Goal: Task Accomplishment & Management: Use online tool/utility

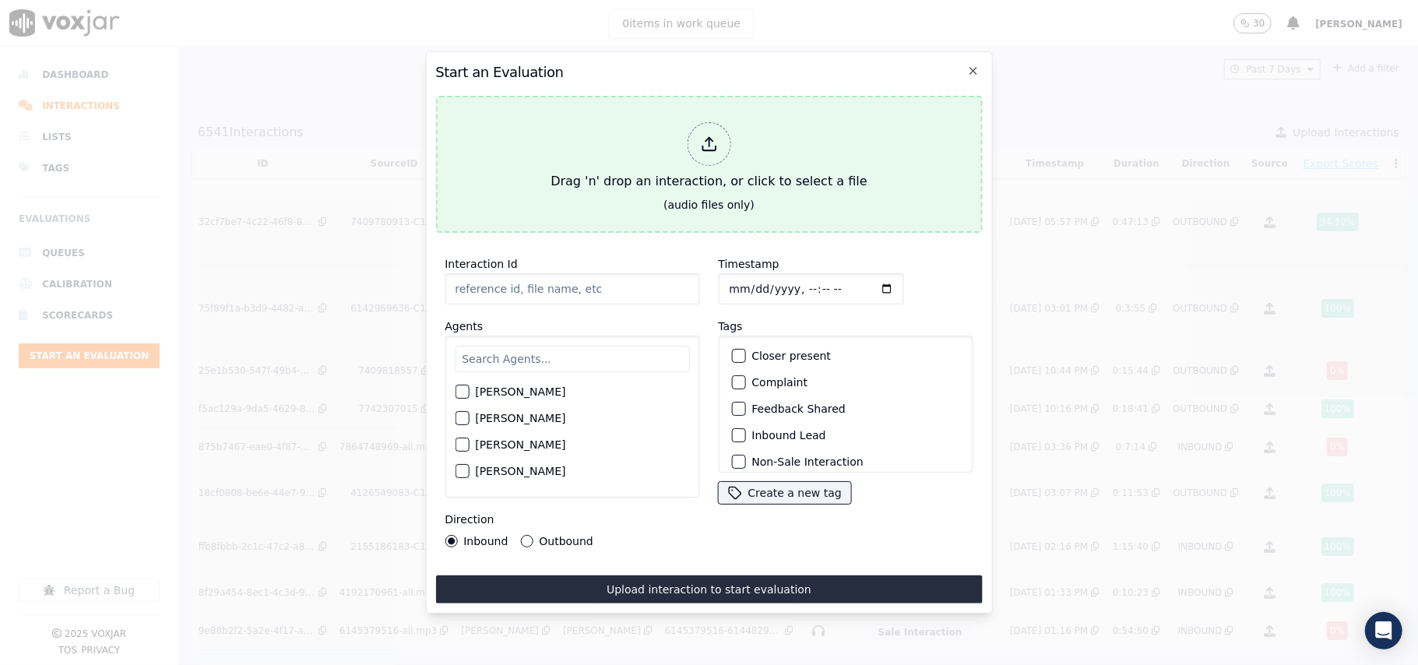
click at [767, 139] on div "Drag 'n' drop an interaction, or click to select a file" at bounding box center [708, 156] width 329 height 81
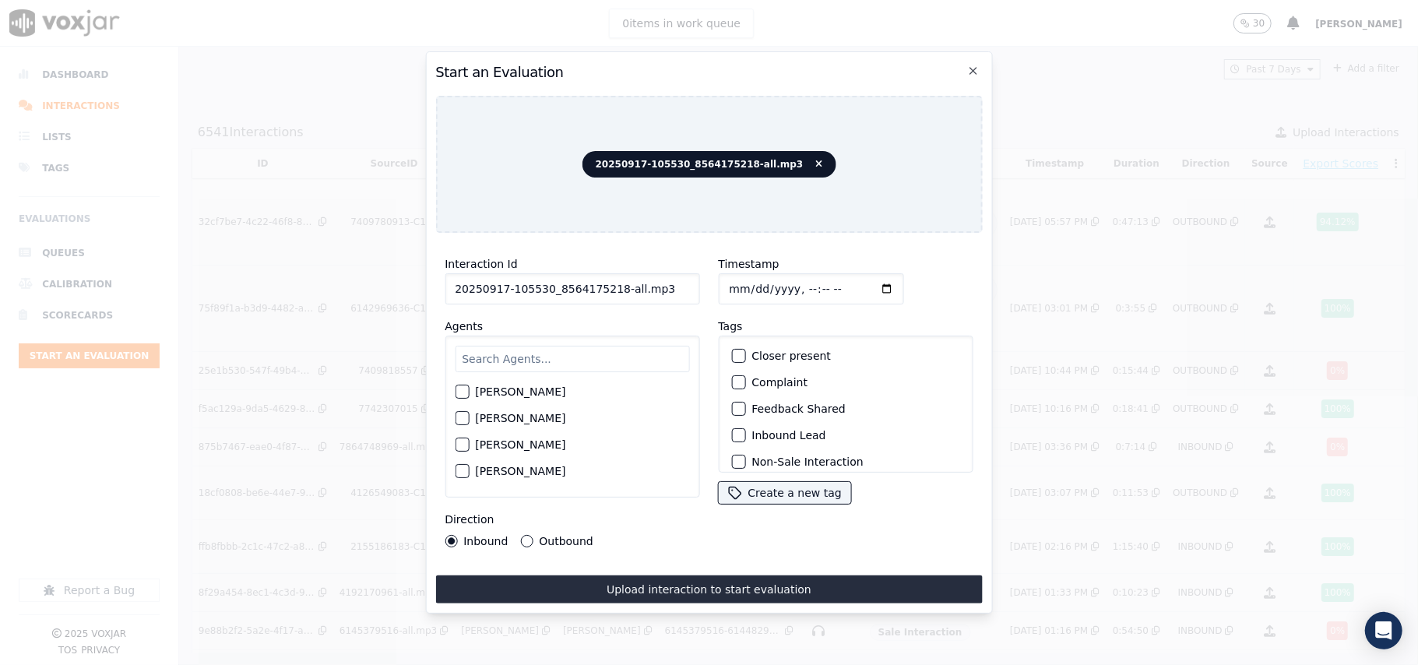
drag, startPoint x: 651, startPoint y: 282, endPoint x: 611, endPoint y: 287, distance: 40.0
click at [611, 287] on input "20250917-105530_8564175218-all.mp3" at bounding box center [572, 288] width 255 height 31
type input "20250917-105530_8564175218-C1"
click at [745, 279] on input "Timestamp" at bounding box center [810, 288] width 185 height 31
type input "[DATE]T17:53"
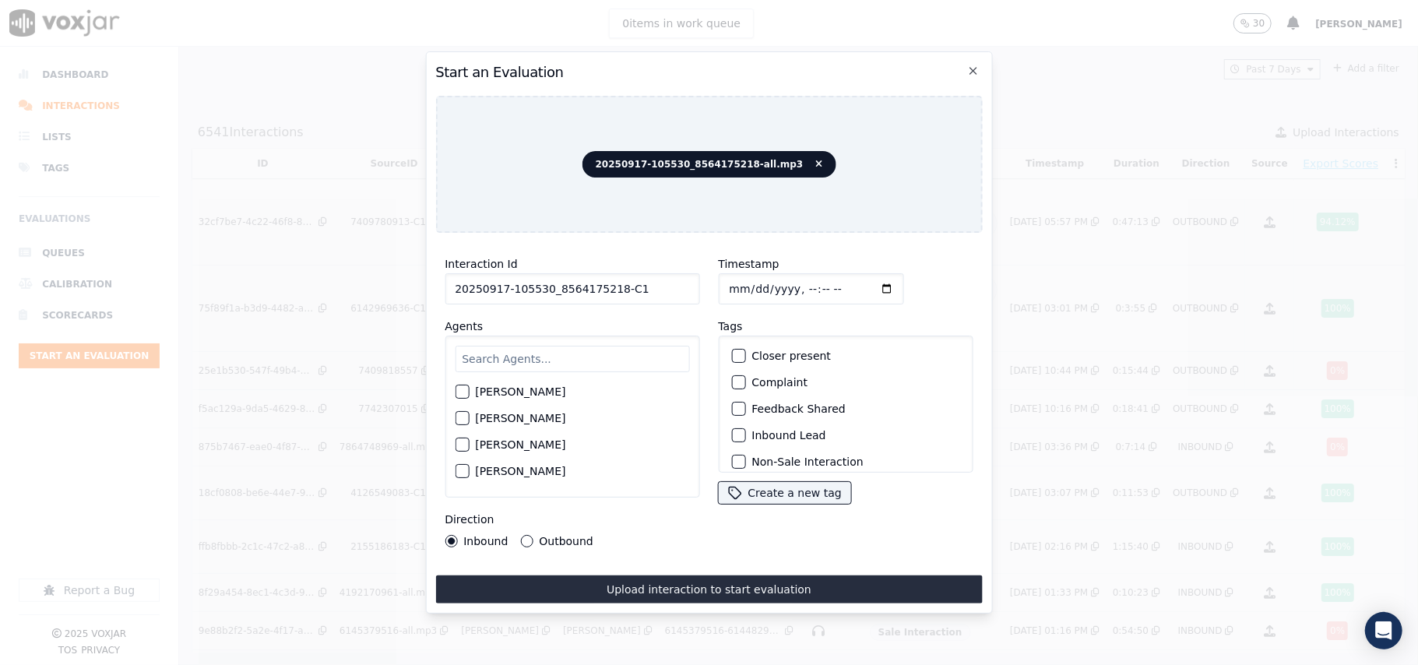
click at [478, 346] on input "text" at bounding box center [572, 359] width 234 height 26
type input "mart"
click at [505, 391] on label "[PERSON_NAME]" at bounding box center [520, 396] width 90 height 11
click at [469, 390] on button "[PERSON_NAME]" at bounding box center [462, 396] width 14 height 14
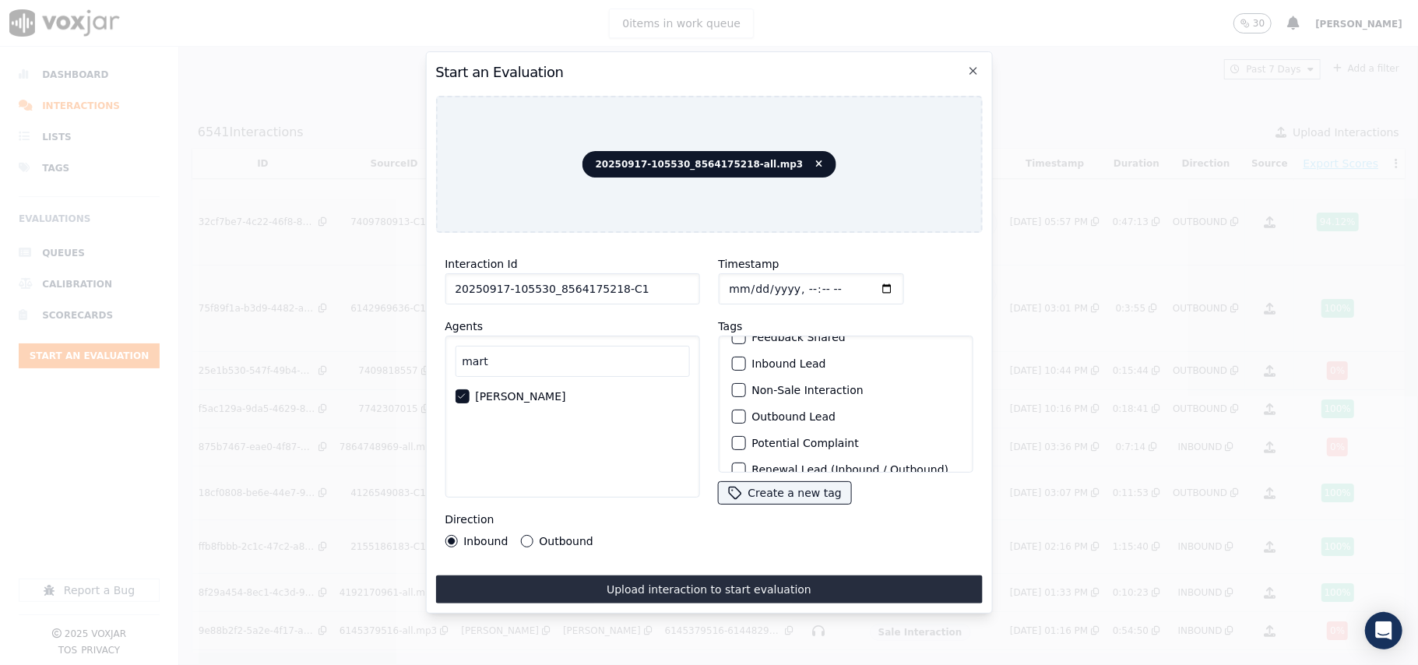
scroll to position [136, 0]
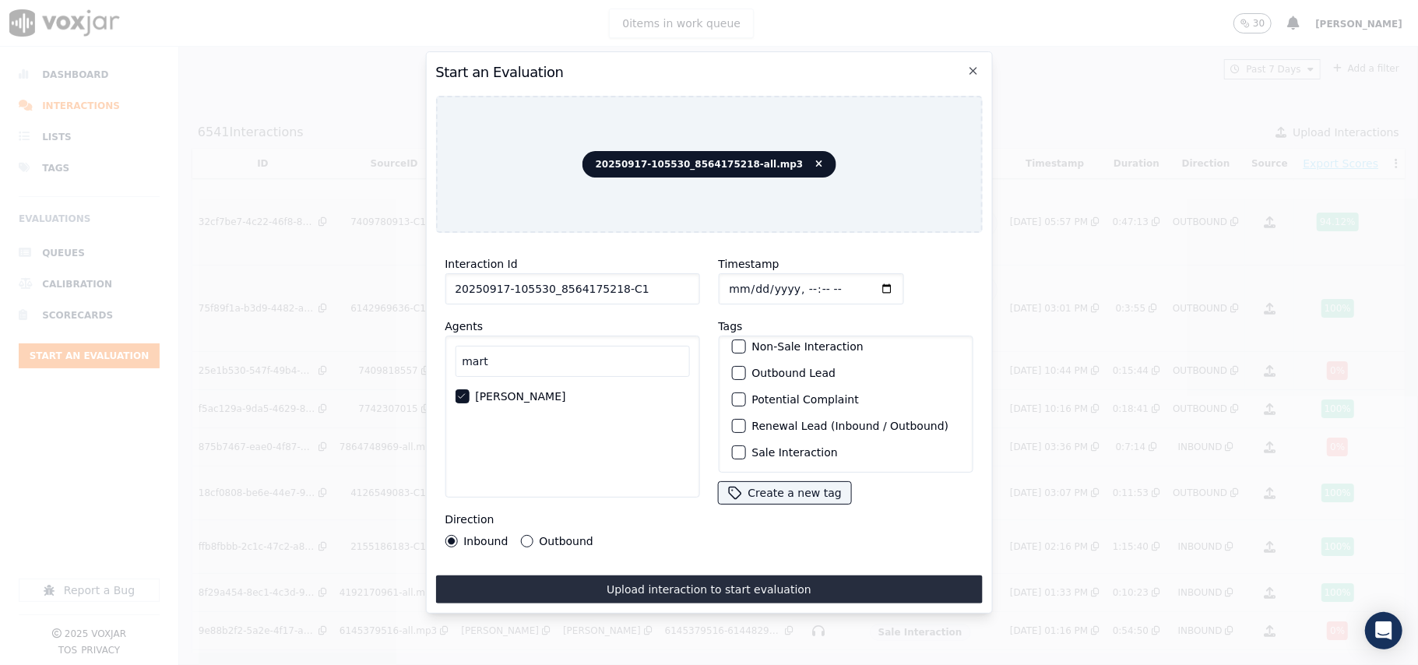
click at [770, 447] on label "Sale Interaction" at bounding box center [795, 452] width 86 height 11
click at [745, 446] on button "Sale Interaction" at bounding box center [738, 453] width 14 height 14
click at [733, 368] on div "button" at bounding box center [737, 373] width 11 height 11
click at [555, 536] on label "Outbound" at bounding box center [566, 541] width 54 height 11
click at [533, 535] on button "Outbound" at bounding box center [526, 541] width 12 height 12
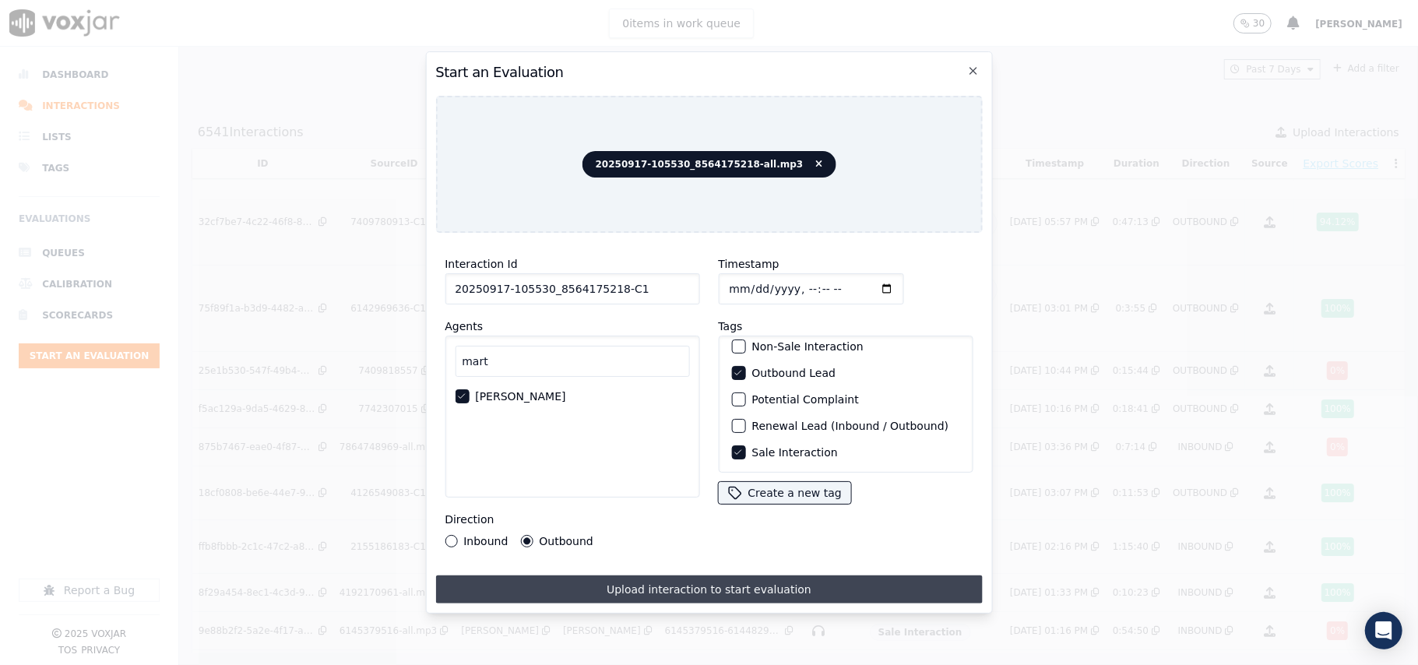
click at [623, 577] on button "Upload interaction to start evaluation" at bounding box center [708, 590] width 547 height 28
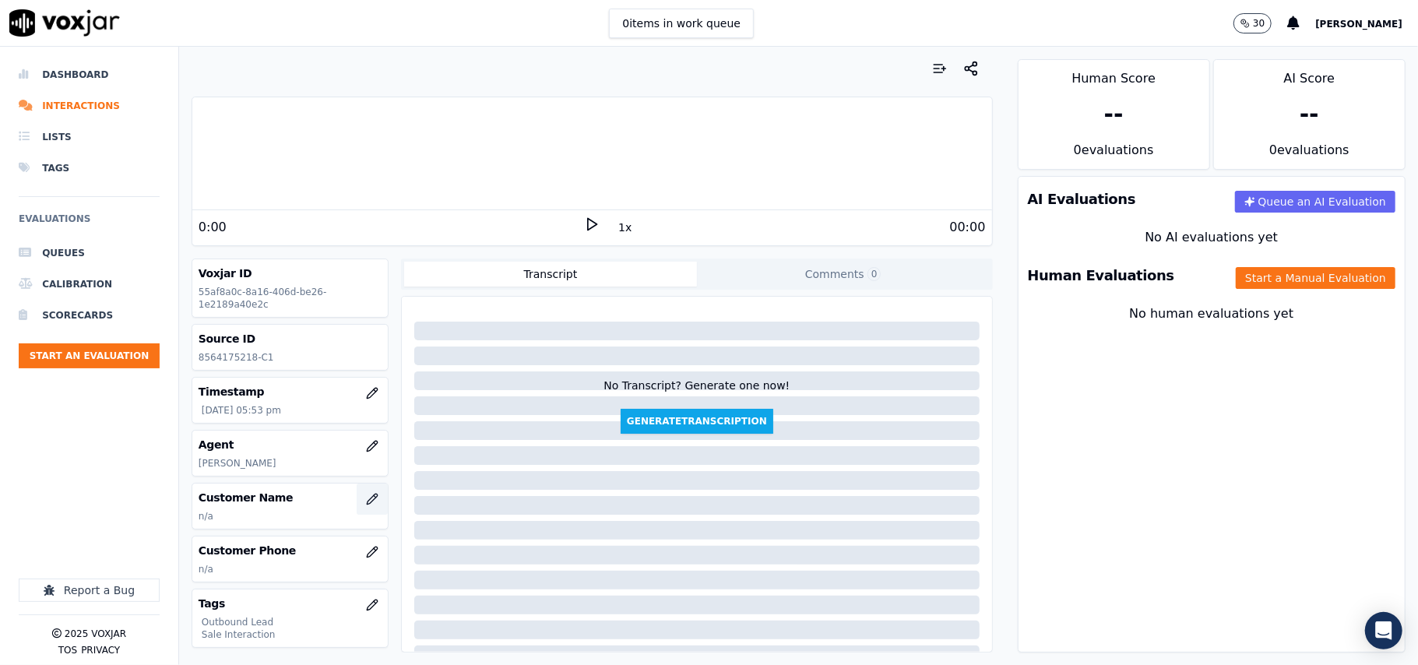
click at [367, 502] on icon "button" at bounding box center [372, 499] width 10 height 10
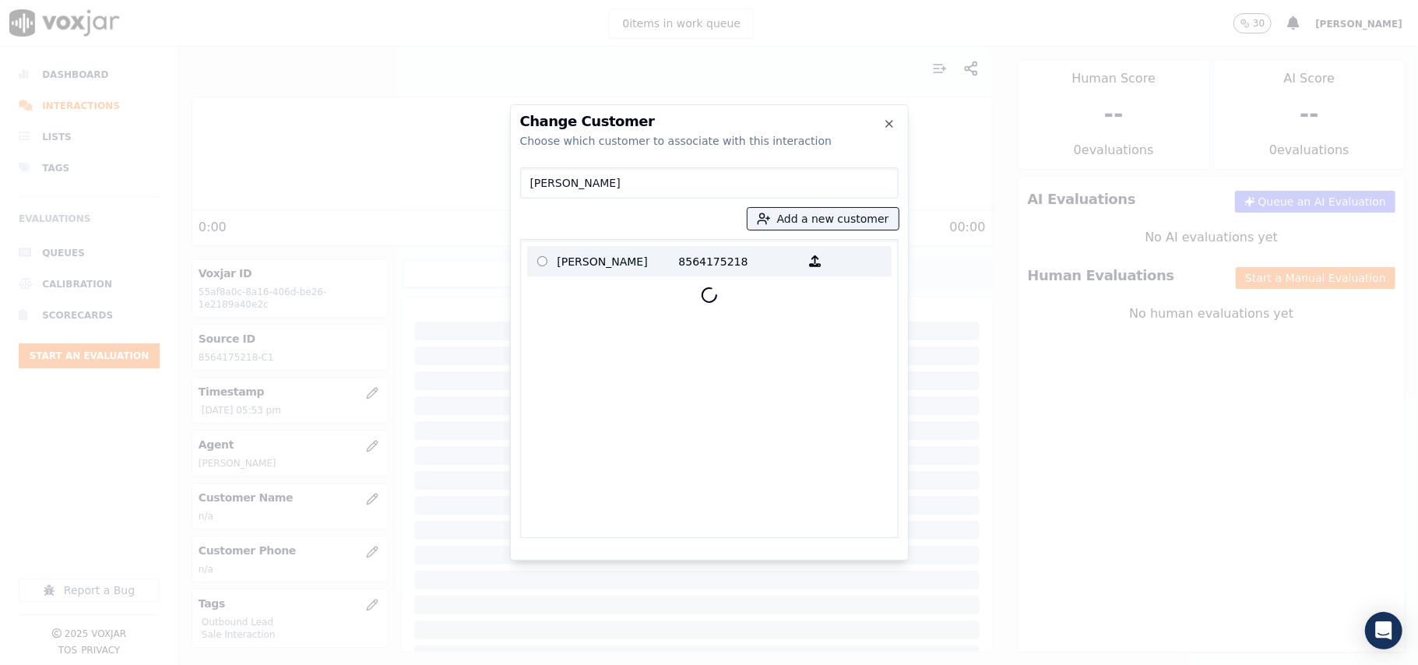
type input "[PERSON_NAME]"
click at [618, 252] on p "[PERSON_NAME]" at bounding box center [619, 261] width 122 height 24
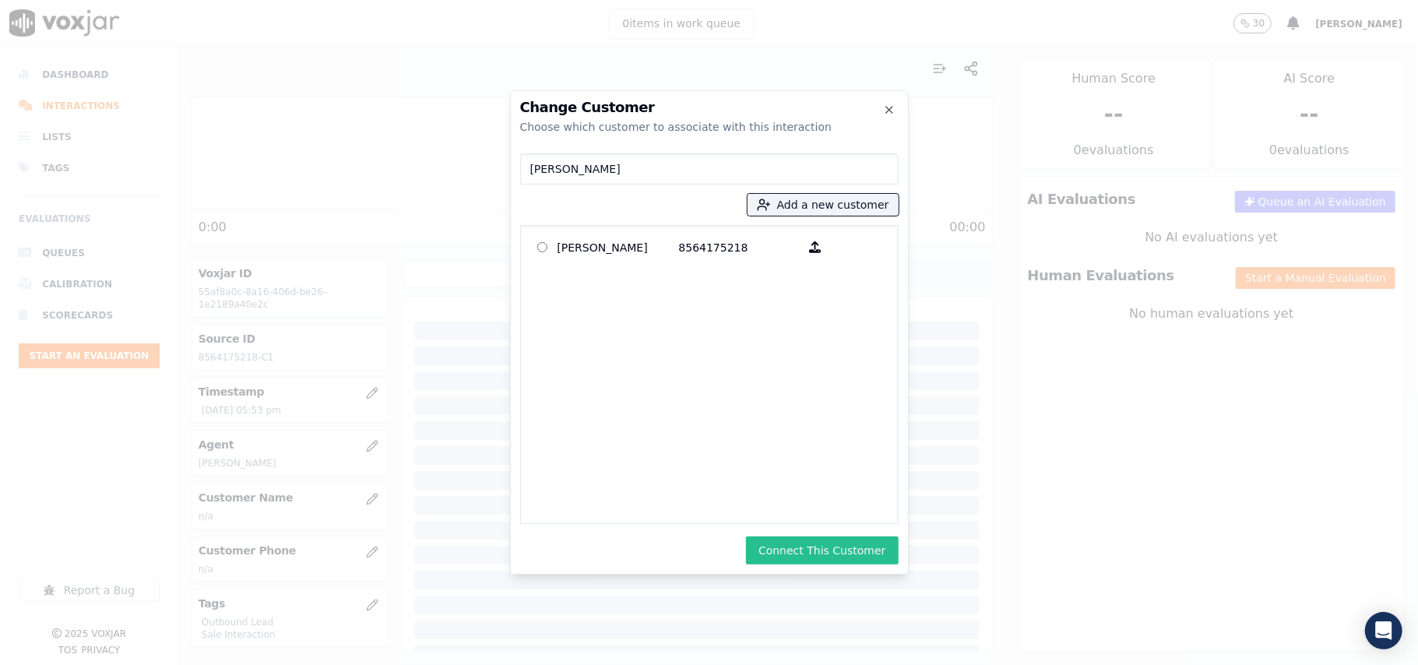
click at [821, 552] on button "Connect This Customer" at bounding box center [822, 551] width 152 height 28
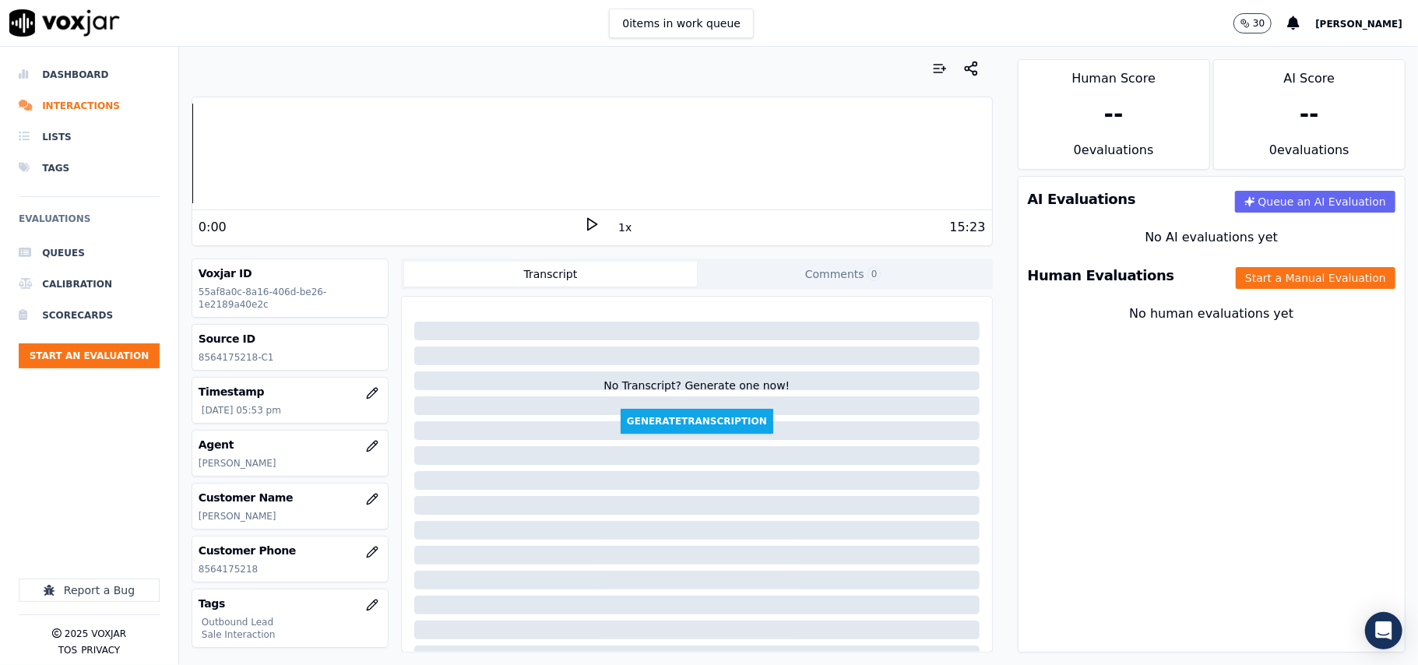
click at [1257, 265] on div "Human Evaluations Start a Manual Evaluation" at bounding box center [1212, 275] width 386 height 45
click at [1250, 276] on button "Start a Manual Evaluation" at bounding box center [1316, 278] width 160 height 22
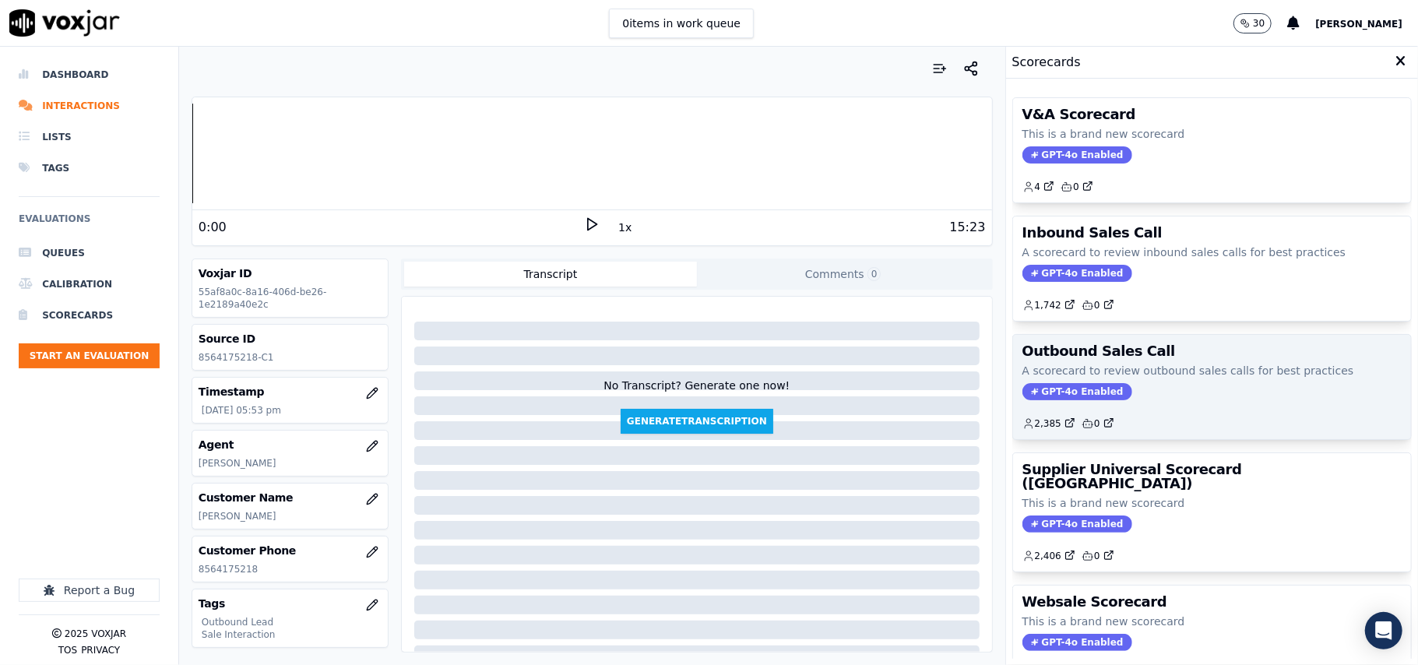
click at [1059, 391] on span "GPT-4o Enabled" at bounding box center [1078, 391] width 110 height 17
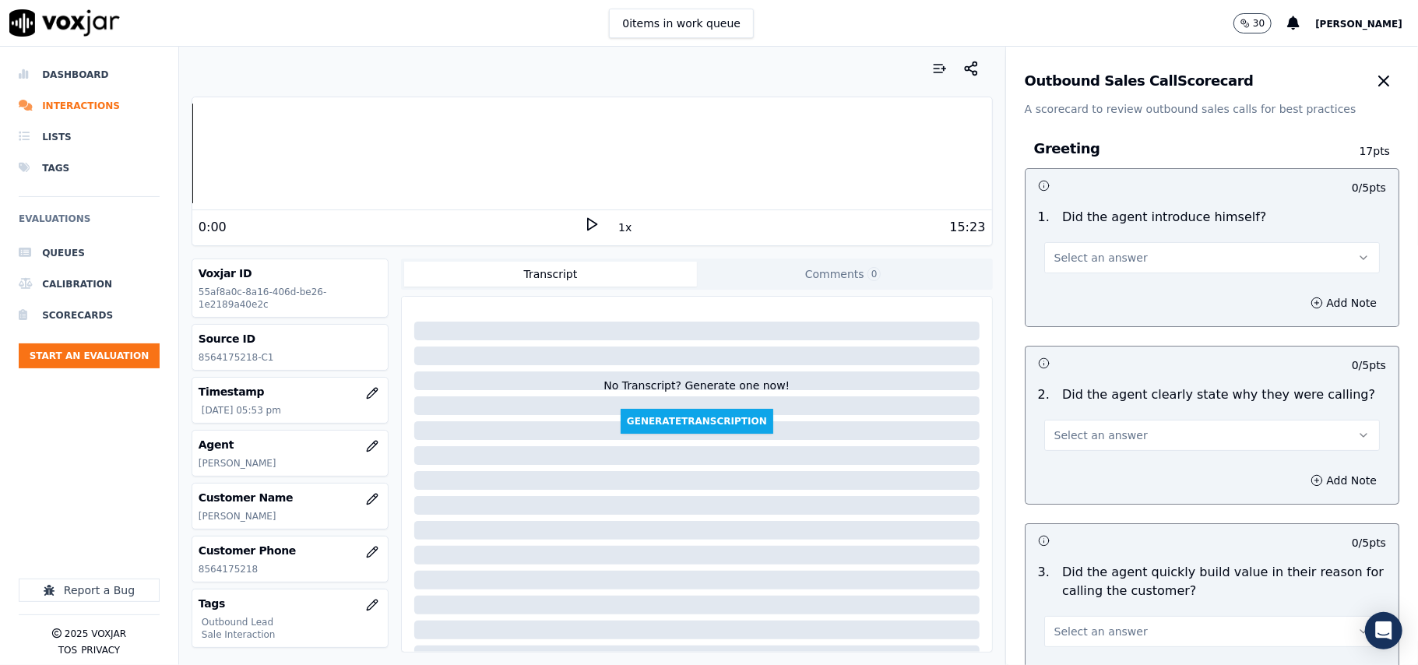
click at [1119, 256] on button "Select an answer" at bounding box center [1212, 257] width 336 height 31
click at [1109, 296] on div "Yes" at bounding box center [1178, 293] width 301 height 25
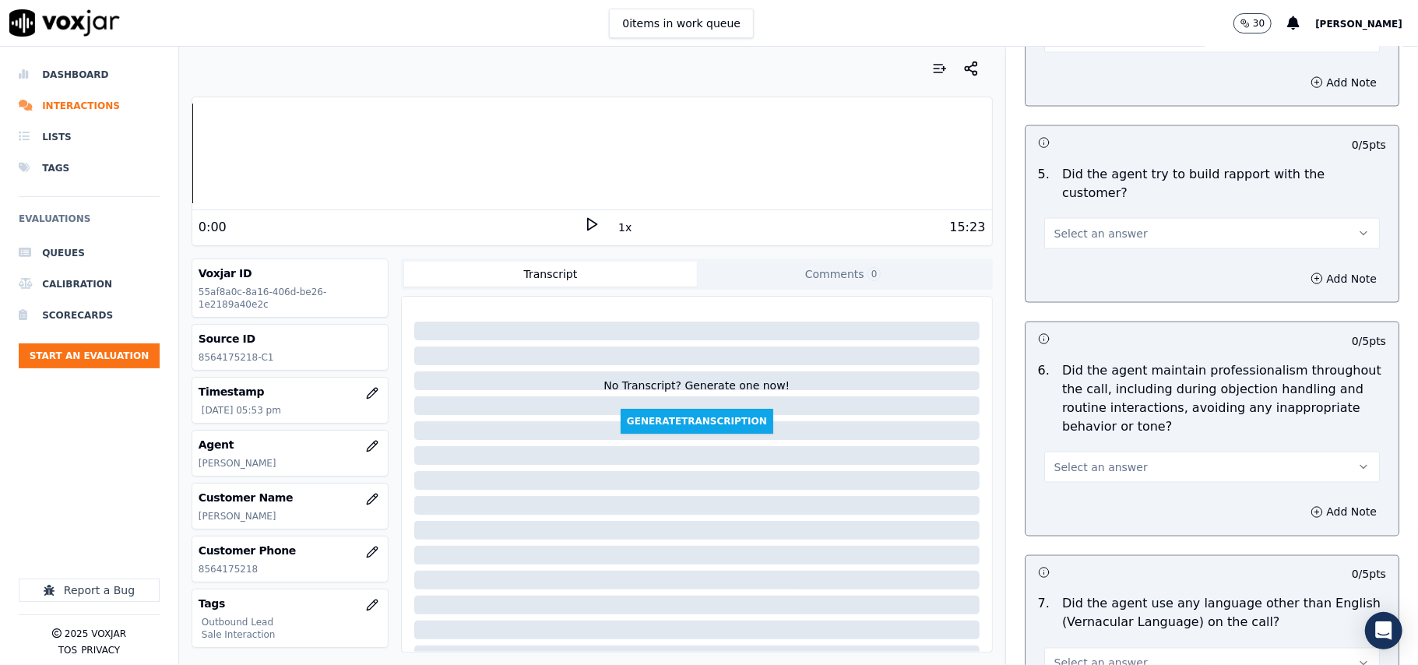
scroll to position [3885, 0]
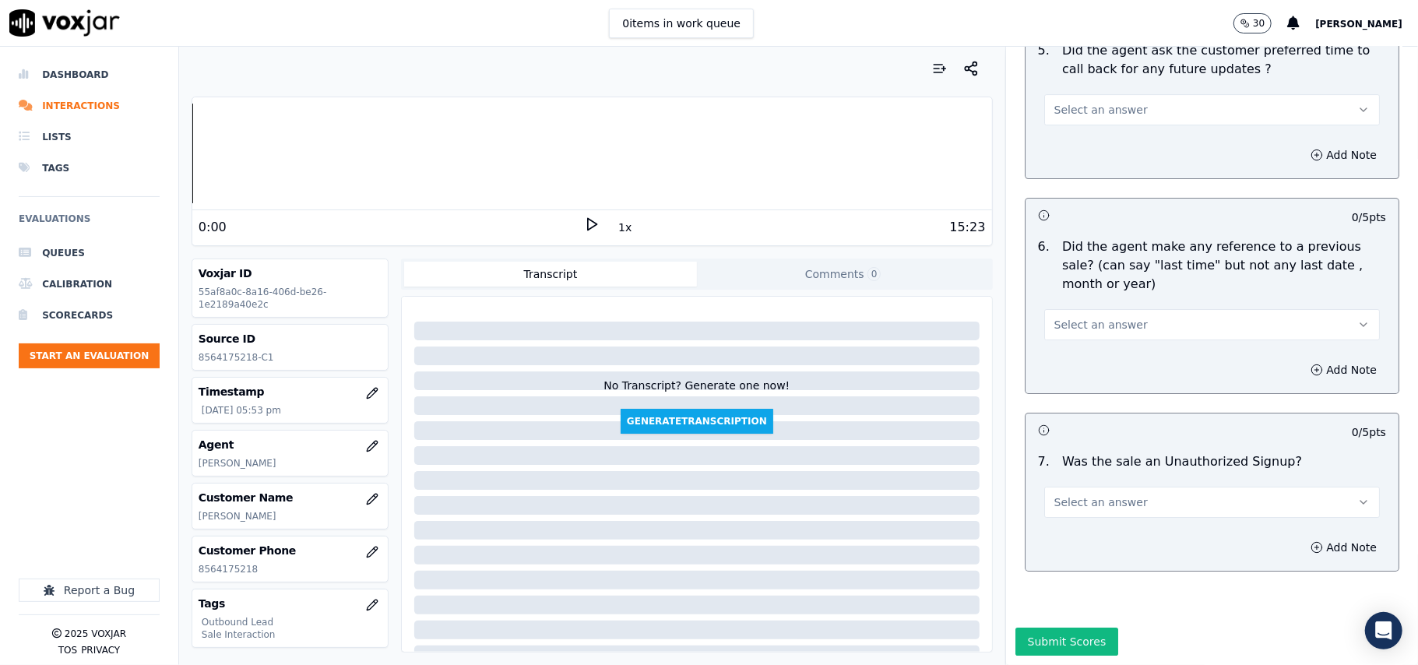
click at [1163, 487] on button "Select an answer" at bounding box center [1212, 502] width 336 height 31
click at [1066, 524] on div "No" at bounding box center [1178, 515] width 301 height 25
click at [1075, 317] on span "Select an answer" at bounding box center [1101, 325] width 93 height 16
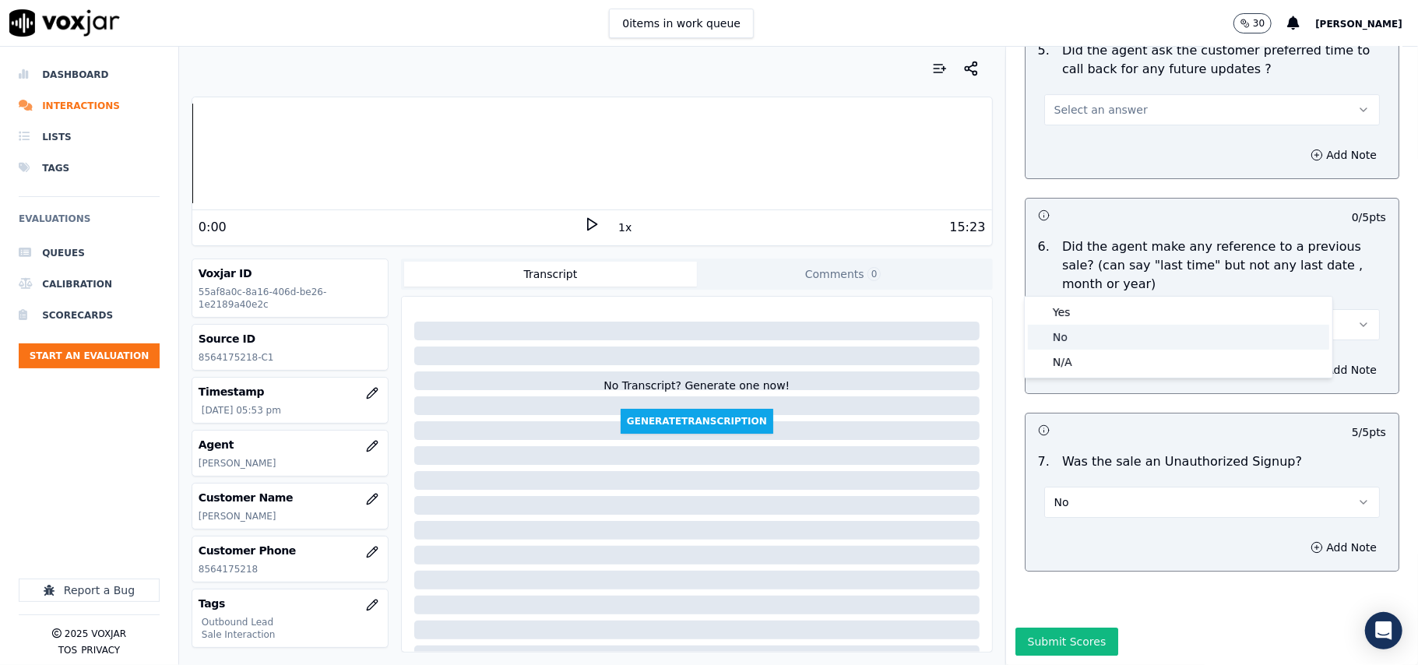
click at [1076, 344] on div "No" at bounding box center [1178, 337] width 301 height 25
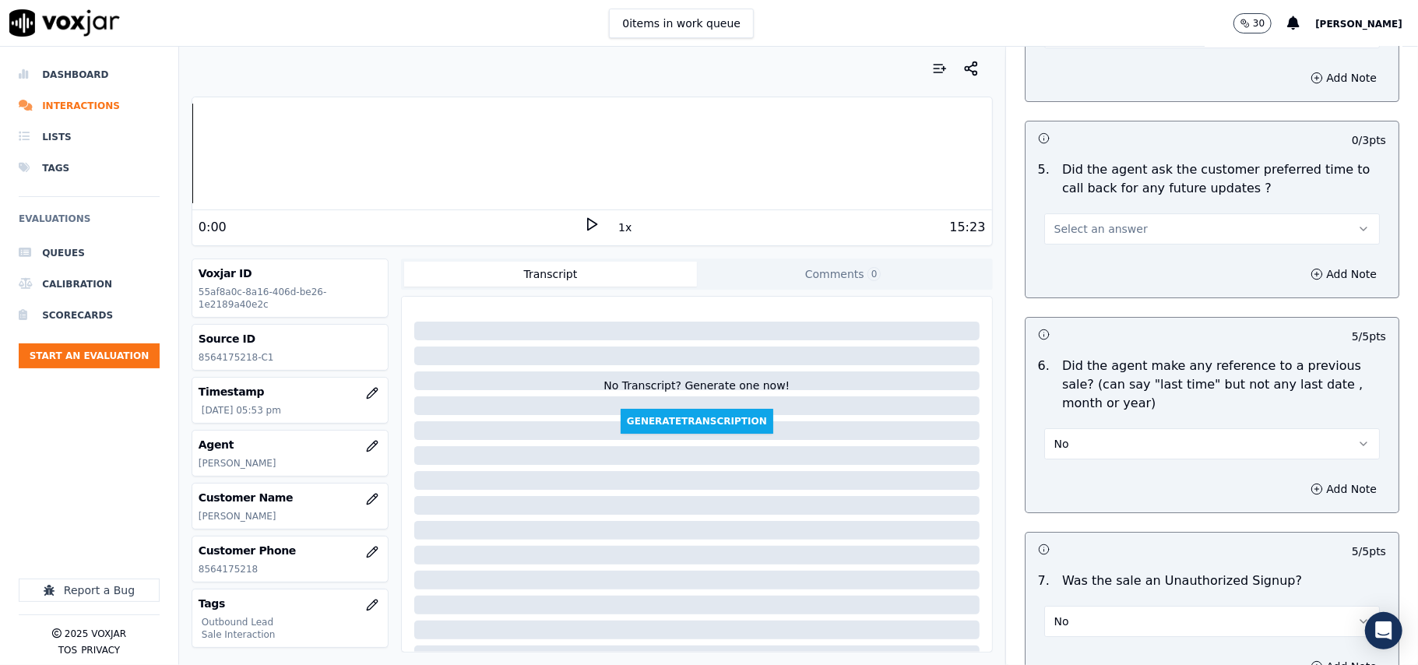
scroll to position [3469, 0]
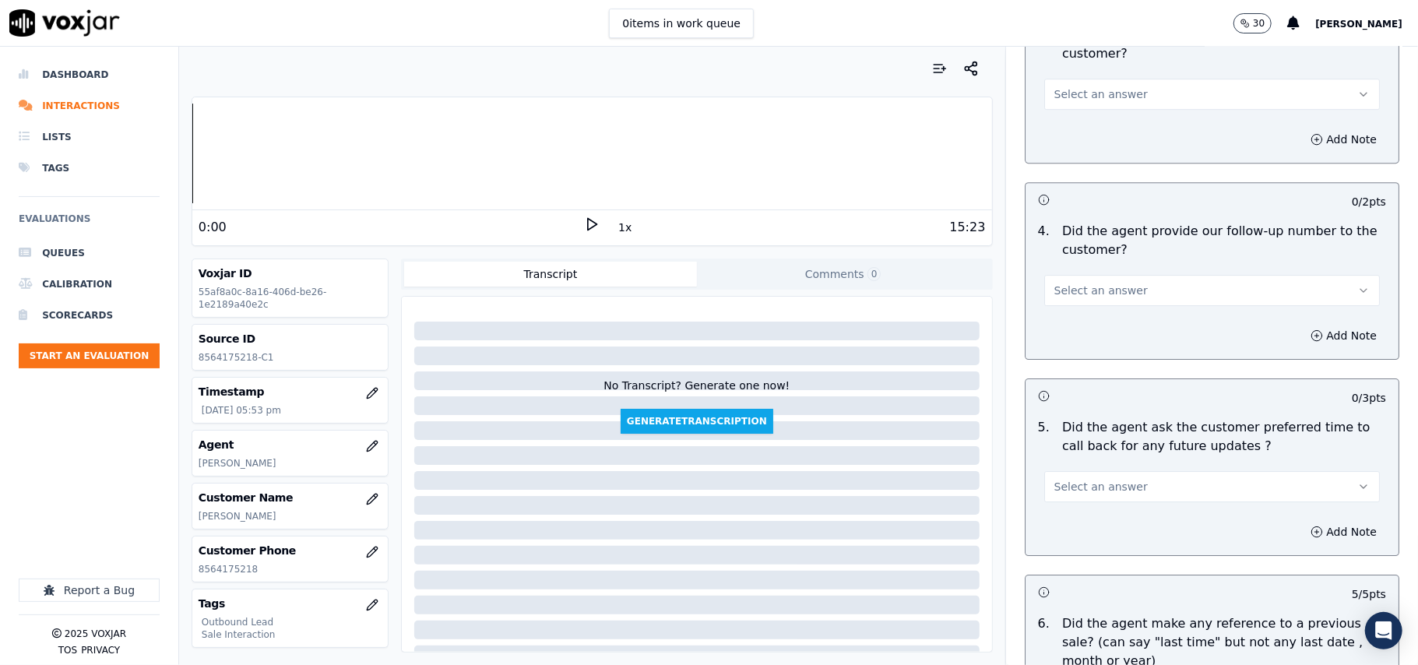
click at [1104, 283] on span "Select an answer" at bounding box center [1101, 291] width 93 height 16
click at [1098, 306] on div "Yes" at bounding box center [1178, 315] width 301 height 25
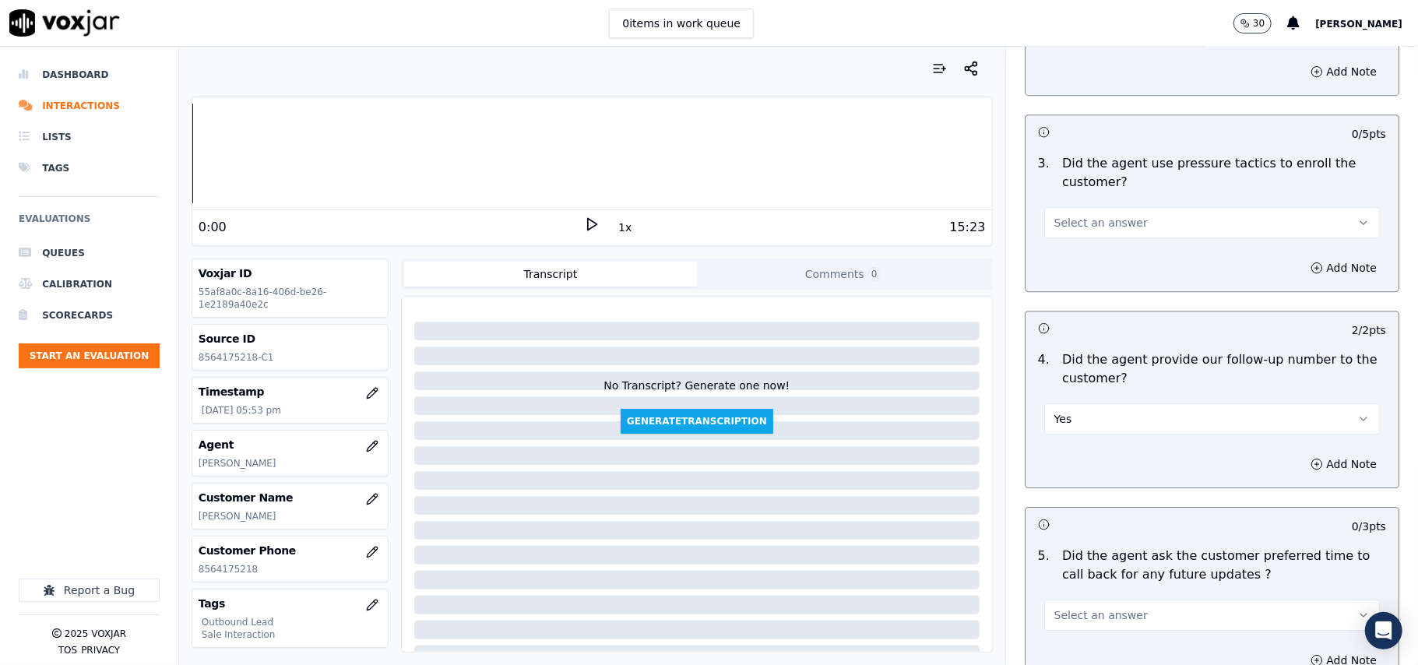
scroll to position [3158, 0]
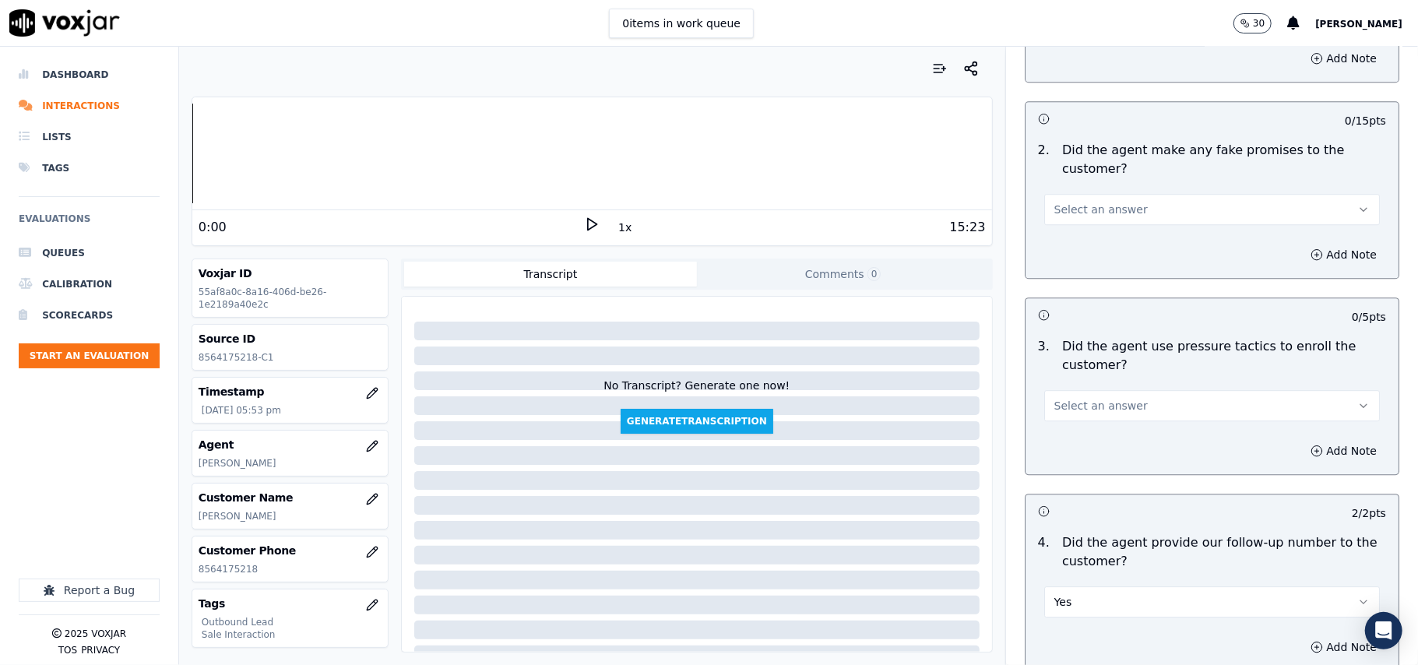
click at [1100, 400] on span "Select an answer" at bounding box center [1101, 406] width 93 height 16
click at [1087, 453] on div "No" at bounding box center [1178, 455] width 301 height 25
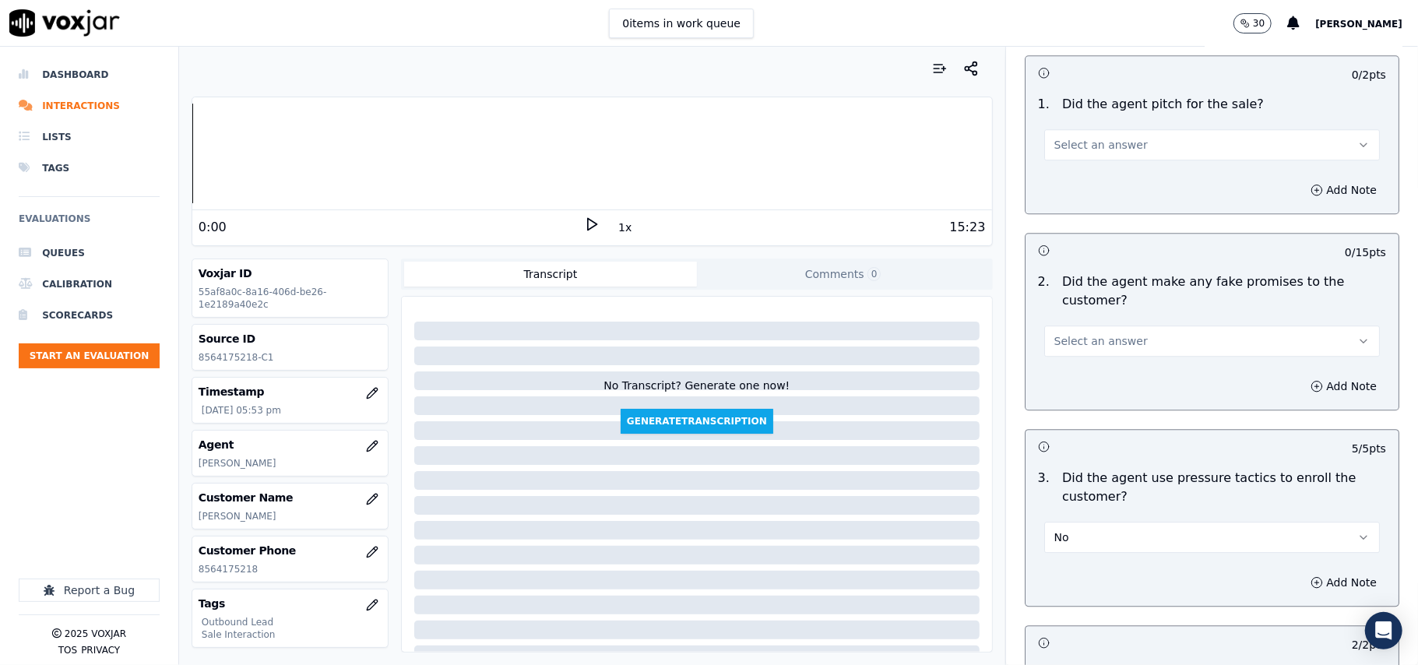
scroll to position [2950, 0]
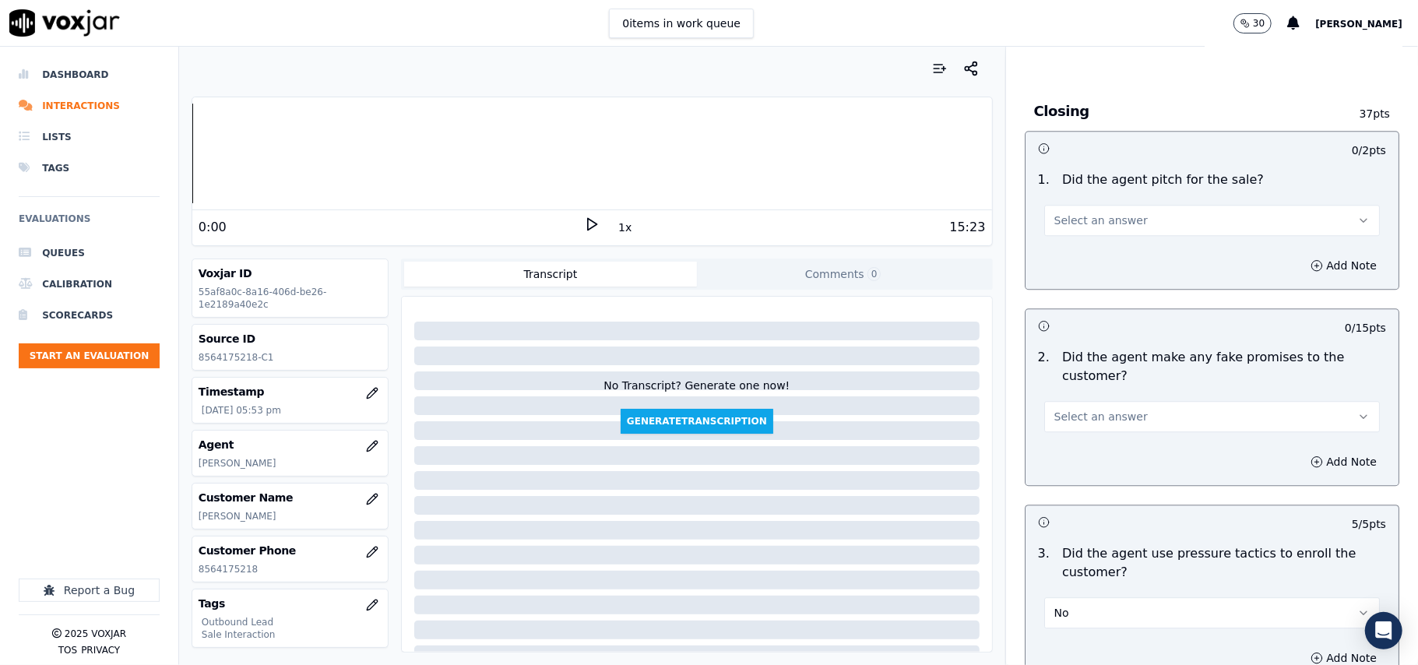
click at [1101, 409] on span "Select an answer" at bounding box center [1101, 417] width 93 height 16
click at [1083, 474] on div "No" at bounding box center [1178, 466] width 301 height 25
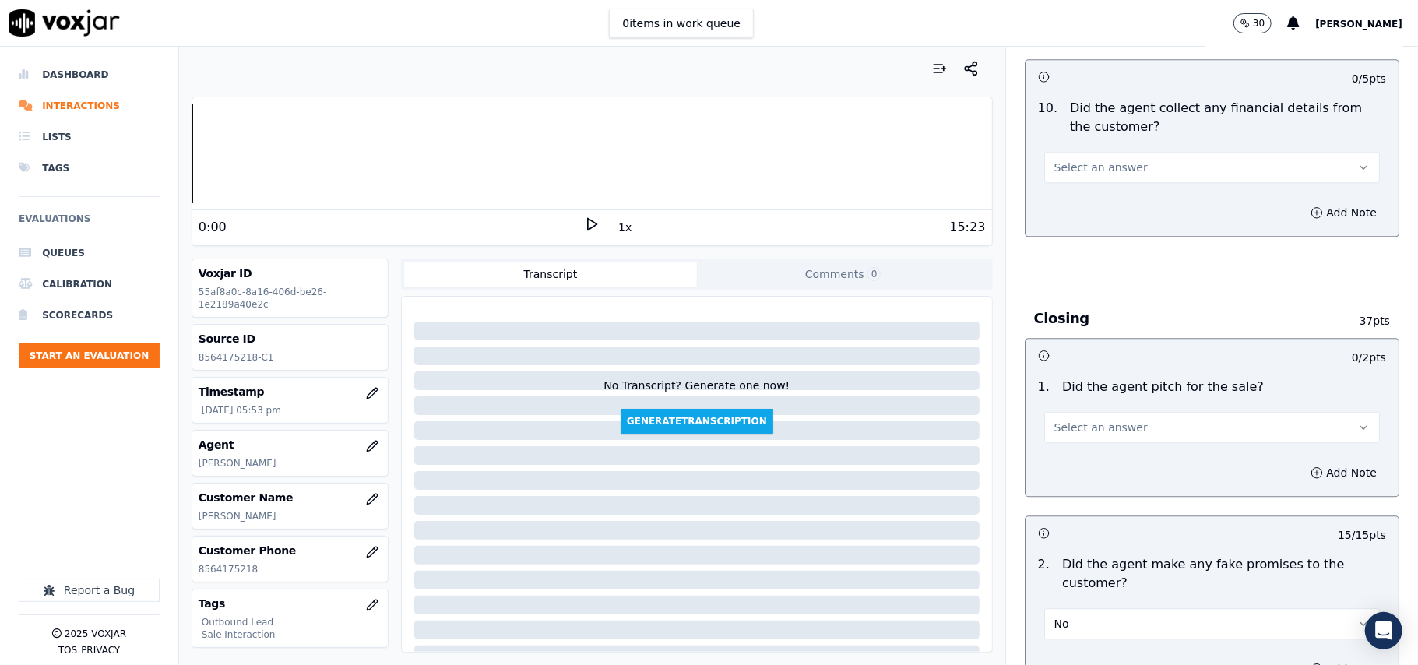
scroll to position [2742, 0]
click at [1085, 421] on span "Select an answer" at bounding box center [1101, 429] width 93 height 16
click at [1083, 455] on div "Yes" at bounding box center [1178, 452] width 301 height 25
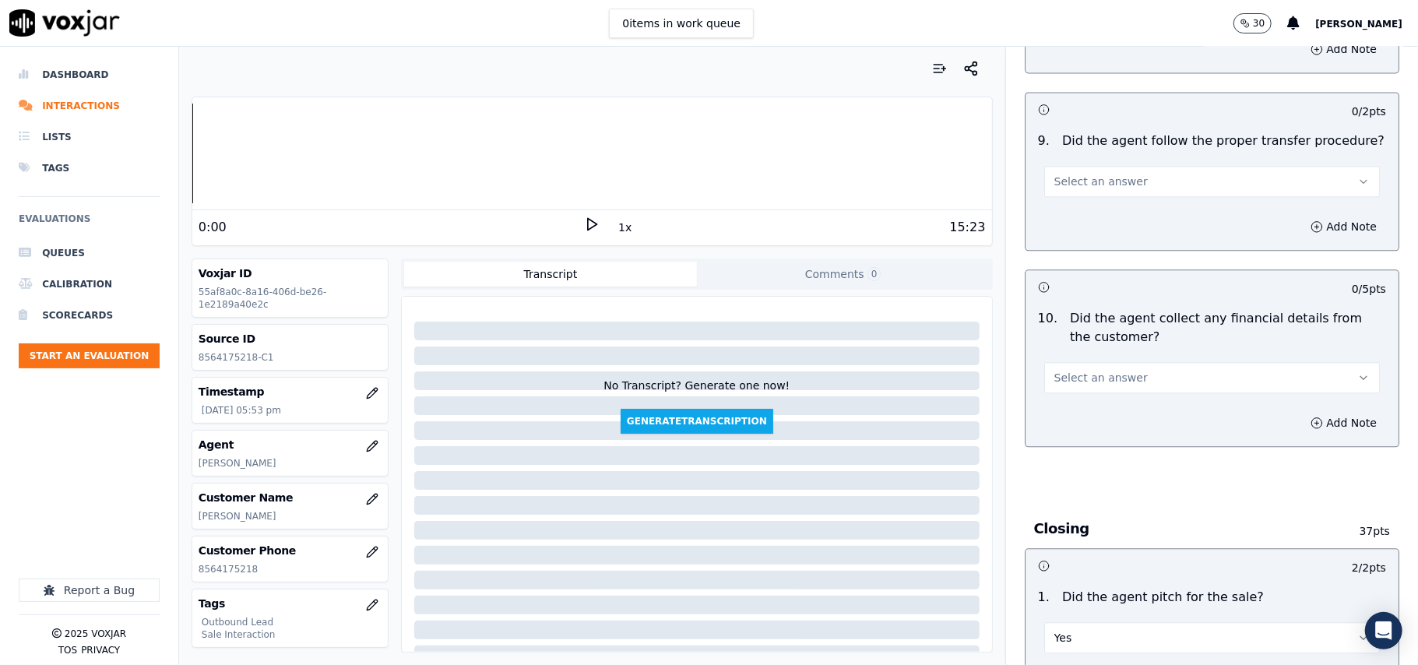
scroll to position [2534, 0]
click at [1104, 331] on p "Did the agent collect any financial details from the customer?" at bounding box center [1228, 326] width 316 height 37
click at [1091, 368] on span "Select an answer" at bounding box center [1101, 376] width 93 height 16
click at [1089, 427] on div "No" at bounding box center [1178, 424] width 301 height 25
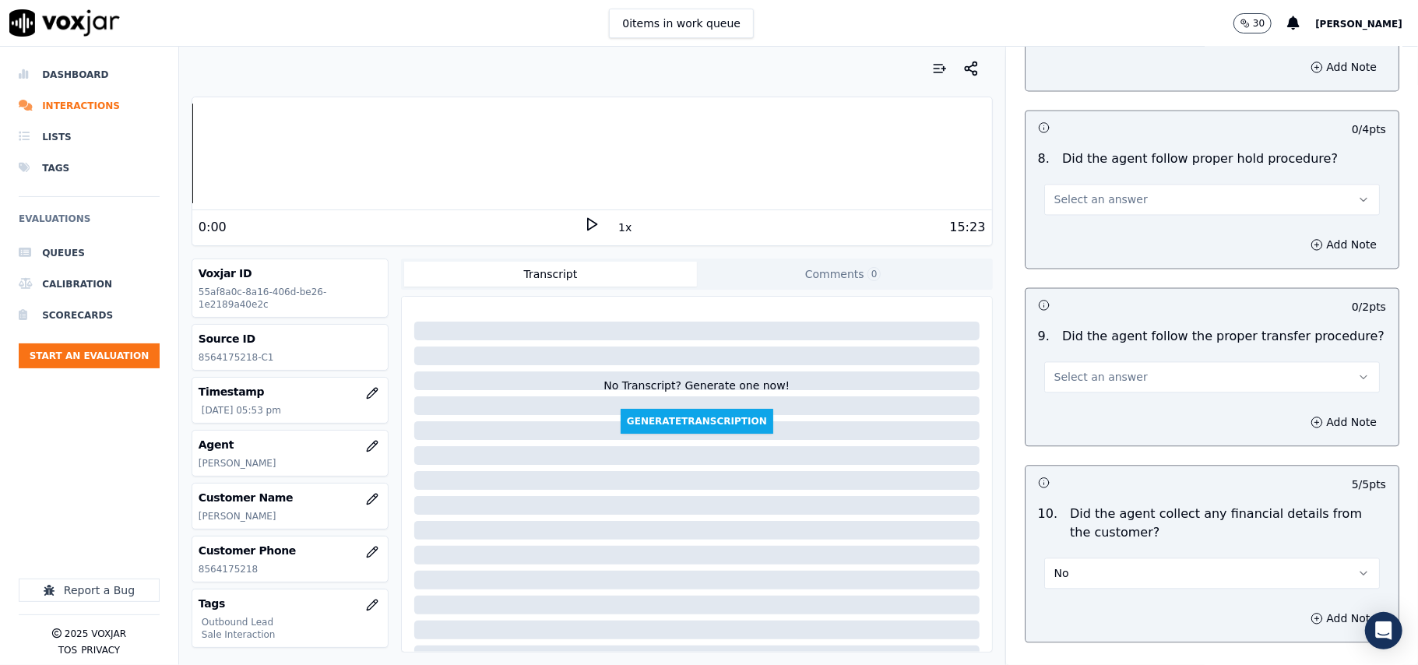
scroll to position [2223, 0]
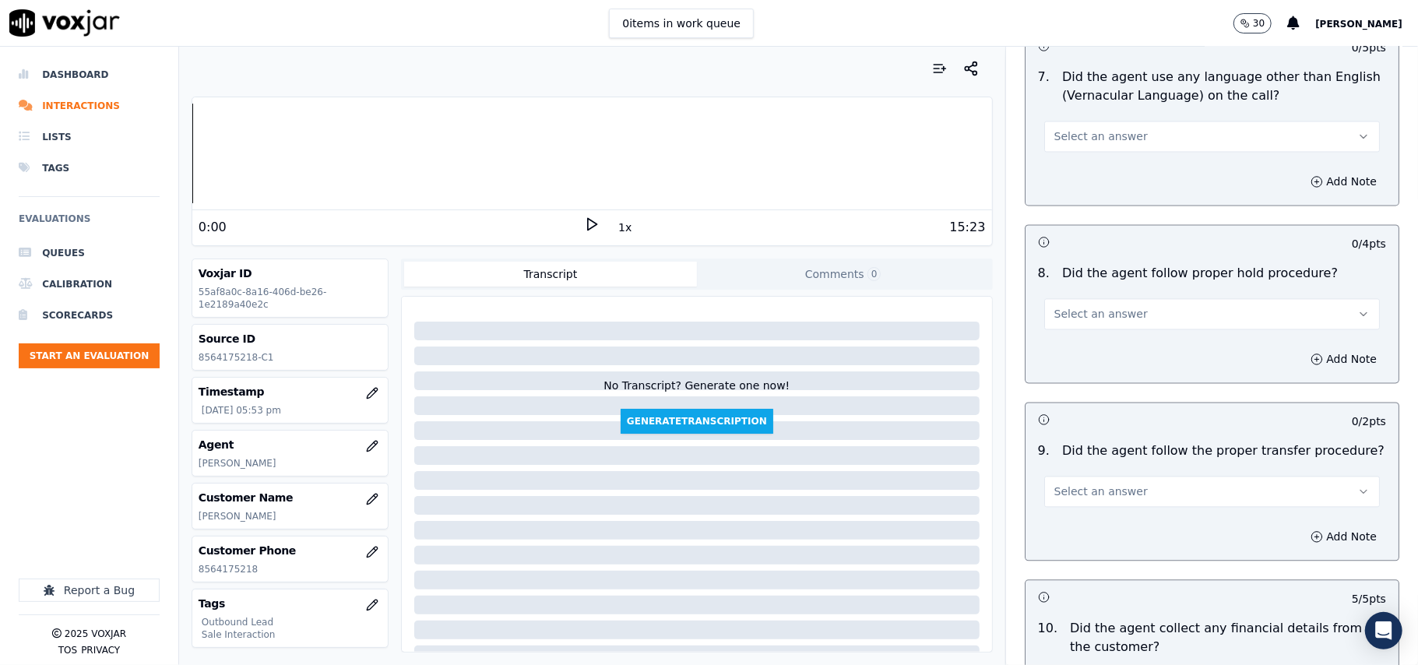
click at [1098, 488] on button "Select an answer" at bounding box center [1212, 491] width 336 height 31
click at [1088, 517] on div "Yes" at bounding box center [1178, 514] width 301 height 25
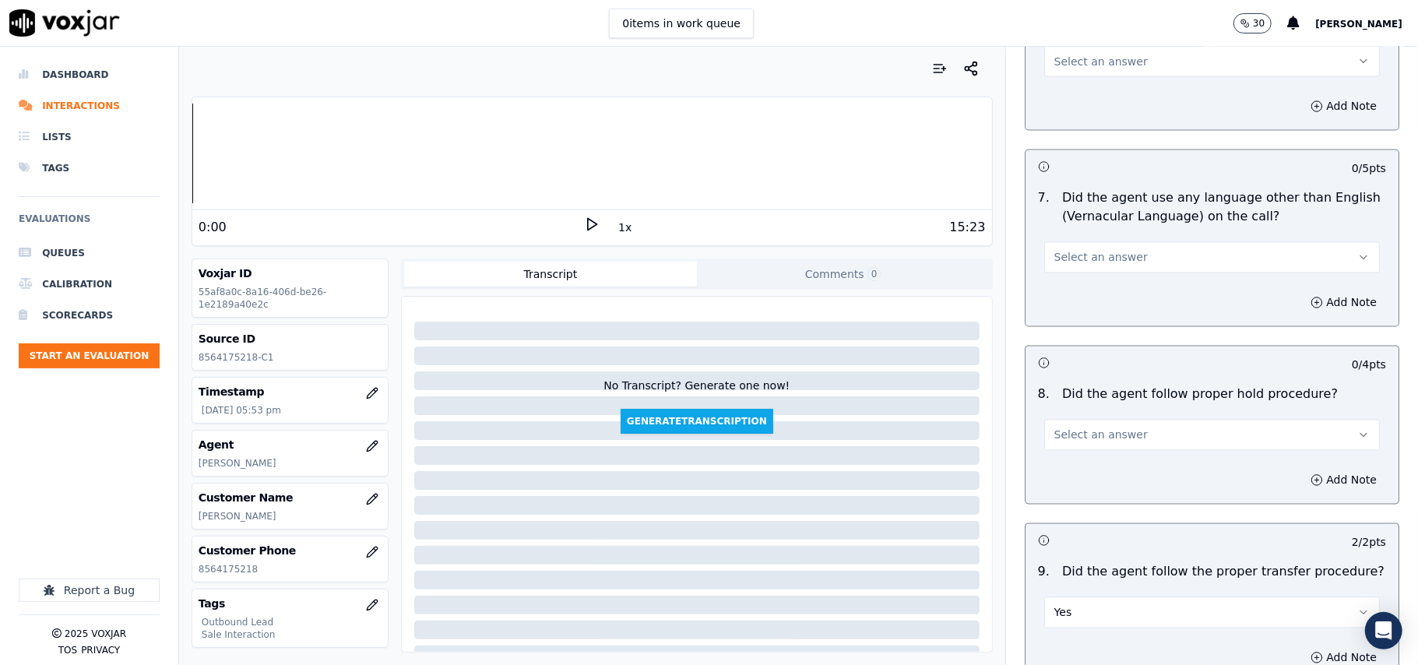
scroll to position [2016, 0]
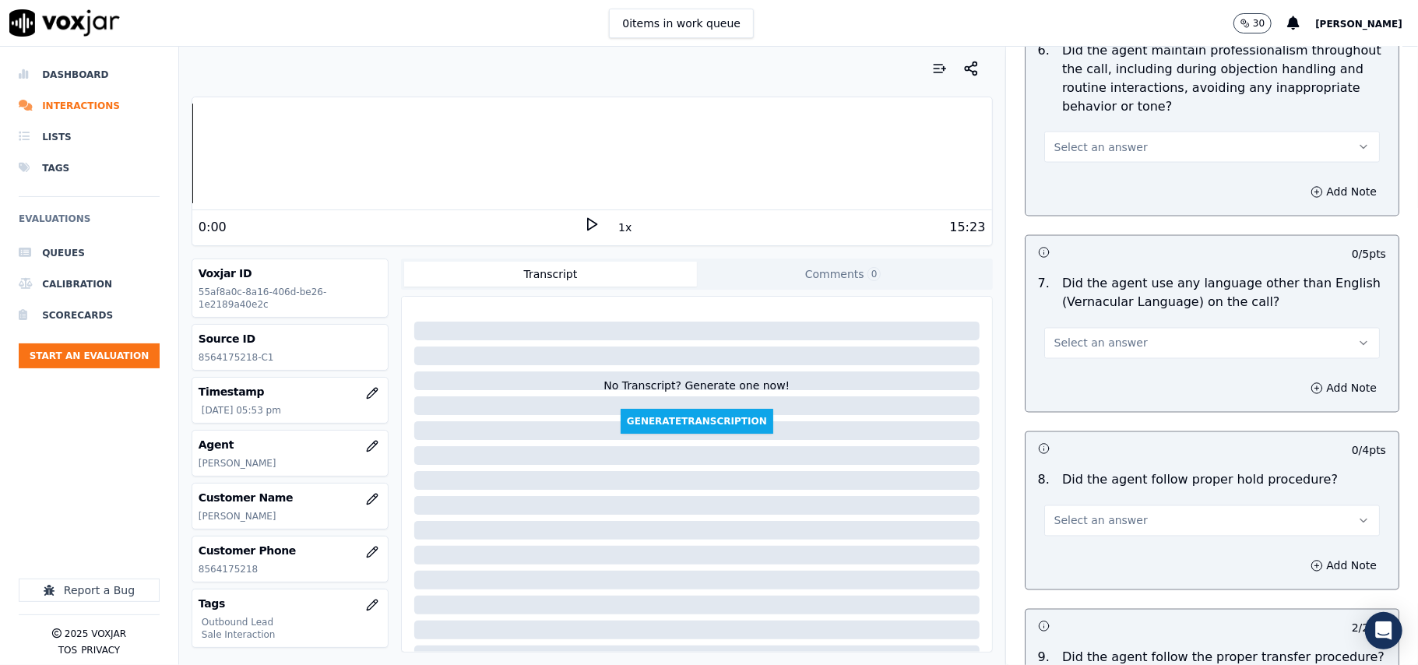
click at [1122, 508] on button "Select an answer" at bounding box center [1212, 520] width 336 height 31
click at [1108, 539] on div "Yes" at bounding box center [1178, 543] width 301 height 25
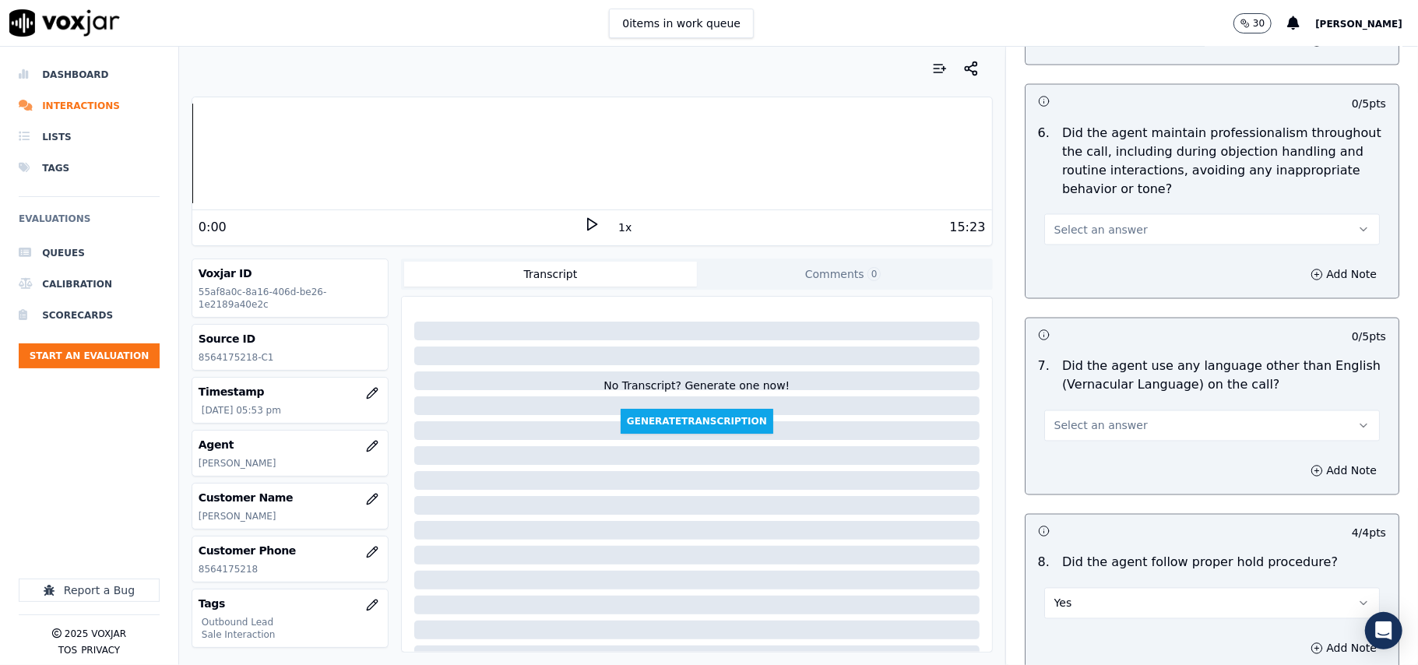
scroll to position [1808, 0]
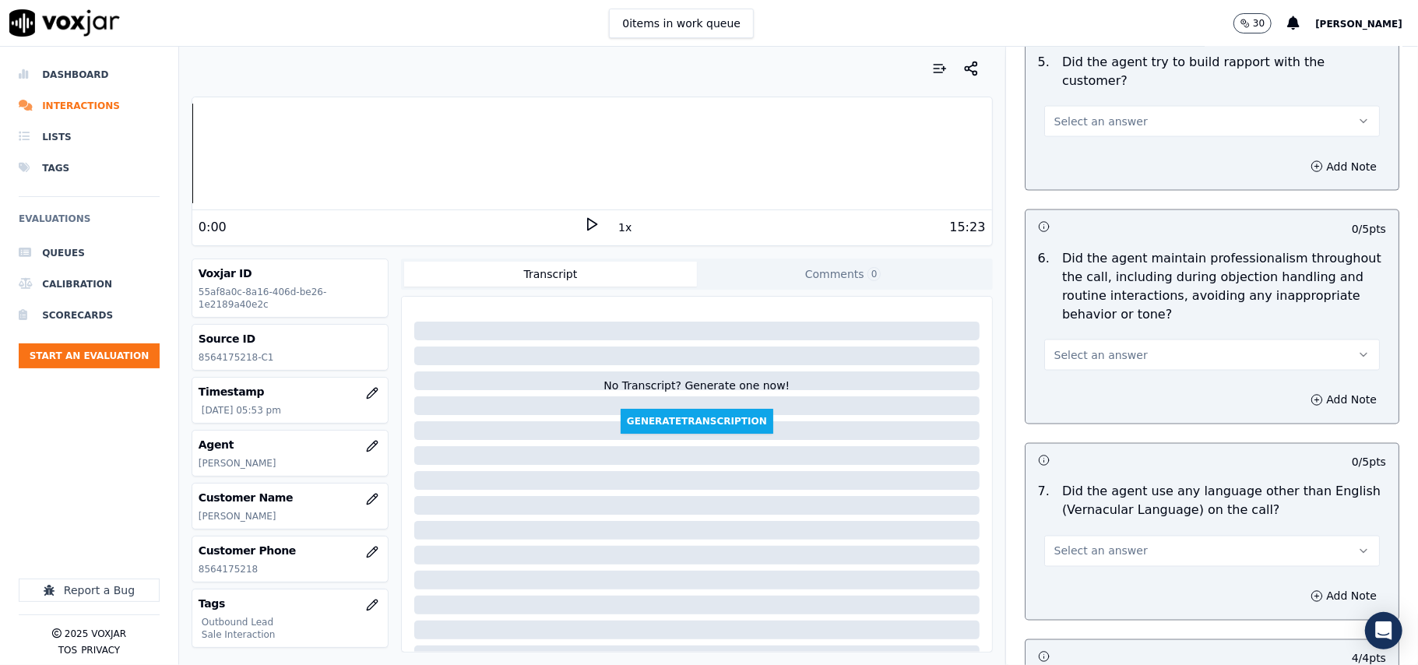
click at [1081, 544] on span "Select an answer" at bounding box center [1101, 552] width 93 height 16
click at [1072, 598] on div "No" at bounding box center [1178, 598] width 301 height 25
click at [1154, 340] on button "Select an answer" at bounding box center [1212, 355] width 336 height 31
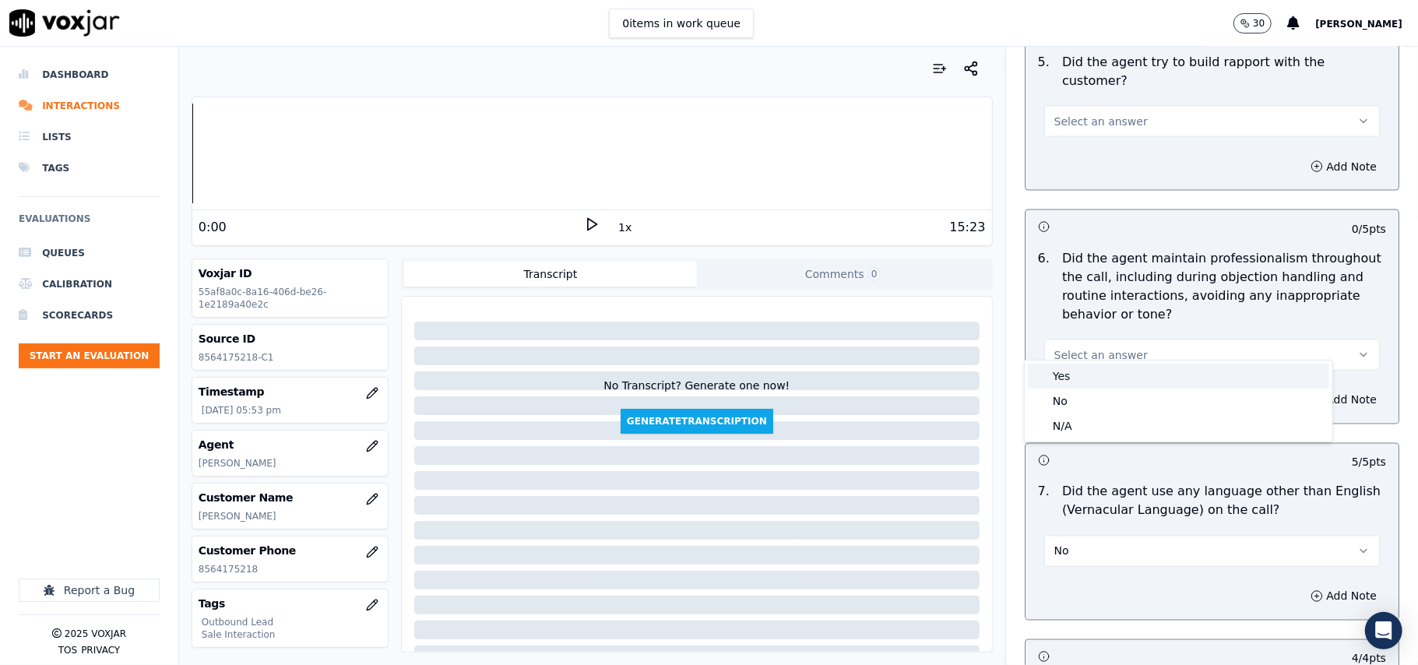
click at [1128, 382] on div "Yes" at bounding box center [1178, 376] width 301 height 25
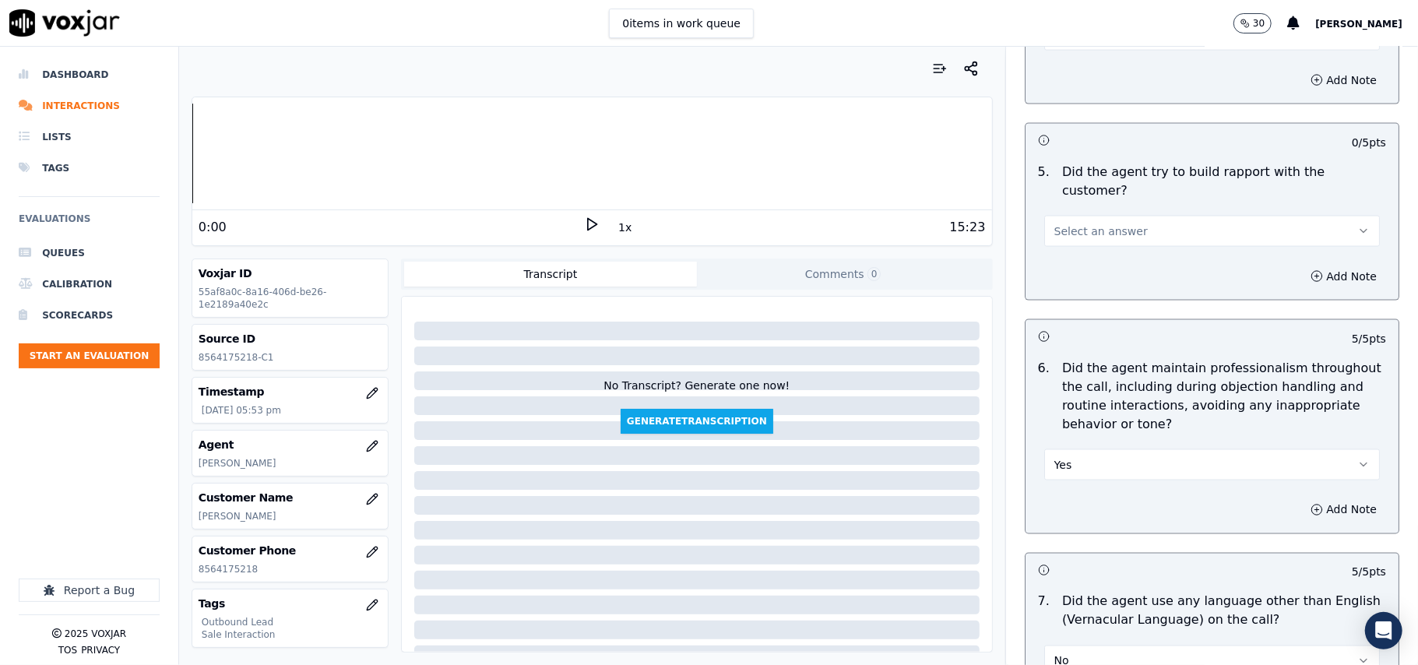
scroll to position [1600, 0]
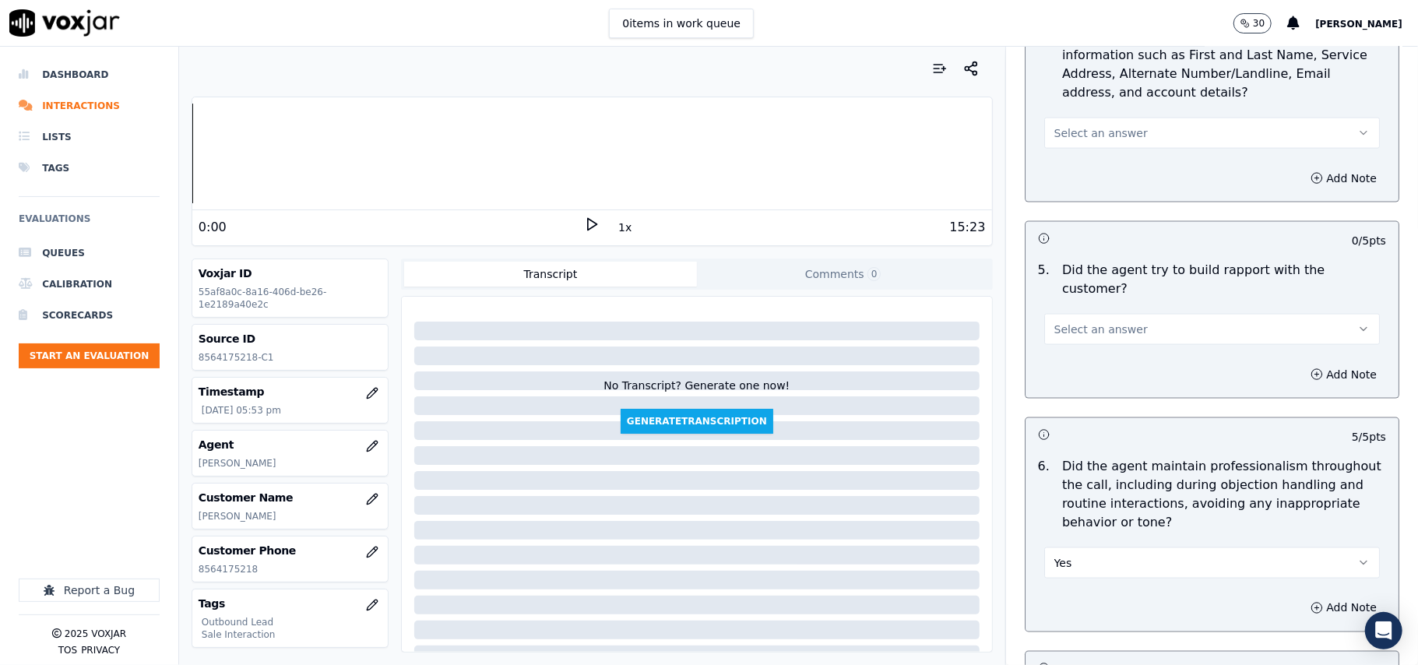
click at [1101, 314] on button "Select an answer" at bounding box center [1212, 329] width 336 height 31
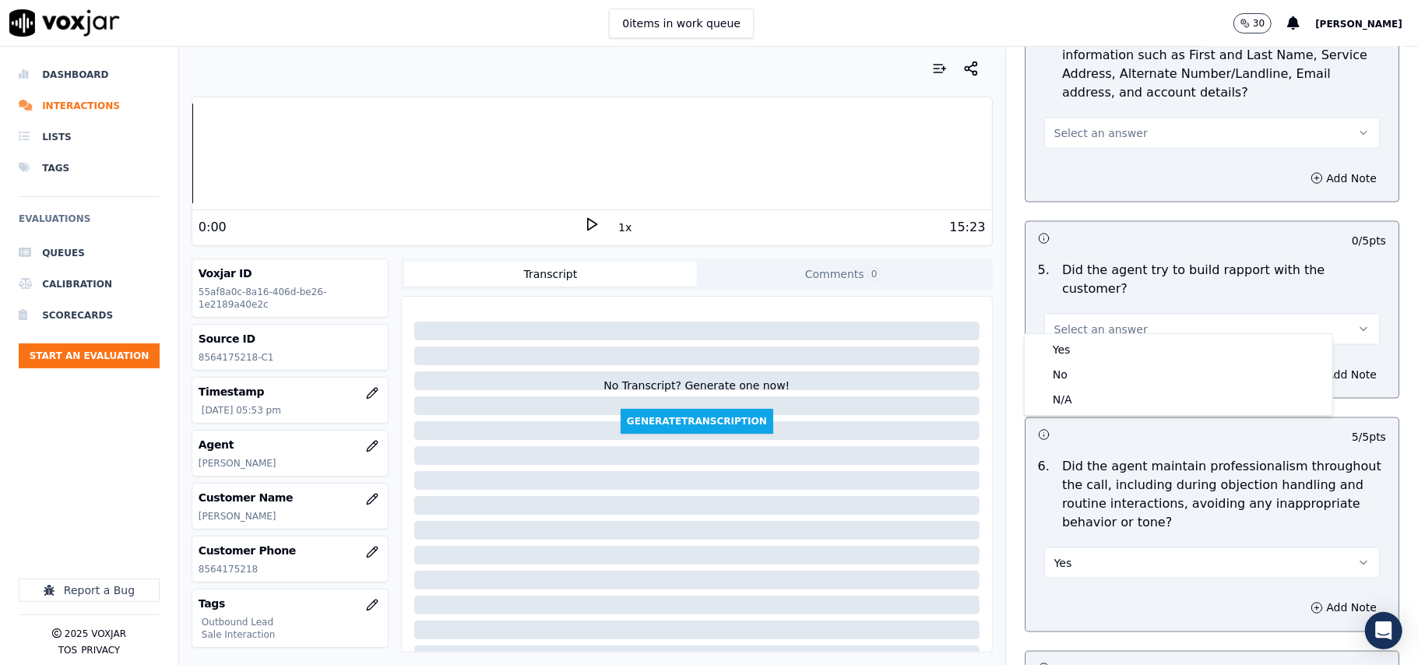
click at [1101, 332] on div "5 . Did the agent try to build rapport with the customer? Select an answer" at bounding box center [1212, 303] width 373 height 97
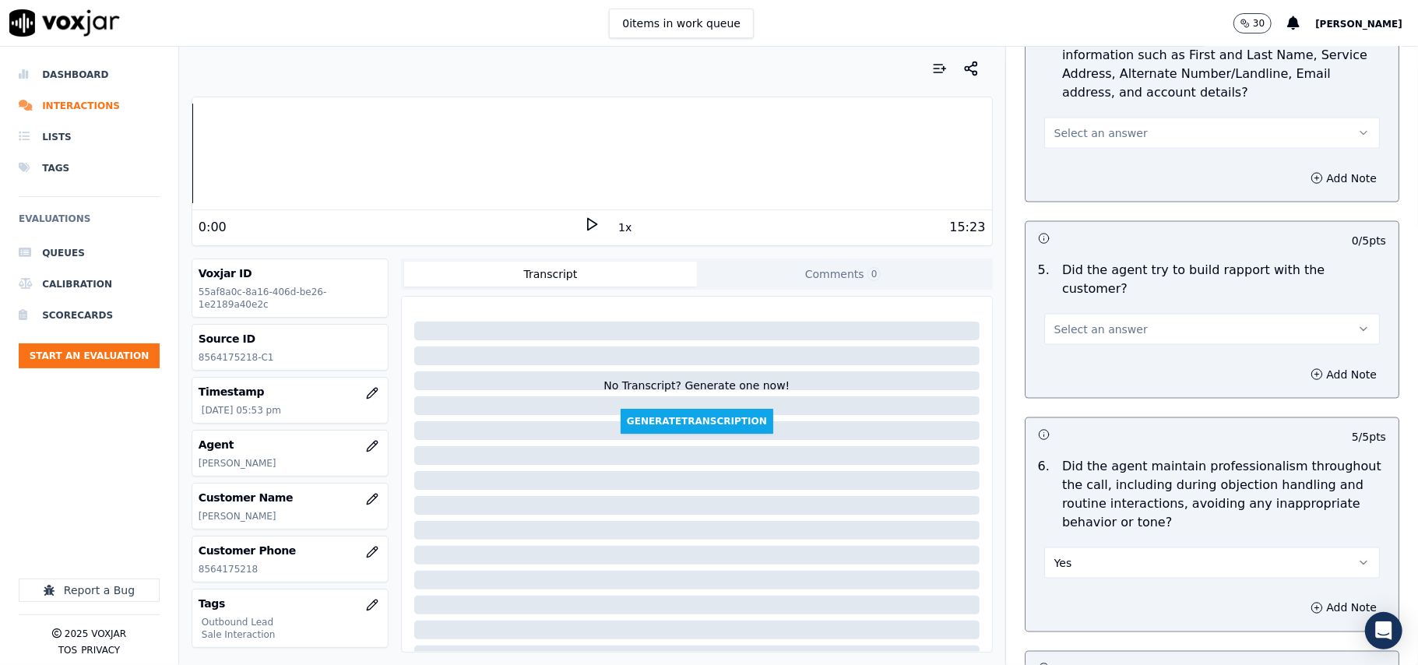
click at [1100, 322] on span "Select an answer" at bounding box center [1101, 330] width 93 height 16
click at [1106, 353] on div "Yes" at bounding box center [1178, 349] width 301 height 25
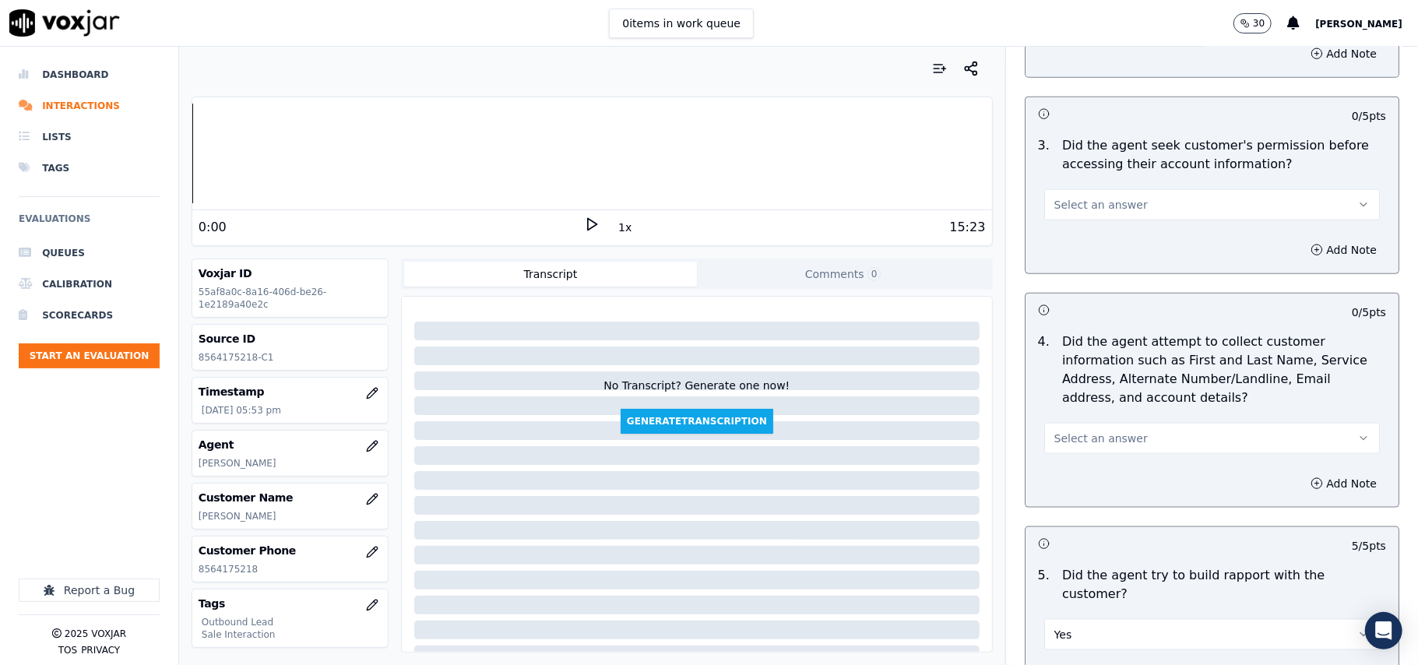
scroll to position [1288, 0]
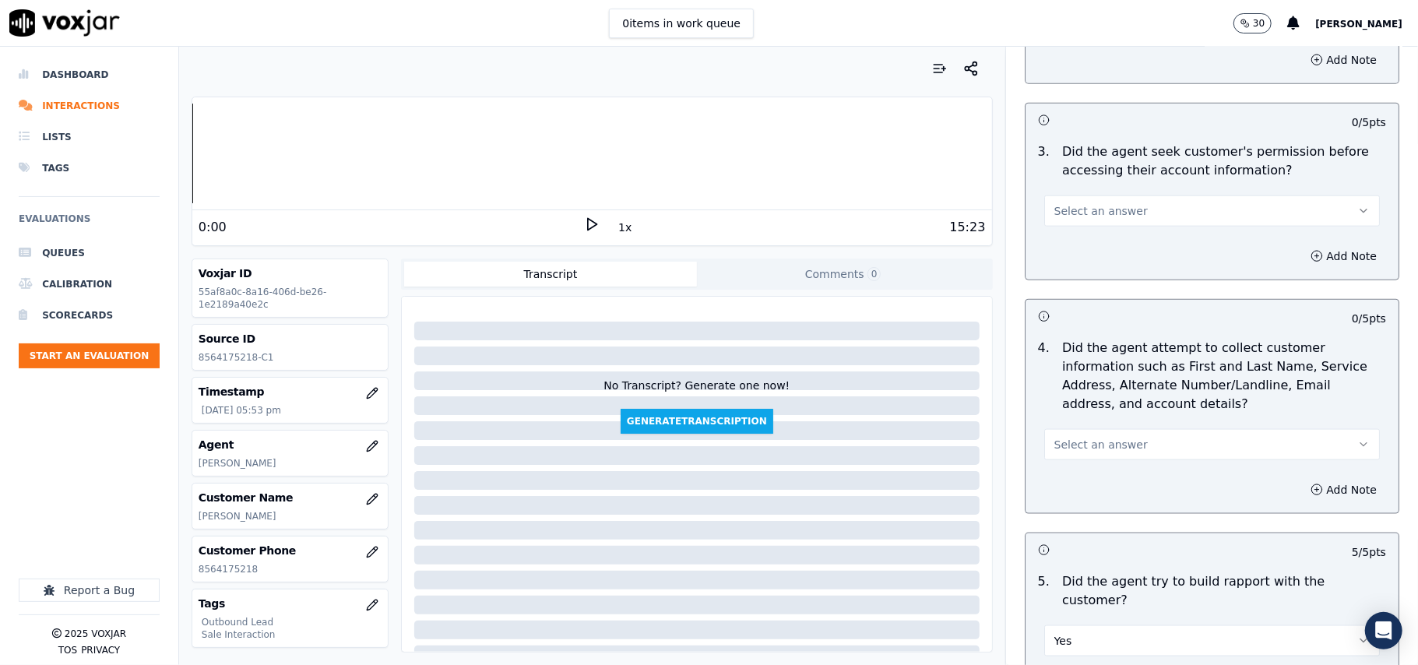
click at [1114, 431] on div "Select an answer" at bounding box center [1212, 443] width 336 height 34
click at [1106, 441] on span "Select an answer" at bounding box center [1101, 445] width 93 height 16
click at [1076, 523] on div "N/A" at bounding box center [1178, 533] width 301 height 25
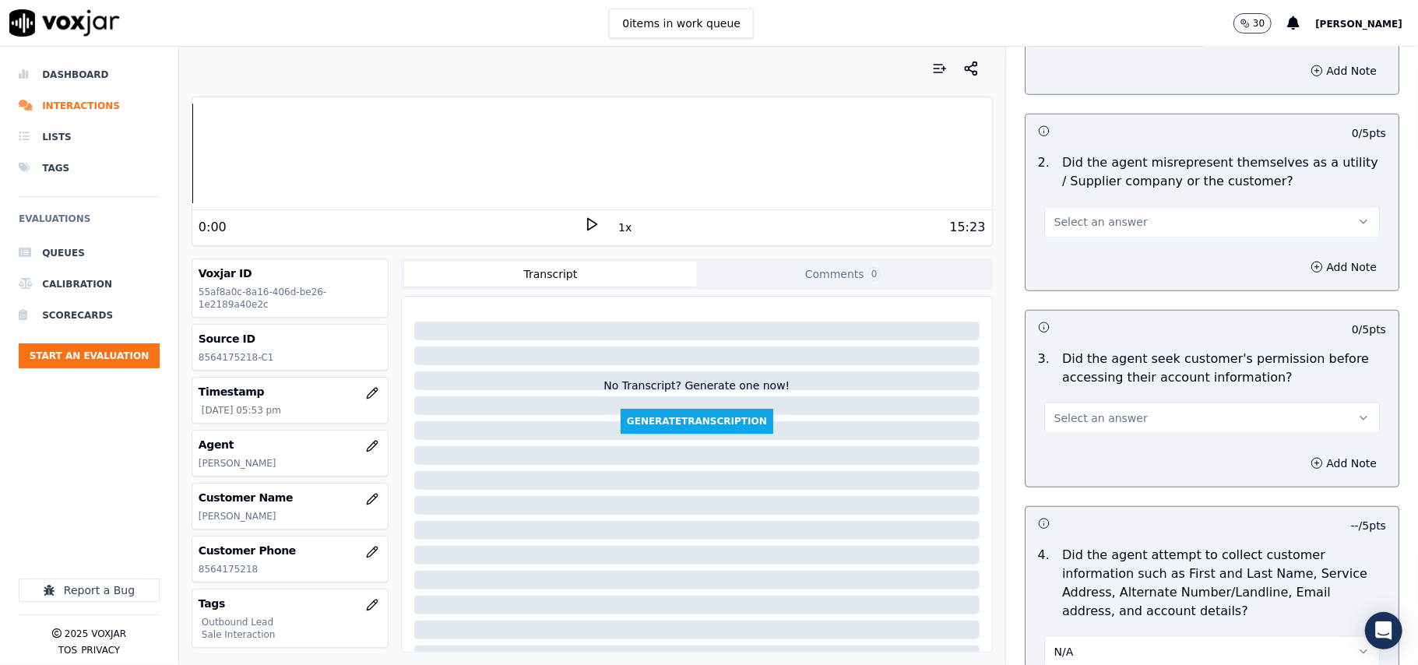
click at [1087, 416] on span "Select an answer" at bounding box center [1101, 418] width 93 height 16
click at [1072, 478] on div "No" at bounding box center [1178, 482] width 301 height 25
click at [1092, 414] on button "No" at bounding box center [1212, 418] width 336 height 31
click at [1073, 462] on div "Yes" at bounding box center [1178, 457] width 301 height 25
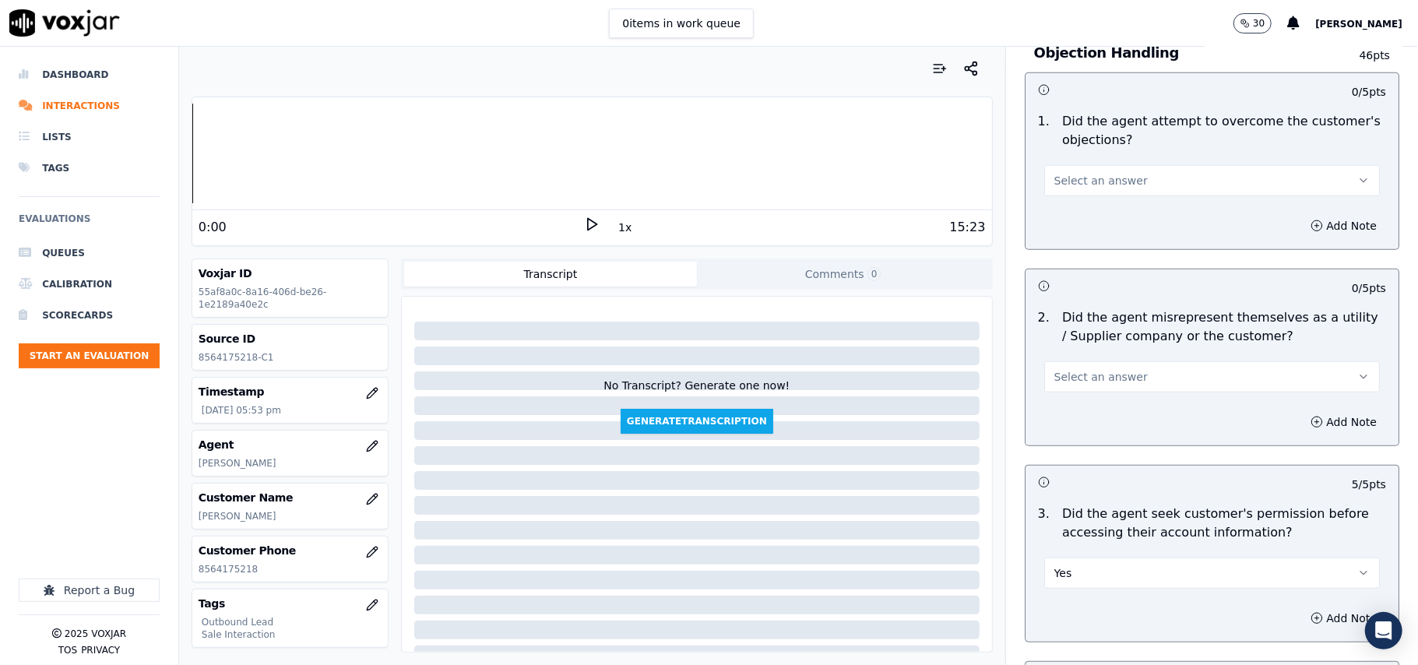
scroll to position [770, 0]
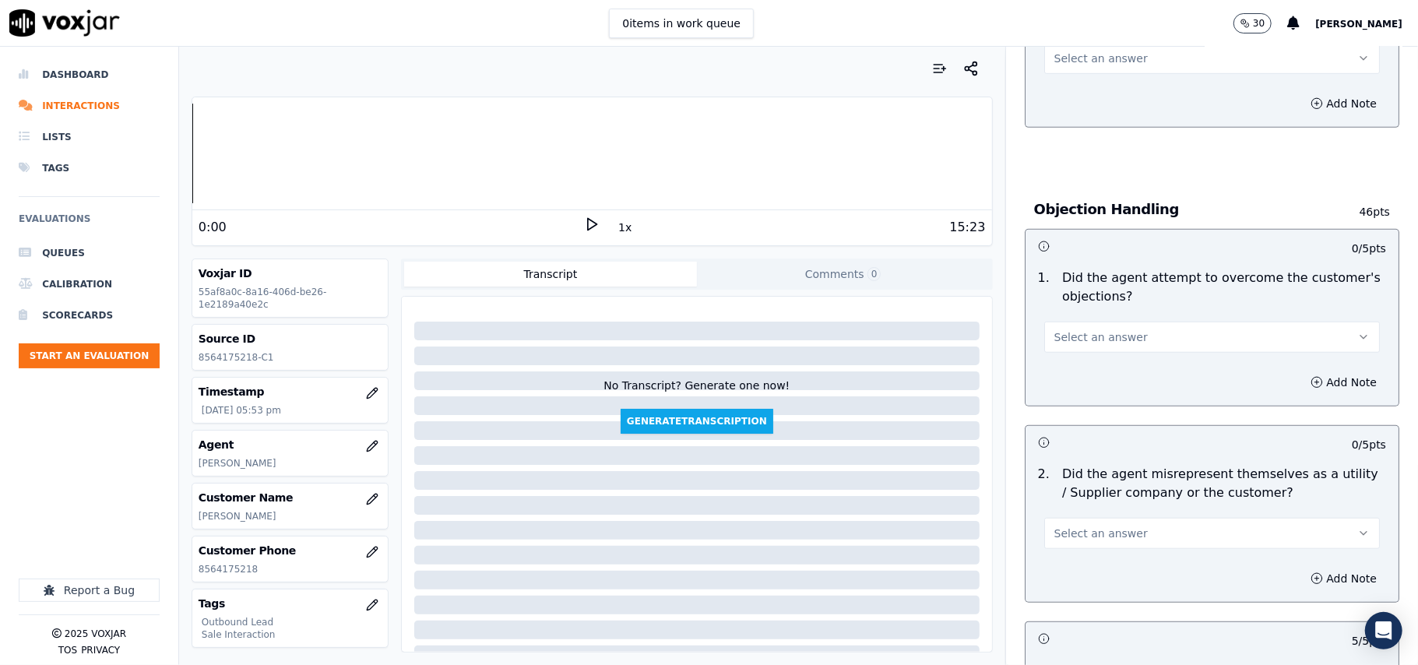
click at [1086, 541] on span "Select an answer" at bounding box center [1101, 534] width 93 height 16
click at [1084, 599] on div "No" at bounding box center [1178, 596] width 301 height 25
click at [1145, 329] on button "Select an answer" at bounding box center [1212, 337] width 336 height 31
click at [1094, 377] on div "Yes" at bounding box center [1178, 374] width 301 height 25
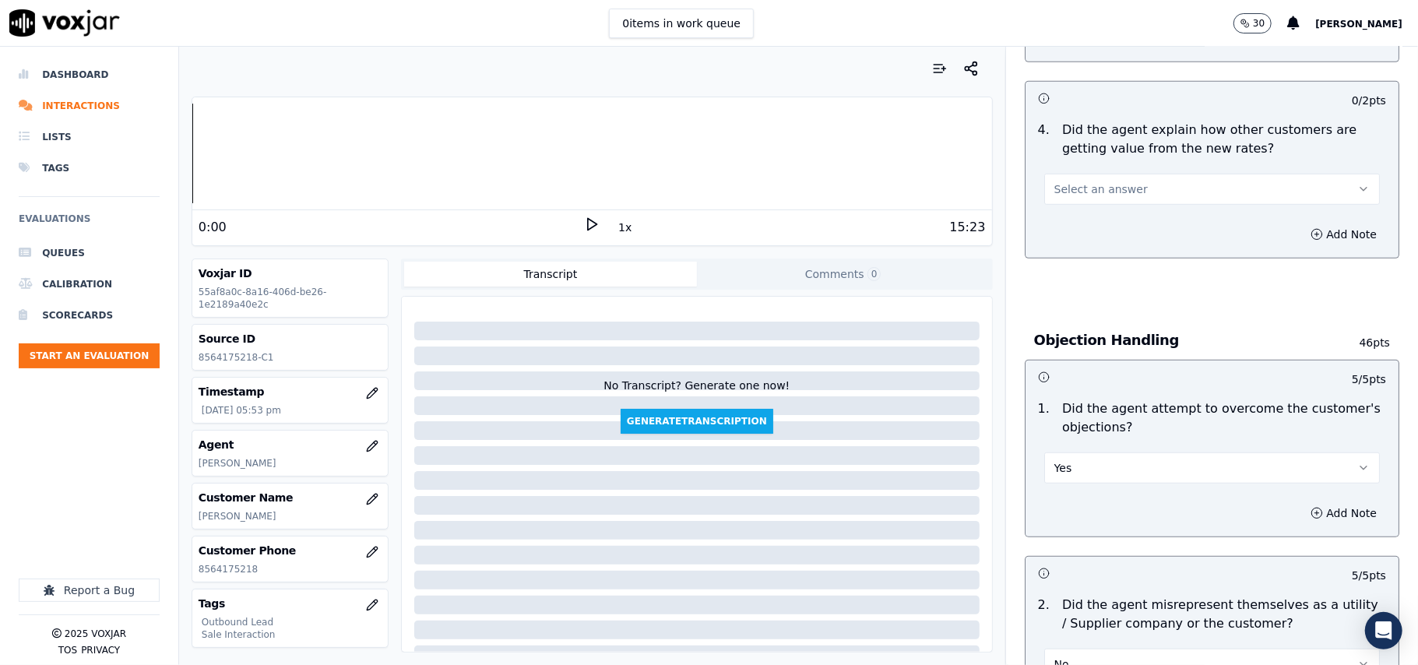
scroll to position [562, 0]
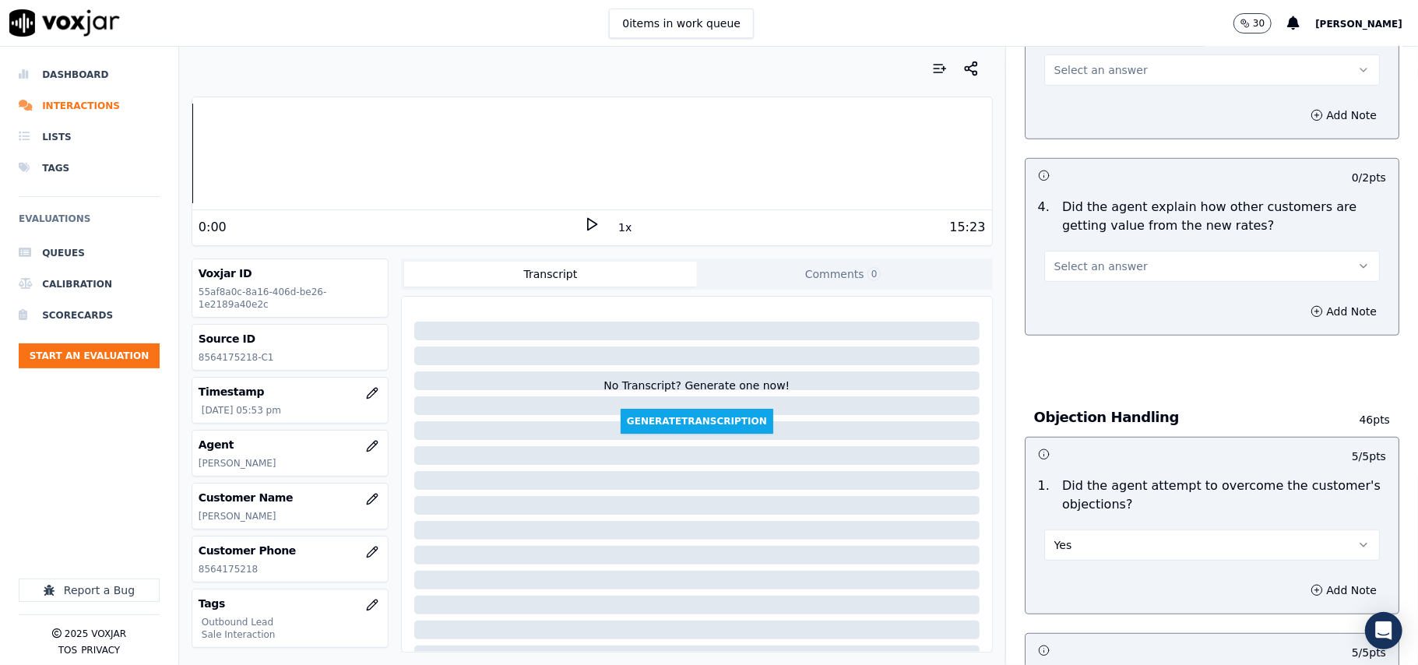
click at [1110, 259] on span "Select an answer" at bounding box center [1101, 267] width 93 height 16
click at [1101, 306] on div "Yes" at bounding box center [1178, 303] width 301 height 25
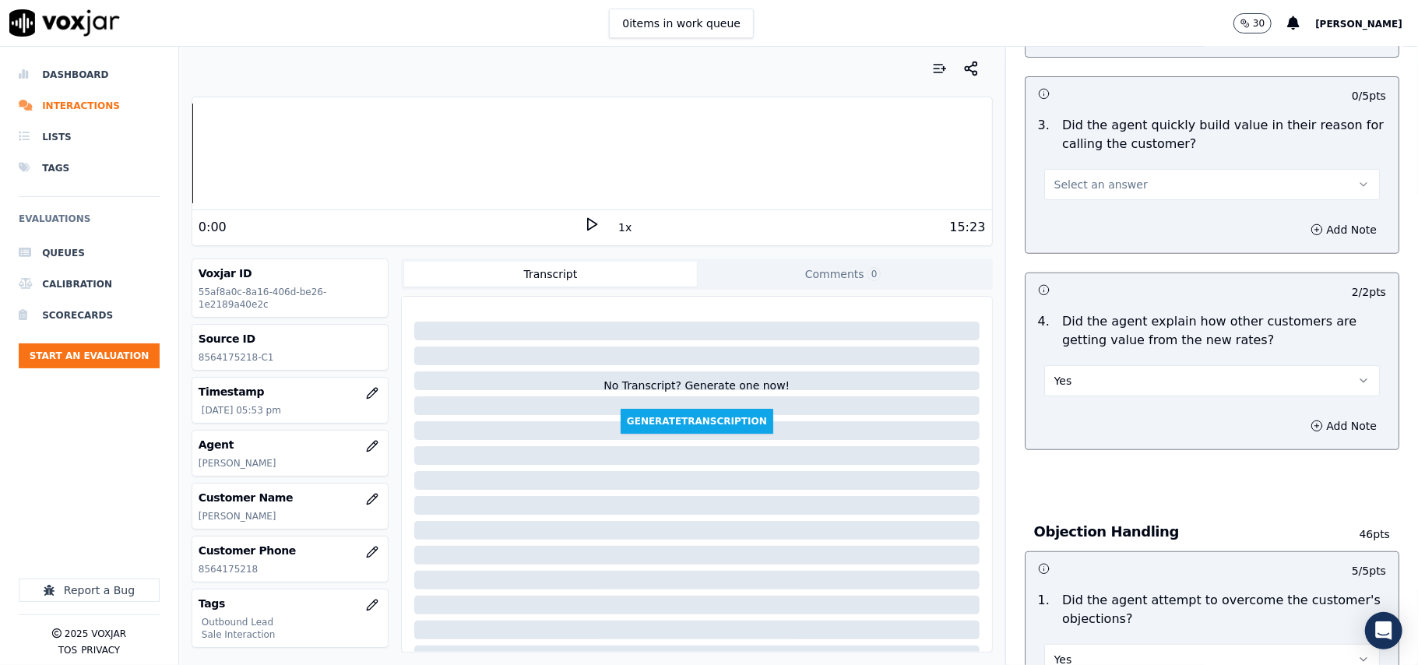
scroll to position [354, 0]
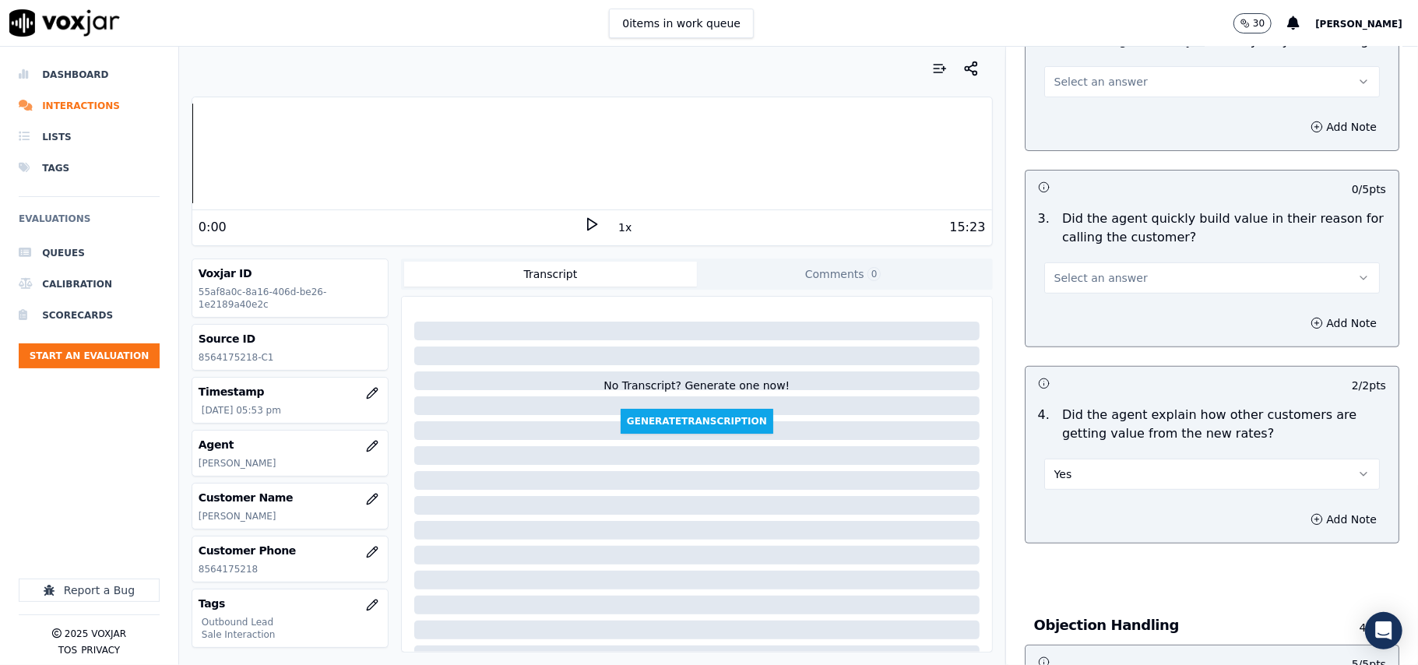
click at [1101, 276] on span "Select an answer" at bounding box center [1101, 278] width 93 height 16
click at [1101, 315] on div "Yes" at bounding box center [1178, 313] width 301 height 25
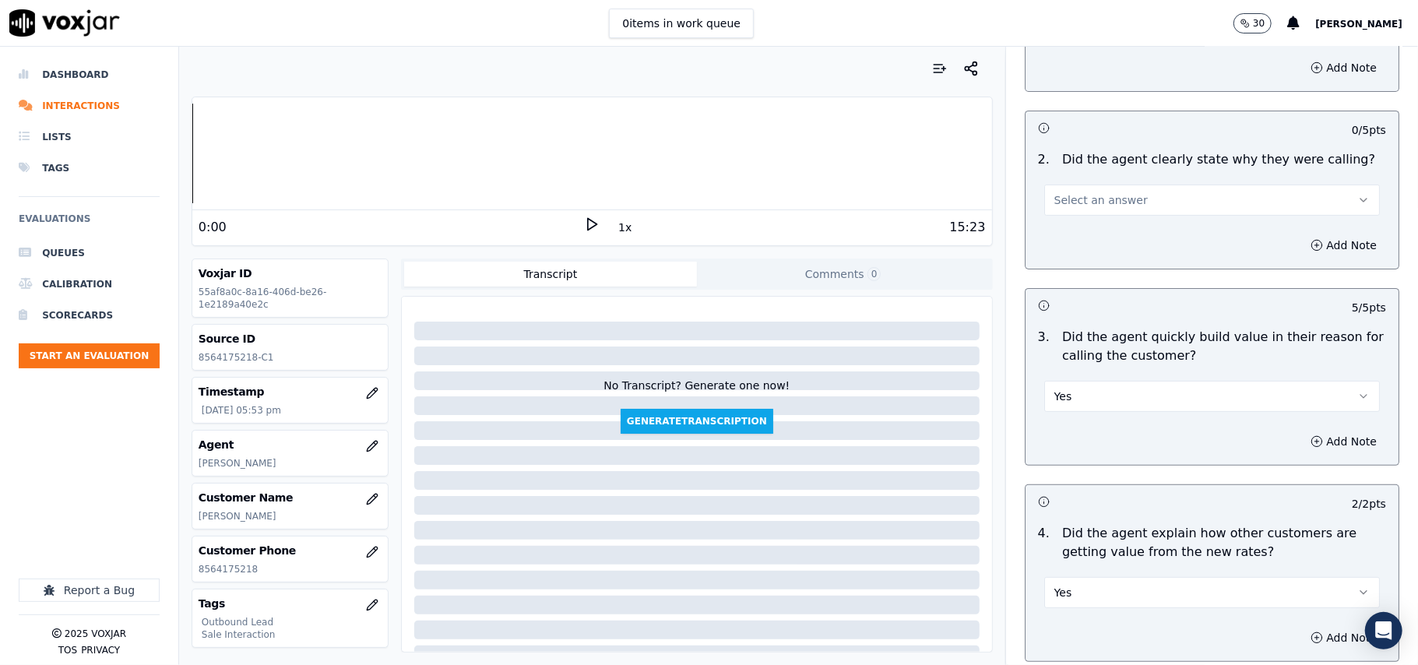
scroll to position [146, 0]
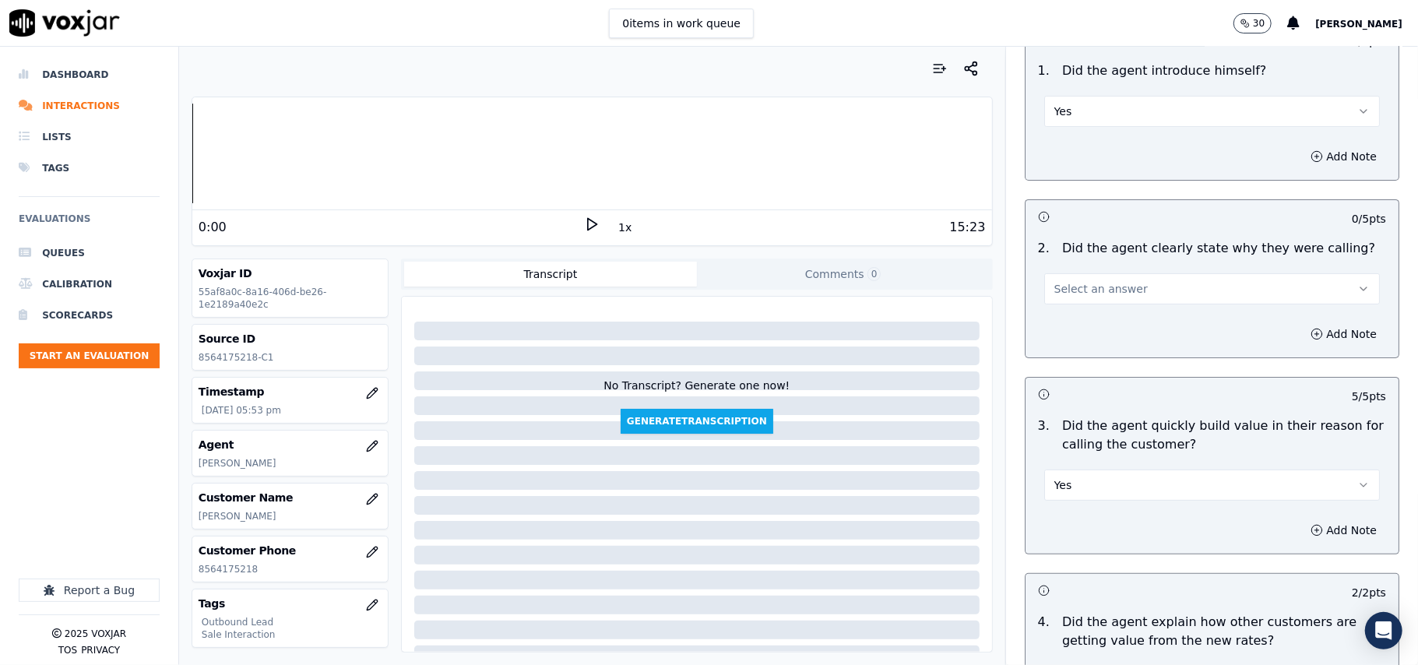
click at [1100, 287] on span "Select an answer" at bounding box center [1101, 289] width 93 height 16
click at [1108, 331] on div "Yes" at bounding box center [1178, 324] width 301 height 25
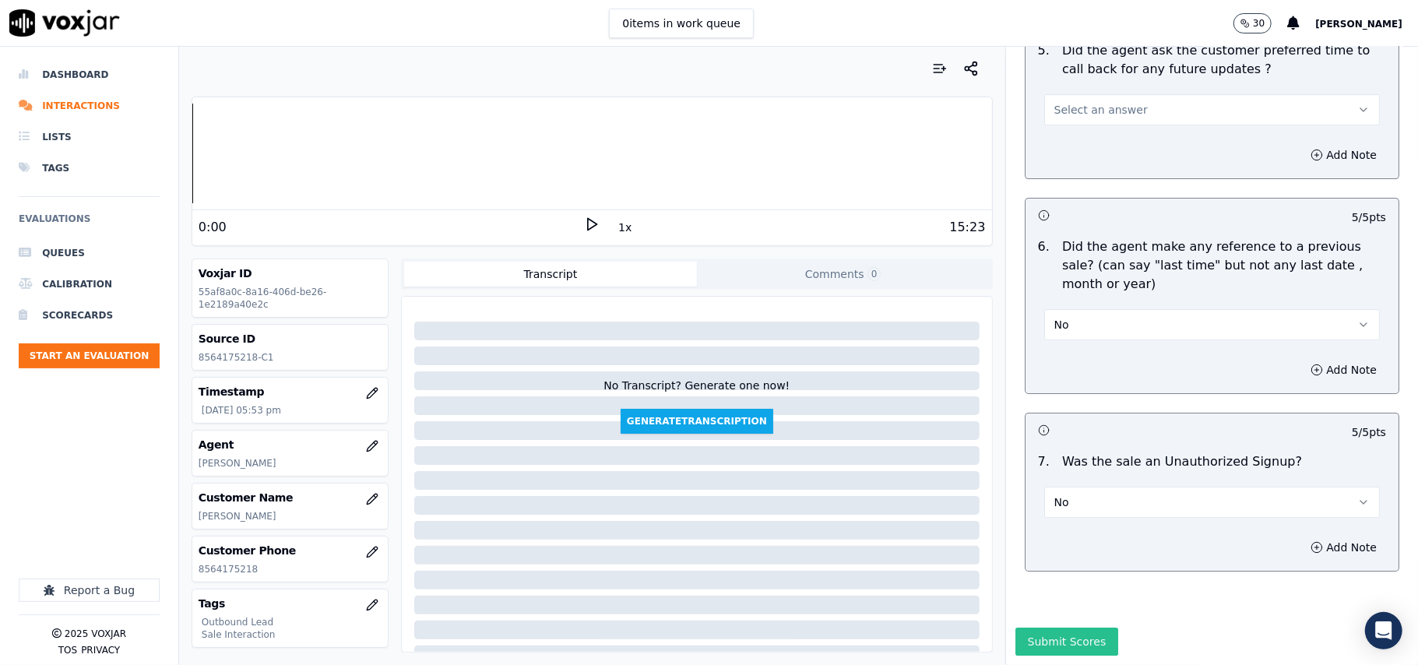
click at [1072, 628] on button "Submit Scores" at bounding box center [1068, 642] width 104 height 28
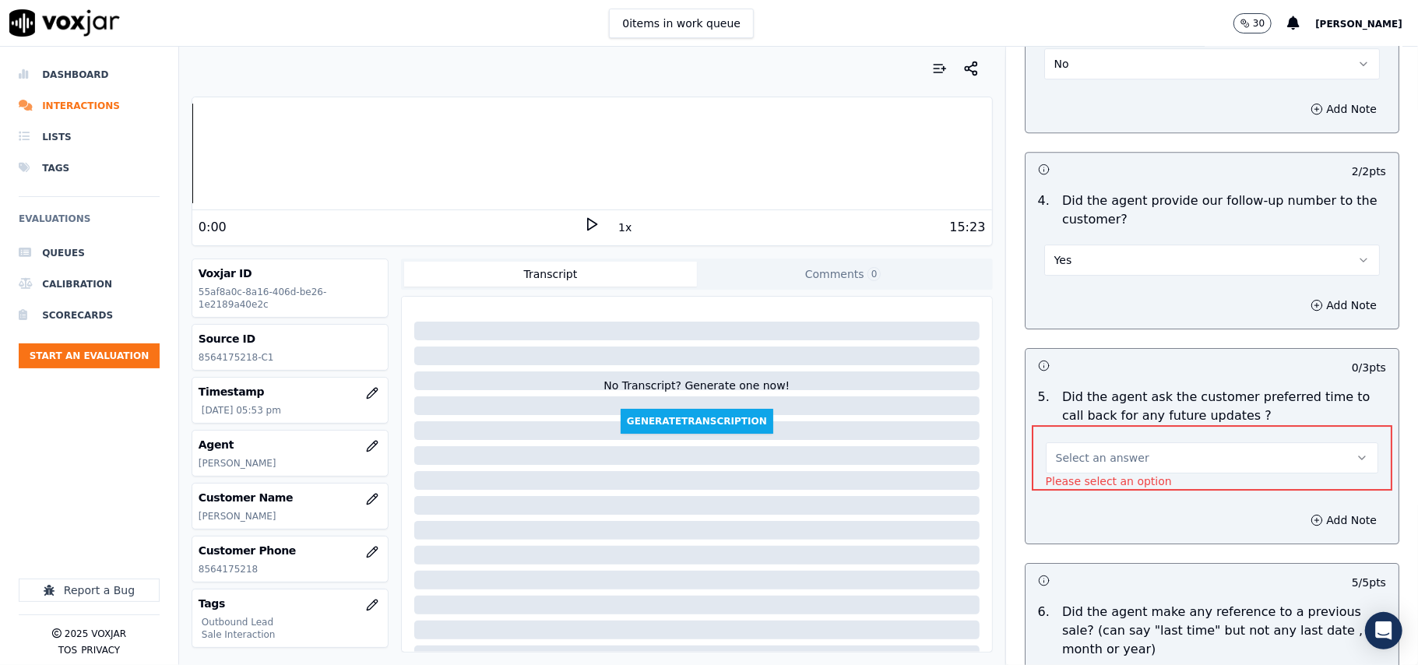
scroll to position [3574, 0]
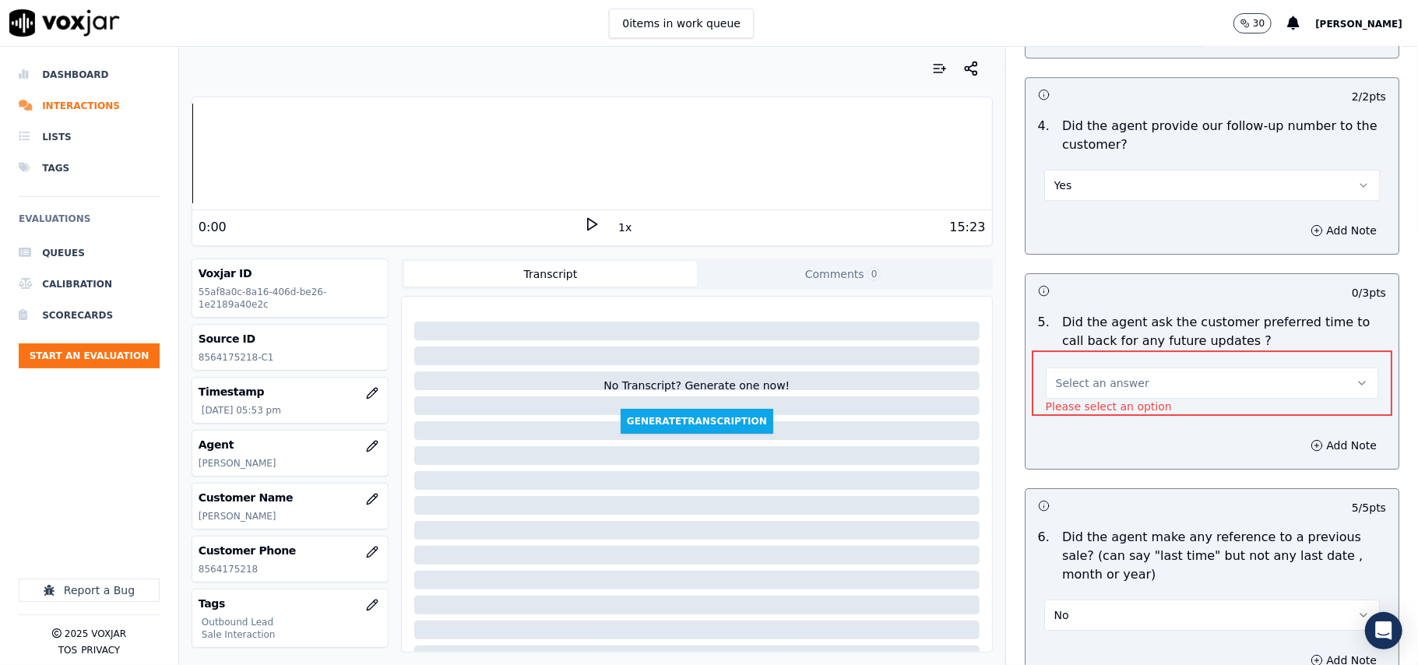
click at [1122, 350] on div "Select an answer Please select an option" at bounding box center [1212, 382] width 361 height 65
click at [1120, 368] on button "Select an answer" at bounding box center [1212, 383] width 333 height 31
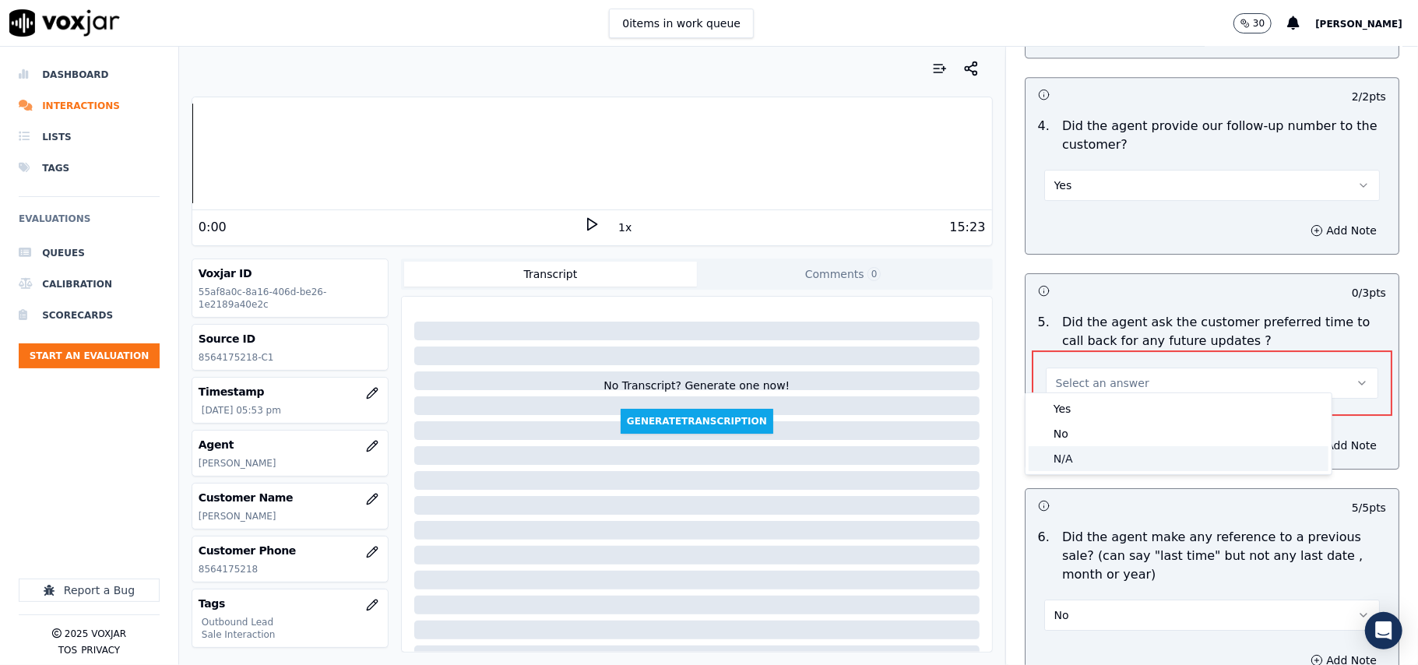
click at [1082, 449] on div "N/A" at bounding box center [1179, 458] width 300 height 25
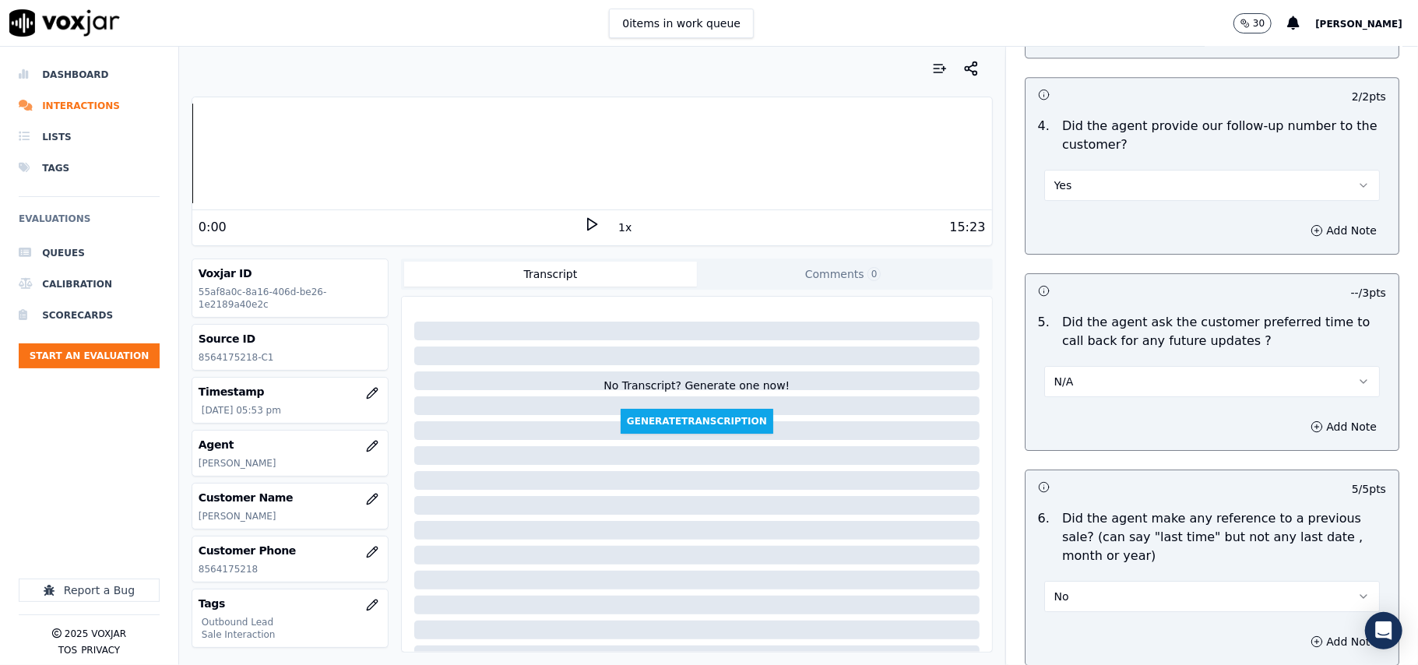
scroll to position [3885, 0]
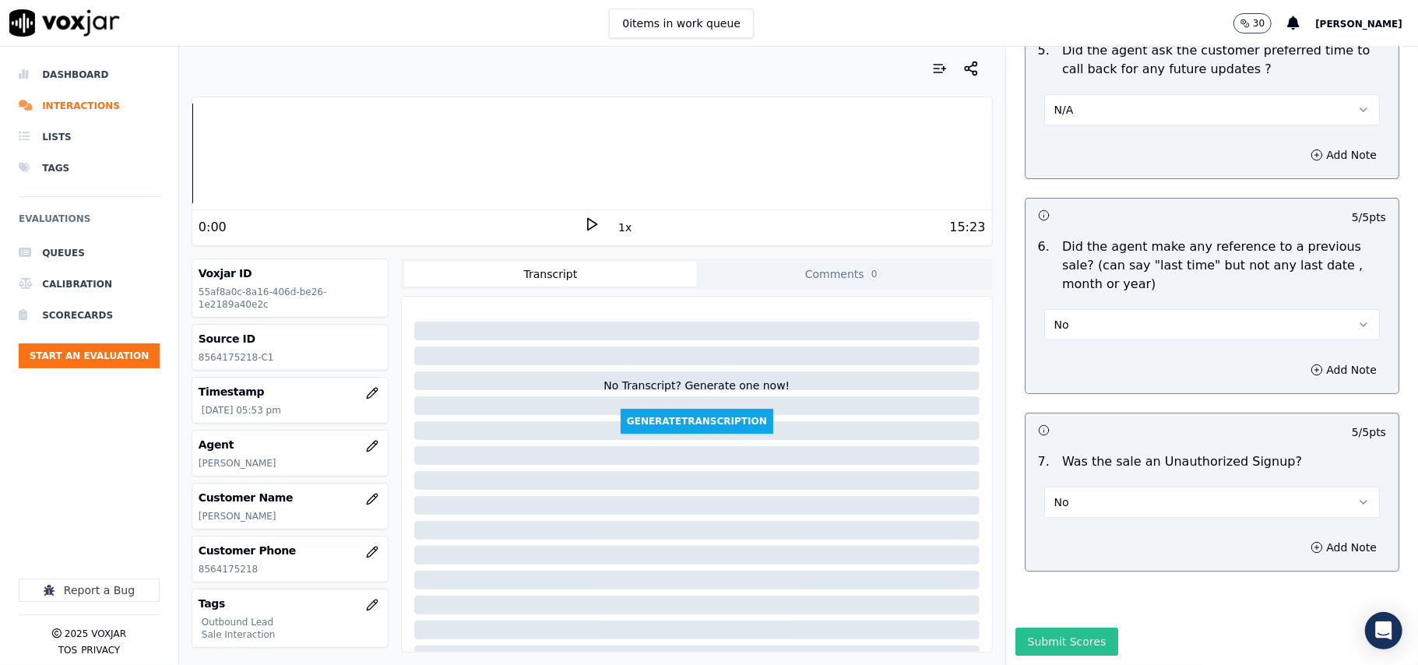
click at [1054, 628] on button "Submit Scores" at bounding box center [1068, 642] width 104 height 28
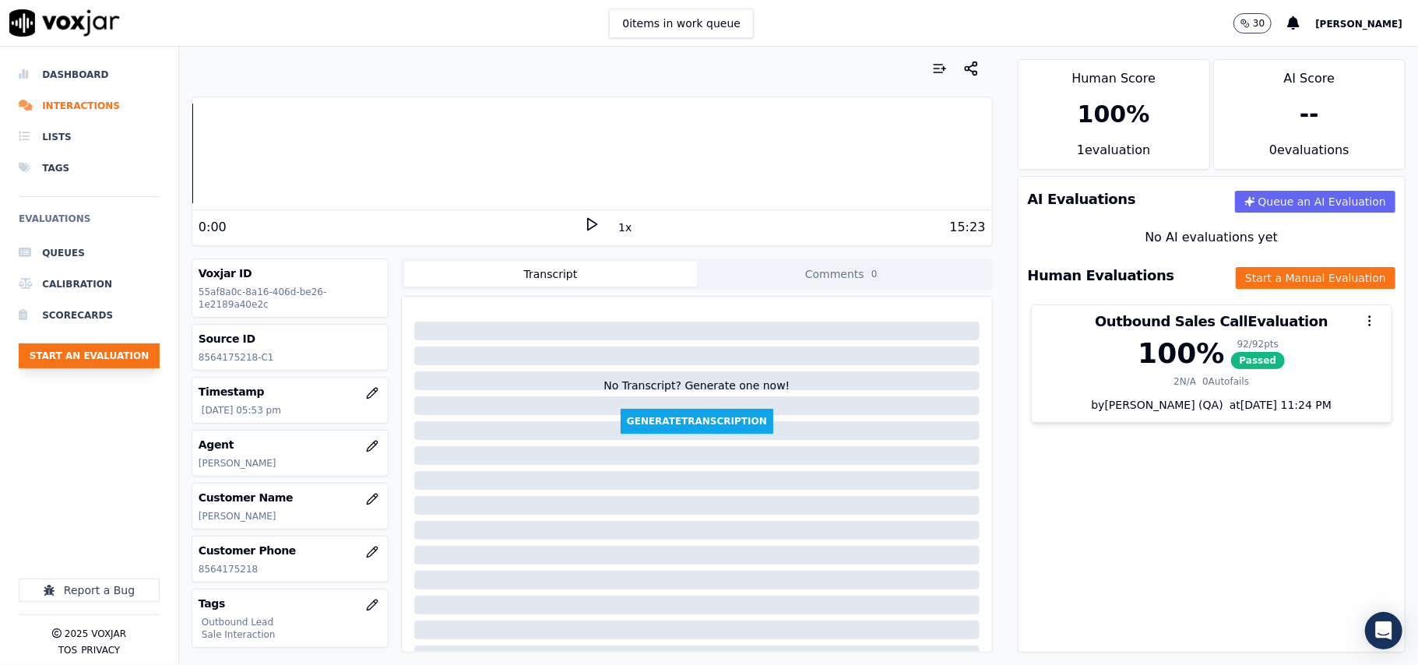
click at [101, 349] on button "Start an Evaluation" at bounding box center [89, 355] width 141 height 25
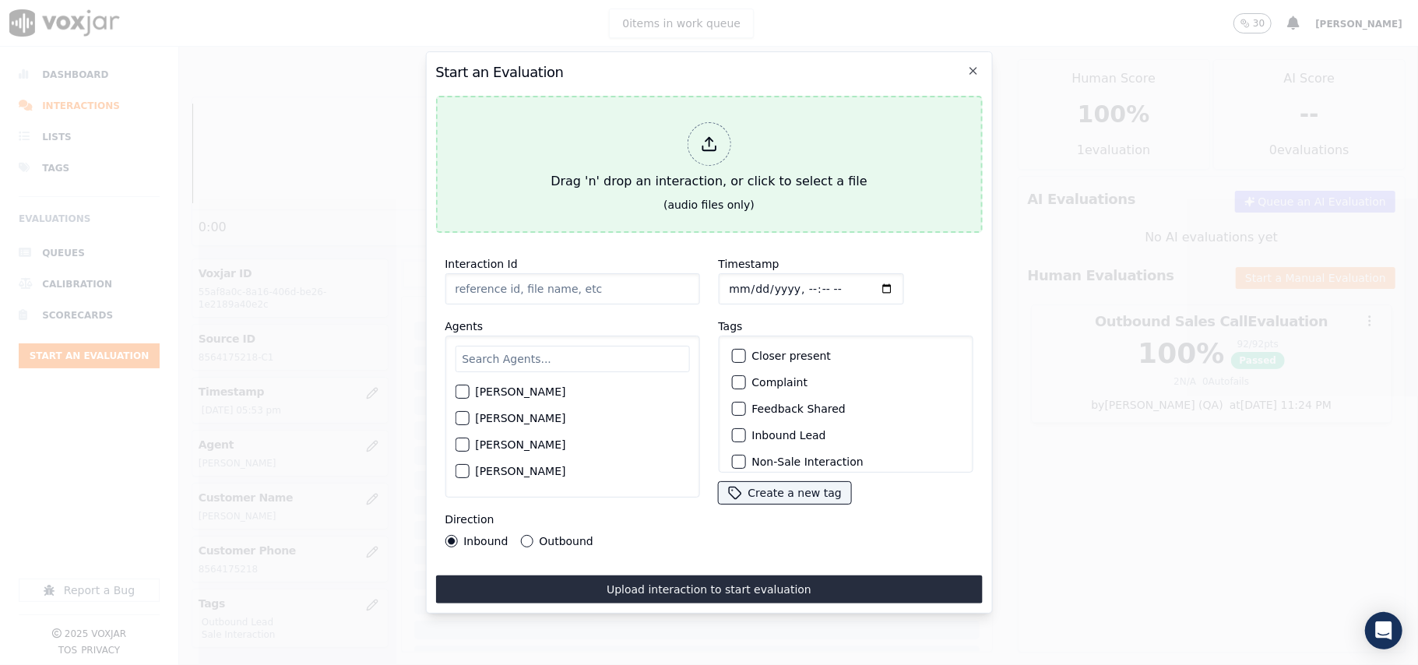
click at [745, 128] on div "Drag 'n' drop an interaction, or click to select a file" at bounding box center [708, 156] width 329 height 81
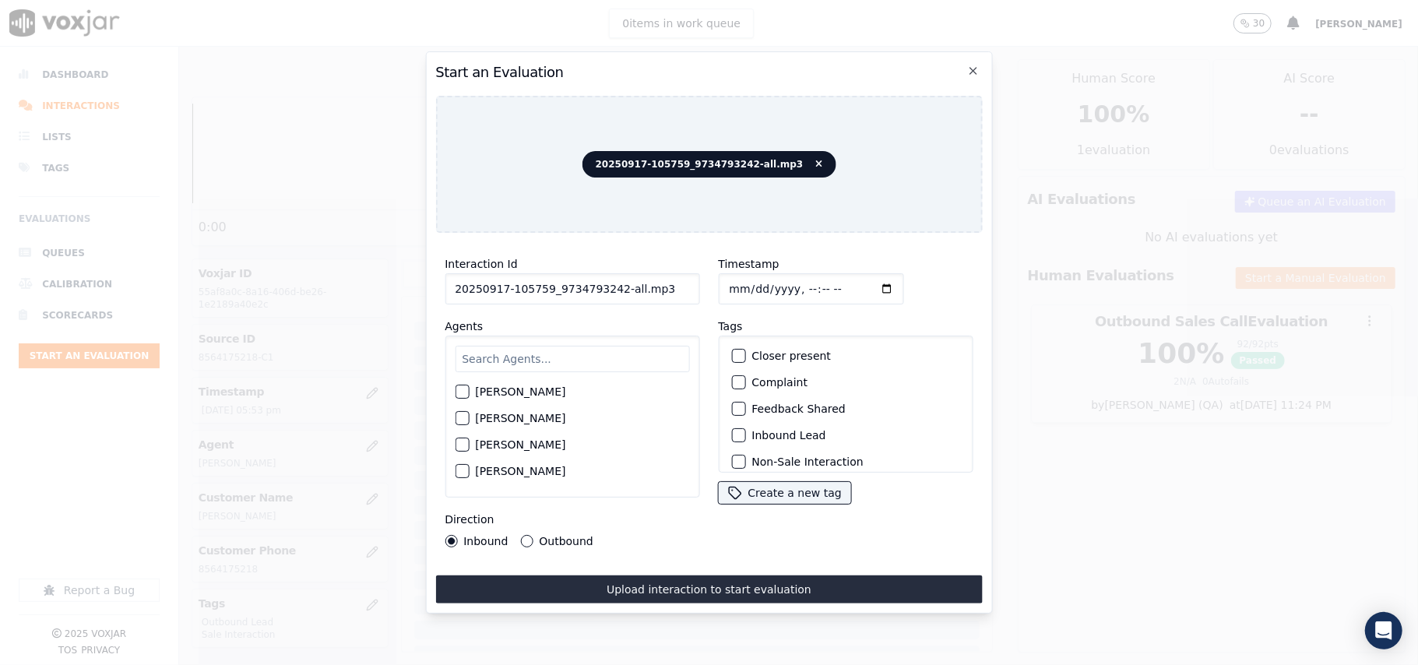
drag, startPoint x: 646, startPoint y: 291, endPoint x: 611, endPoint y: 293, distance: 35.9
click at [611, 293] on input "20250917-105759_9734793242-all.mp3" at bounding box center [572, 288] width 255 height 31
type input "20250917-105759_9734793242-C1"
click at [742, 278] on input "Timestamp" at bounding box center [810, 288] width 185 height 31
type input "[DATE]T17:55"
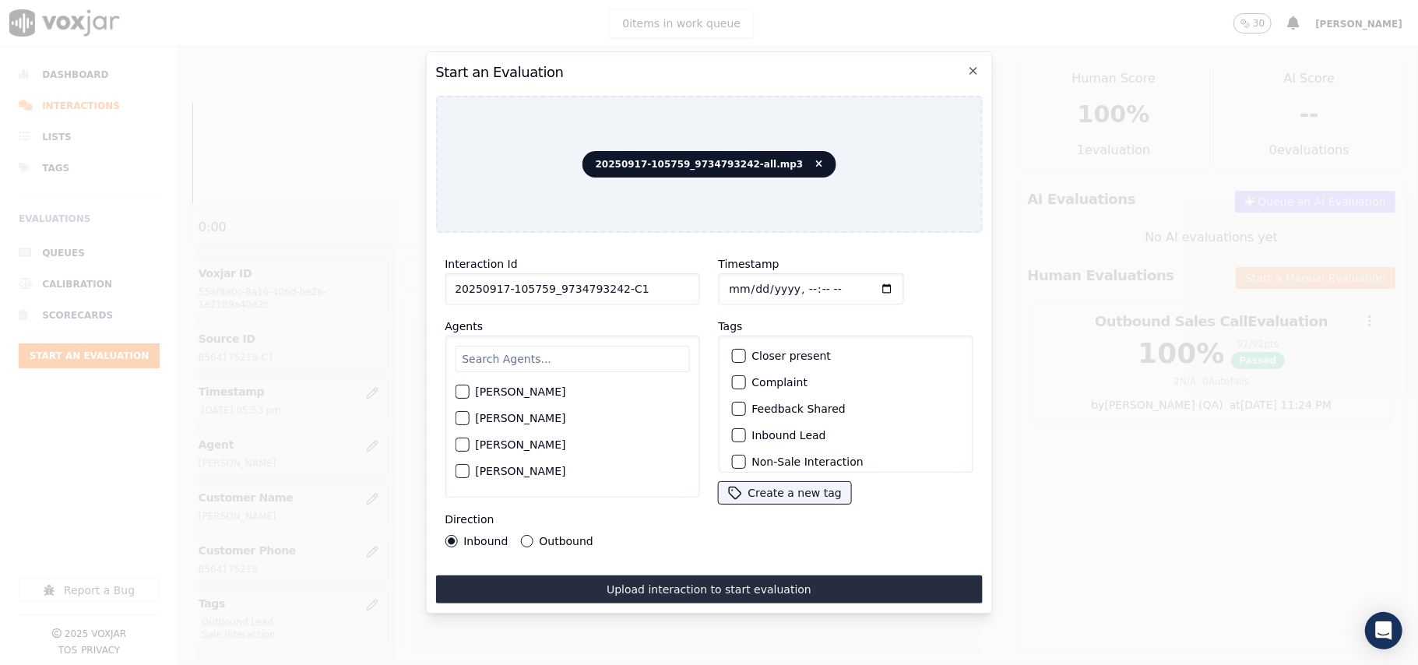
click at [571, 357] on input "text" at bounding box center [572, 359] width 234 height 26
type input "[PERSON_NAME]"
click at [528, 417] on label "[PERSON_NAME]" at bounding box center [520, 422] width 90 height 11
click at [469, 417] on button "[PERSON_NAME]" at bounding box center [462, 423] width 14 height 14
click at [773, 430] on label "Inbound Lead" at bounding box center [789, 435] width 74 height 11
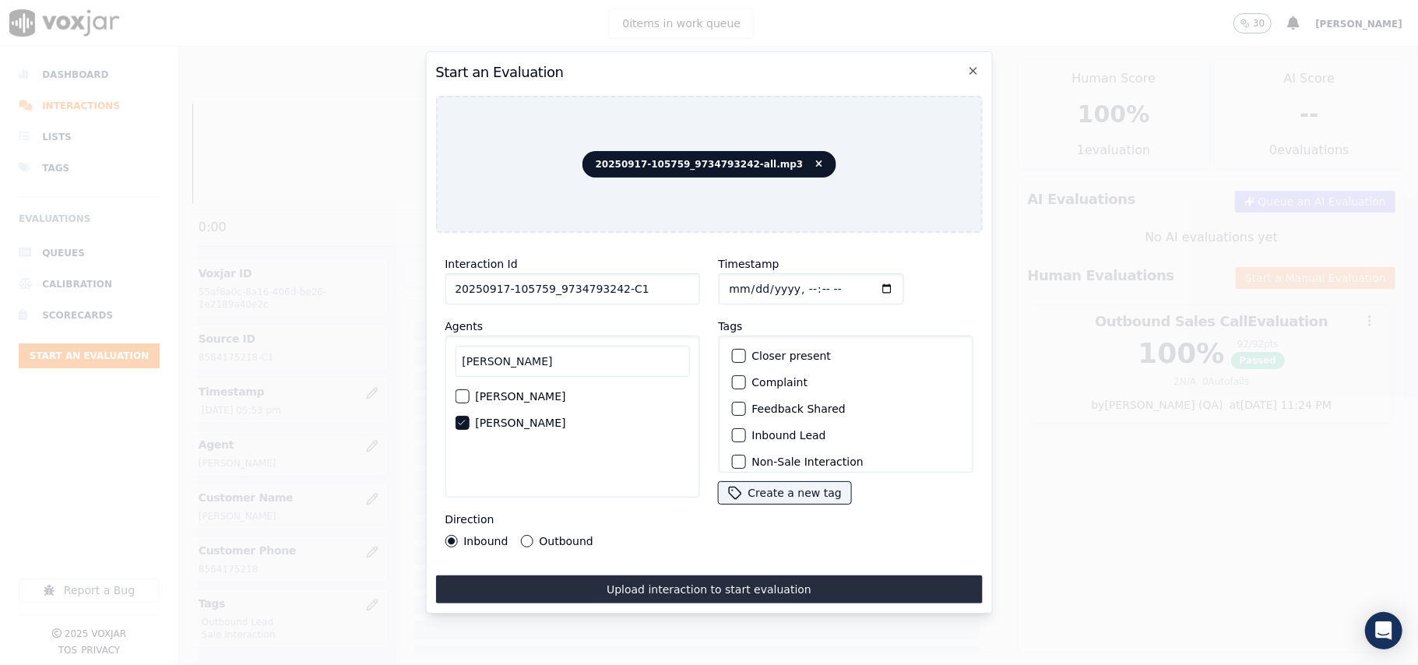
click at [745, 428] on button "Inbound Lead" at bounding box center [738, 435] width 14 height 14
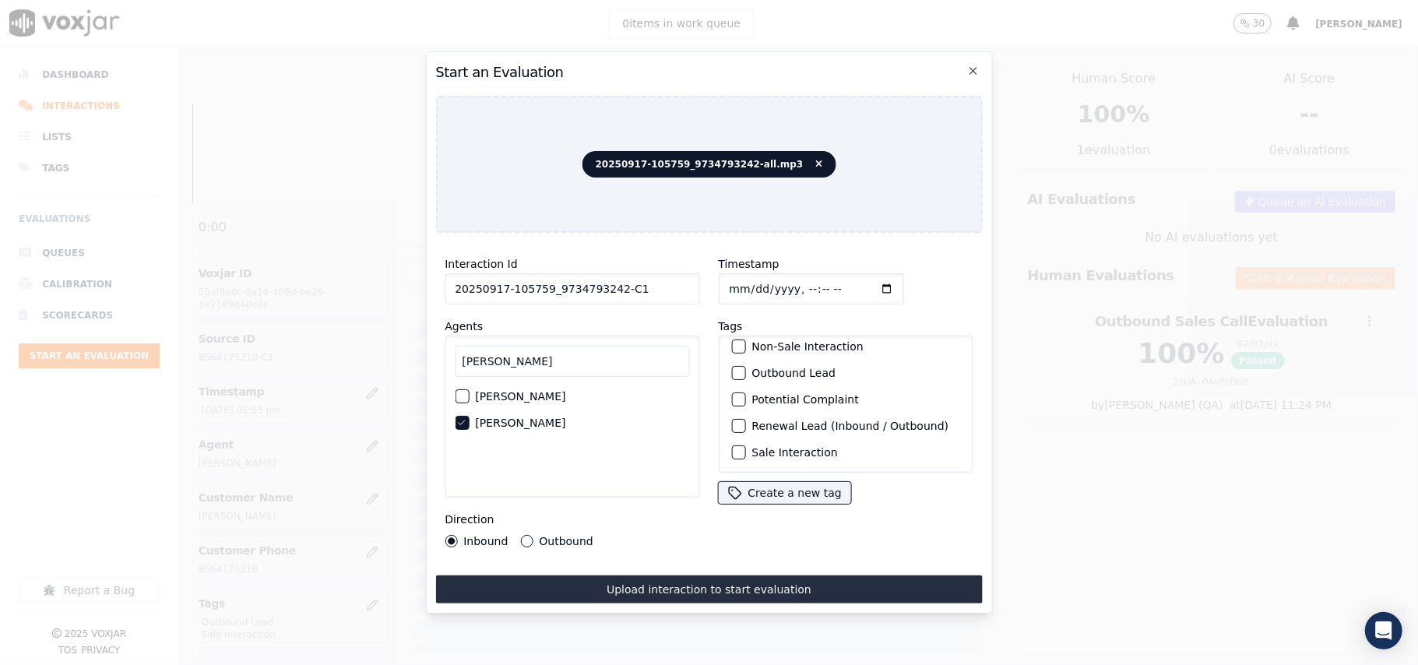
click at [760, 447] on label "Sale Interaction" at bounding box center [795, 452] width 86 height 11
click at [745, 446] on button "Sale Interaction" at bounding box center [738, 453] width 14 height 14
drag, startPoint x: 545, startPoint y: 577, endPoint x: 632, endPoint y: 518, distance: 105.4
click at [546, 577] on button "Upload interaction to start evaluation" at bounding box center [708, 590] width 547 height 28
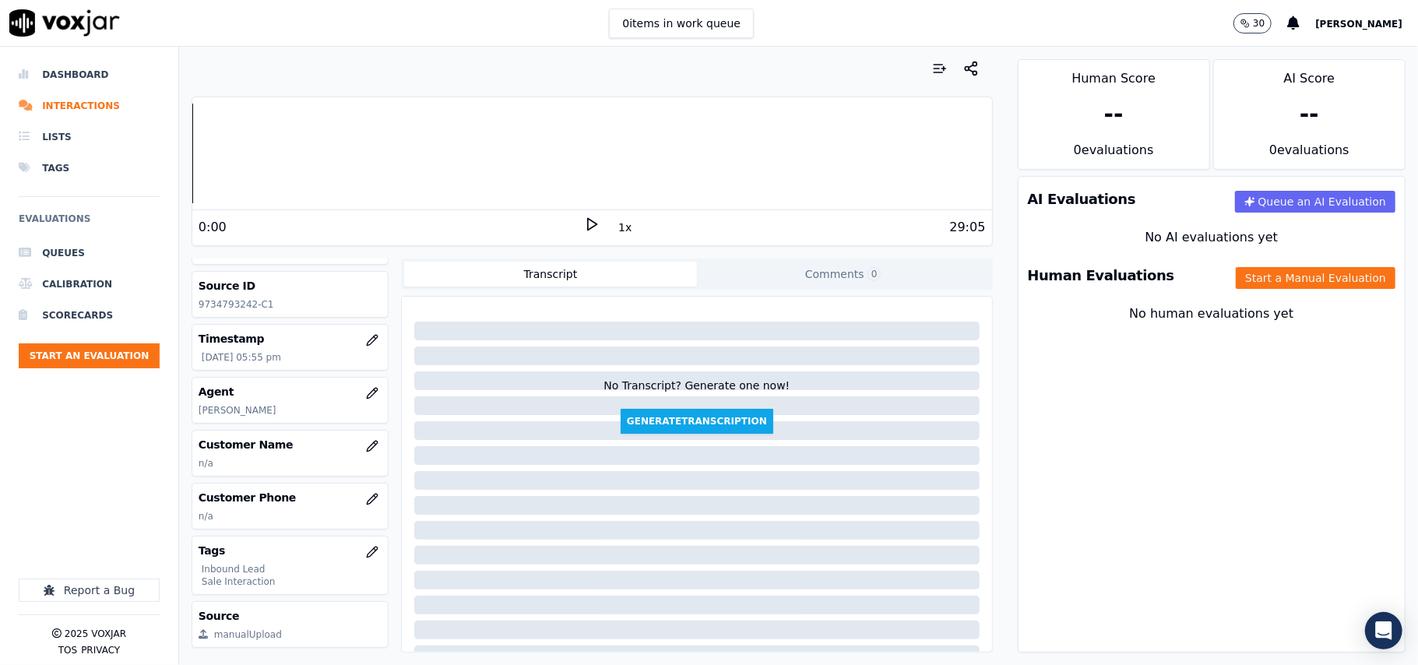
scroll to position [104, 0]
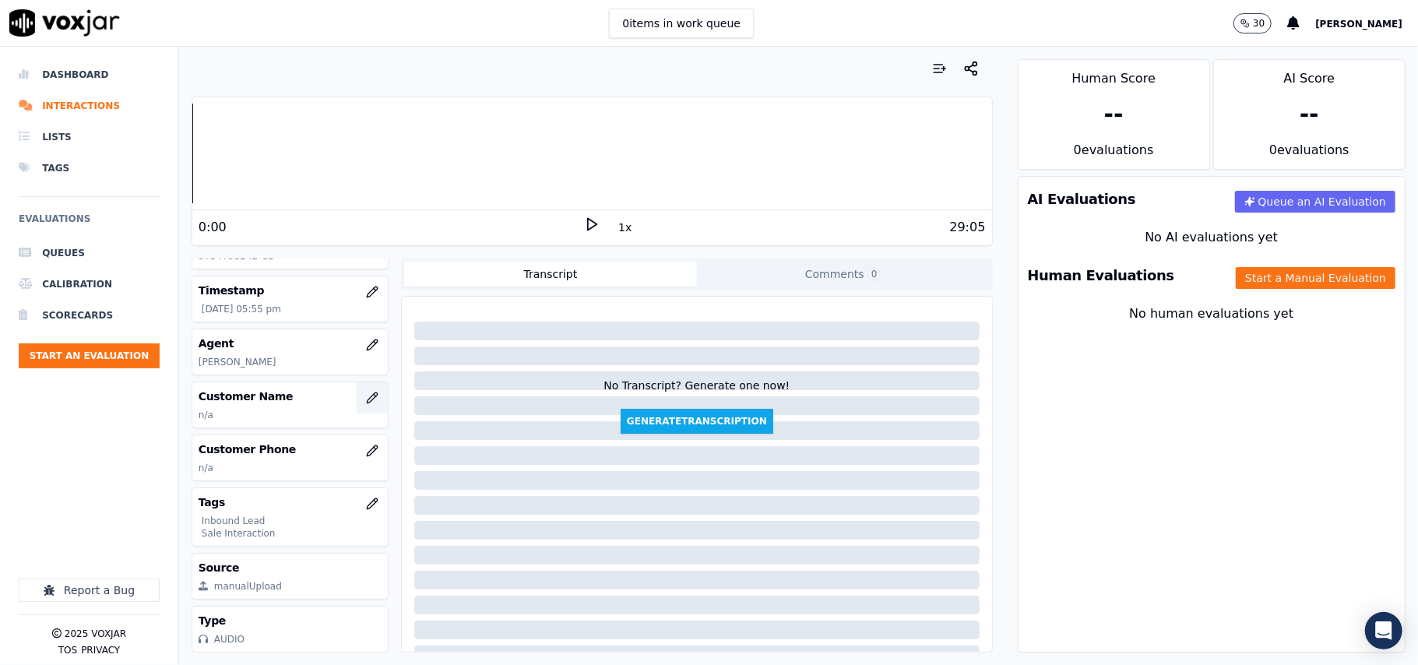
click at [366, 403] on icon "button" at bounding box center [372, 398] width 12 height 12
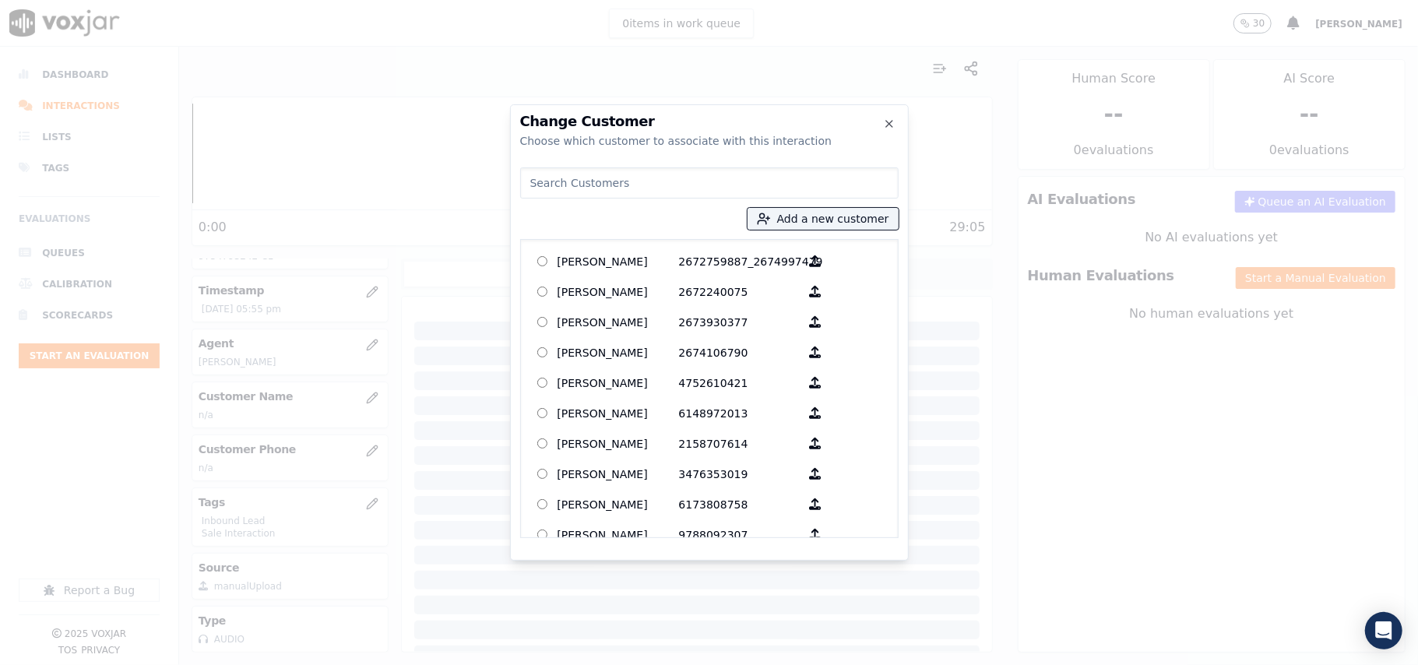
paste input "[PERSON_NAME]"
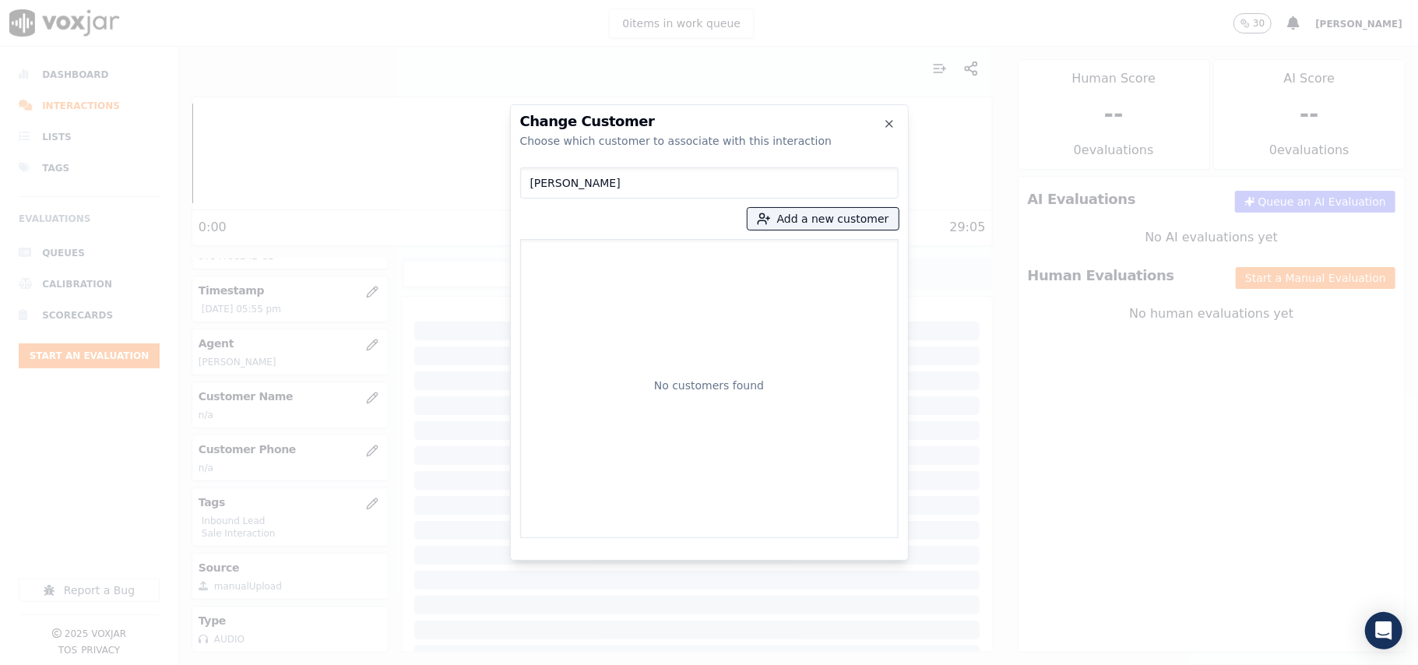
click at [531, 178] on input "[PERSON_NAME]" at bounding box center [709, 182] width 379 height 31
type input "[PERSON_NAME]"
click at [808, 219] on button "Add a new customer" at bounding box center [823, 219] width 151 height 22
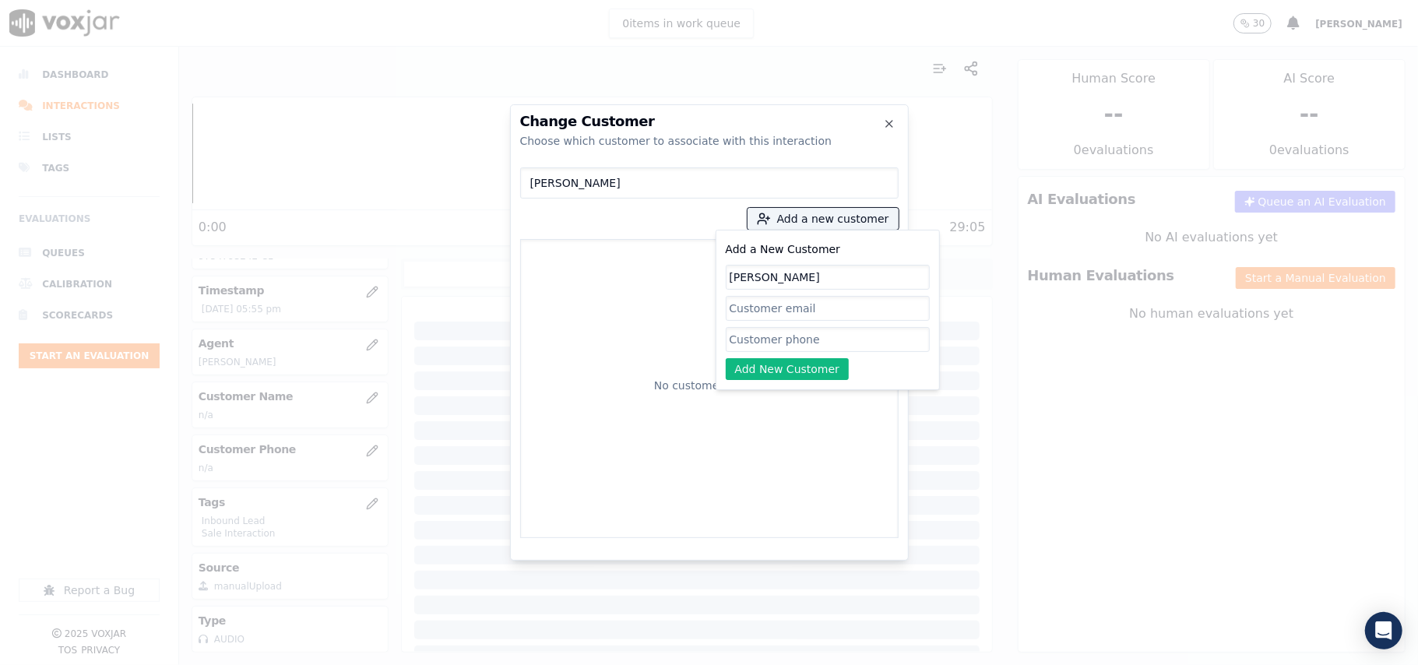
type input "[PERSON_NAME]"
click at [741, 341] on input "Add a New Customer" at bounding box center [828, 339] width 204 height 25
paste input "9734793242"
type input "9734793242"
click at [762, 372] on button "Add New Customer" at bounding box center [788, 369] width 124 height 22
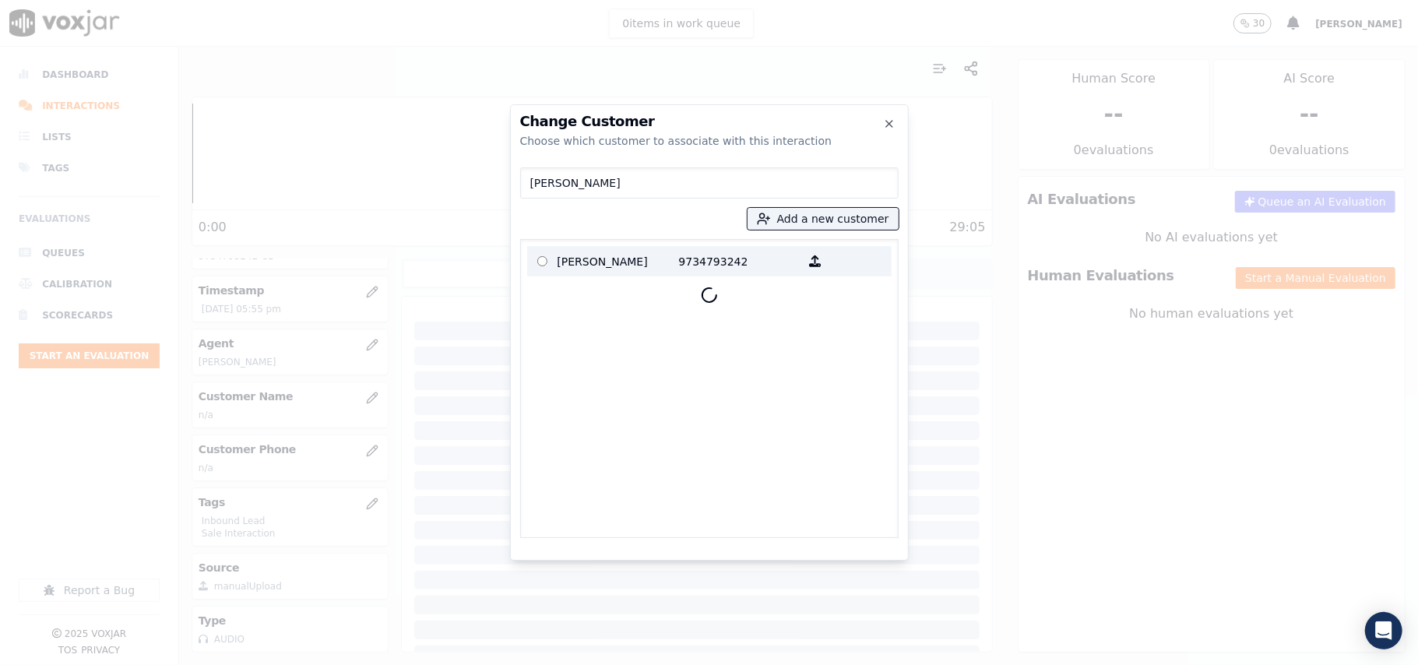
click at [581, 259] on p "[PERSON_NAME]" at bounding box center [619, 261] width 122 height 24
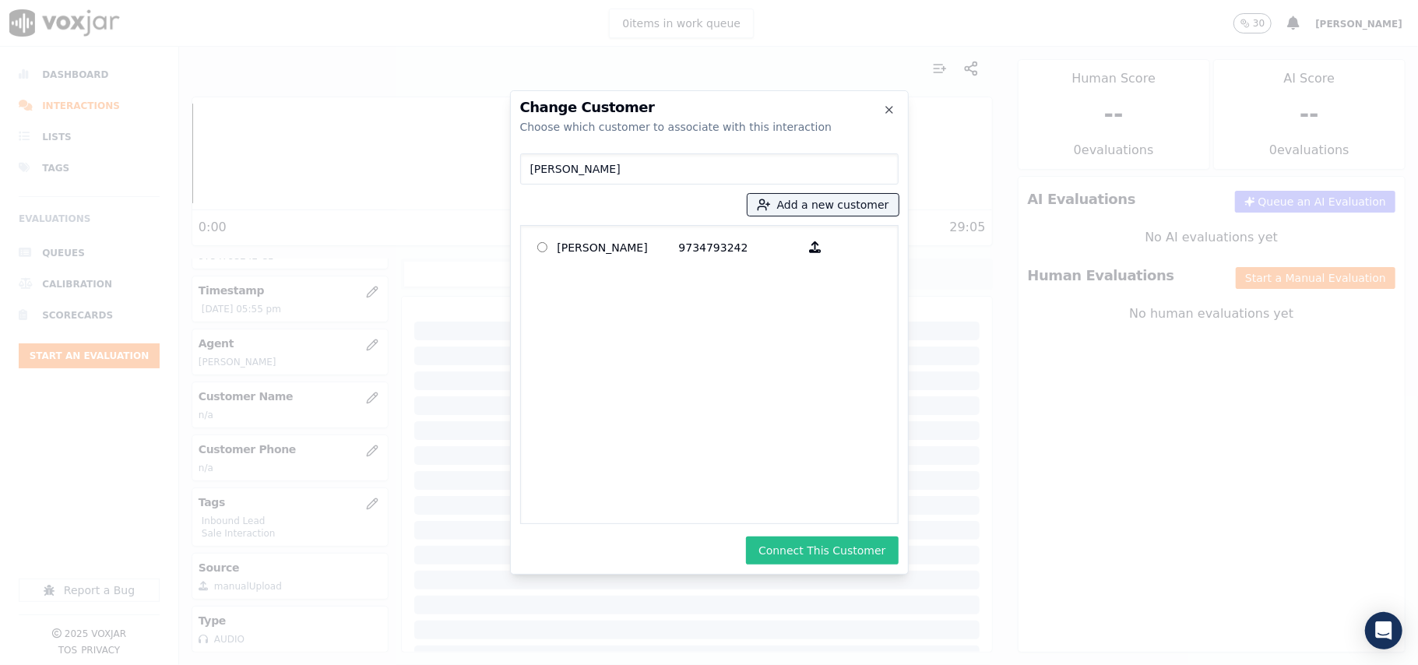
click at [841, 550] on button "Connect This Customer" at bounding box center [822, 551] width 152 height 28
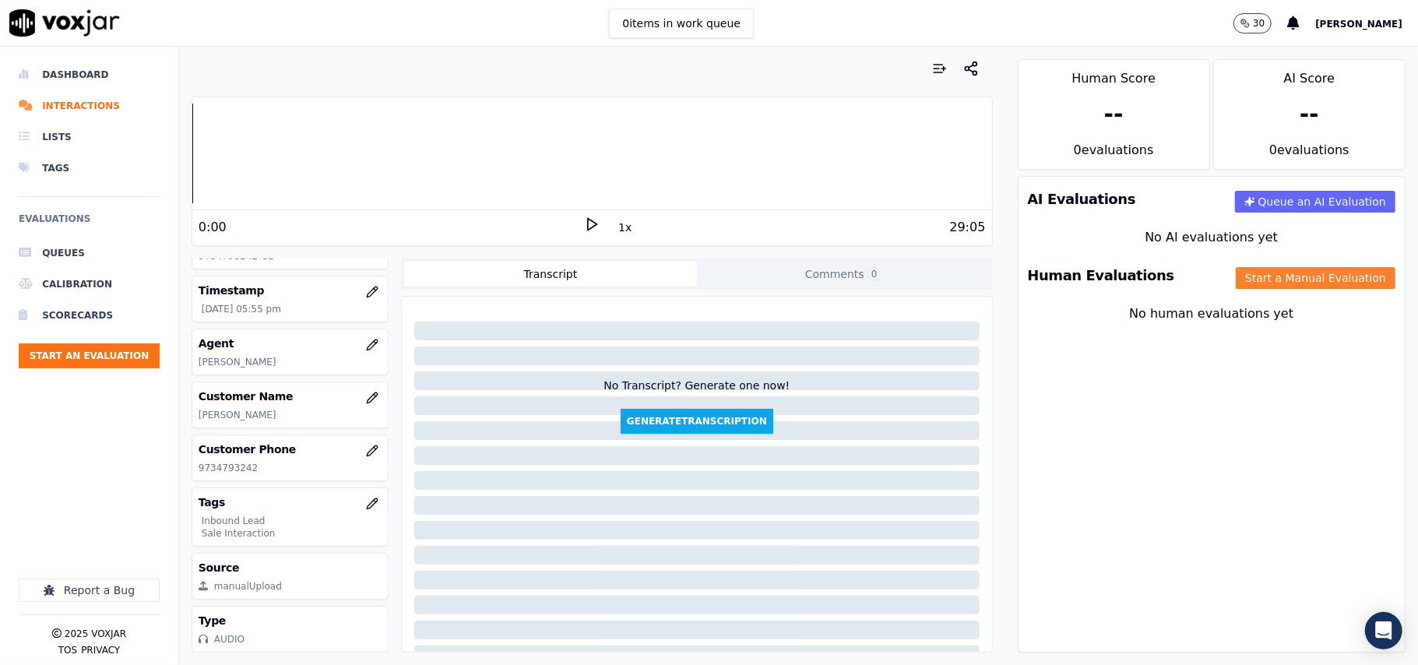
click at [1236, 285] on button "Start a Manual Evaluation" at bounding box center [1316, 278] width 160 height 22
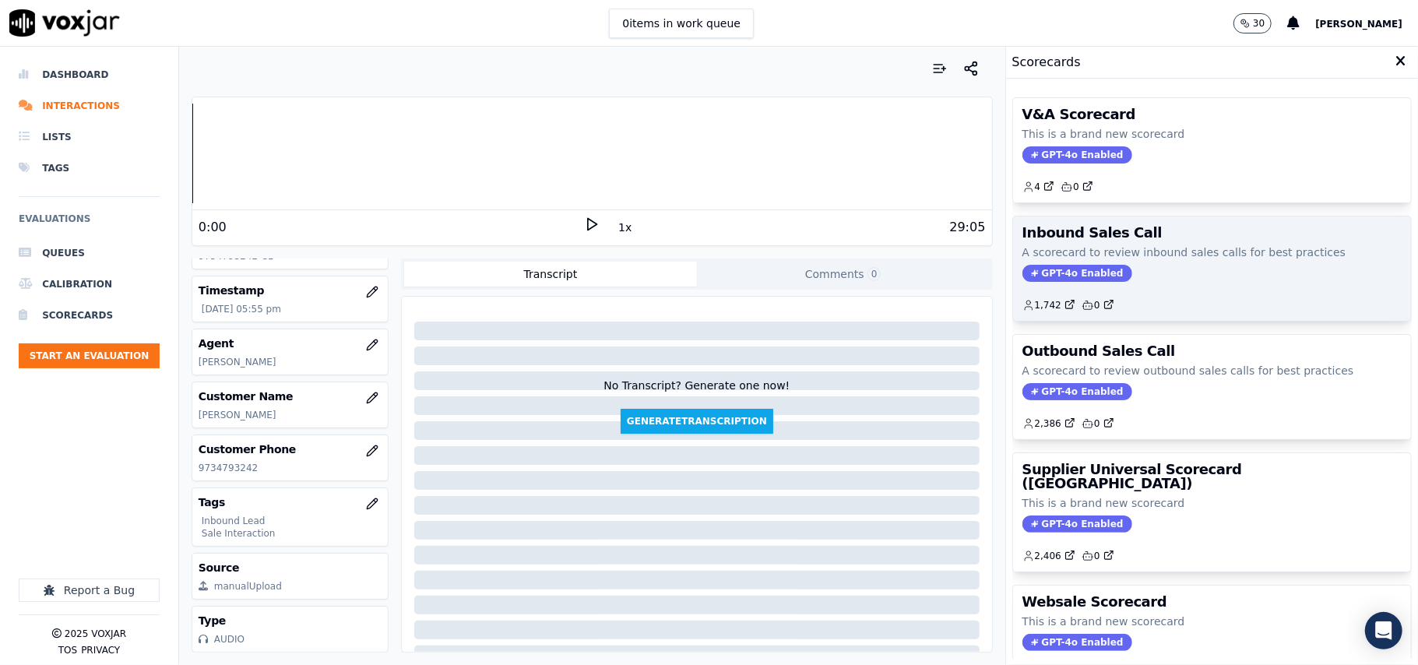
click at [1050, 269] on span "GPT-4o Enabled" at bounding box center [1078, 273] width 110 height 17
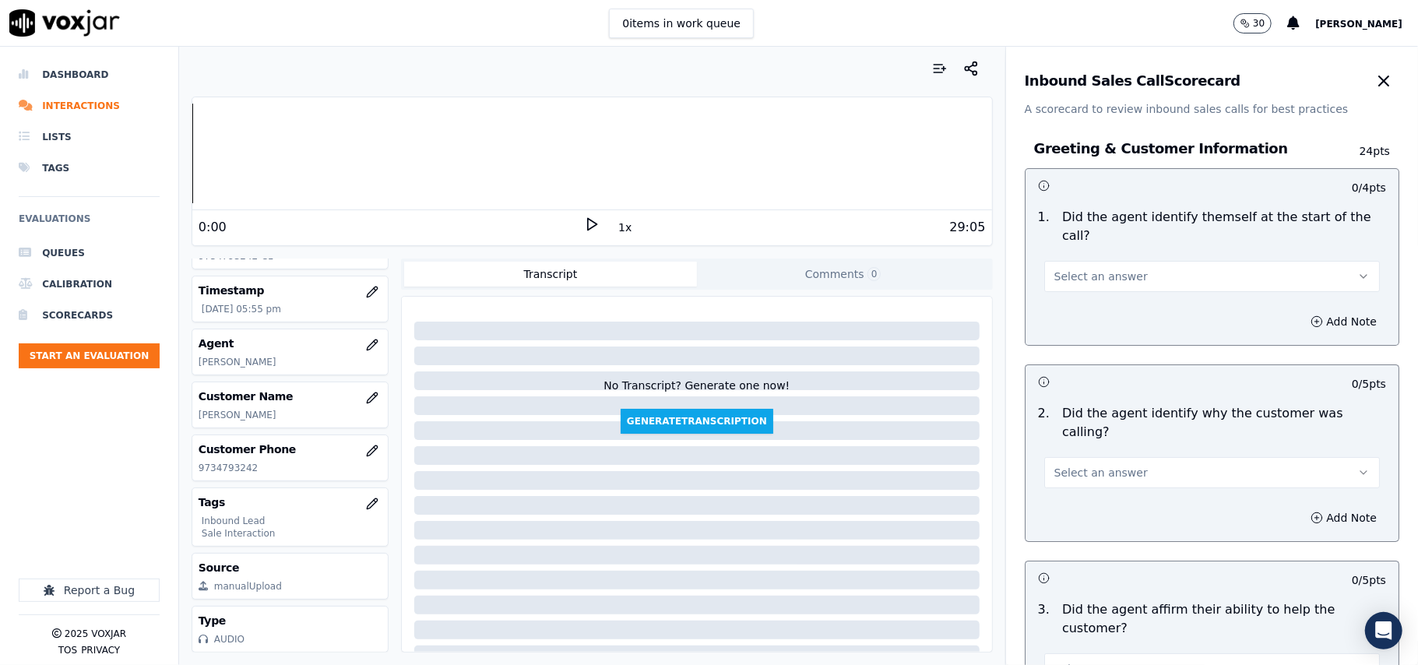
scroll to position [2749, 0]
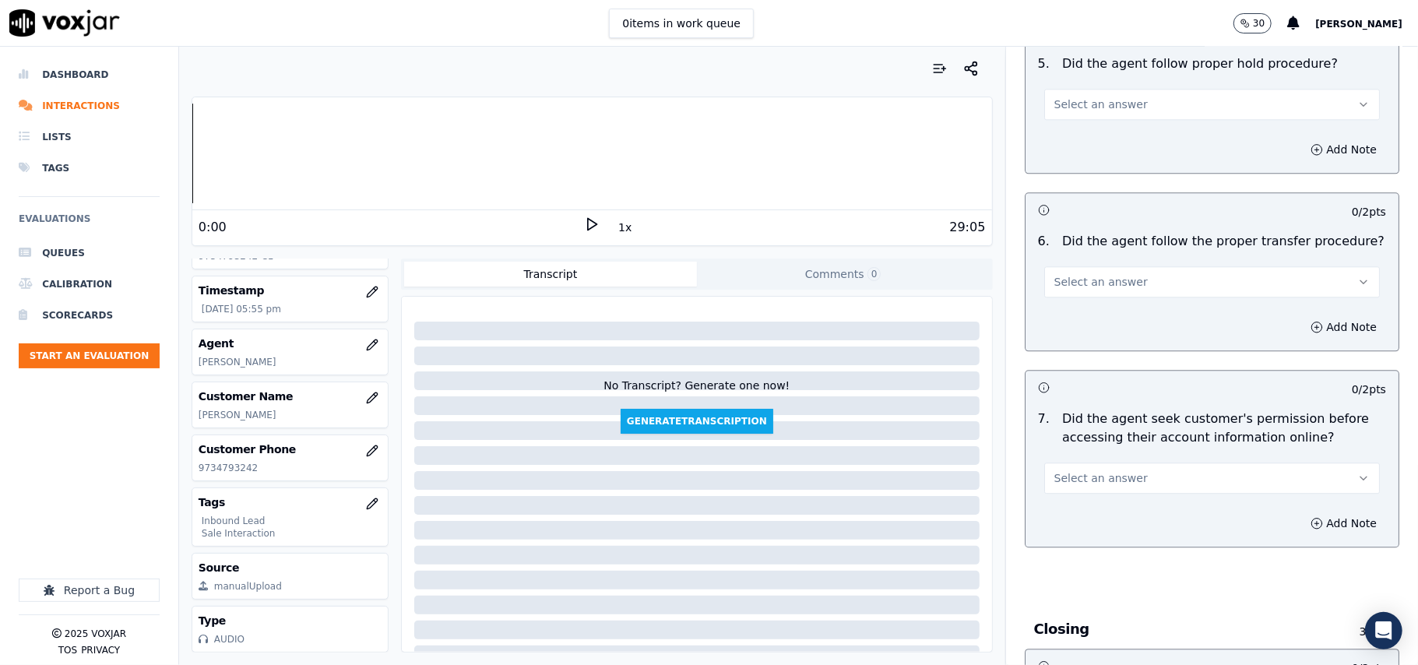
click at [1094, 463] on button "Select an answer" at bounding box center [1212, 478] width 336 height 31
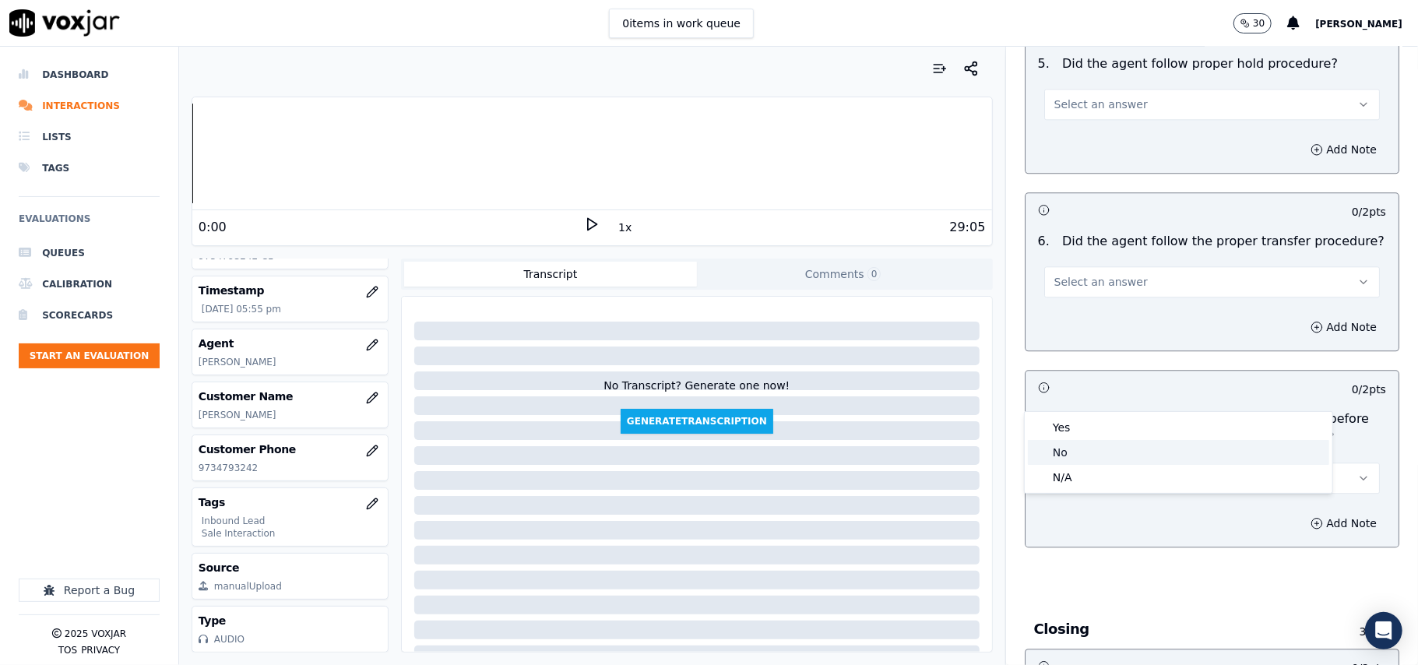
click at [1094, 456] on div "No" at bounding box center [1178, 452] width 301 height 25
click at [1284, 409] on div "7 . Did the agent seek customer's permission before accessing their account inf…" at bounding box center [1212, 451] width 373 height 97
click at [1302, 513] on button "Add Note" at bounding box center [1344, 524] width 85 height 22
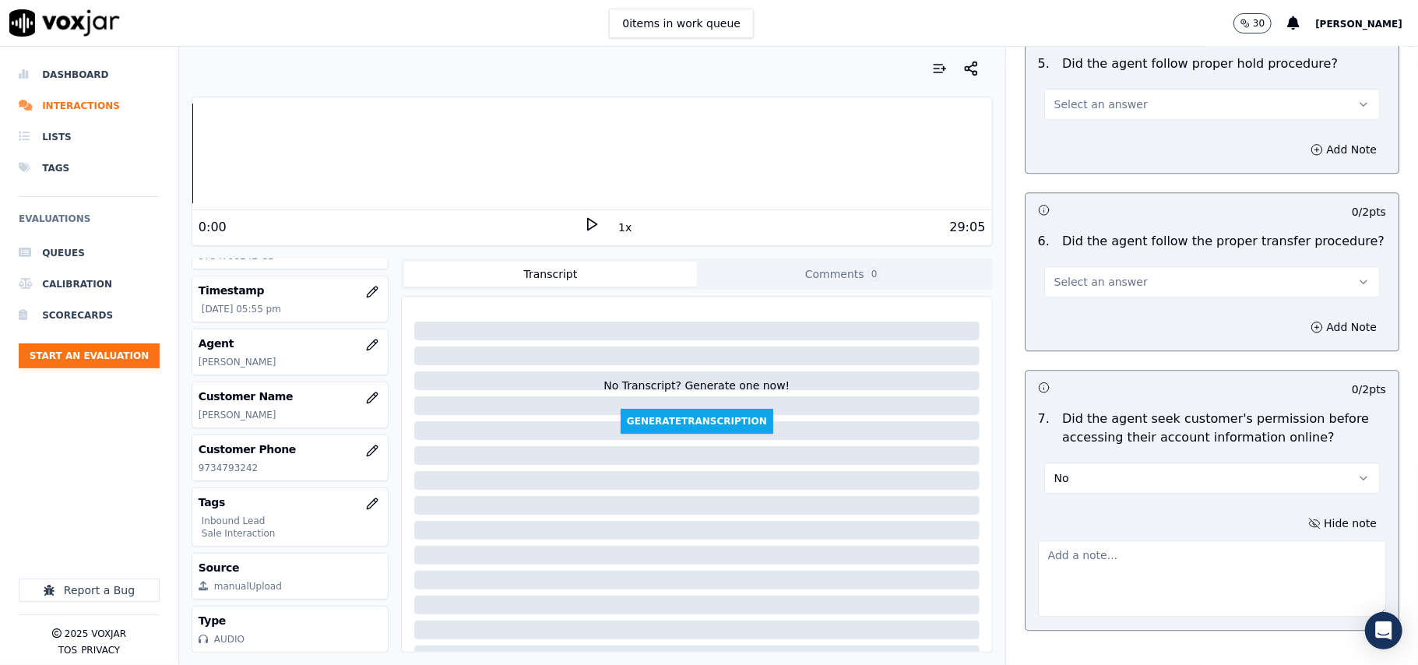
click at [1151, 541] on textarea at bounding box center [1212, 579] width 348 height 76
paste textarea "@23:03 – The agent accessed the customer’s account without taking prior permiss…"
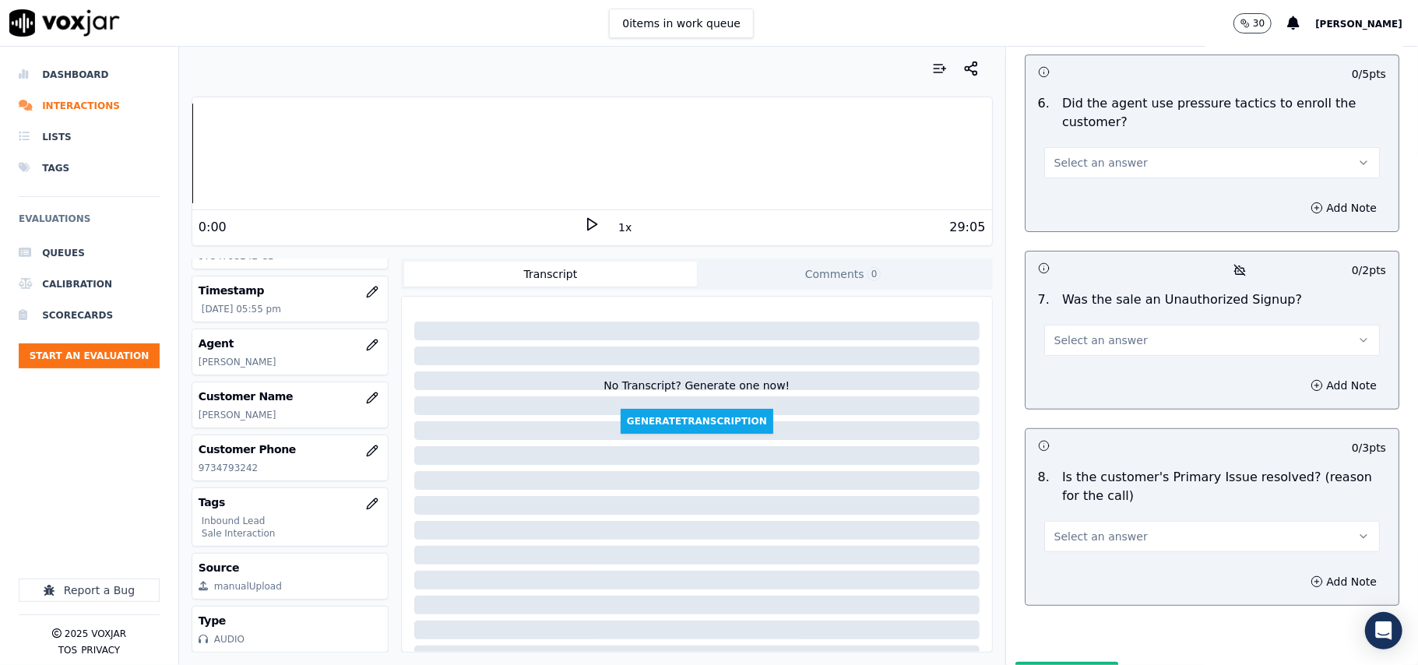
type textarea "@23:03 – The agent accessed the customer’s account without taking prior permiss…"
click at [1094, 471] on div "8 . Is the customer's Primary Issue resolved? (reason for the call) Select an a…" at bounding box center [1212, 510] width 373 height 97
click at [1087, 529] on span "Select an answer" at bounding box center [1101, 537] width 93 height 16
click at [1082, 517] on div "No" at bounding box center [1178, 515] width 301 height 25
click at [1079, 333] on span "Select an answer" at bounding box center [1101, 341] width 93 height 16
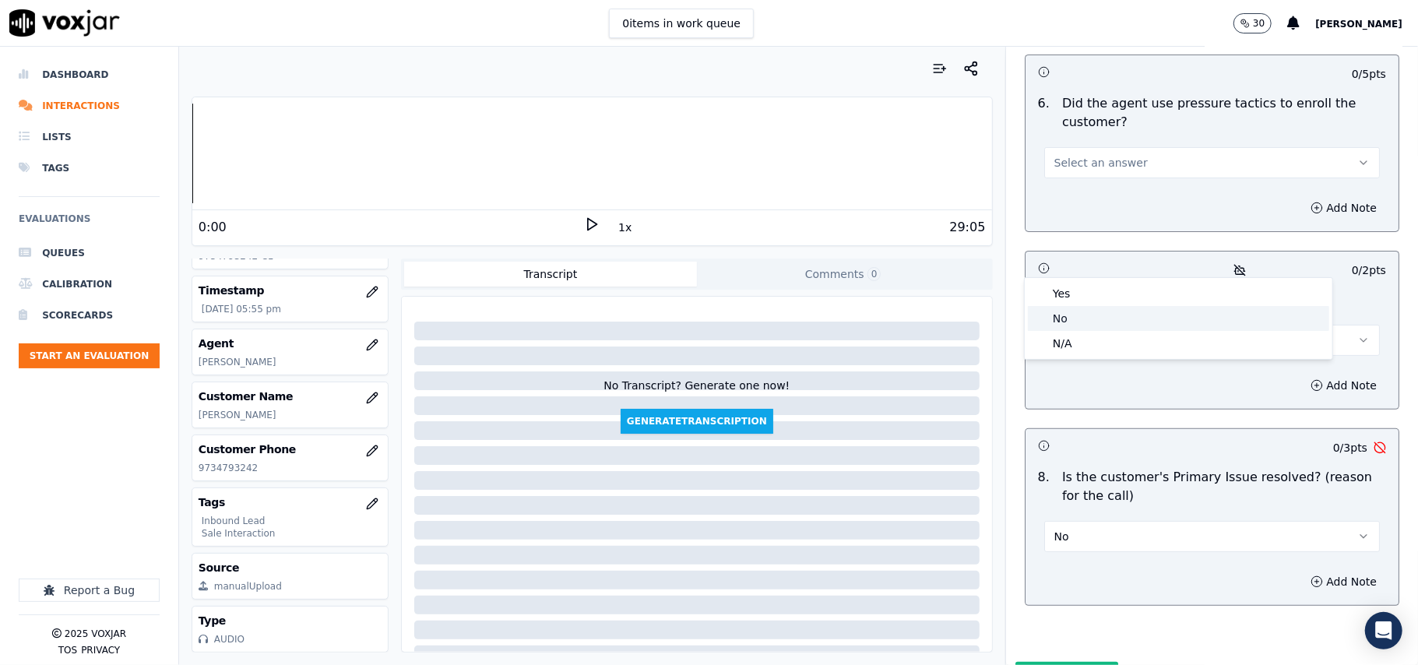
click at [1067, 321] on div "No" at bounding box center [1178, 318] width 301 height 25
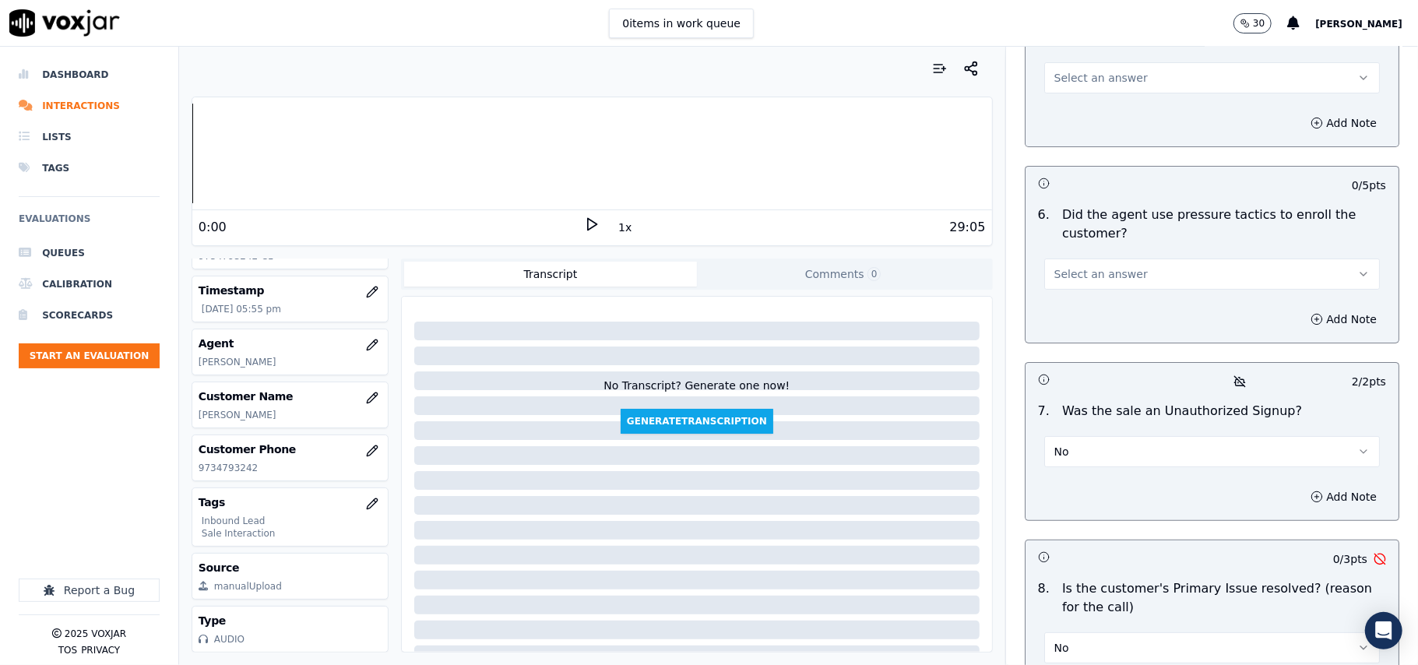
scroll to position [4235, 0]
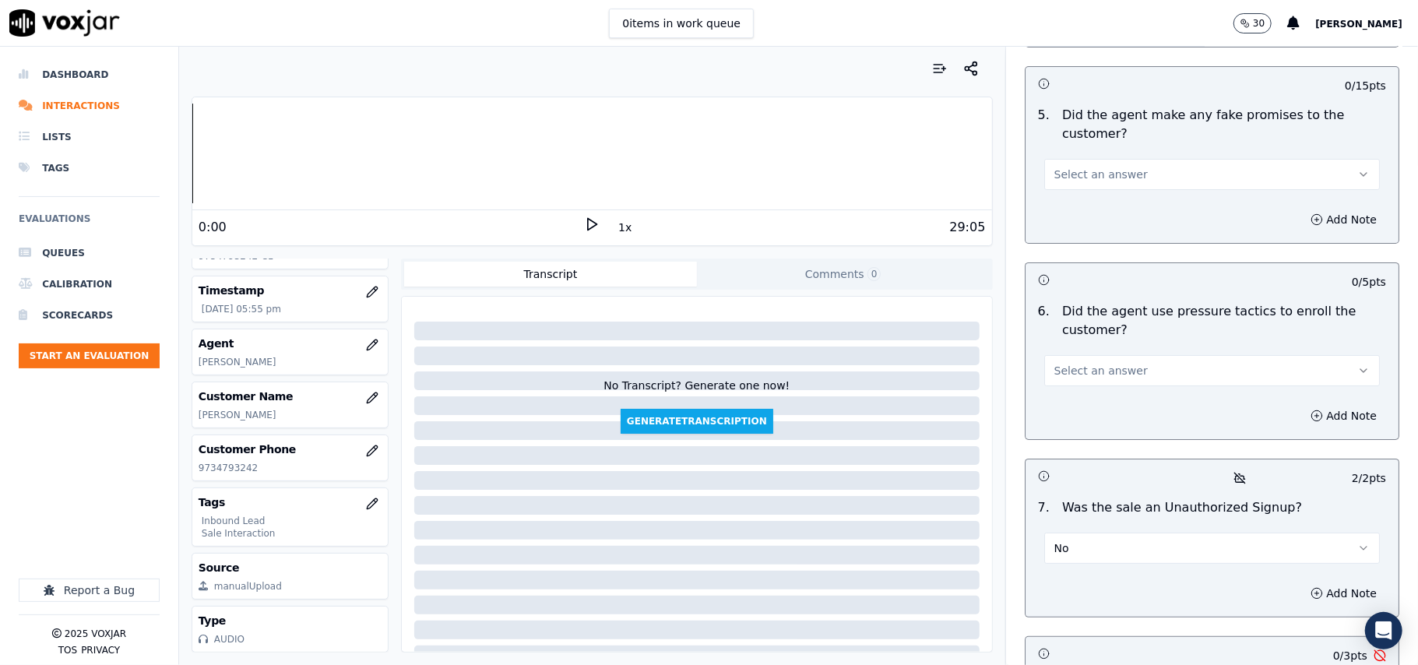
click at [1104, 355] on button "Select an answer" at bounding box center [1212, 370] width 336 height 31
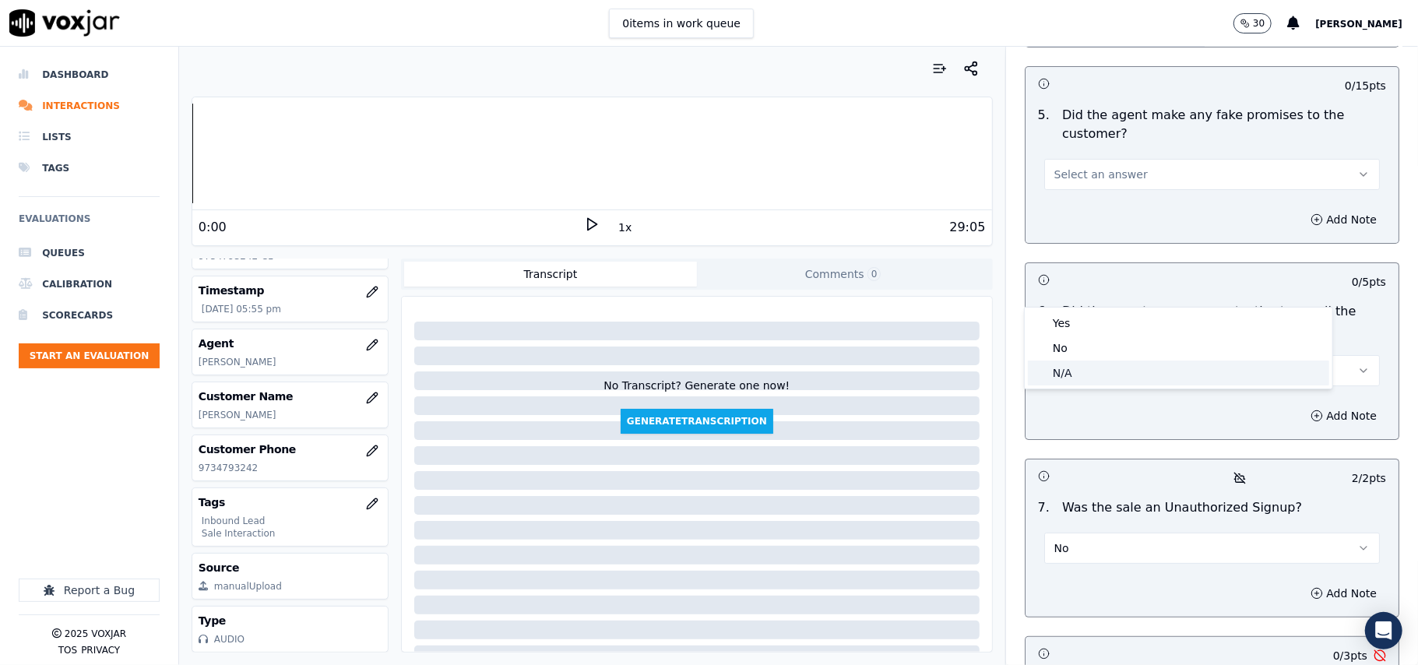
click at [1069, 349] on div "No" at bounding box center [1178, 348] width 301 height 25
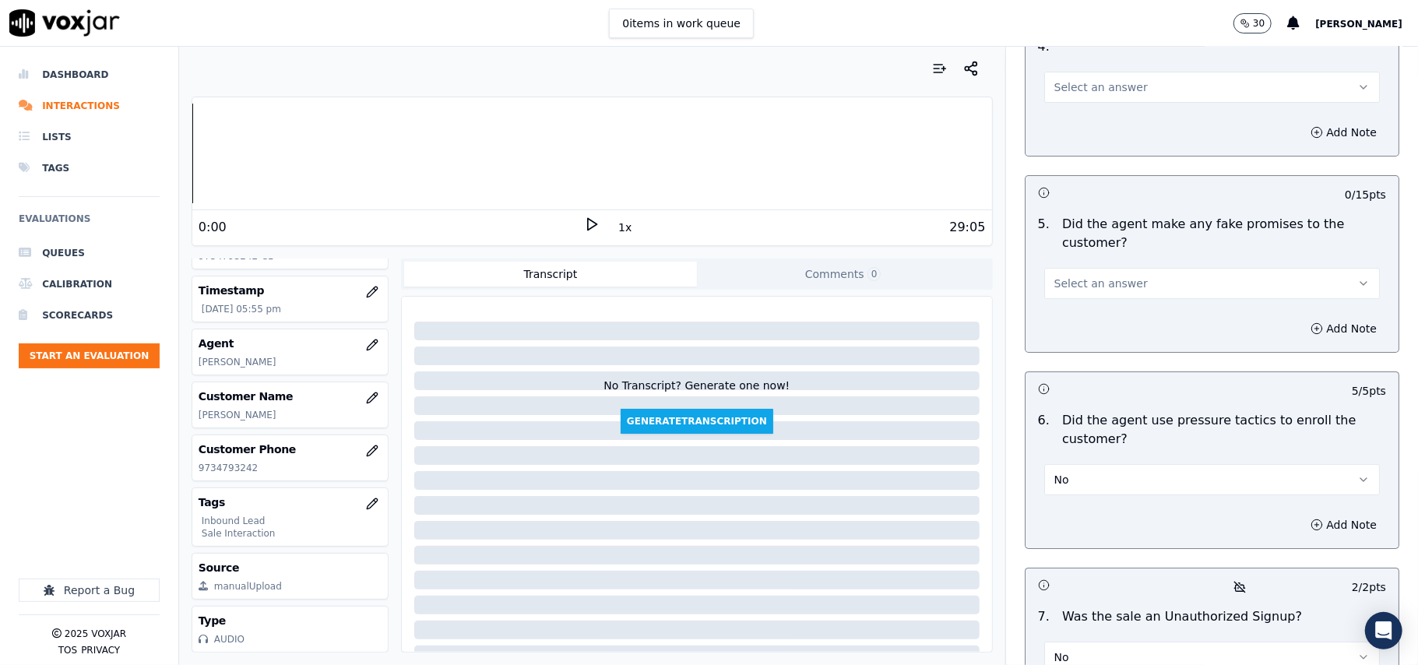
scroll to position [3923, 0]
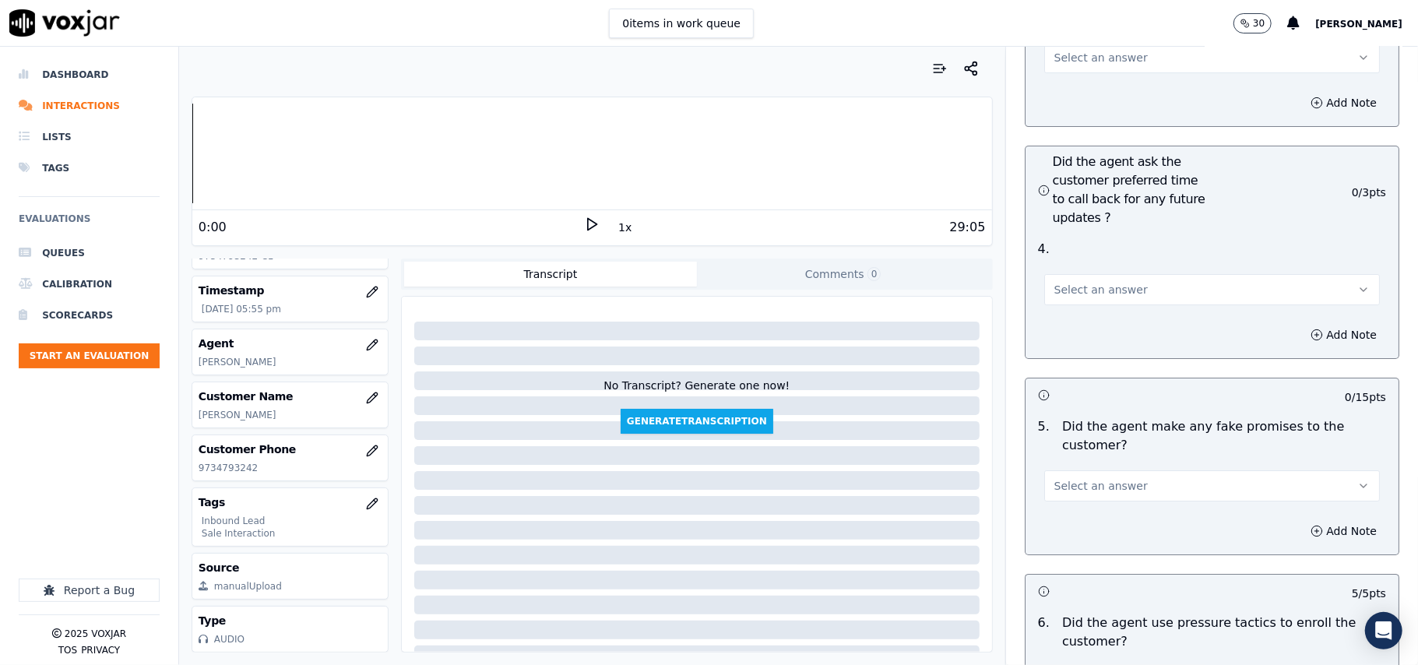
click at [1076, 478] on span "Select an answer" at bounding box center [1101, 486] width 93 height 16
click at [1060, 462] on div "No" at bounding box center [1178, 463] width 301 height 25
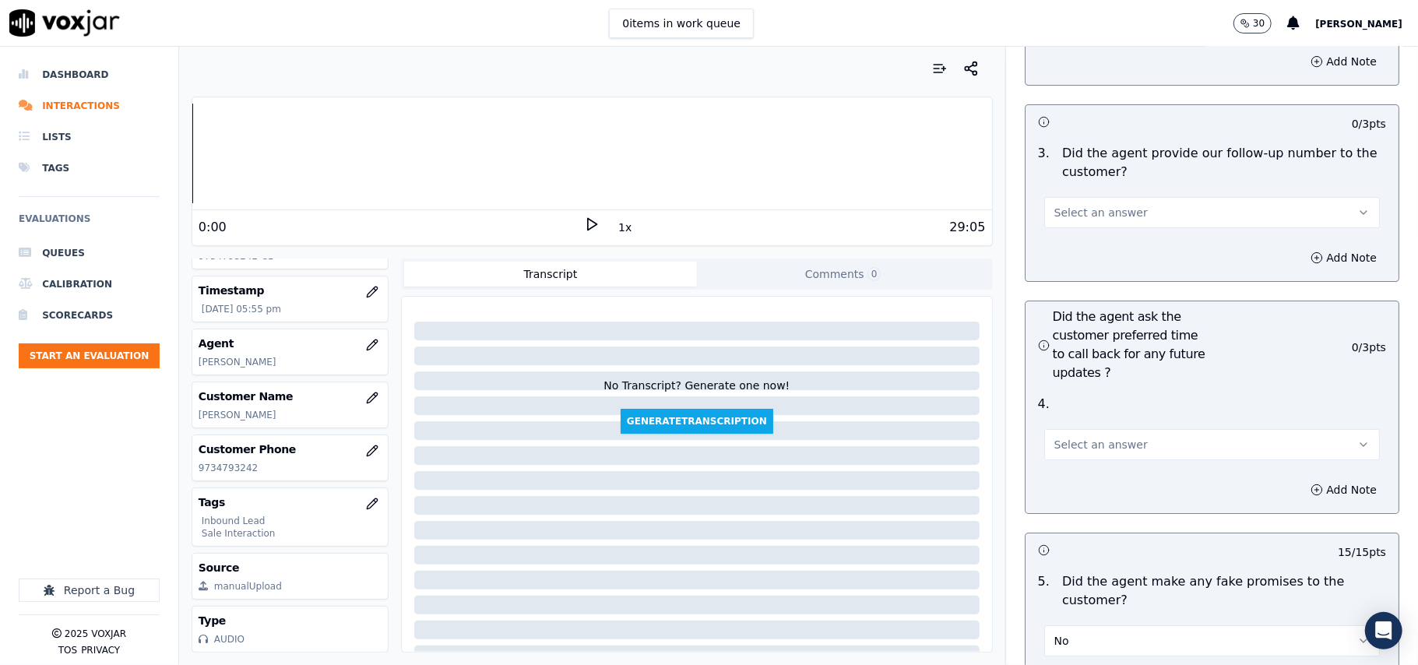
scroll to position [3612, 0]
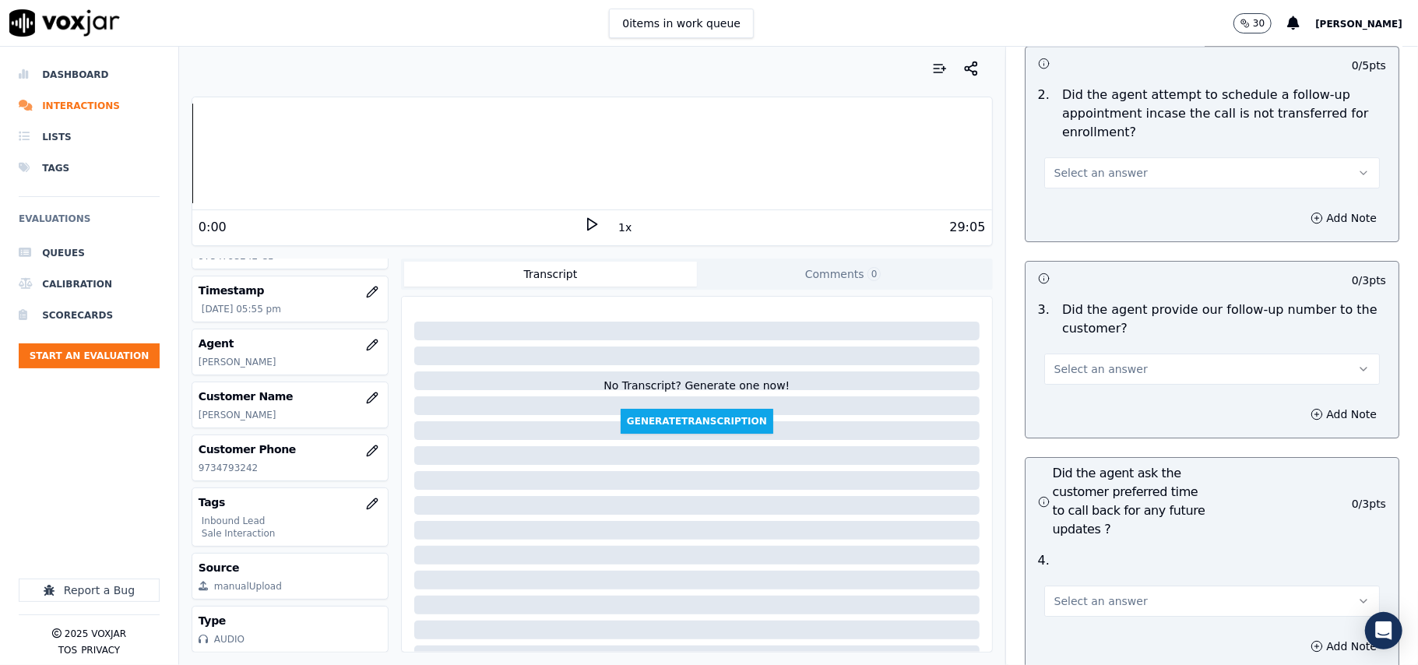
click at [1080, 594] on span "Select an answer" at bounding box center [1101, 602] width 93 height 16
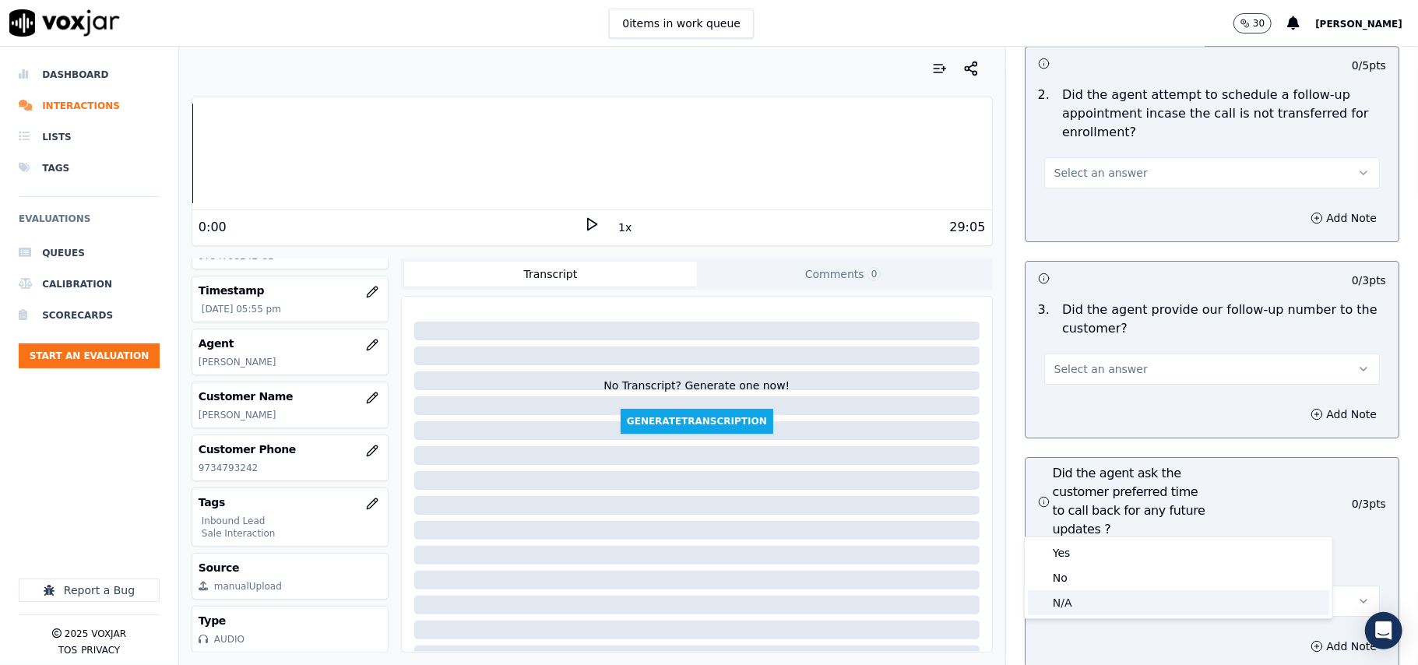
click at [1083, 603] on div "N/A" at bounding box center [1178, 602] width 301 height 25
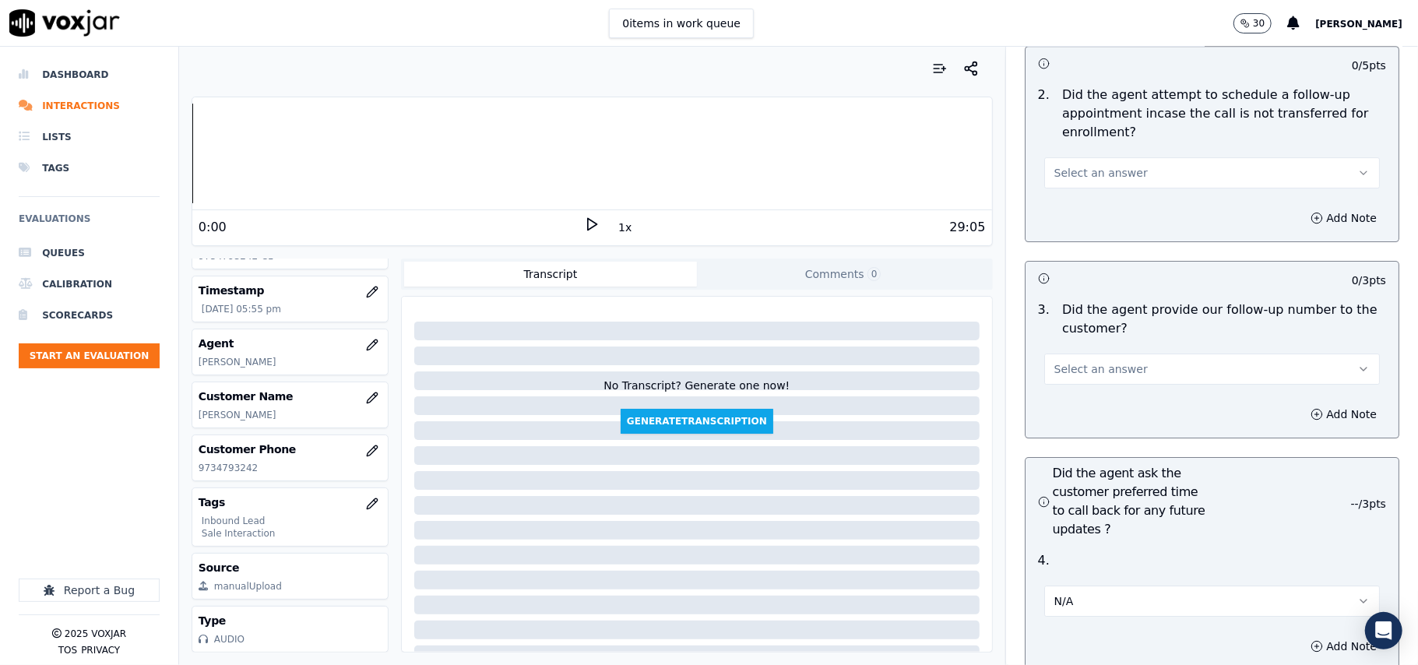
click at [1170, 354] on button "Select an answer" at bounding box center [1212, 369] width 336 height 31
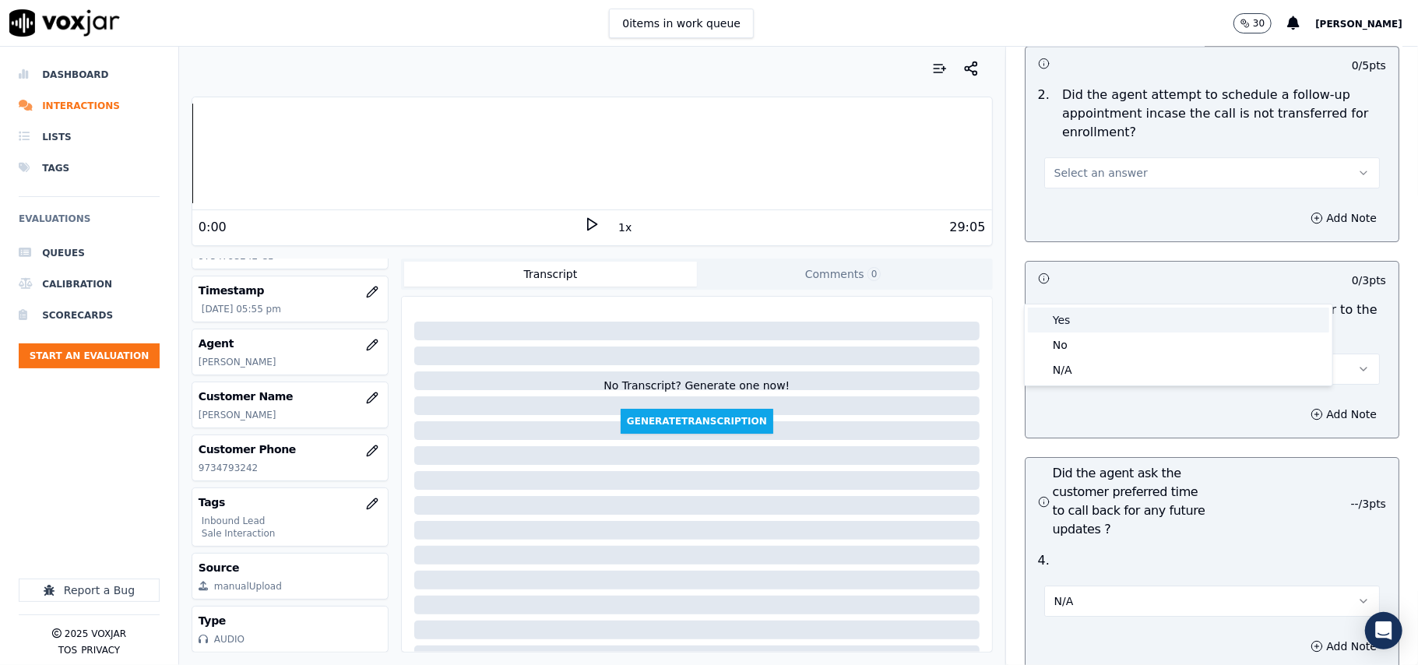
click at [1126, 321] on div "Yes" at bounding box center [1178, 320] width 301 height 25
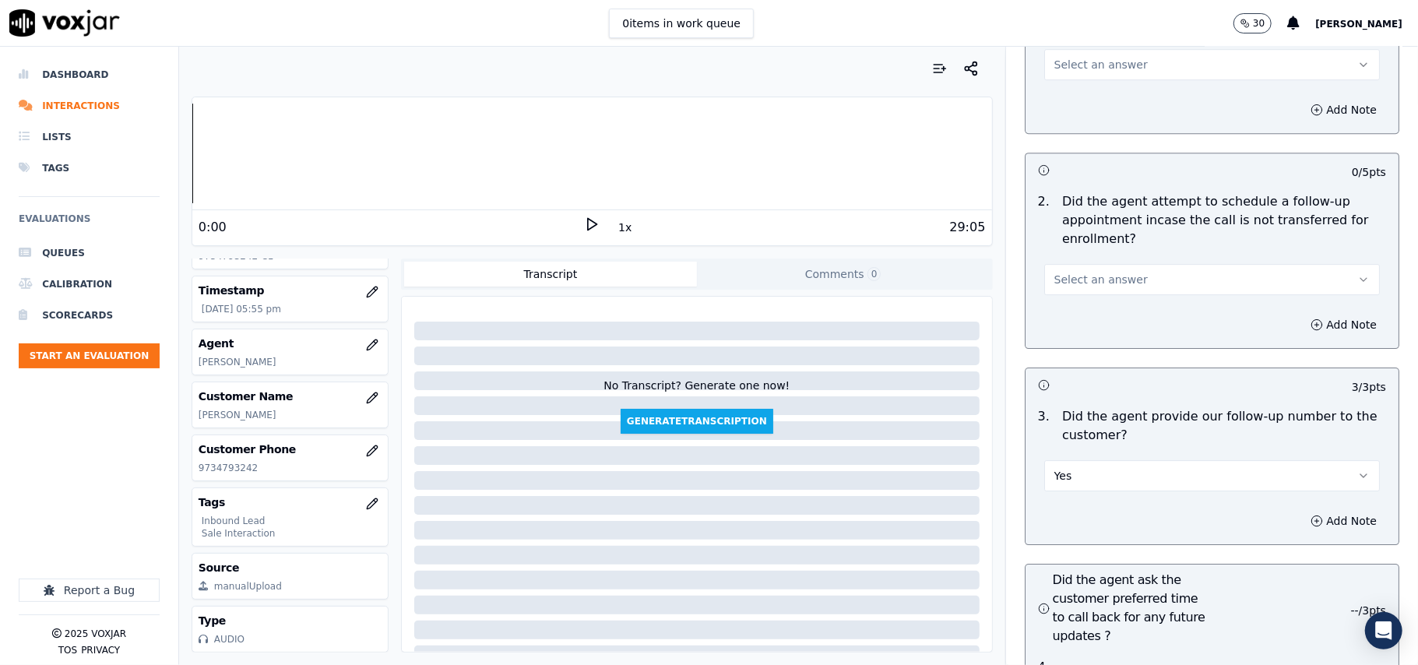
scroll to position [3404, 0]
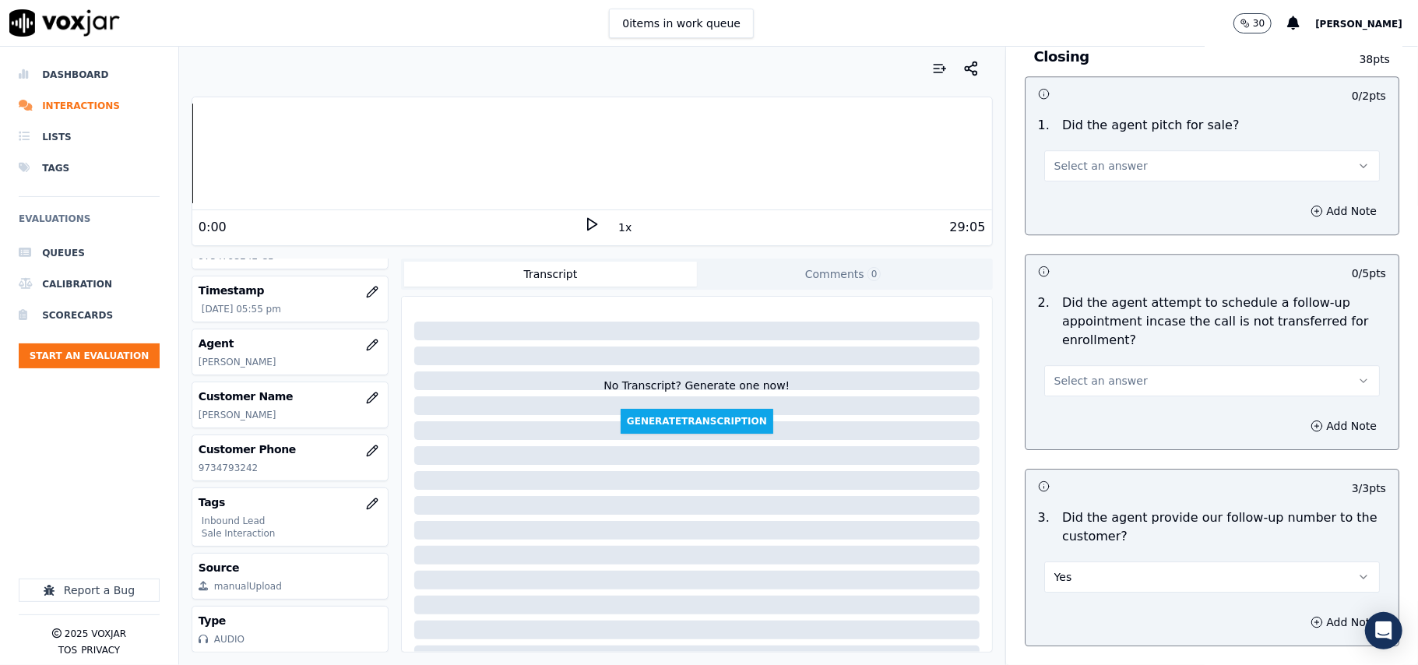
click at [1154, 365] on button "Select an answer" at bounding box center [1212, 380] width 336 height 31
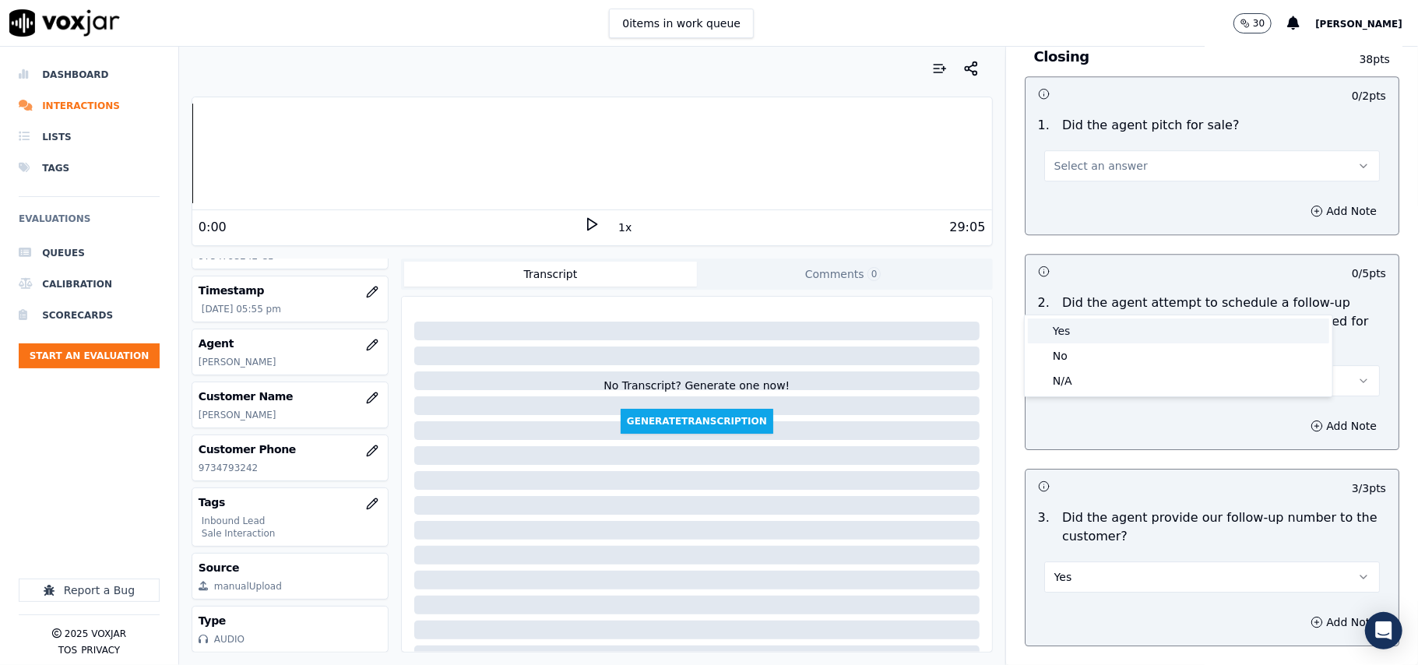
click at [1148, 322] on div "Yes" at bounding box center [1178, 331] width 301 height 25
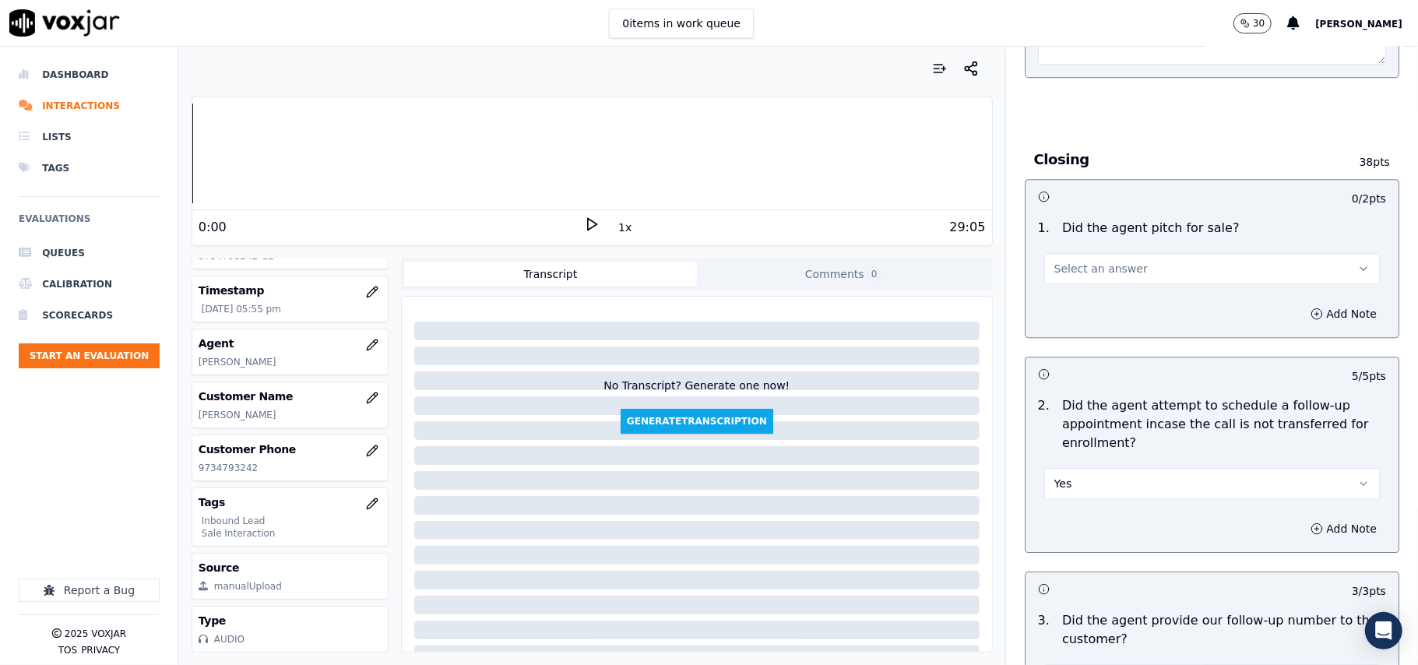
scroll to position [3092, 0]
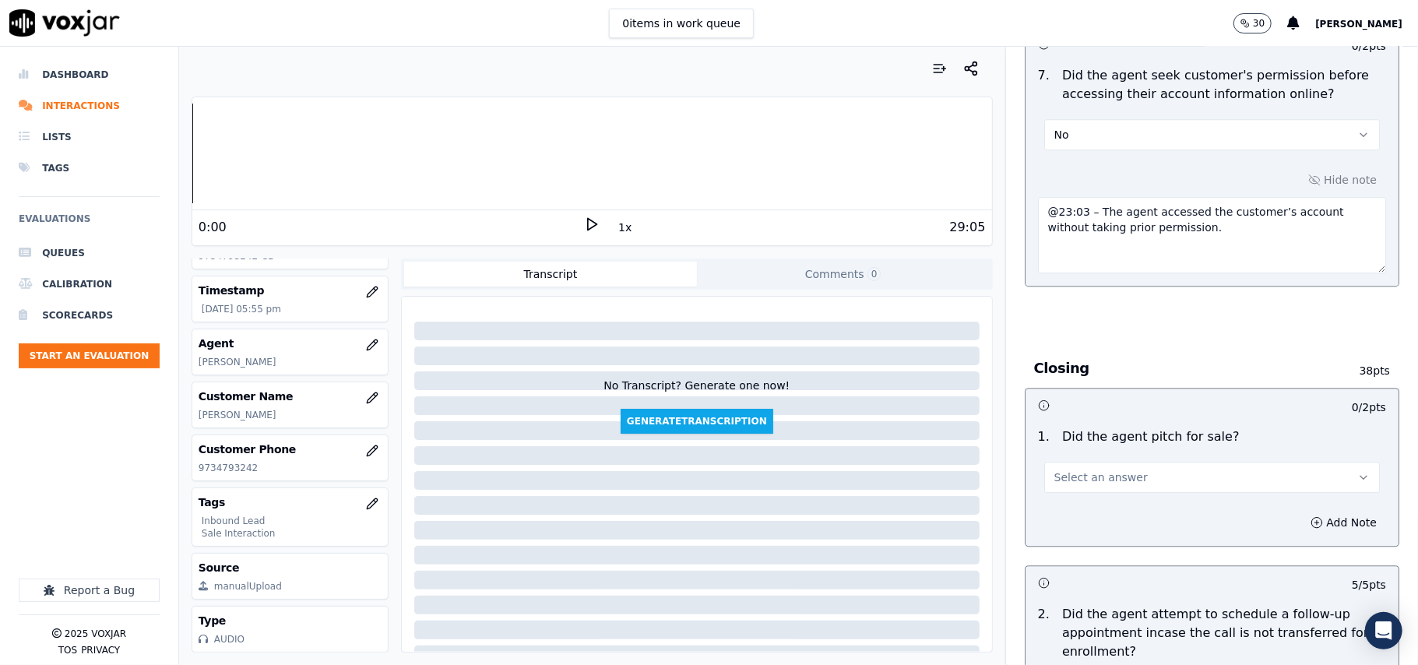
click at [1126, 462] on button "Select an answer" at bounding box center [1212, 477] width 336 height 31
click at [1104, 421] on div "Yes" at bounding box center [1178, 427] width 301 height 25
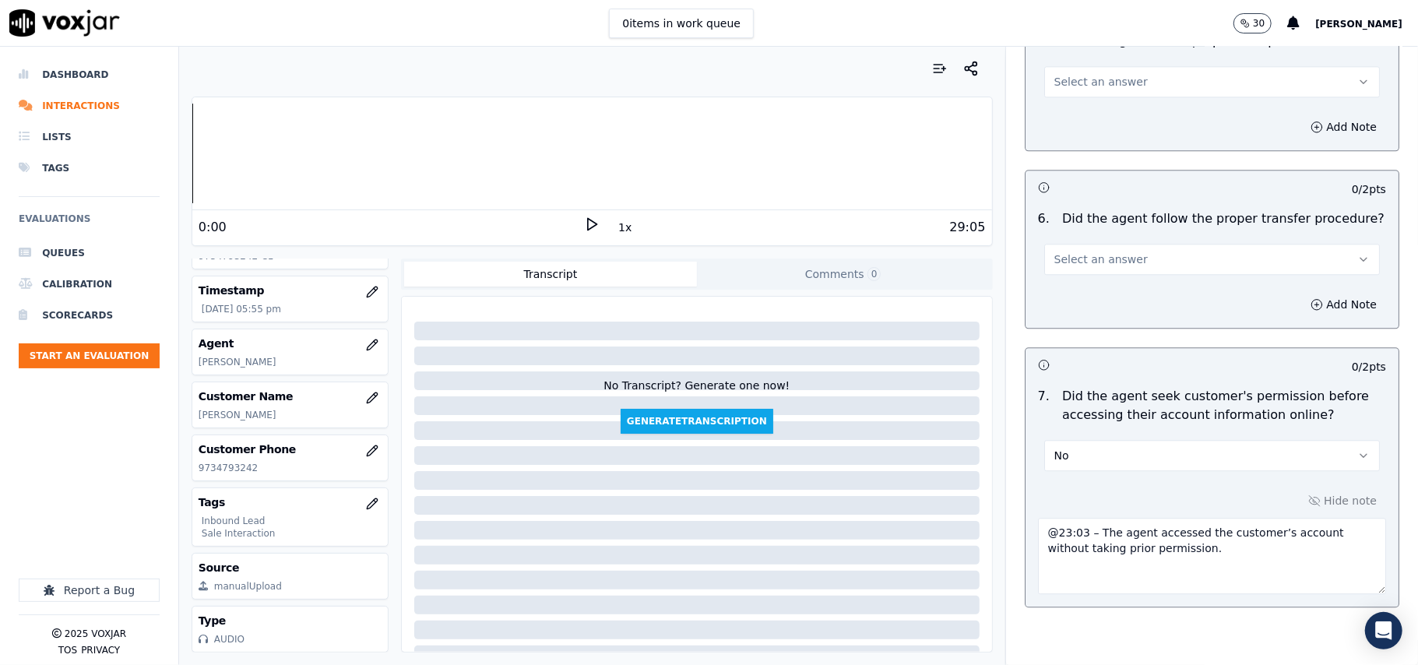
scroll to position [2677, 0]
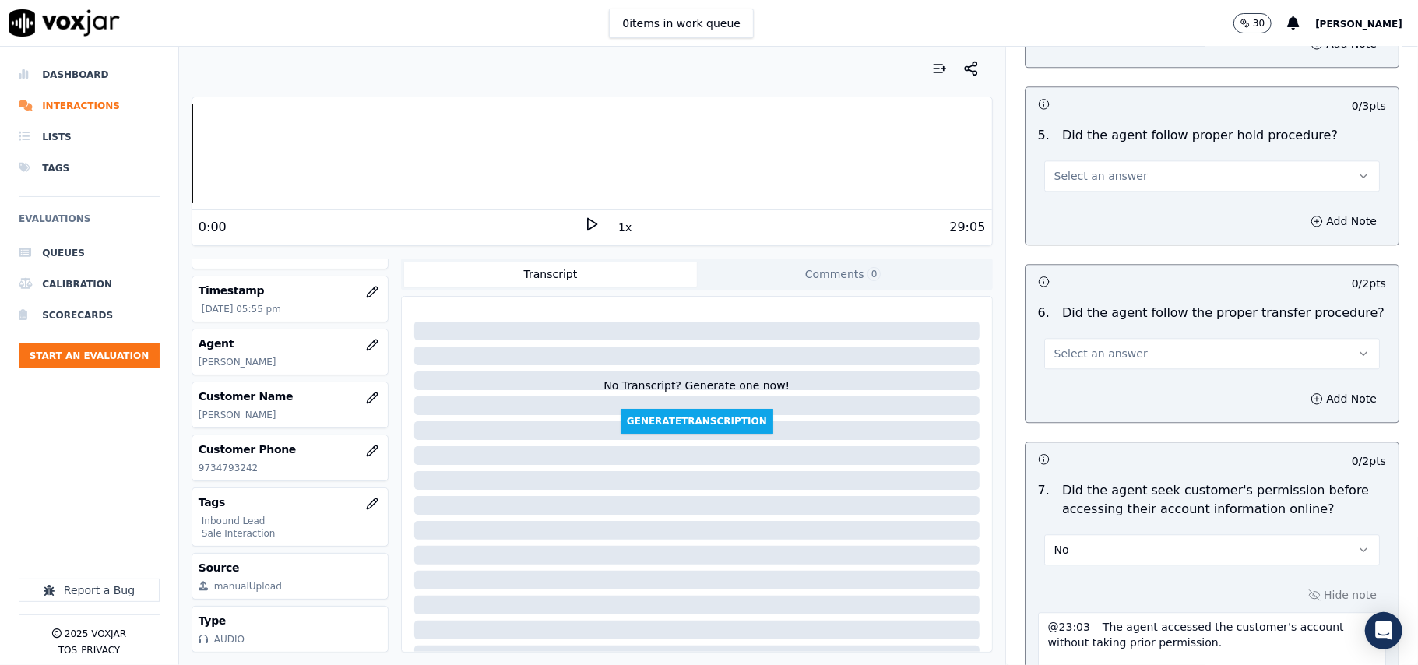
click at [1140, 338] on button "Select an answer" at bounding box center [1212, 353] width 336 height 31
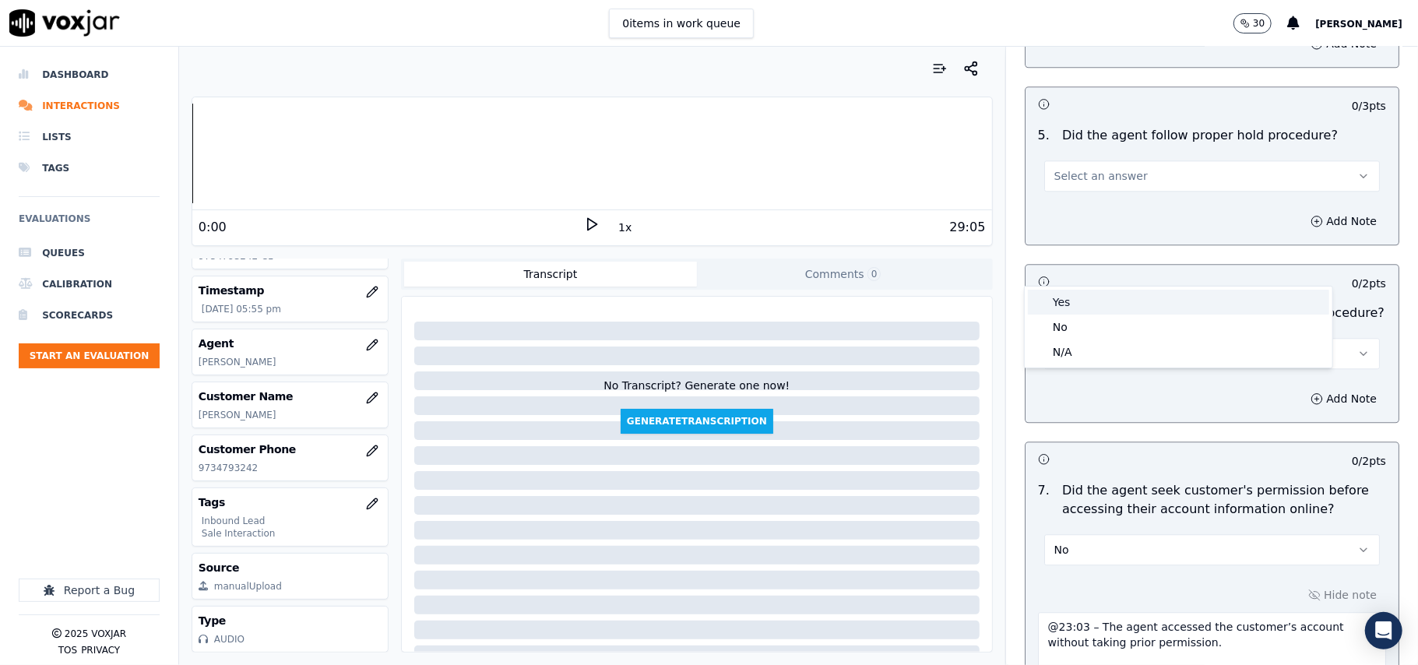
click at [1122, 291] on div "Yes" at bounding box center [1178, 302] width 301 height 25
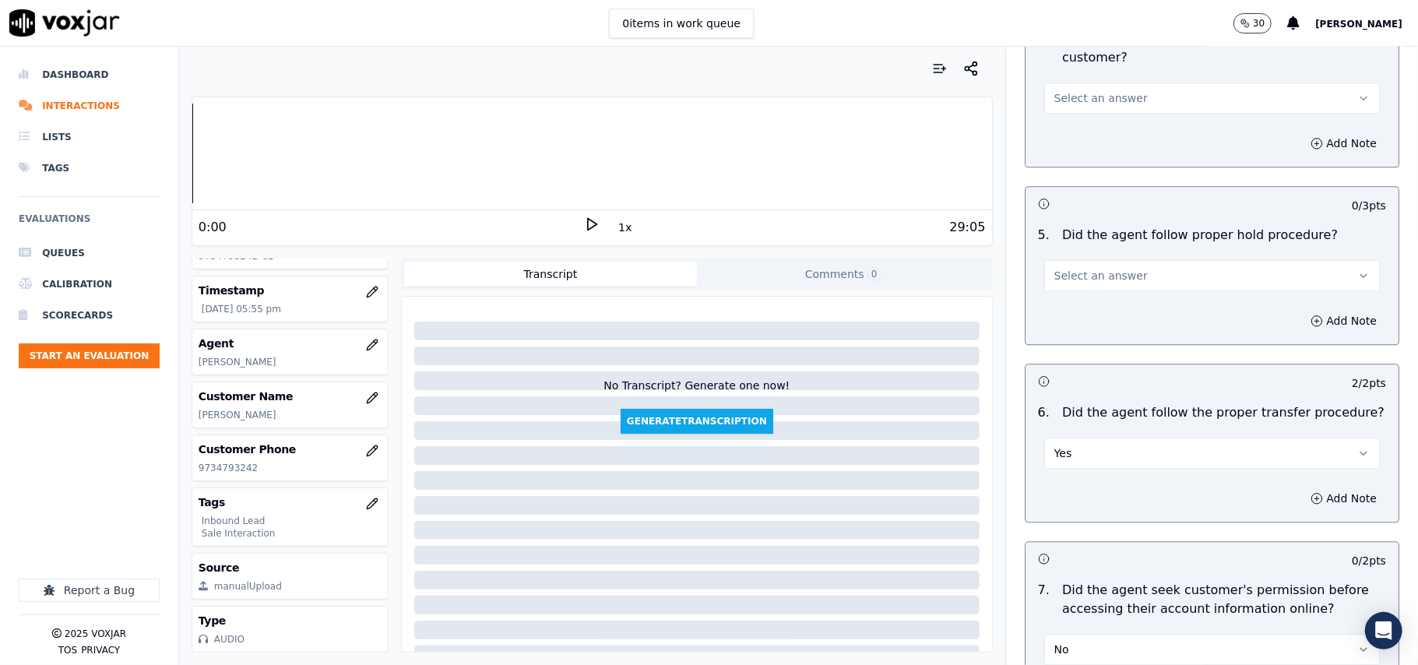
scroll to position [2469, 0]
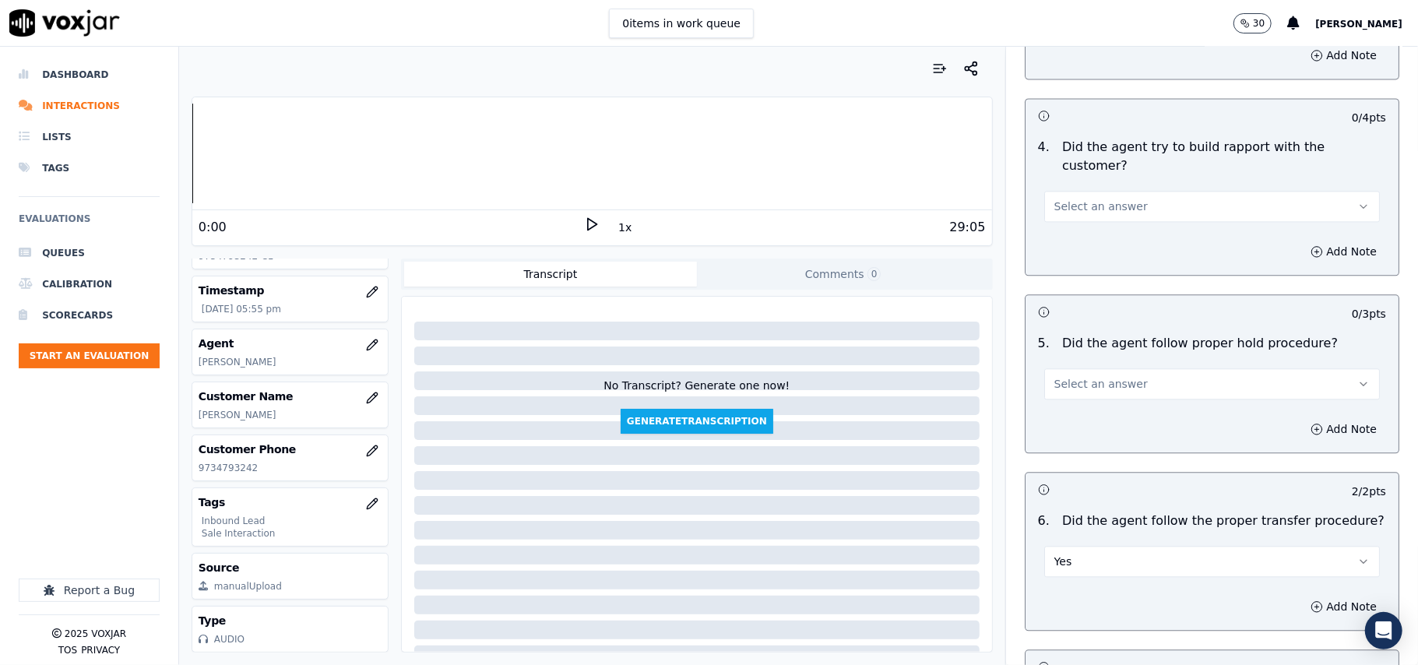
click at [1125, 368] on button "Select an answer" at bounding box center [1212, 383] width 336 height 31
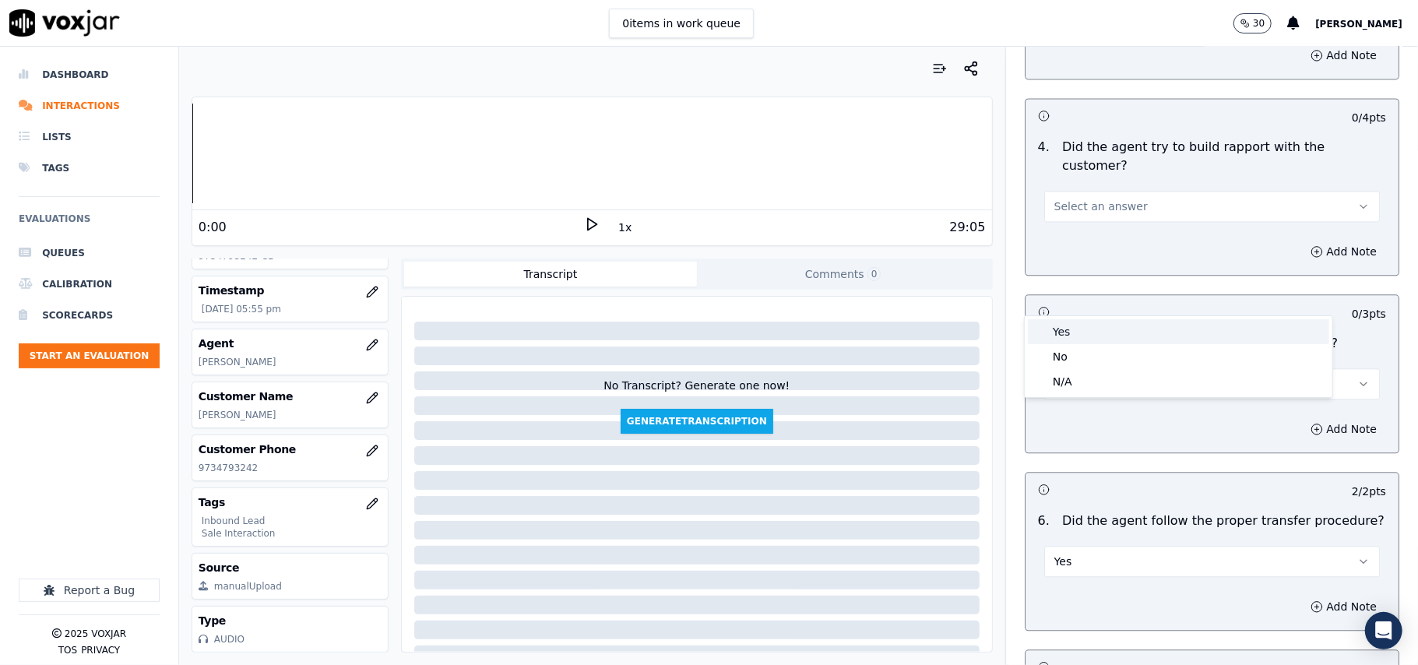
click at [1123, 330] on div "Yes" at bounding box center [1178, 331] width 301 height 25
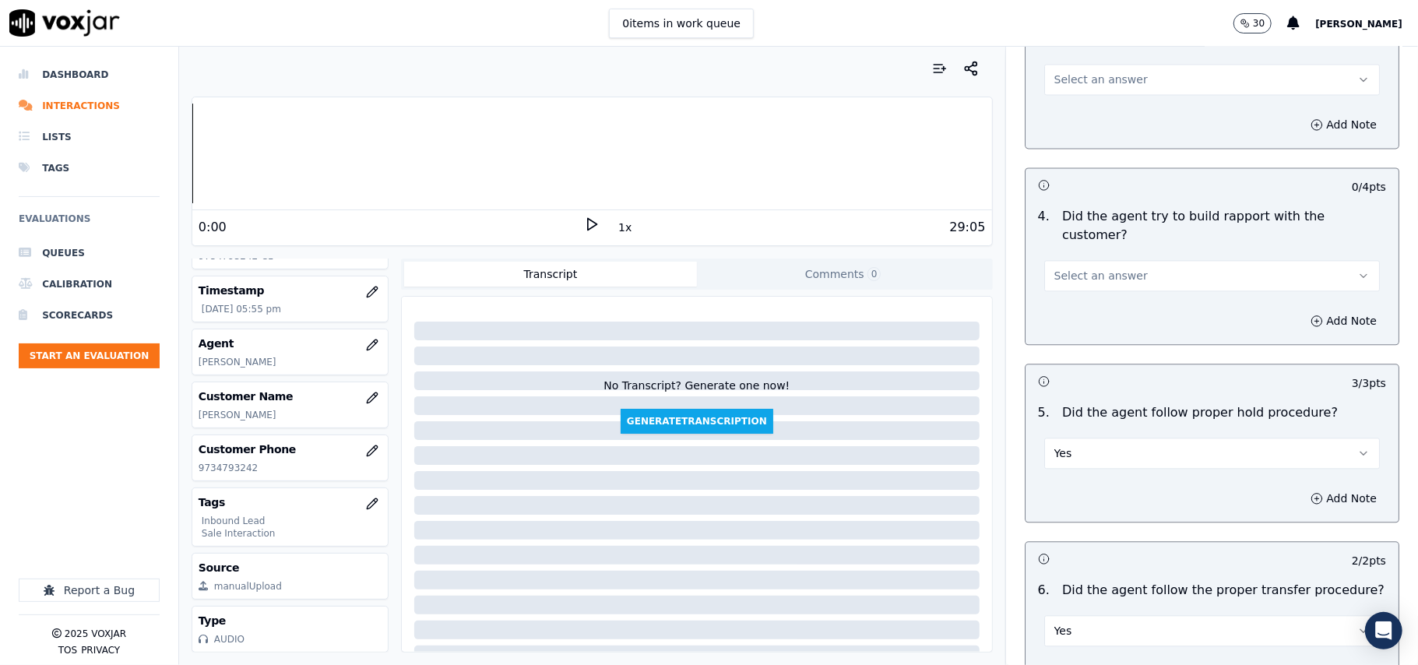
scroll to position [2365, 0]
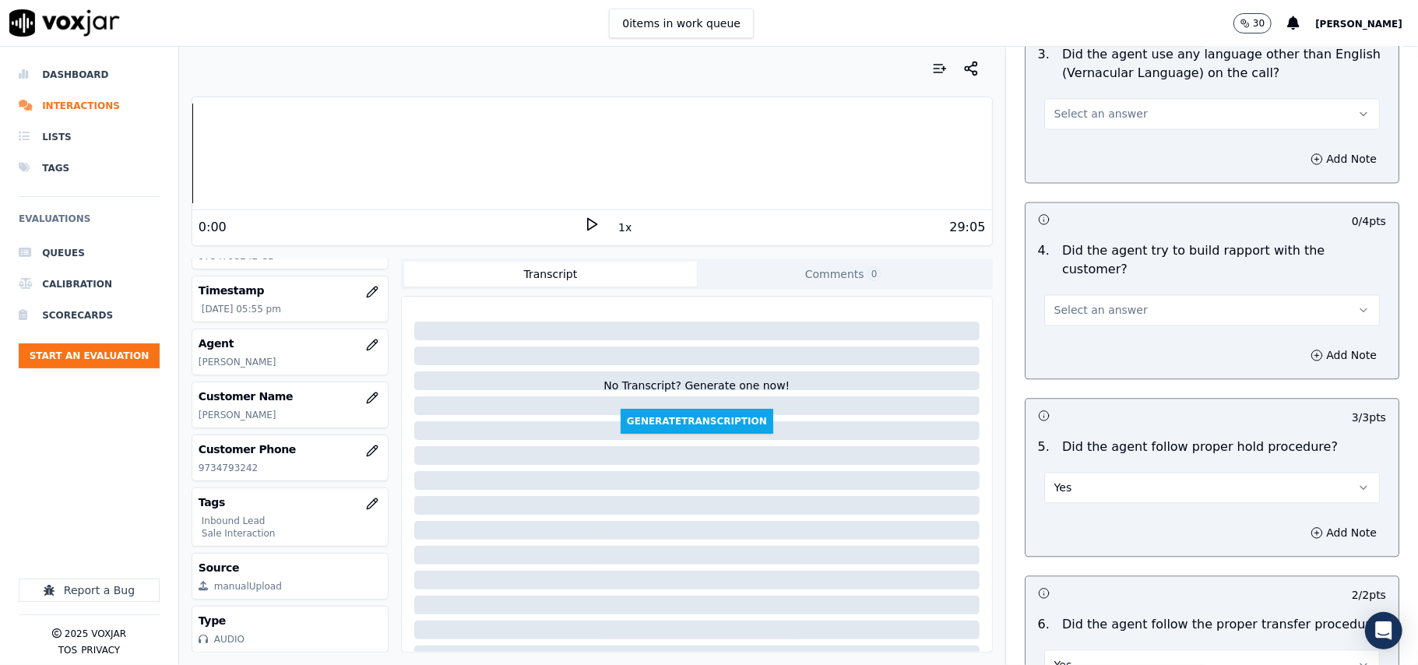
click at [1115, 291] on div "Select an answer" at bounding box center [1212, 308] width 336 height 34
drag, startPoint x: 1111, startPoint y: 209, endPoint x: 1114, endPoint y: 220, distance: 11.3
click at [1114, 294] on button "Select an answer" at bounding box center [1212, 309] width 336 height 31
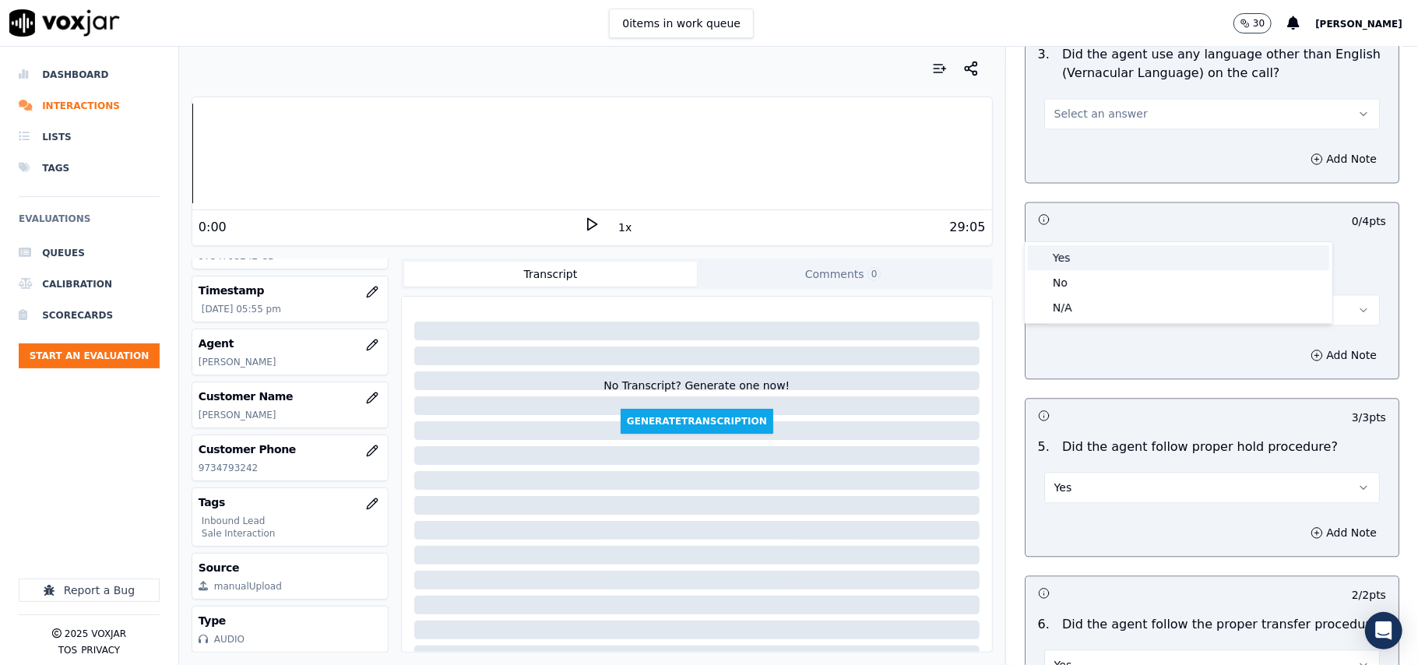
click at [1120, 259] on div "Yes" at bounding box center [1178, 257] width 301 height 25
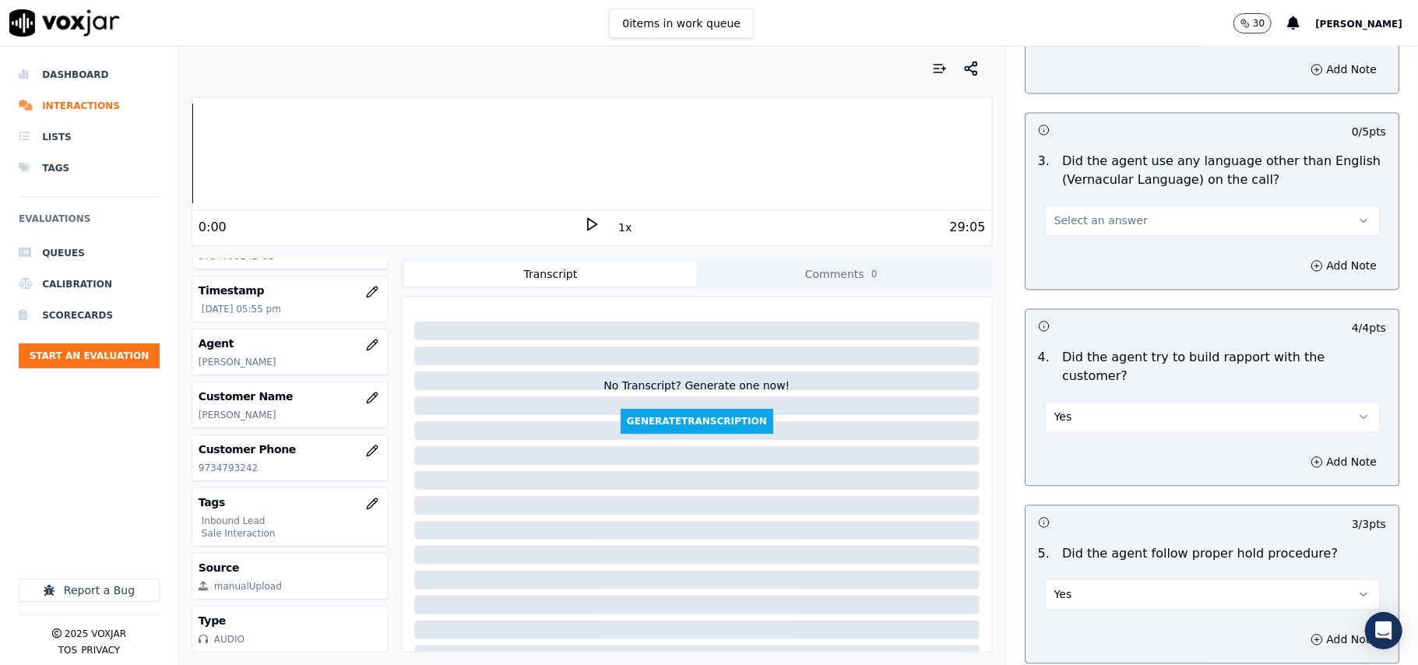
scroll to position [2157, 0]
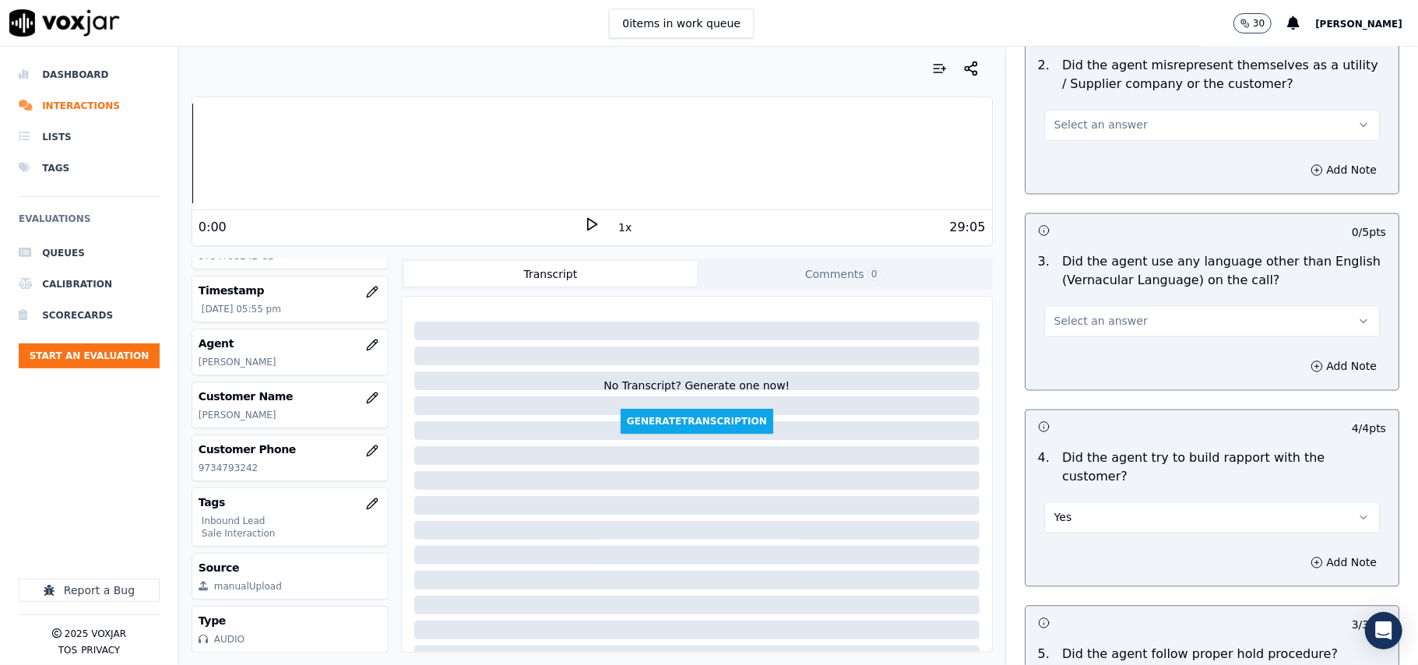
click at [1117, 306] on button "Select an answer" at bounding box center [1212, 321] width 336 height 31
click at [1114, 308] on div "No" at bounding box center [1178, 312] width 301 height 25
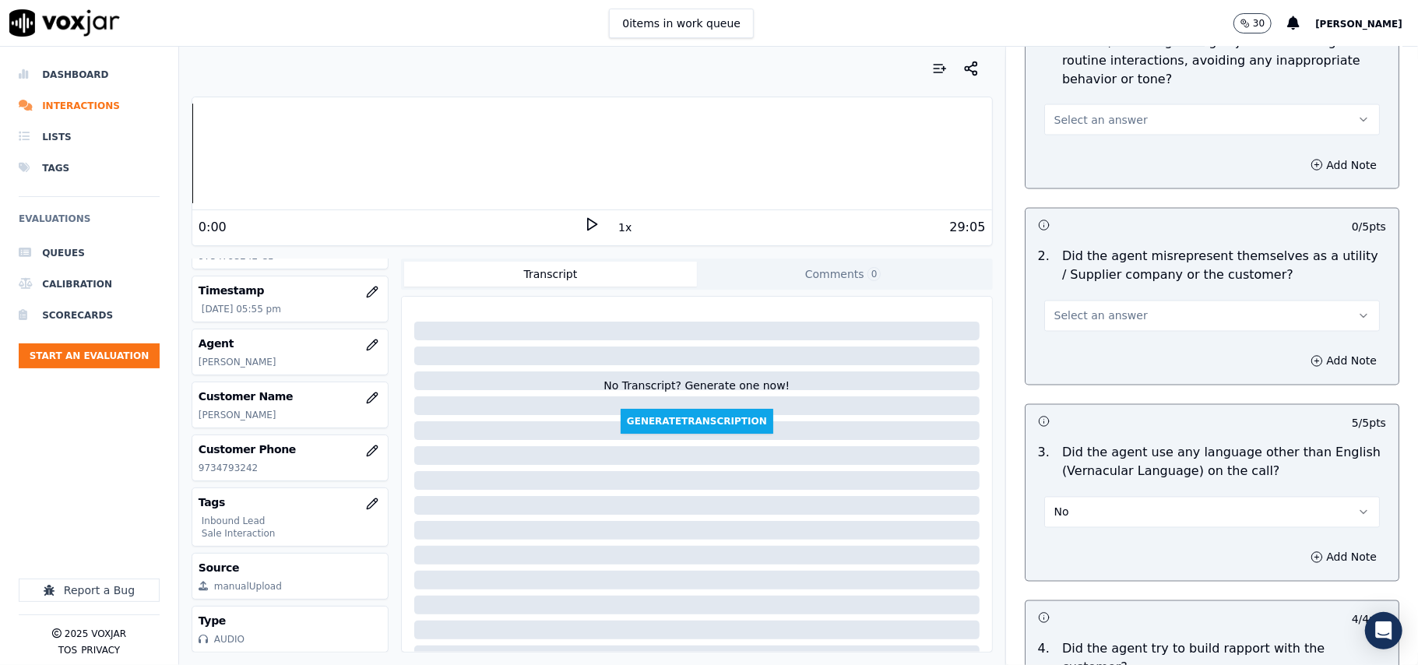
scroll to position [1950, 0]
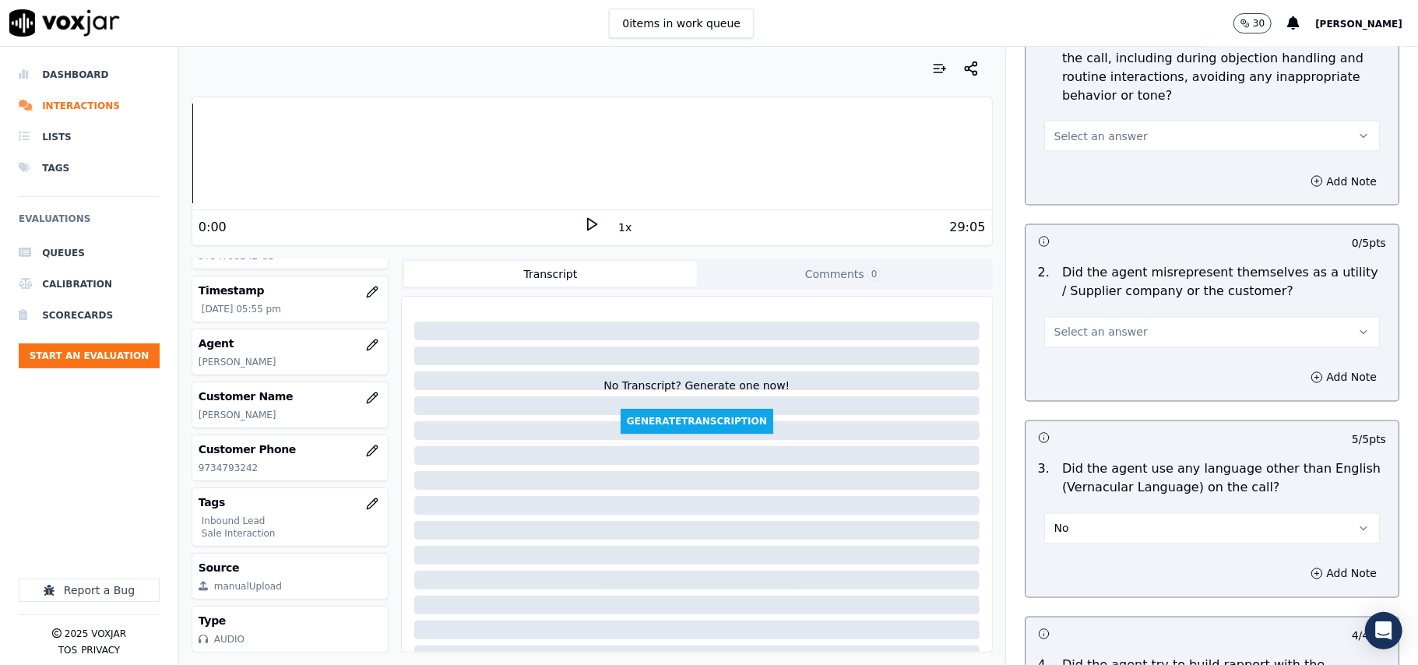
click at [1116, 317] on button "Select an answer" at bounding box center [1212, 332] width 336 height 31
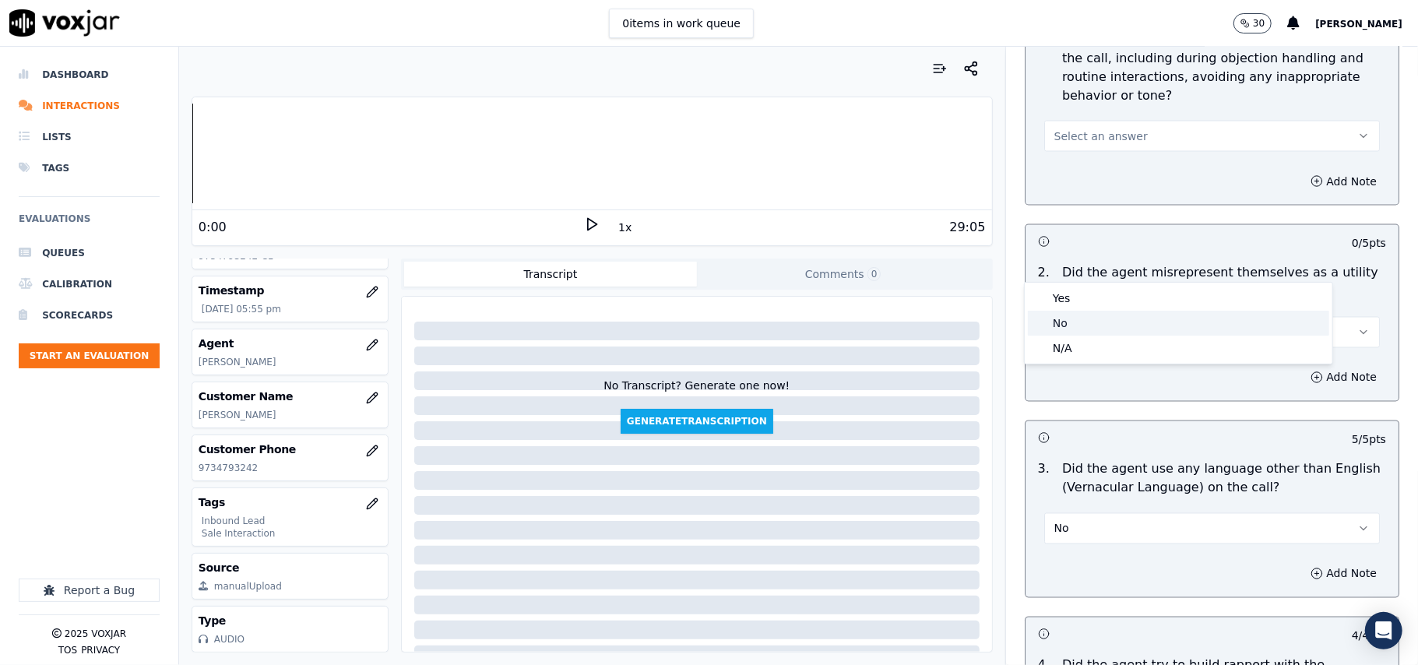
click at [1113, 318] on div "No" at bounding box center [1178, 323] width 301 height 25
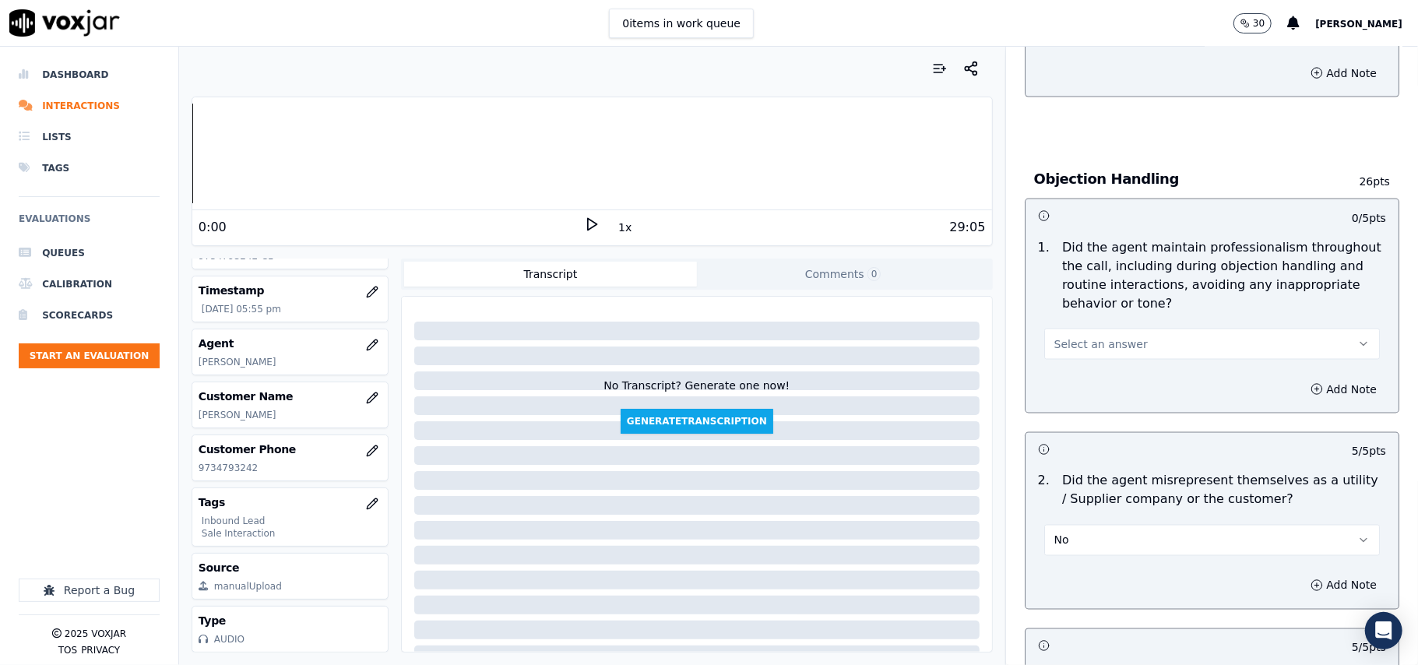
click at [1114, 313] on div "Select an answer" at bounding box center [1212, 336] width 361 height 47
drag, startPoint x: 1108, startPoint y: 268, endPoint x: 1109, endPoint y: 285, distance: 17.2
click at [1108, 336] on span "Select an answer" at bounding box center [1101, 344] width 93 height 16
click at [1109, 309] on div "Yes" at bounding box center [1178, 309] width 301 height 25
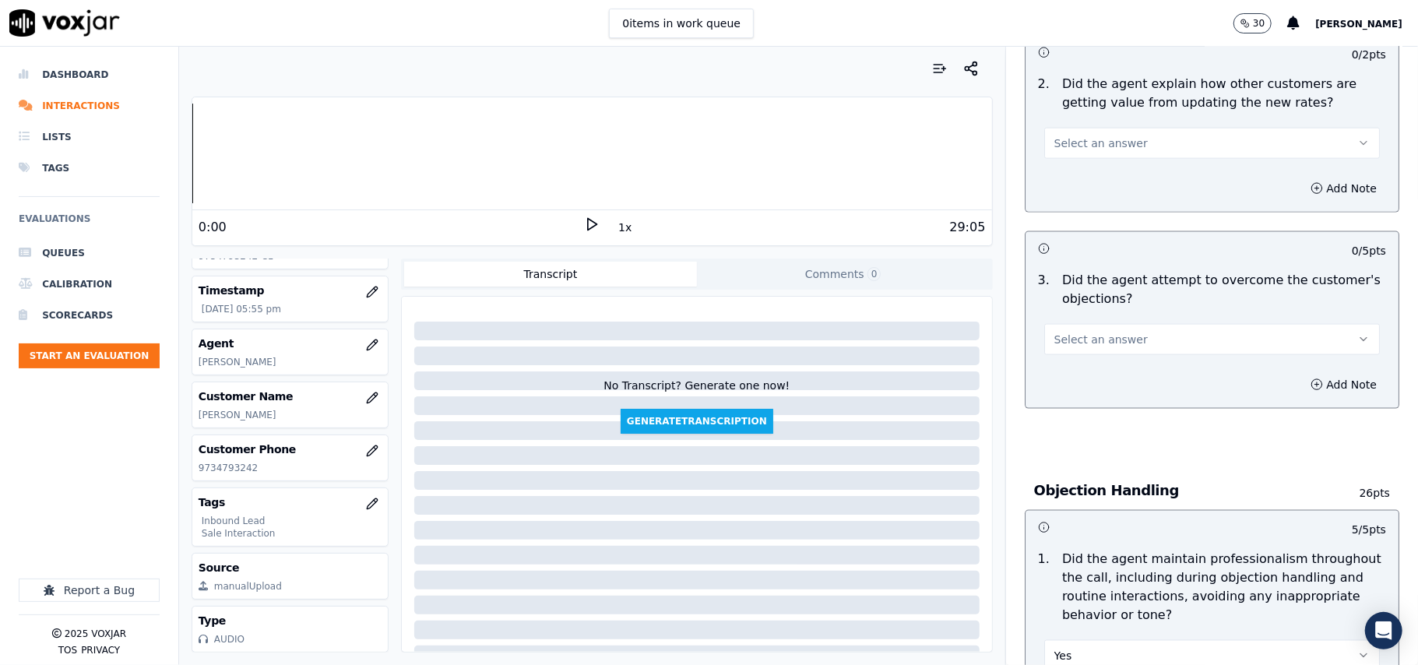
click at [1085, 332] on span "Select an answer" at bounding box center [1101, 340] width 93 height 16
click at [1073, 305] on div "Yes" at bounding box center [1178, 303] width 301 height 25
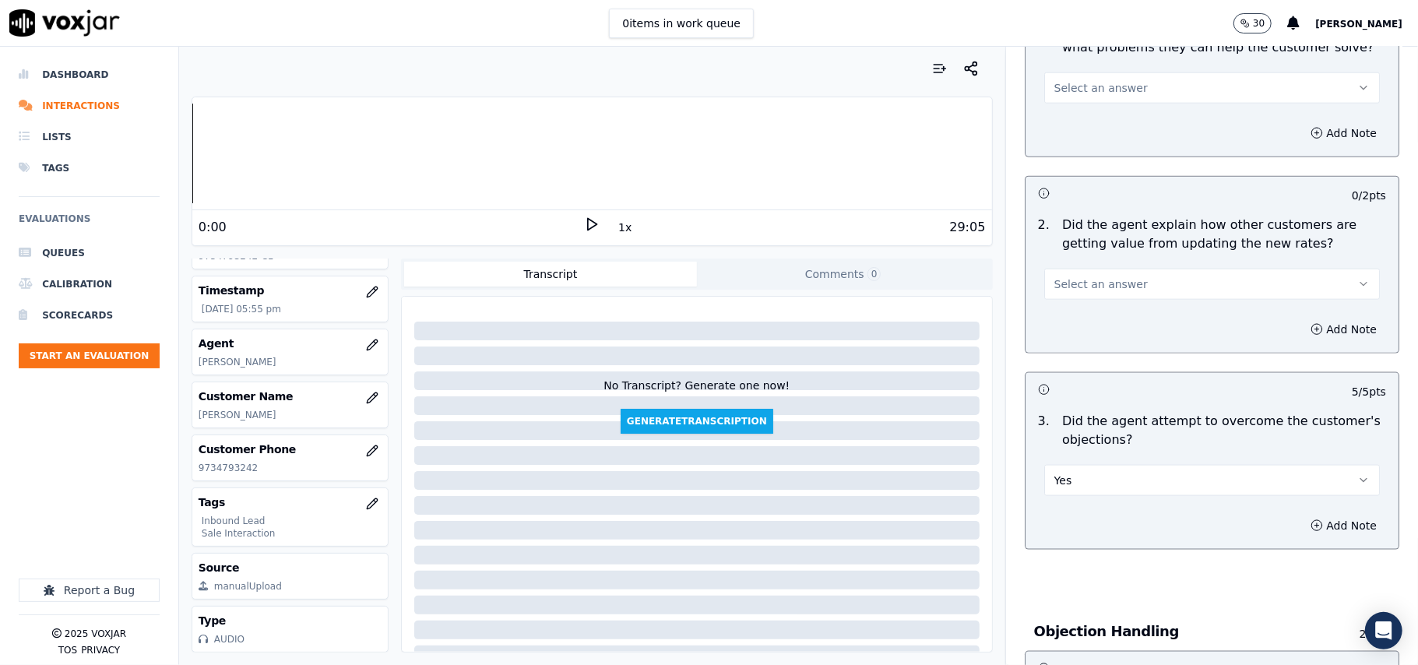
scroll to position [1119, 0]
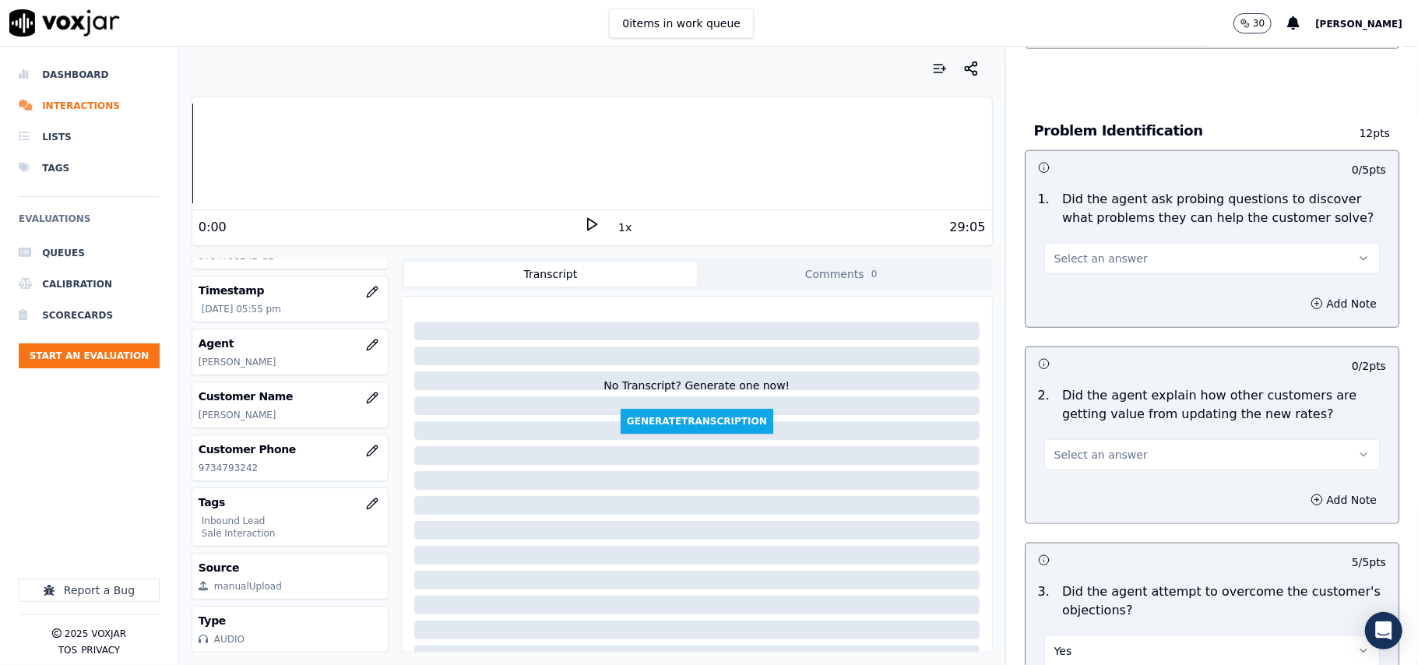
click at [1091, 447] on span "Select an answer" at bounding box center [1101, 455] width 93 height 16
click at [1089, 410] on div "Yes" at bounding box center [1178, 418] width 301 height 25
click at [1136, 243] on button "Select an answer" at bounding box center [1212, 258] width 336 height 31
click at [1125, 224] on div "Yes" at bounding box center [1178, 222] width 301 height 25
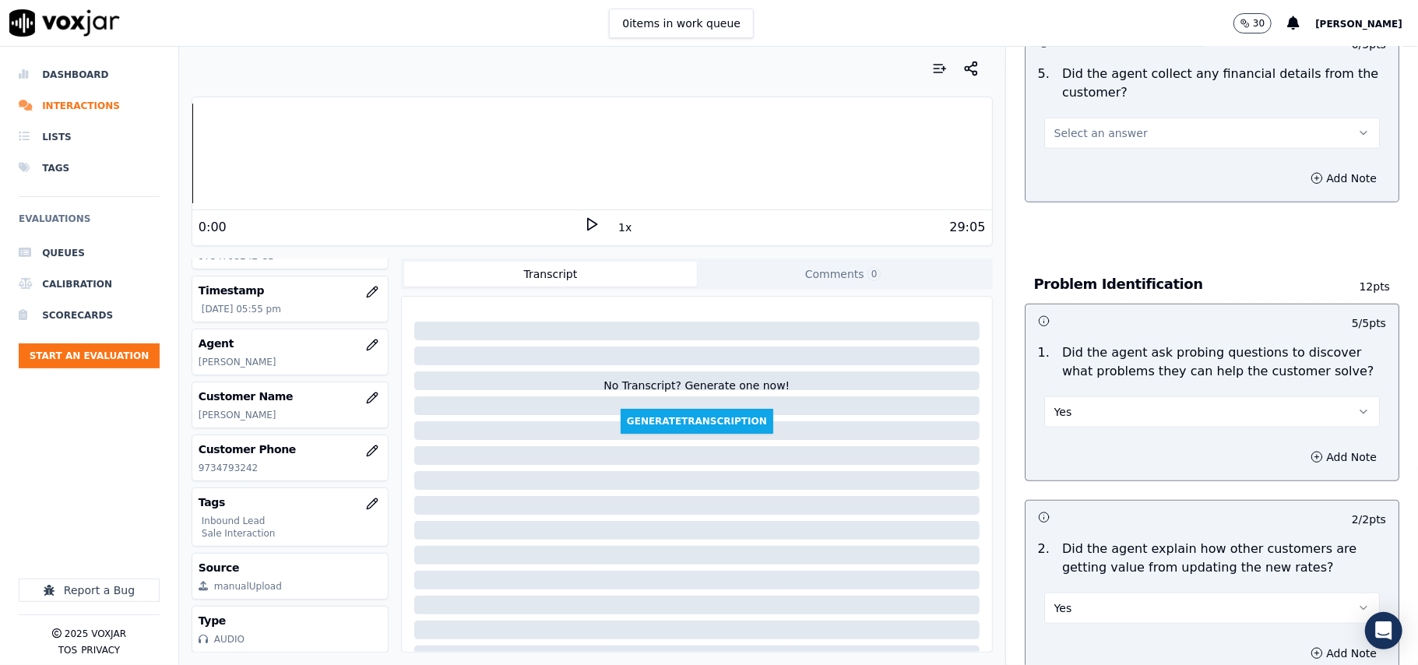
scroll to position [808, 0]
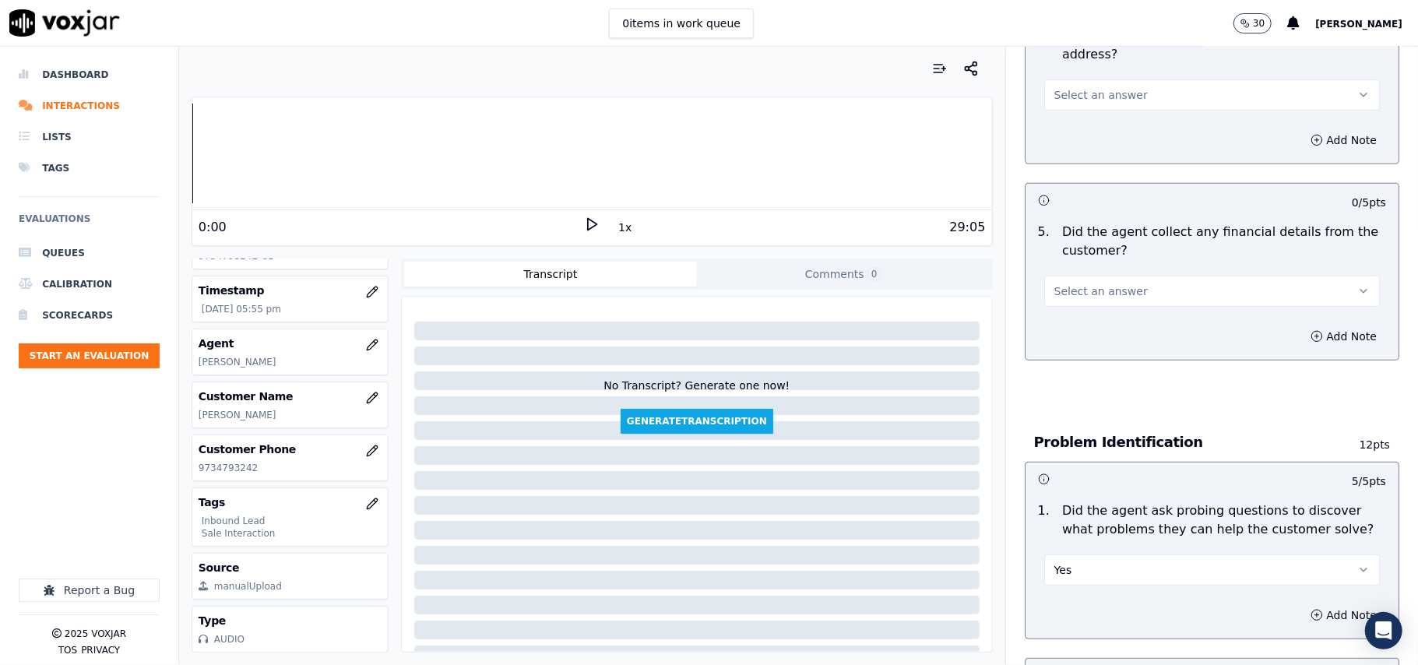
click at [1119, 276] on button "Select an answer" at bounding box center [1212, 291] width 336 height 31
click at [1106, 287] on div "No" at bounding box center [1178, 278] width 301 height 25
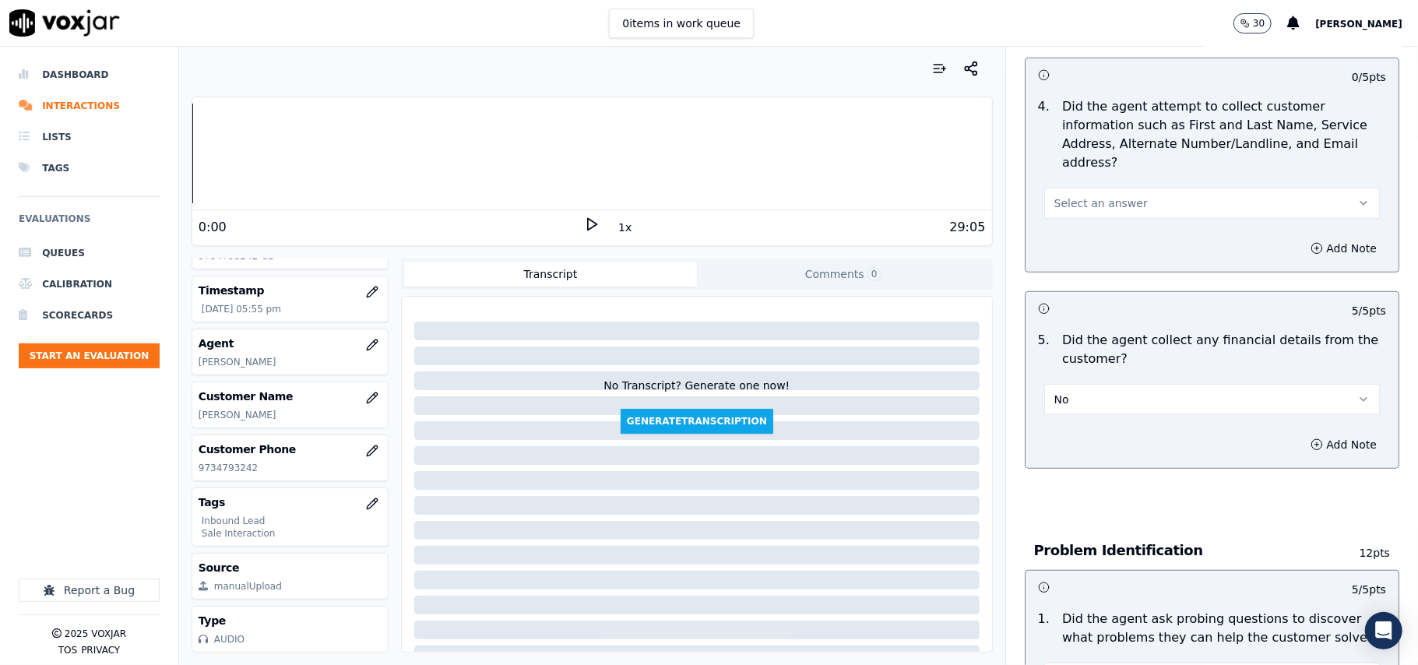
scroll to position [496, 0]
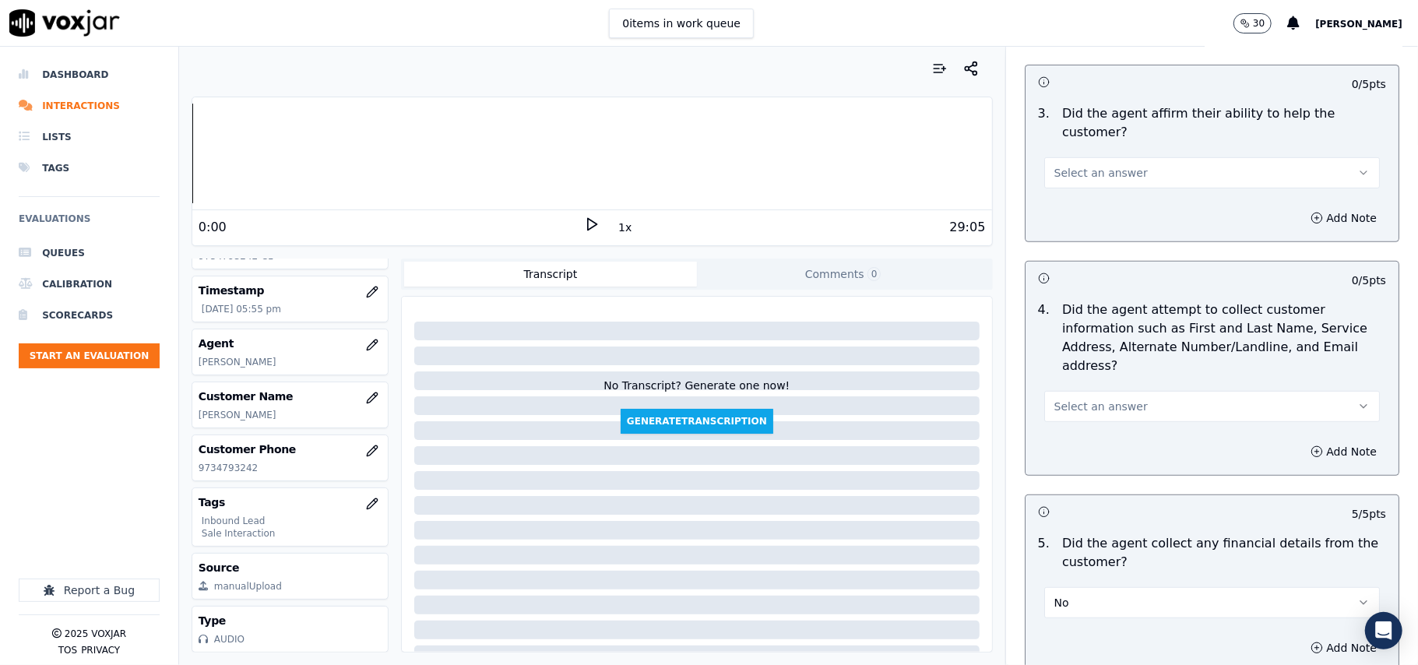
click at [1094, 399] on span "Select an answer" at bounding box center [1101, 407] width 93 height 16
click at [1078, 357] on div "Yes" at bounding box center [1178, 368] width 301 height 25
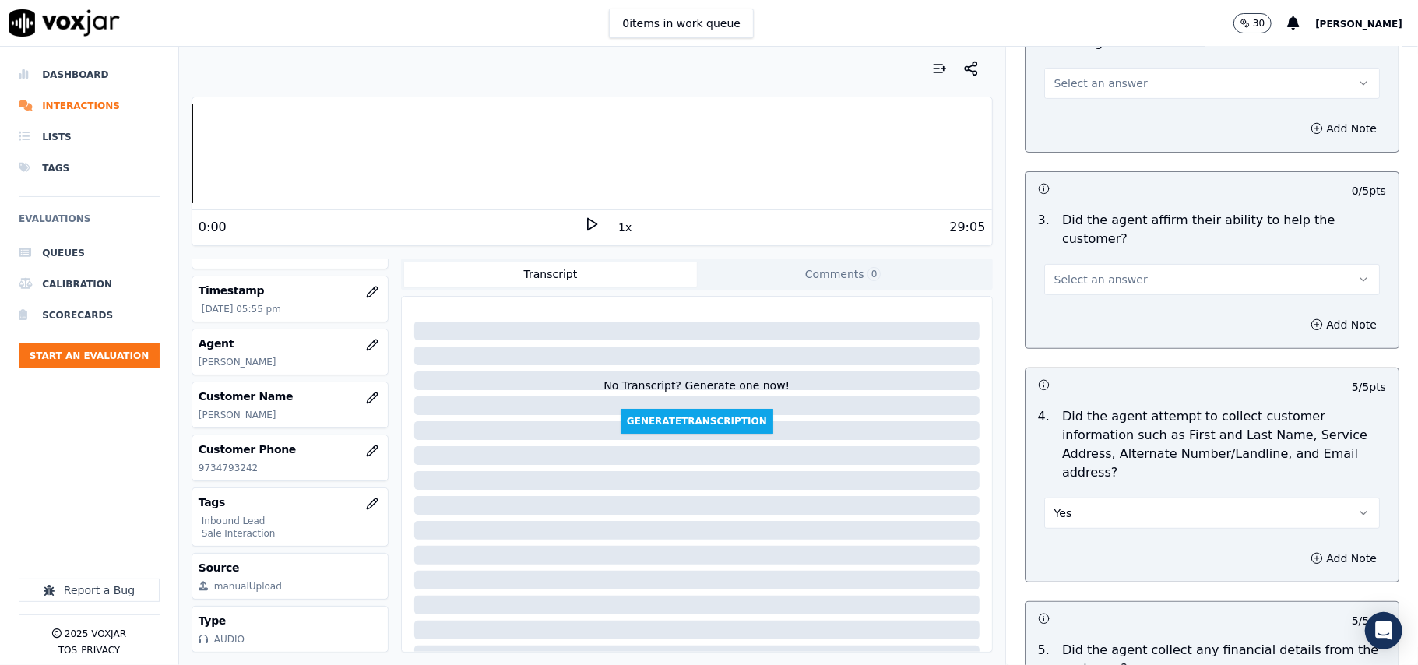
scroll to position [288, 0]
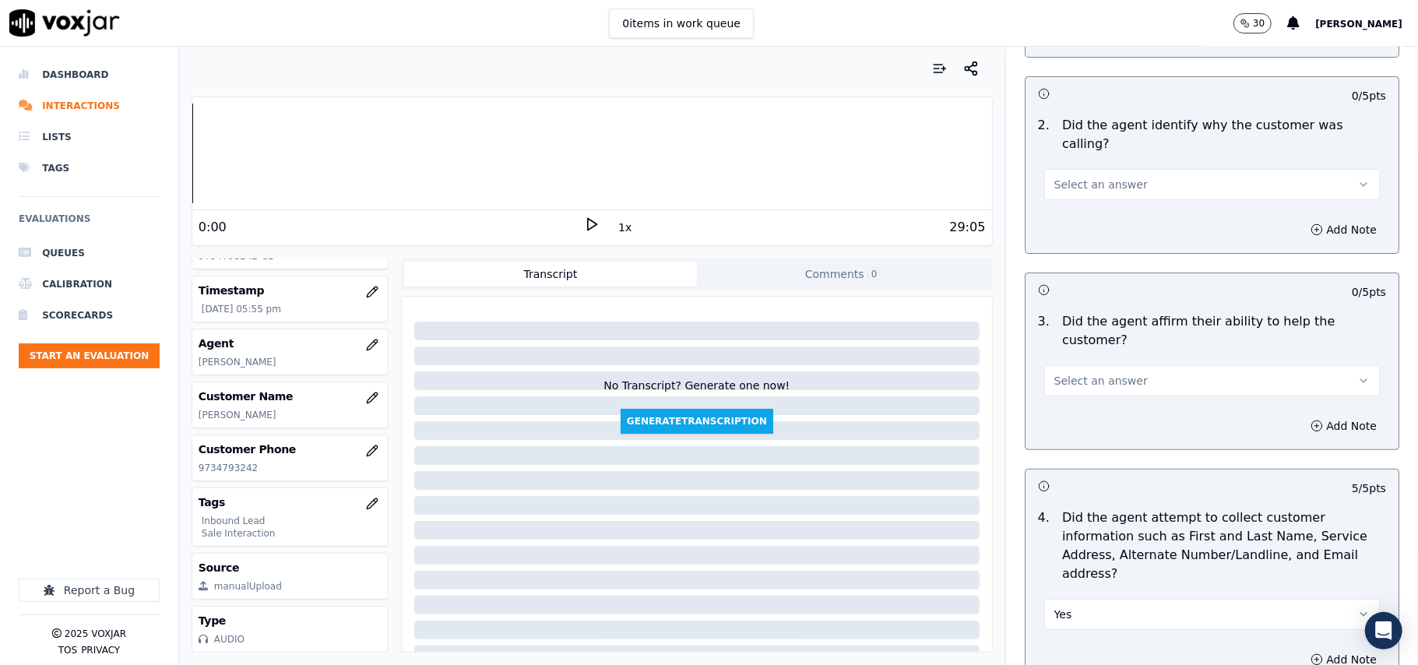
click at [1072, 373] on span "Select an answer" at bounding box center [1101, 381] width 93 height 16
click at [1070, 363] on div "Yes" at bounding box center [1178, 360] width 301 height 25
click at [1063, 177] on span "Select an answer" at bounding box center [1101, 185] width 93 height 16
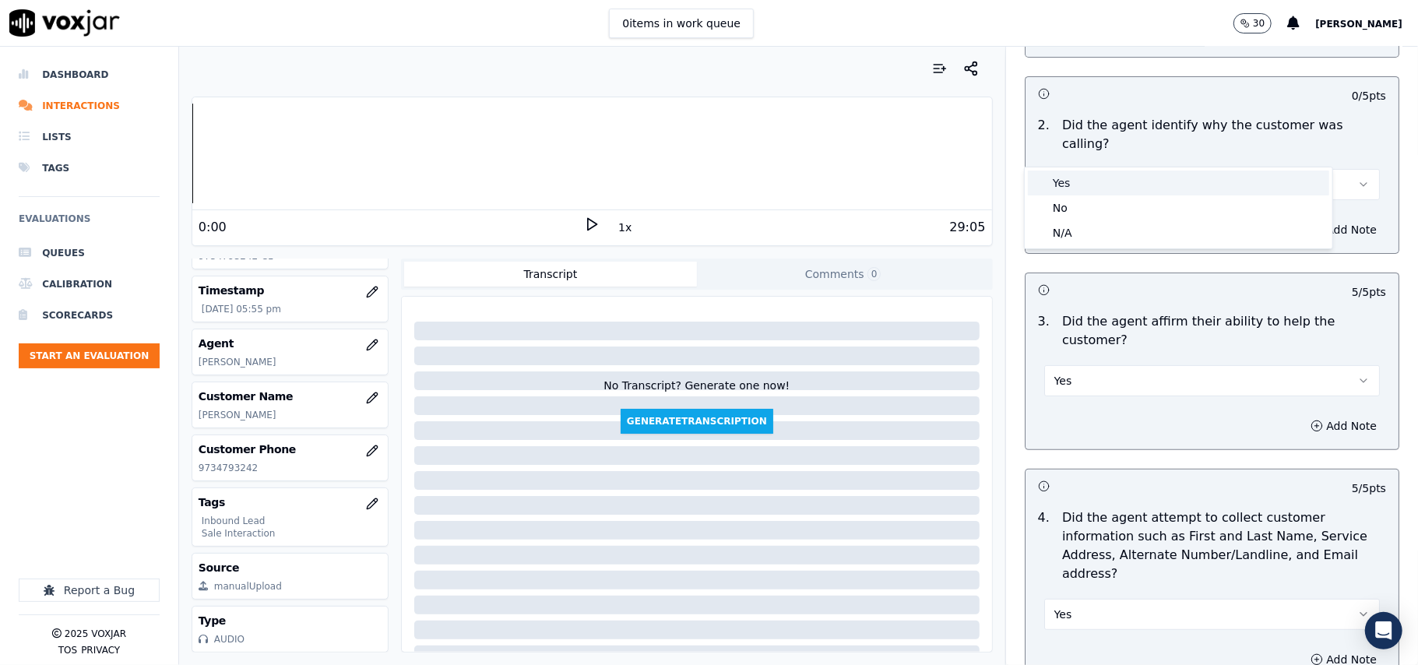
click at [1063, 184] on div "Yes" at bounding box center [1178, 183] width 301 height 25
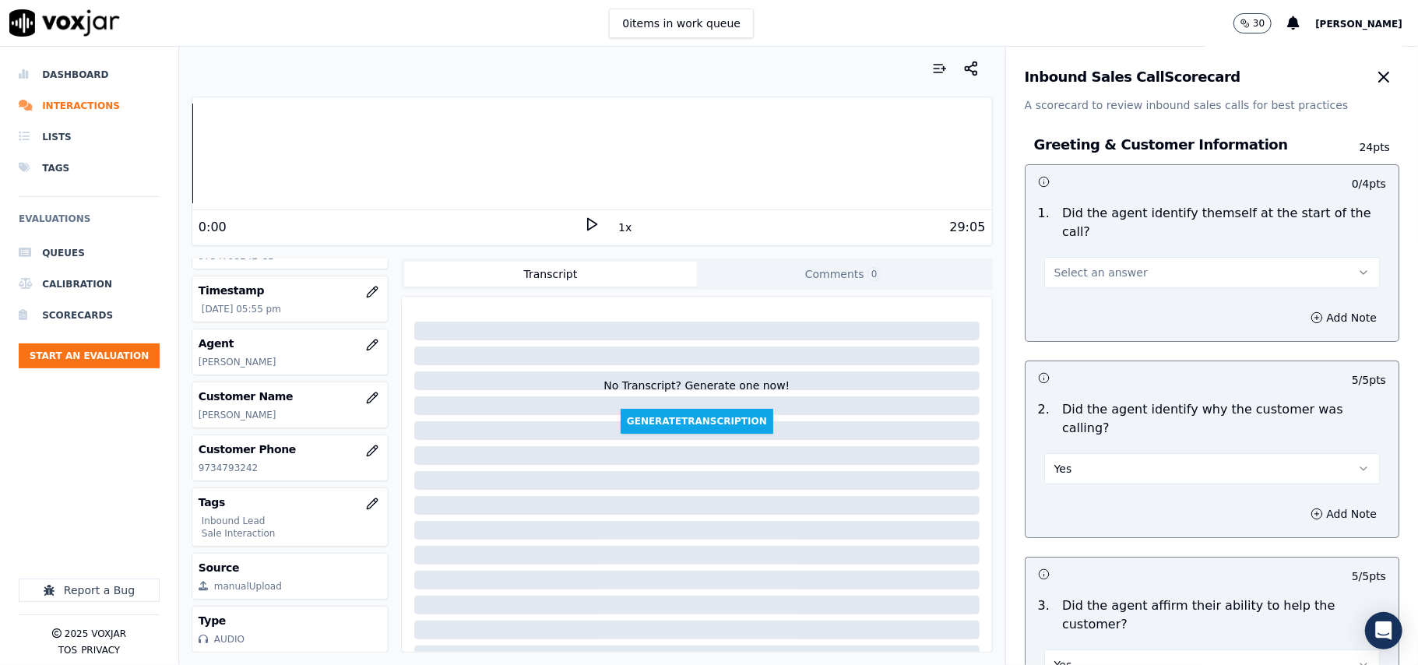
scroll to position [0, 0]
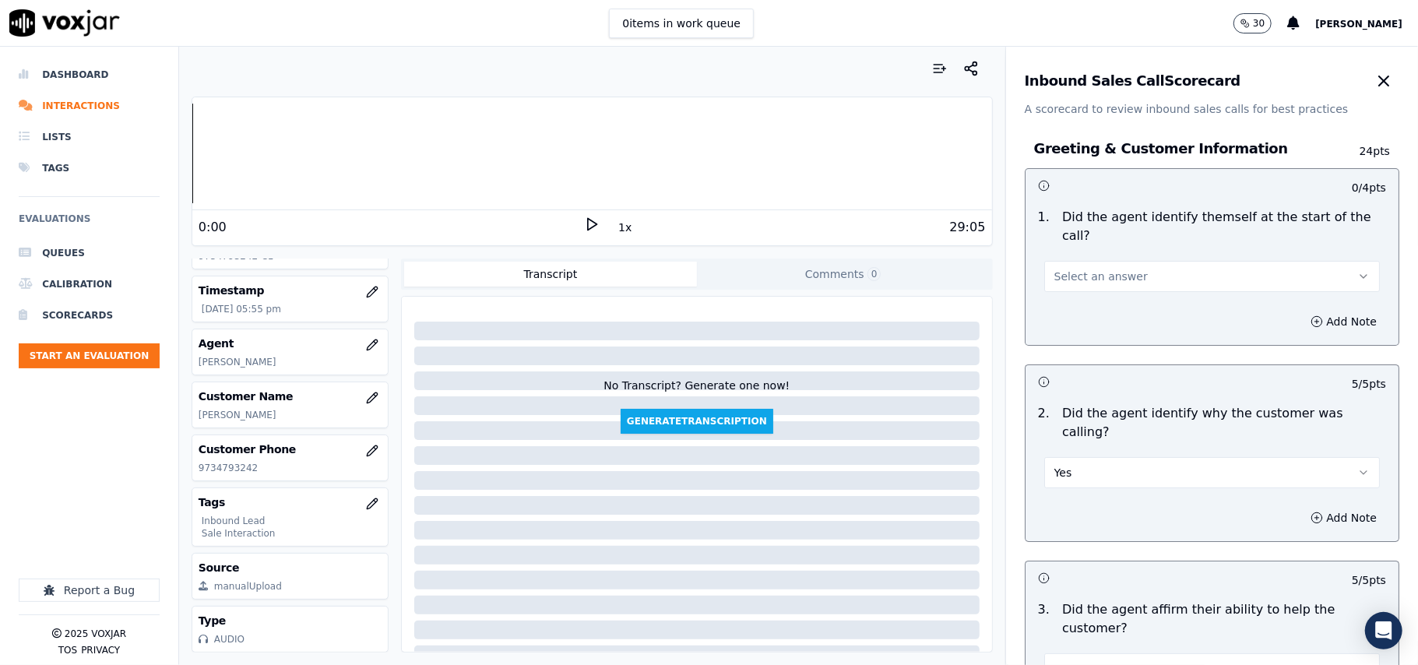
click at [1076, 269] on span "Select an answer" at bounding box center [1101, 277] width 93 height 16
click at [1059, 316] on div "No" at bounding box center [1178, 318] width 301 height 25
click at [1069, 261] on button "No" at bounding box center [1212, 276] width 336 height 31
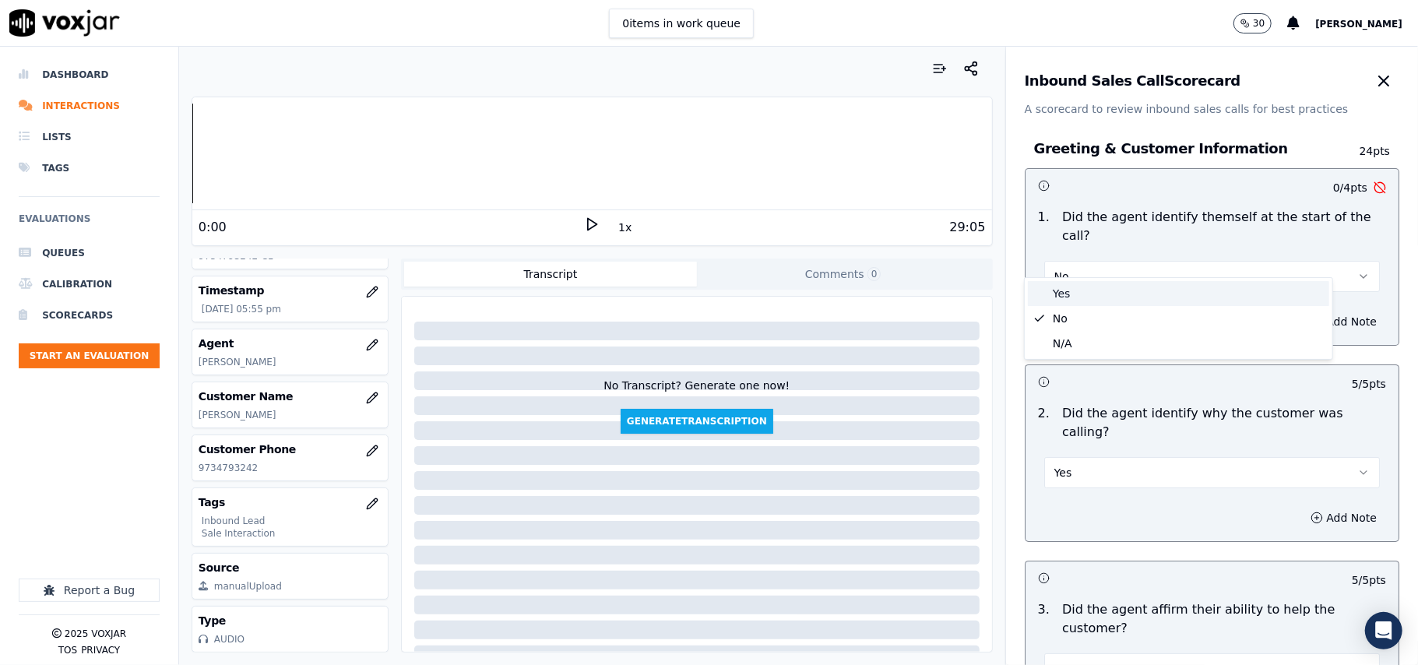
click at [1069, 284] on div "Yes" at bounding box center [1178, 293] width 301 height 25
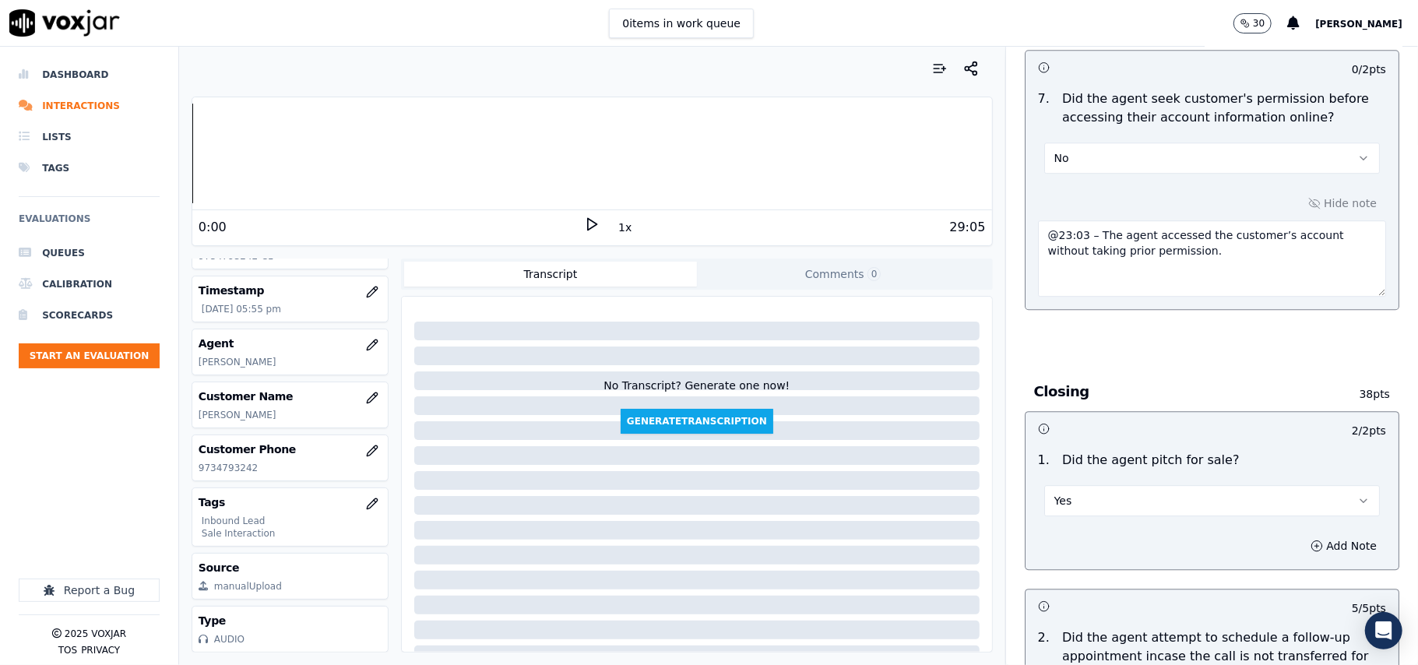
scroll to position [4443, 0]
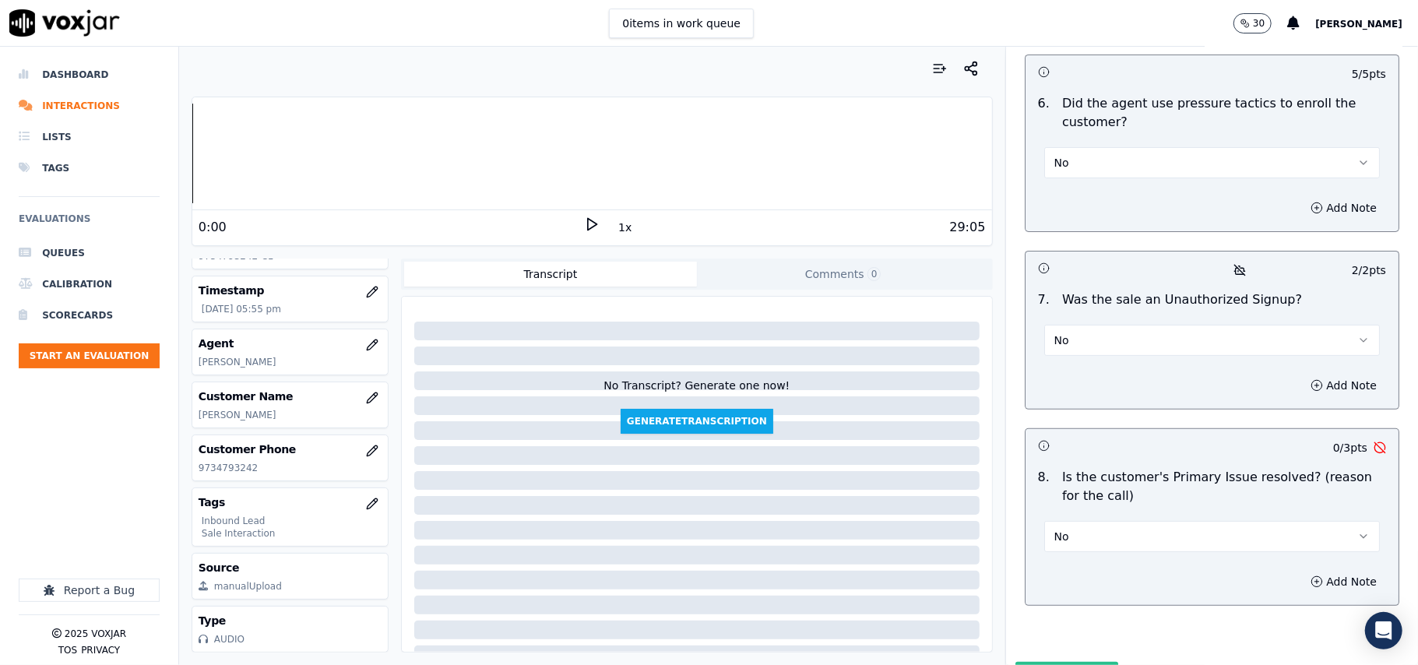
click at [1059, 662] on button "Submit Scores" at bounding box center [1068, 676] width 104 height 28
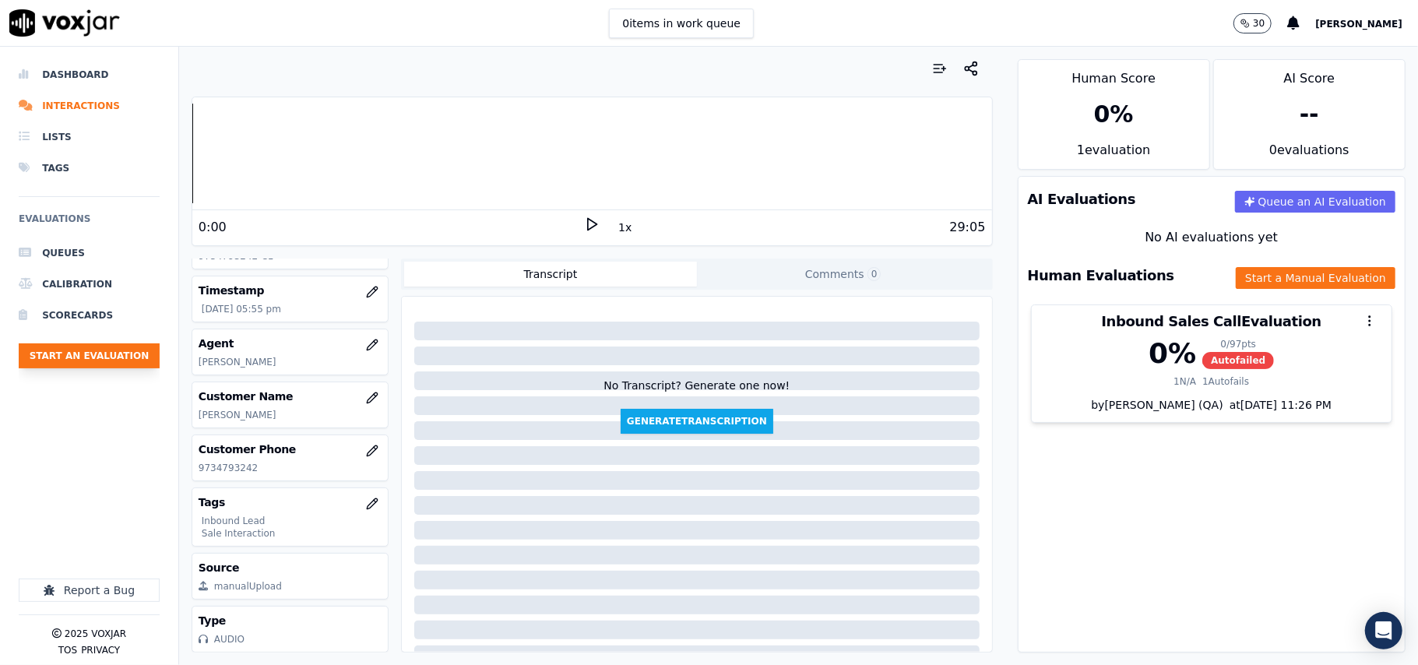
click at [95, 358] on button "Start an Evaluation" at bounding box center [89, 355] width 141 height 25
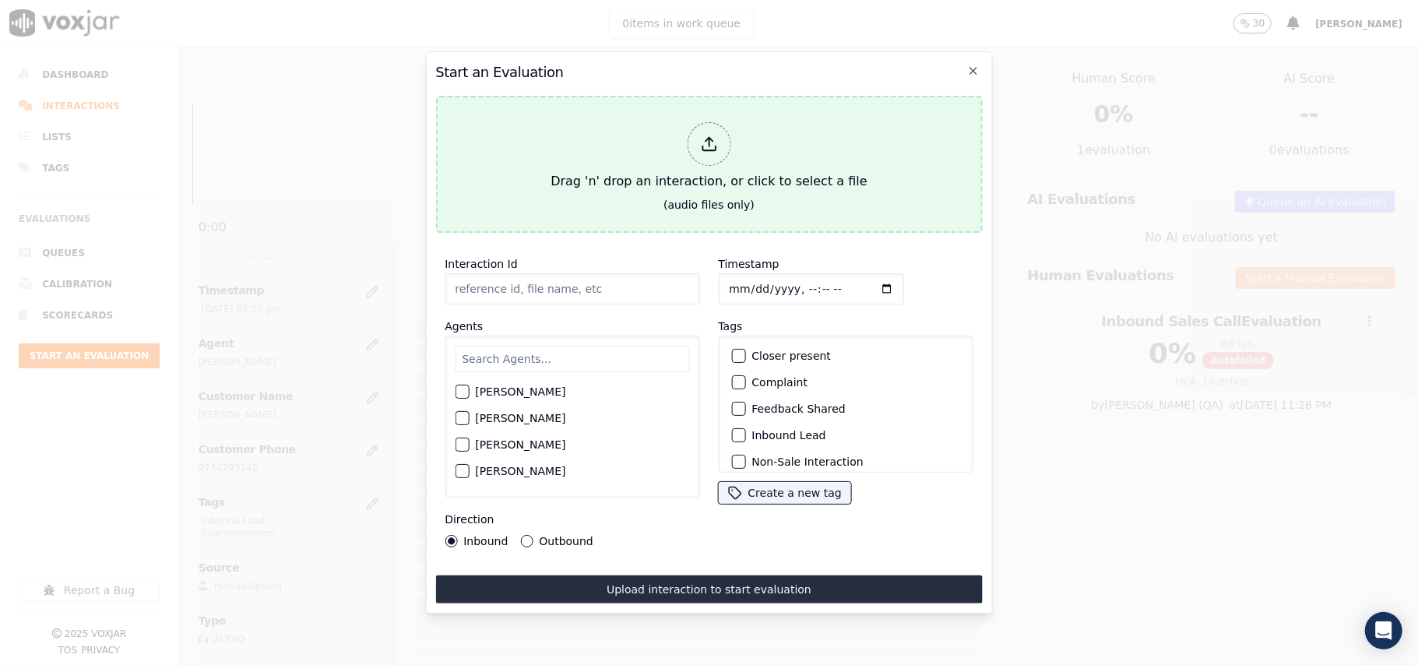
click at [714, 170] on div "Drag 'n' drop an interaction, or click to select a file" at bounding box center [708, 156] width 329 height 81
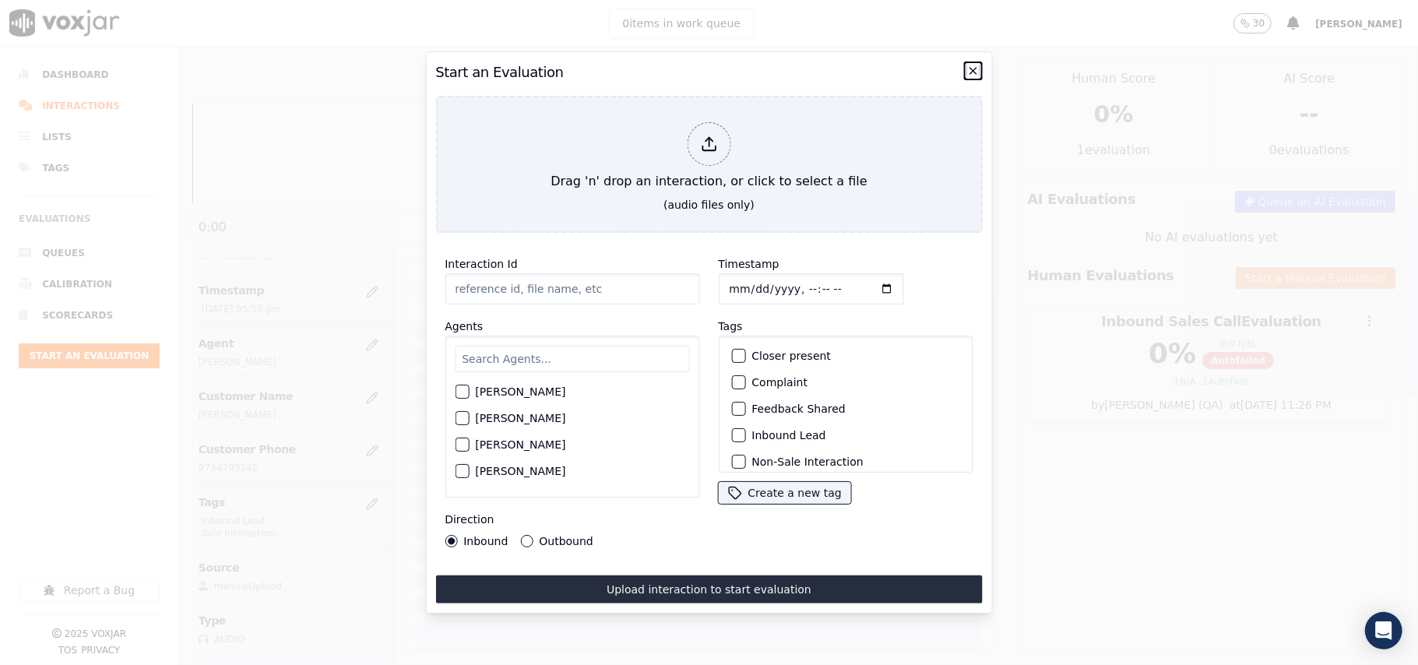
click at [973, 66] on icon "button" at bounding box center [973, 71] width 12 height 12
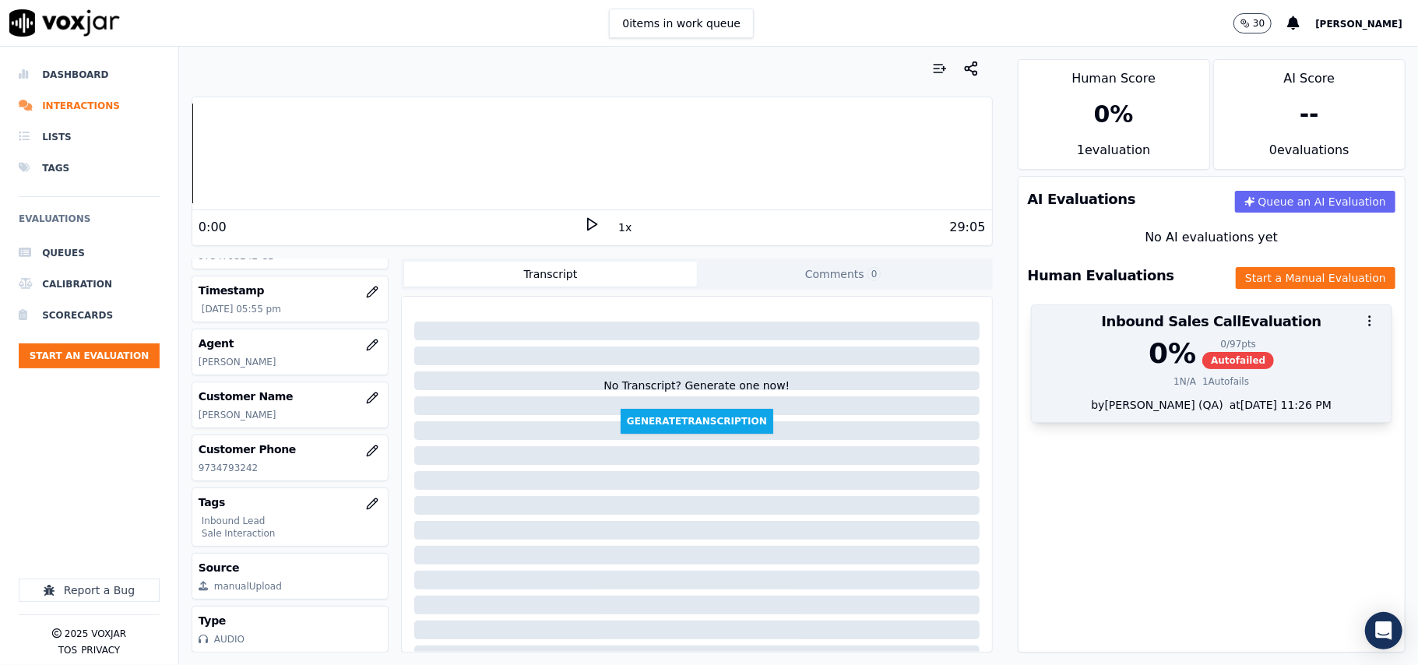
click at [1224, 411] on div "at [DATE] 11:26 PM" at bounding box center [1278, 405] width 108 height 16
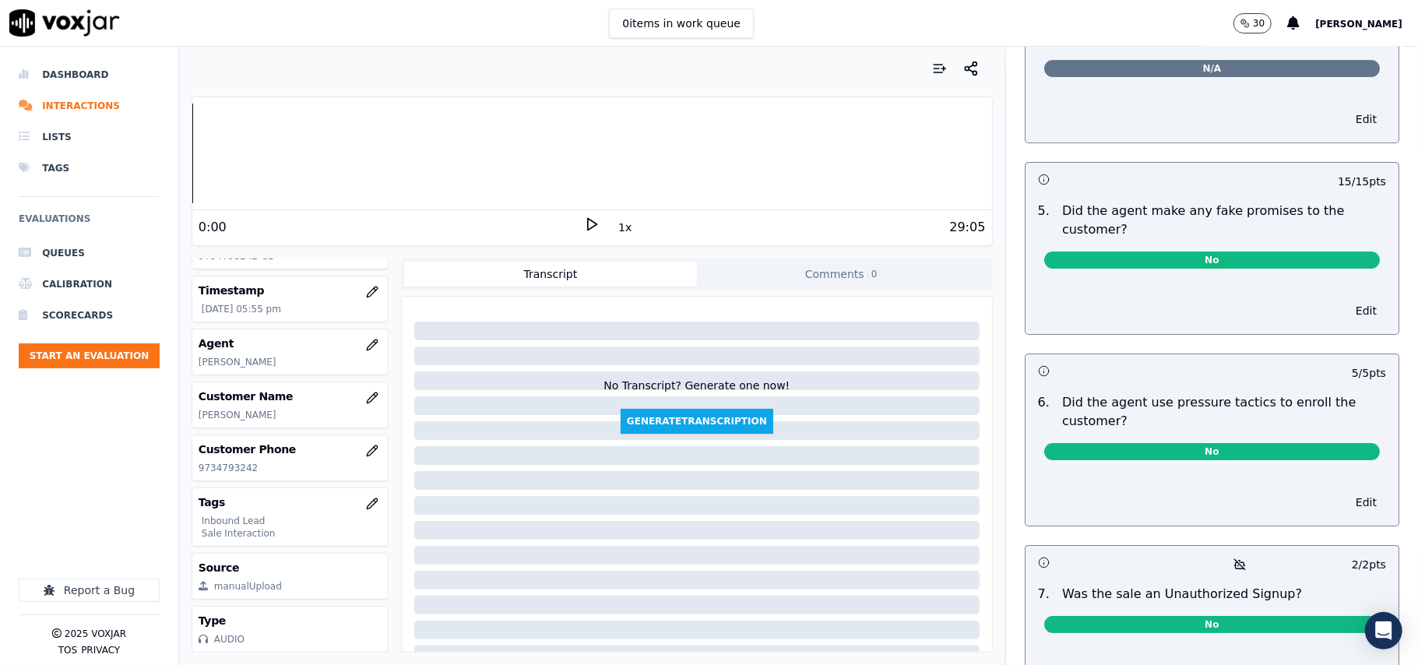
scroll to position [4310, 0]
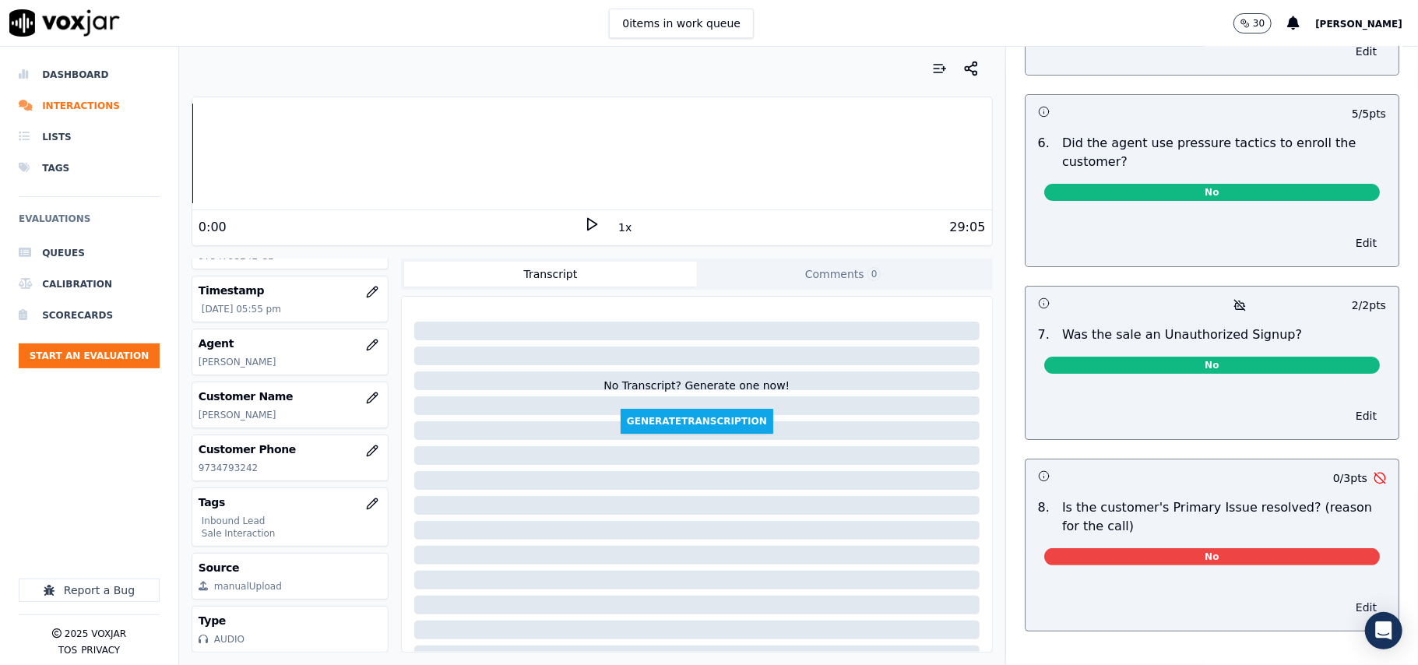
click at [1347, 597] on button "Edit" at bounding box center [1367, 608] width 40 height 22
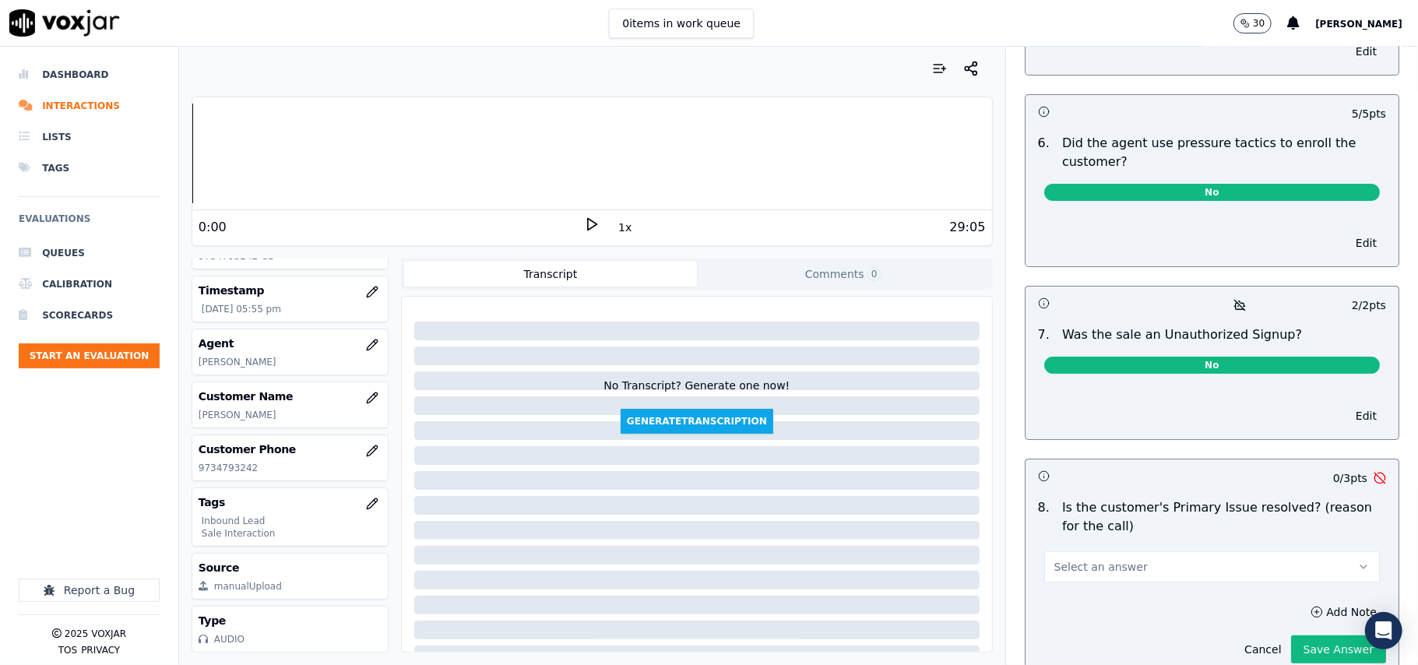
click at [1181, 551] on button "Select an answer" at bounding box center [1212, 566] width 336 height 31
click at [1109, 539] on div "Yes" at bounding box center [1178, 532] width 301 height 25
click at [1298, 623] on div "Cancel Save Answer" at bounding box center [1310, 643] width 151 height 41
click at [1300, 636] on button "Save Answer" at bounding box center [1338, 650] width 95 height 28
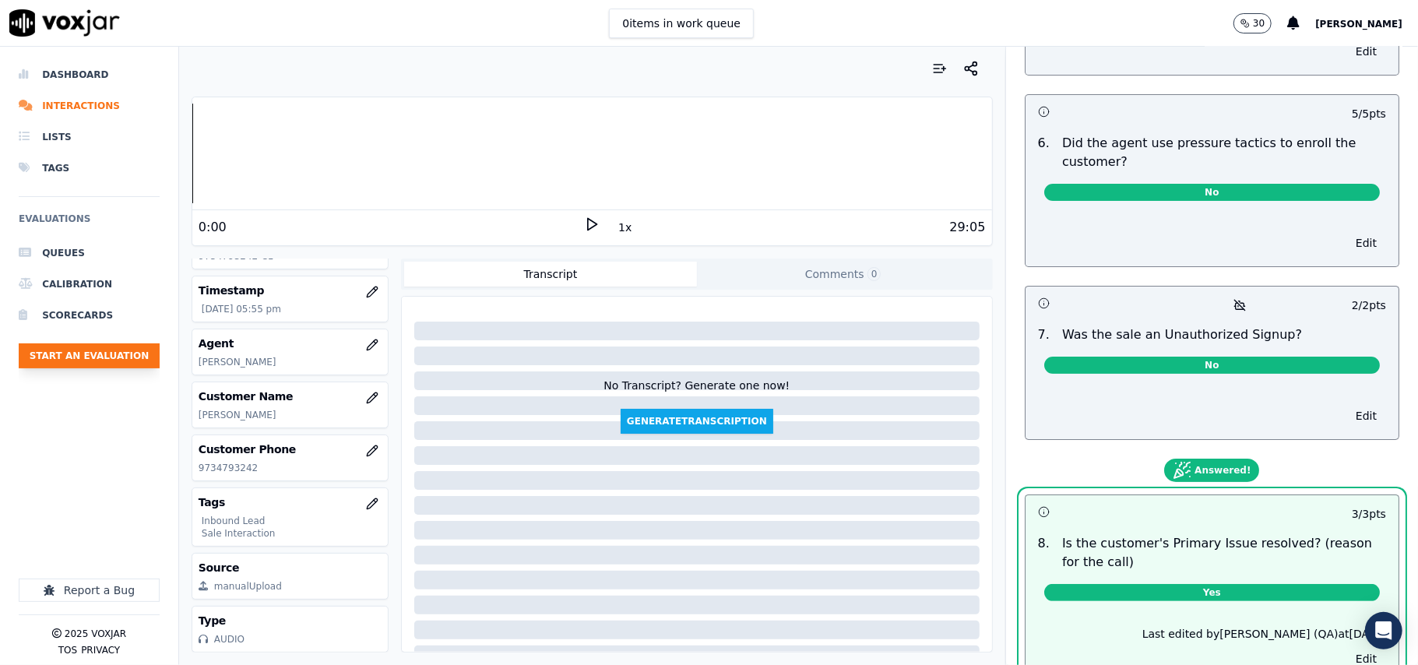
click at [129, 350] on button "Start an Evaluation" at bounding box center [89, 355] width 141 height 25
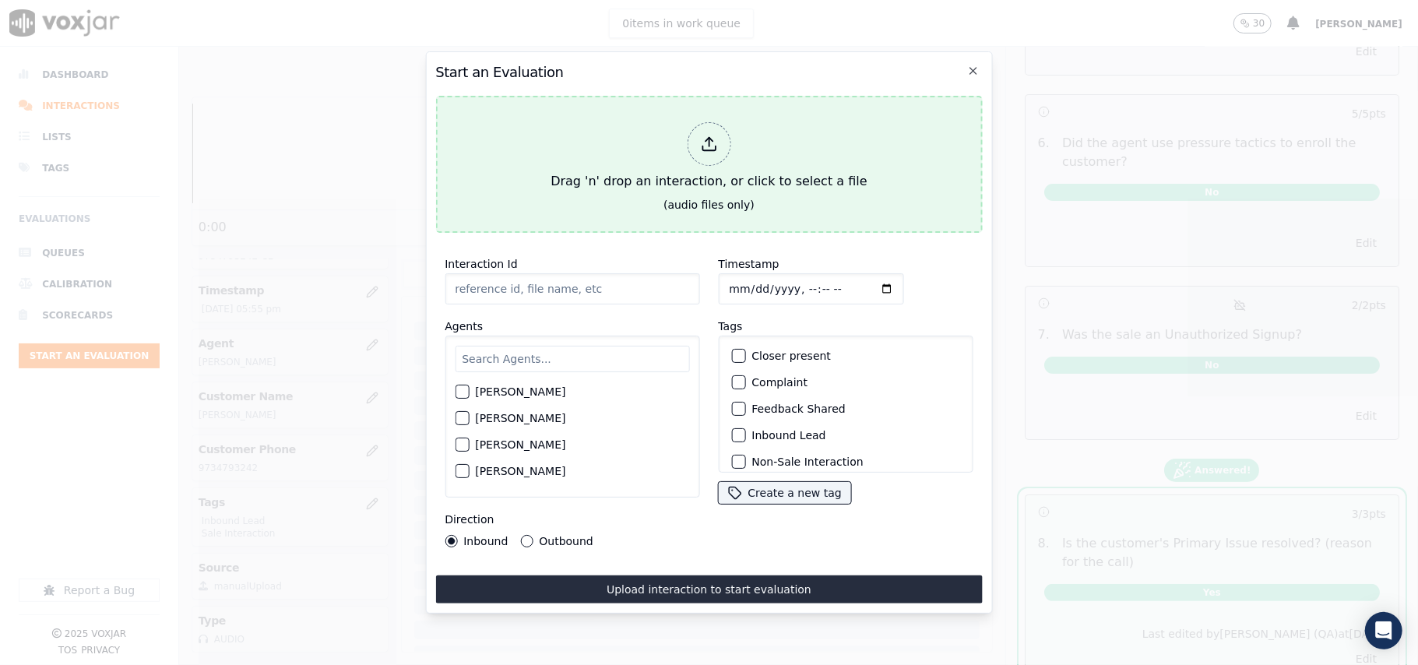
click at [678, 181] on div "Drag 'n' drop an interaction, or click to select a file" at bounding box center [708, 156] width 329 height 81
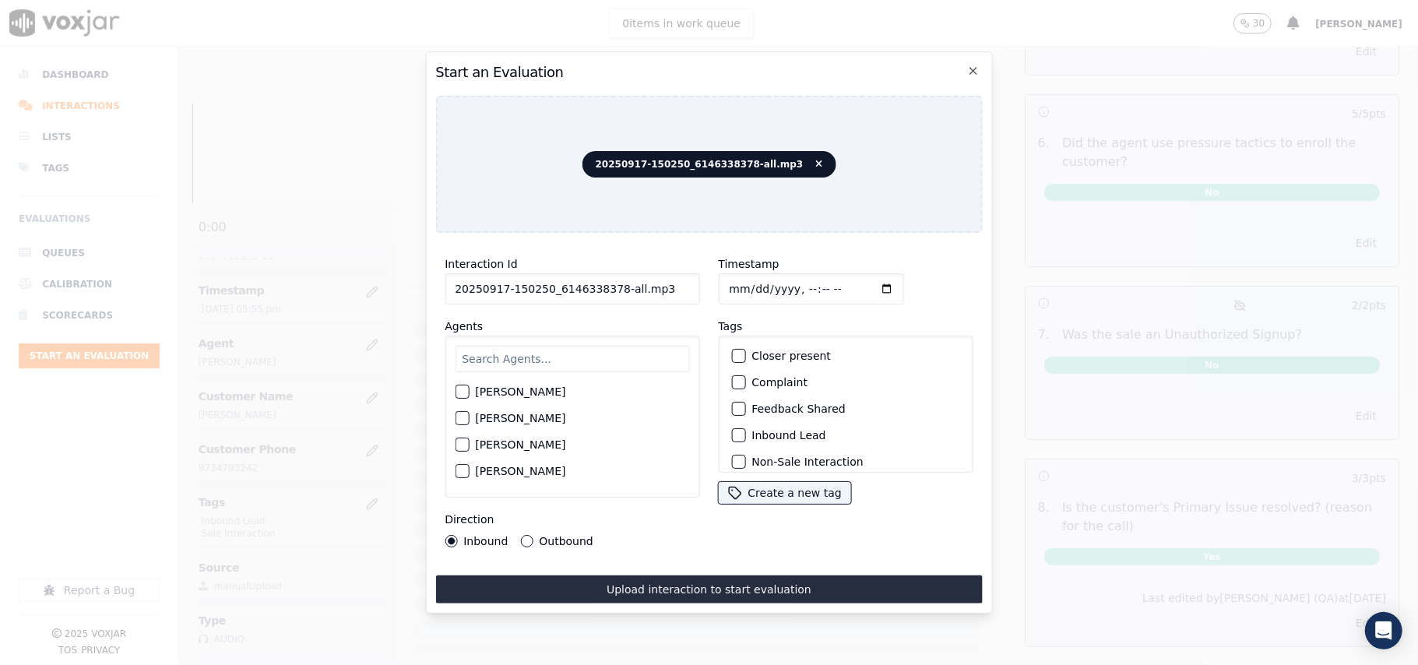
drag, startPoint x: 660, startPoint y: 287, endPoint x: 609, endPoint y: 284, distance: 51.5
click at [609, 284] on input "20250917-150250_6146338378-all.mp3" at bounding box center [572, 288] width 255 height 31
type input "20250917-150250_6146338378-C1"
click at [756, 282] on input "Timestamp" at bounding box center [810, 288] width 185 height 31
click at [746, 278] on input "Timestamp" at bounding box center [810, 288] width 185 height 31
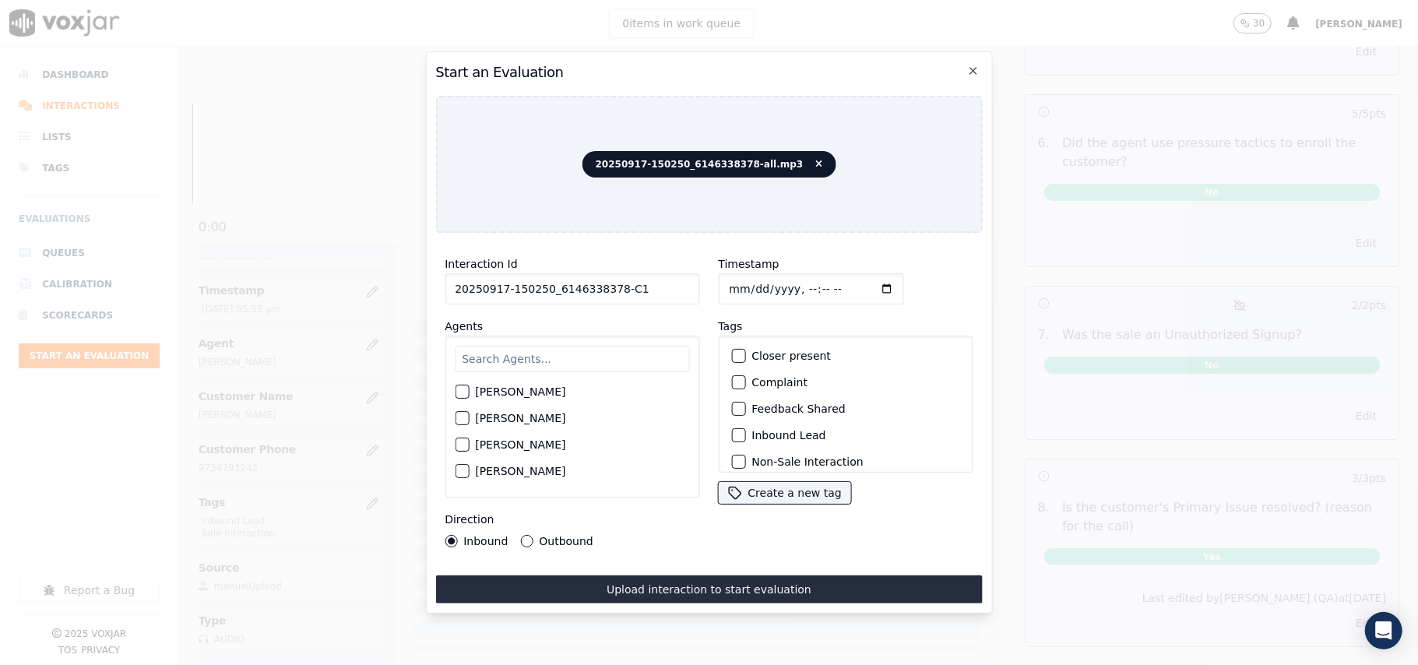
type input "[DATE]T17:57"
click at [621, 346] on input "text" at bounding box center [572, 359] width 234 height 26
paste input "[PERSON_NAME]"
type input "[PERSON_NAME]"
click at [478, 391] on label "[PERSON_NAME]" at bounding box center [520, 396] width 90 height 11
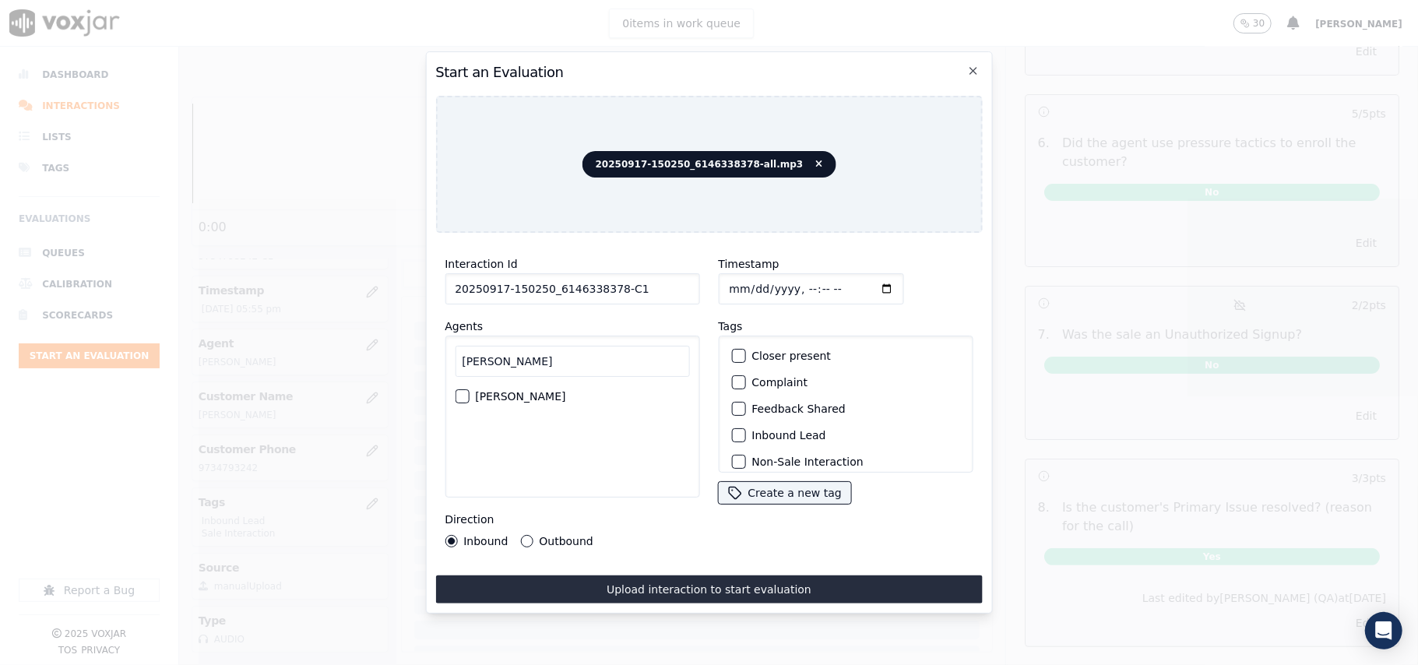
click at [469, 389] on button "[PERSON_NAME]" at bounding box center [462, 396] width 14 height 14
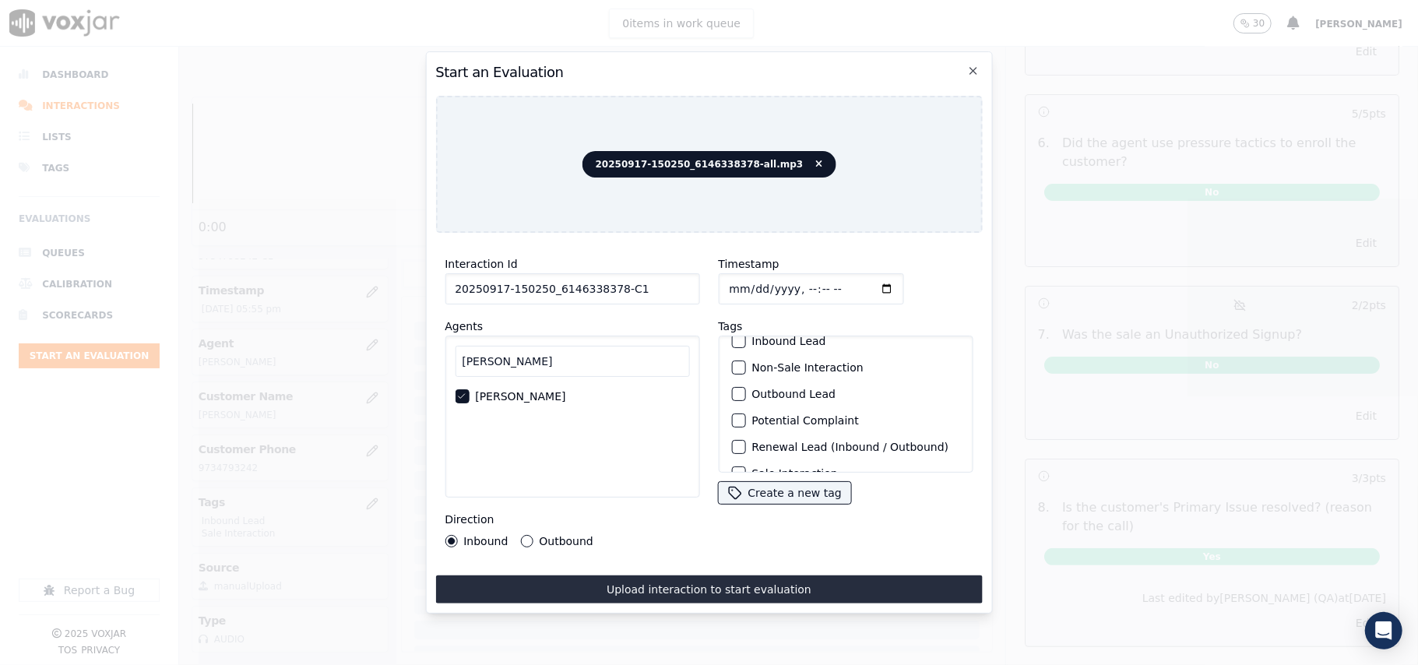
scroll to position [136, 0]
click at [755, 447] on label "Sale Interaction" at bounding box center [795, 452] width 86 height 11
click at [745, 446] on button "Sale Interaction" at bounding box center [738, 453] width 14 height 14
click at [732, 368] on div "button" at bounding box center [737, 373] width 11 height 11
click at [527, 535] on button "Outbound" at bounding box center [526, 541] width 12 height 12
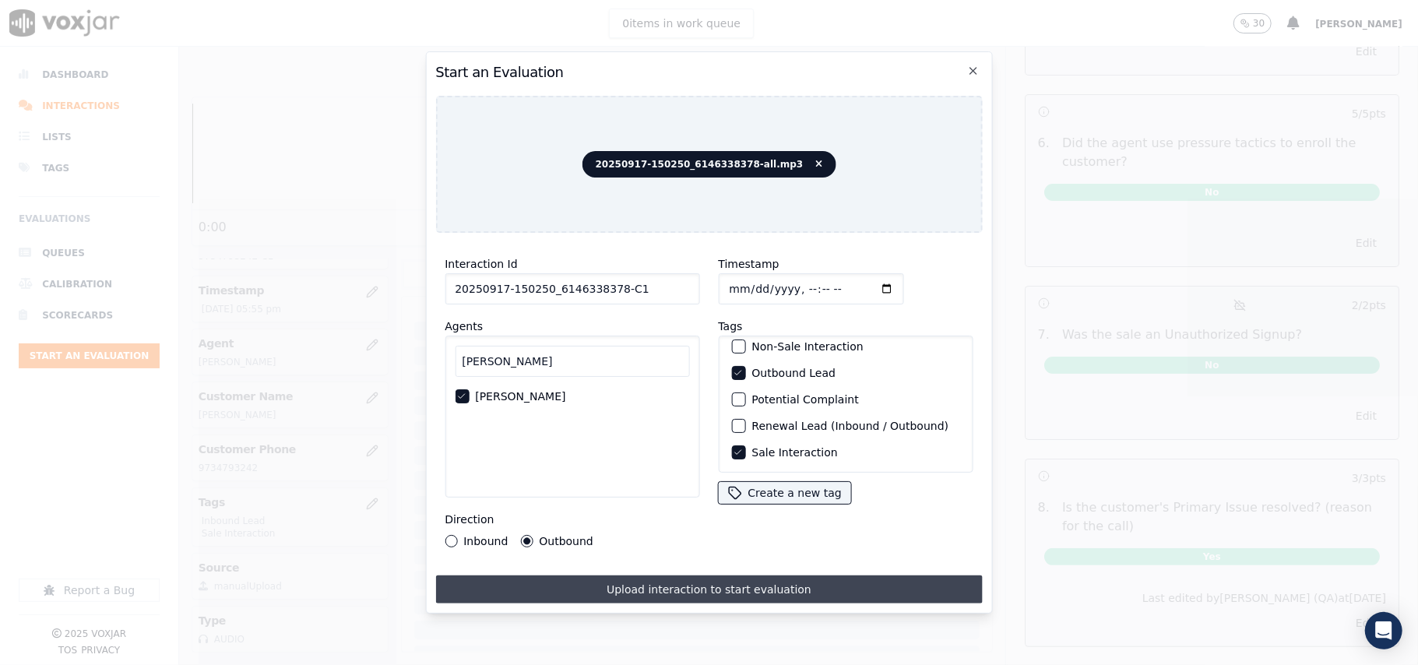
drag, startPoint x: 589, startPoint y: 587, endPoint x: 389, endPoint y: 397, distance: 275.5
click at [590, 586] on button "Upload interaction to start evaluation" at bounding box center [708, 590] width 547 height 28
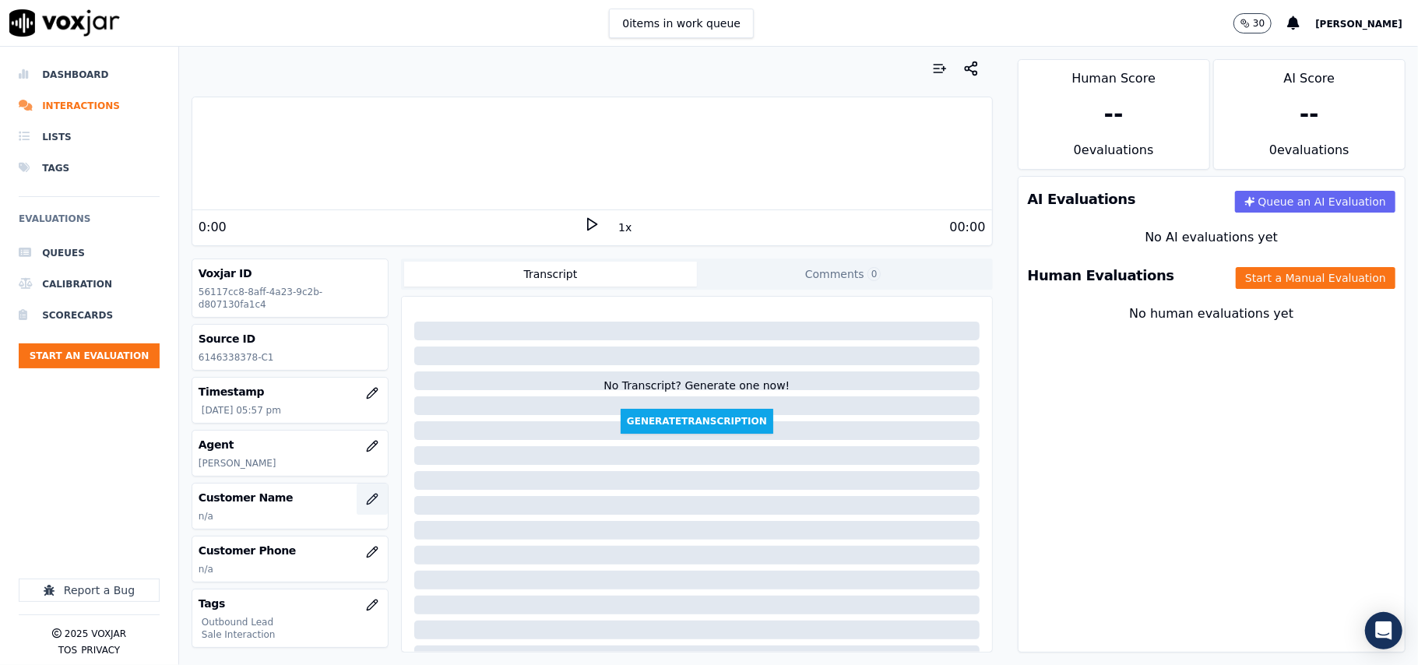
click at [357, 505] on button "button" at bounding box center [372, 499] width 31 height 31
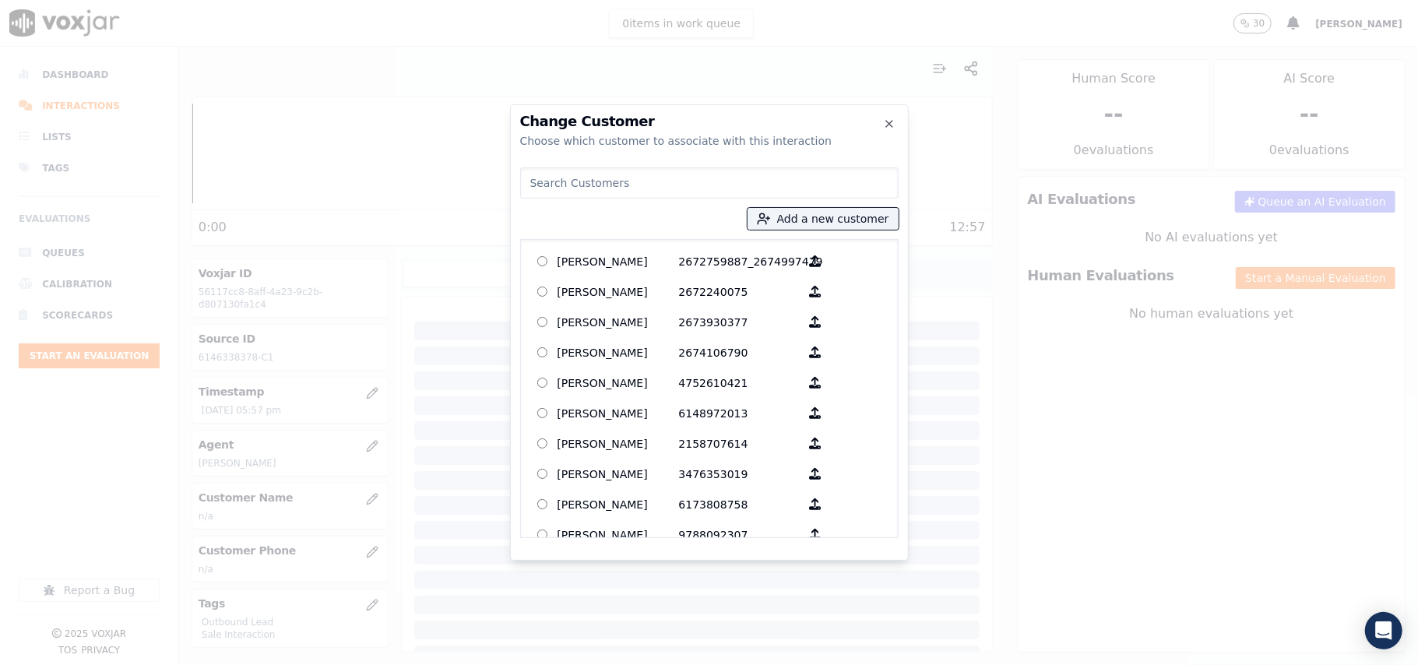
paste input "[PERSON_NAME]"
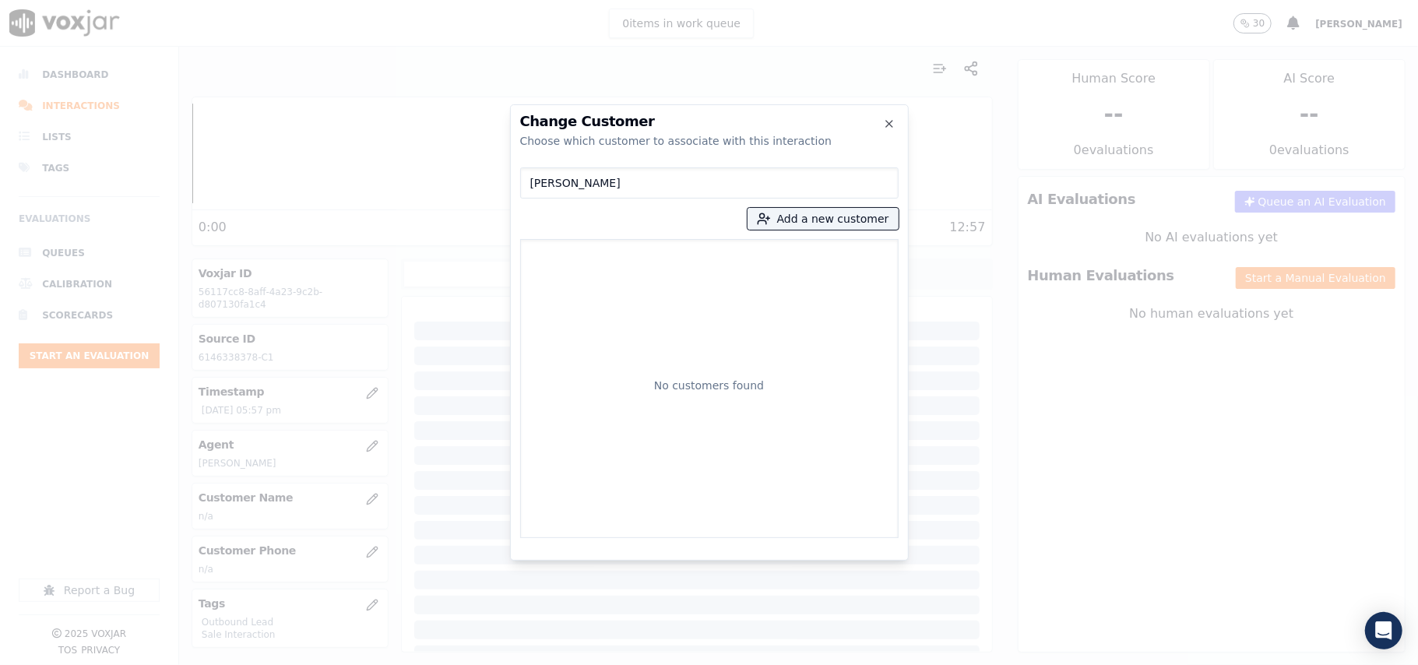
click at [531, 184] on input "[PERSON_NAME]" at bounding box center [709, 182] width 379 height 31
type input "[PERSON_NAME]"
click at [631, 263] on p "[PERSON_NAME]" at bounding box center [619, 261] width 122 height 24
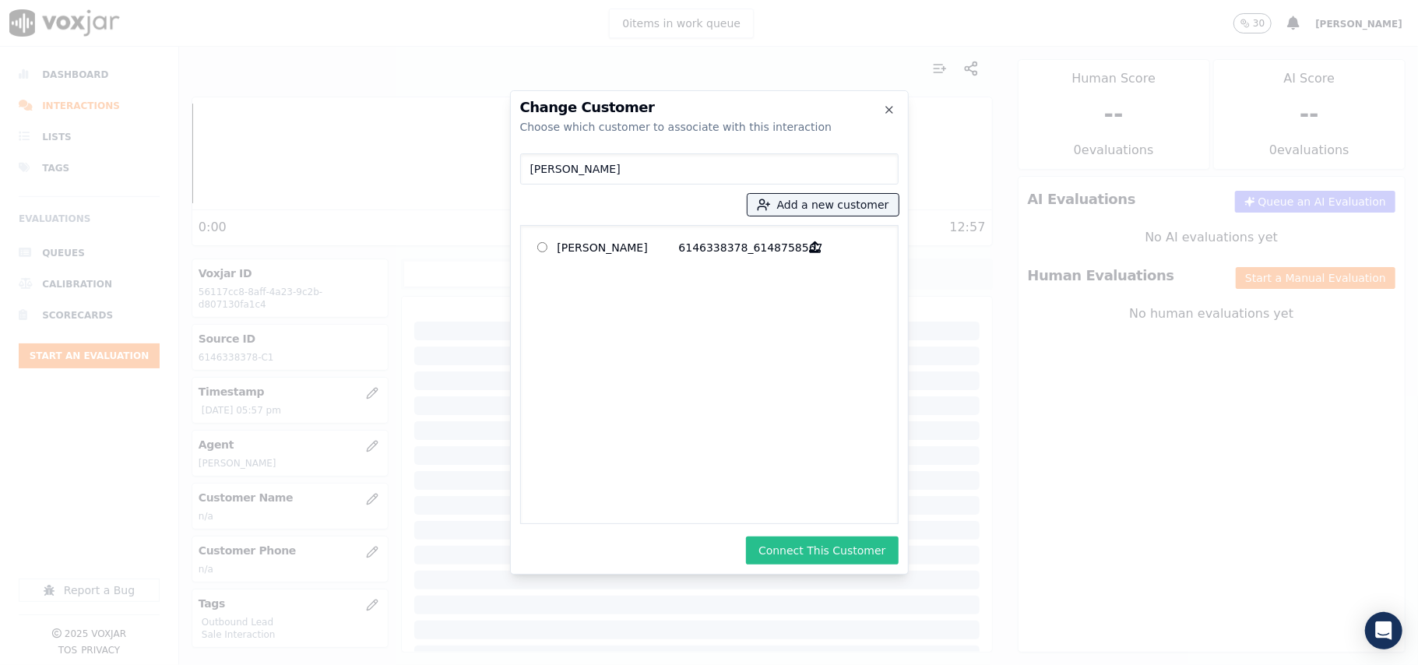
click at [830, 550] on button "Connect This Customer" at bounding box center [822, 551] width 152 height 28
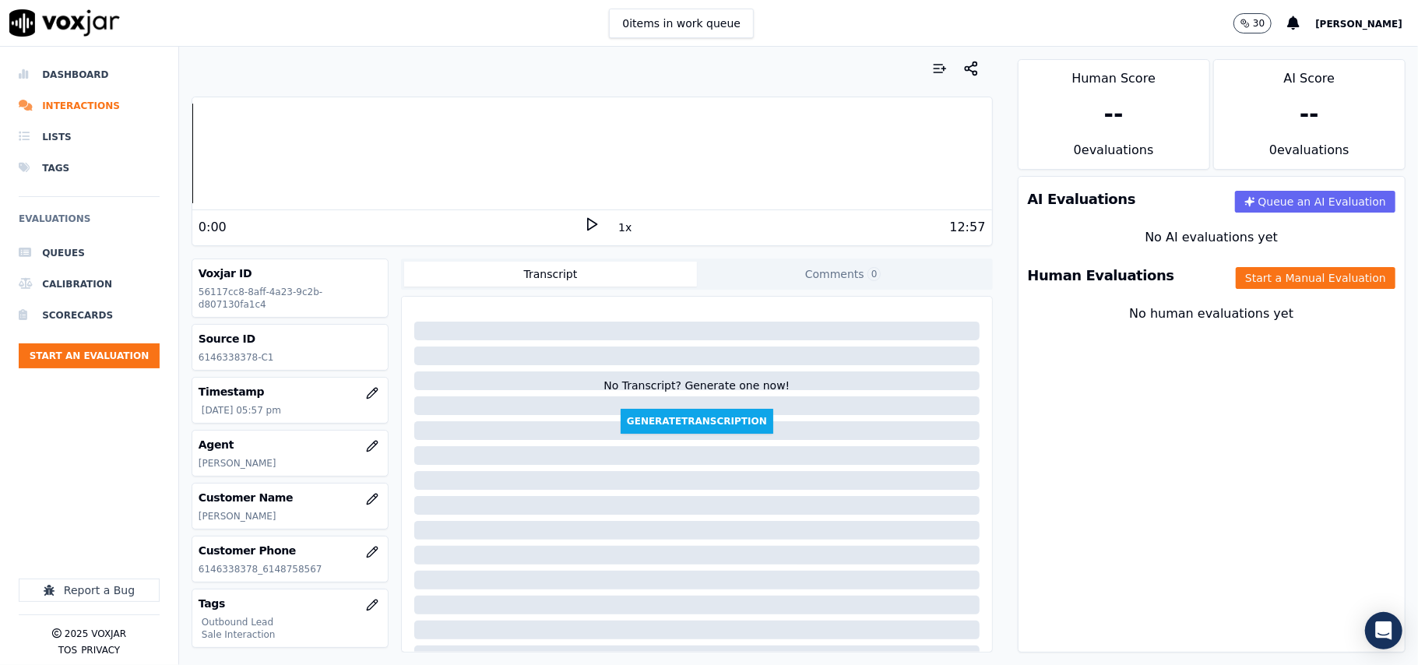
click at [1221, 291] on div "Human Evaluations Start a Manual Evaluation" at bounding box center [1212, 275] width 386 height 45
click at [1236, 272] on button "Start a Manual Evaluation" at bounding box center [1316, 278] width 160 height 22
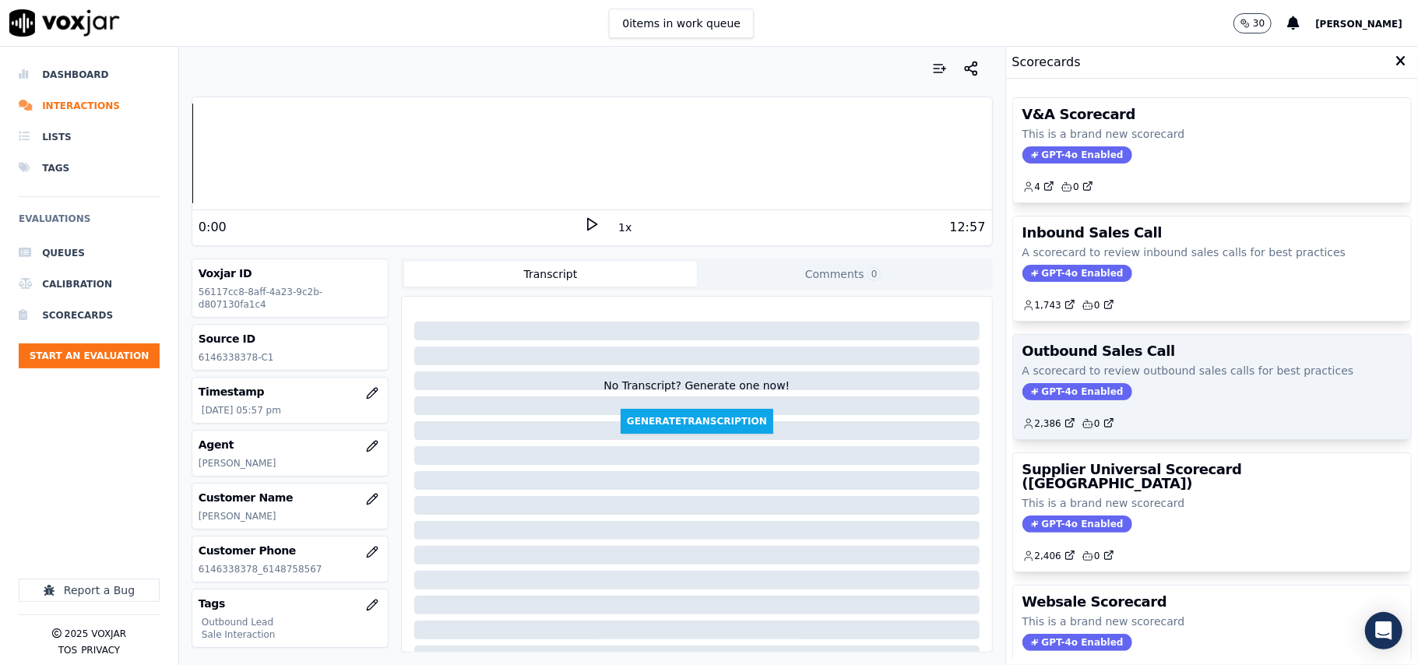
click at [1031, 394] on icon at bounding box center [1034, 392] width 6 height 6
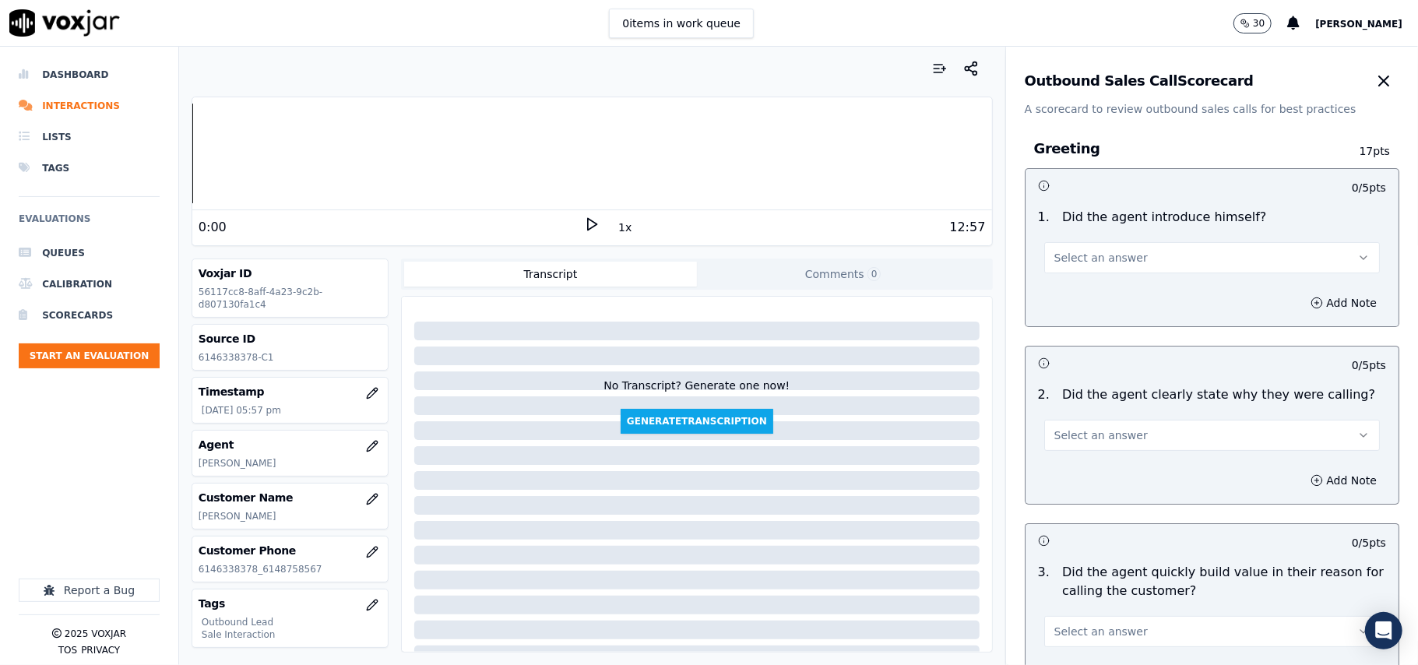
click at [1125, 242] on button "Select an answer" at bounding box center [1212, 257] width 336 height 31
click at [1129, 291] on div "Yes" at bounding box center [1178, 293] width 301 height 25
click at [1120, 427] on button "Select an answer" at bounding box center [1212, 435] width 336 height 31
click at [1118, 469] on div "Yes" at bounding box center [1178, 471] width 301 height 25
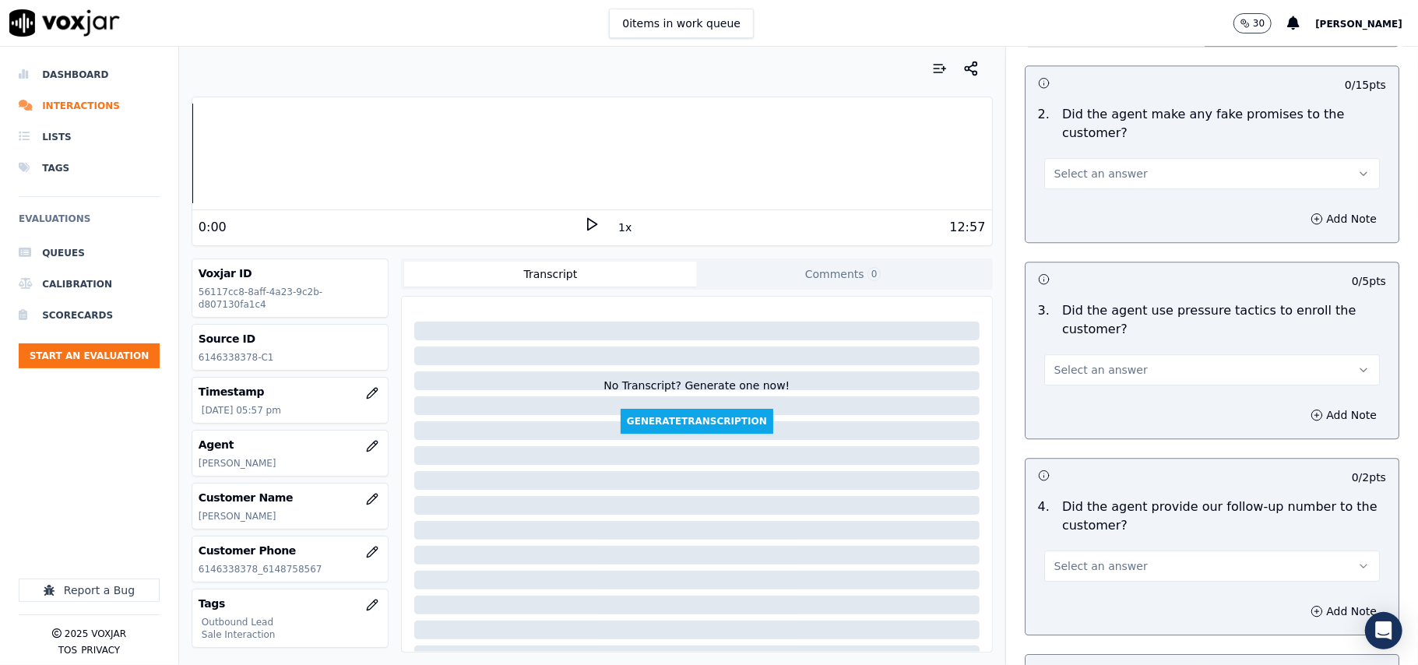
scroll to position [3885, 0]
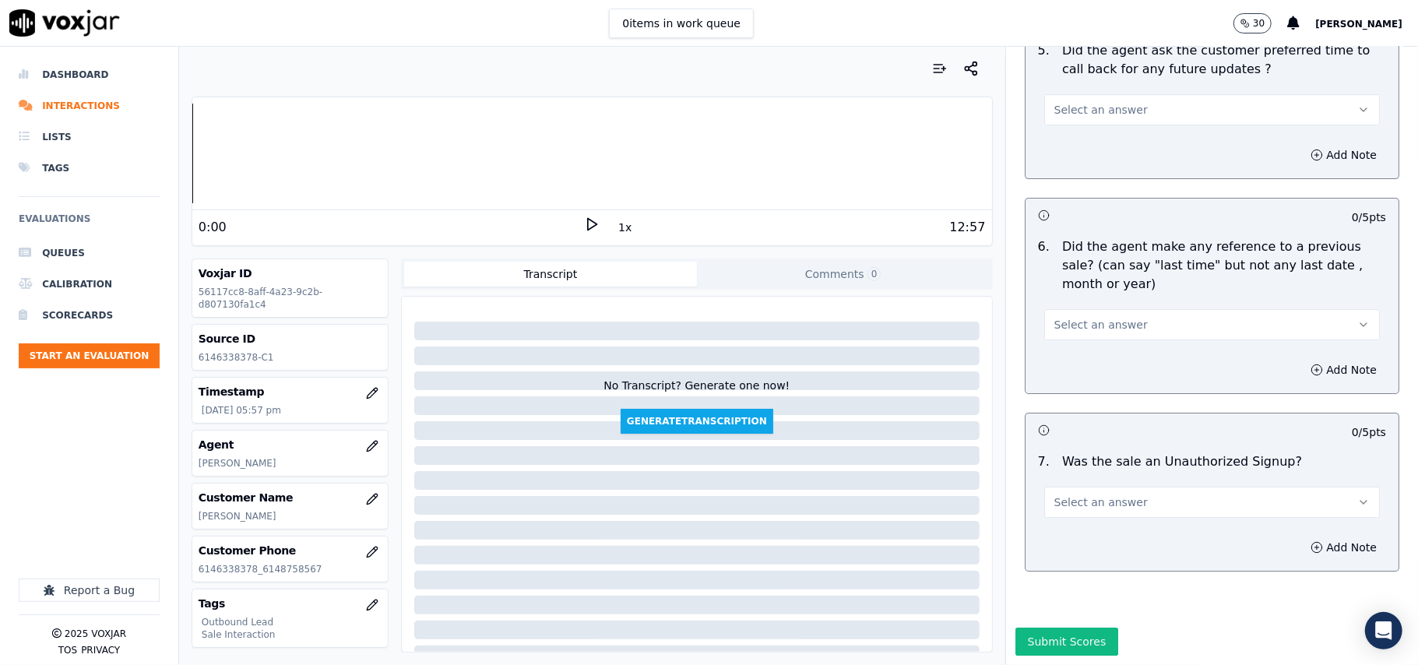
click at [1140, 487] on button "Select an answer" at bounding box center [1212, 502] width 336 height 31
click at [1123, 508] on div "No" at bounding box center [1178, 515] width 301 height 25
click at [1118, 309] on button "Select an answer" at bounding box center [1212, 324] width 336 height 31
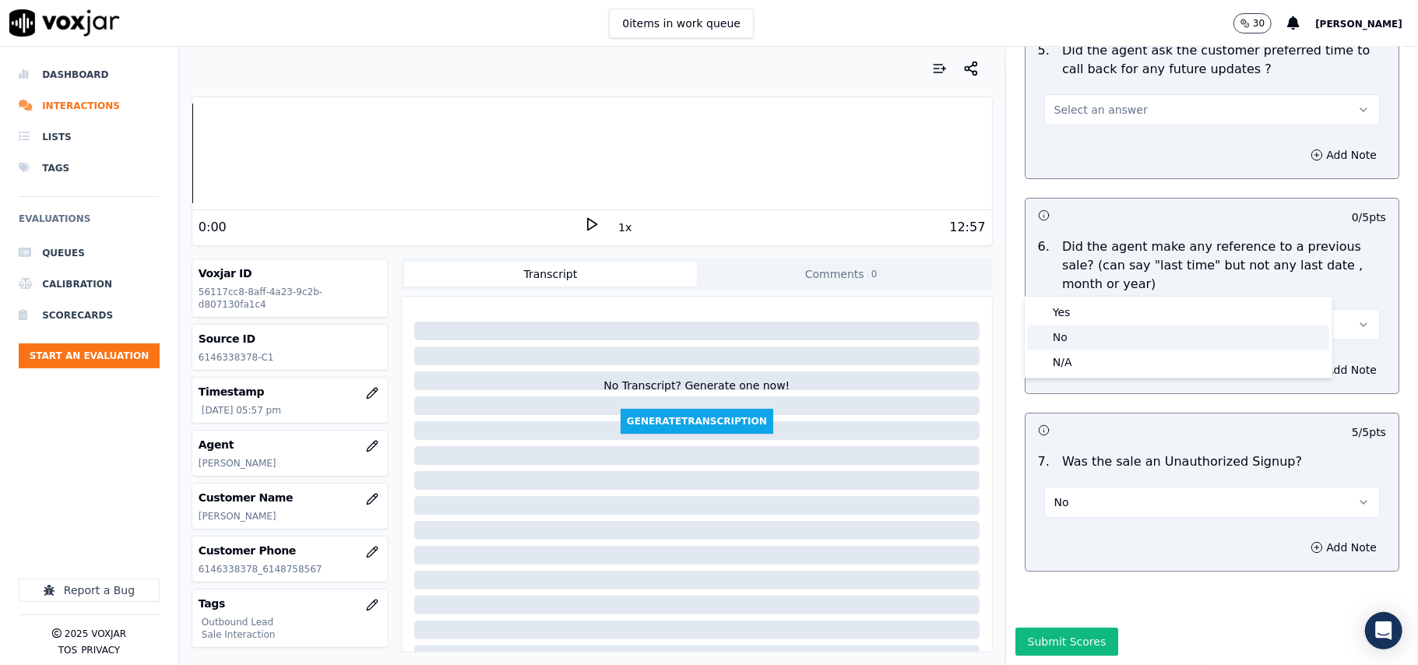
click at [1095, 332] on div "No" at bounding box center [1178, 337] width 301 height 25
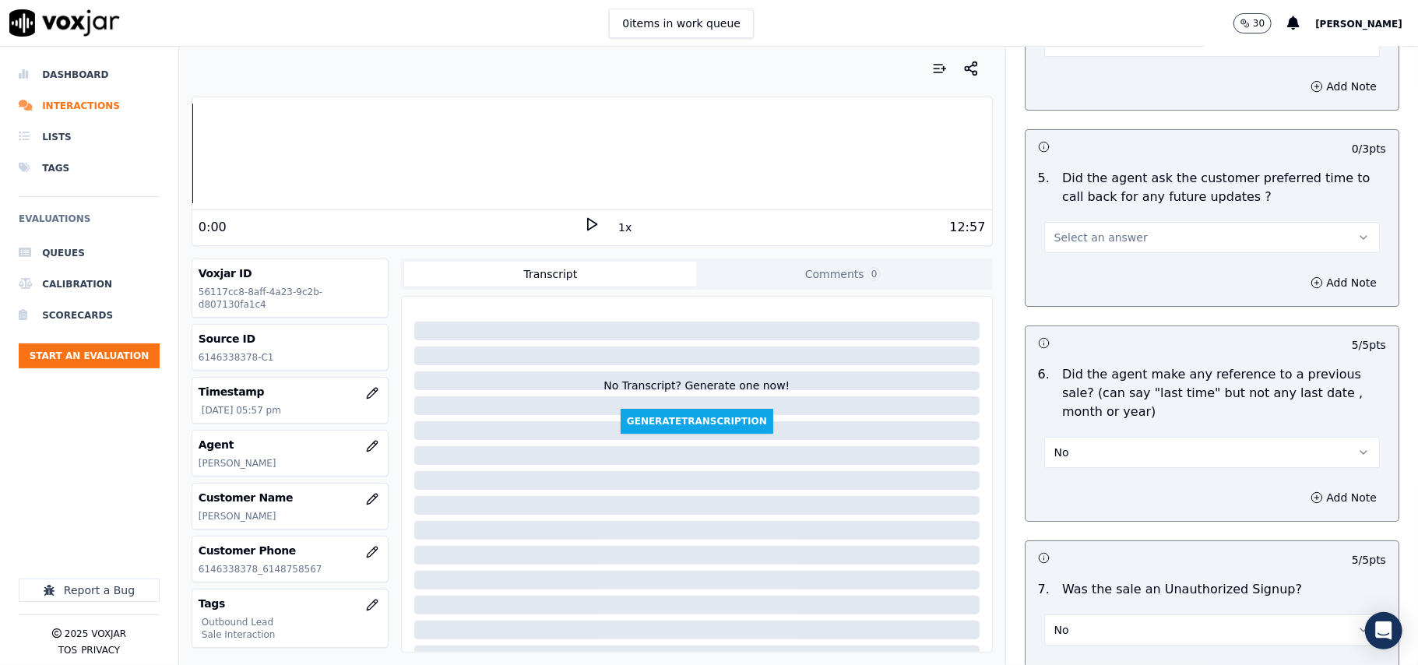
scroll to position [3573, 0]
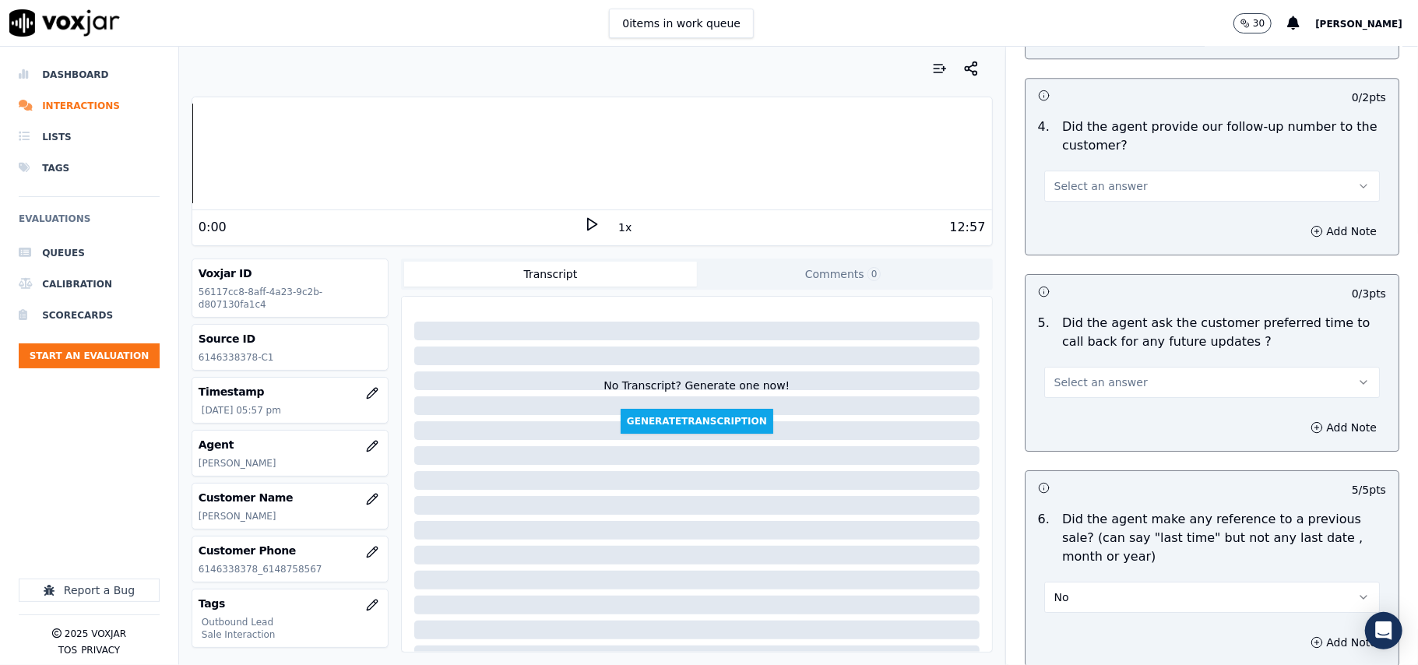
click at [1097, 387] on button "Select an answer" at bounding box center [1212, 382] width 336 height 31
click at [1079, 456] on div "N/A" at bounding box center [1178, 458] width 301 height 25
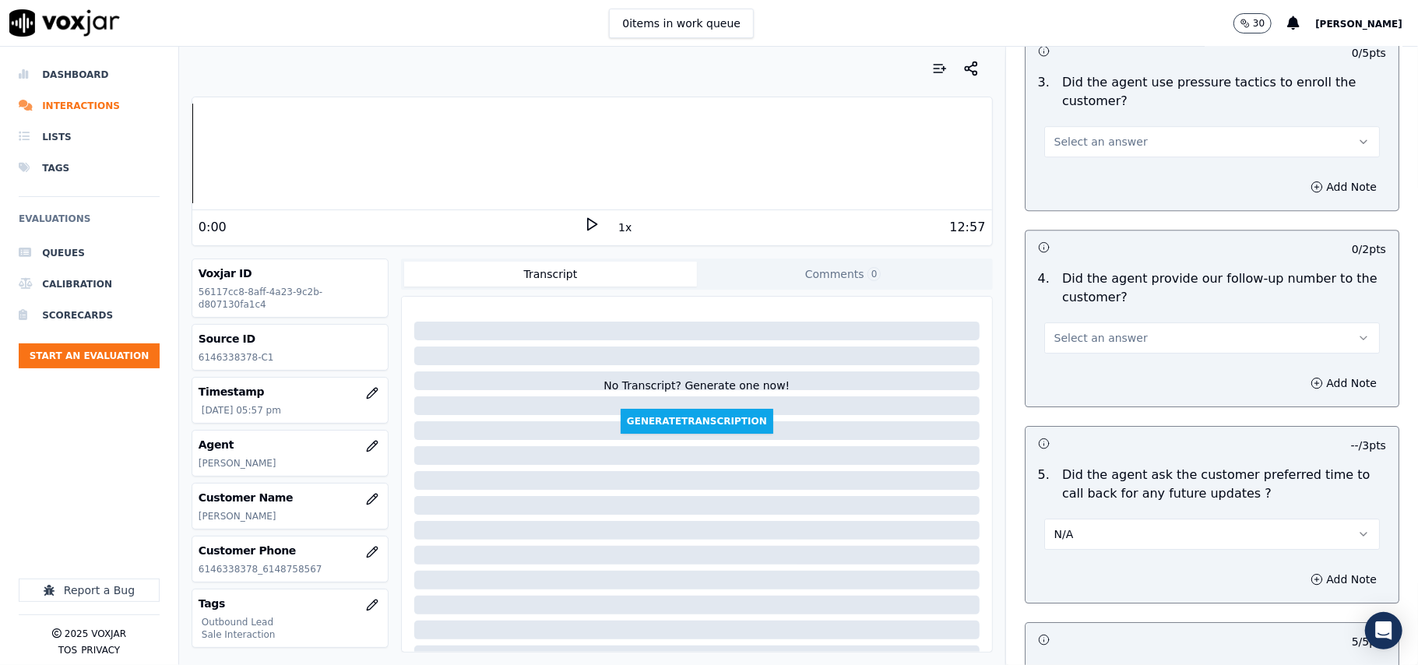
scroll to position [3262, 0]
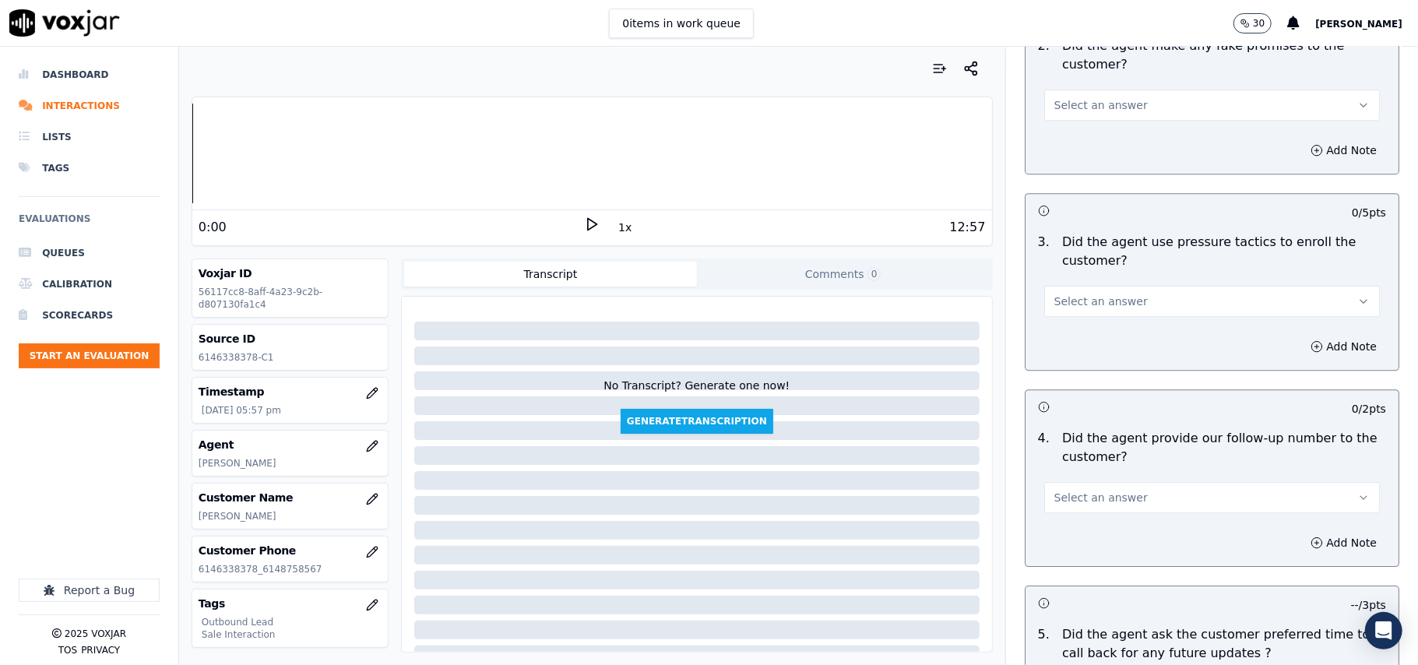
click at [1092, 490] on span "Select an answer" at bounding box center [1101, 498] width 93 height 16
click at [1076, 520] on div "Yes" at bounding box center [1178, 523] width 301 height 25
click at [1109, 286] on button "Select an answer" at bounding box center [1212, 301] width 336 height 31
click at [1092, 340] on div "No" at bounding box center [1178, 351] width 301 height 25
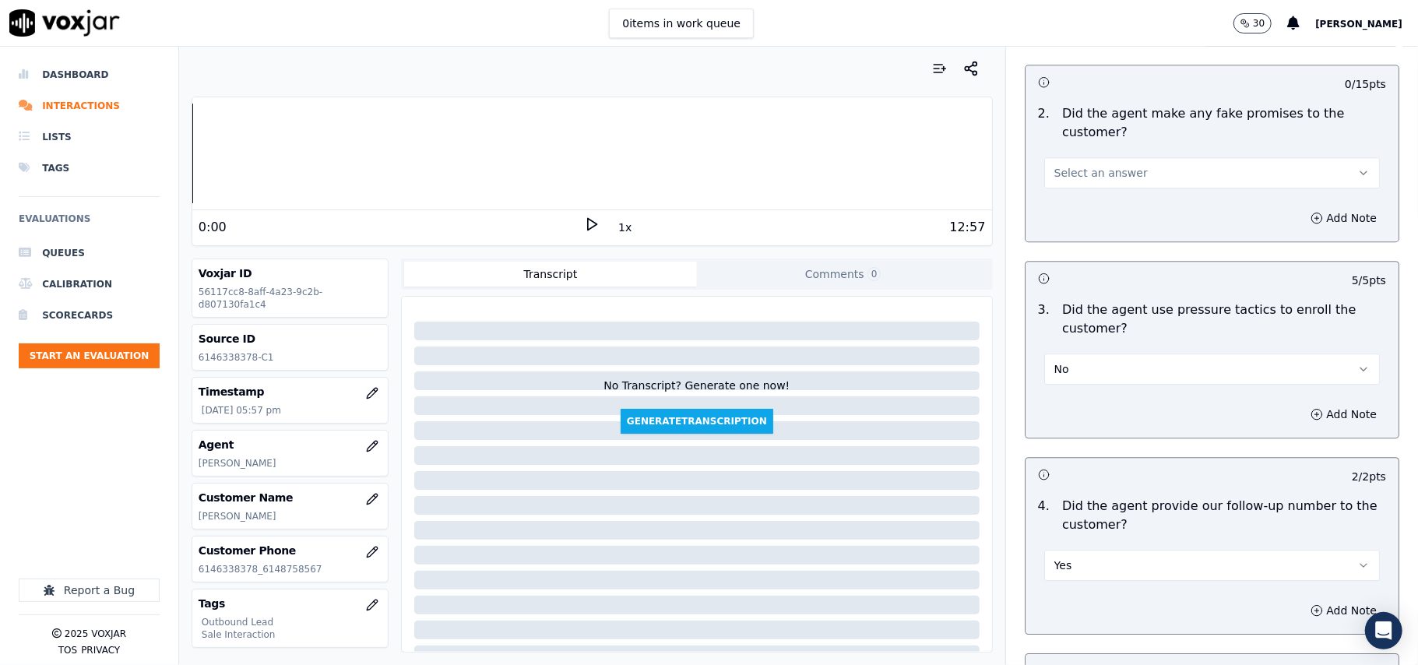
scroll to position [3158, 0]
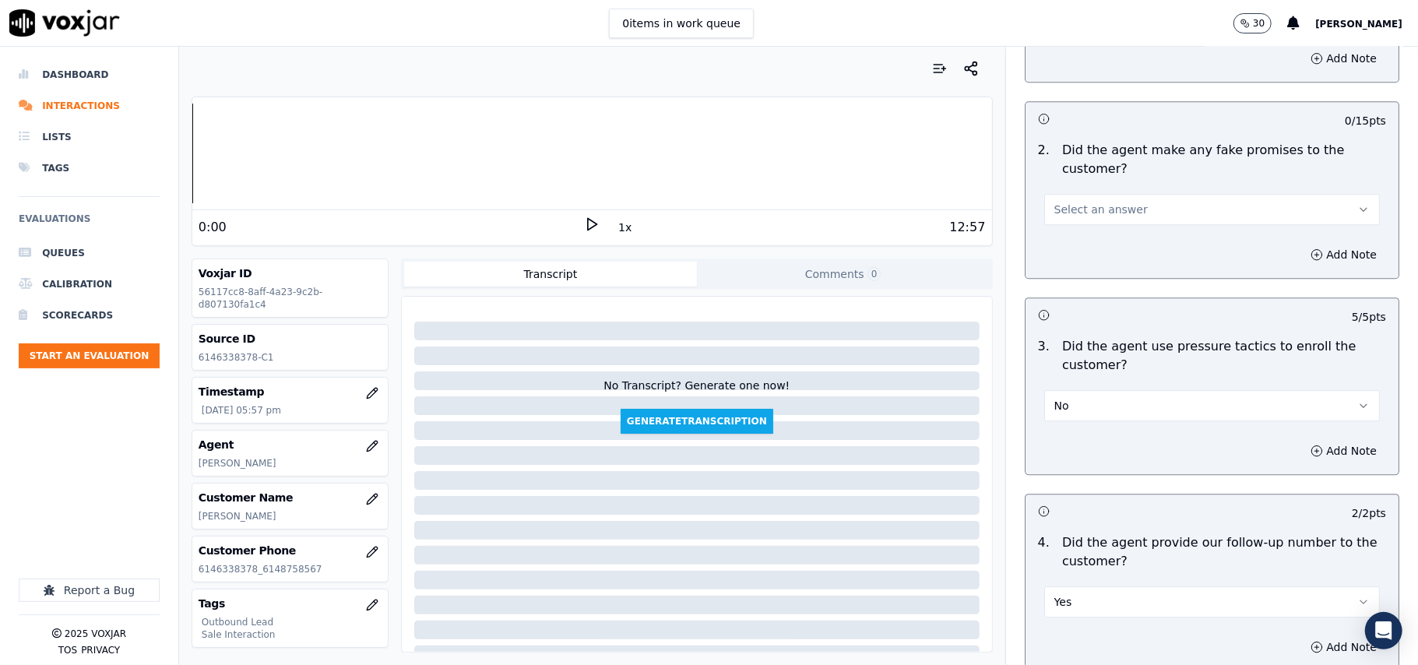
click at [1075, 202] on span "Select an answer" at bounding box center [1101, 210] width 93 height 16
click at [1067, 246] on div "No" at bounding box center [1178, 258] width 301 height 25
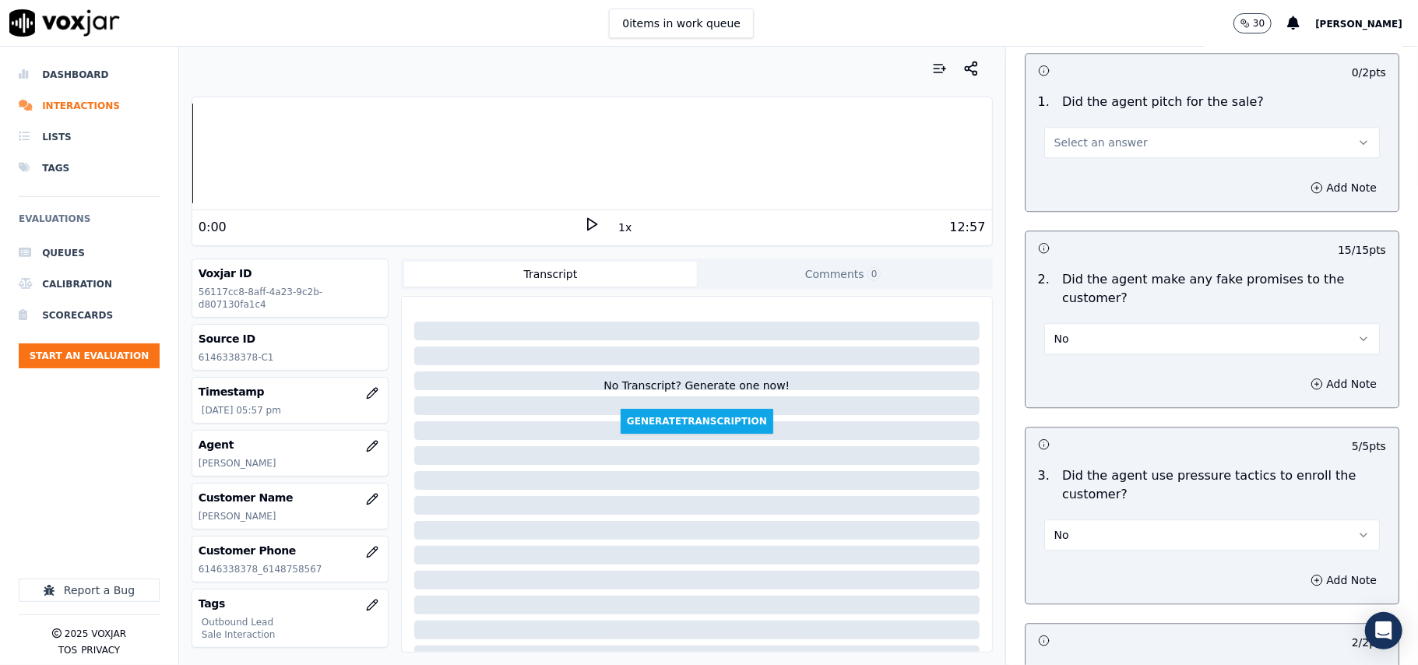
scroll to position [2846, 0]
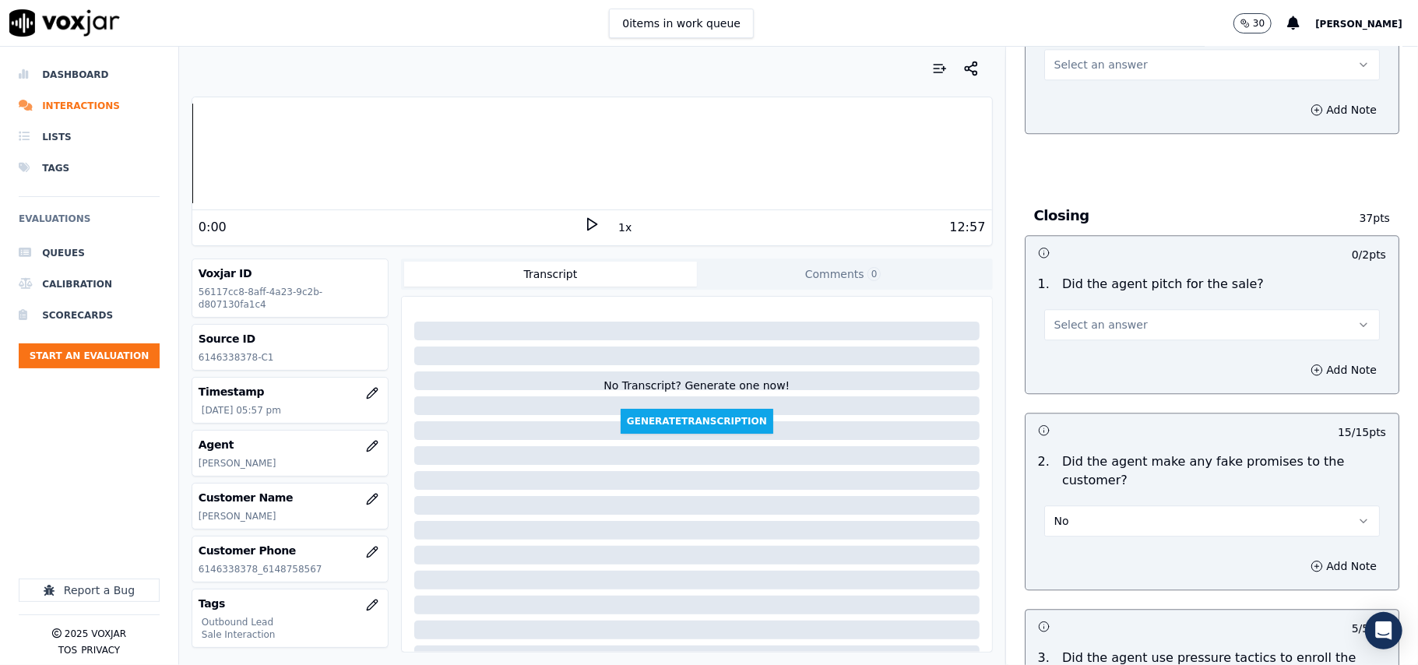
click at [1092, 321] on span "Select an answer" at bounding box center [1101, 325] width 93 height 16
click at [1086, 347] on div "Yes" at bounding box center [1178, 348] width 301 height 25
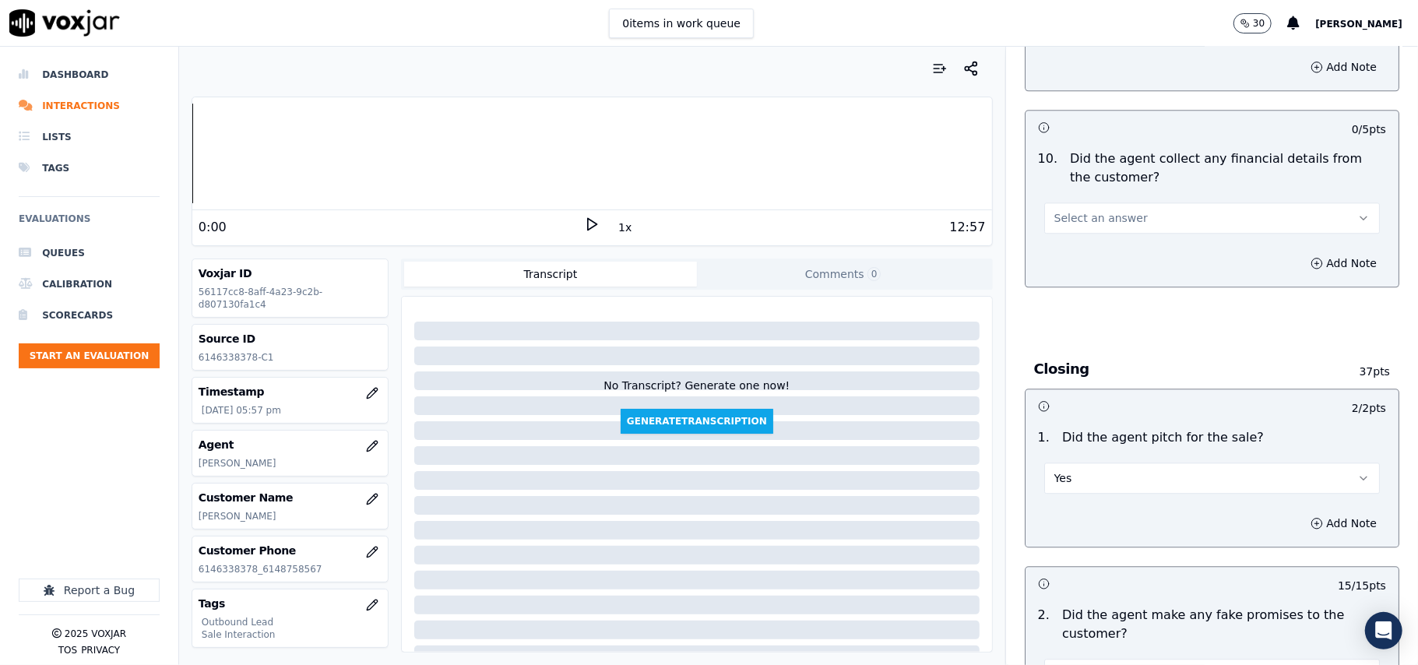
scroll to position [2534, 0]
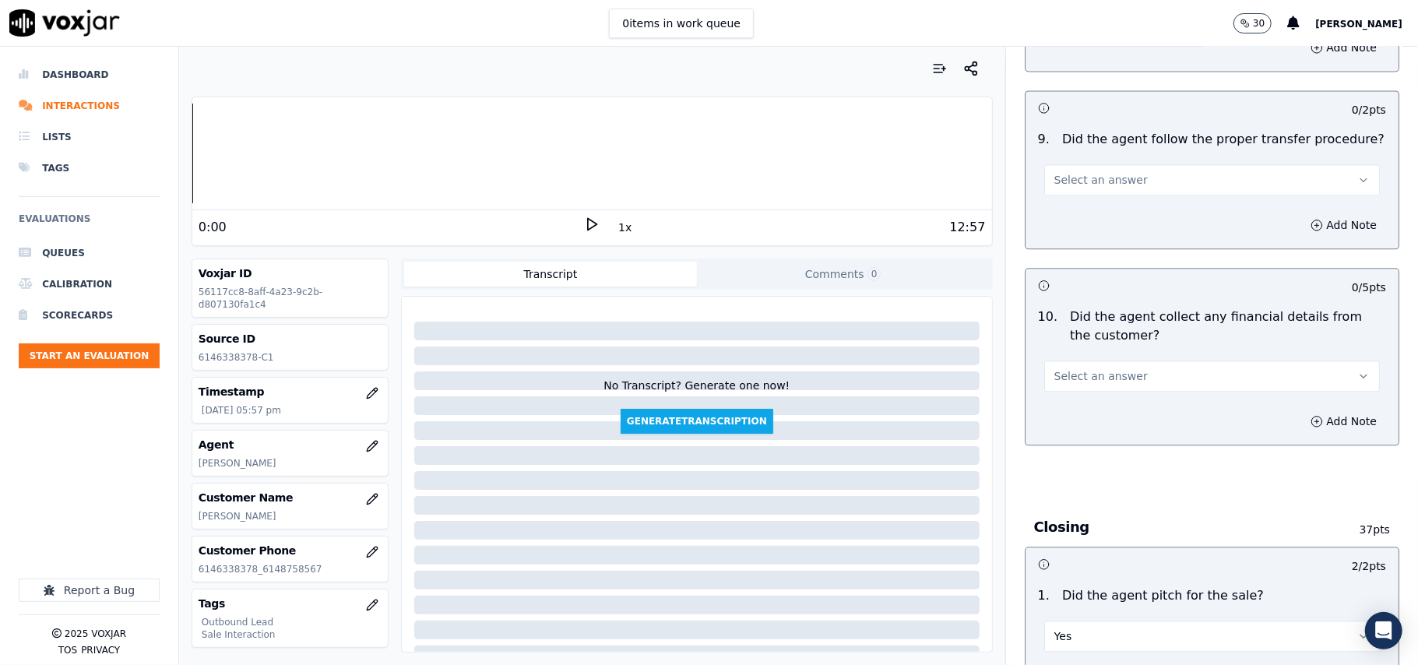
click at [1095, 368] on span "Select an answer" at bounding box center [1101, 376] width 93 height 16
click at [1086, 414] on div "No" at bounding box center [1178, 424] width 301 height 25
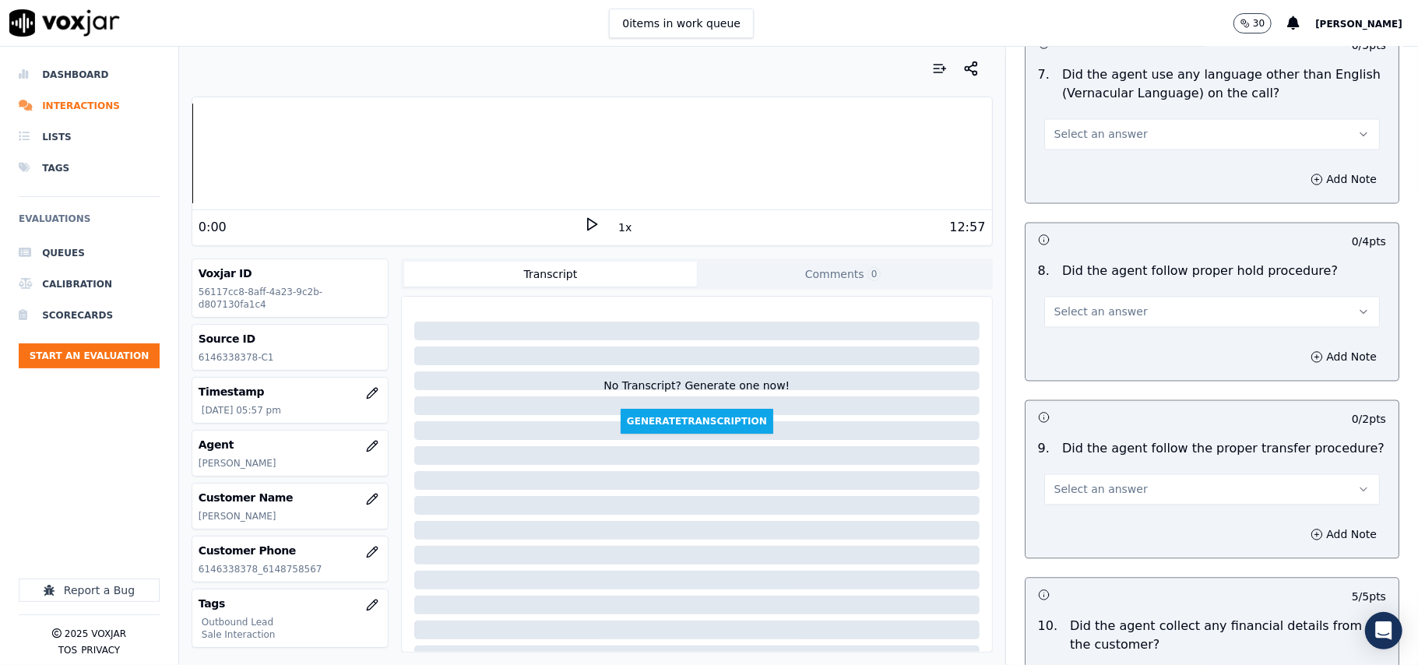
scroll to position [2223, 0]
click at [1107, 484] on span "Select an answer" at bounding box center [1101, 492] width 93 height 16
click at [1107, 500] on div "Yes No N/A" at bounding box center [1179, 538] width 308 height 81
click at [1075, 506] on body "0 items in work queue 30 [PERSON_NAME] Dashboard Interactions Lists Tags Evalua…" at bounding box center [709, 332] width 1418 height 665
click at [1075, 508] on div "Yes" at bounding box center [1178, 514] width 301 height 25
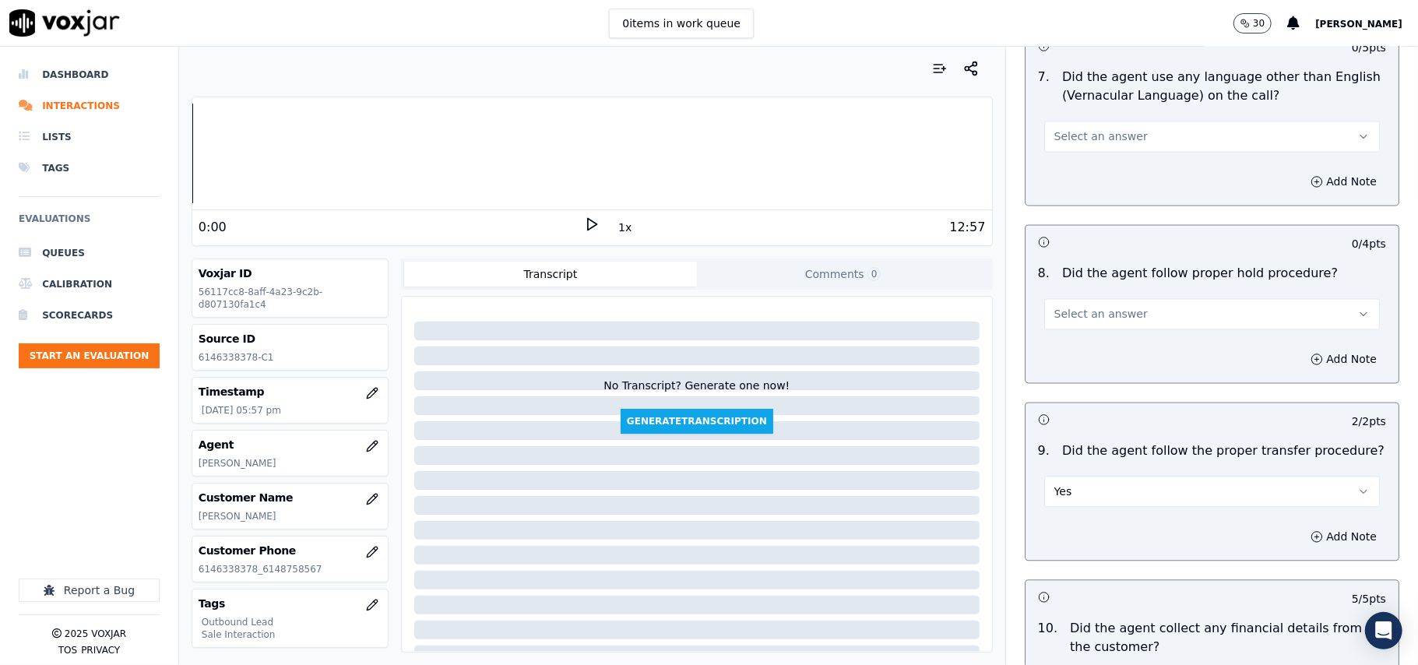
click at [1089, 312] on button "Select an answer" at bounding box center [1212, 313] width 336 height 31
click at [1087, 352] on div "No" at bounding box center [1178, 360] width 301 height 25
click at [1087, 298] on button "No" at bounding box center [1212, 313] width 336 height 31
click at [1076, 333] on div "Yes" at bounding box center [1178, 335] width 301 height 25
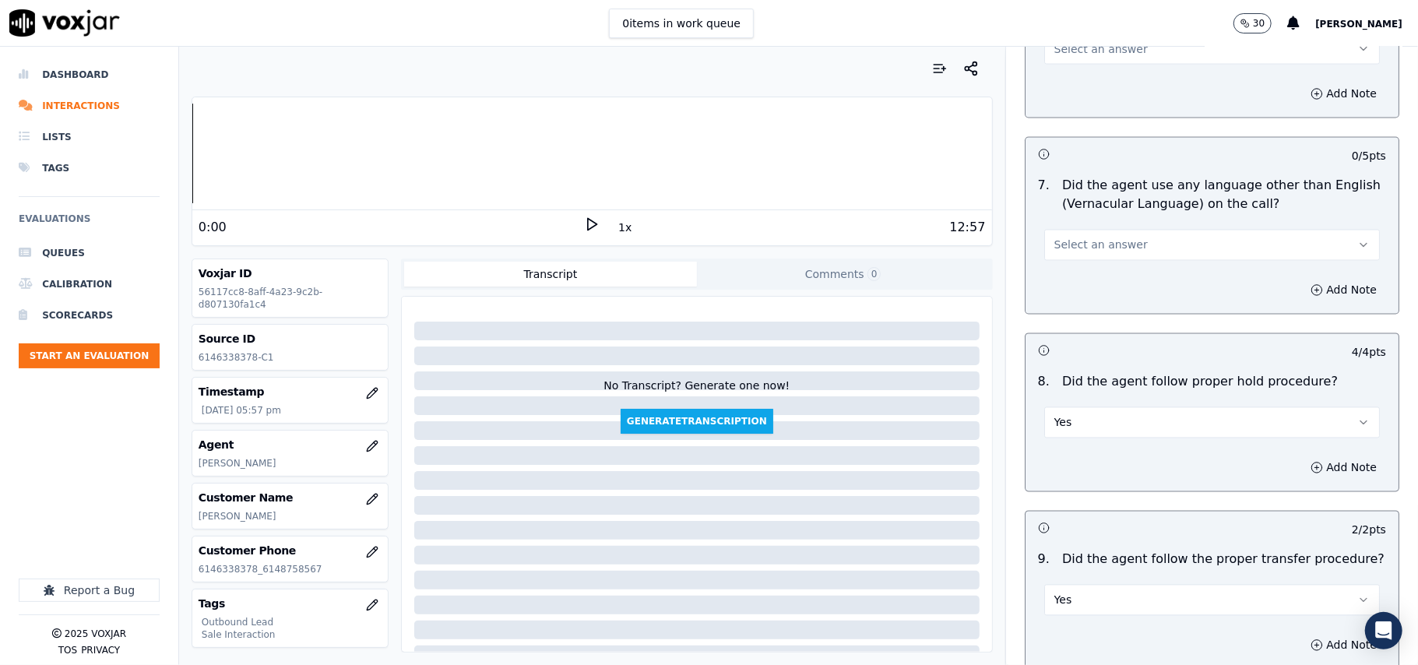
scroll to position [2016, 0]
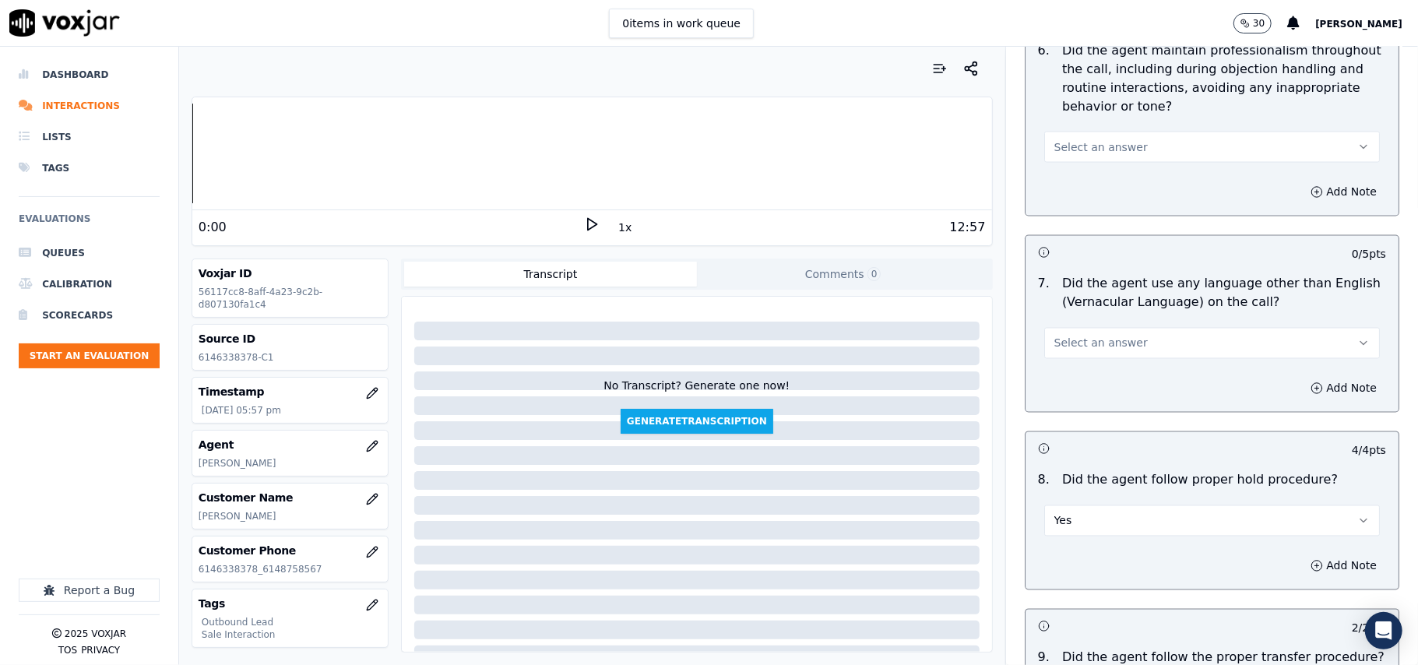
click at [1090, 344] on button "Select an answer" at bounding box center [1212, 343] width 336 height 31
click at [1086, 383] on div "No" at bounding box center [1178, 390] width 301 height 25
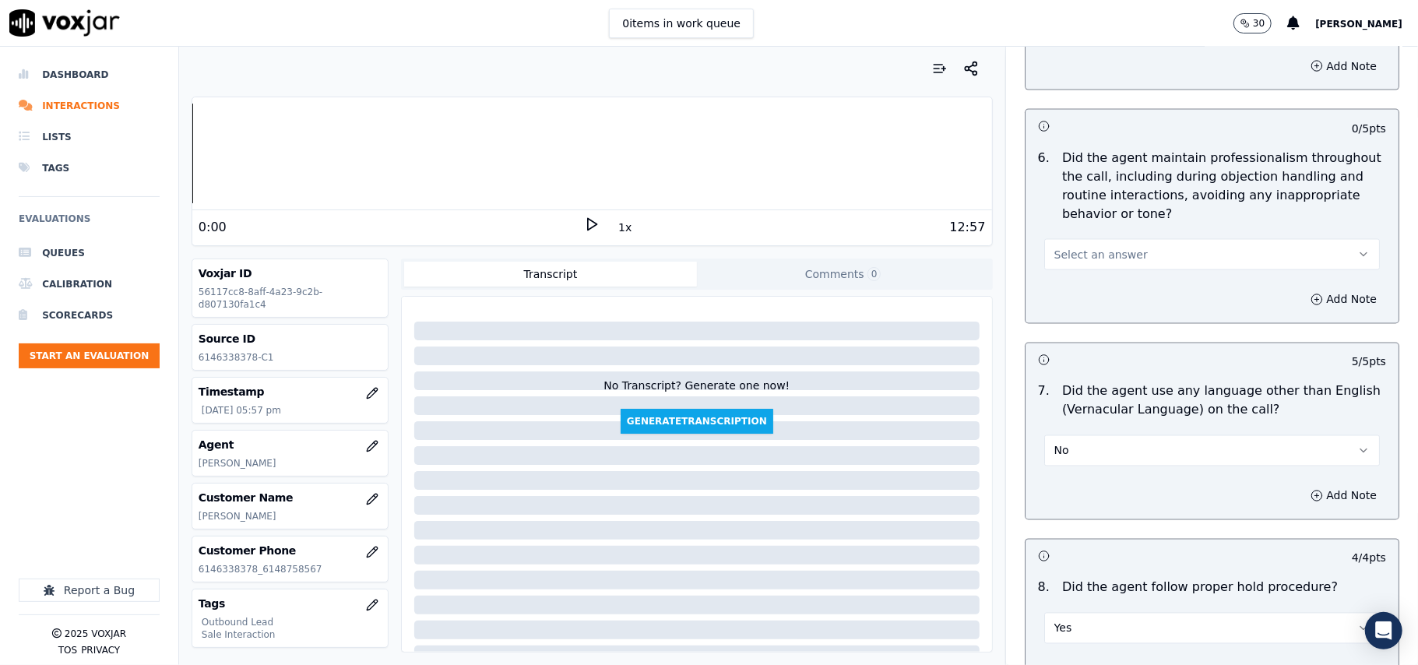
scroll to position [1808, 0]
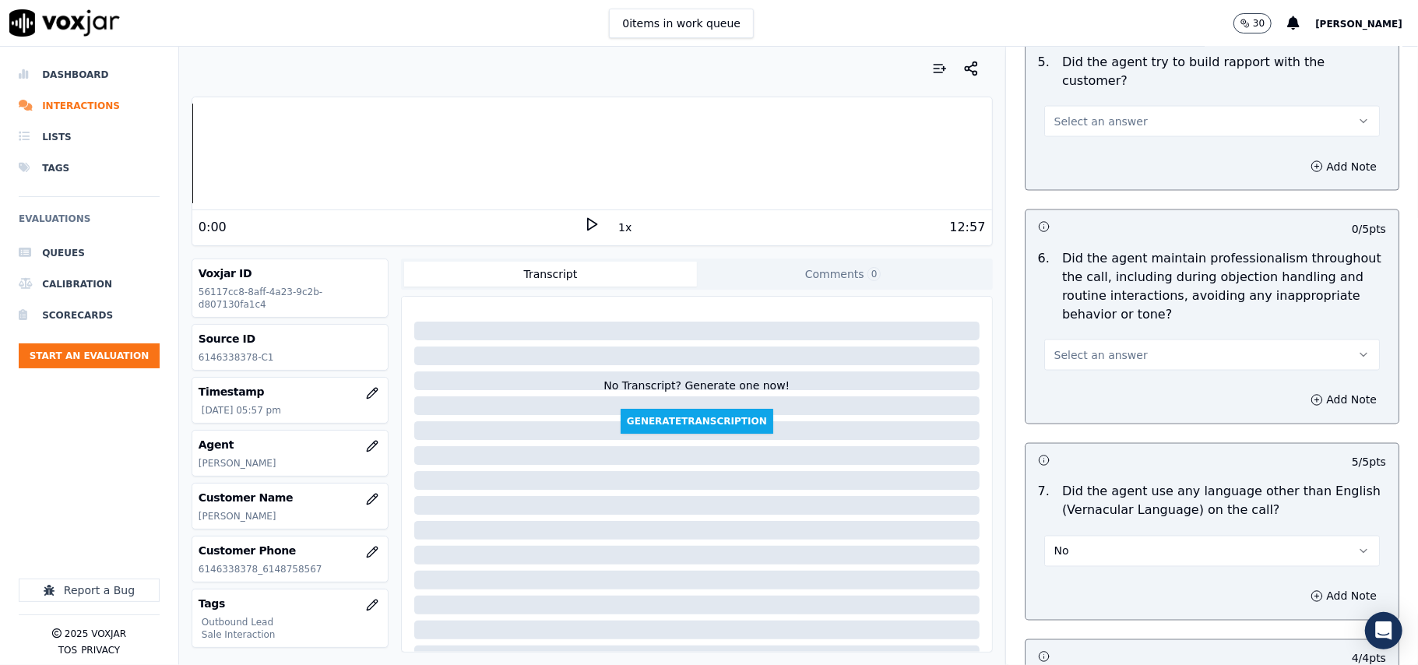
click at [1122, 336] on div "Select an answer" at bounding box center [1212, 353] width 336 height 34
click at [1108, 347] on span "Select an answer" at bounding box center [1101, 355] width 93 height 16
click at [1104, 368] on div "Yes" at bounding box center [1178, 376] width 301 height 25
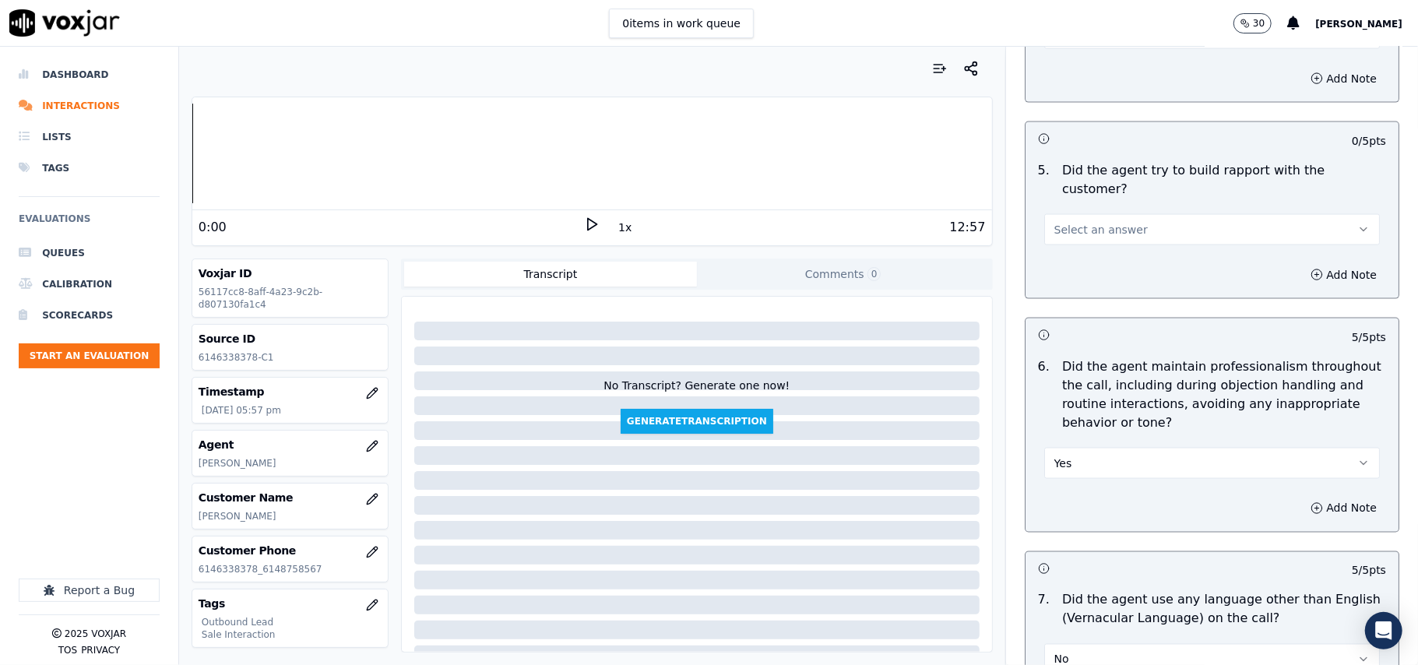
scroll to position [1600, 0]
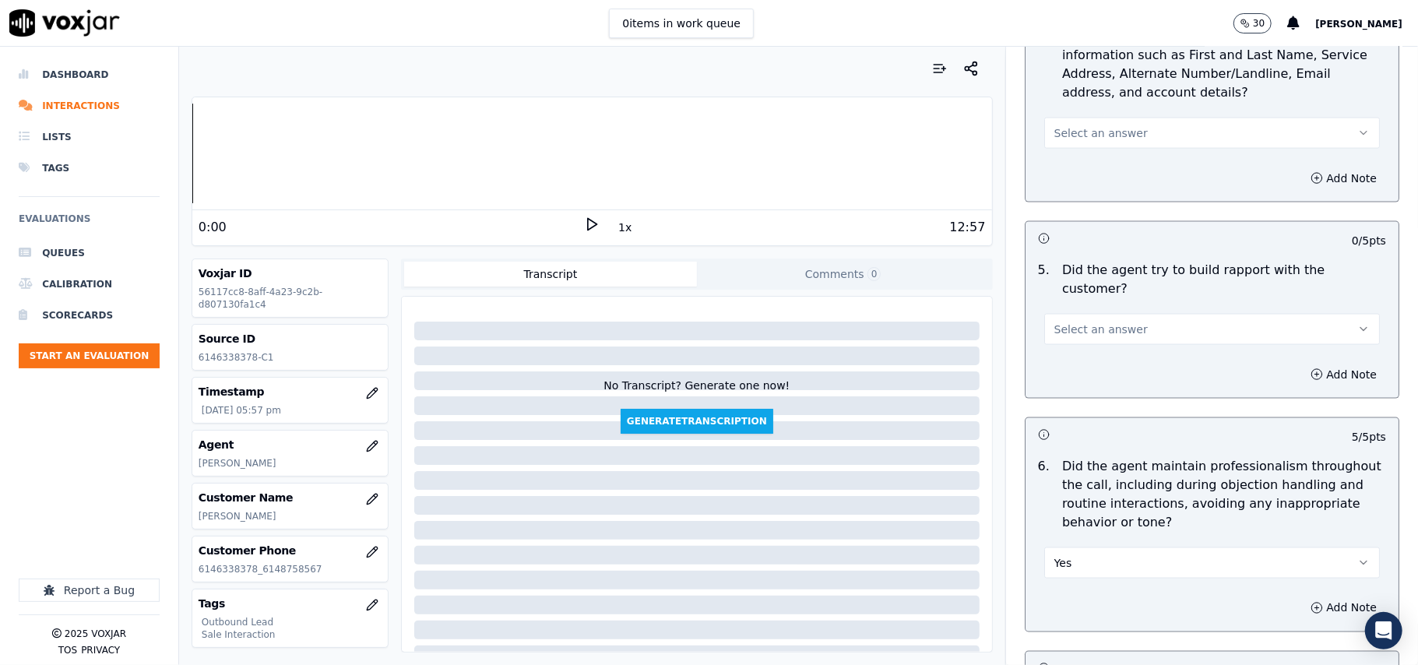
click at [1107, 322] on span "Select an answer" at bounding box center [1101, 330] width 93 height 16
click at [1101, 347] on div "Yes" at bounding box center [1178, 349] width 301 height 25
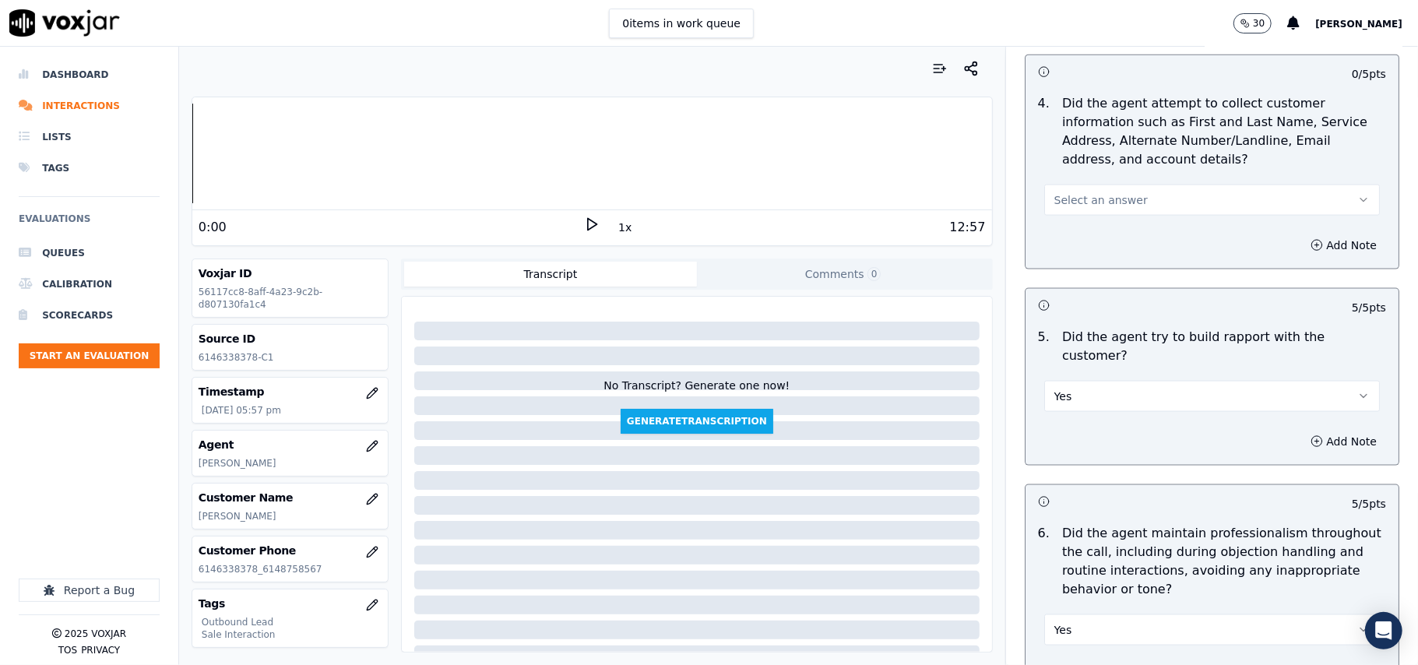
scroll to position [1496, 0]
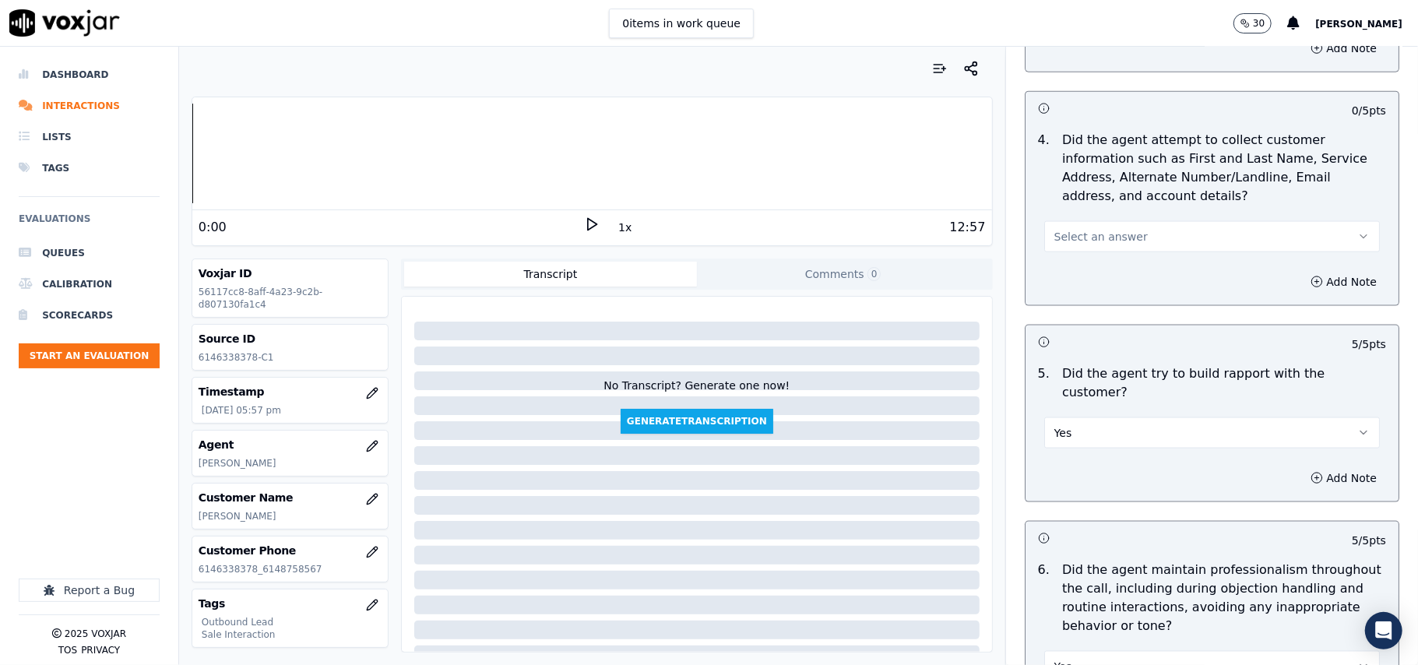
click at [1101, 238] on span "Select an answer" at bounding box center [1101, 237] width 93 height 16
click at [1086, 269] on div "Yes" at bounding box center [1178, 275] width 301 height 25
drag, startPoint x: 1107, startPoint y: 238, endPoint x: 1109, endPoint y: 249, distance: 11.9
click at [1108, 238] on button "Yes" at bounding box center [1212, 236] width 336 height 31
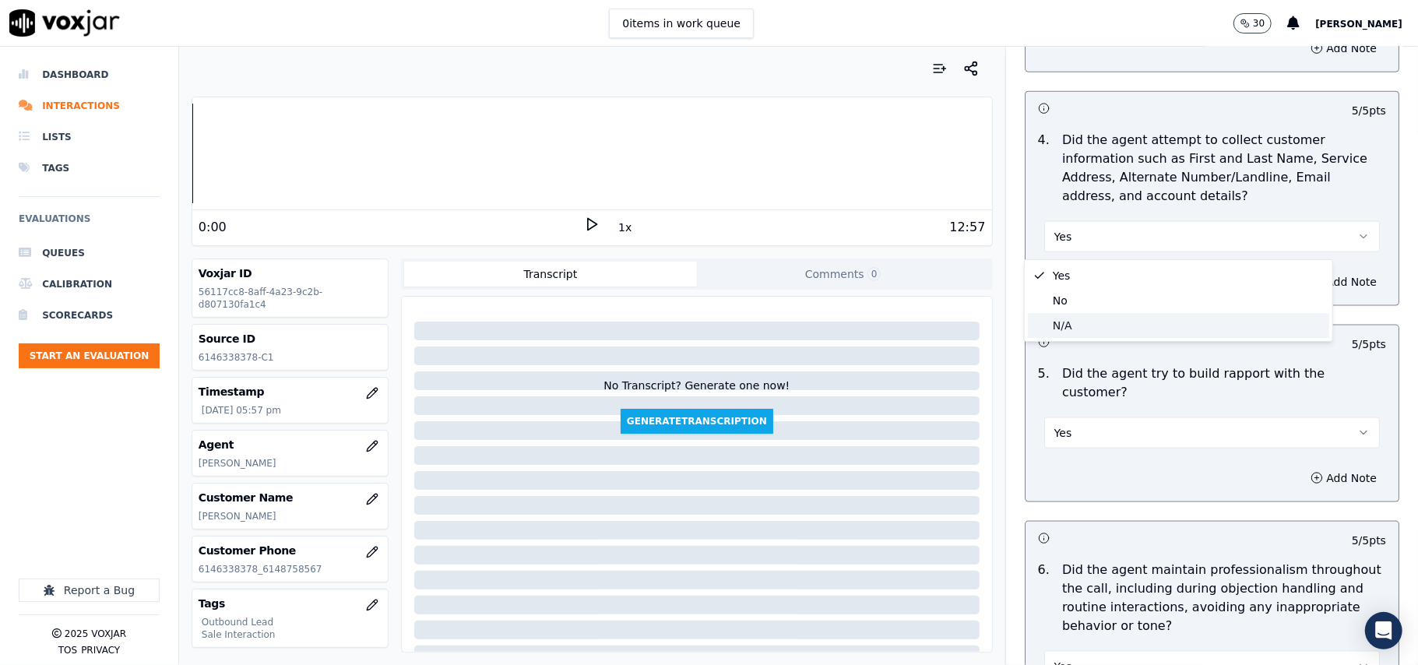
click at [1108, 315] on div "N/A" at bounding box center [1178, 325] width 301 height 25
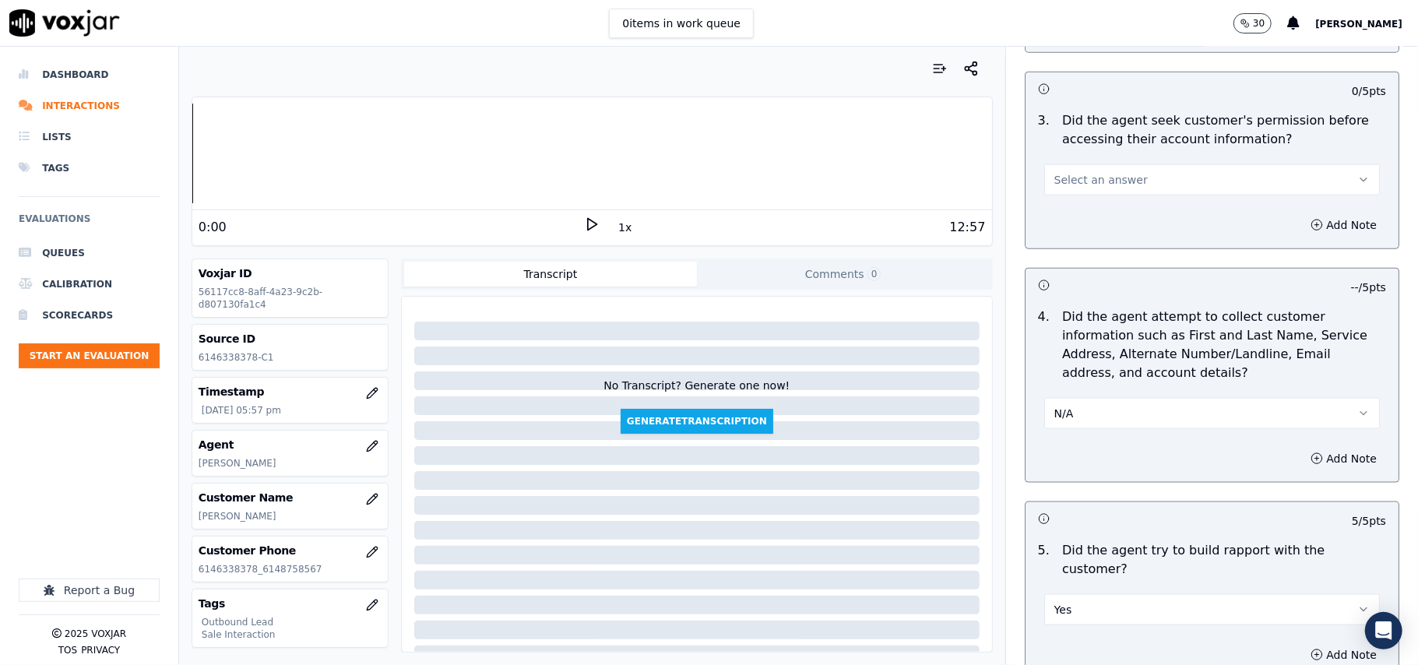
scroll to position [1185, 0]
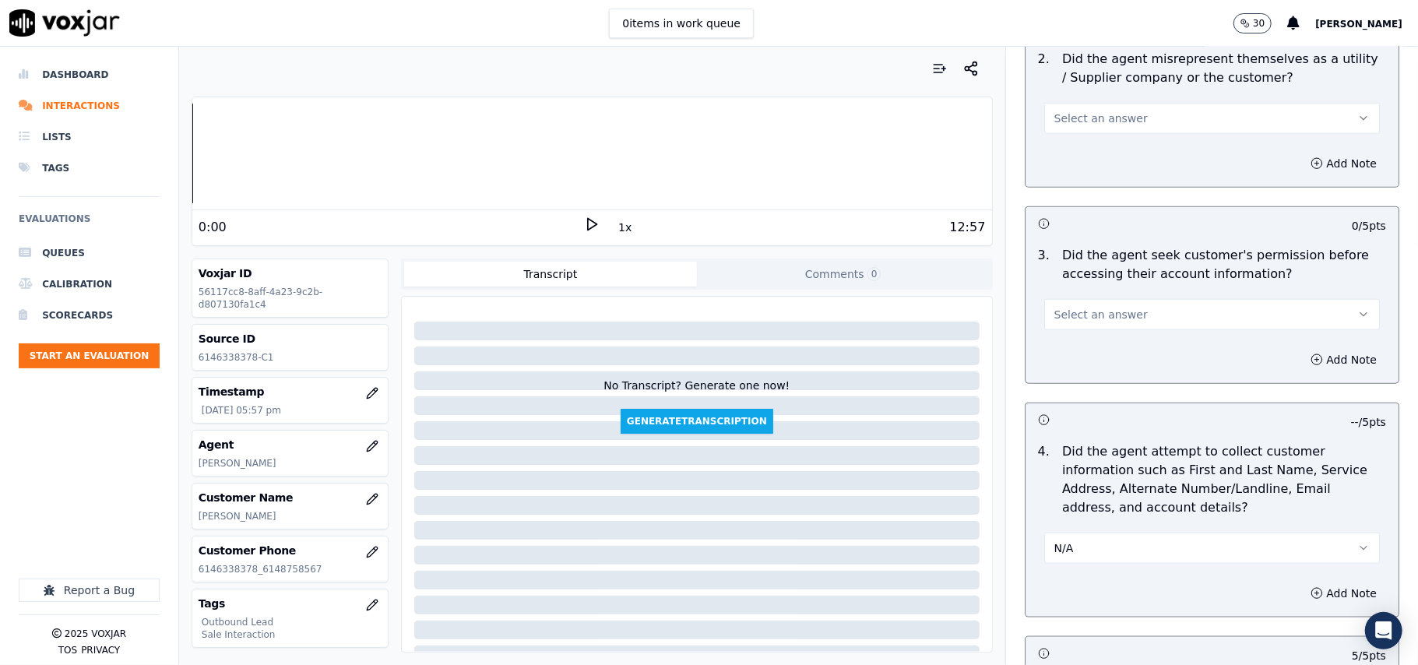
click at [1085, 310] on span "Select an answer" at bounding box center [1101, 315] width 93 height 16
click at [1085, 353] on div "Yes" at bounding box center [1178, 352] width 301 height 25
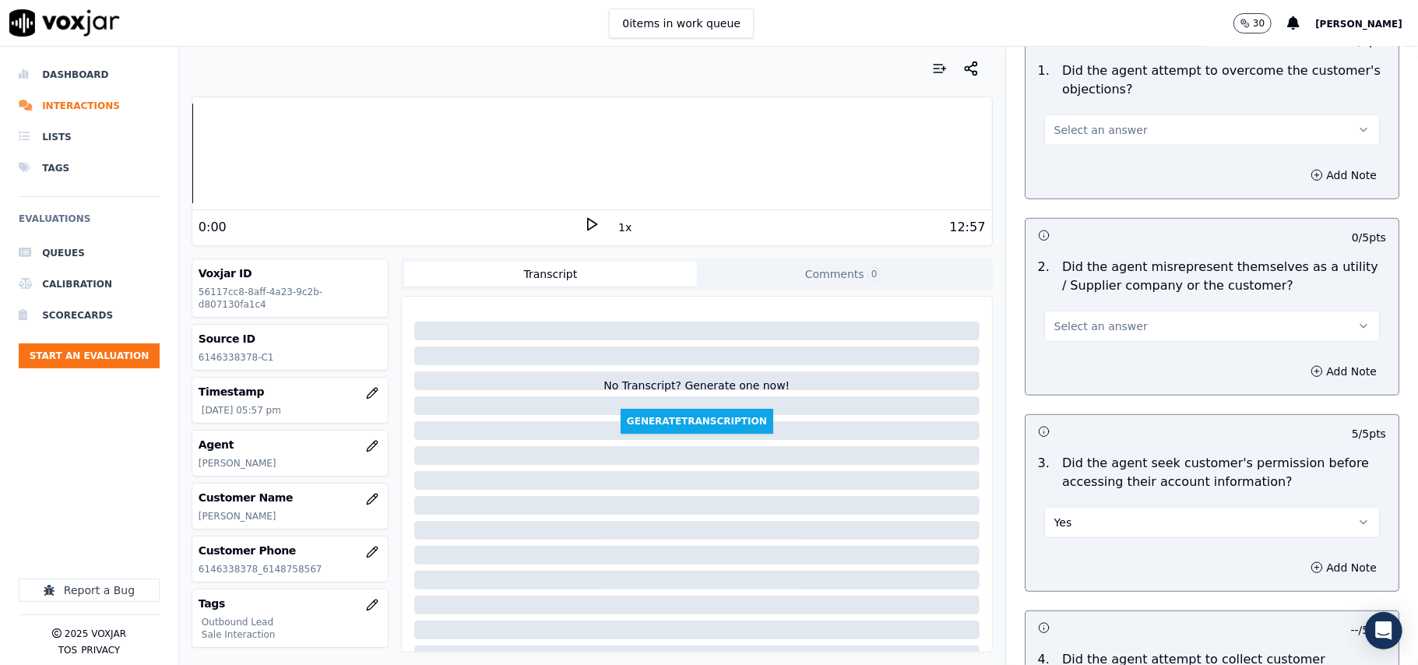
click at [1106, 312] on div "Select an answer" at bounding box center [1212, 325] width 336 height 34
click at [1090, 330] on span "Select an answer" at bounding box center [1101, 327] width 93 height 16
click at [1094, 382] on div "No" at bounding box center [1178, 388] width 301 height 25
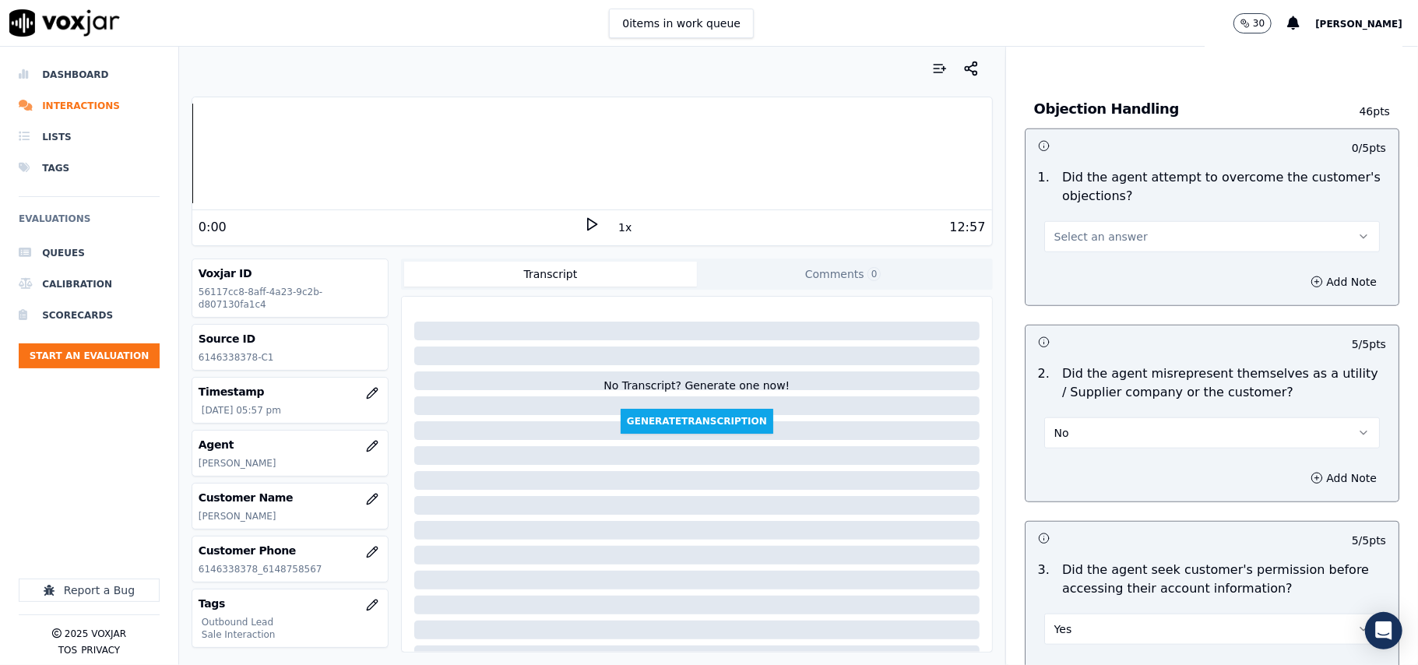
scroll to position [770, 0]
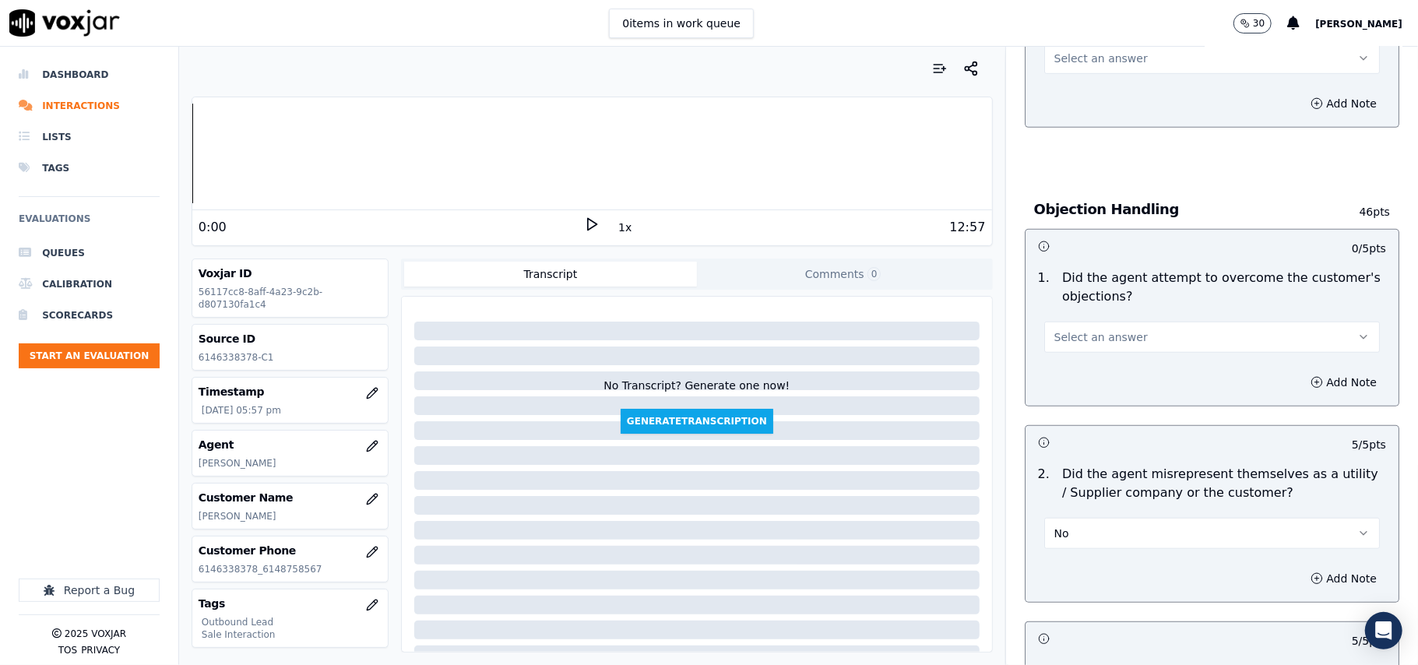
click at [1094, 337] on span "Select an answer" at bounding box center [1101, 337] width 93 height 16
click at [1072, 381] on div "Yes" at bounding box center [1178, 374] width 301 height 25
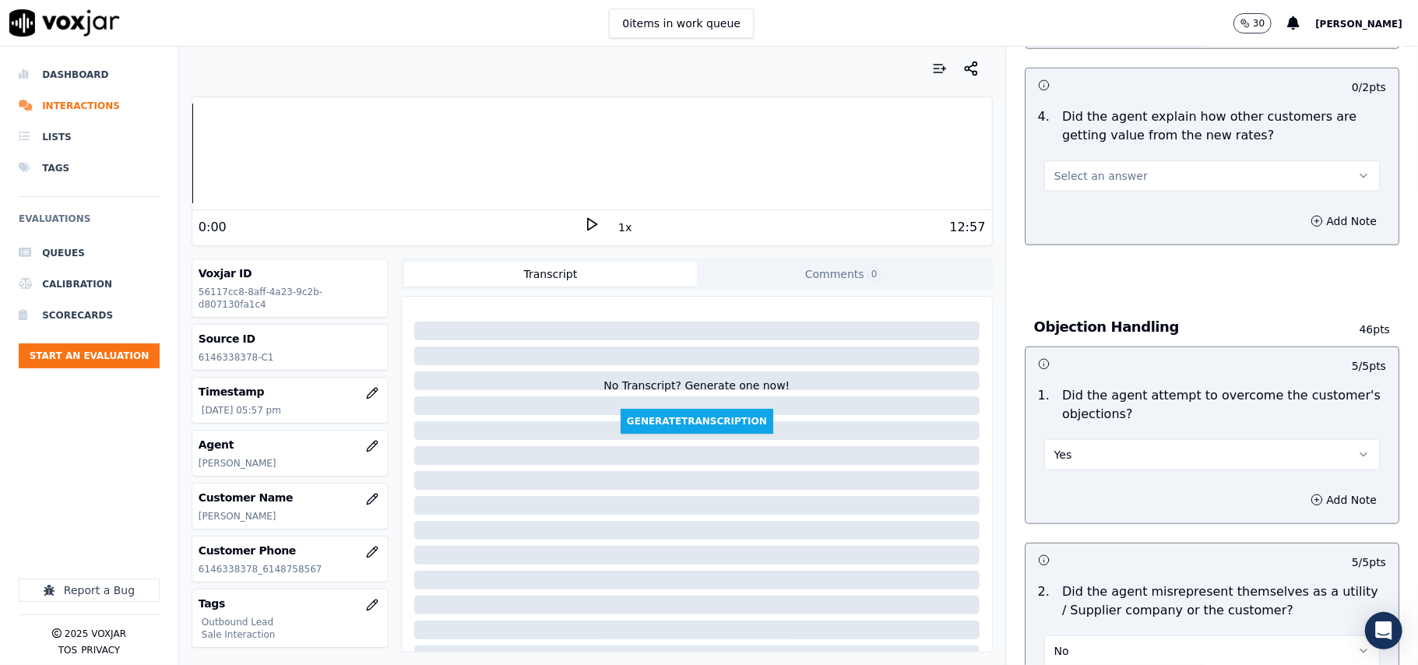
scroll to position [458, 0]
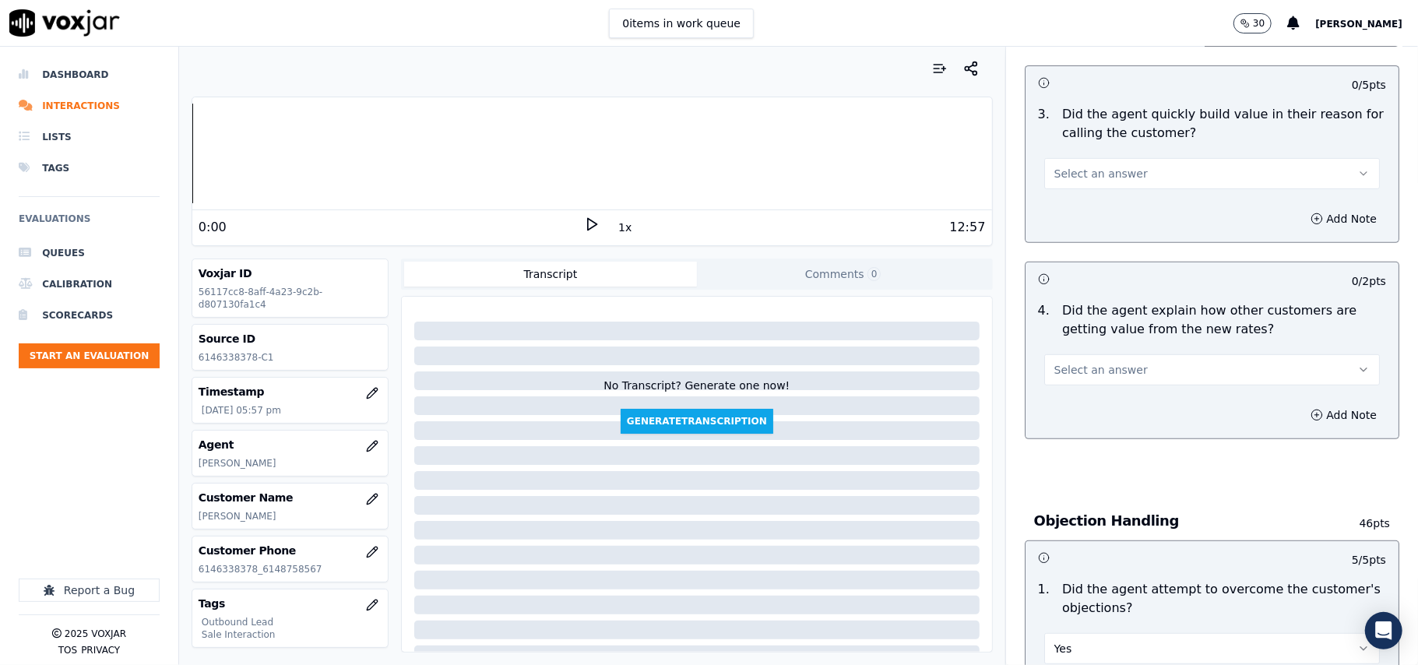
click at [1098, 377] on span "Select an answer" at bounding box center [1101, 370] width 93 height 16
click at [1092, 393] on div "Yes No N/A" at bounding box center [1179, 432] width 308 height 81
click at [1091, 400] on div "Yes" at bounding box center [1178, 407] width 301 height 25
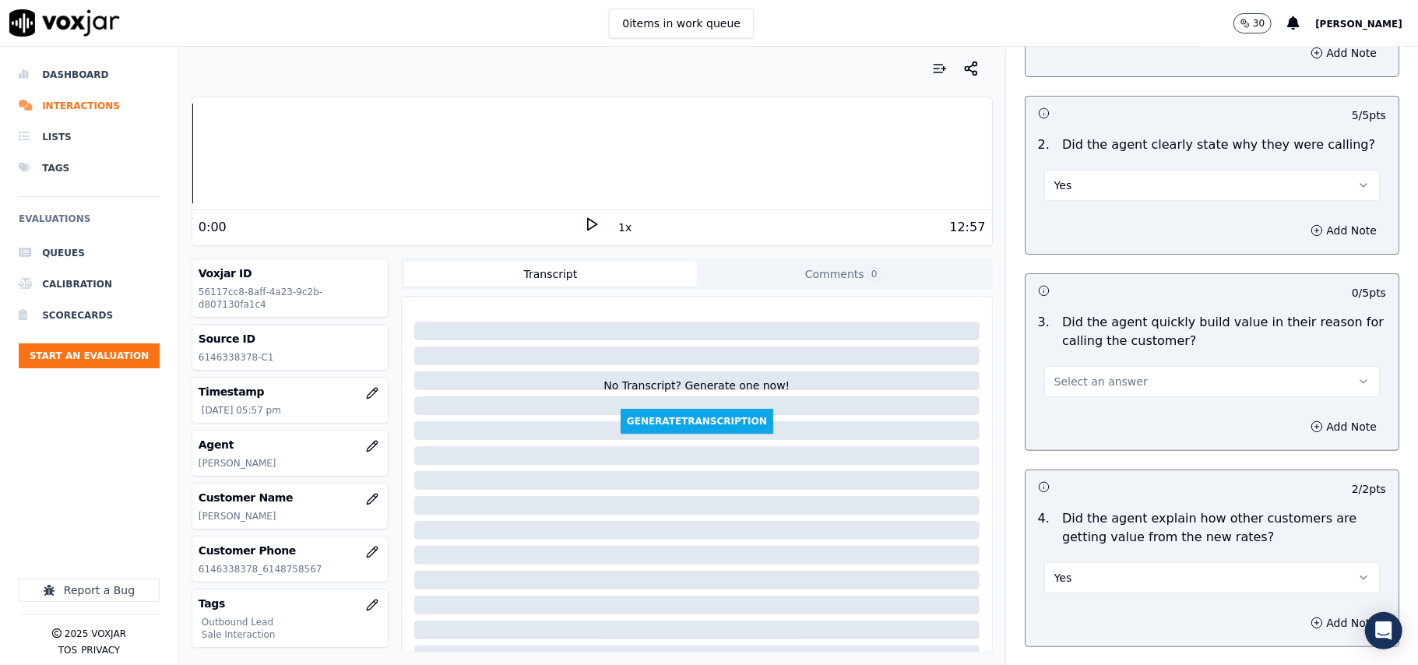
click at [1109, 383] on span "Select an answer" at bounding box center [1101, 382] width 93 height 16
click at [1106, 411] on div "Yes" at bounding box center [1178, 418] width 301 height 25
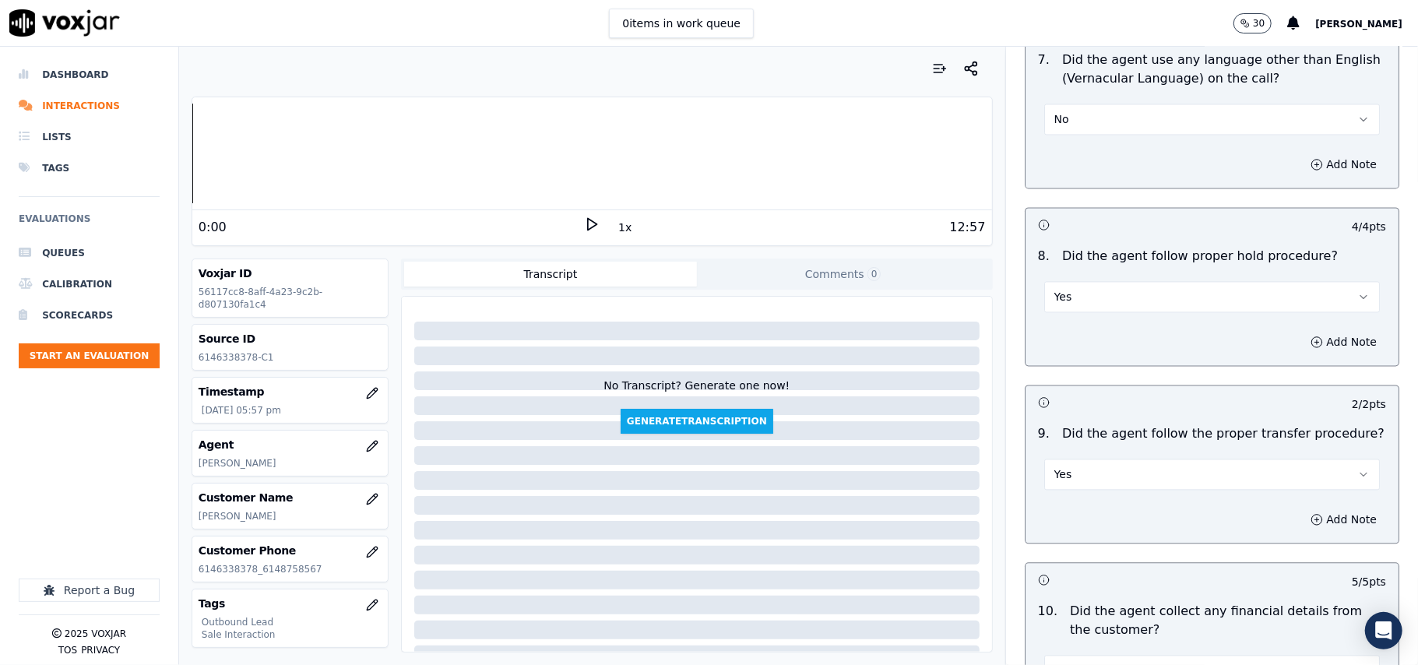
scroll to position [3885, 0]
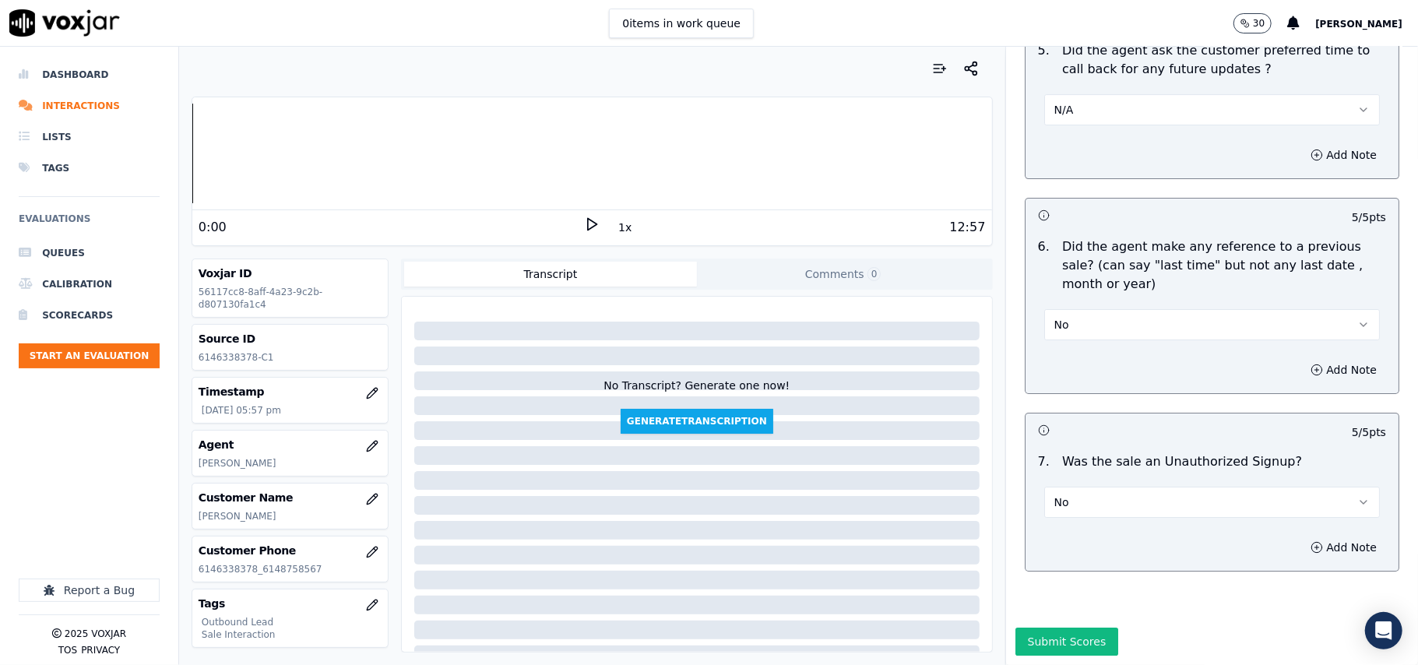
click at [1058, 628] on div "Submit Scores" at bounding box center [1212, 646] width 412 height 37
click at [1051, 628] on button "Submit Scores" at bounding box center [1068, 642] width 104 height 28
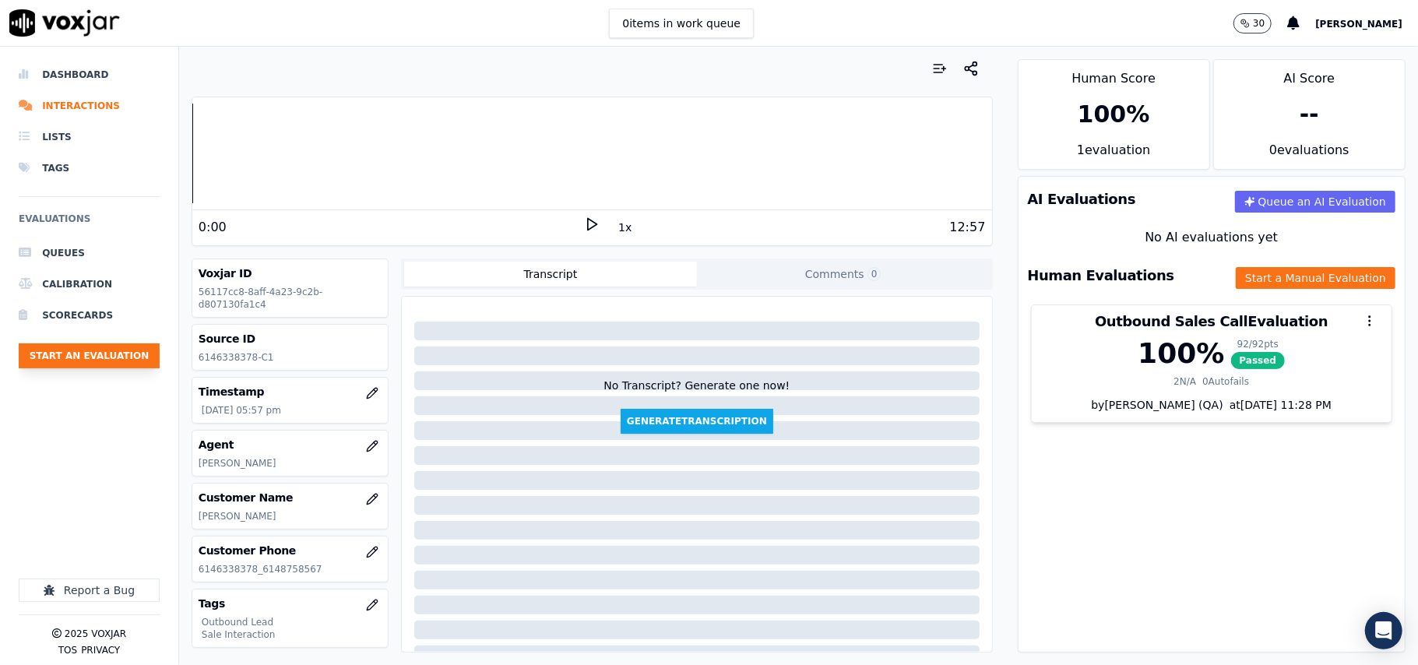
click at [73, 356] on button "Start an Evaluation" at bounding box center [89, 355] width 141 height 25
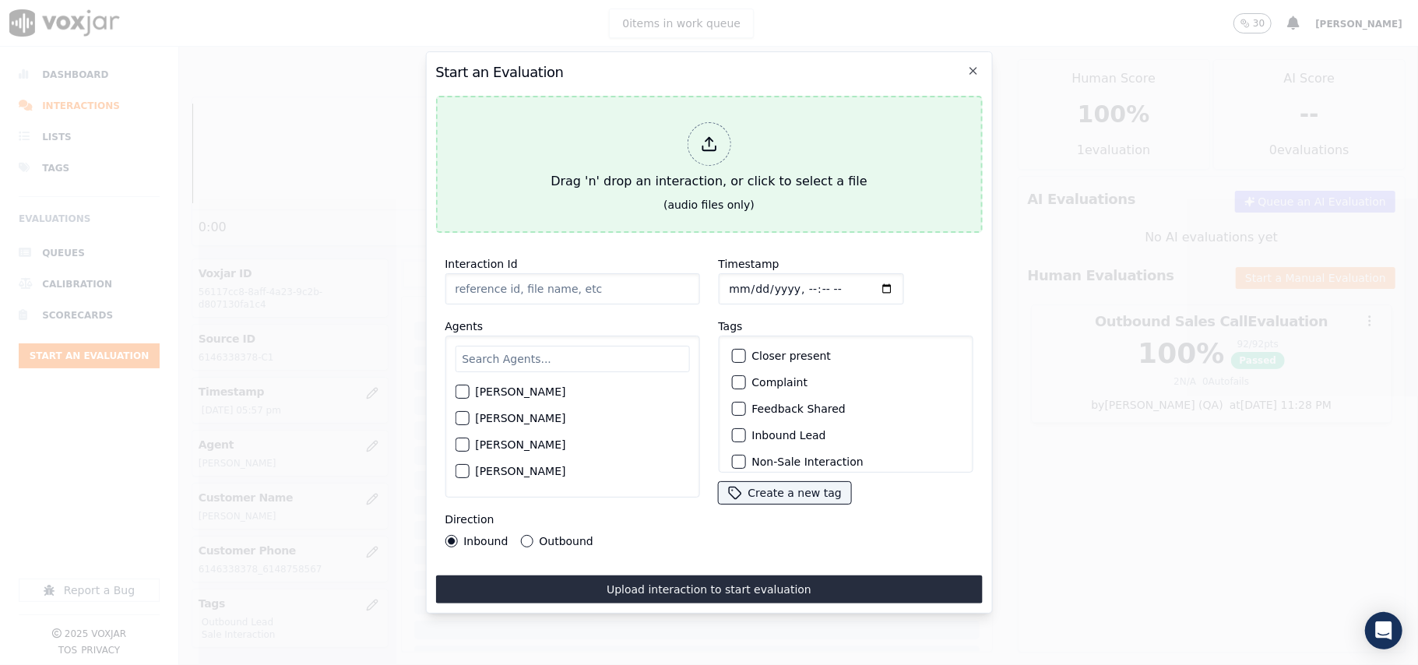
click at [708, 187] on div "Drag 'n' drop an interaction, or click to select a file" at bounding box center [708, 156] width 329 height 81
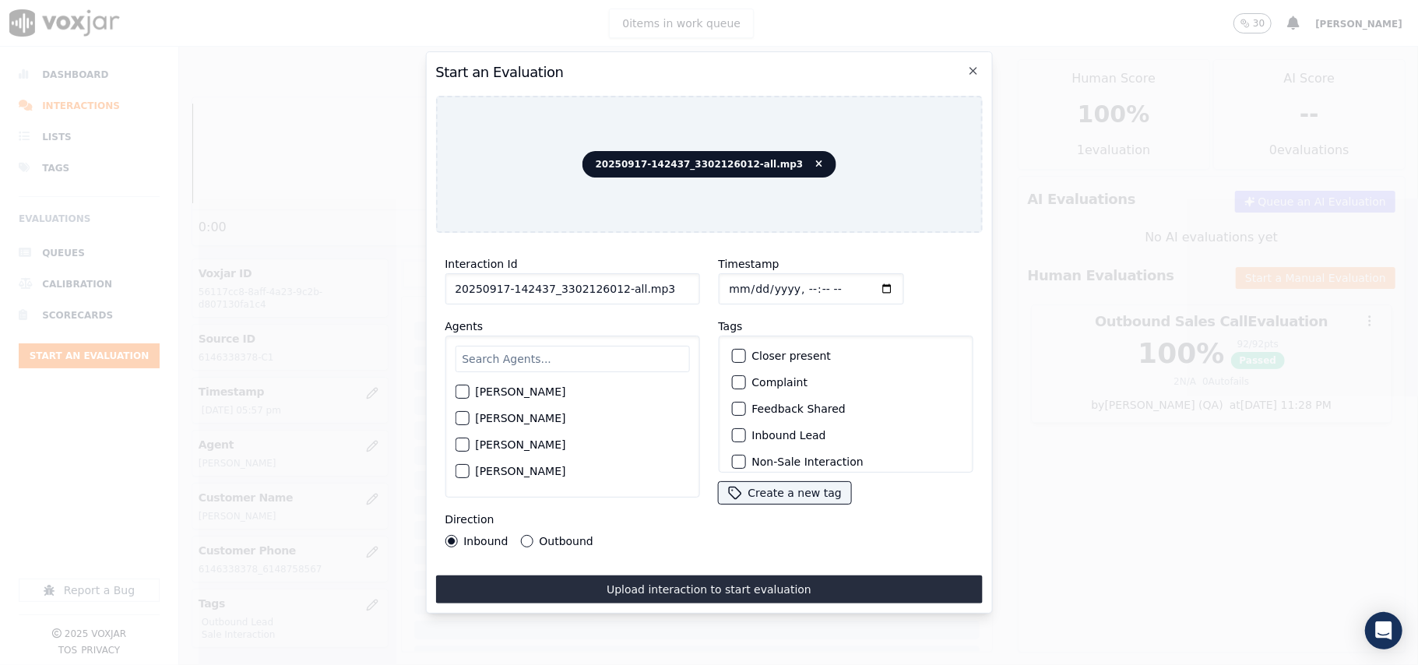
drag, startPoint x: 664, startPoint y: 279, endPoint x: 611, endPoint y: 277, distance: 53.0
click at [611, 277] on input "20250917-142437_3302126012-all.mp3" at bounding box center [572, 288] width 255 height 31
type input "20250917-142437_3302126012-C1"
click at [752, 284] on input "Timestamp" at bounding box center [810, 288] width 185 height 31
click at [745, 278] on input "Timestamp" at bounding box center [810, 288] width 185 height 31
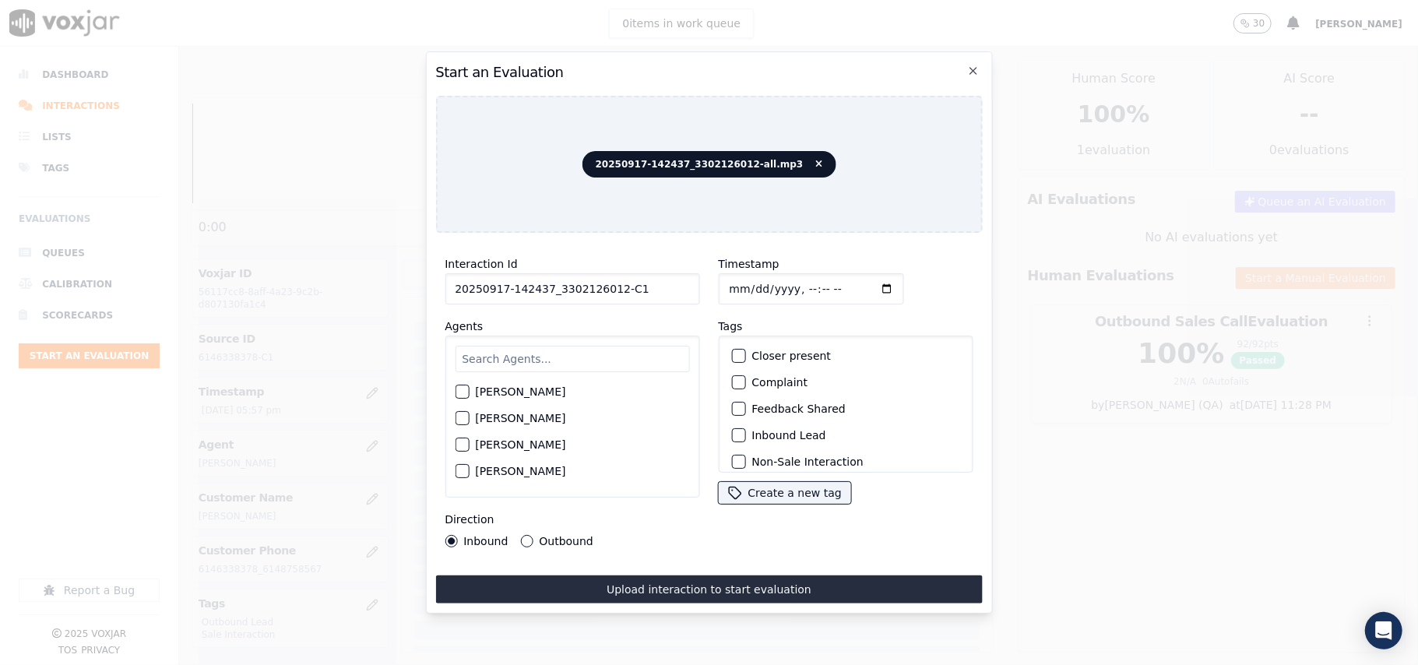
type input "[DATE]T17:58"
click at [600, 349] on input "text" at bounding box center [572, 359] width 234 height 26
type input "Al"
click at [492, 439] on label "[PERSON_NAME]" at bounding box center [520, 444] width 90 height 11
click at [469, 438] on button "[PERSON_NAME]" at bounding box center [462, 445] width 14 height 14
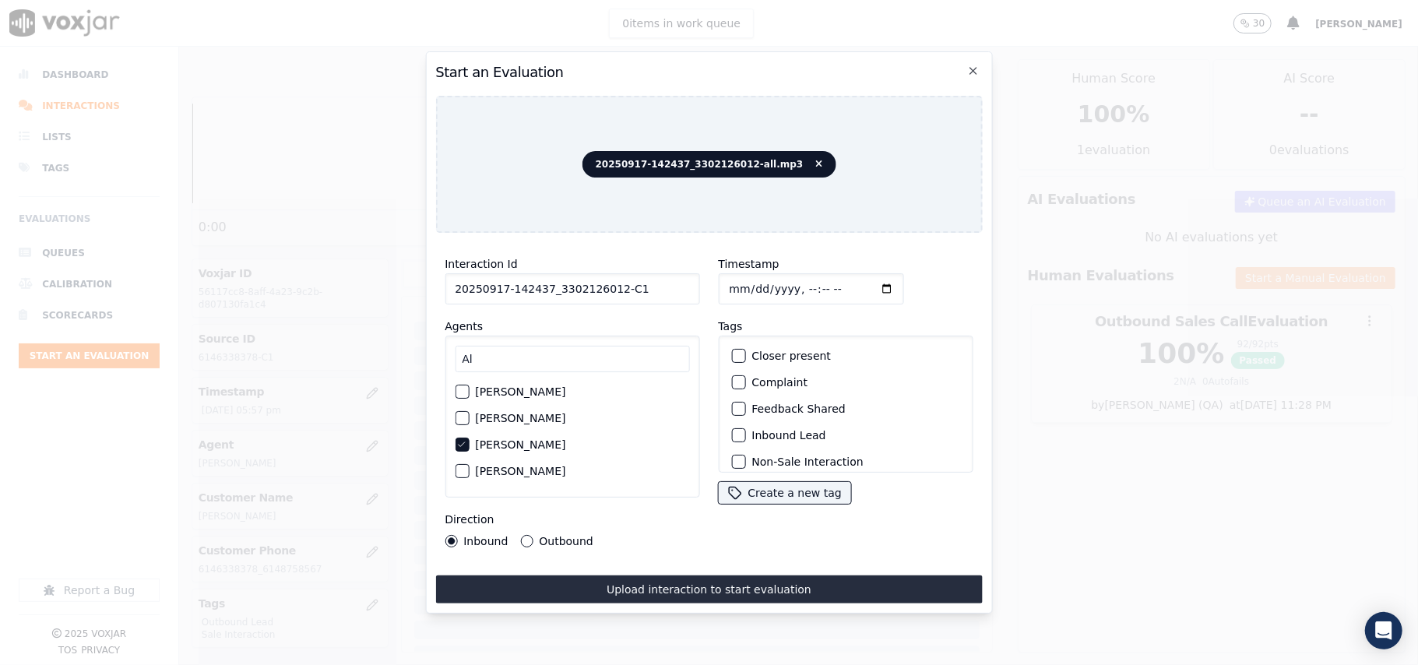
scroll to position [136, 0]
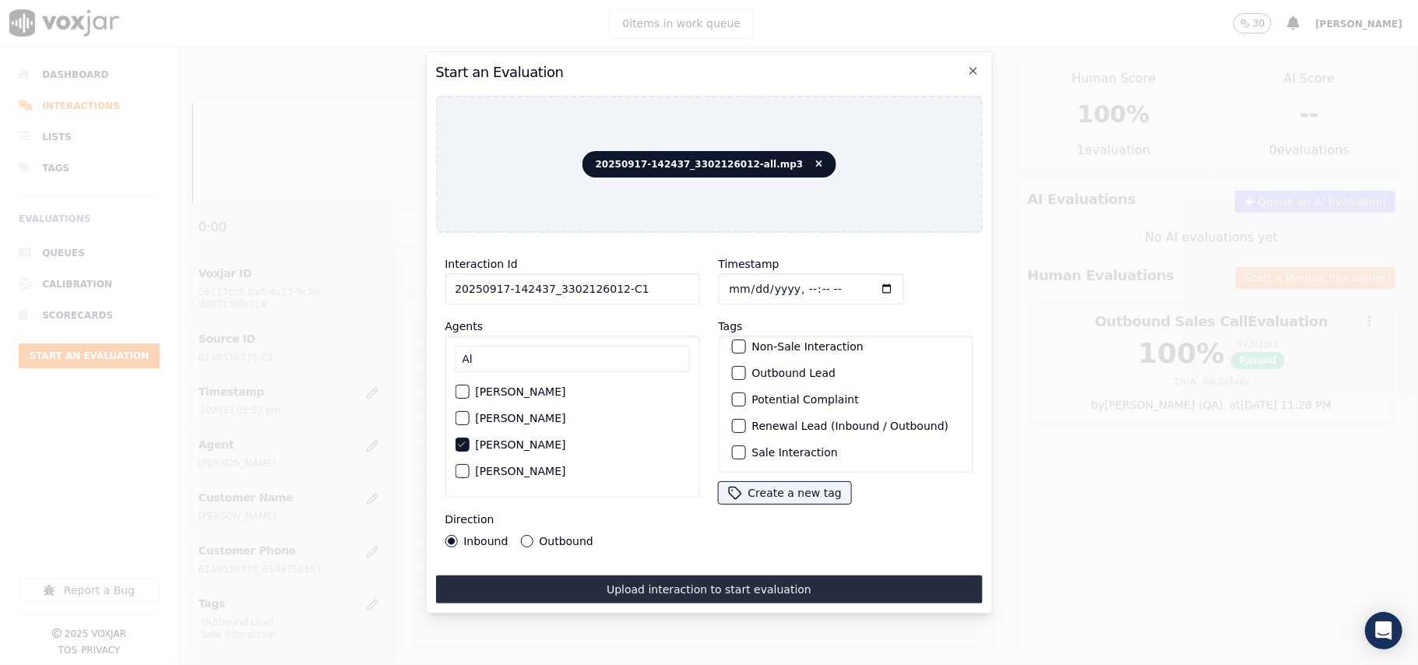
click at [735, 447] on div "button" at bounding box center [737, 452] width 11 height 11
click at [732, 368] on div "button" at bounding box center [737, 373] width 11 height 11
click at [520, 535] on button "Outbound" at bounding box center [526, 541] width 12 height 12
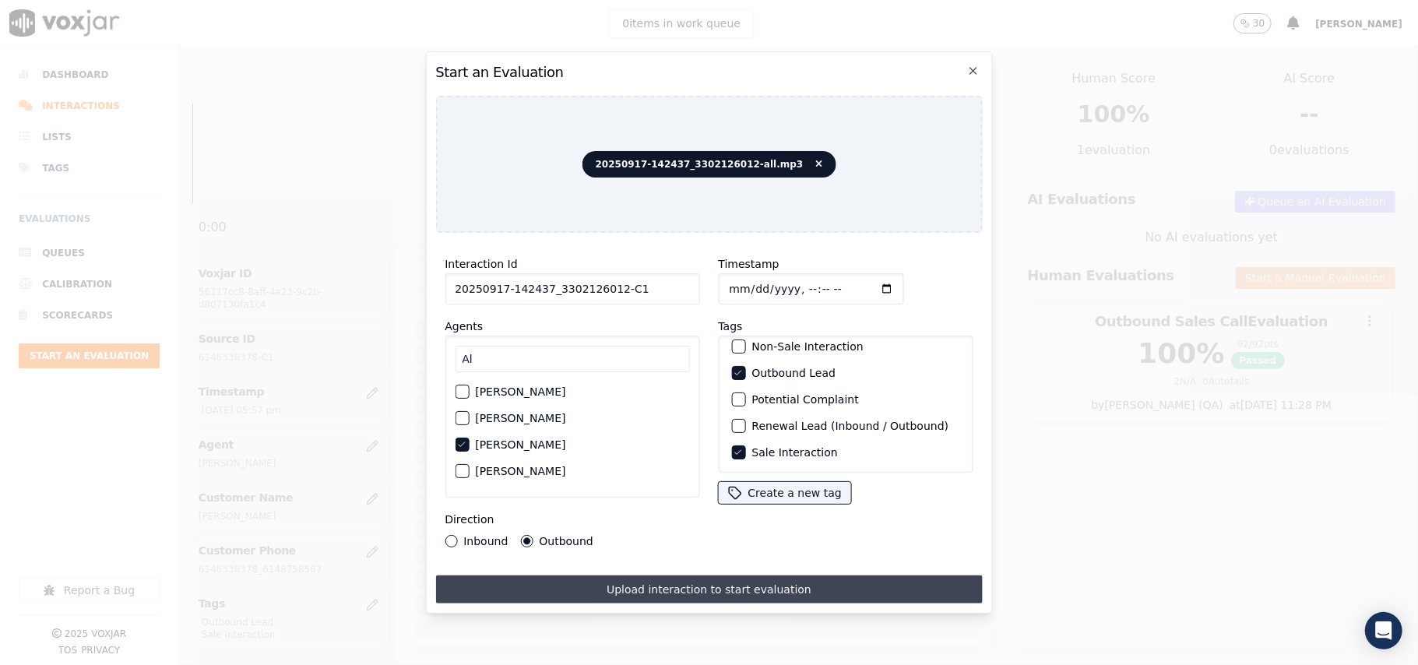
click at [577, 577] on button "Upload interaction to start evaluation" at bounding box center [708, 590] width 547 height 28
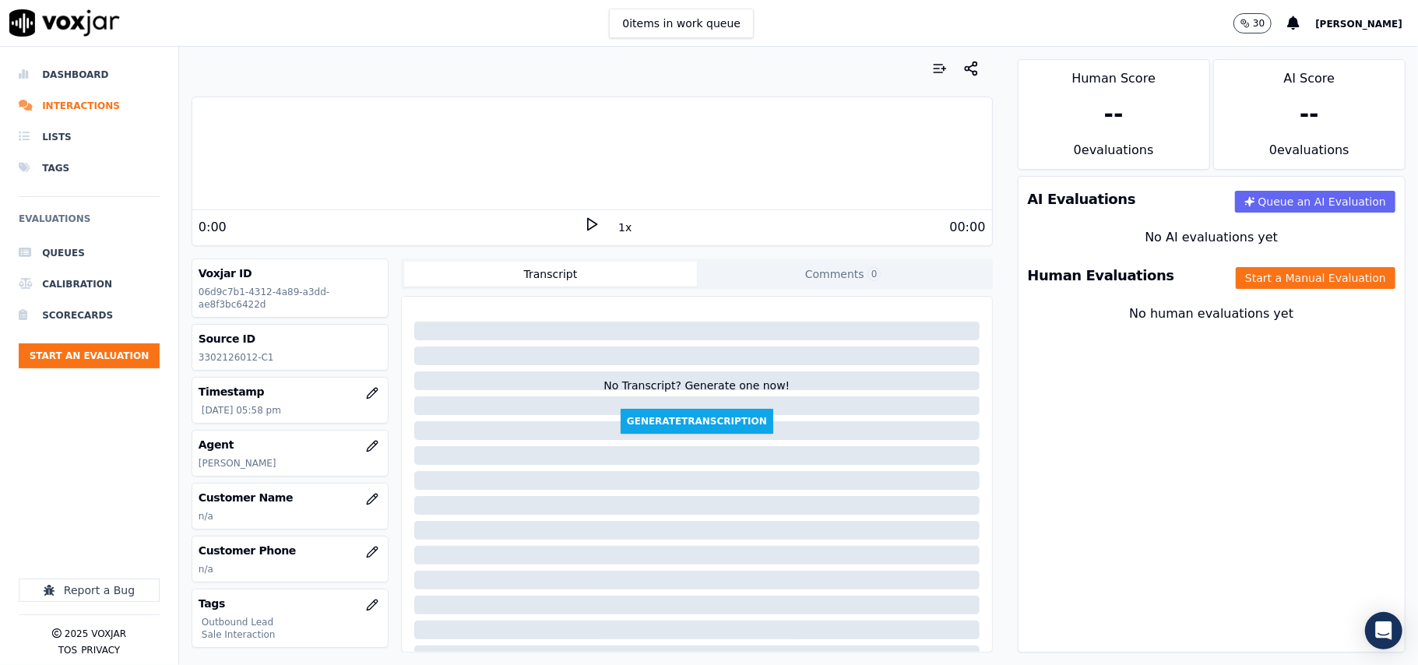
click at [1253, 284] on button "Start a Manual Evaluation" at bounding box center [1316, 278] width 160 height 22
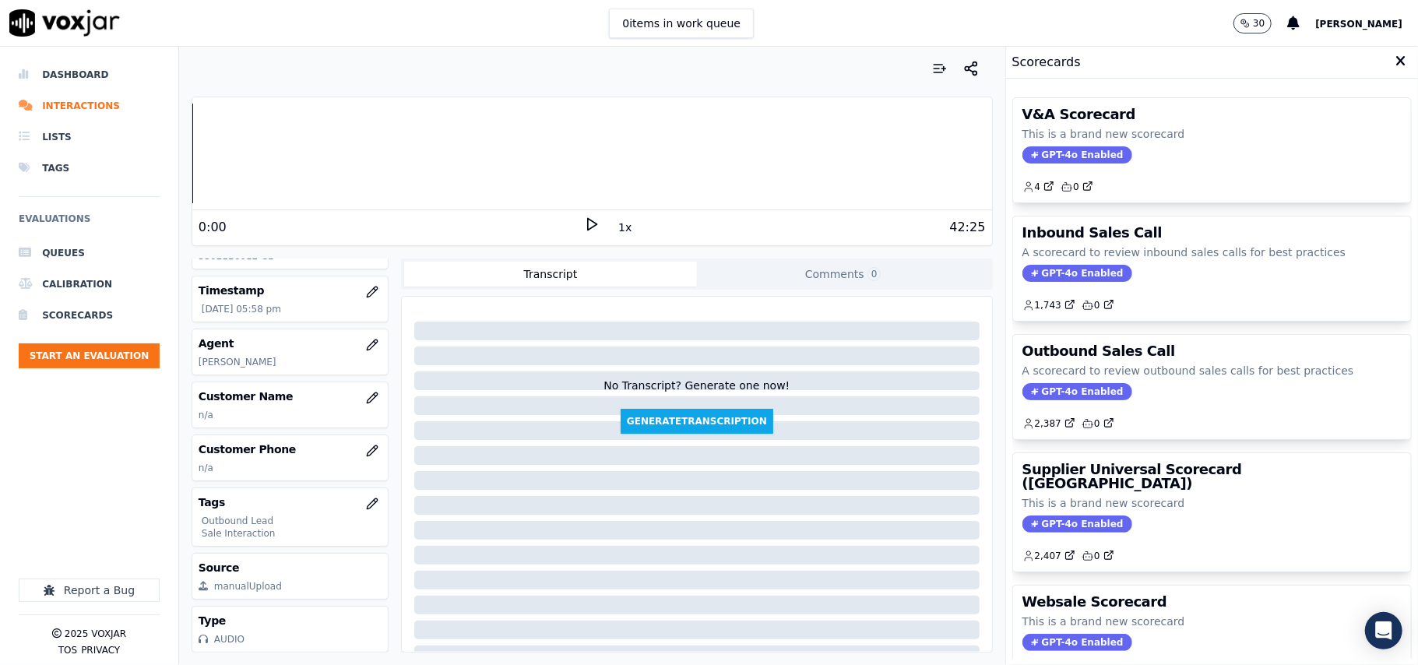
scroll to position [153, 0]
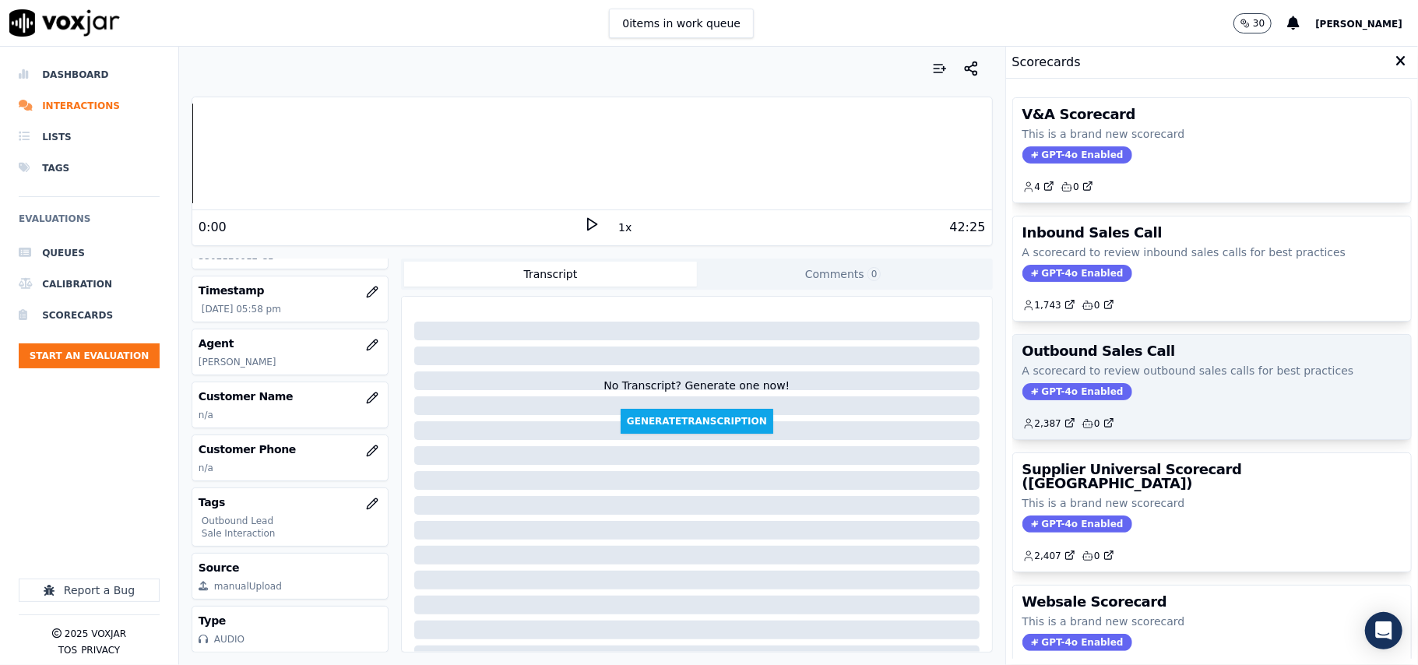
click at [1039, 393] on span "GPT-4o Enabled" at bounding box center [1078, 391] width 110 height 17
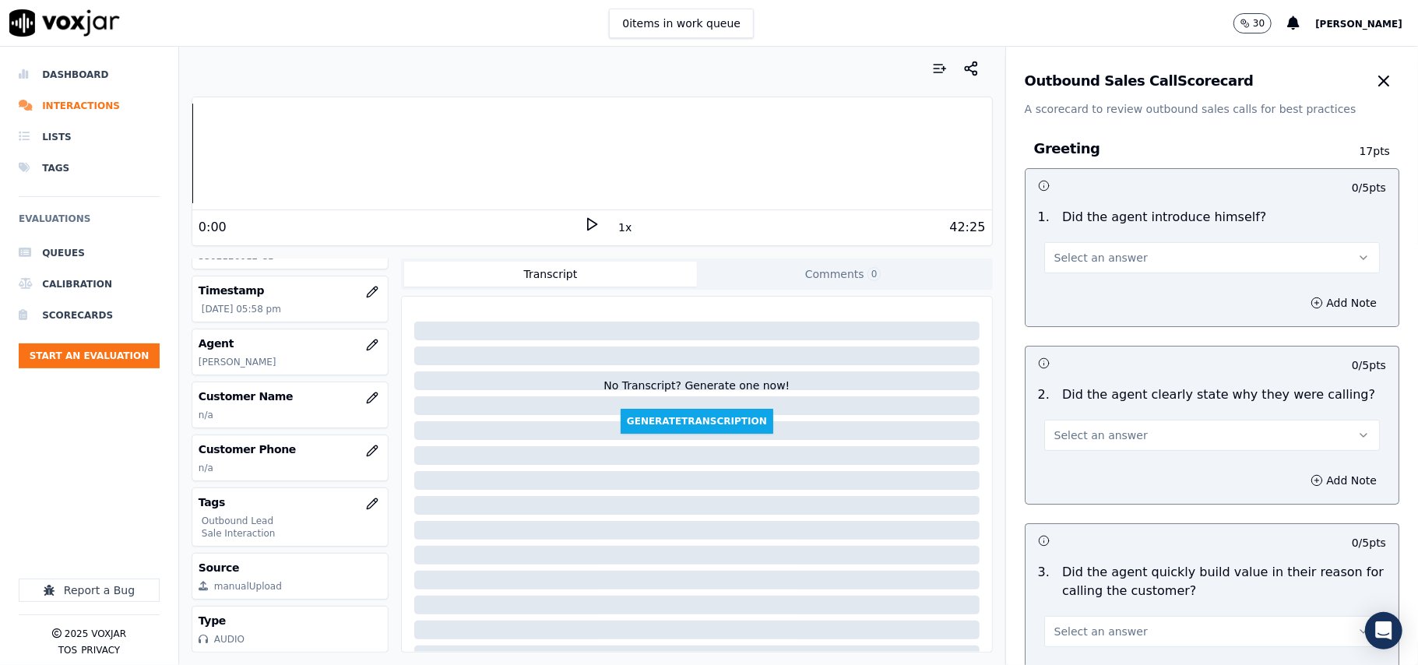
scroll to position [1111, 0]
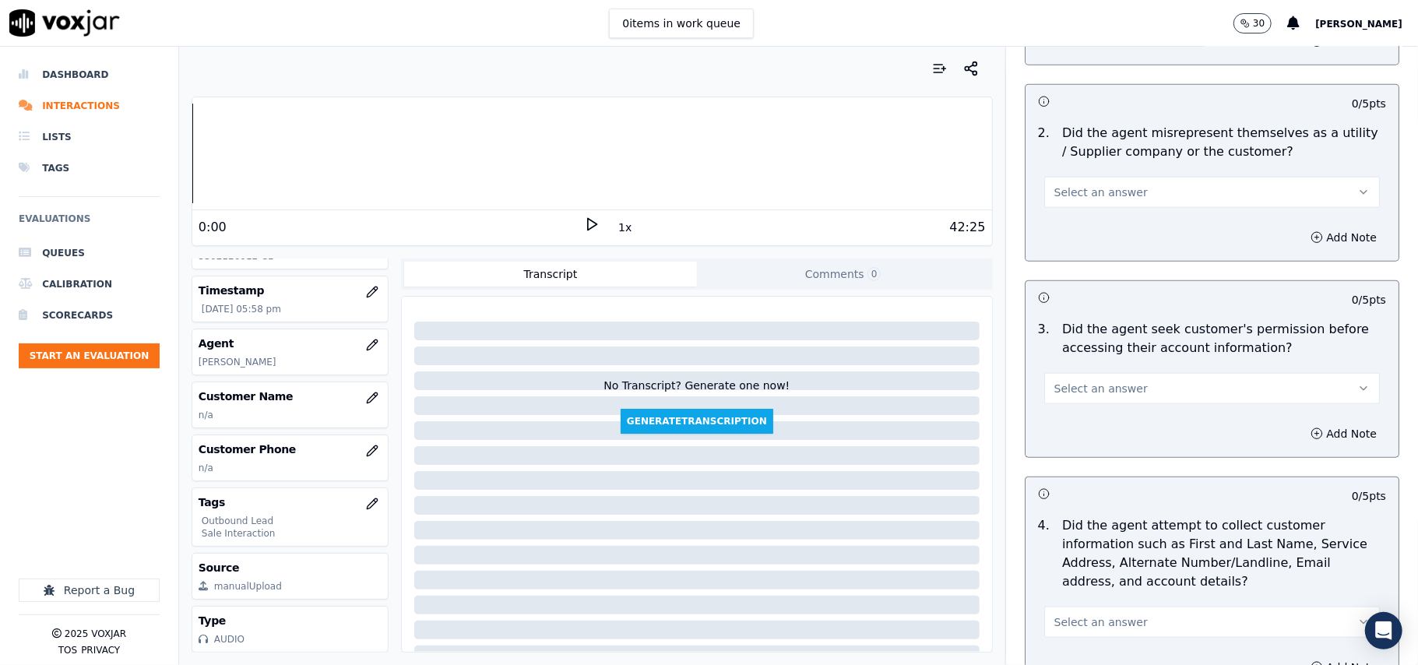
click at [1080, 400] on button "Select an answer" at bounding box center [1212, 388] width 336 height 31
click at [1080, 459] on div "No" at bounding box center [1178, 451] width 301 height 25
click at [1302, 435] on button "Add Note" at bounding box center [1344, 434] width 85 height 22
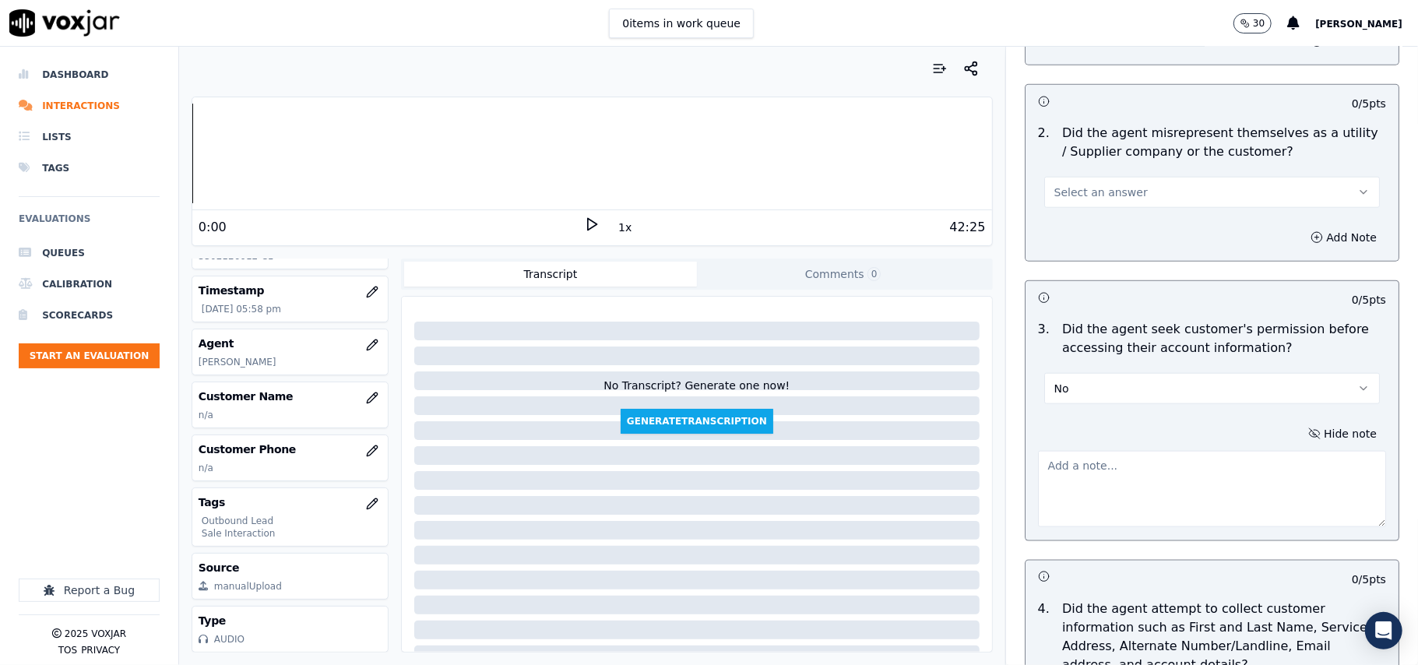
click at [1088, 486] on textarea at bounding box center [1212, 489] width 348 height 76
paste textarea "@06:44 – The agent accessed the customer’s account without taking prior permiss…"
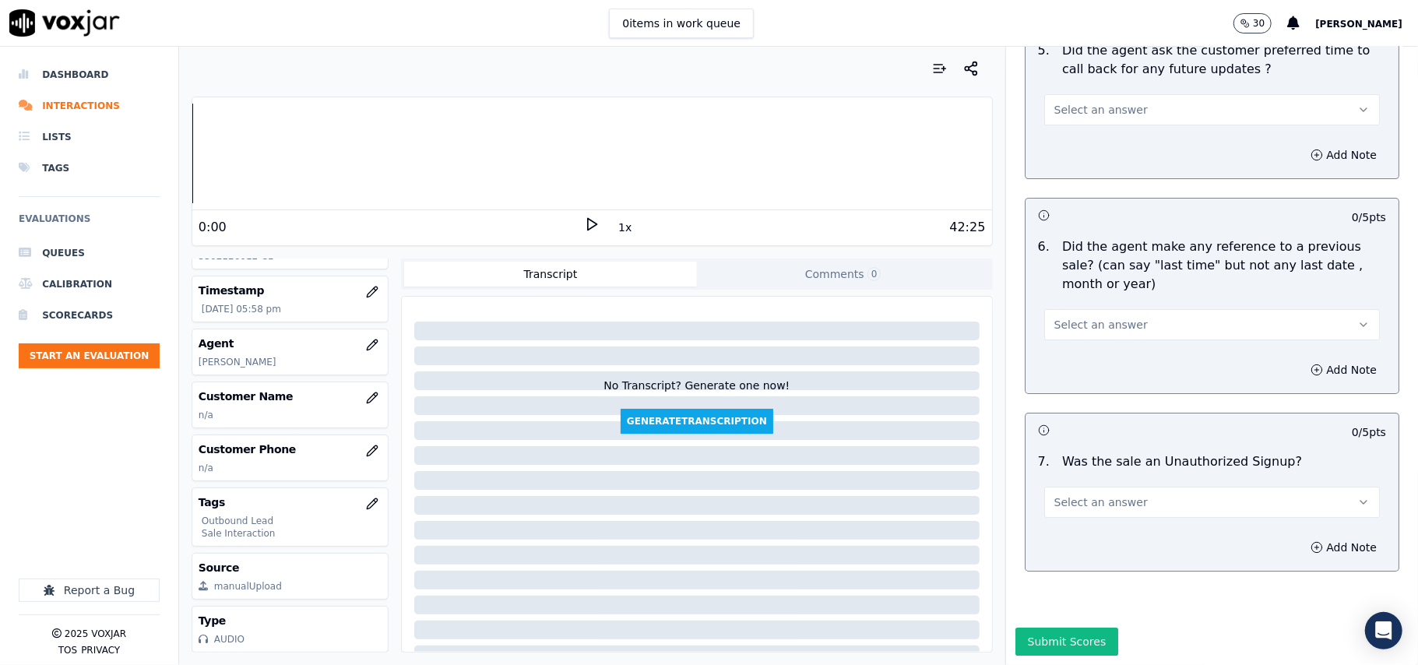
type textarea "@06:44 – The agent accessed the customer’s account without taking prior permiss…"
click at [1156, 469] on div "7 . Was the sale an Unauthorized Signup? Select an answer" at bounding box center [1212, 485] width 373 height 78
click at [1104, 487] on button "Select an answer" at bounding box center [1212, 502] width 336 height 31
click at [1080, 534] on div "N/A" at bounding box center [1178, 540] width 301 height 25
click at [1063, 487] on button "N/A" at bounding box center [1212, 502] width 336 height 31
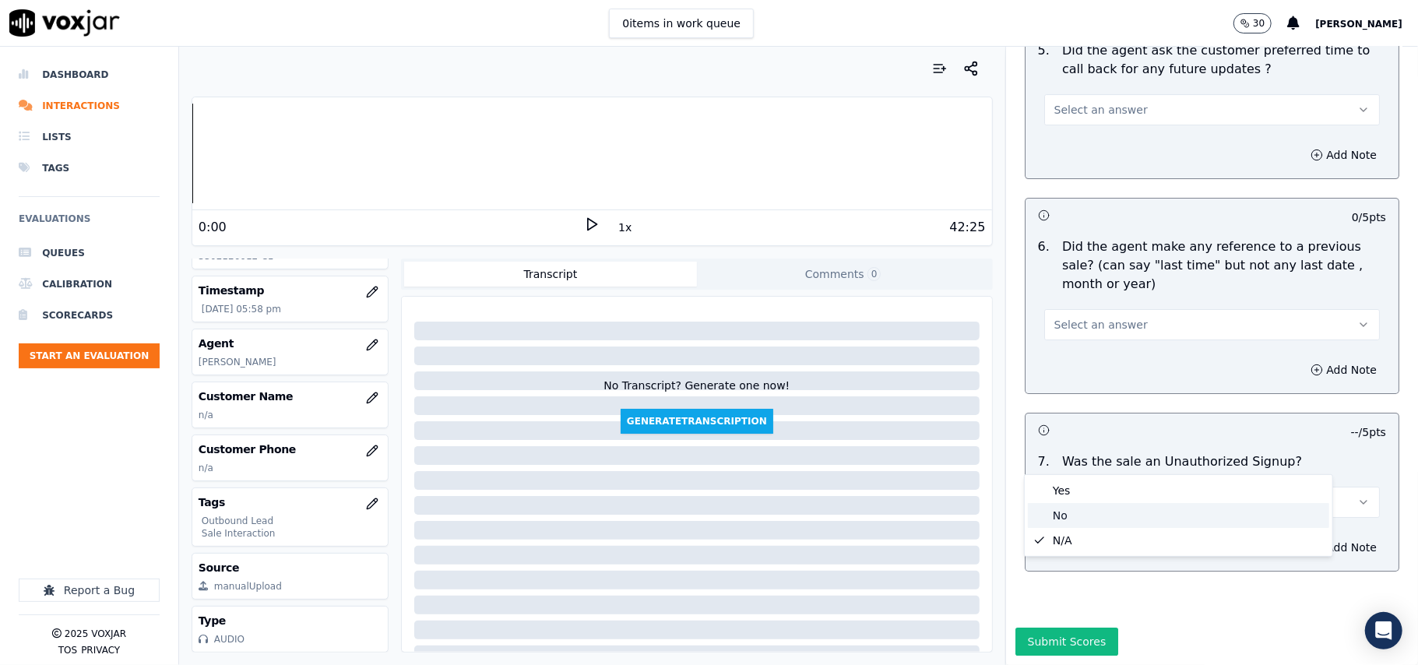
click at [1063, 515] on div "No" at bounding box center [1178, 515] width 301 height 25
click at [1086, 309] on button "Select an answer" at bounding box center [1212, 324] width 336 height 31
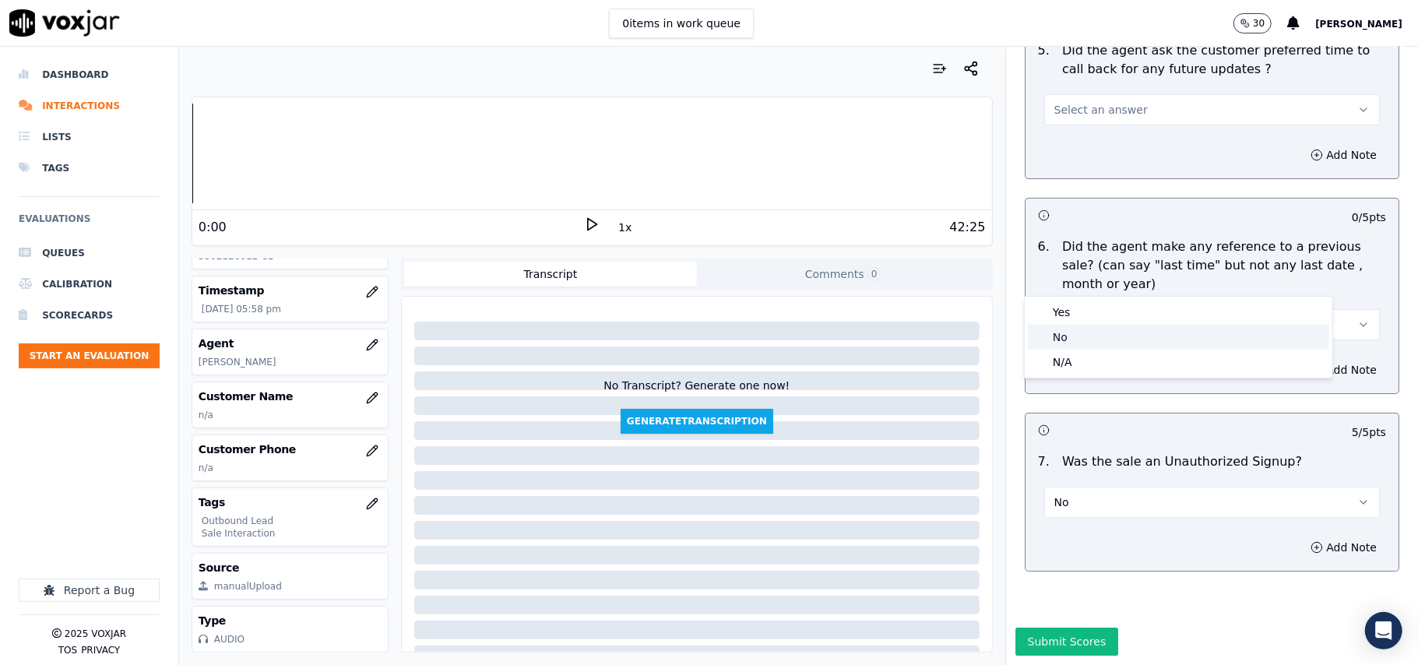
click at [1081, 338] on div "No" at bounding box center [1178, 337] width 301 height 25
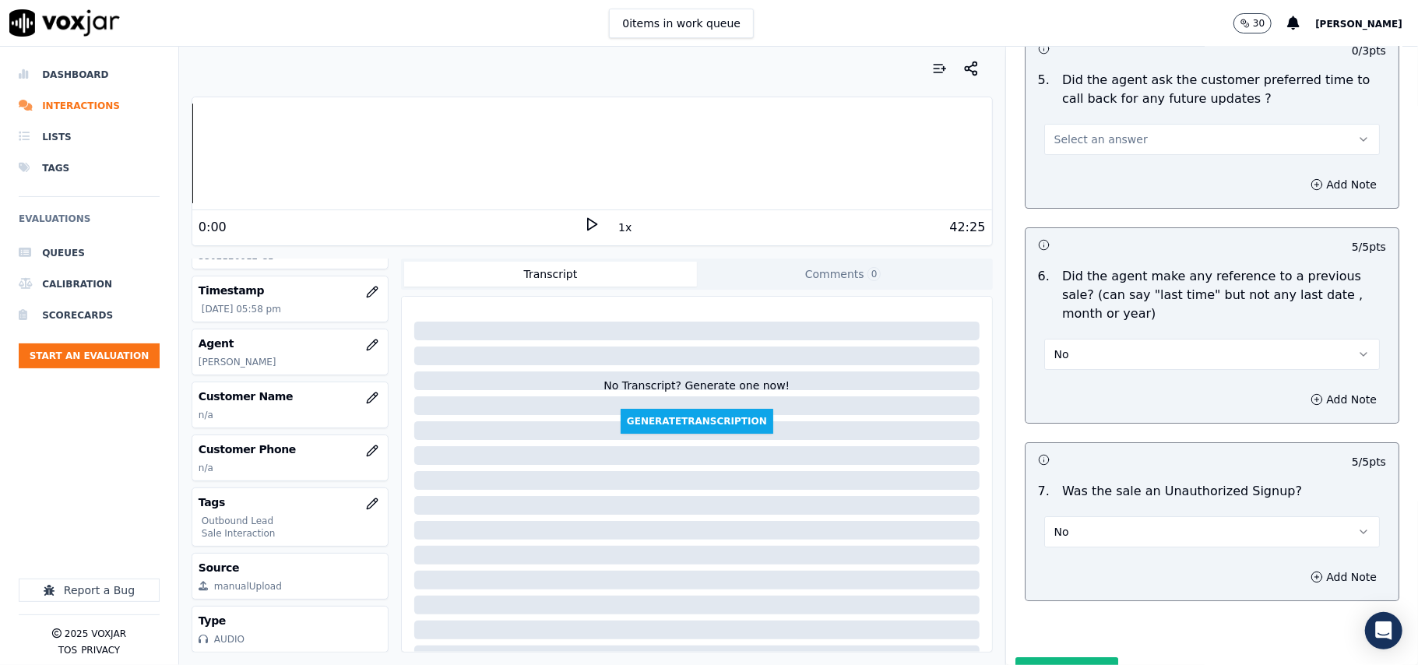
scroll to position [3656, 0]
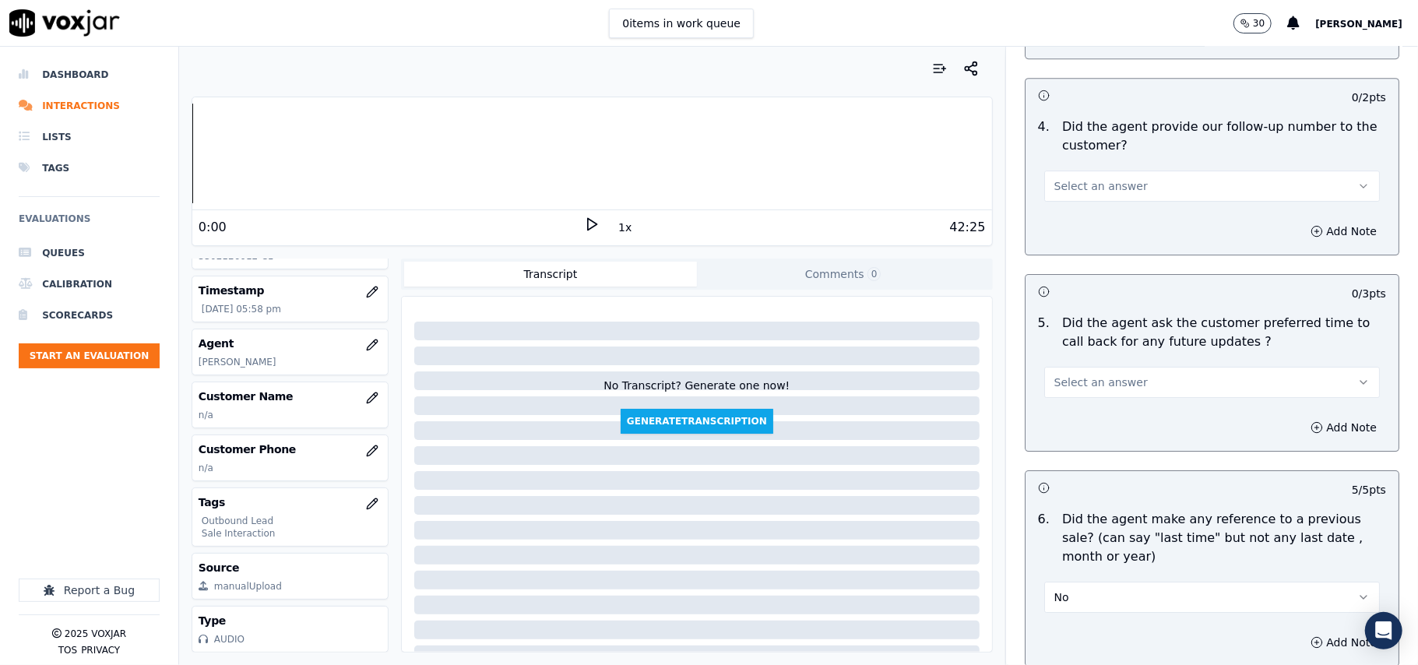
click at [1106, 375] on span "Select an answer" at bounding box center [1101, 383] width 93 height 16
click at [1088, 418] on div "Yes" at bounding box center [1178, 408] width 301 height 25
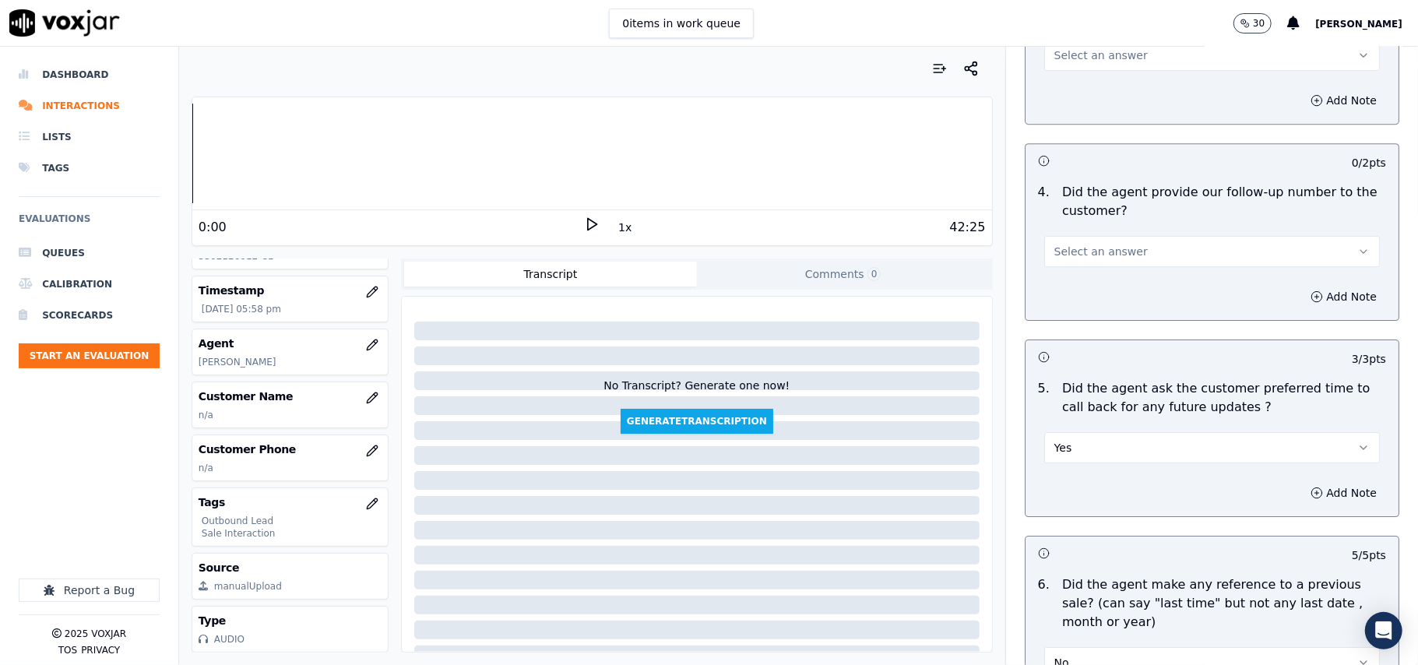
scroll to position [3344, 0]
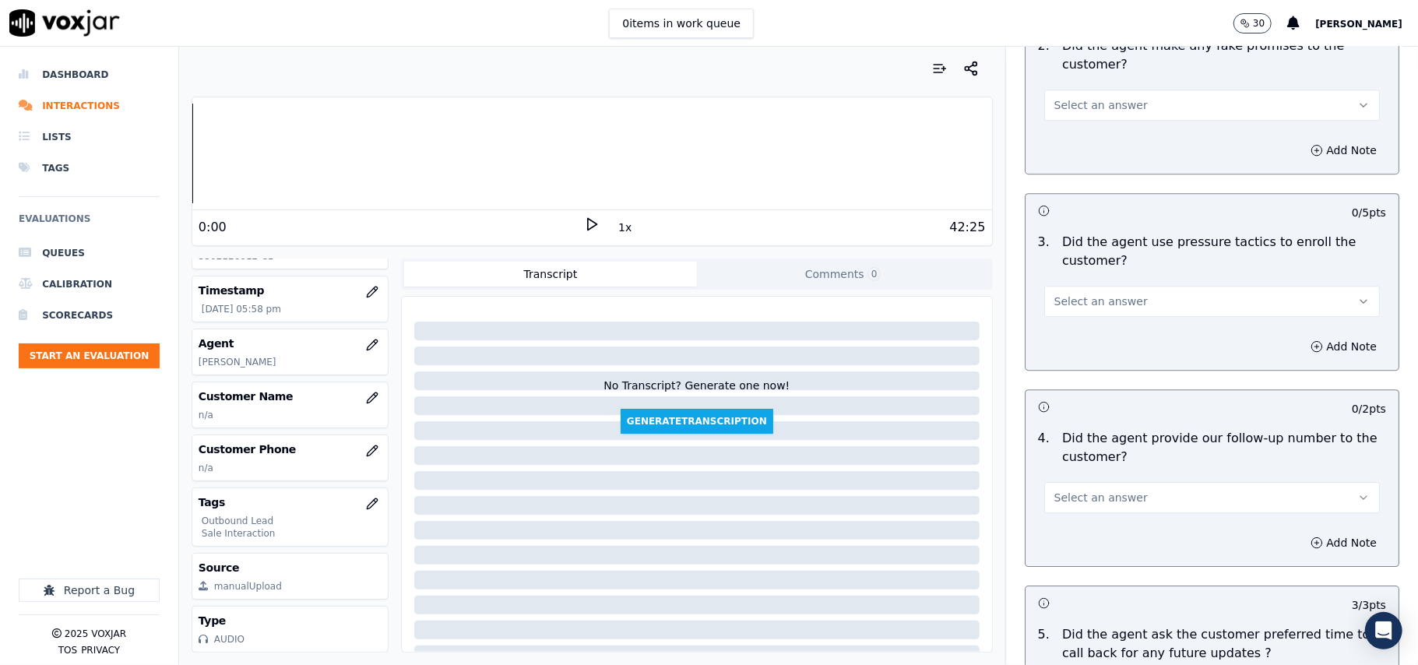
click at [1088, 490] on span "Select an answer" at bounding box center [1101, 498] width 93 height 16
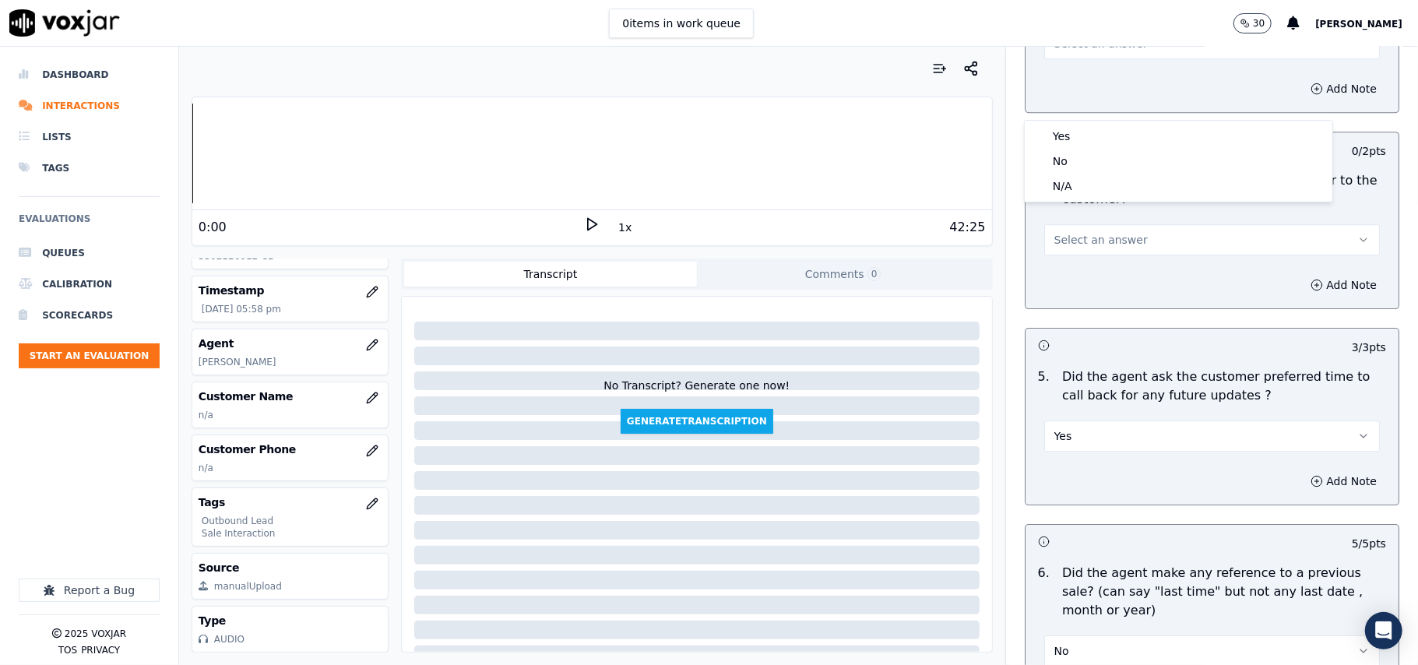
scroll to position [3760, 0]
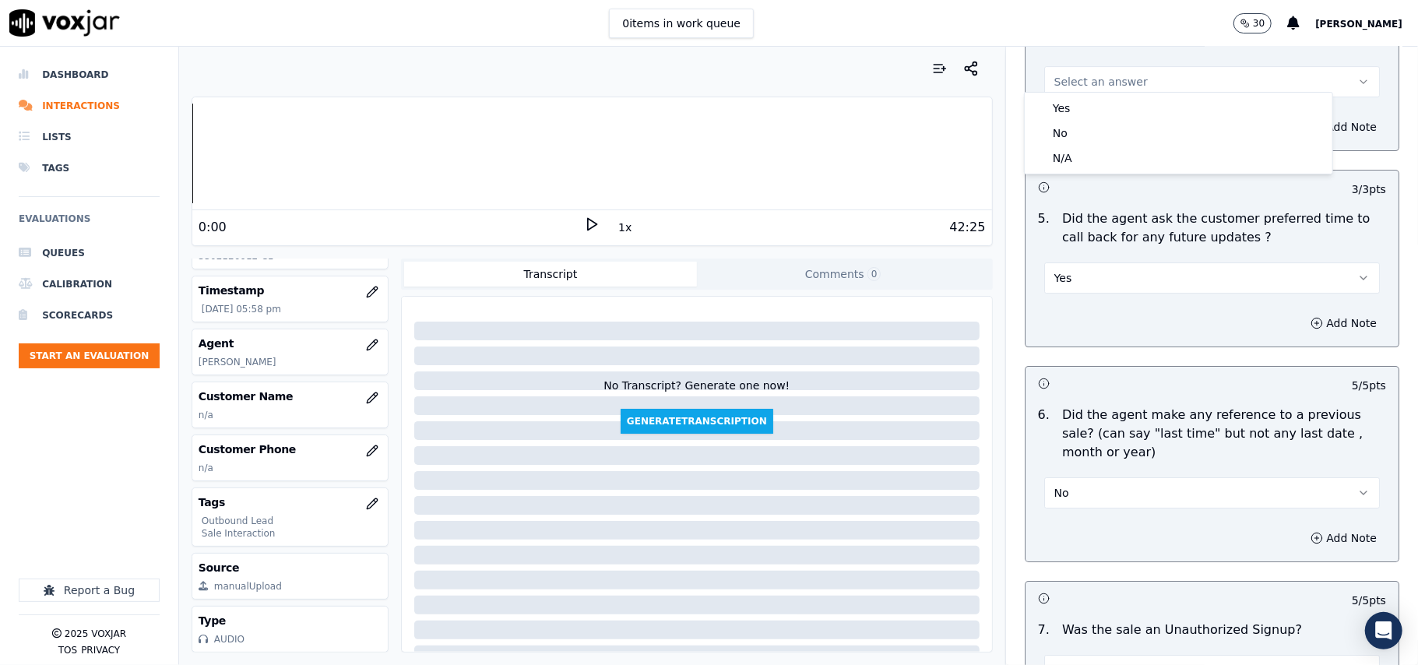
click at [1117, 481] on button "No" at bounding box center [1212, 492] width 336 height 31
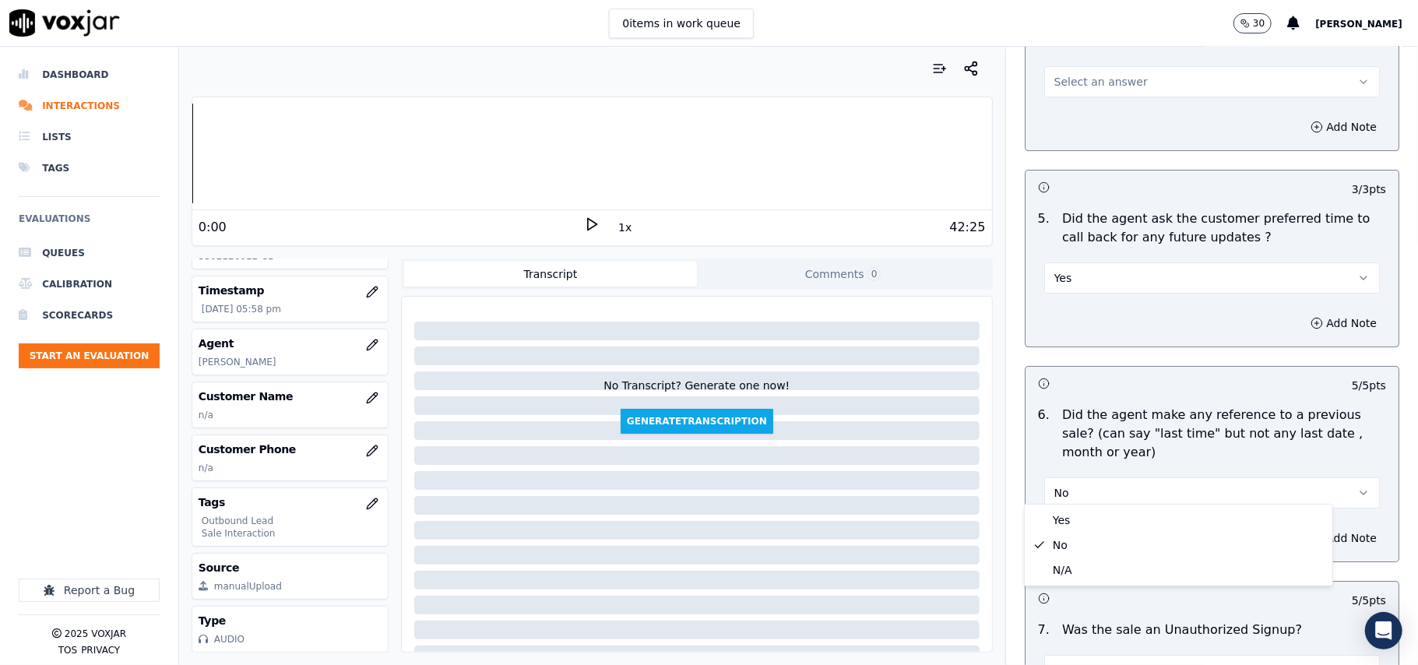
click at [1059, 279] on button "Yes" at bounding box center [1212, 277] width 336 height 31
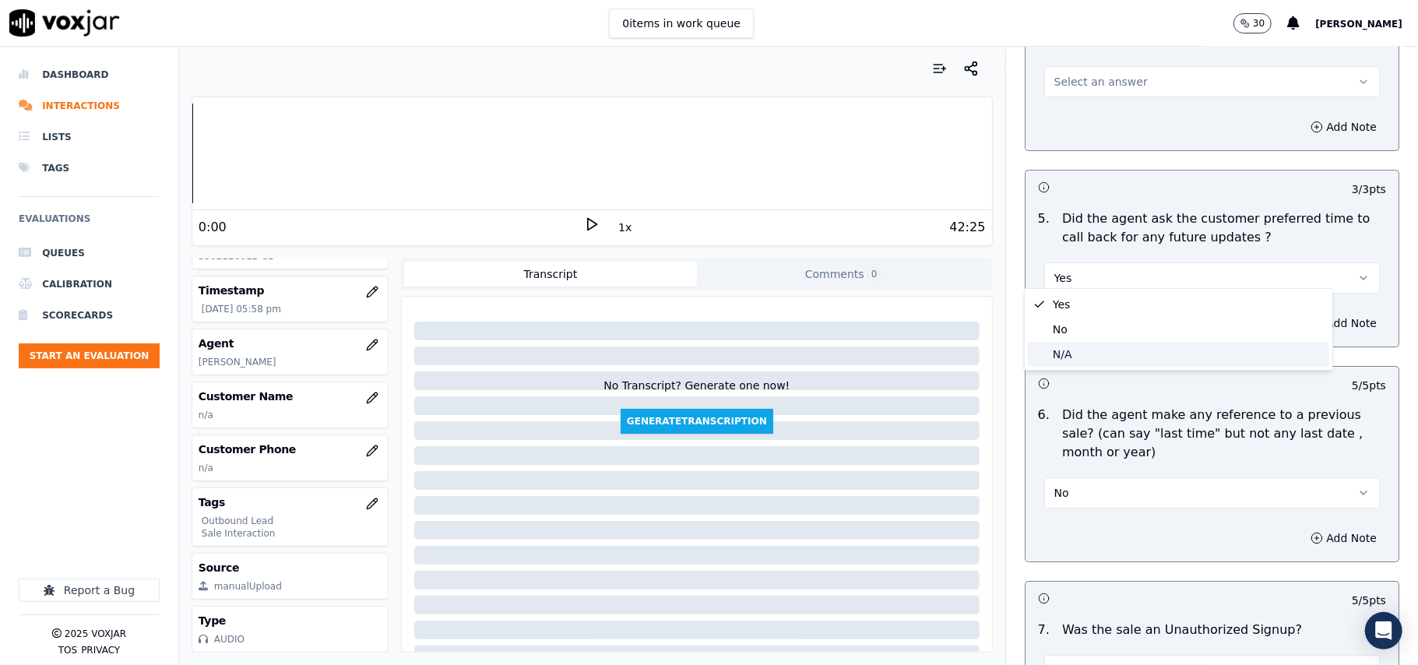
click at [1057, 352] on div "N/A" at bounding box center [1178, 354] width 301 height 25
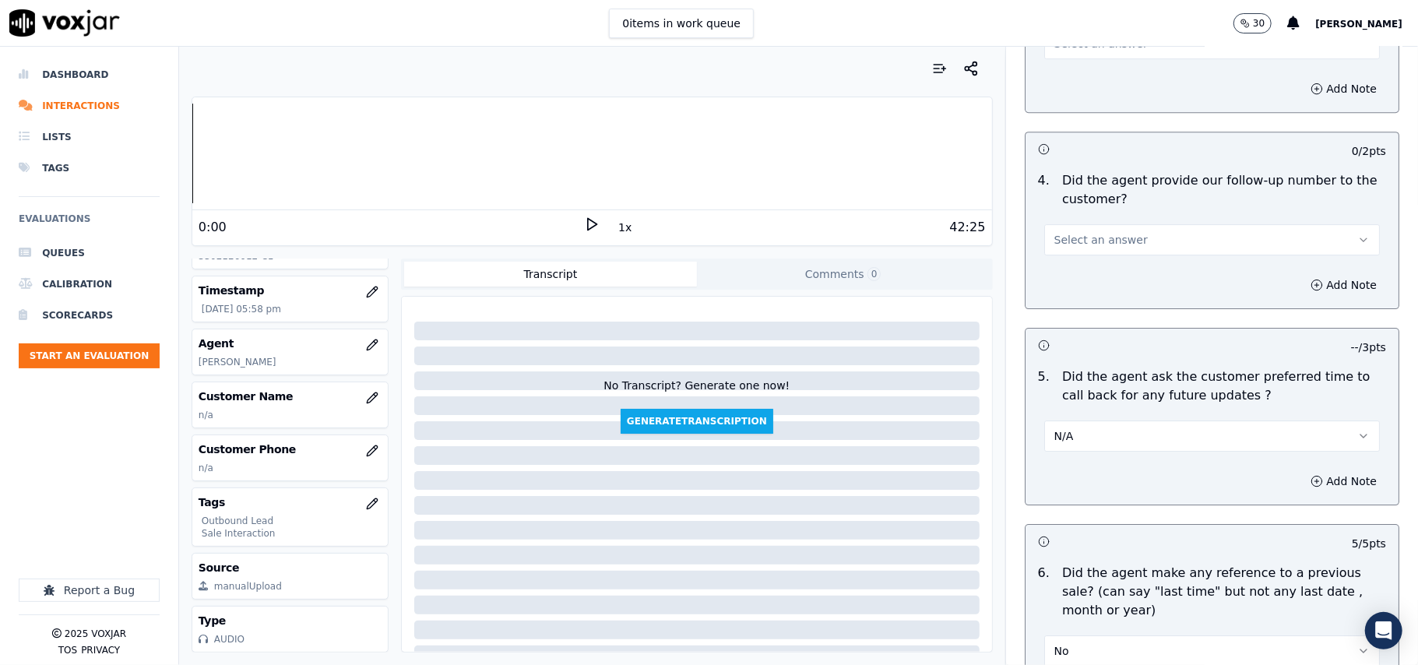
scroll to position [3552, 0]
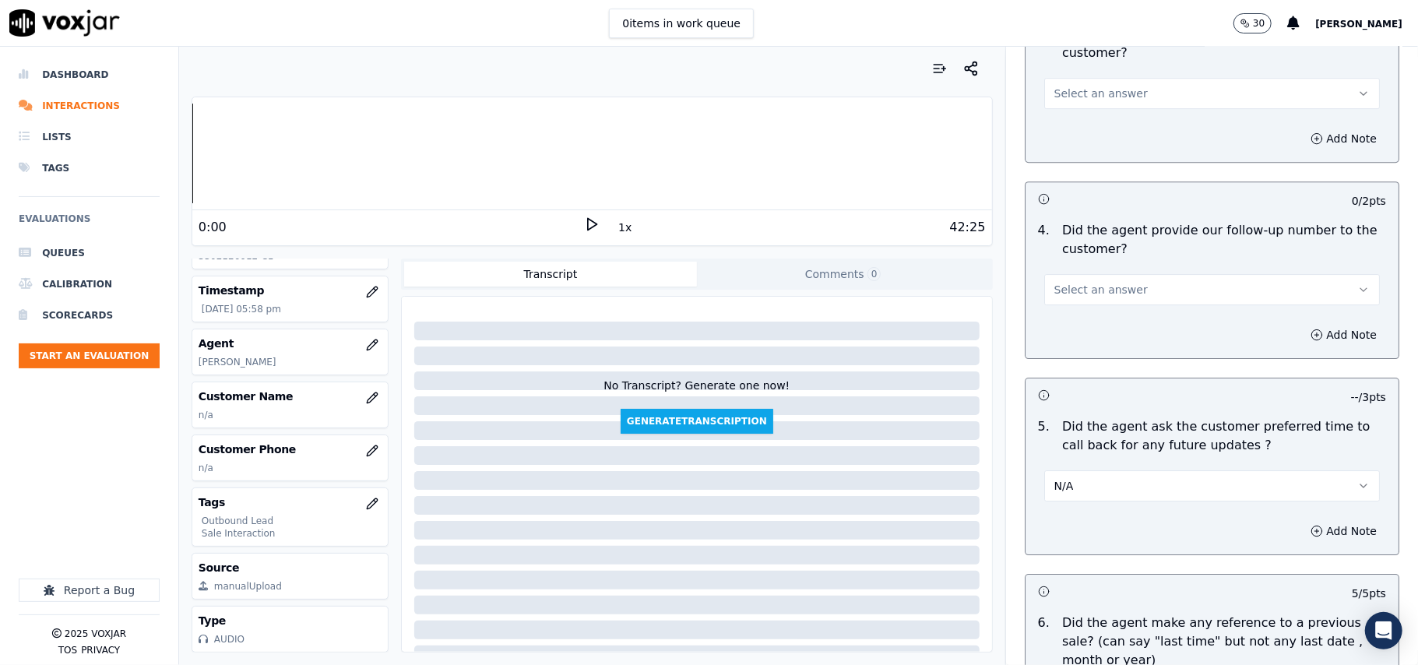
click at [1104, 282] on span "Select an answer" at bounding box center [1101, 290] width 93 height 16
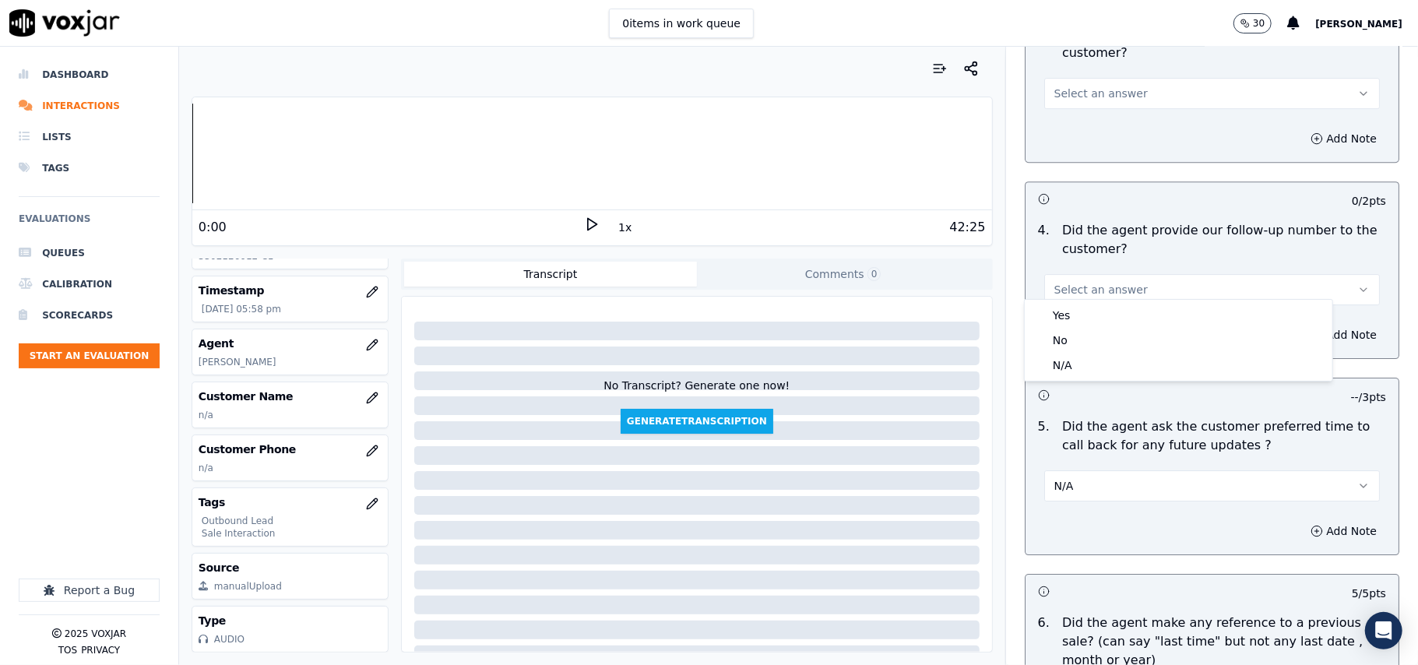
click at [1104, 297] on div "4 . Did the agent provide our follow-up number to the customer? Select an answer" at bounding box center [1212, 263] width 373 height 97
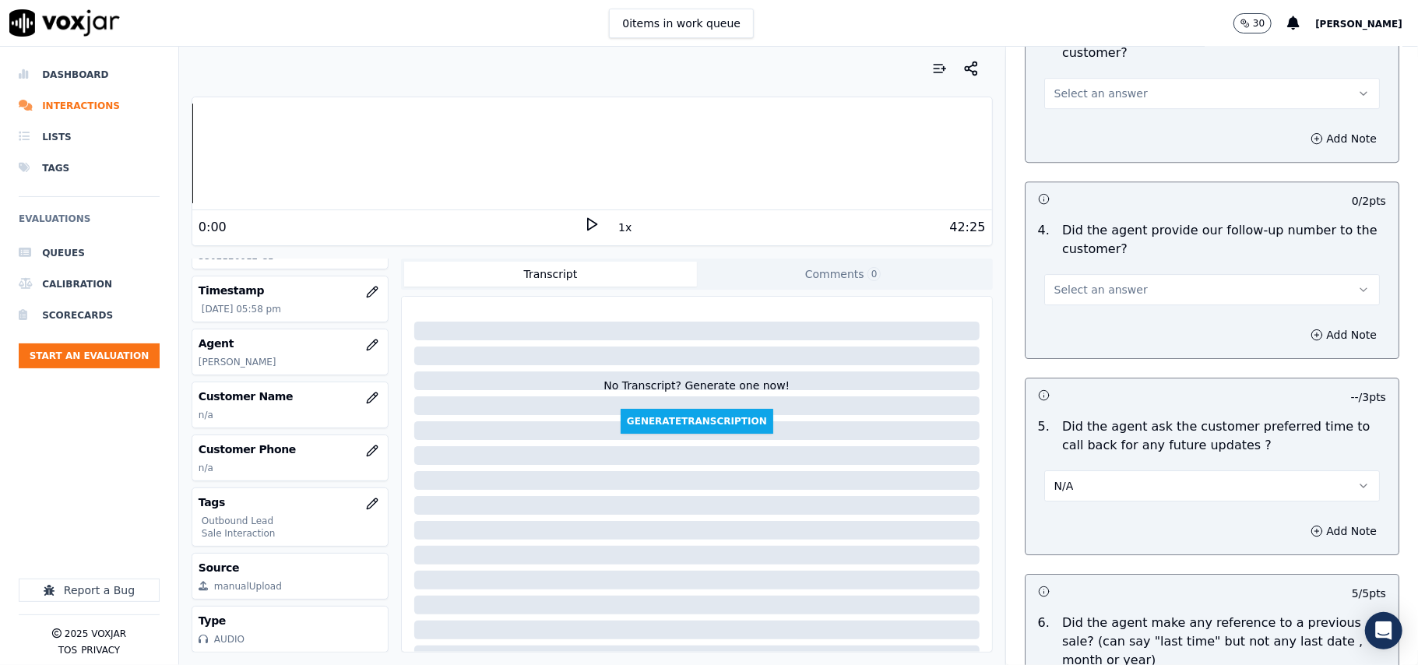
click at [1101, 288] on button "Select an answer" at bounding box center [1212, 289] width 336 height 31
click at [1101, 324] on div "Yes" at bounding box center [1178, 315] width 301 height 25
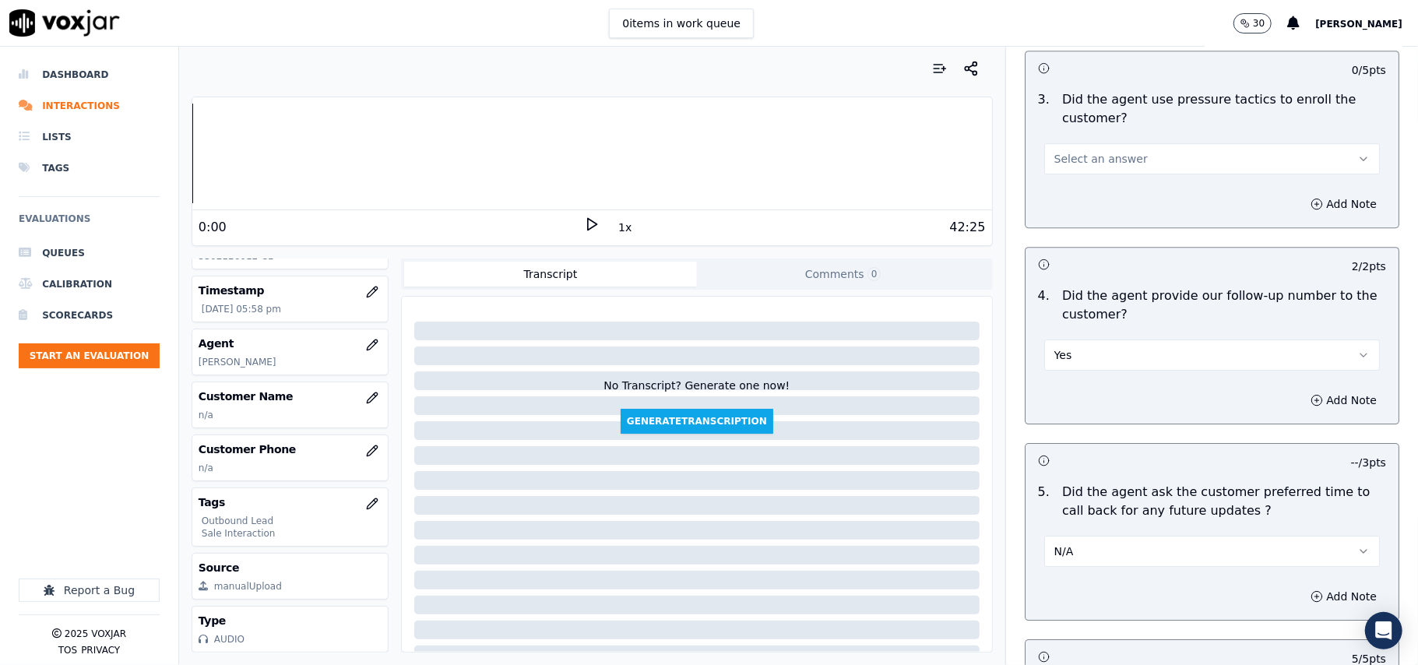
scroll to position [3241, 0]
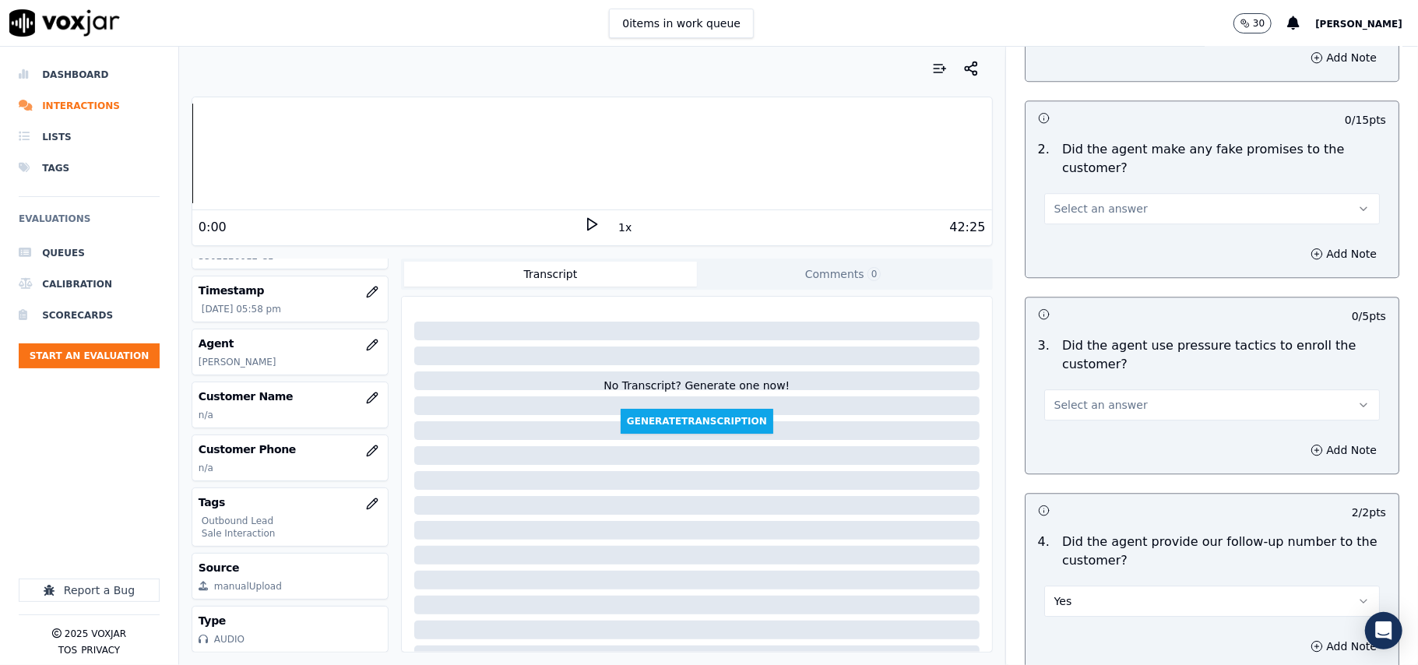
click at [1108, 403] on span "Select an answer" at bounding box center [1101, 405] width 93 height 16
click at [1079, 455] on div "No" at bounding box center [1178, 455] width 301 height 25
click at [1106, 203] on span "Select an answer" at bounding box center [1101, 209] width 93 height 16
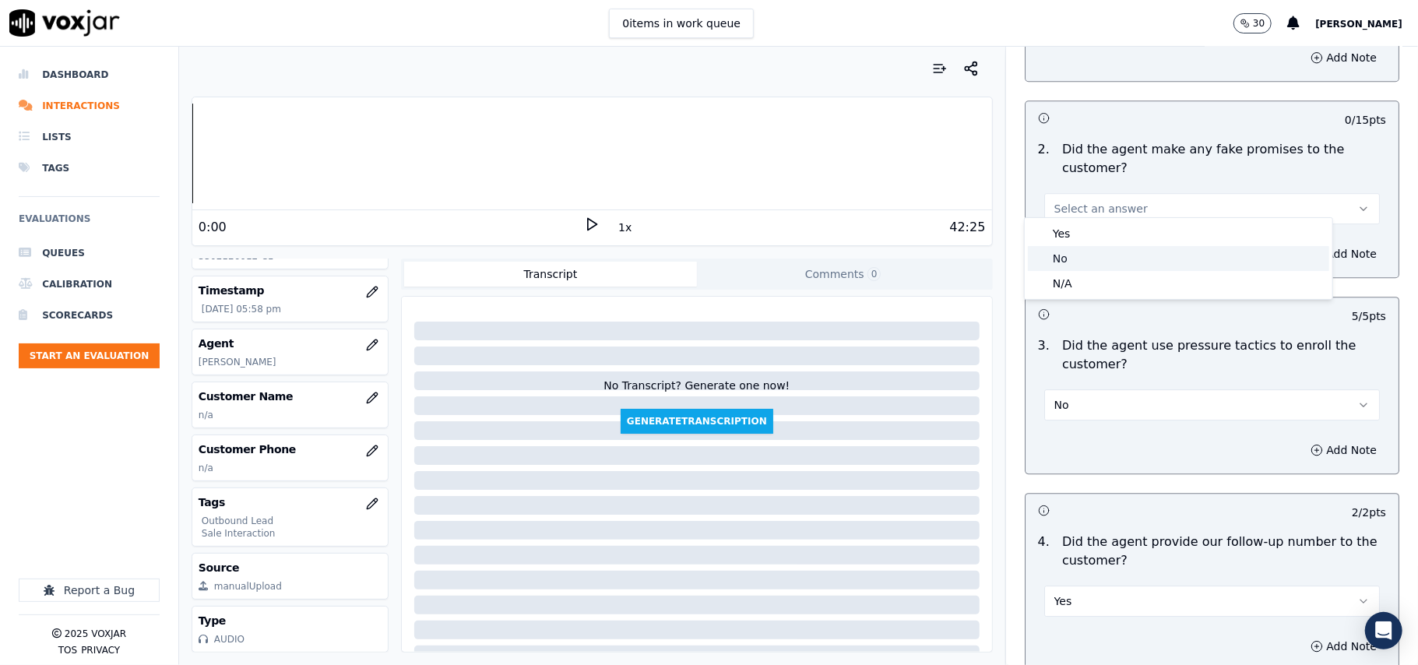
click at [1094, 249] on div "No" at bounding box center [1178, 258] width 301 height 25
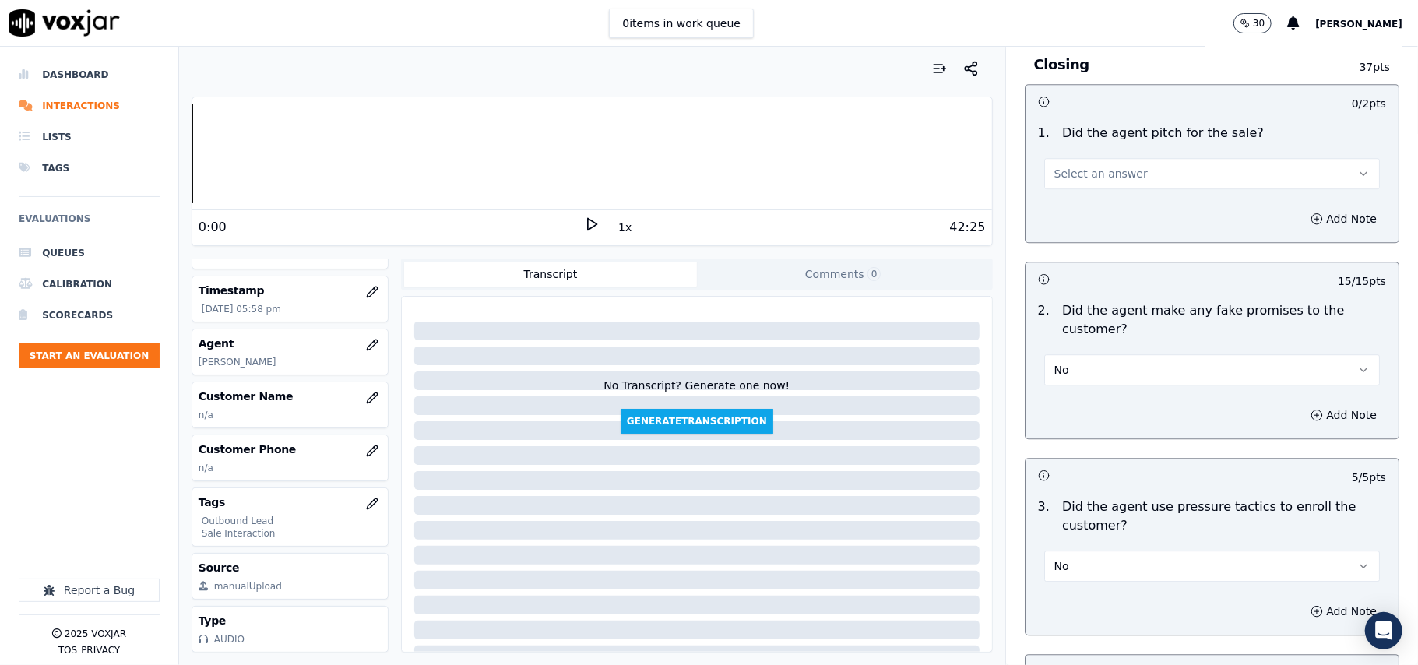
scroll to position [2929, 0]
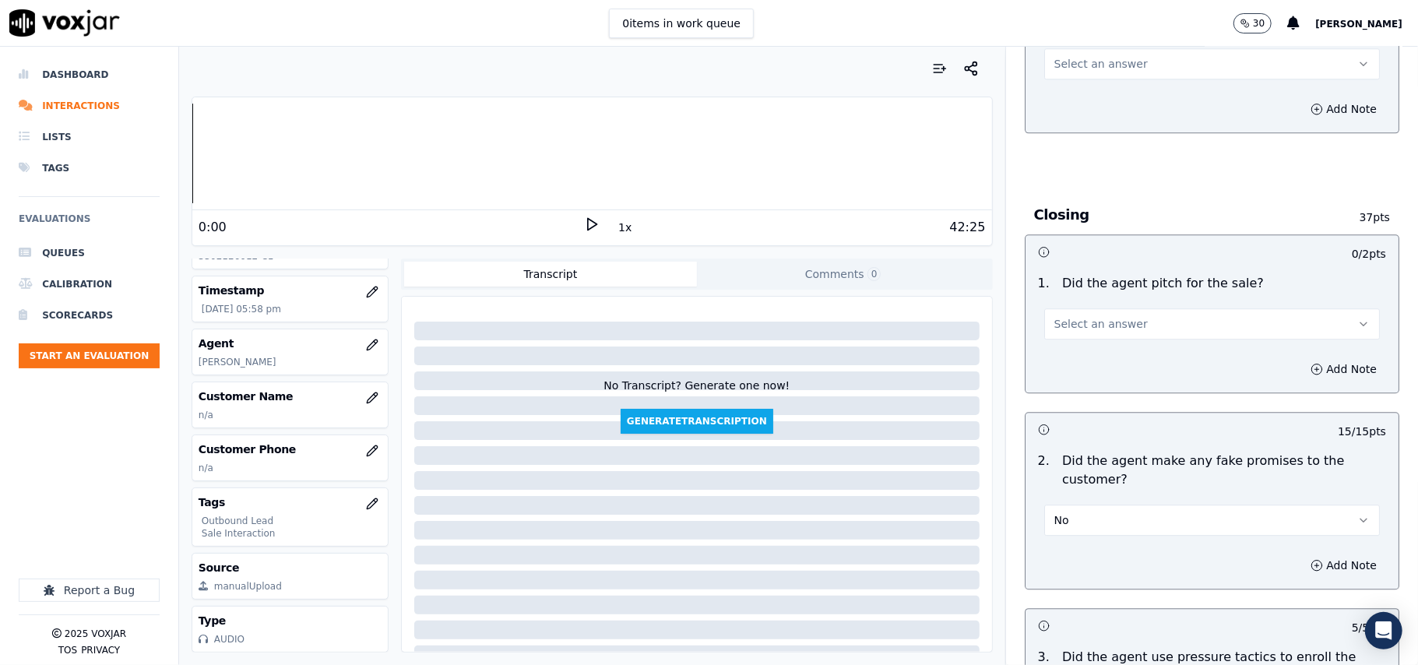
click at [1097, 308] on button "Select an answer" at bounding box center [1212, 323] width 336 height 31
click at [1094, 350] on div "Yes" at bounding box center [1178, 348] width 301 height 25
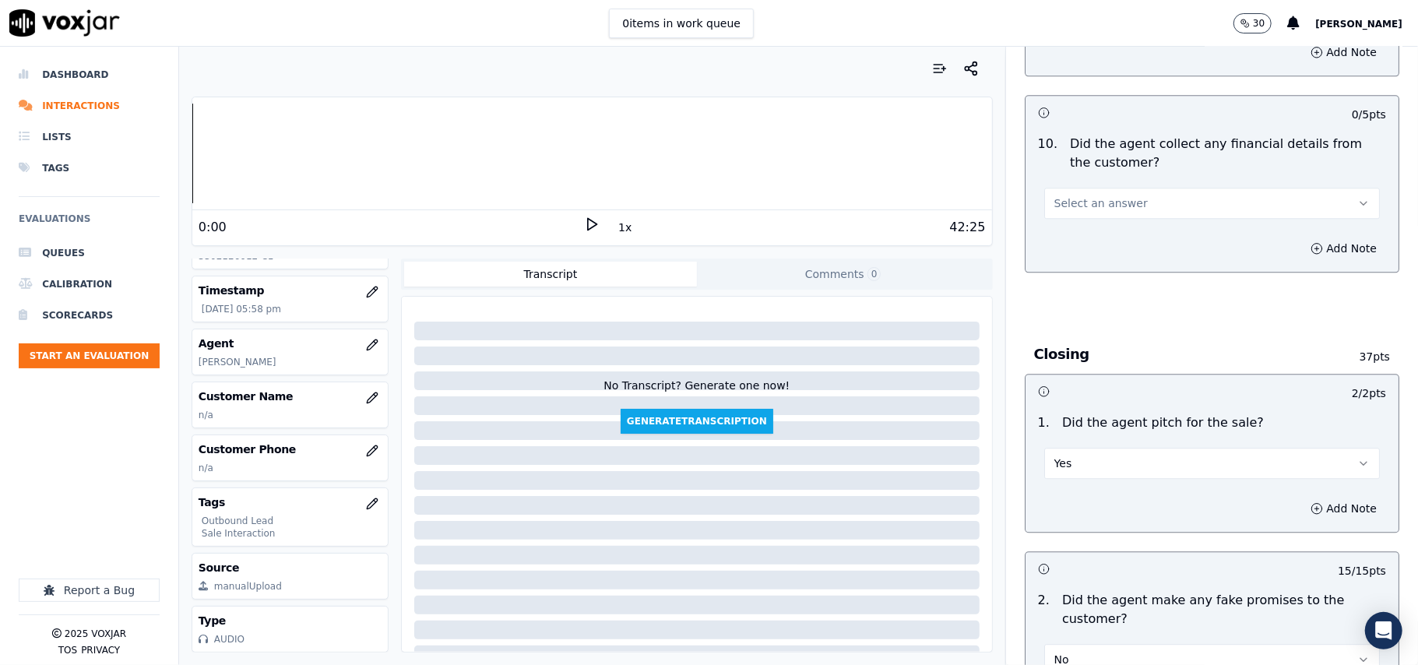
scroll to position [2618, 0]
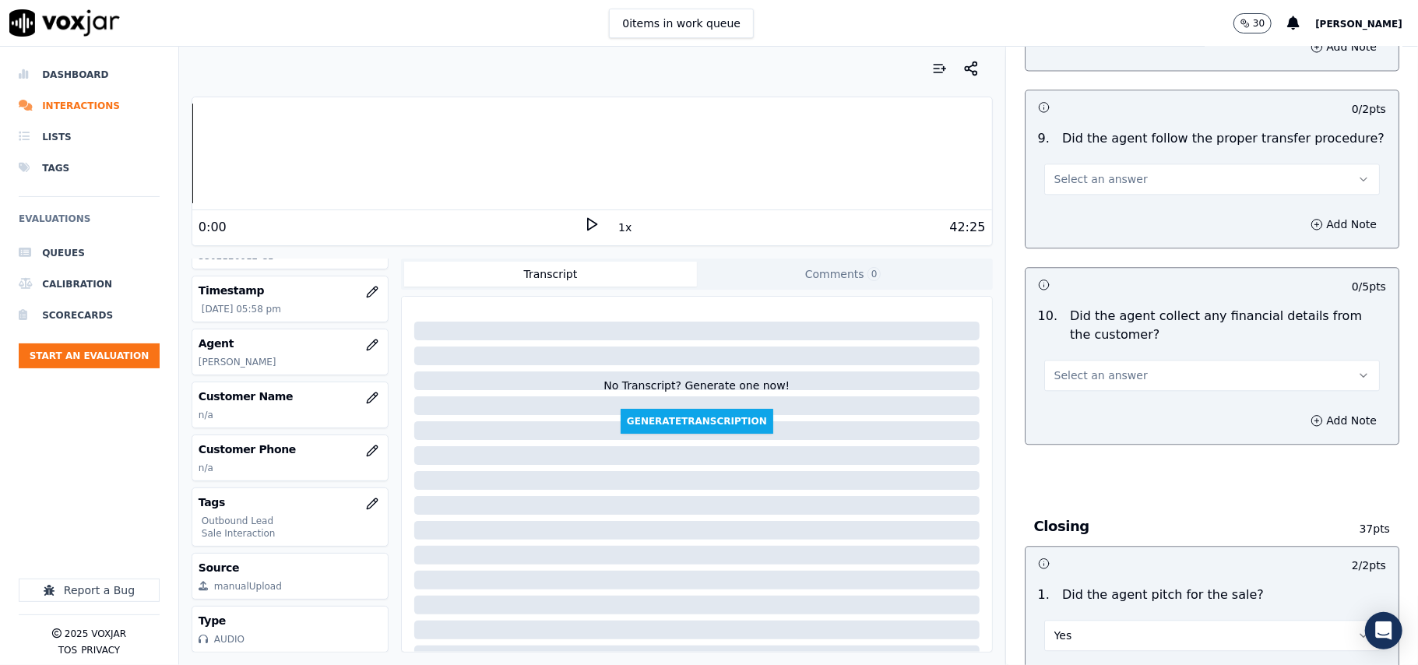
click at [1113, 368] on span "Select an answer" at bounding box center [1101, 376] width 93 height 16
click at [1086, 424] on div "No" at bounding box center [1178, 424] width 301 height 25
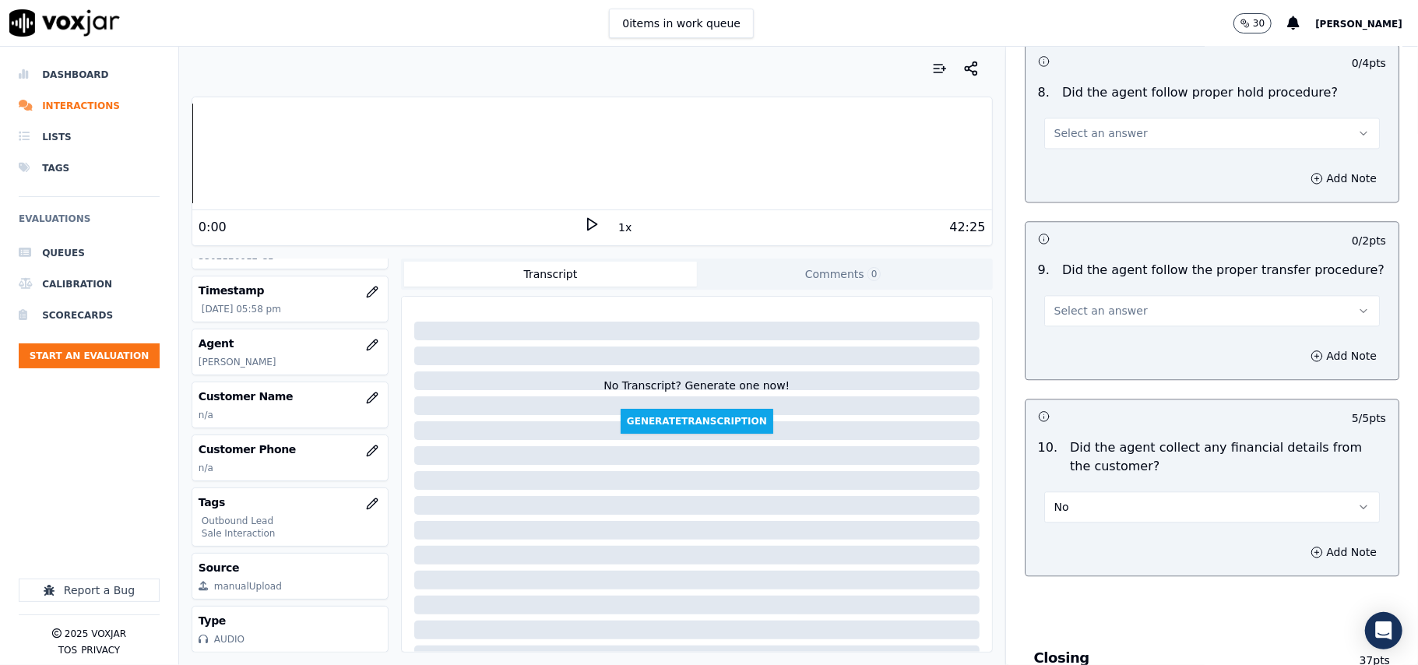
scroll to position [2410, 0]
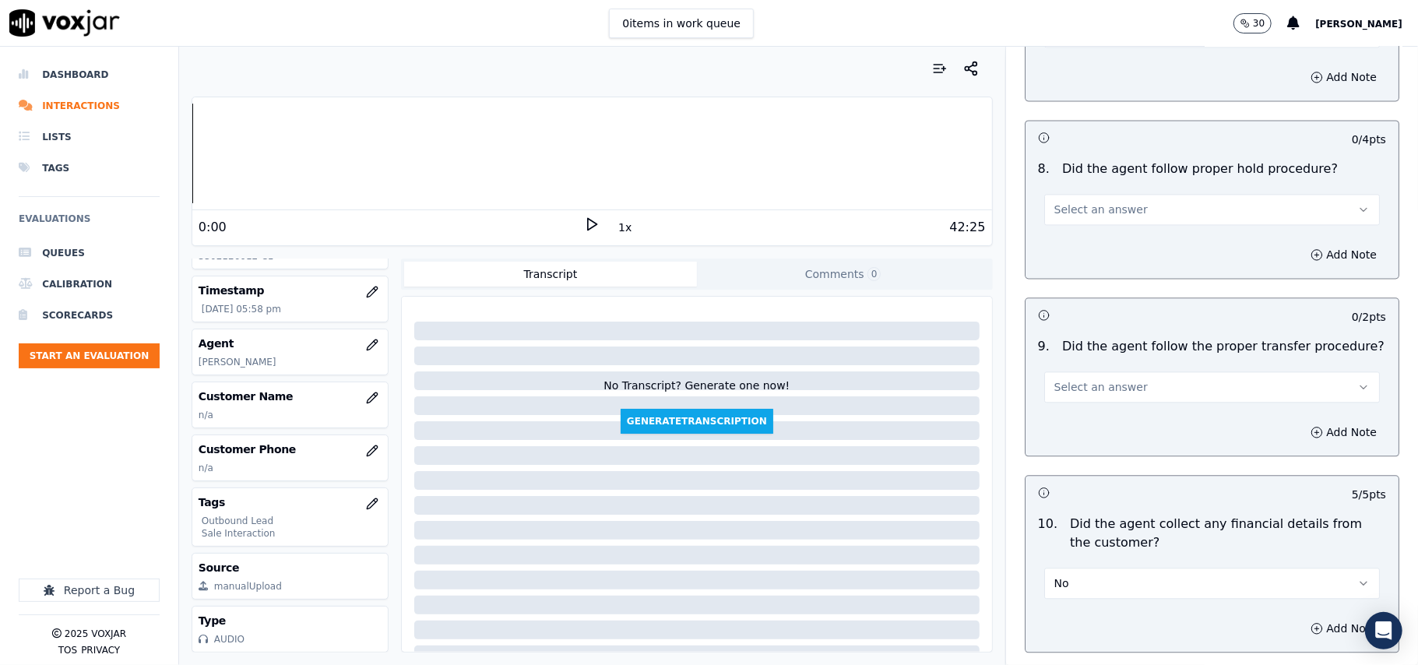
click at [1120, 386] on button "Select an answer" at bounding box center [1212, 387] width 336 height 31
click at [1118, 403] on div "Yes" at bounding box center [1178, 410] width 301 height 25
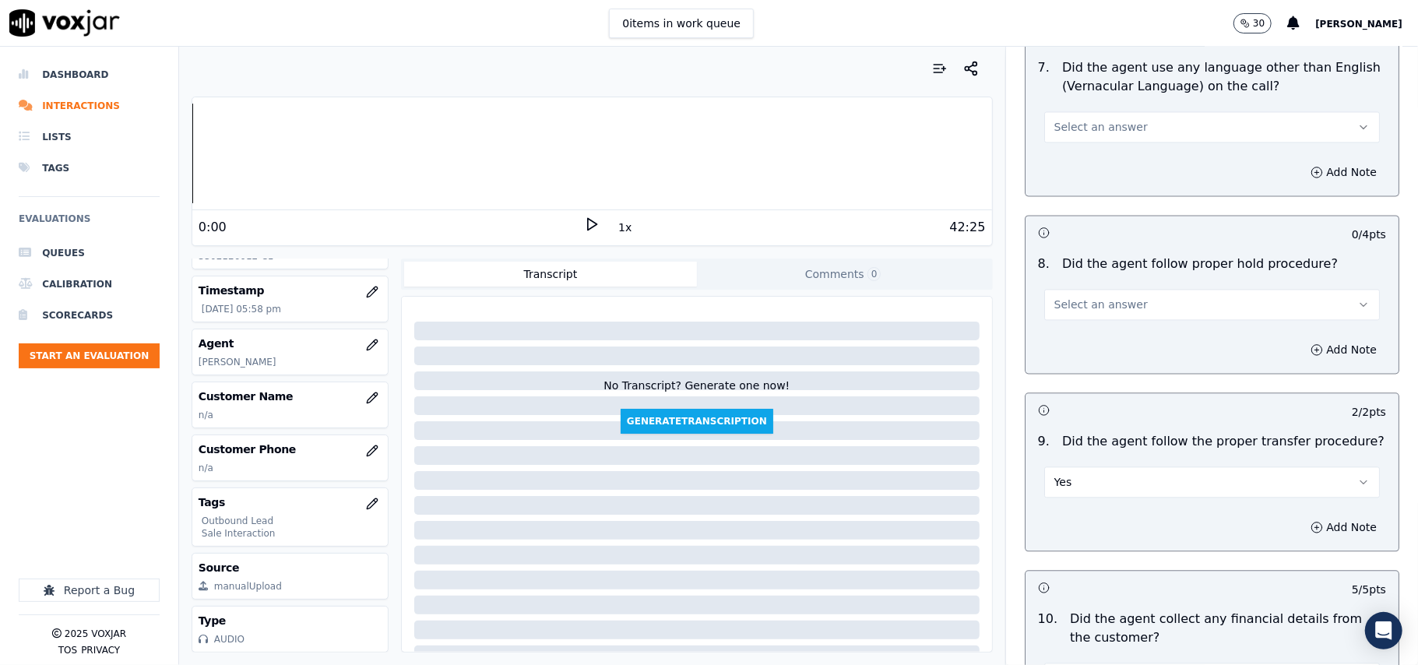
scroll to position [2203, 0]
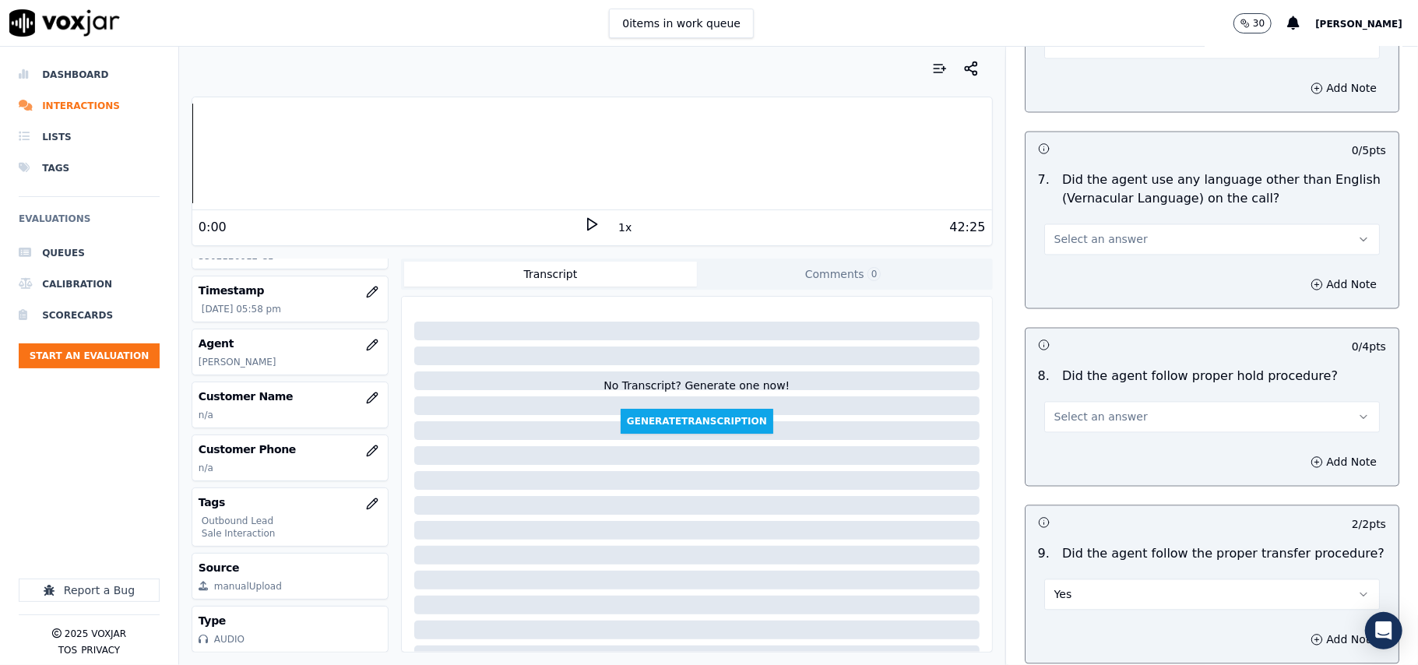
click at [1114, 401] on button "Select an answer" at bounding box center [1212, 416] width 336 height 31
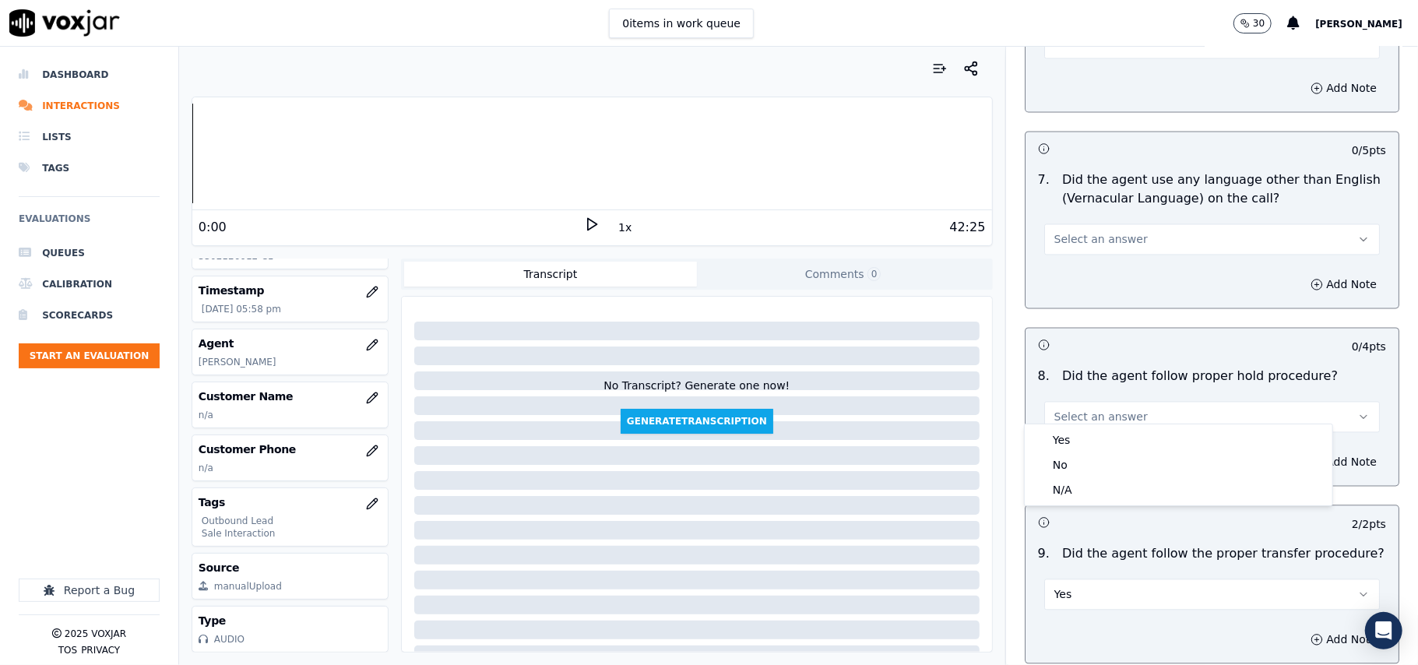
click at [1085, 424] on div "Yes No N/A" at bounding box center [1178, 465] width 309 height 83
click at [1083, 436] on div "Yes" at bounding box center [1178, 440] width 301 height 25
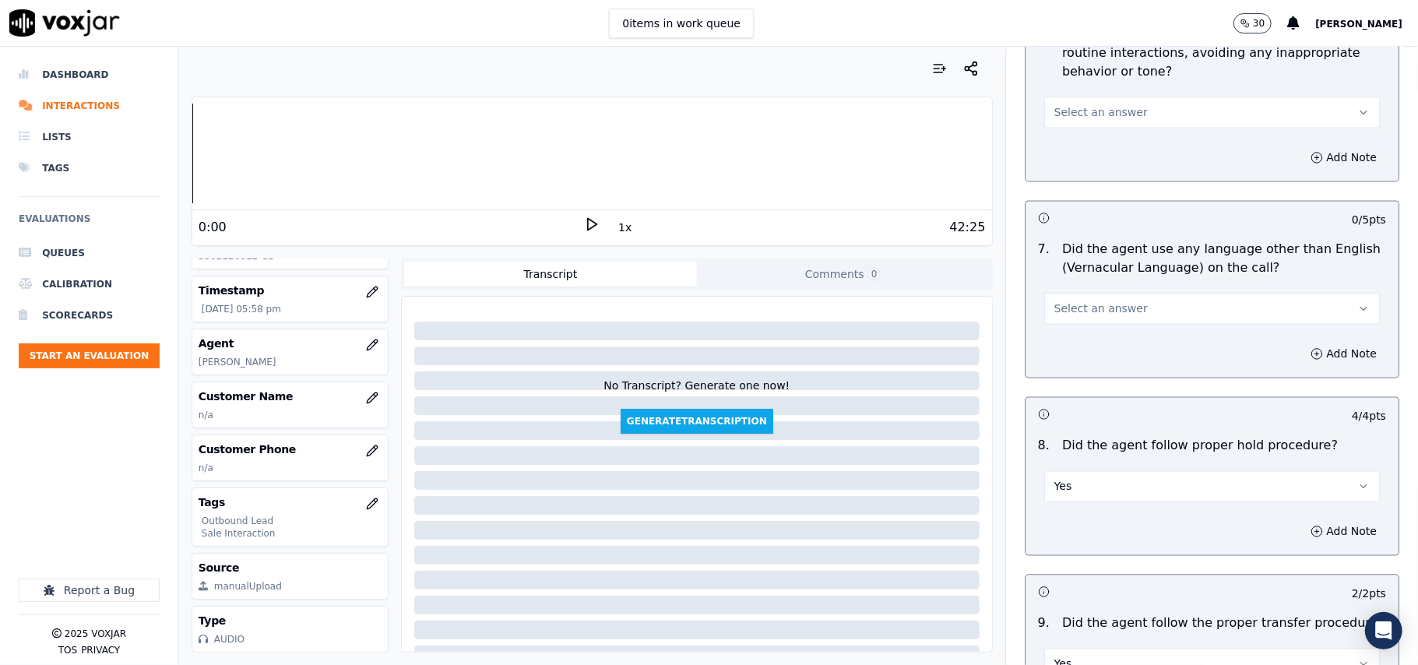
scroll to position [2098, 0]
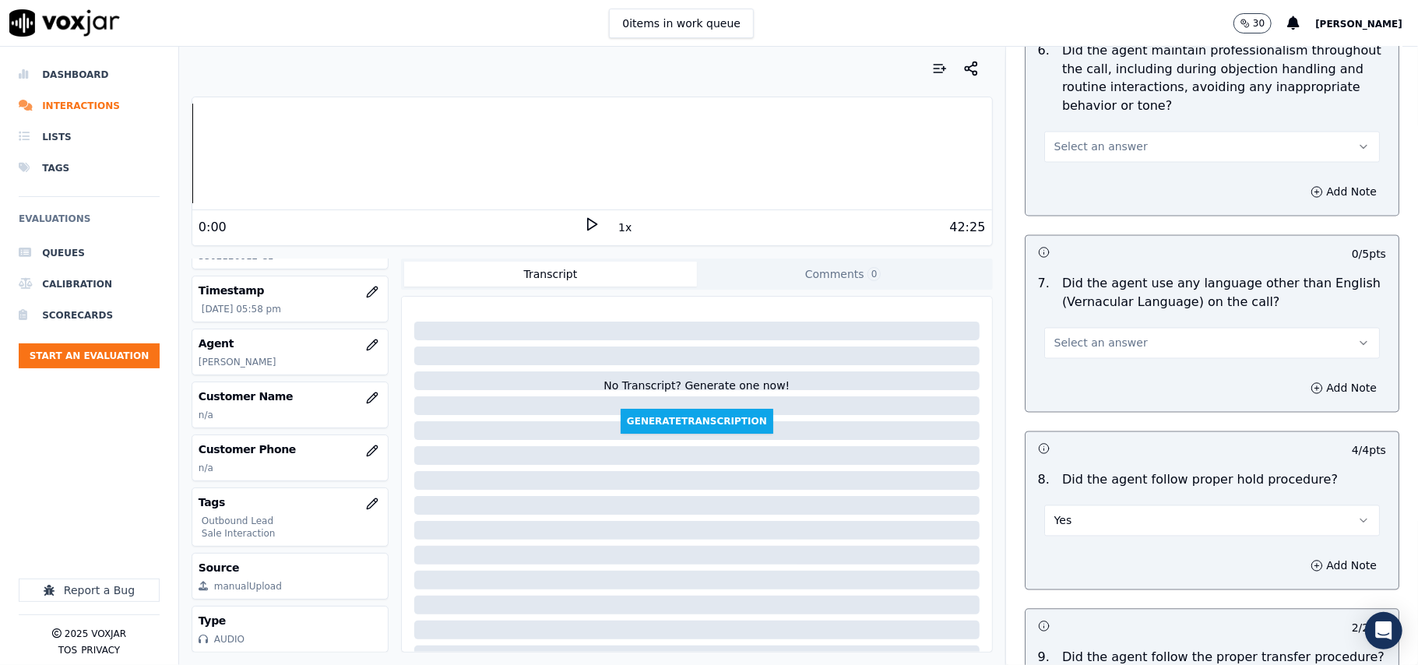
click at [1086, 336] on span "Select an answer" at bounding box center [1101, 344] width 93 height 16
click at [1082, 382] on div "No" at bounding box center [1178, 390] width 301 height 25
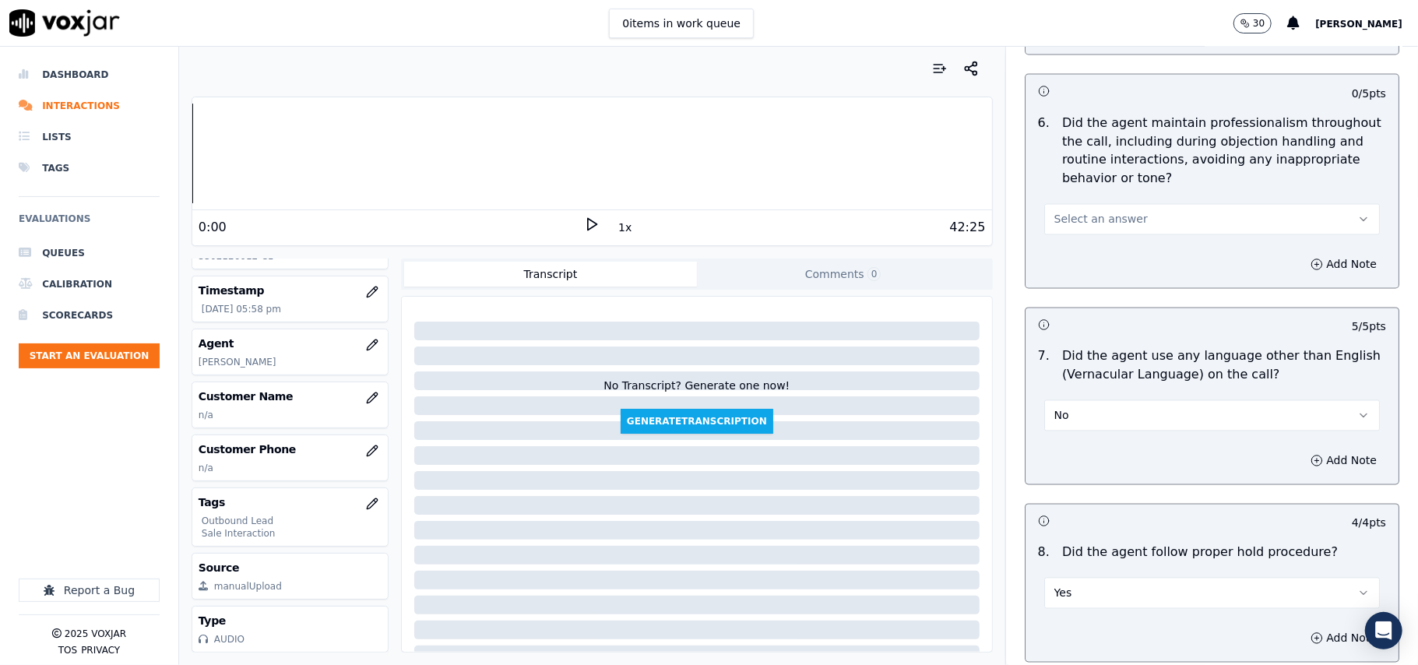
scroll to position [1891, 0]
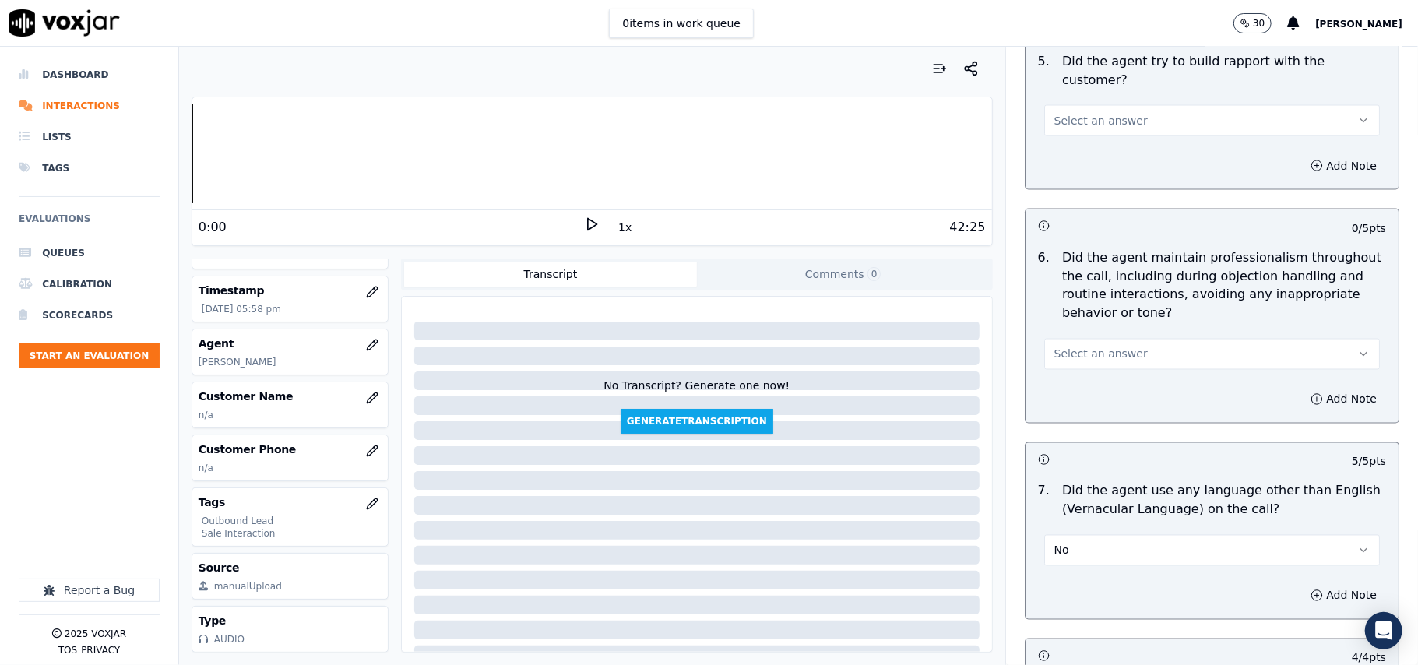
drag, startPoint x: 1088, startPoint y: 343, endPoint x: 1090, endPoint y: 356, distance: 13.4
click at [1089, 347] on span "Select an answer" at bounding box center [1101, 355] width 93 height 16
click at [1090, 382] on div "Yes" at bounding box center [1178, 376] width 301 height 25
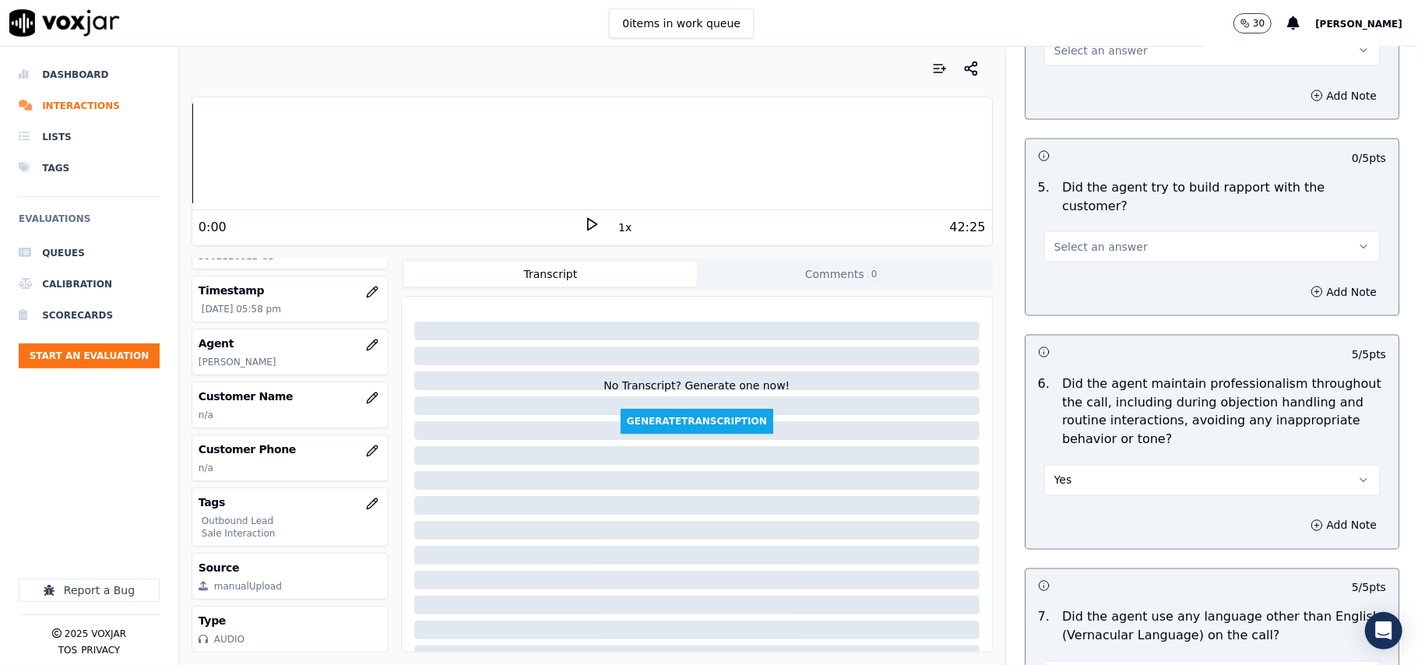
scroll to position [1683, 0]
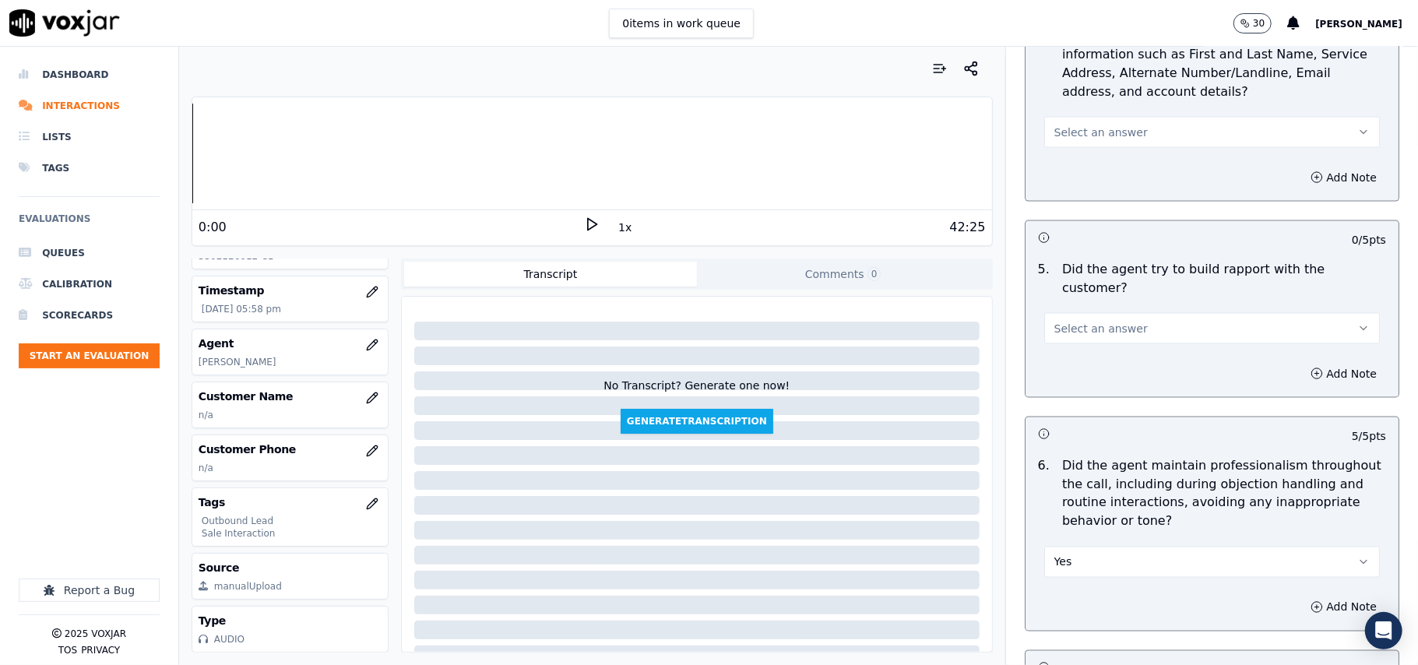
click at [1101, 350] on div "Add Note" at bounding box center [1212, 373] width 373 height 47
click at [1101, 321] on span "Select an answer" at bounding box center [1101, 329] width 93 height 16
click at [1097, 343] on div "Yes" at bounding box center [1178, 349] width 301 height 25
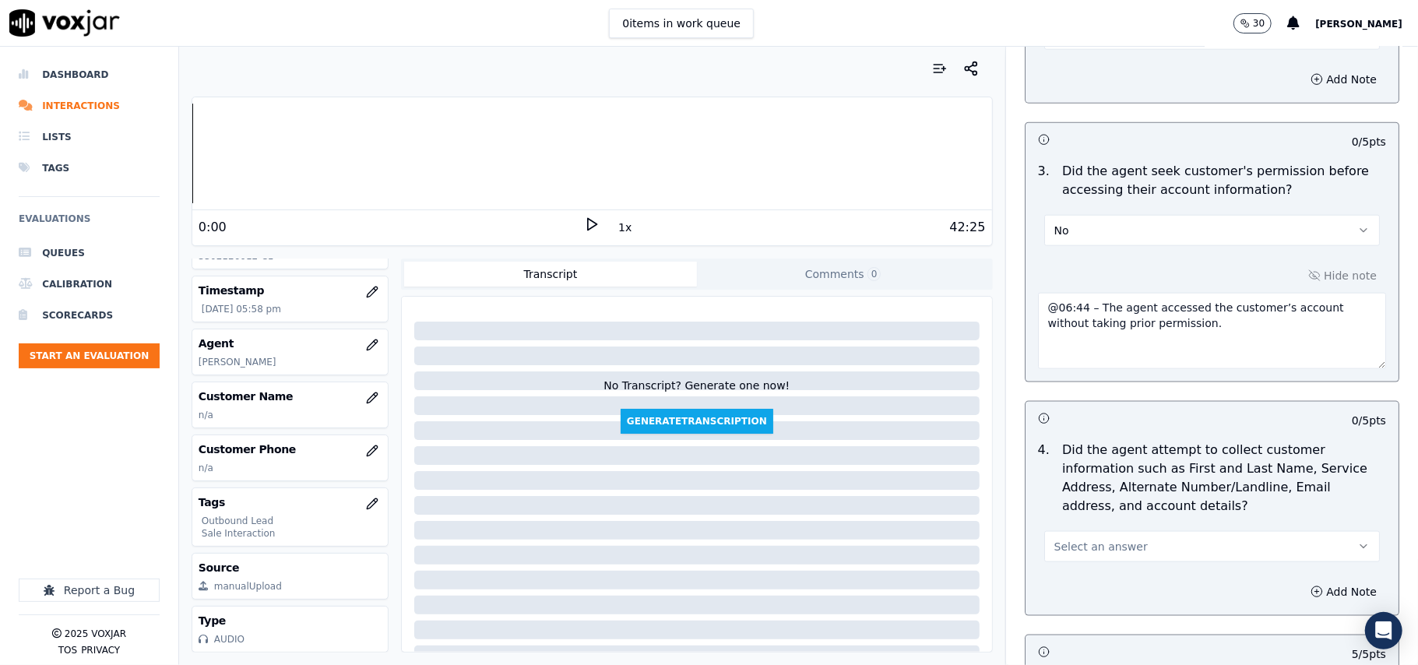
scroll to position [1268, 0]
click at [1114, 543] on button "Select an answer" at bounding box center [1212, 547] width 336 height 31
click at [1066, 625] on div "N/A" at bounding box center [1178, 637] width 301 height 25
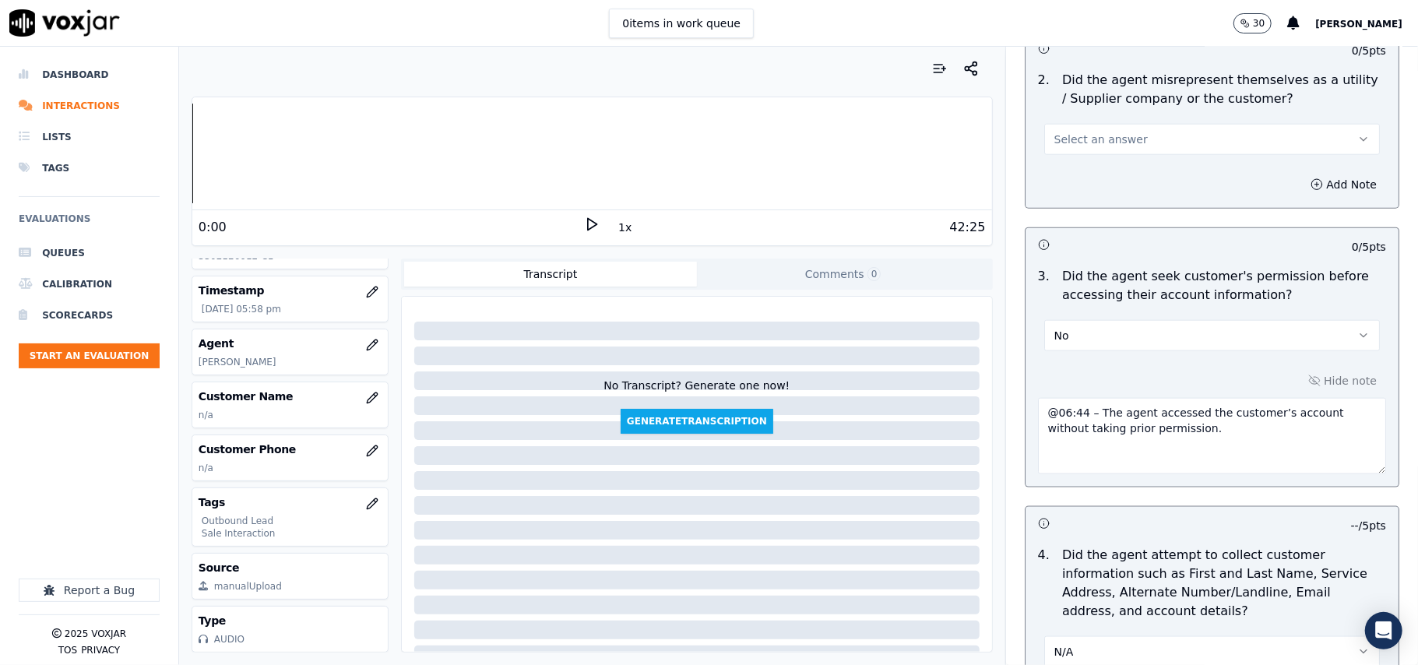
scroll to position [956, 0]
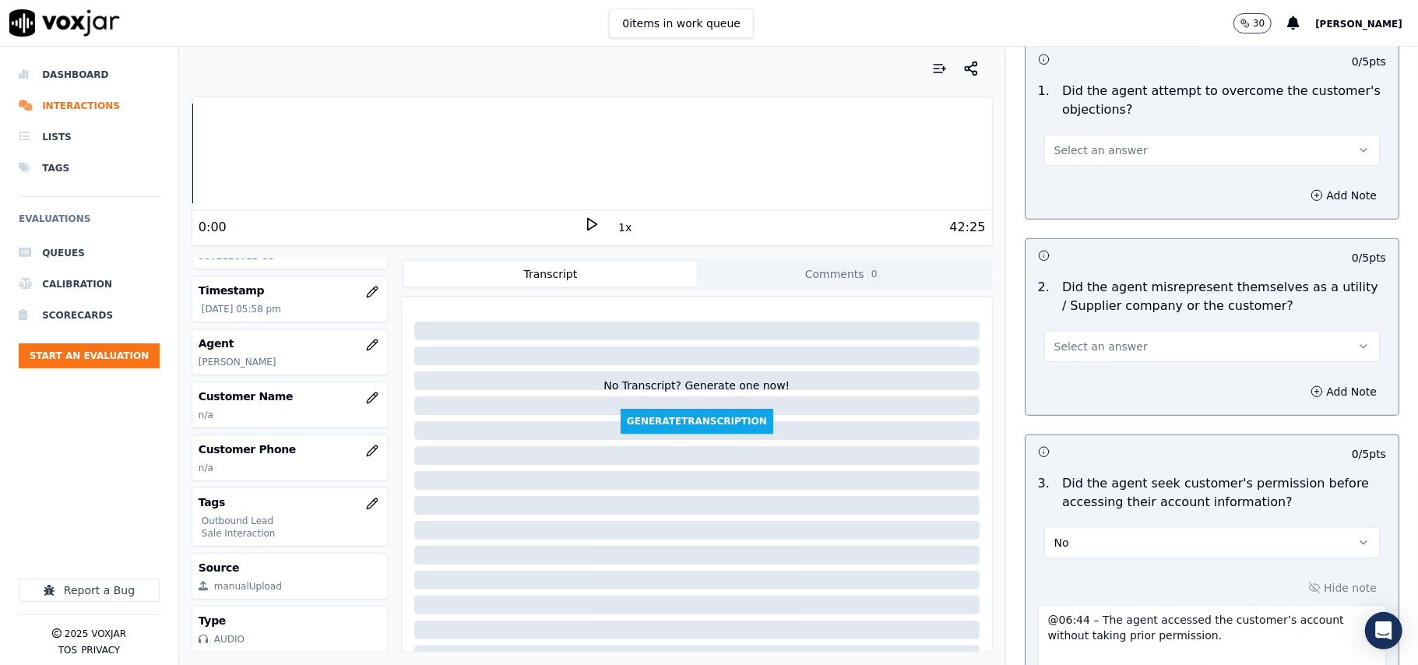
click at [1073, 354] on span "Select an answer" at bounding box center [1101, 347] width 93 height 16
click at [1069, 406] on div "No" at bounding box center [1178, 409] width 301 height 25
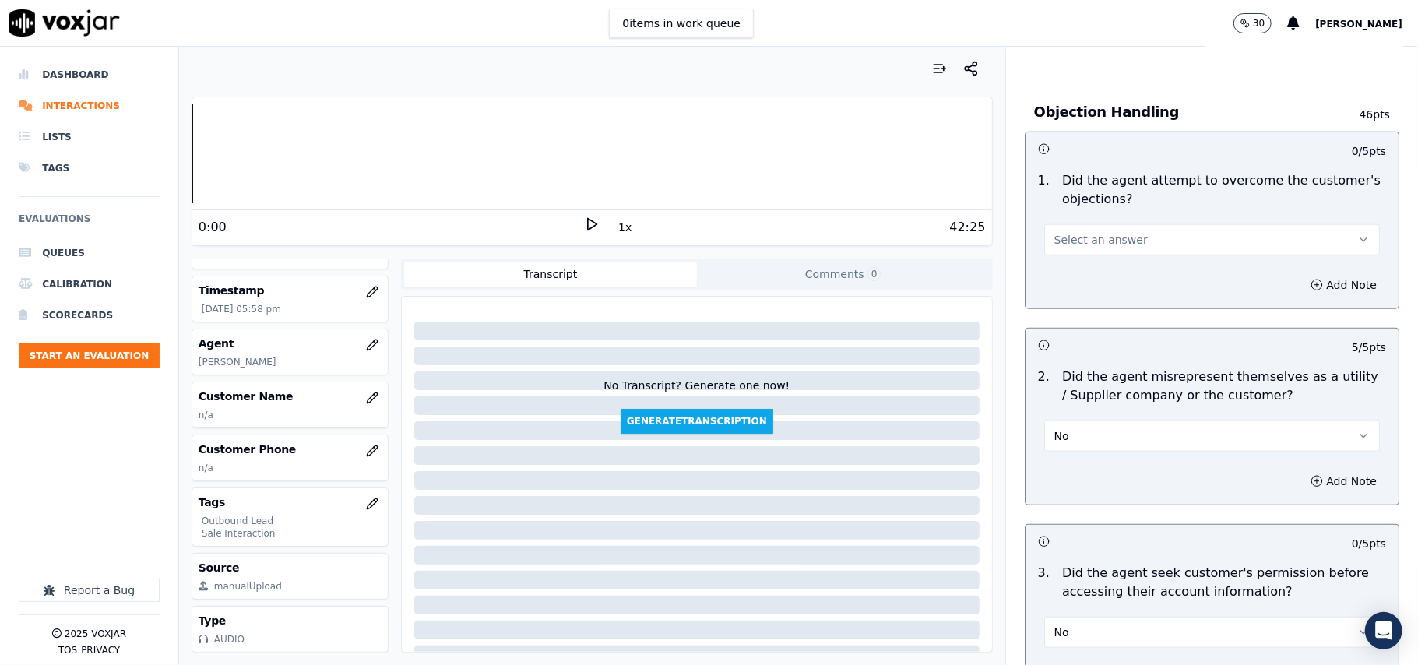
scroll to position [645, 0]
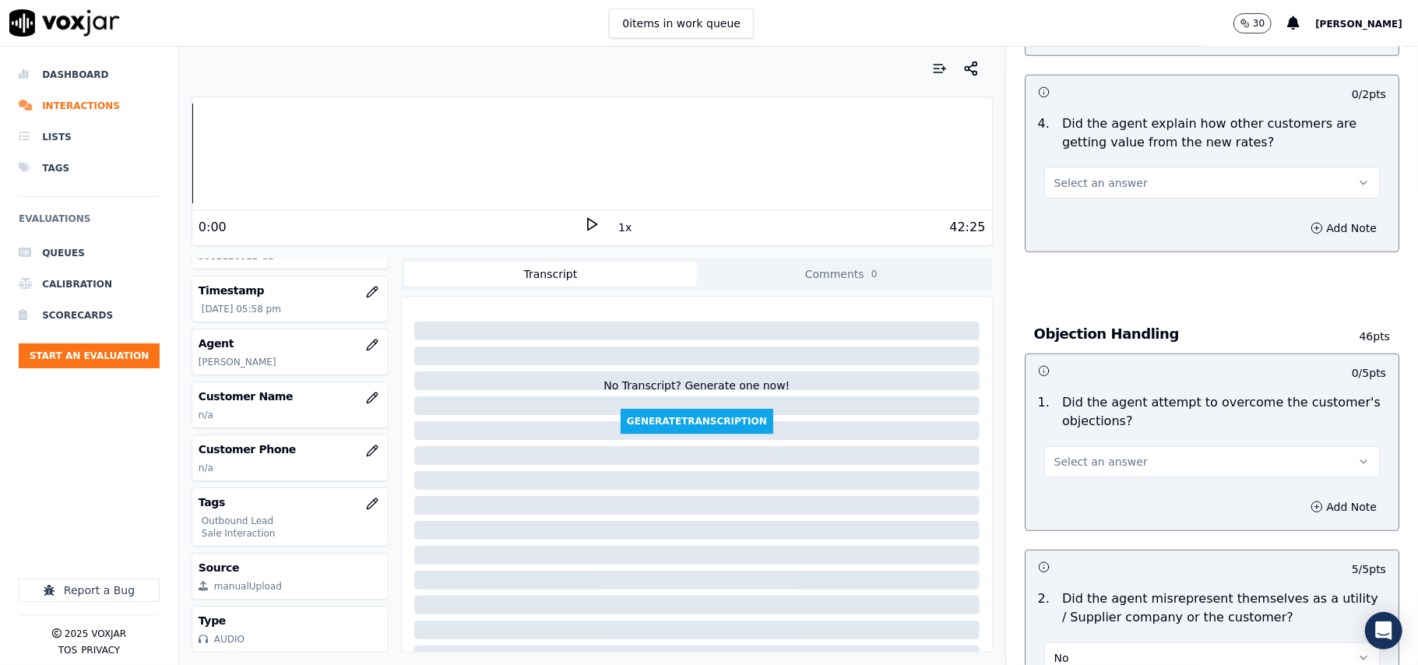
click at [1070, 475] on button "Select an answer" at bounding box center [1212, 461] width 336 height 31
click at [1072, 503] on div "Yes" at bounding box center [1178, 499] width 301 height 25
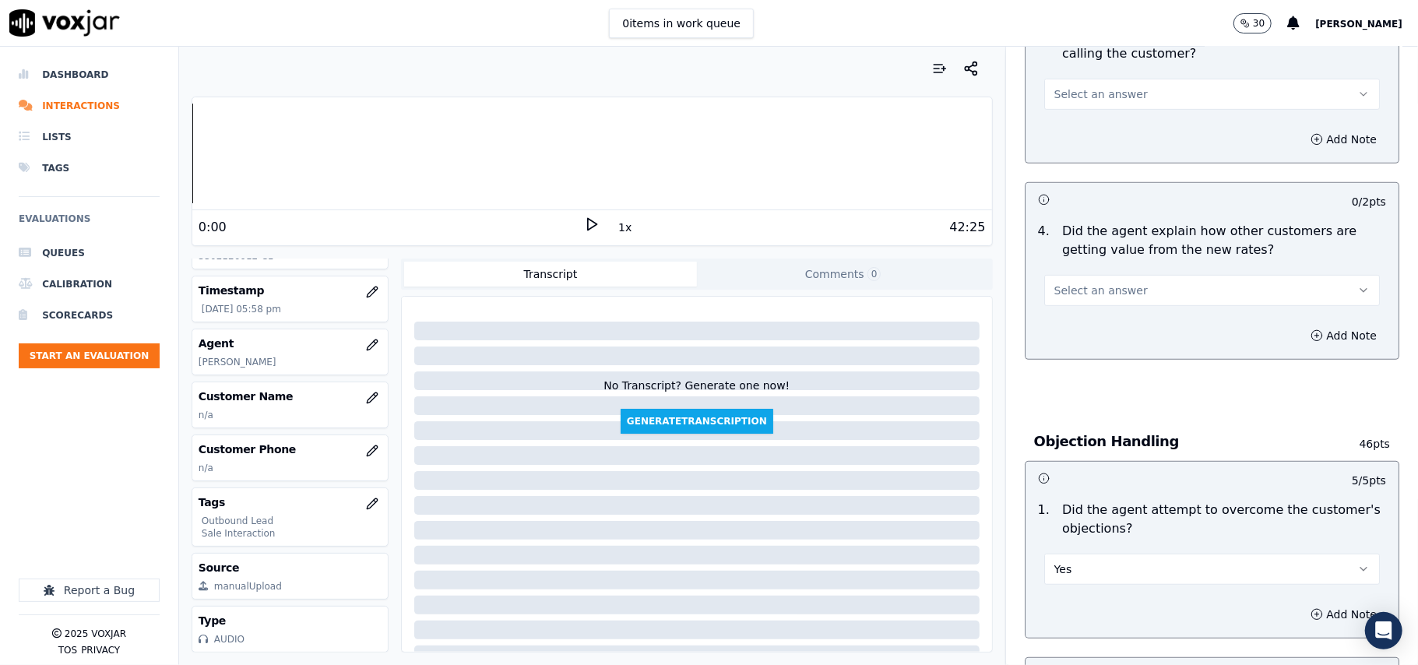
scroll to position [437, 0]
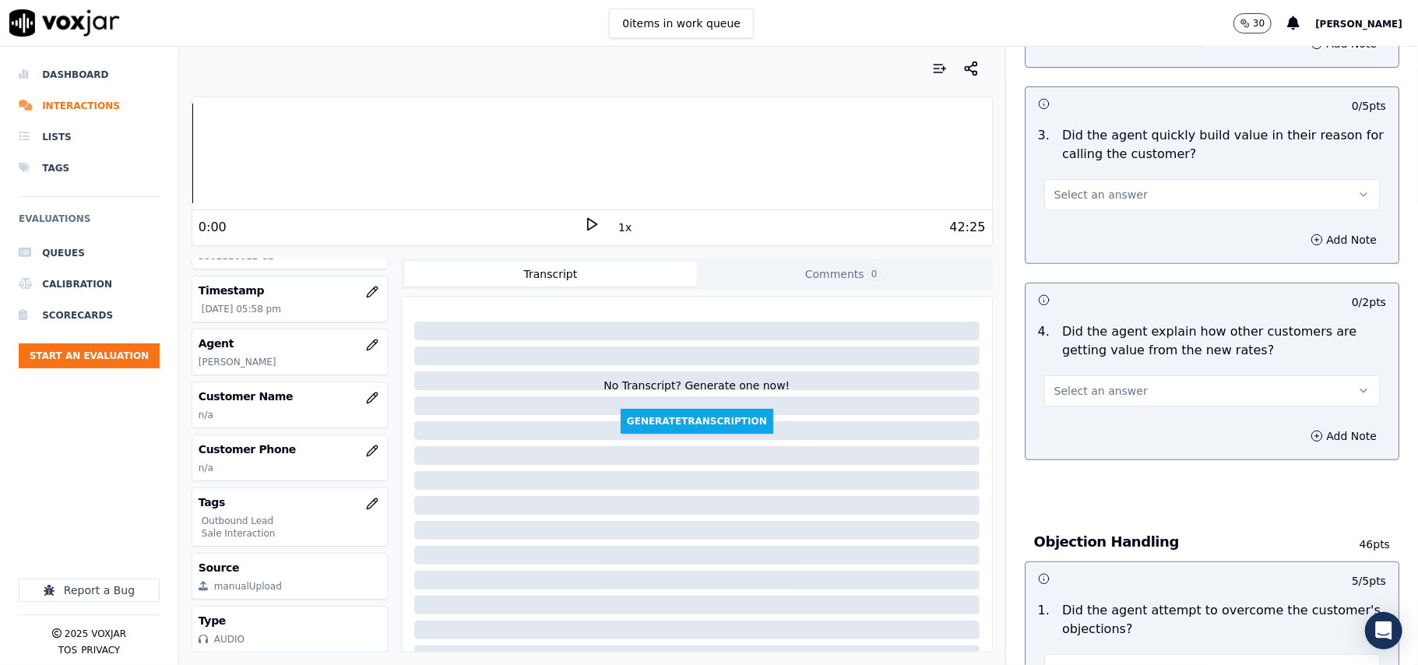
click at [1094, 393] on span "Select an answer" at bounding box center [1101, 391] width 93 height 16
click at [1088, 424] on div "Yes" at bounding box center [1178, 427] width 301 height 25
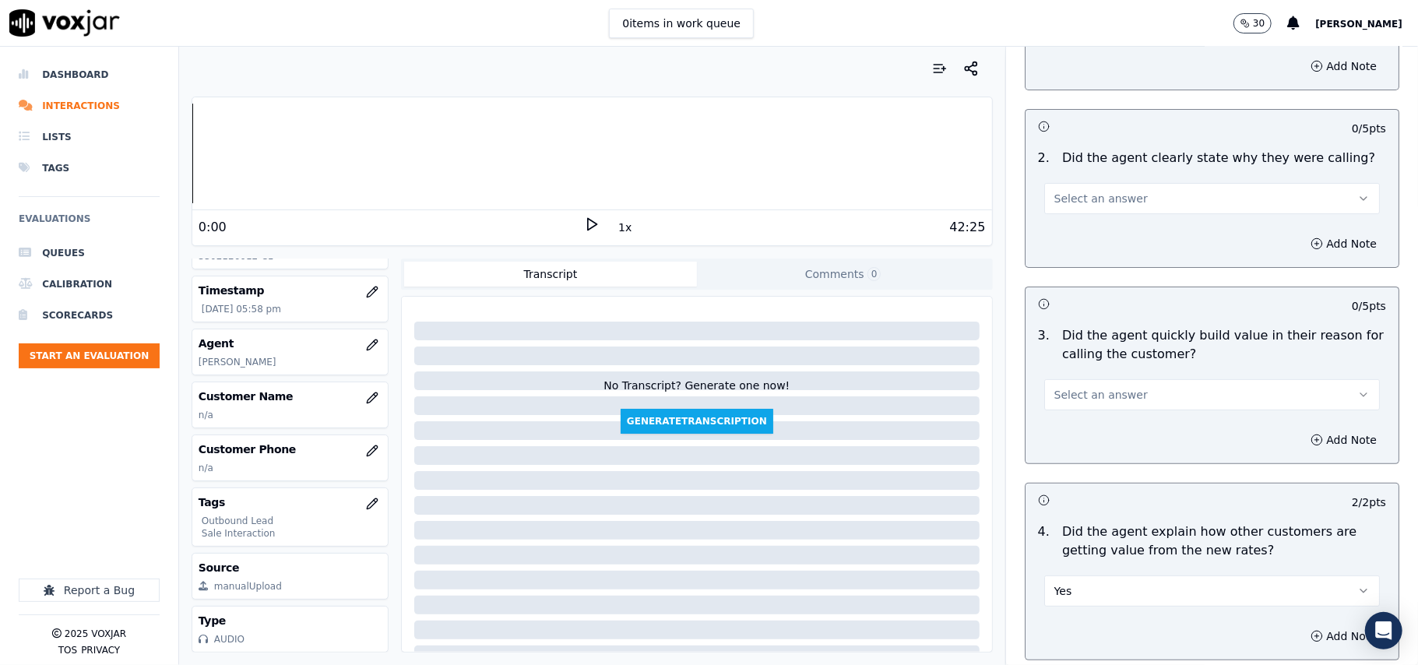
scroll to position [229, 0]
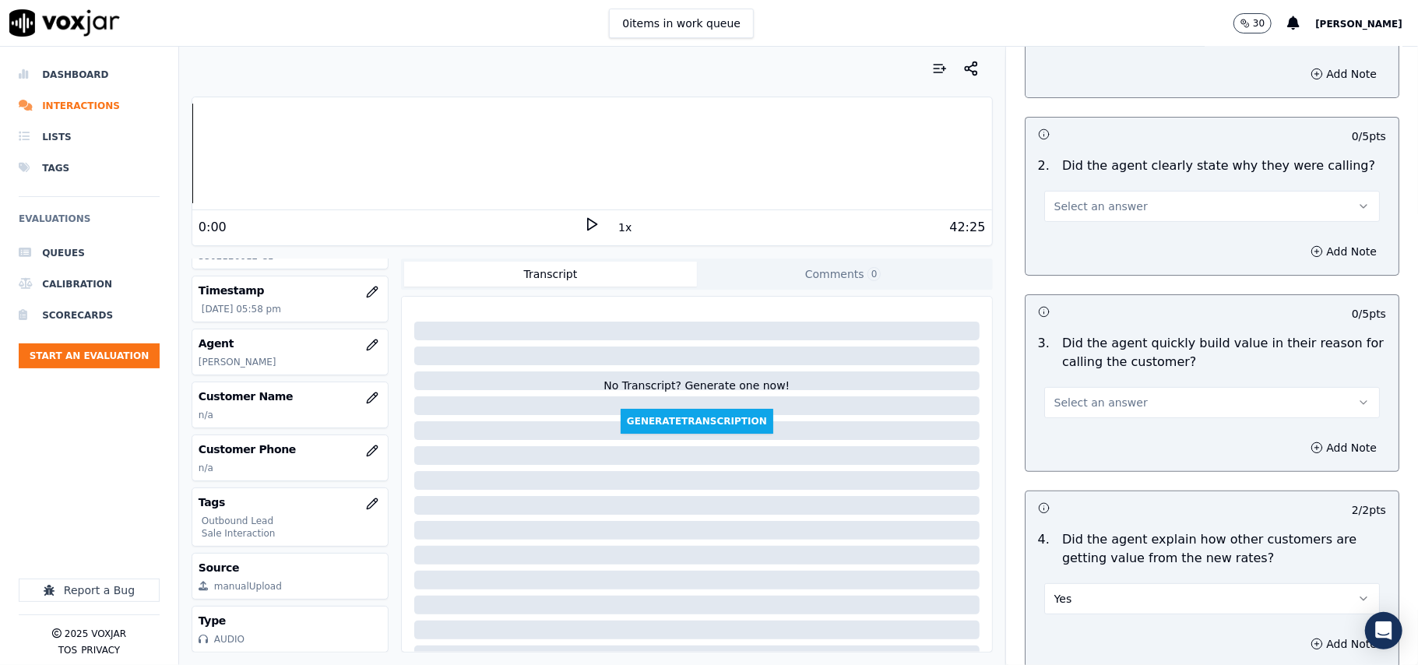
click at [1113, 405] on span "Select an answer" at bounding box center [1101, 403] width 93 height 16
click at [1079, 436] on div "Yes" at bounding box center [1178, 438] width 301 height 25
click at [1073, 210] on span "Select an answer" at bounding box center [1101, 207] width 93 height 16
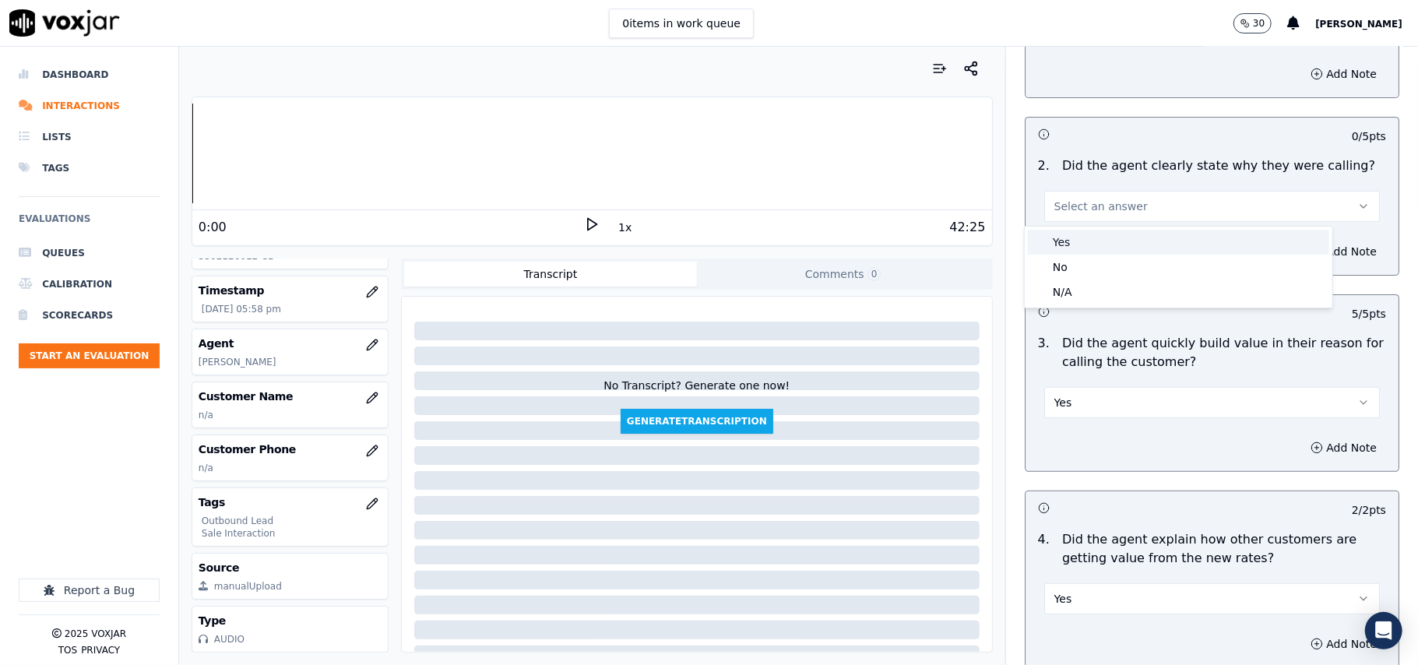
click at [1073, 241] on div "Yes" at bounding box center [1178, 242] width 301 height 25
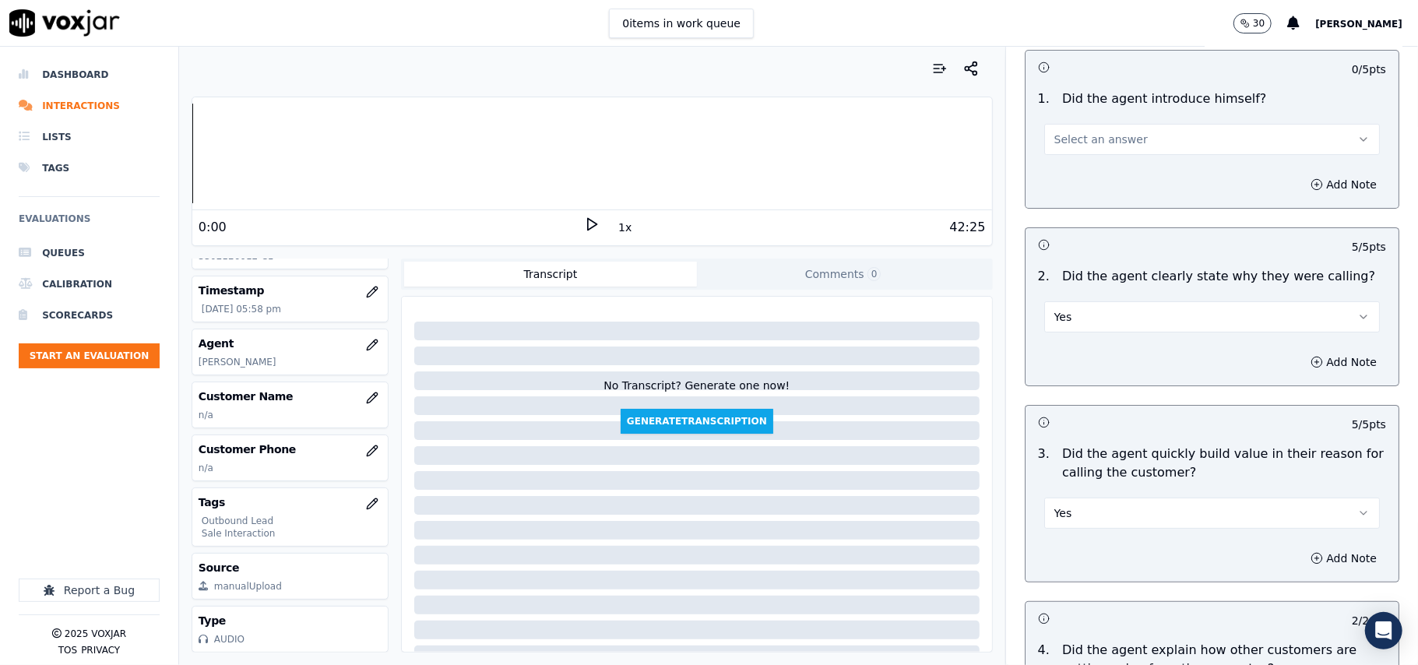
scroll to position [22, 0]
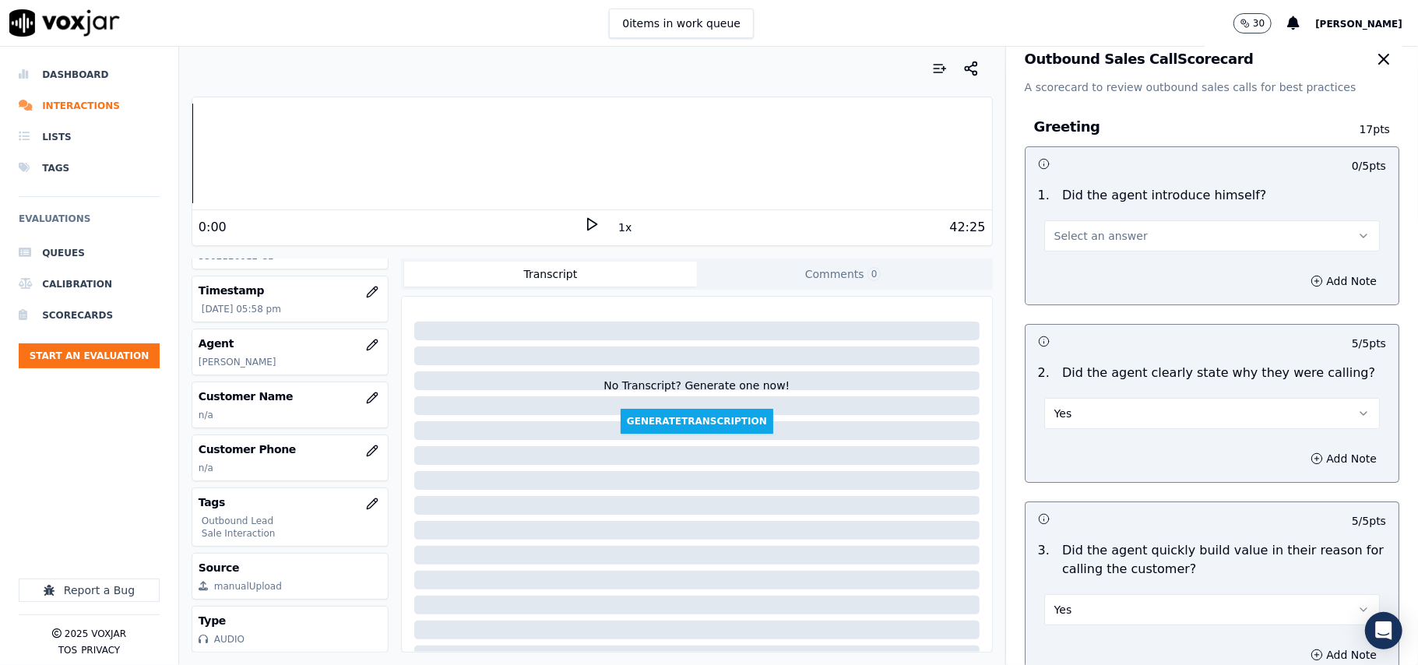
click at [1076, 229] on span "Select an answer" at bounding box center [1101, 236] width 93 height 16
click at [1069, 274] on div "Yes" at bounding box center [1178, 271] width 301 height 25
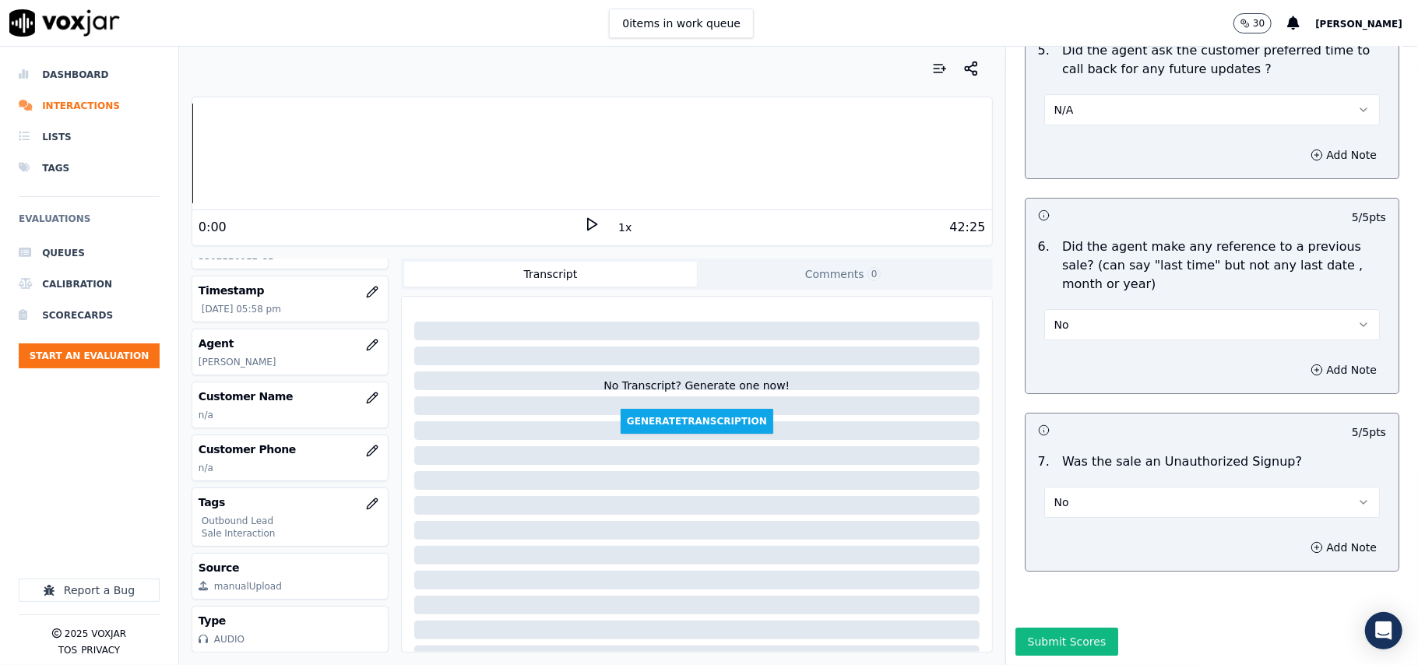
scroll to position [3968, 0]
click at [357, 382] on button "button" at bounding box center [372, 397] width 31 height 31
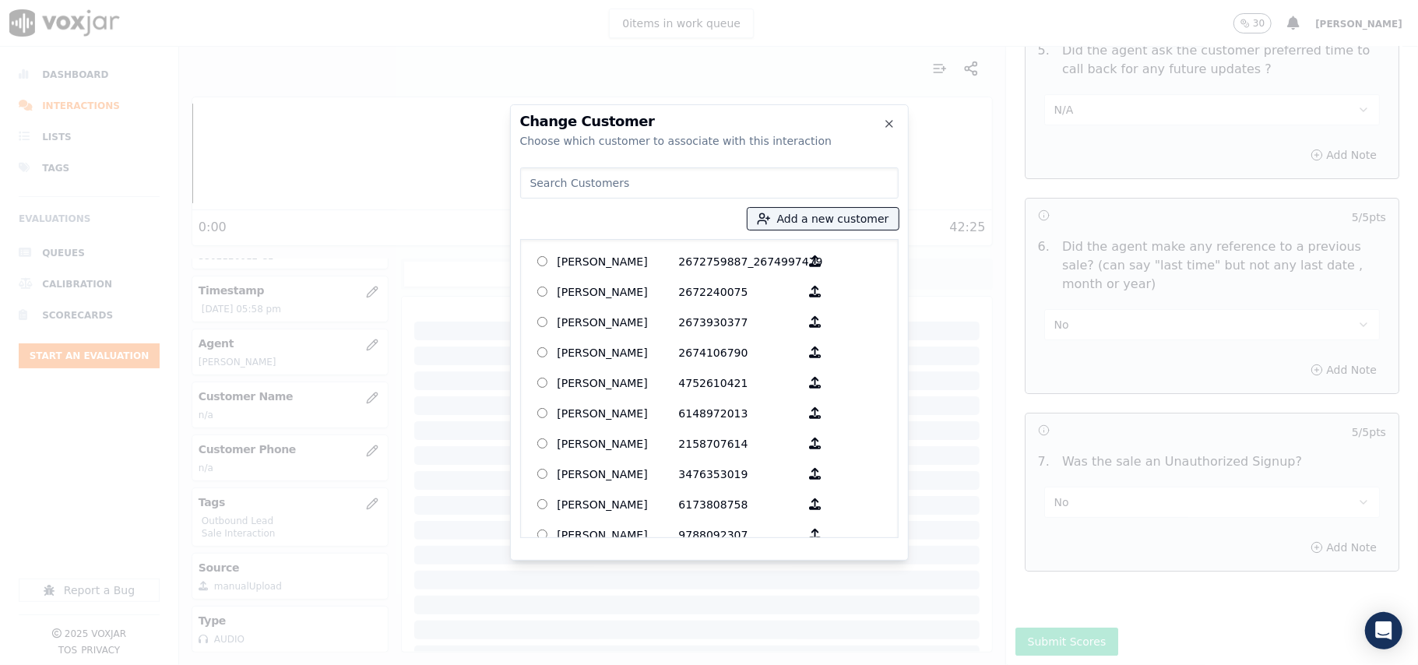
click at [558, 178] on input at bounding box center [709, 182] width 379 height 31
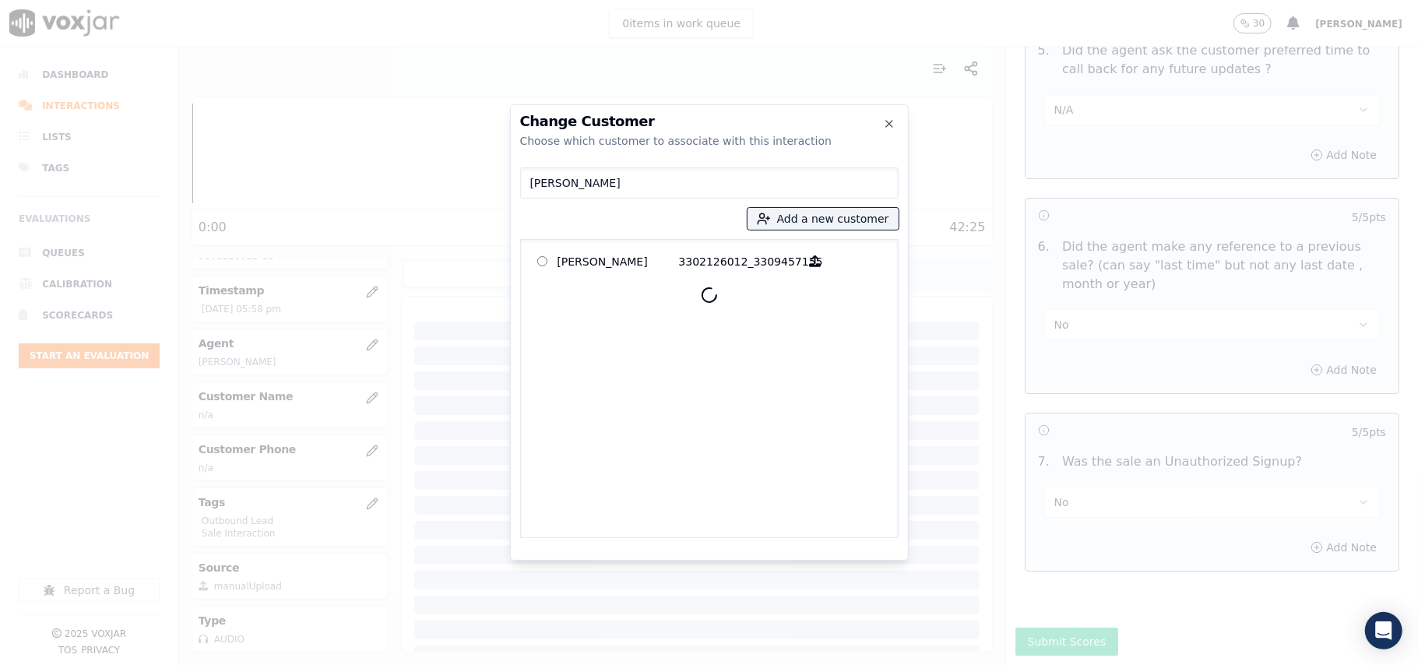
type input "[PERSON_NAME]"
click at [628, 269] on p "[PERSON_NAME]" at bounding box center [619, 261] width 122 height 24
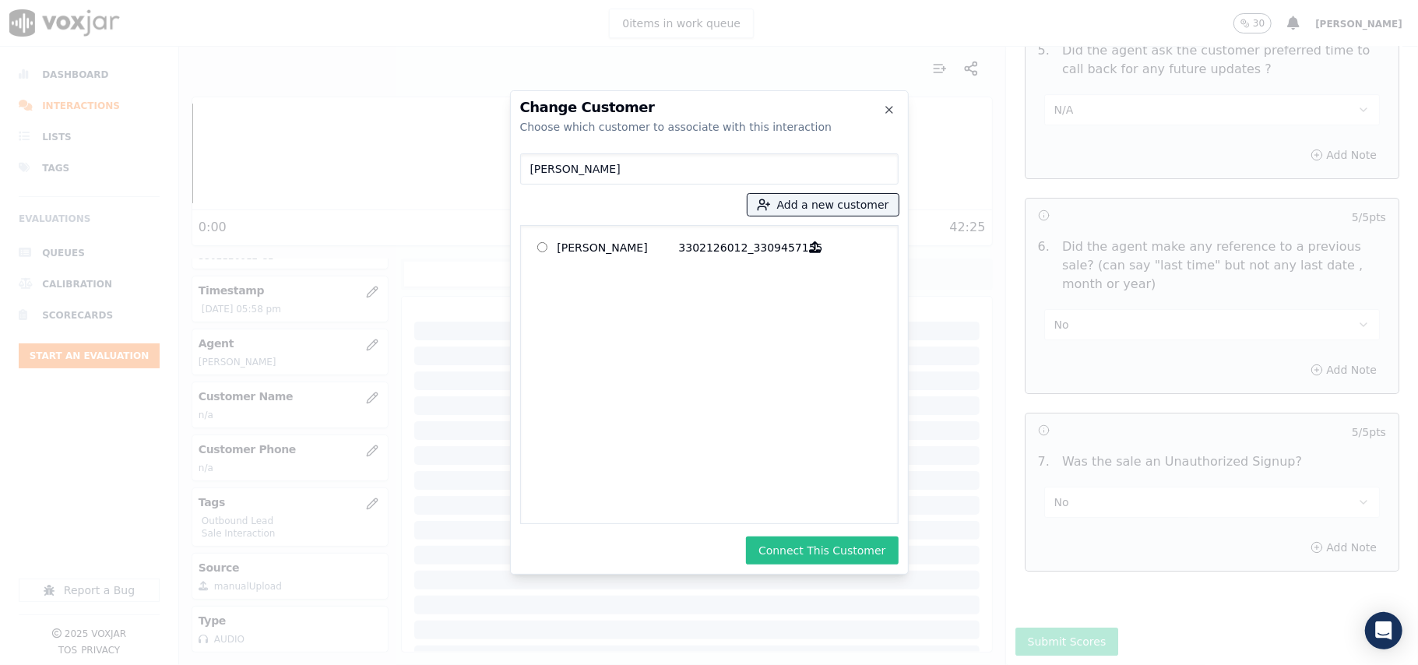
click at [799, 547] on button "Connect This Customer" at bounding box center [822, 551] width 152 height 28
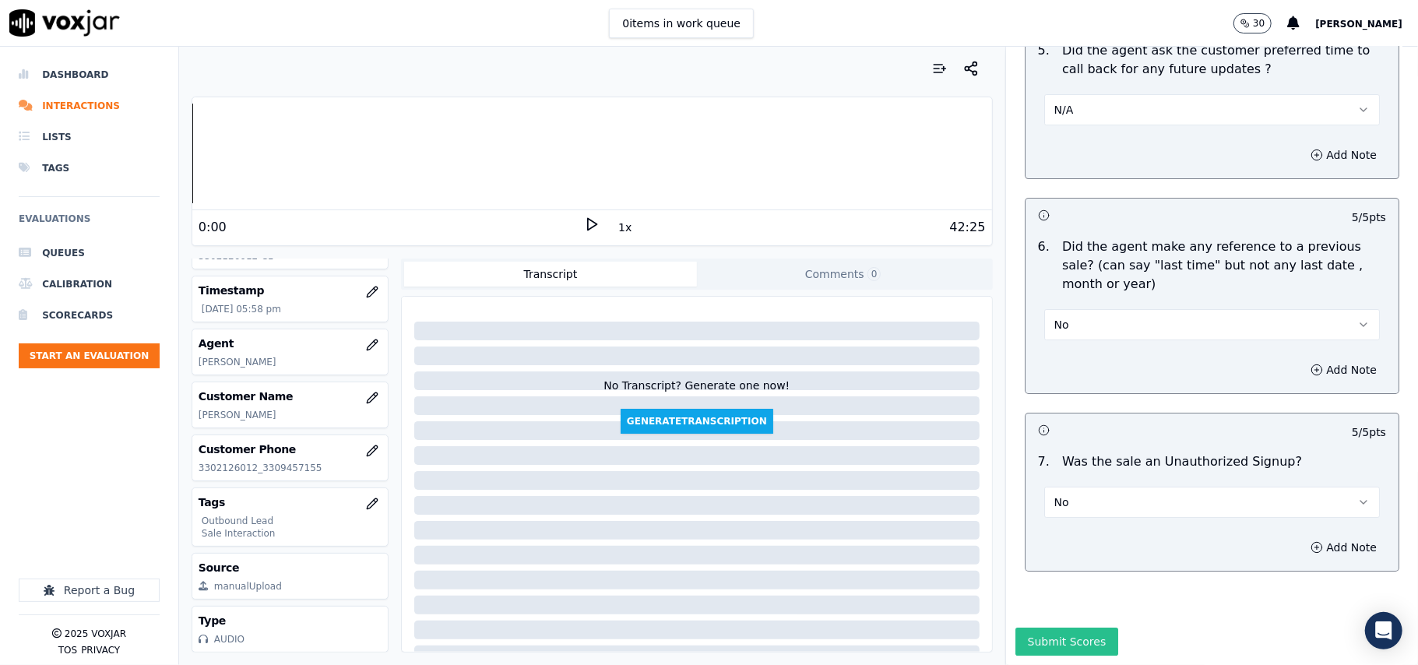
click at [1054, 628] on button "Submit Scores" at bounding box center [1068, 642] width 104 height 28
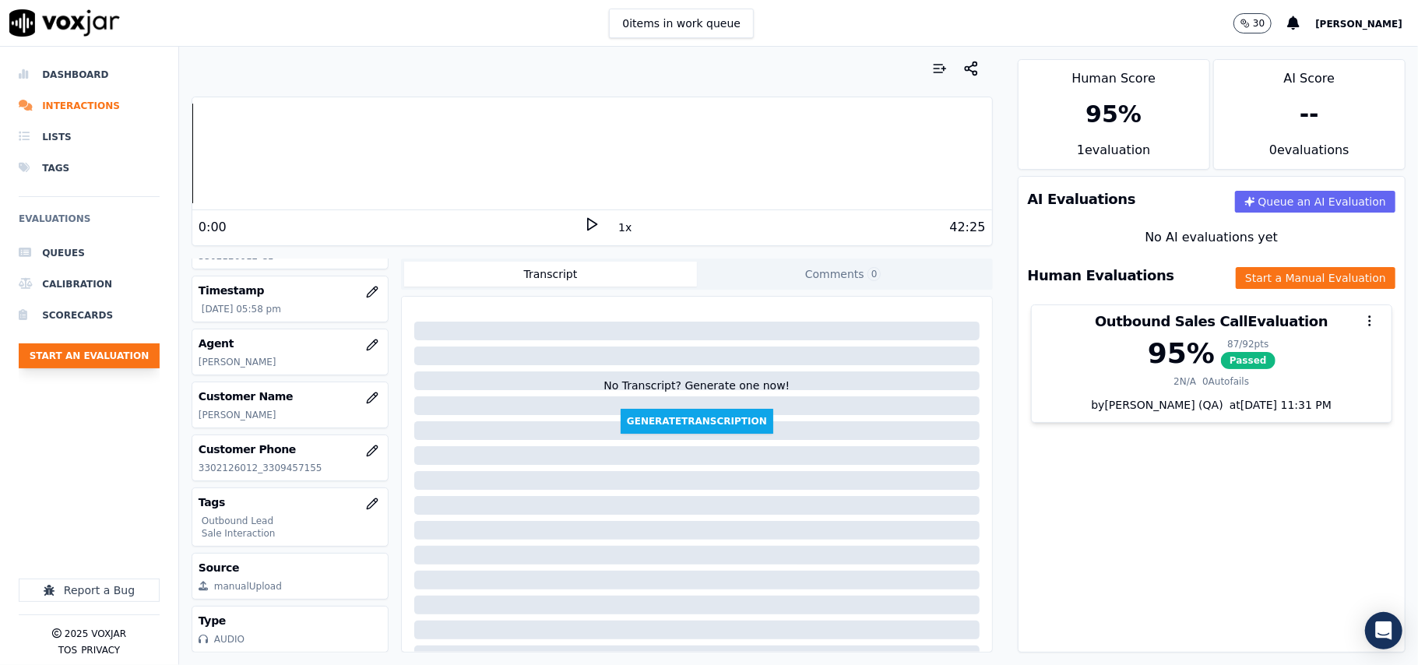
click at [107, 350] on button "Start an Evaluation" at bounding box center [89, 355] width 141 height 25
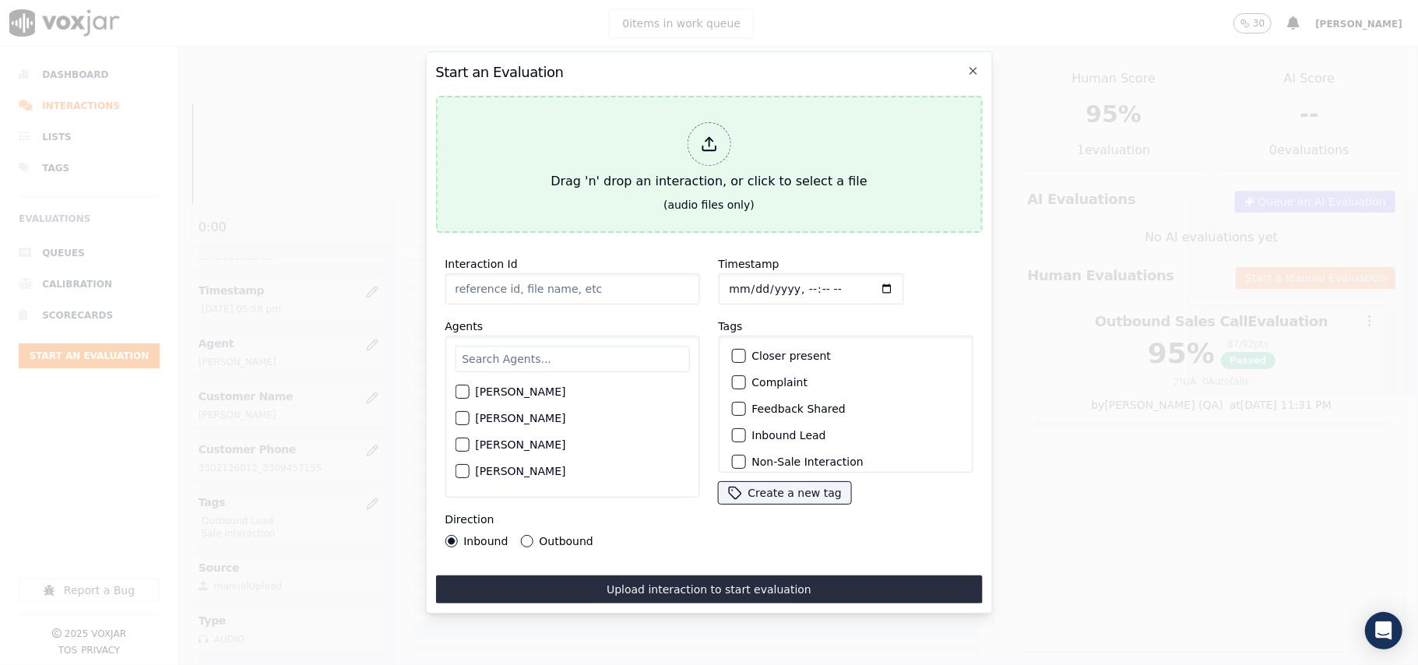
click at [708, 197] on div "(audio files only)" at bounding box center [709, 205] width 91 height 16
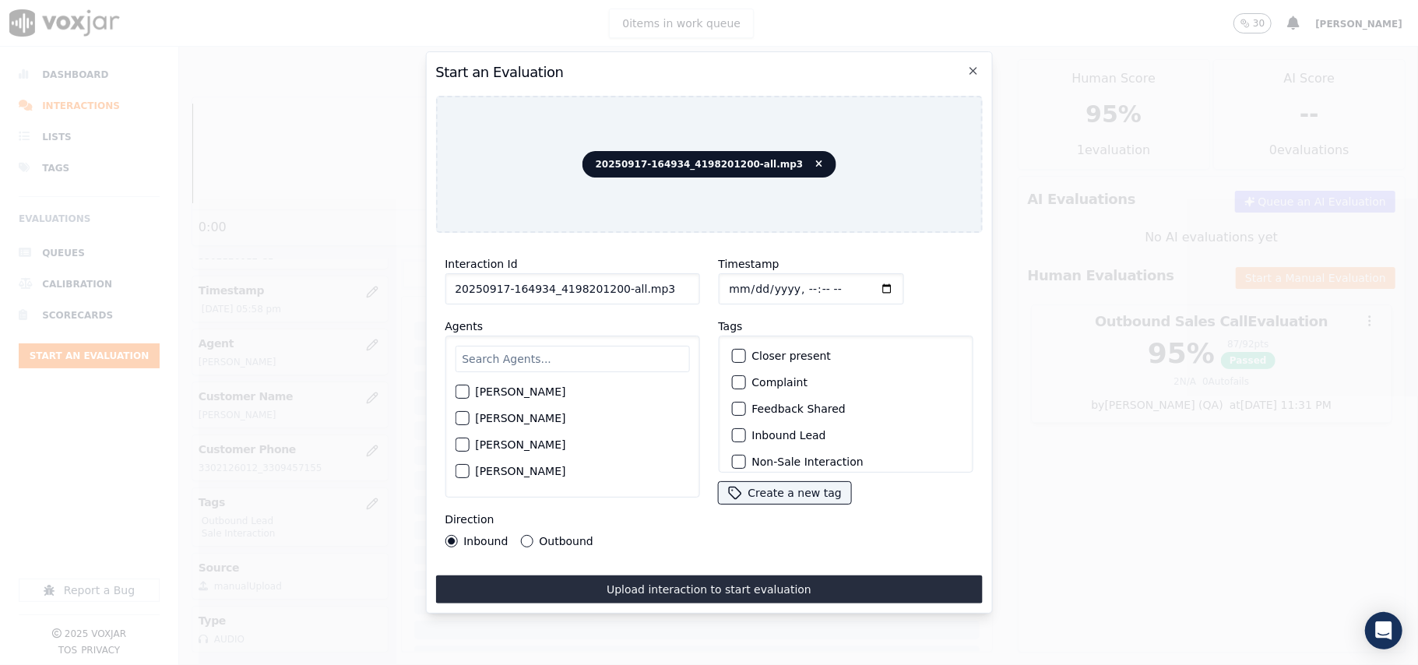
drag, startPoint x: 660, startPoint y: 271, endPoint x: 608, endPoint y: 272, distance: 52.2
click at [608, 273] on input "20250917-164934_4198201200-all.mp3" at bounding box center [572, 288] width 255 height 31
type input "20250917-164934_4198201200-C1"
click at [749, 278] on input "Timestamp" at bounding box center [810, 288] width 185 height 31
type input "[DATE]T18:01"
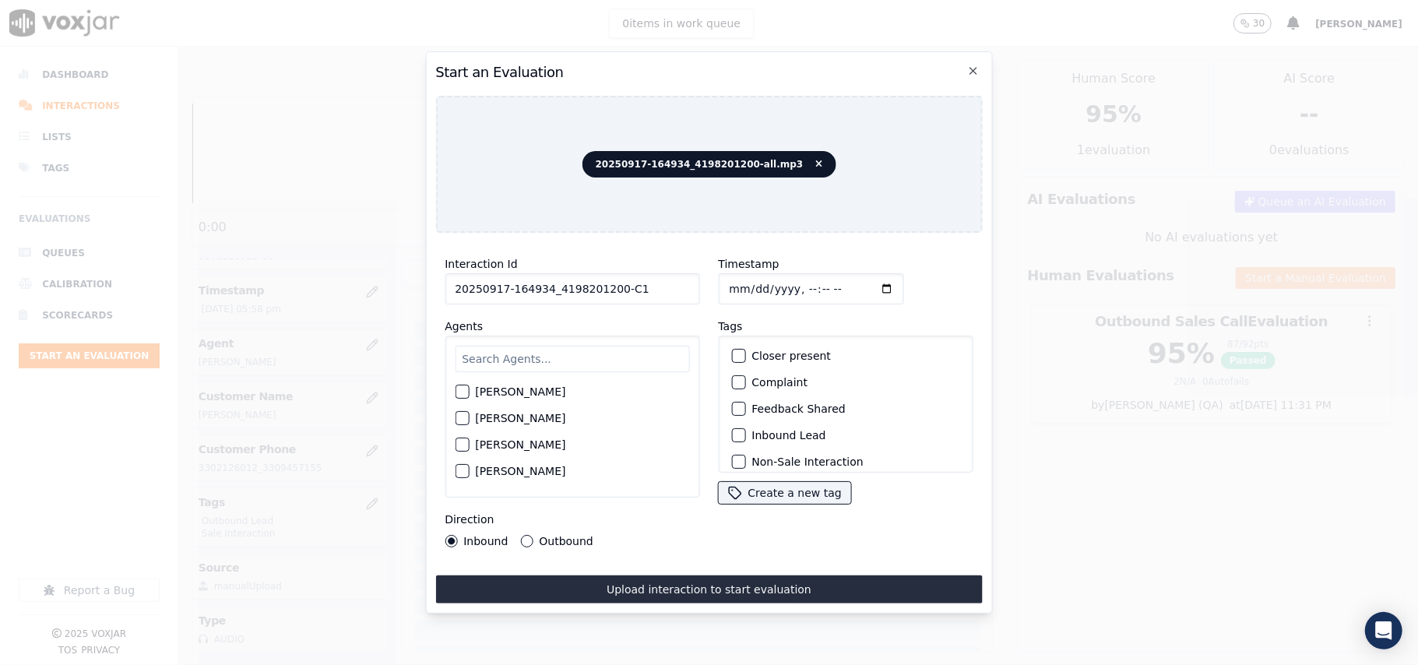
click at [556, 350] on input "text" at bounding box center [572, 359] width 234 height 26
type input "mart"
click at [521, 393] on label "[PERSON_NAME]" at bounding box center [520, 396] width 90 height 11
click at [469, 393] on button "[PERSON_NAME]" at bounding box center [462, 396] width 14 height 14
click at [741, 422] on div "Inbound Lead" at bounding box center [845, 435] width 241 height 26
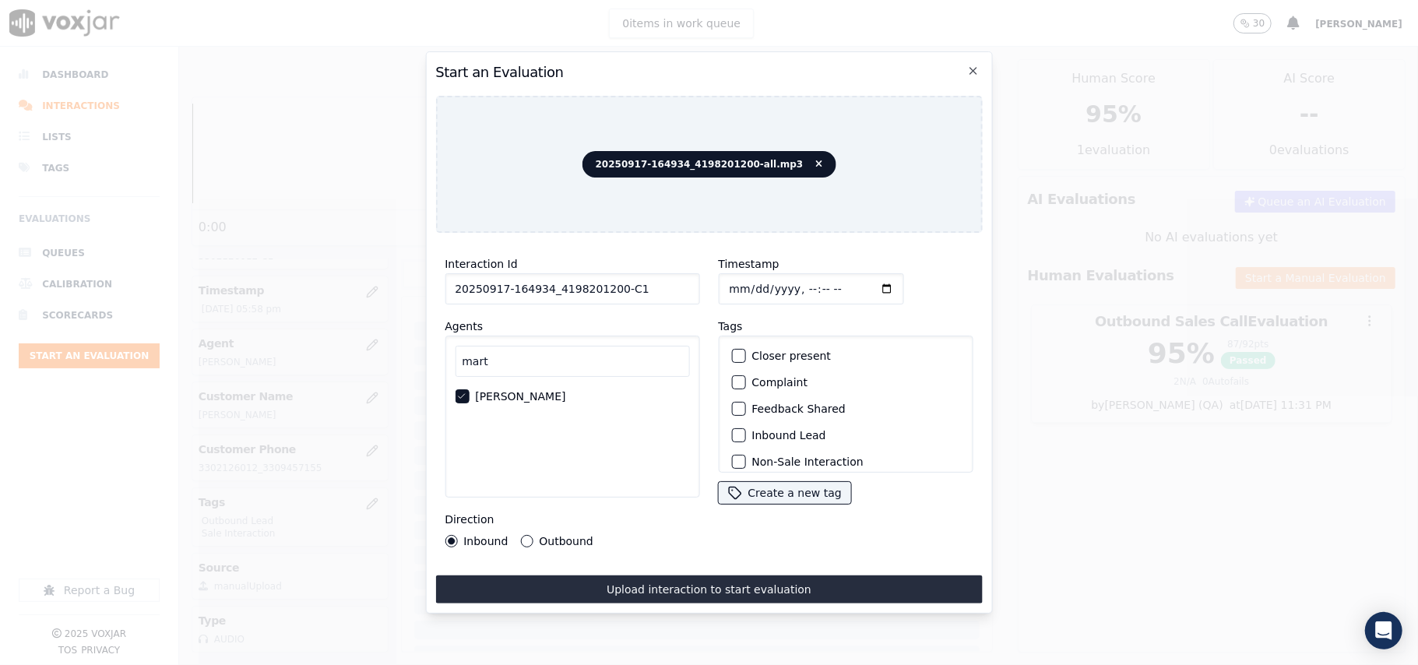
scroll to position [136, 0]
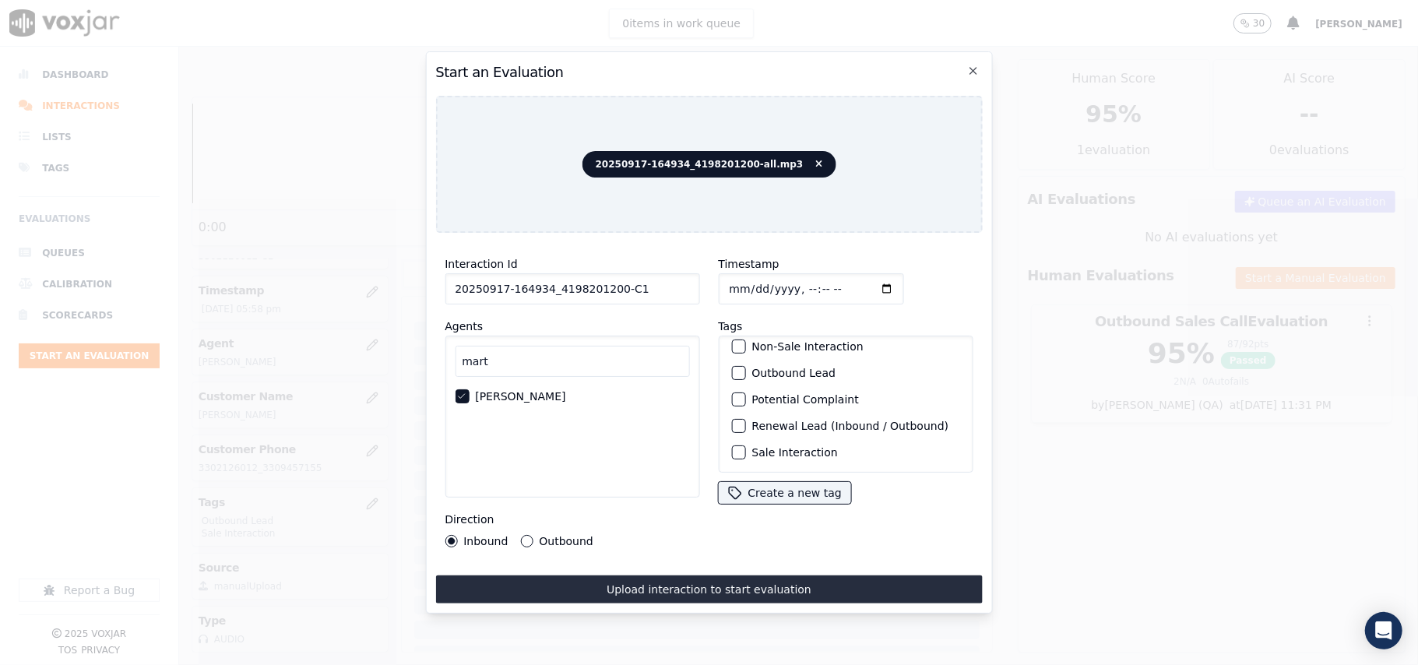
click at [742, 439] on div "Sale Interaction" at bounding box center [845, 452] width 241 height 26
click at [756, 447] on label "Sale Interaction" at bounding box center [795, 452] width 86 height 11
click at [745, 446] on button "Sale Interaction" at bounding box center [738, 453] width 14 height 14
click at [735, 368] on div "button" at bounding box center [737, 373] width 11 height 11
click at [536, 535] on div "Outbound" at bounding box center [556, 541] width 72 height 12
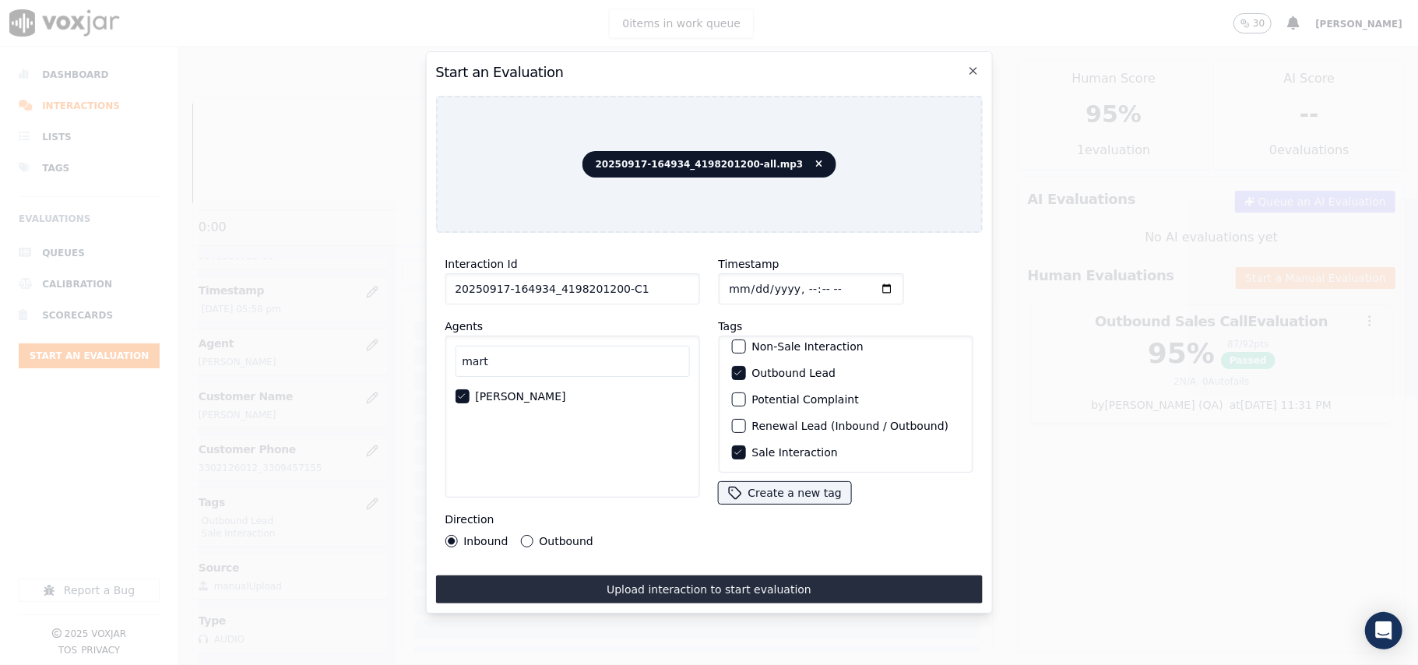
click at [521, 535] on button "Outbound" at bounding box center [526, 541] width 12 height 12
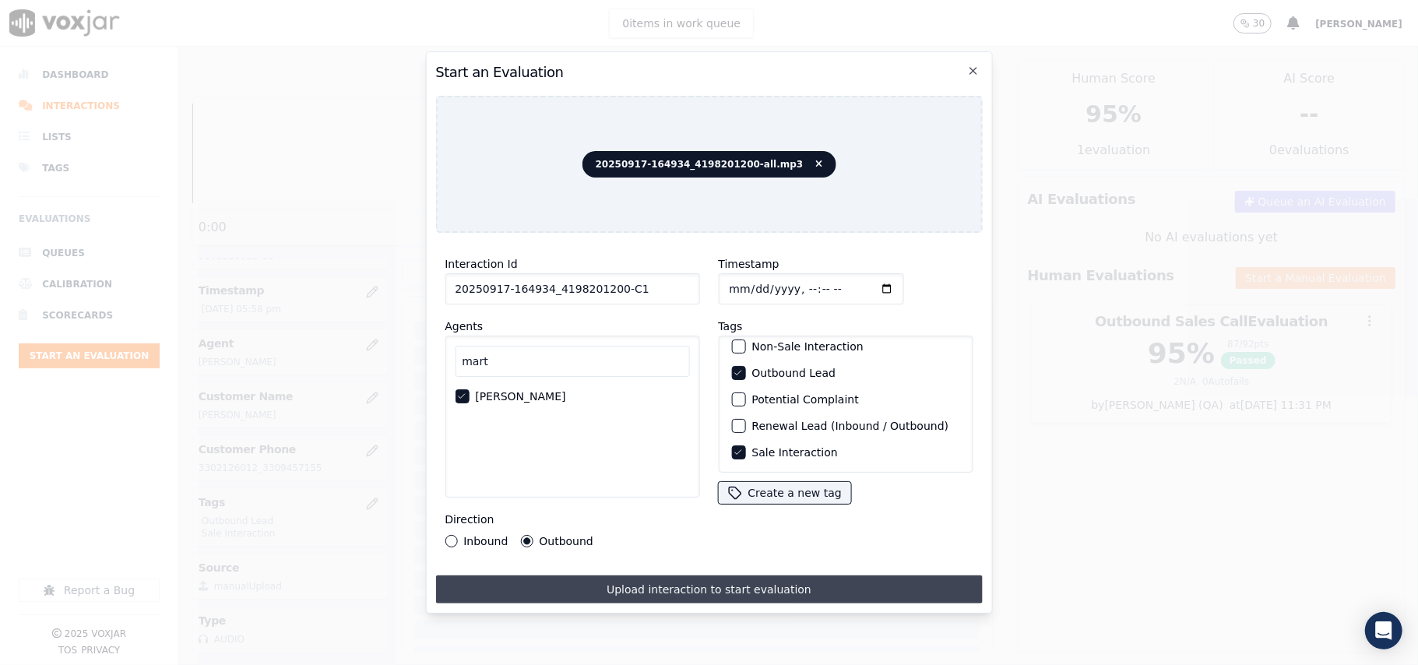
click at [623, 590] on button "Upload interaction to start evaluation" at bounding box center [708, 590] width 547 height 28
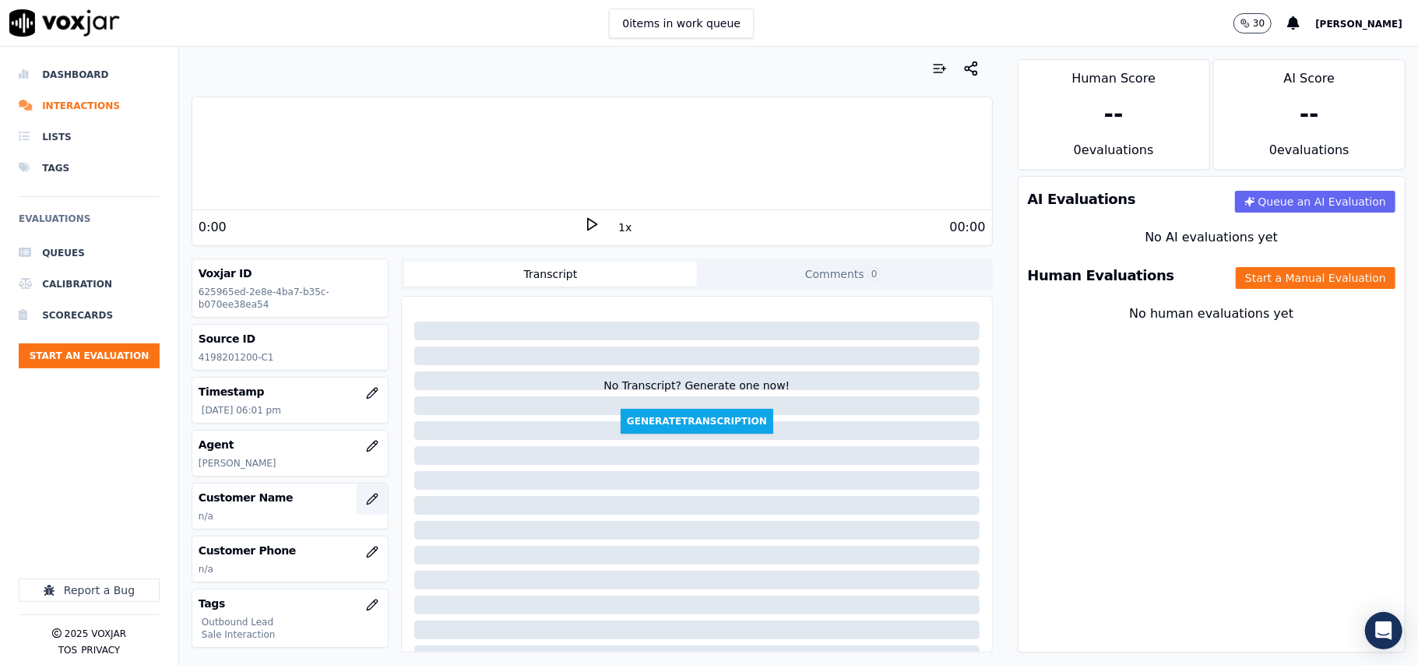
click at [363, 505] on button "button" at bounding box center [372, 499] width 31 height 31
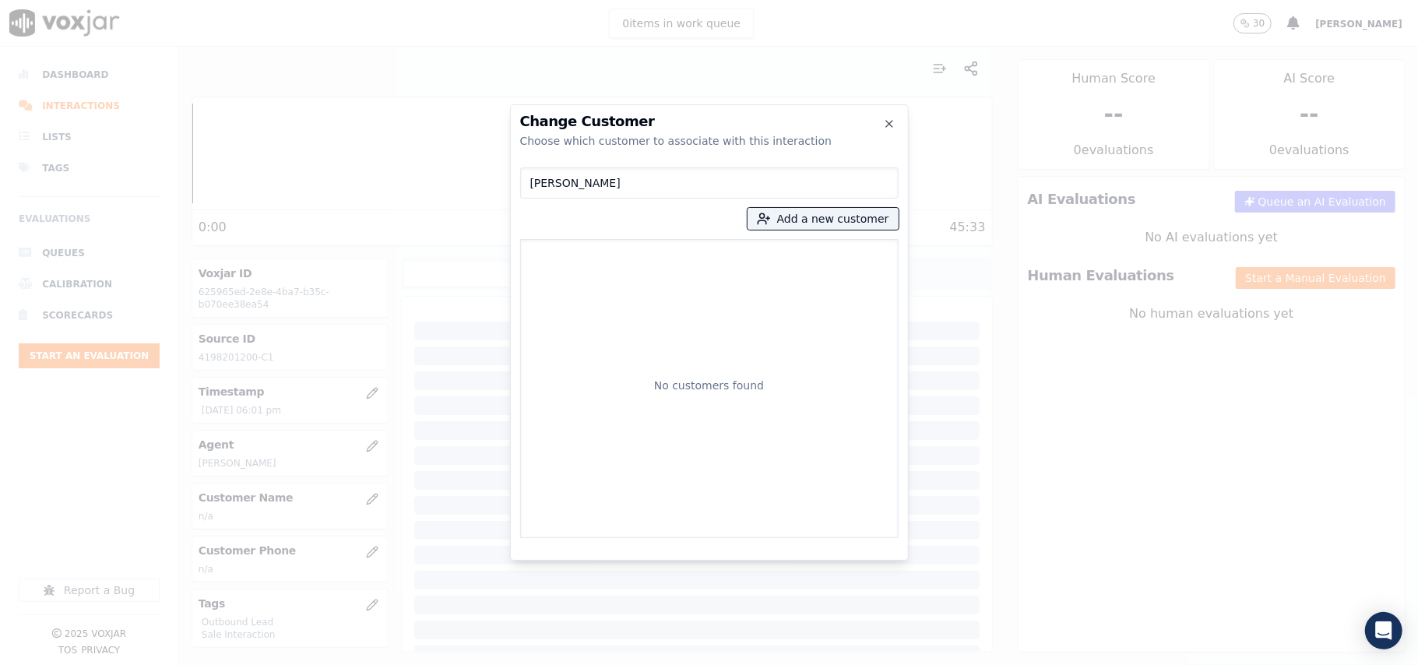
click at [531, 184] on input "[PERSON_NAME]" at bounding box center [709, 182] width 379 height 31
type input "[PERSON_NAME]"
click at [782, 217] on button "Add a new customer" at bounding box center [823, 219] width 151 height 22
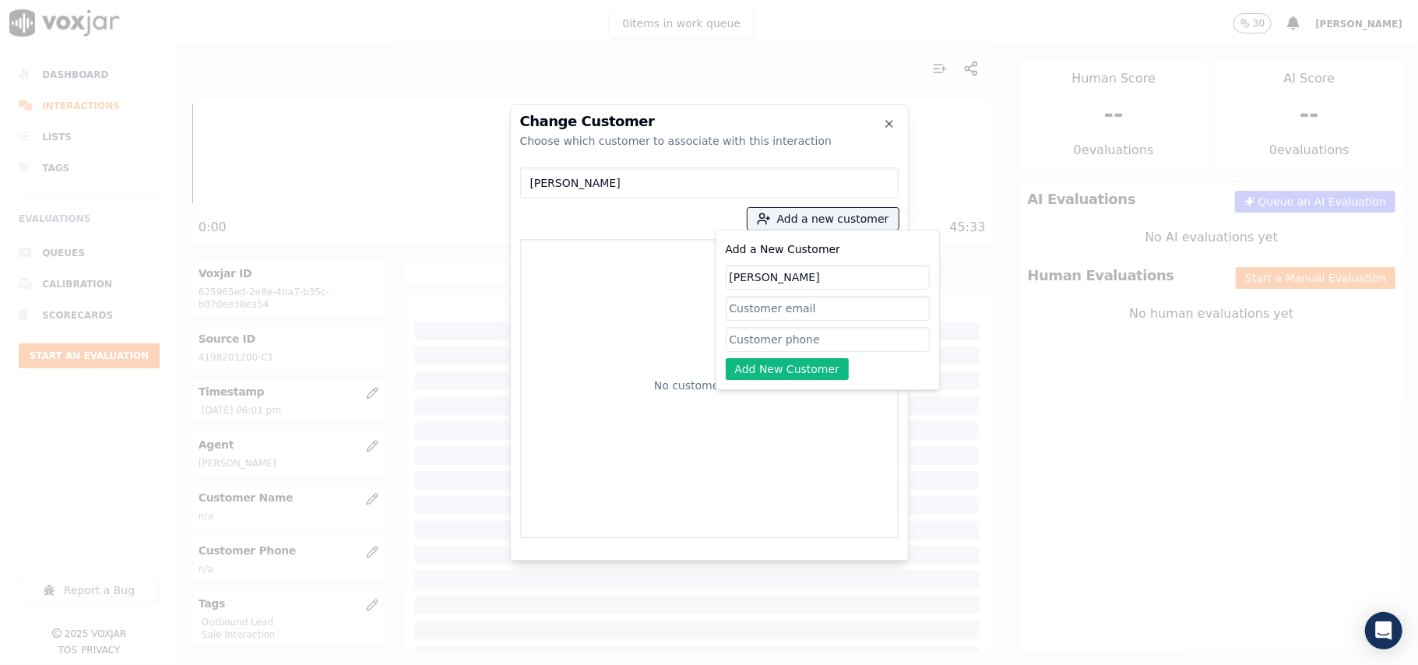
click at [733, 276] on input "[PERSON_NAME]" at bounding box center [828, 277] width 204 height 25
type input "[PERSON_NAME]"
click at [749, 306] on input "Add a New Customer" at bounding box center [828, 308] width 204 height 25
click at [531, 181] on input "[PERSON_NAME]" at bounding box center [709, 182] width 379 height 31
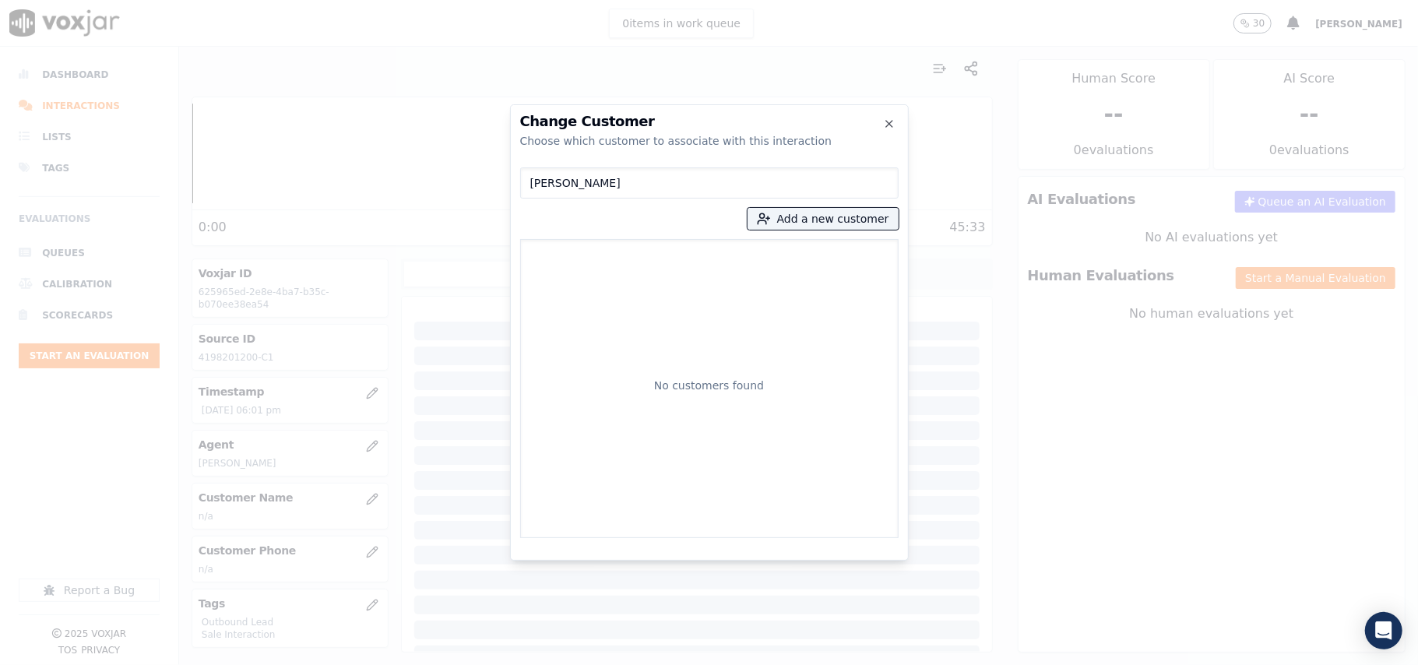
click at [534, 187] on input "[PERSON_NAME]" at bounding box center [709, 182] width 379 height 31
click at [525, 181] on input "[PERSON_NAME]" at bounding box center [709, 182] width 379 height 31
drag, startPoint x: 774, startPoint y: 218, endPoint x: 780, endPoint y: 225, distance: 8.9
click at [771, 218] on icon "button" at bounding box center [764, 219] width 14 height 14
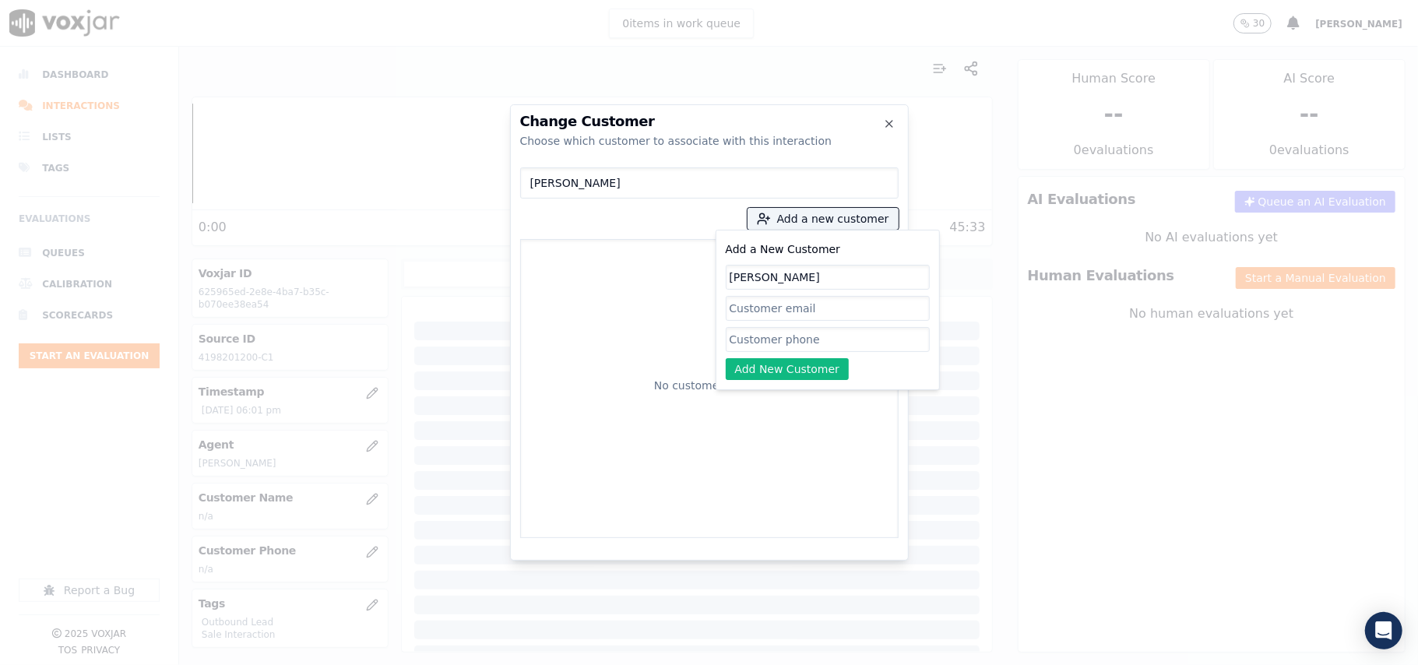
click at [776, 338] on input "Add a New Customer" at bounding box center [828, 339] width 204 height 25
paste input "4198201200"
type input "4198201200"
click at [748, 365] on button "Add New Customer" at bounding box center [788, 369] width 124 height 22
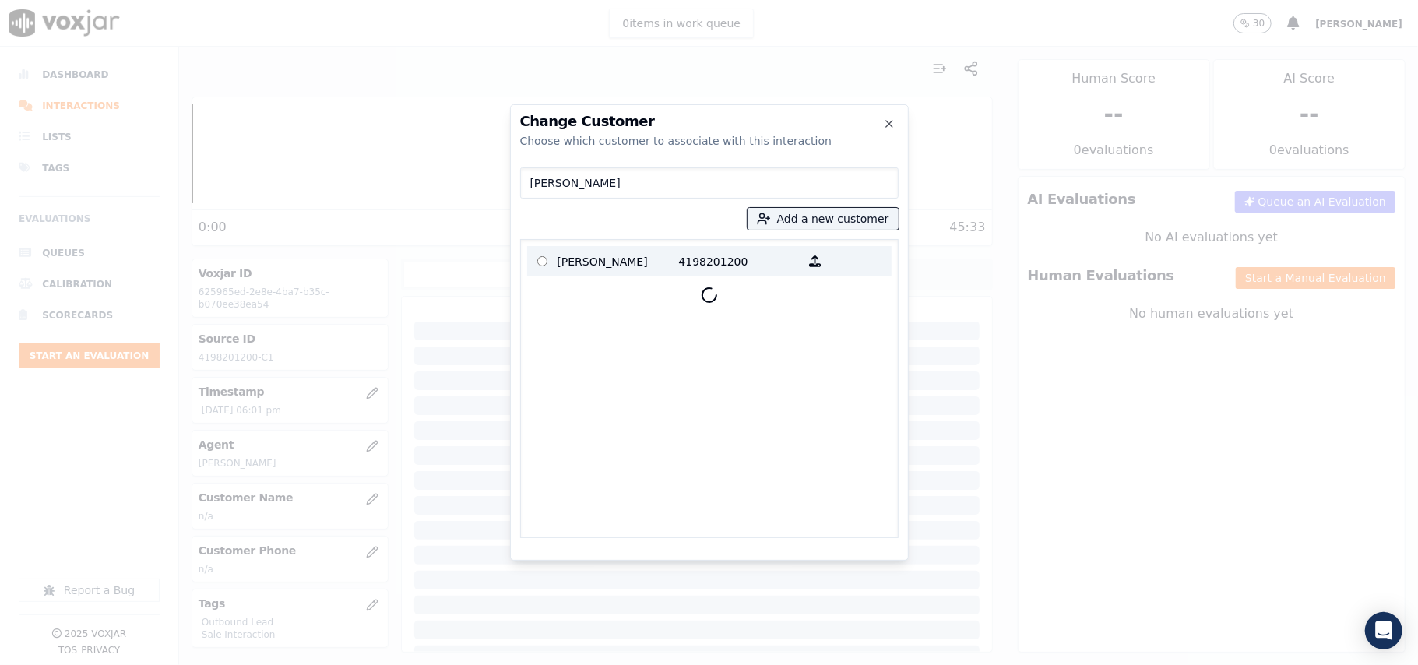
click at [569, 259] on p "[PERSON_NAME]" at bounding box center [619, 261] width 122 height 24
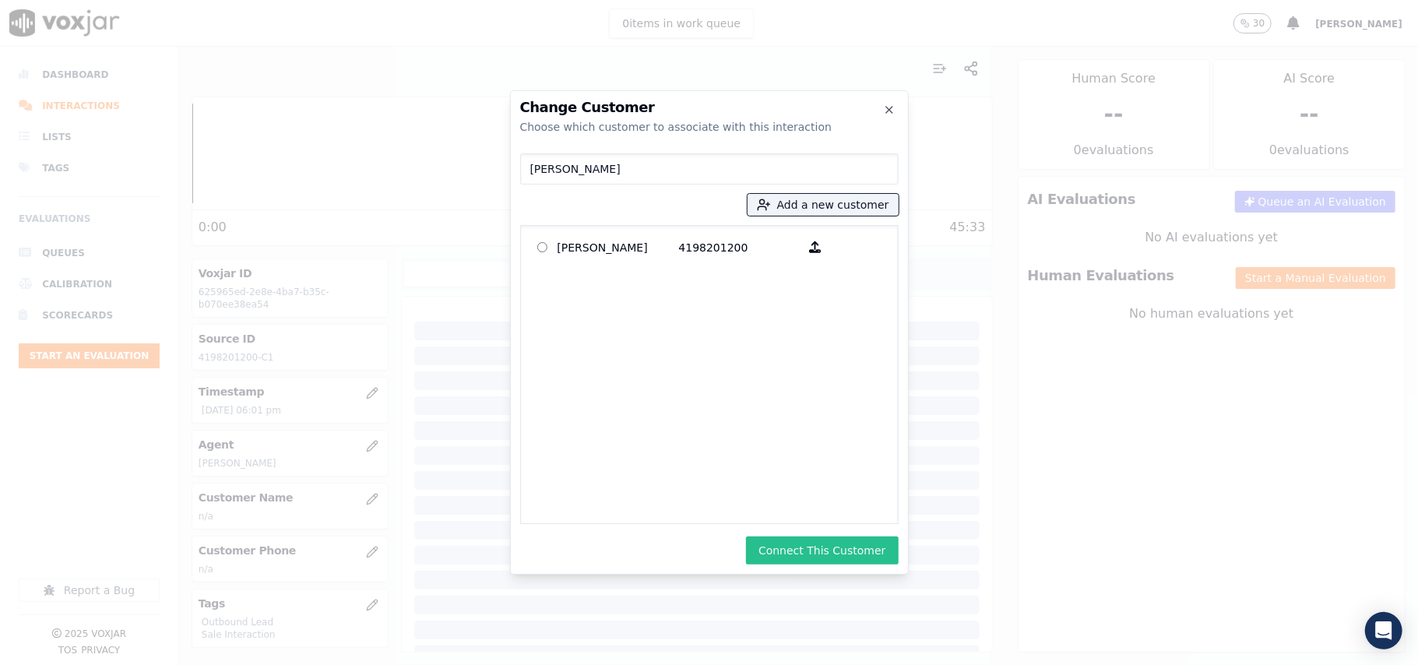
click at [801, 552] on button "Connect This Customer" at bounding box center [822, 551] width 152 height 28
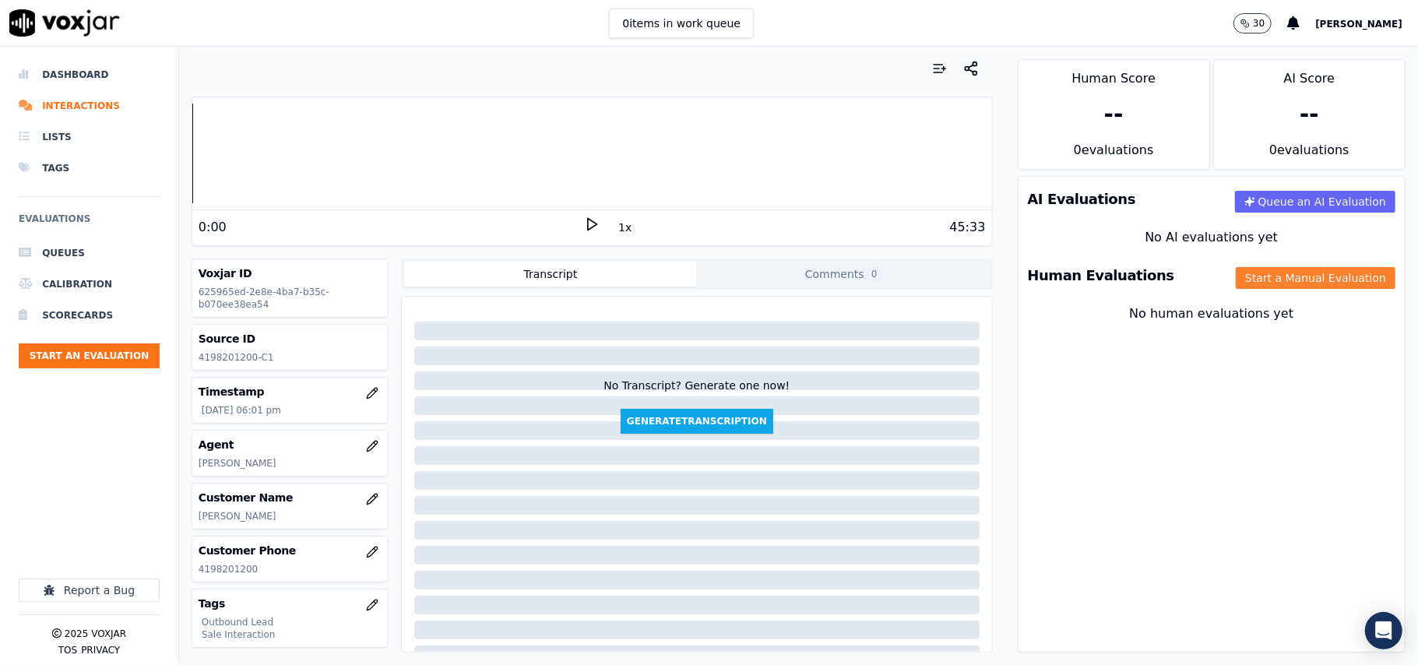
click at [1236, 273] on button "Start a Manual Evaluation" at bounding box center [1316, 278] width 160 height 22
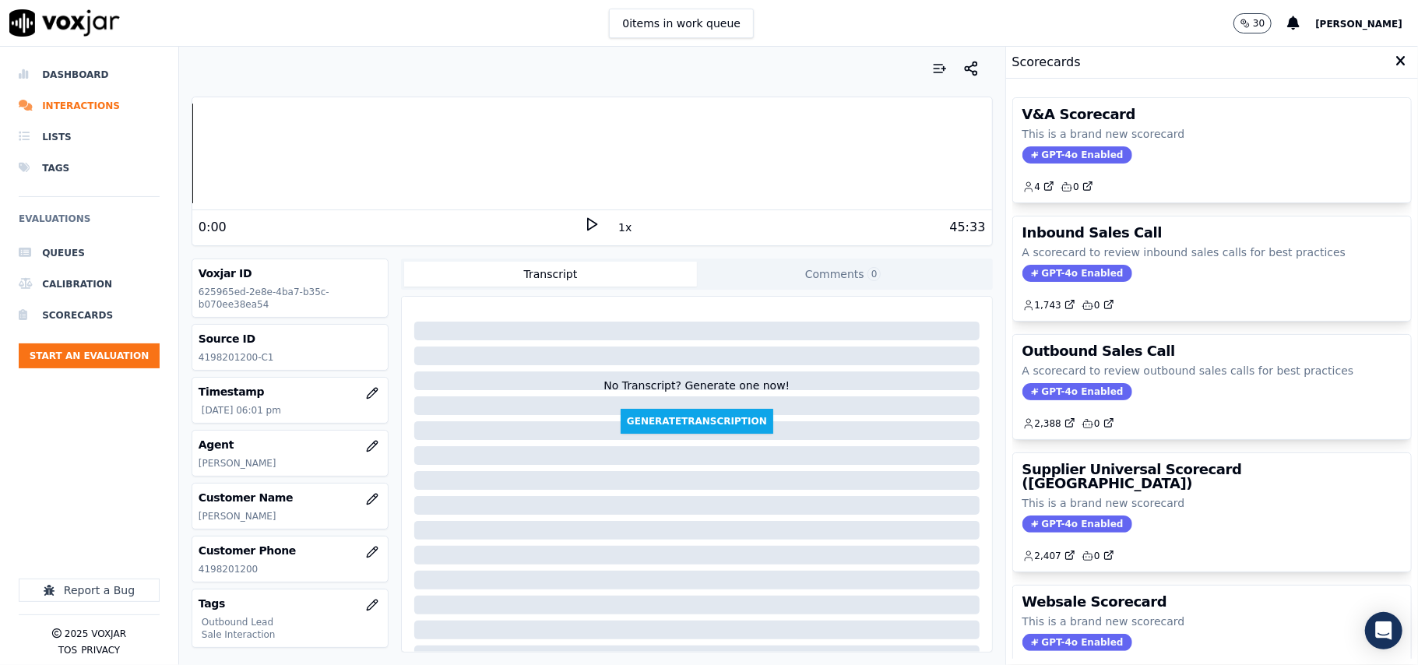
scroll to position [104, 0]
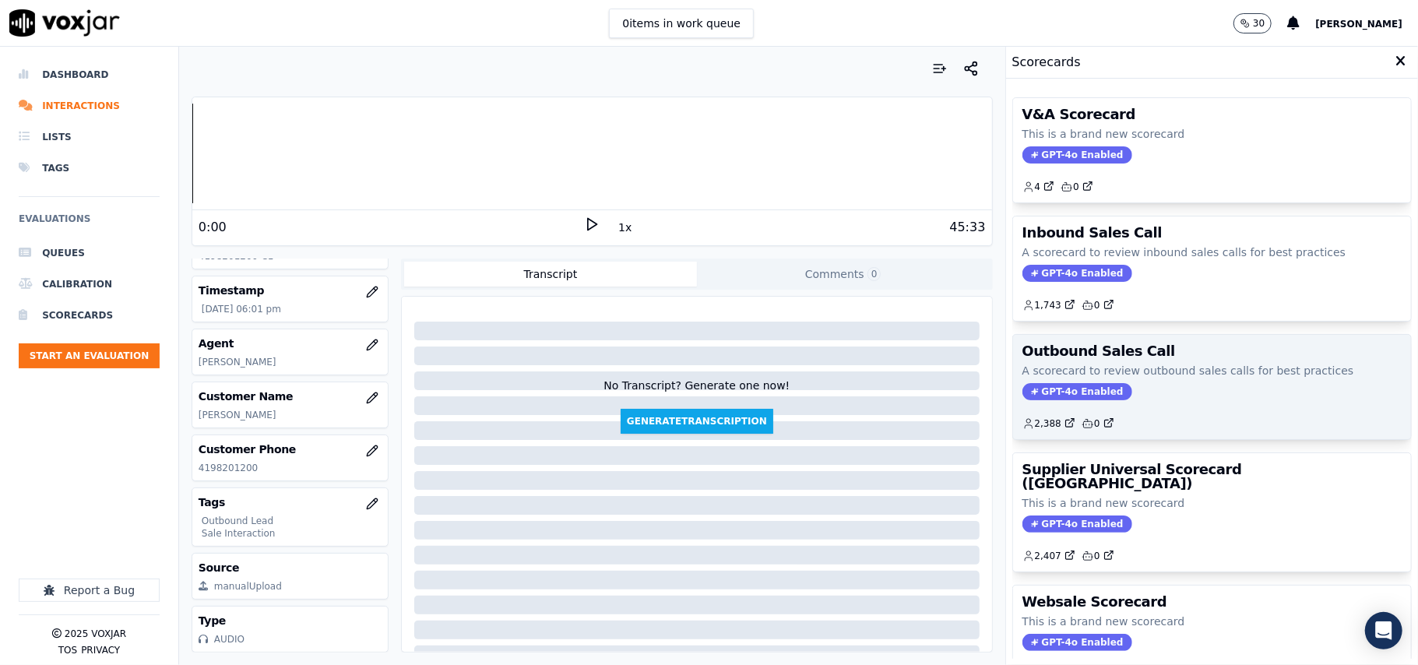
click at [1080, 396] on span "GPT-4o Enabled" at bounding box center [1078, 391] width 110 height 17
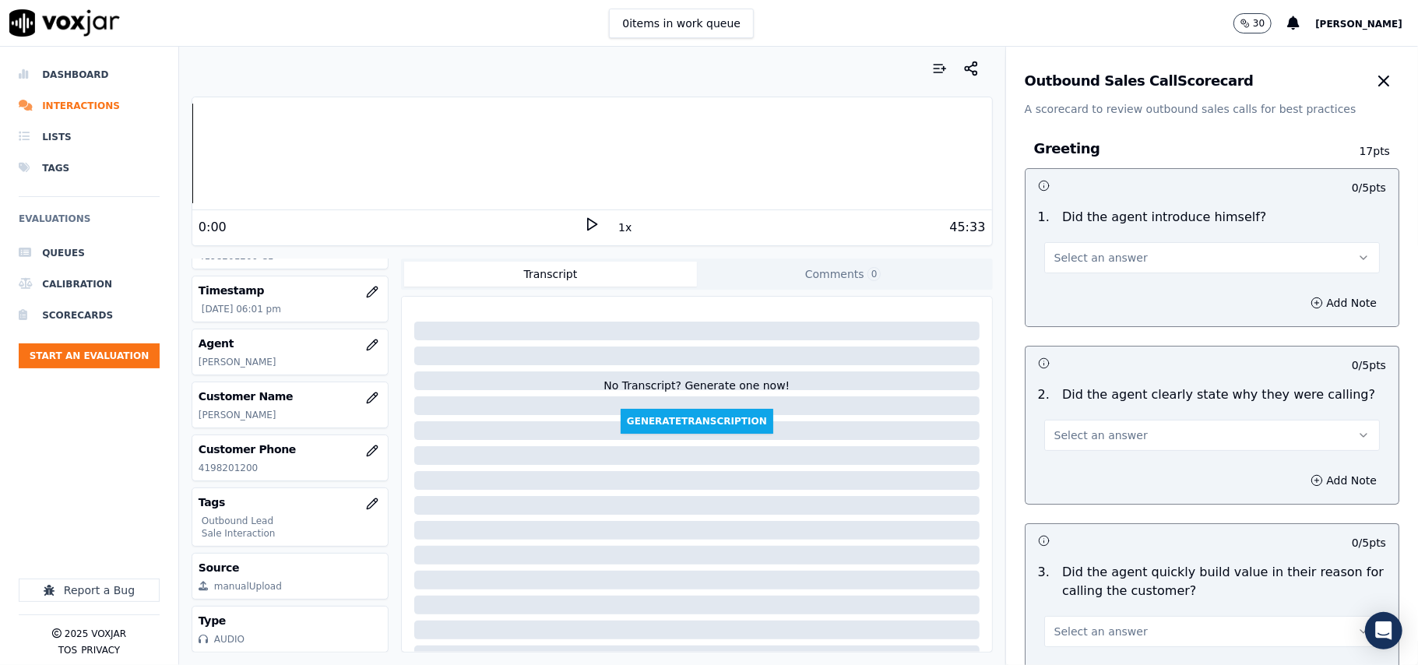
click at [1119, 254] on button "Select an answer" at bounding box center [1212, 257] width 336 height 31
click at [1094, 296] on div "Yes" at bounding box center [1178, 293] width 301 height 25
click at [1075, 441] on span "Select an answer" at bounding box center [1101, 436] width 93 height 16
drag, startPoint x: 1069, startPoint y: 464, endPoint x: 1097, endPoint y: 436, distance: 40.2
click at [1067, 464] on div "Yes" at bounding box center [1178, 471] width 301 height 25
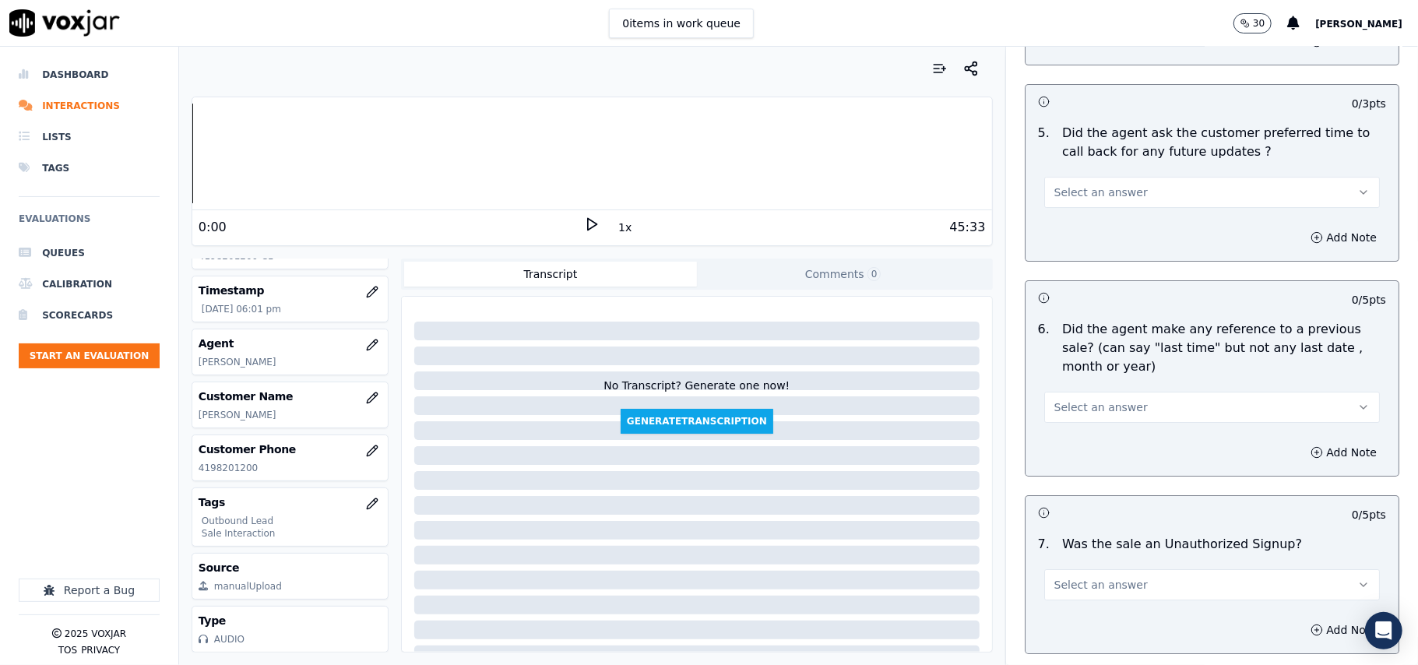
scroll to position [3885, 0]
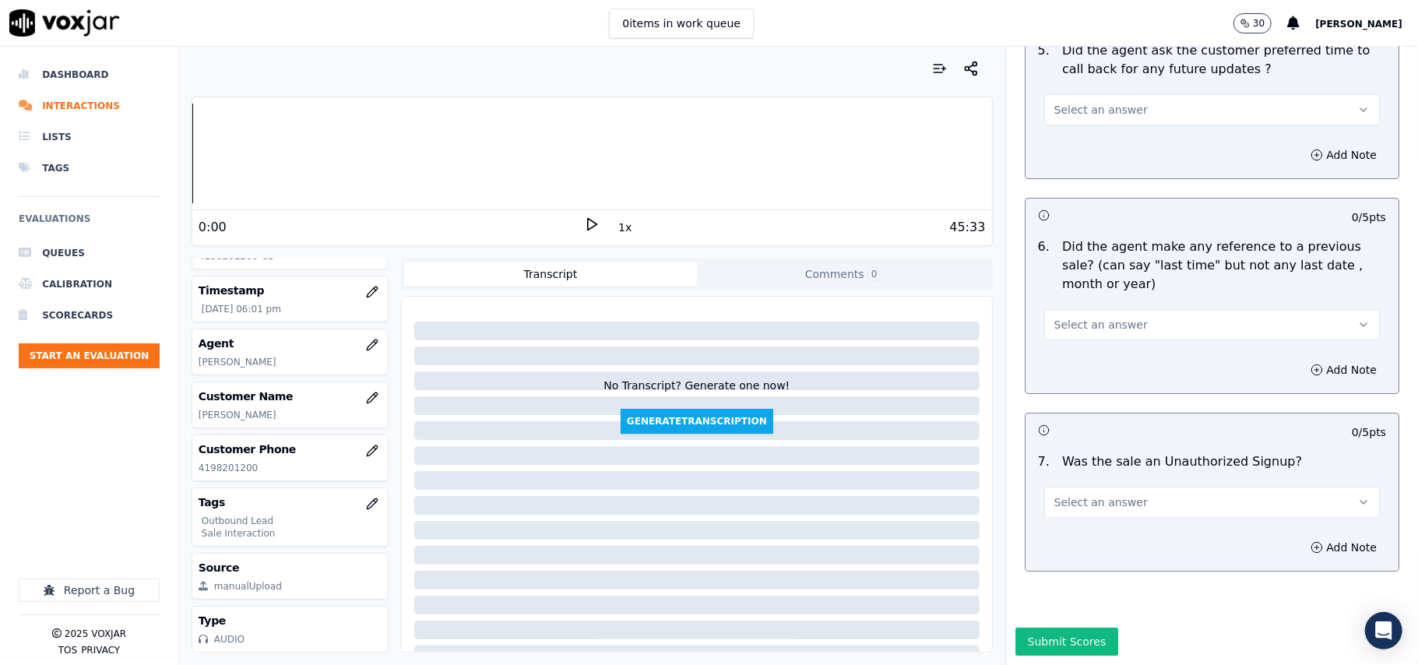
click at [1169, 487] on button "Select an answer" at bounding box center [1212, 502] width 336 height 31
click at [1104, 512] on div "No" at bounding box center [1178, 515] width 301 height 25
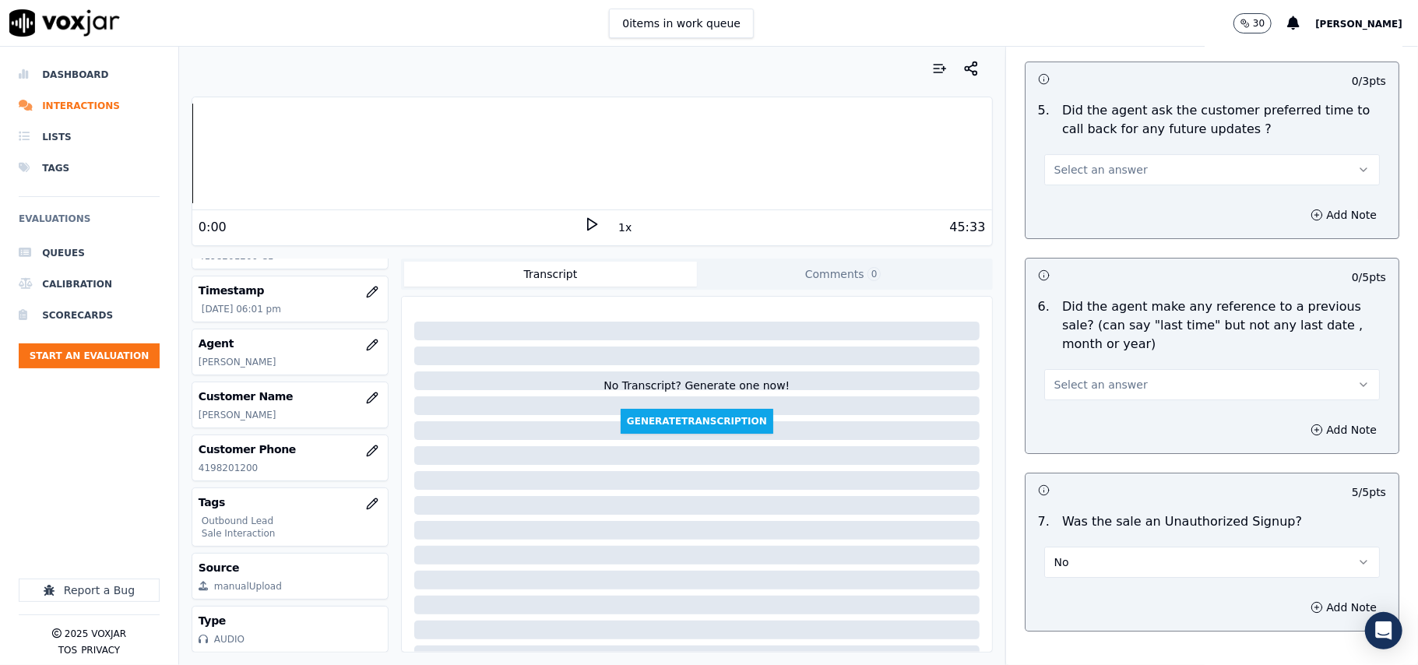
scroll to position [3677, 0]
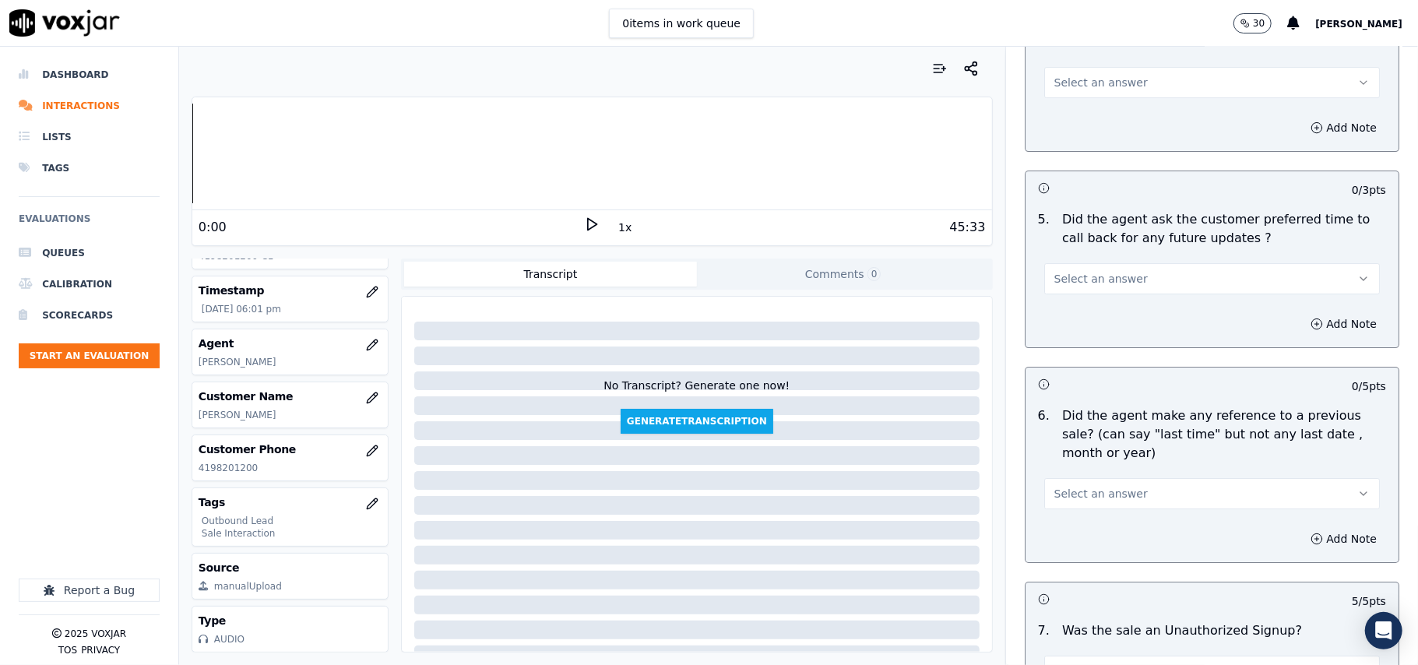
click at [1084, 503] on div "6 . Did the agent make any reference to a previous sale? (can say "last time" b…" at bounding box center [1212, 457] width 373 height 115
click at [1083, 486] on span "Select an answer" at bounding box center [1101, 494] width 93 height 16
click at [1084, 534] on div "No" at bounding box center [1178, 545] width 301 height 25
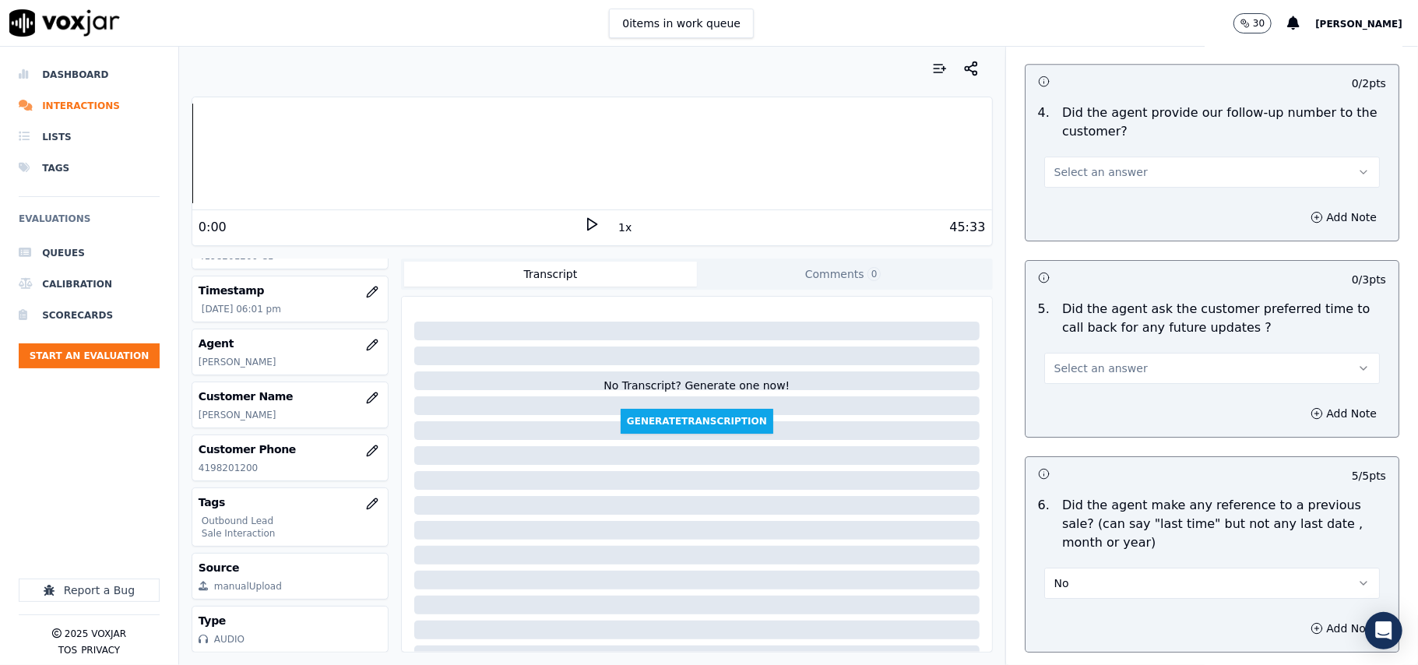
scroll to position [3469, 0]
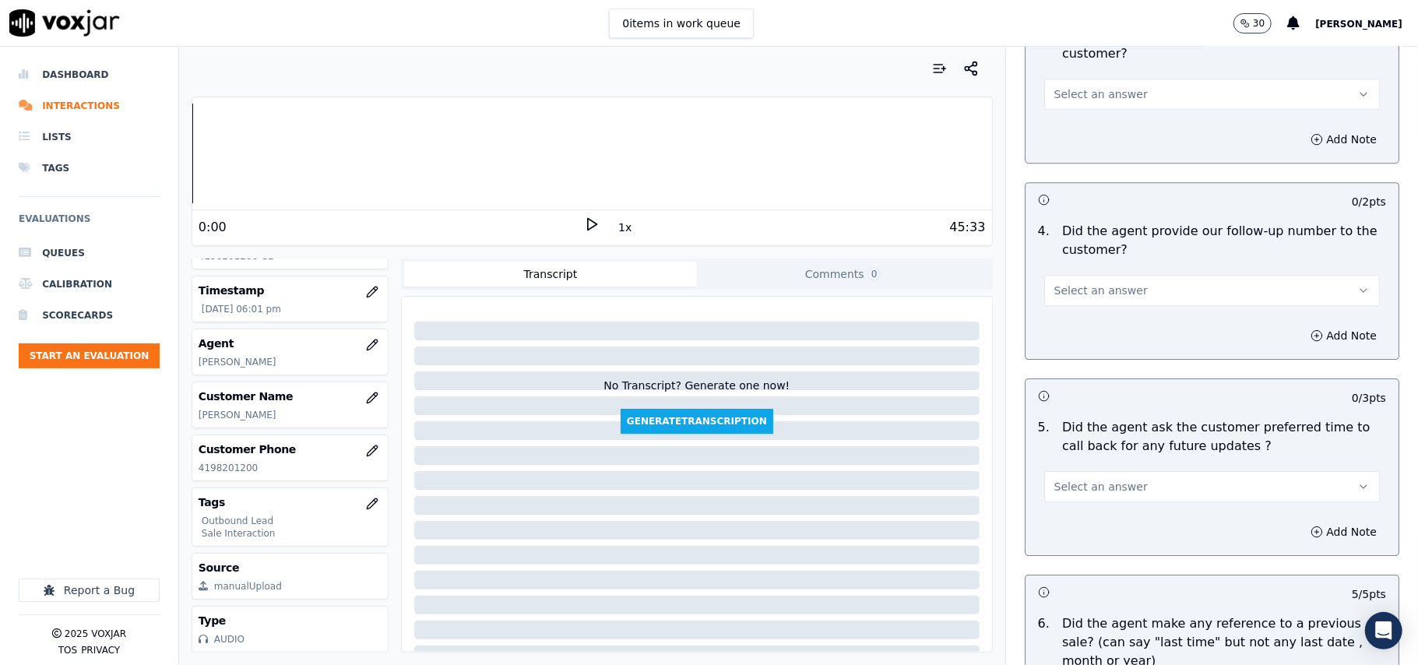
click at [1103, 480] on span "Select an answer" at bounding box center [1101, 487] width 93 height 16
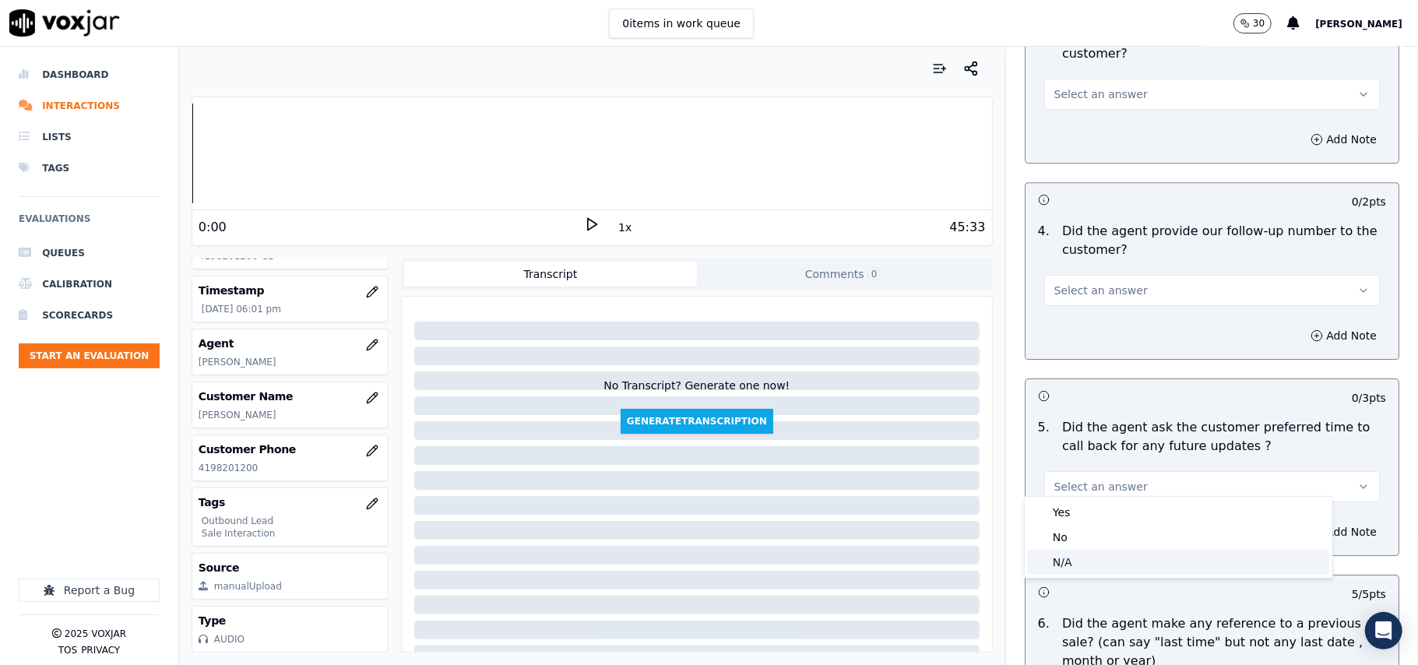
click at [1086, 558] on div "N/A" at bounding box center [1178, 562] width 301 height 25
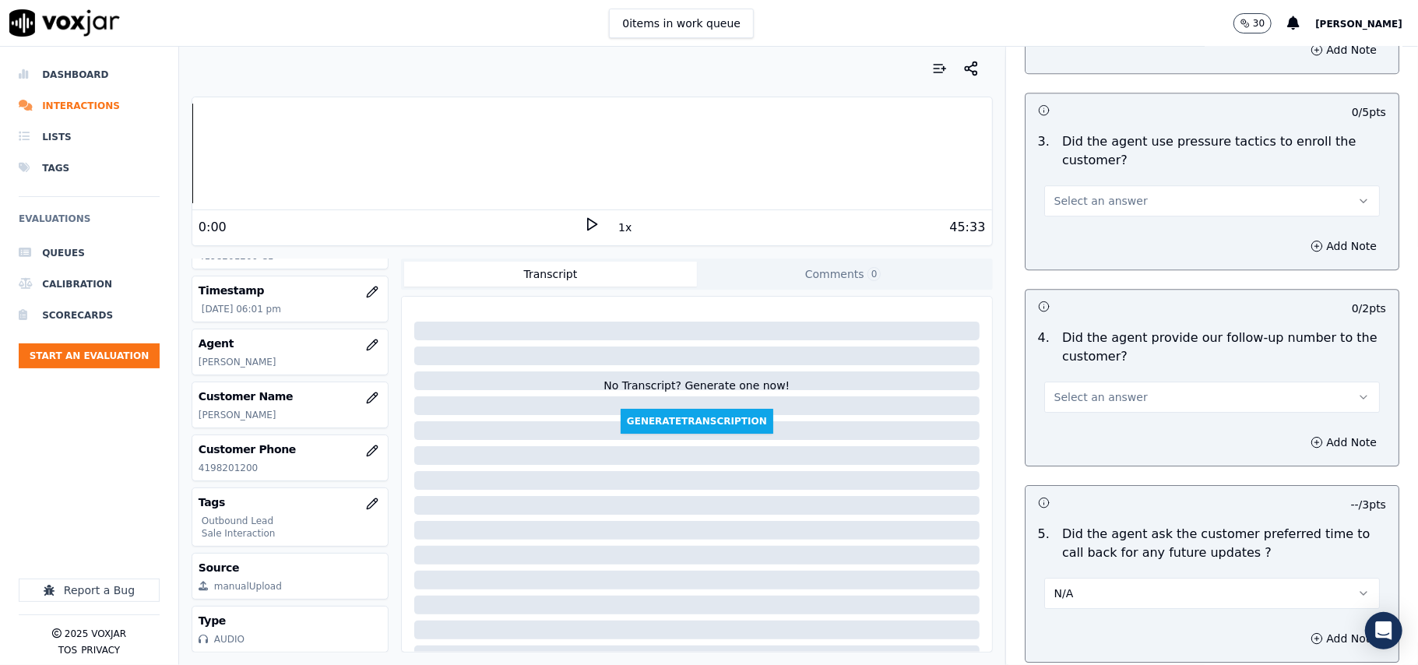
scroll to position [3262, 0]
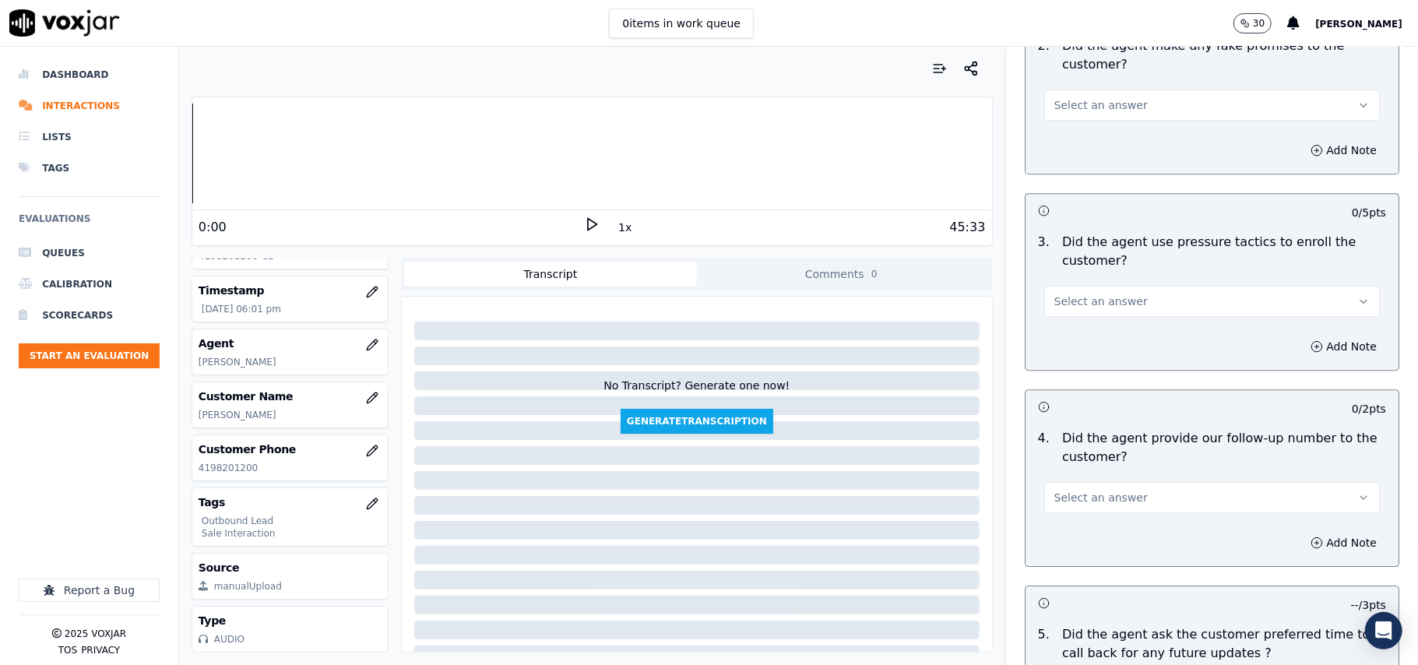
click at [1097, 493] on span "Select an answer" at bounding box center [1101, 498] width 93 height 16
click at [1092, 518] on div "Yes" at bounding box center [1178, 523] width 301 height 25
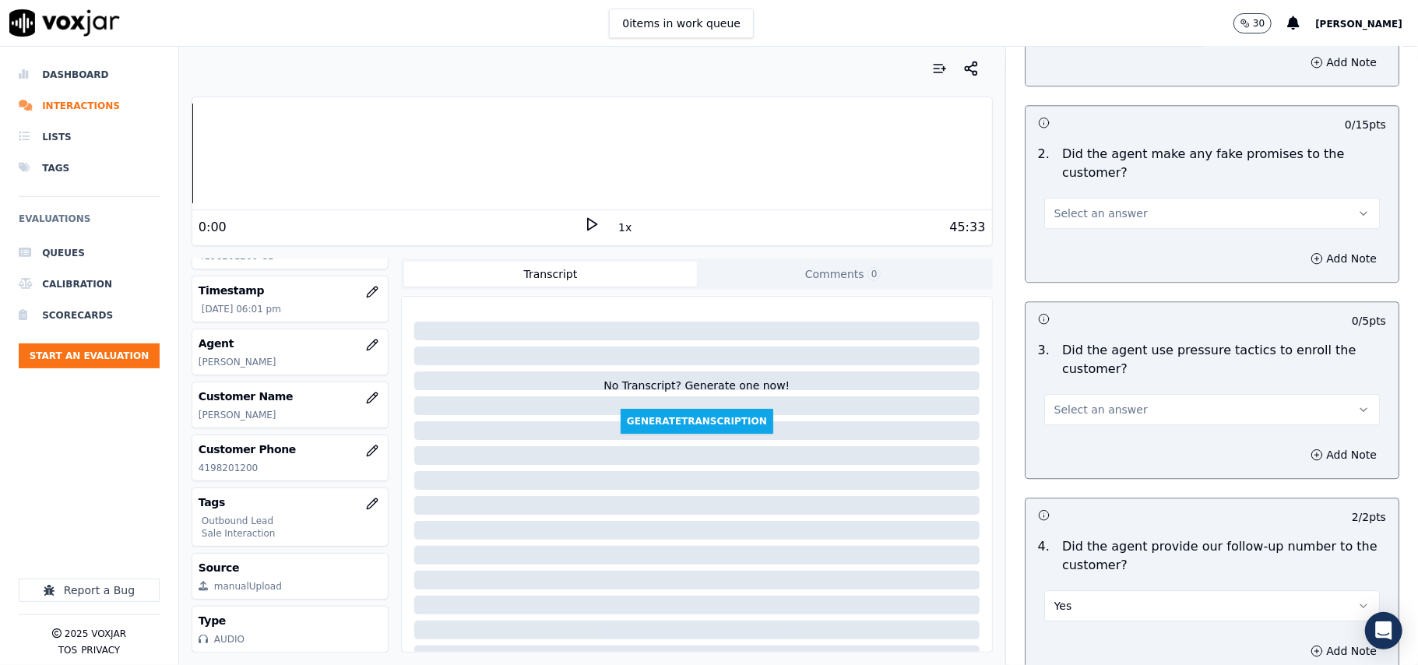
scroll to position [3054, 0]
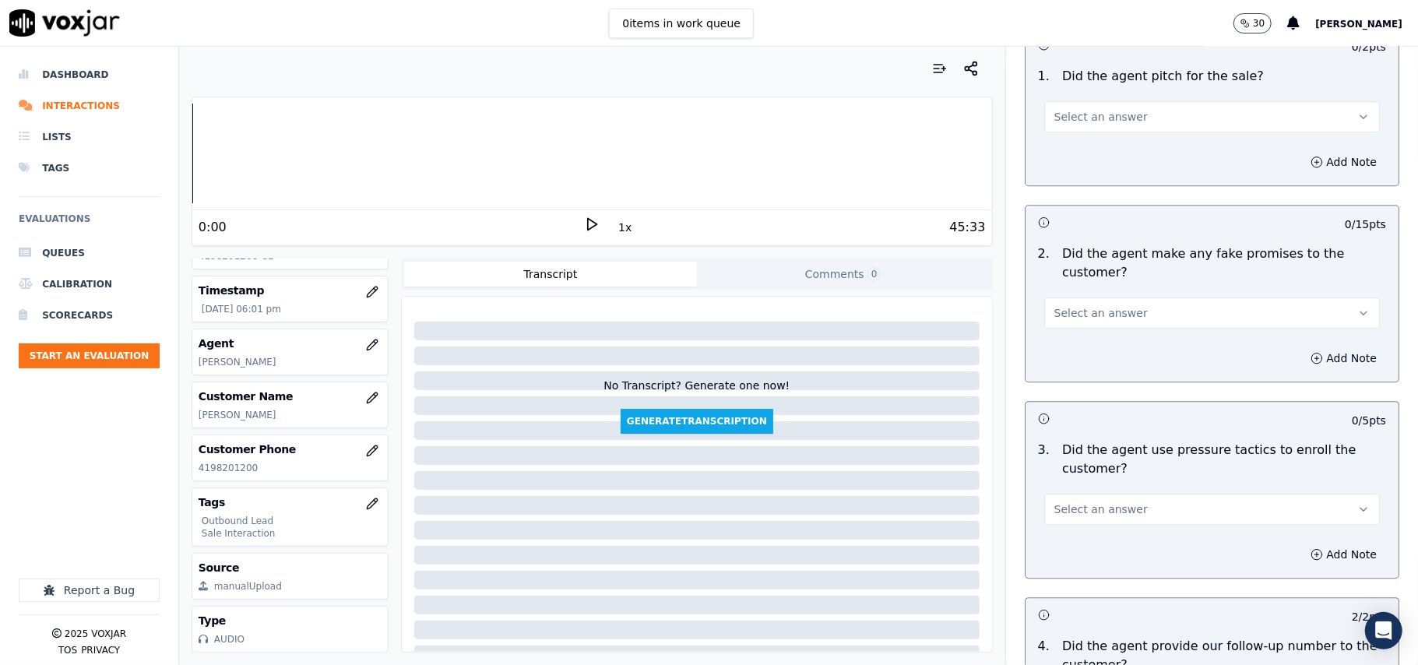
click at [1097, 515] on div "3 . Did the agent use pressure tactics to enroll the customer? Select an answer" at bounding box center [1212, 483] width 373 height 97
click at [1082, 494] on button "Select an answer" at bounding box center [1212, 509] width 336 height 31
click at [1078, 542] on div "Yes" at bounding box center [1178, 534] width 301 height 25
click at [1079, 494] on button "Yes" at bounding box center [1212, 509] width 336 height 31
click at [1078, 551] on div "No" at bounding box center [1178, 559] width 301 height 25
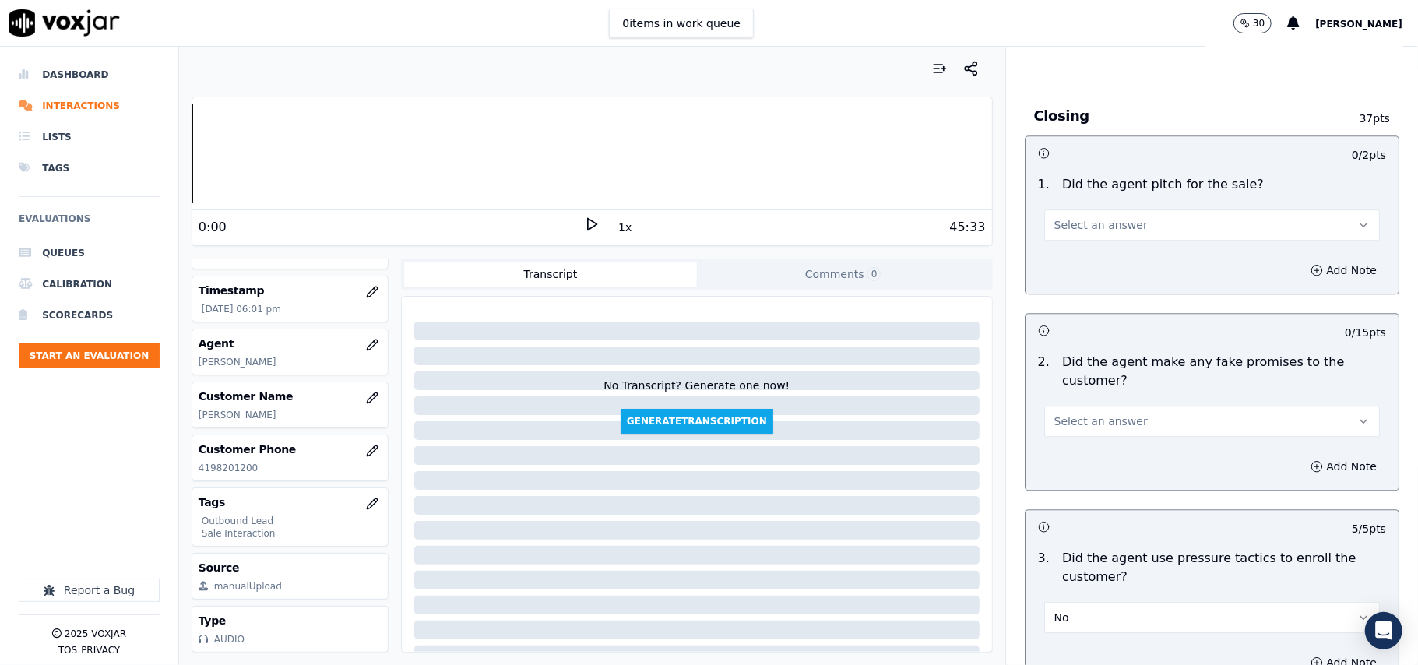
scroll to position [2846, 0]
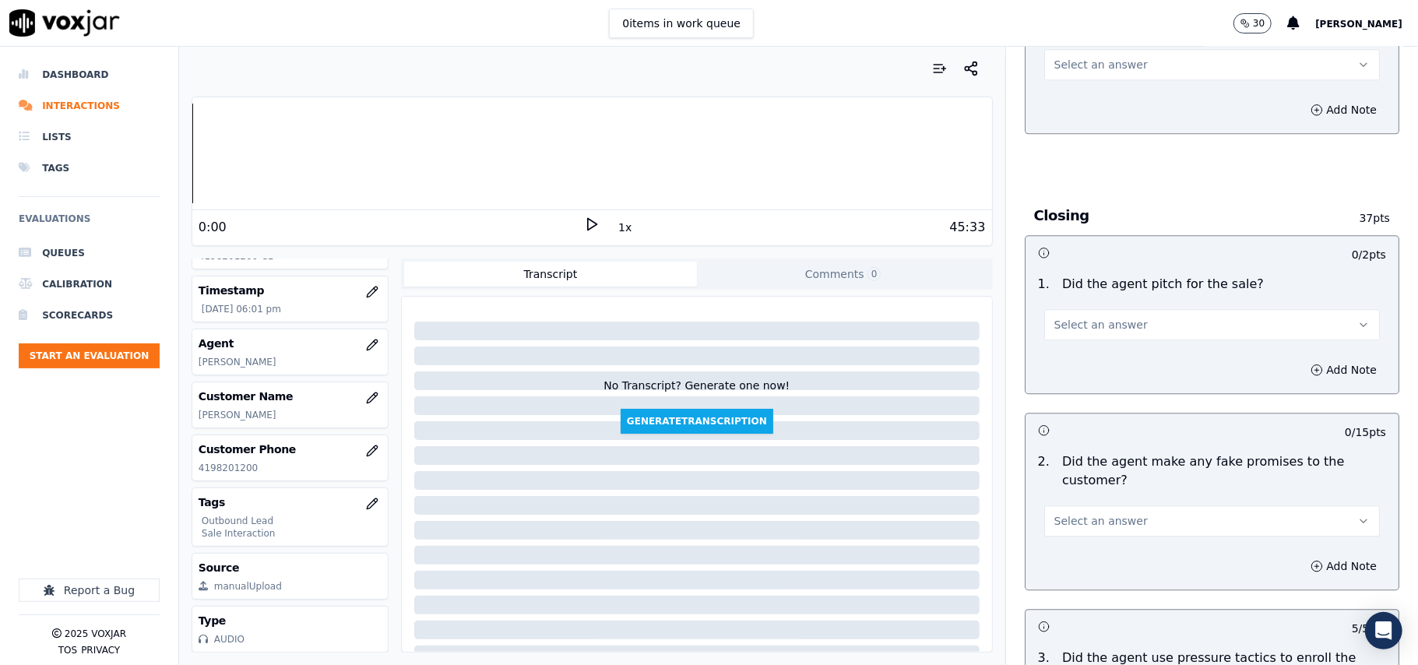
click at [1112, 505] on button "Select an answer" at bounding box center [1212, 520] width 336 height 31
click at [1066, 561] on div "No" at bounding box center [1178, 570] width 301 height 25
click at [1048, 324] on button "Select an answer" at bounding box center [1212, 324] width 336 height 31
click at [1050, 355] on div "Yes" at bounding box center [1178, 348] width 301 height 25
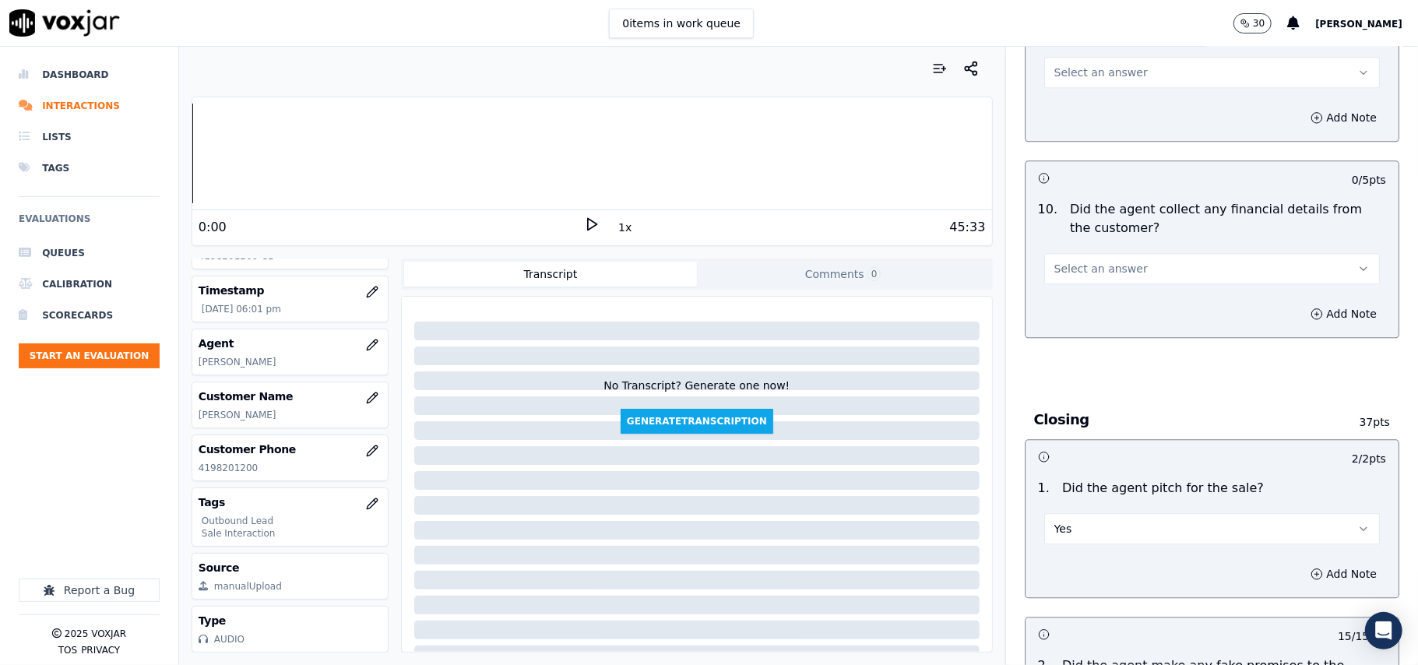
scroll to position [2639, 0]
click at [1103, 264] on span "Select an answer" at bounding box center [1101, 272] width 93 height 16
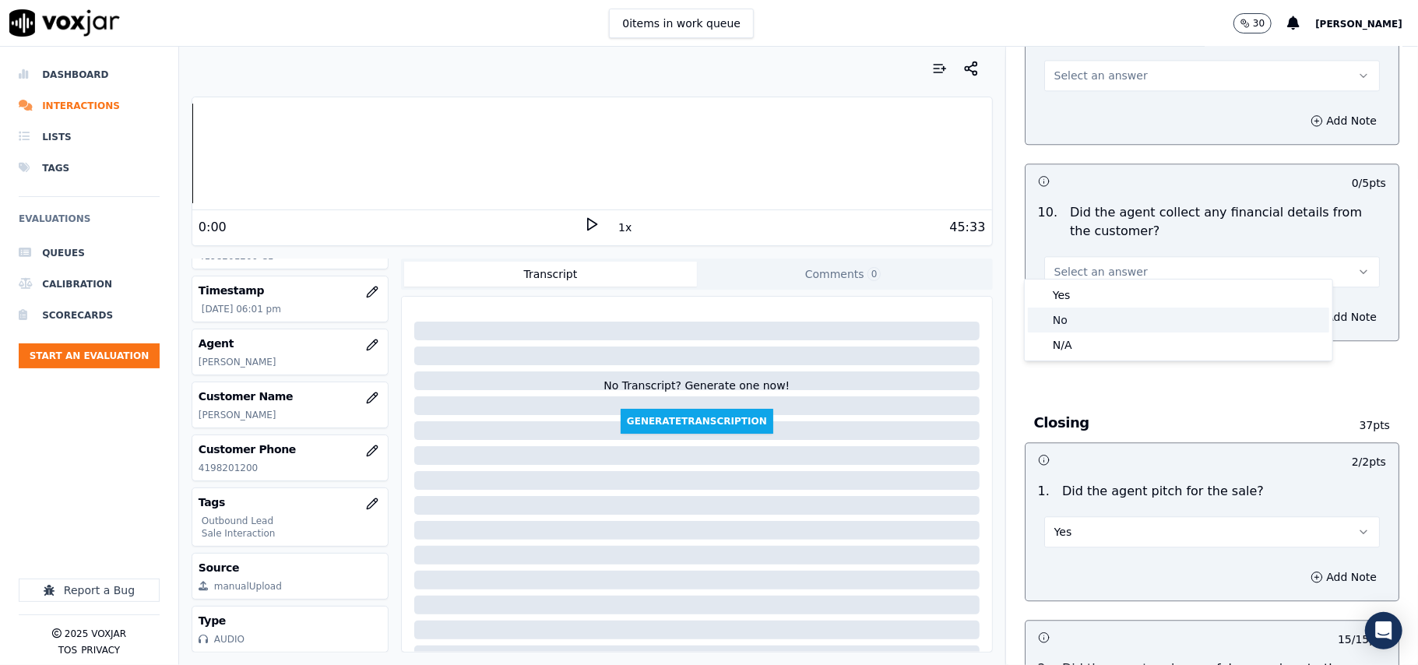
click at [1089, 324] on div "No" at bounding box center [1178, 320] width 301 height 25
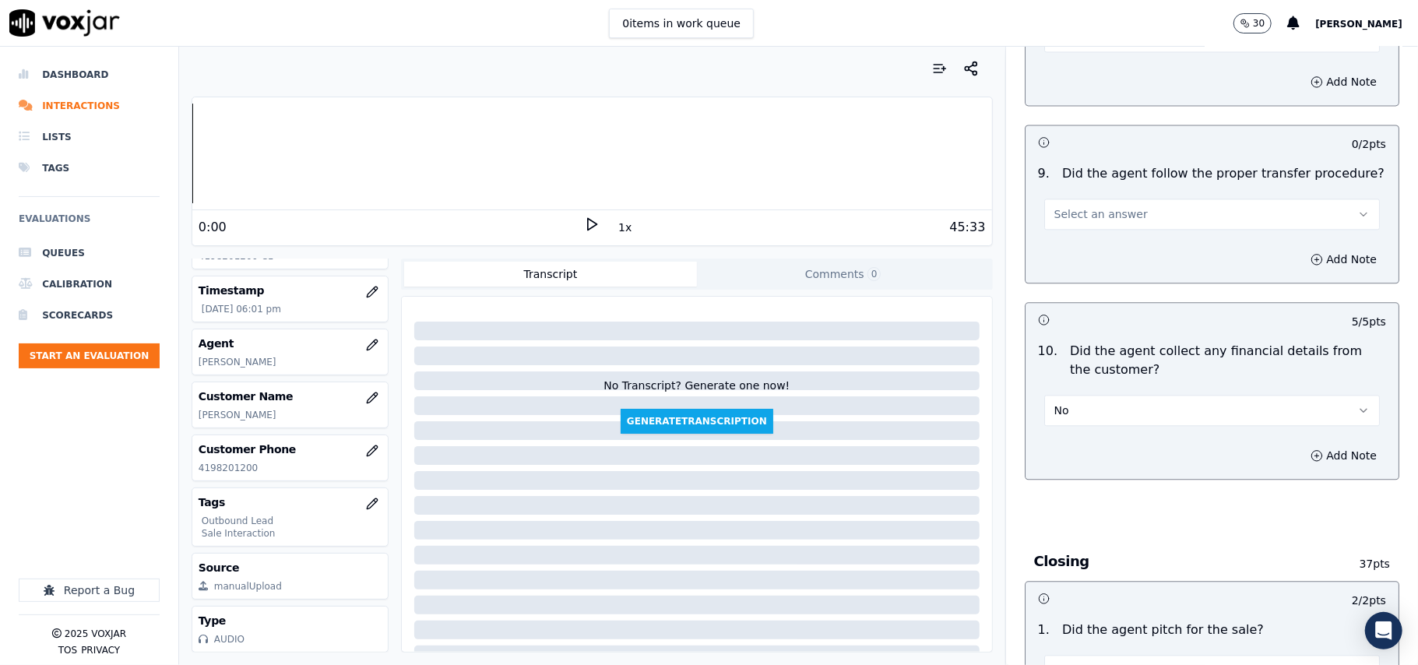
scroll to position [2431, 0]
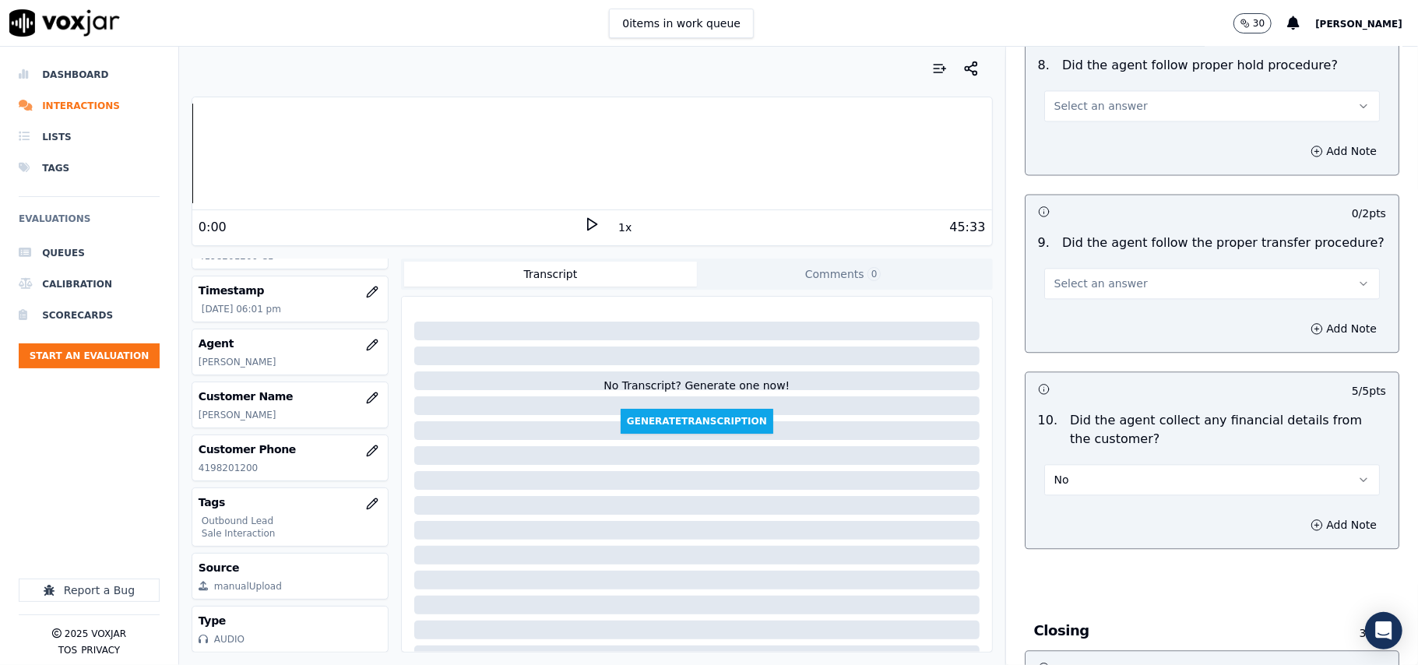
click at [1110, 279] on button "Select an answer" at bounding box center [1212, 283] width 336 height 31
click at [1104, 312] on div "Yes" at bounding box center [1178, 306] width 301 height 25
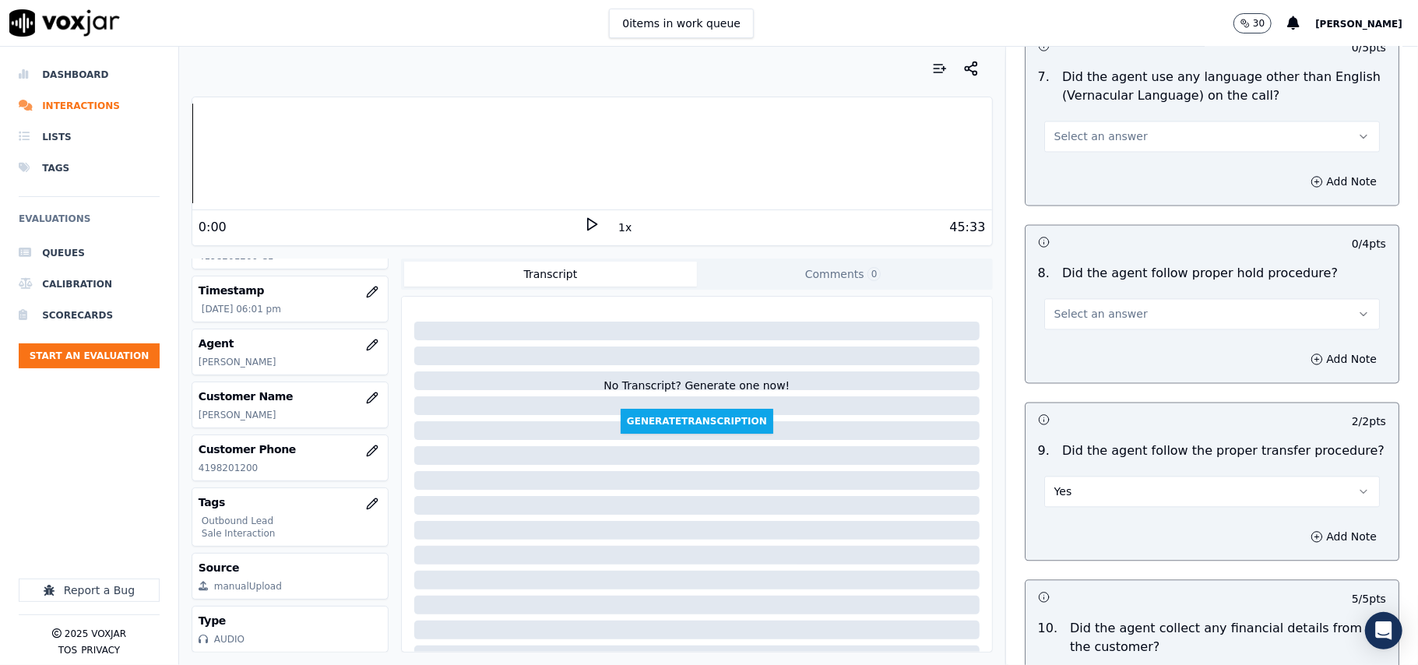
click at [1091, 306] on span "Select an answer" at bounding box center [1101, 314] width 93 height 16
click at [1084, 330] on div "Yes" at bounding box center [1178, 335] width 301 height 25
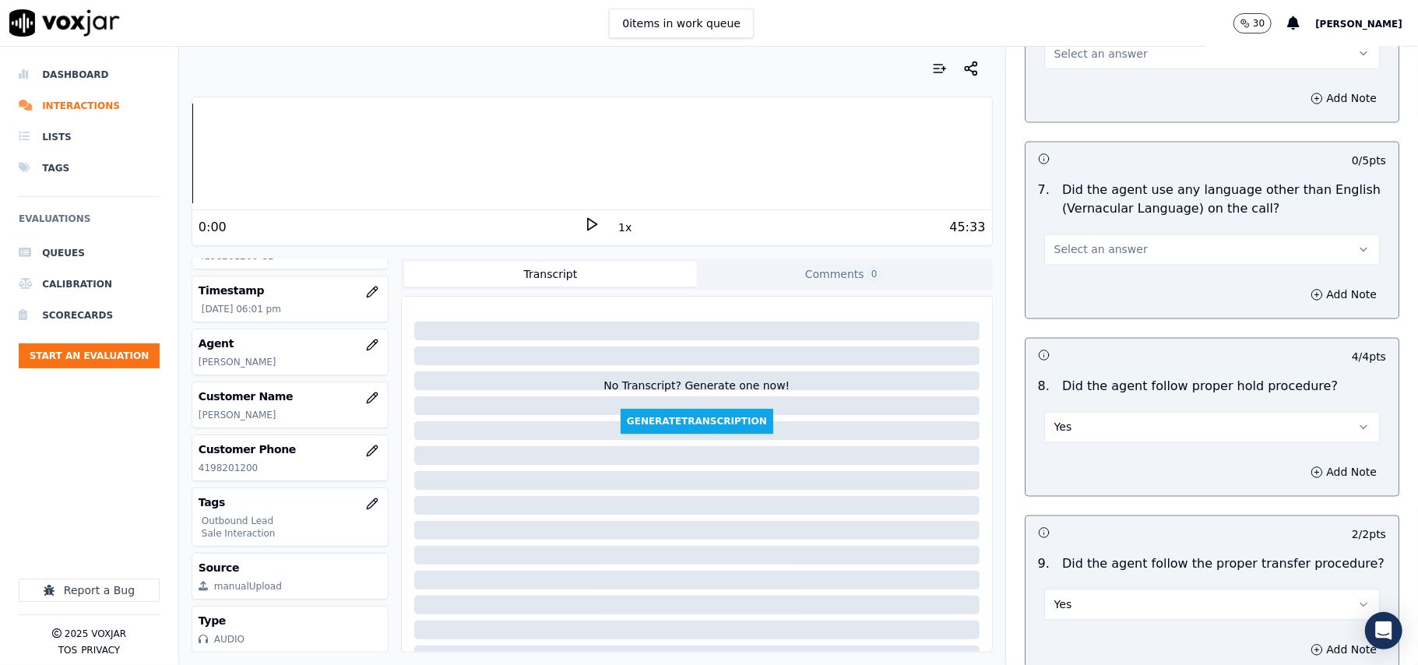
scroll to position [2016, 0]
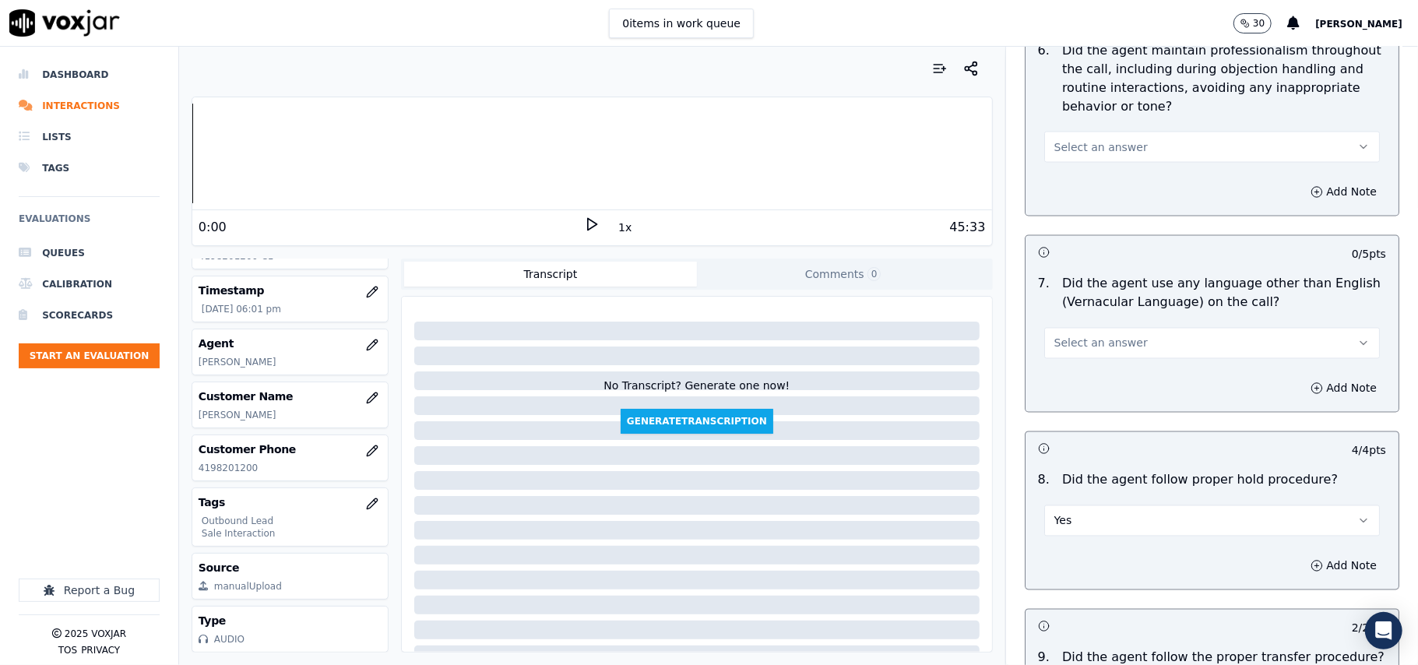
click at [1088, 336] on span "Select an answer" at bounding box center [1101, 344] width 93 height 16
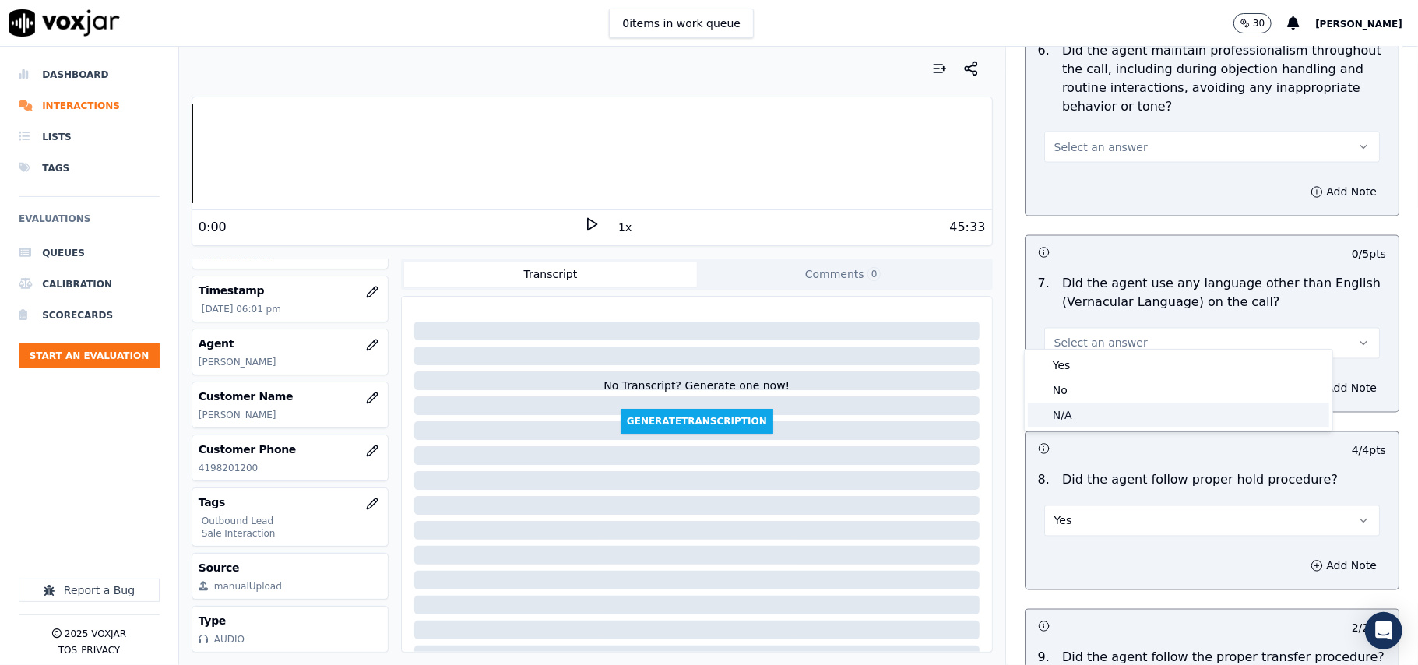
click at [1095, 414] on div "N/A" at bounding box center [1178, 415] width 301 height 25
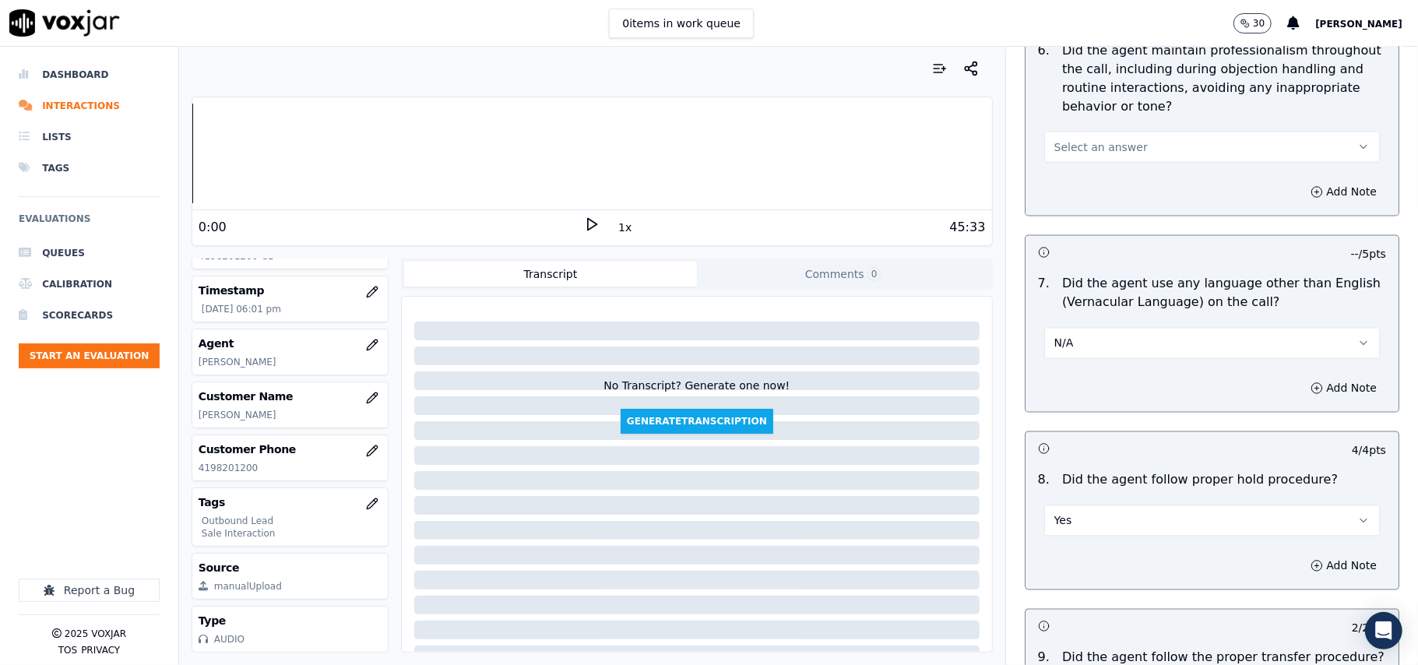
click at [1086, 329] on button "N/A" at bounding box center [1212, 343] width 336 height 31
click at [1086, 378] on div "No" at bounding box center [1178, 390] width 301 height 25
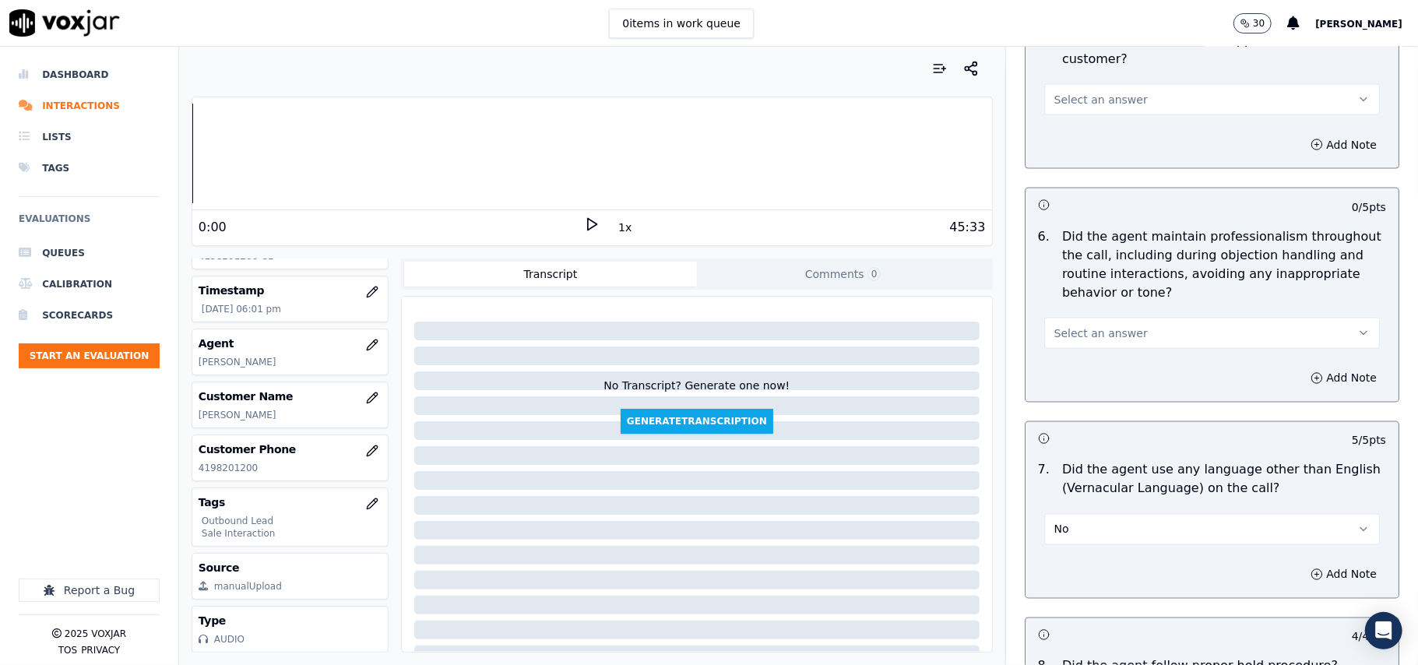
scroll to position [1808, 0]
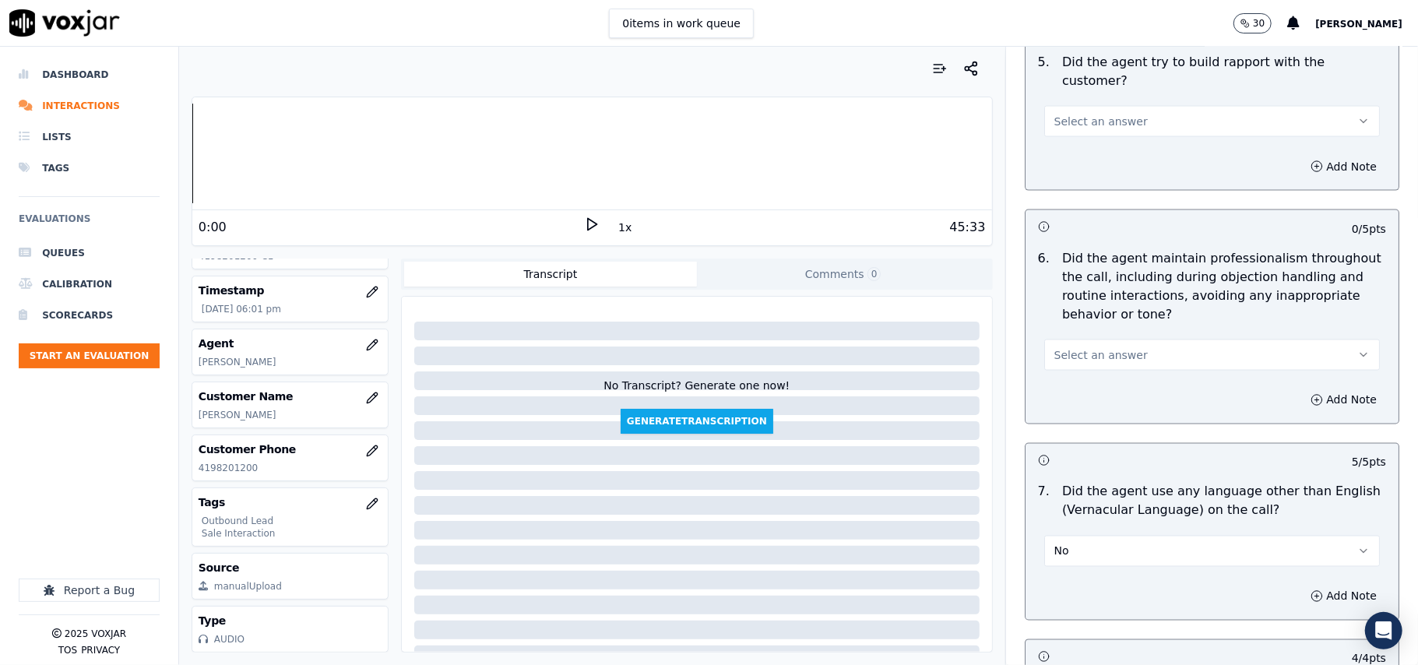
click at [1094, 340] on button "Select an answer" at bounding box center [1212, 355] width 336 height 31
click at [1083, 372] on div "Yes" at bounding box center [1178, 376] width 301 height 25
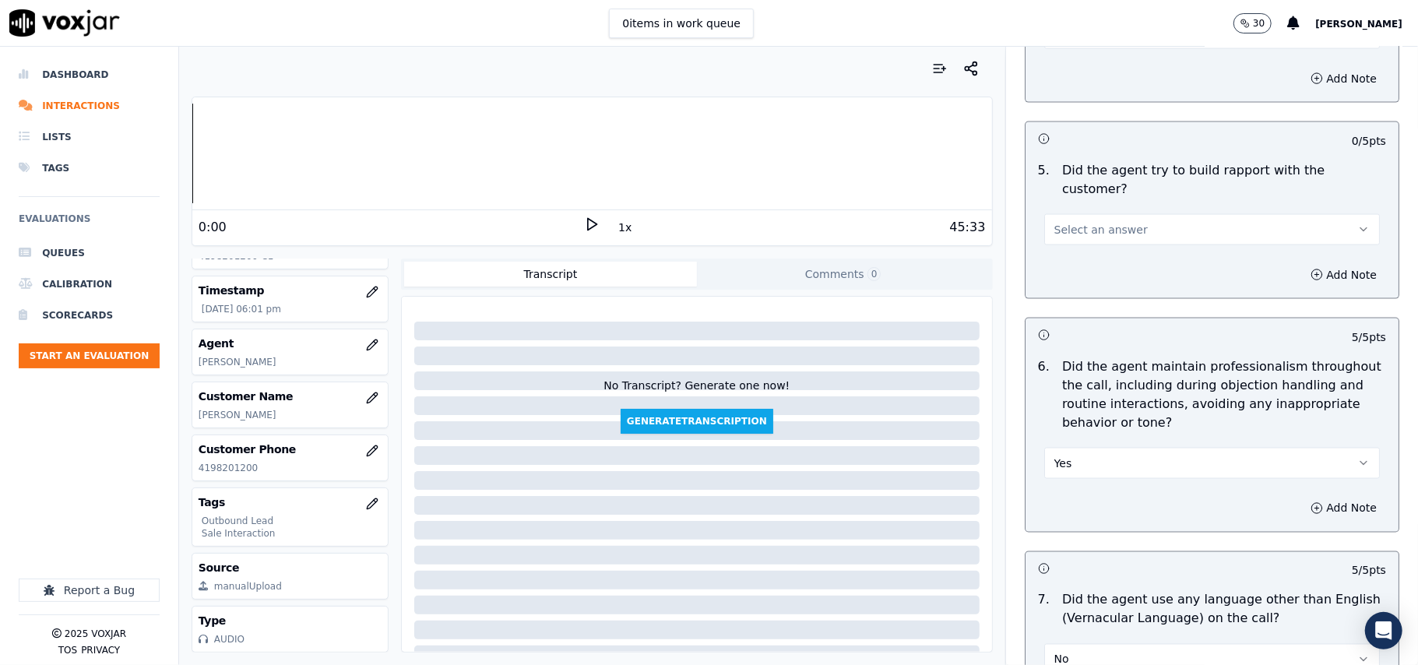
scroll to position [1600, 0]
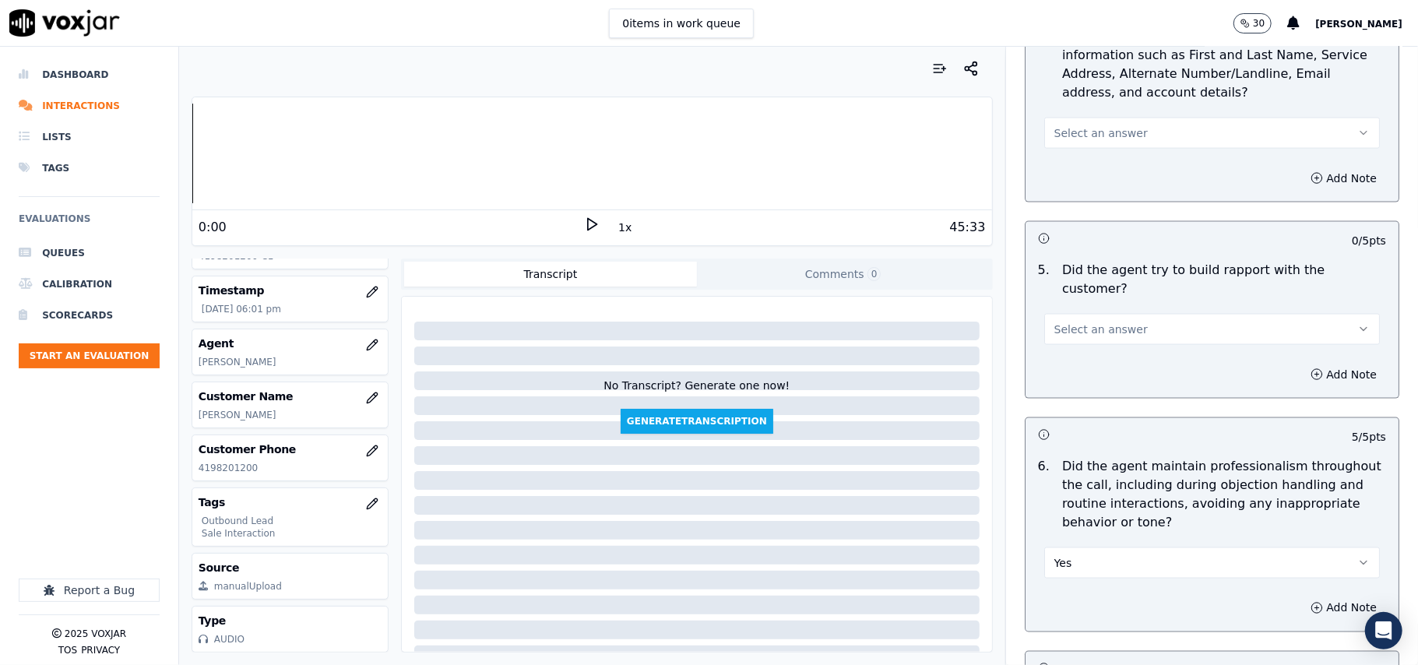
click at [1095, 322] on span "Select an answer" at bounding box center [1101, 330] width 93 height 16
click at [1095, 355] on div "Yes" at bounding box center [1178, 349] width 301 height 25
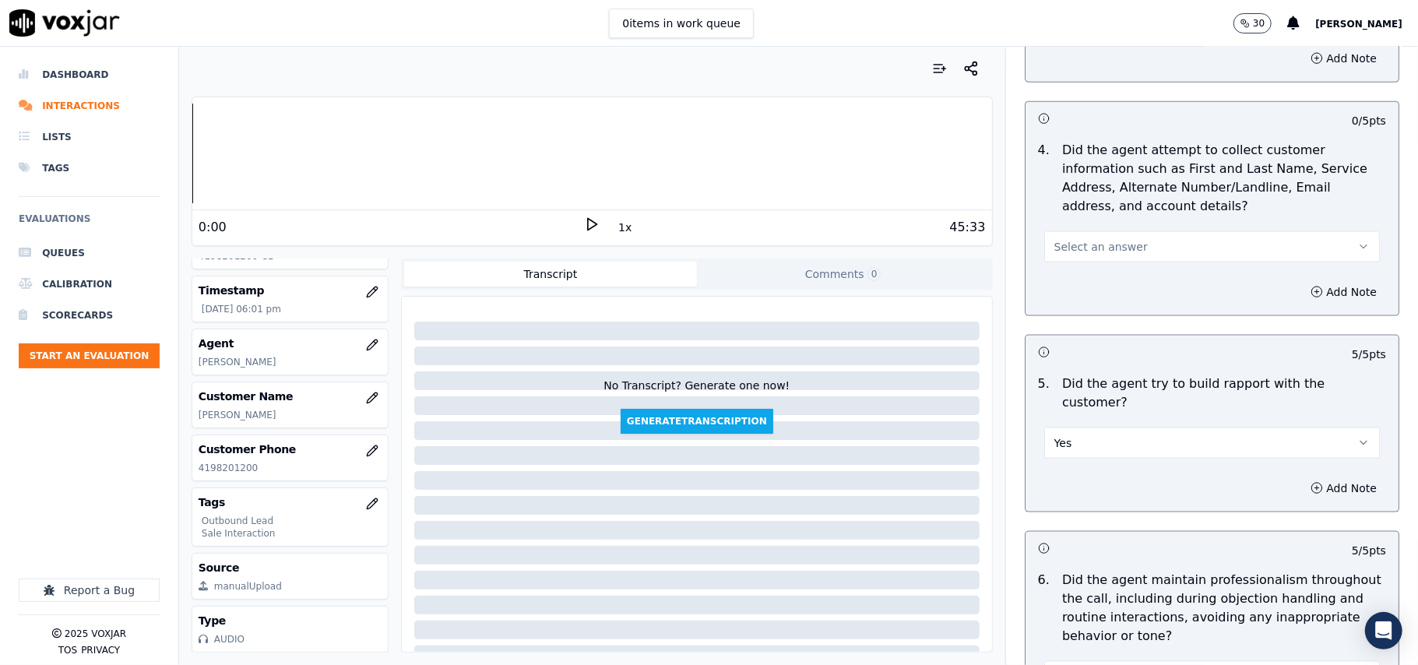
scroll to position [1393, 0]
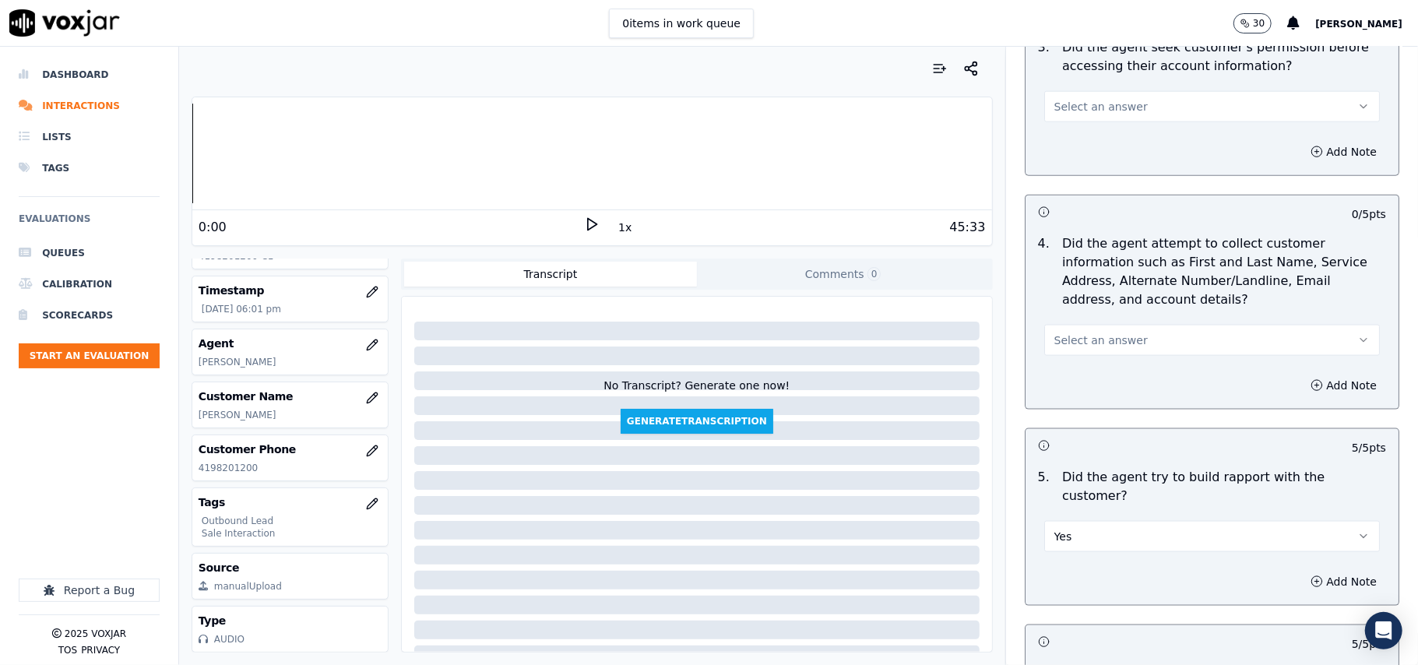
click at [1101, 343] on span "Select an answer" at bounding box center [1101, 341] width 93 height 16
click at [1080, 421] on div "N/A" at bounding box center [1178, 429] width 301 height 25
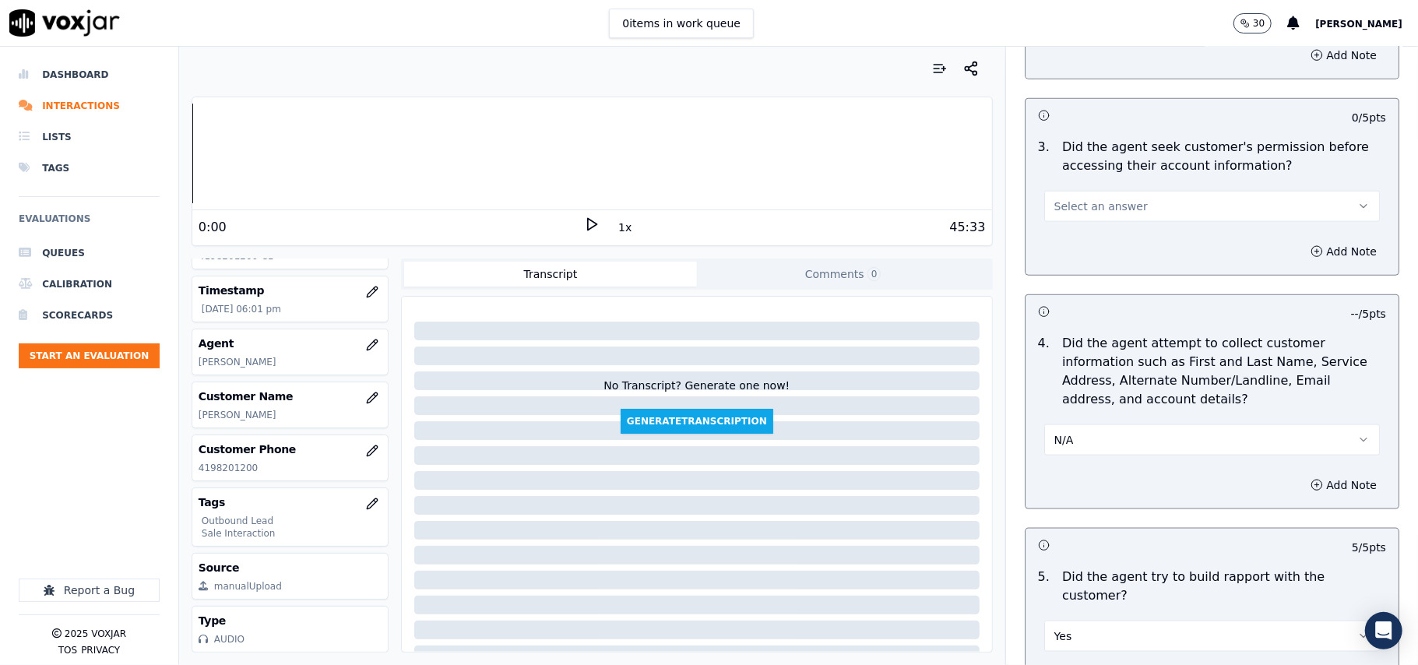
scroll to position [1185, 0]
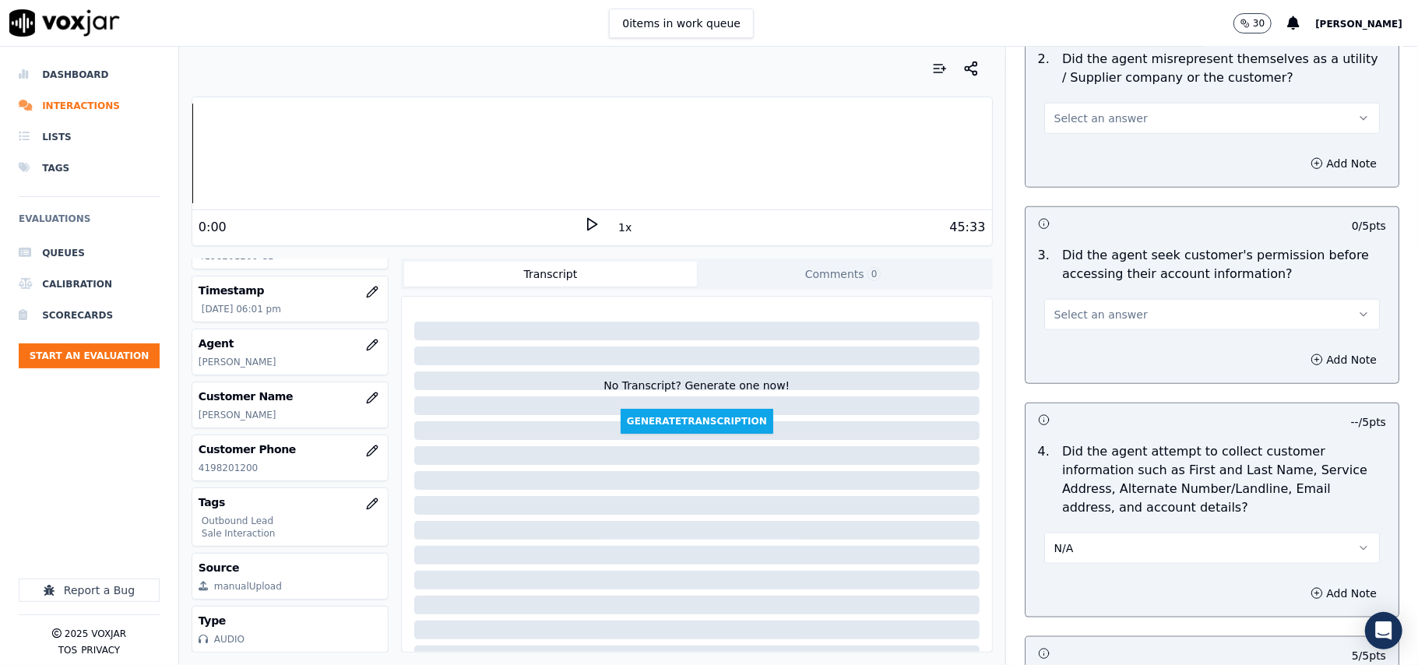
click at [1082, 328] on button "Select an answer" at bounding box center [1212, 314] width 336 height 31
click at [1075, 354] on div "Yes" at bounding box center [1178, 352] width 301 height 25
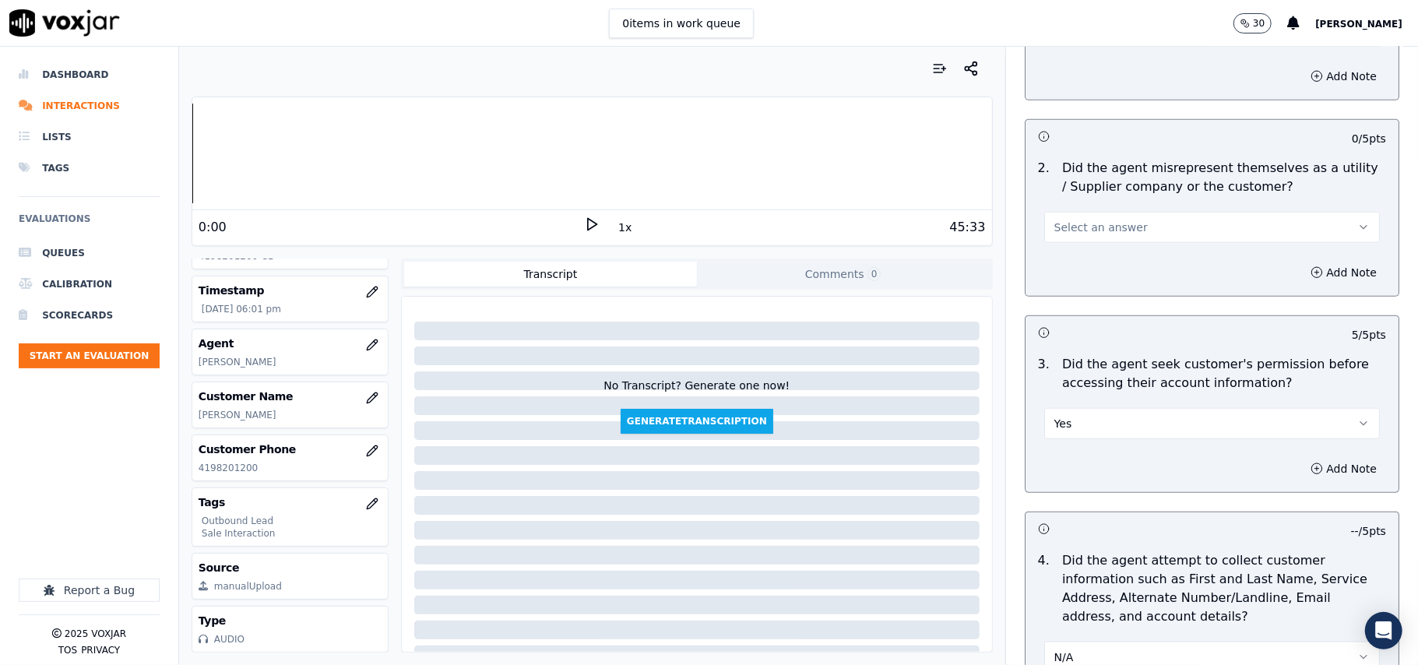
scroll to position [977, 0]
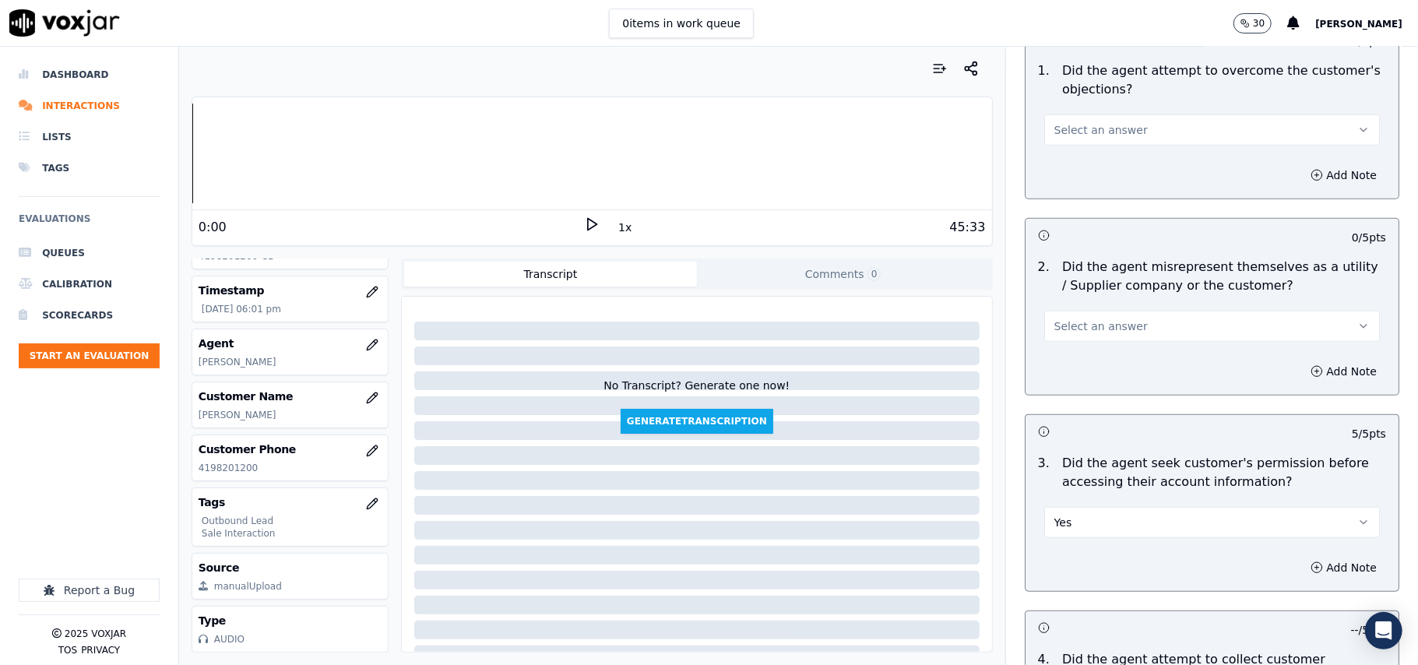
click at [1064, 325] on span "Select an answer" at bounding box center [1101, 327] width 93 height 16
click at [1067, 377] on div "No" at bounding box center [1178, 388] width 301 height 25
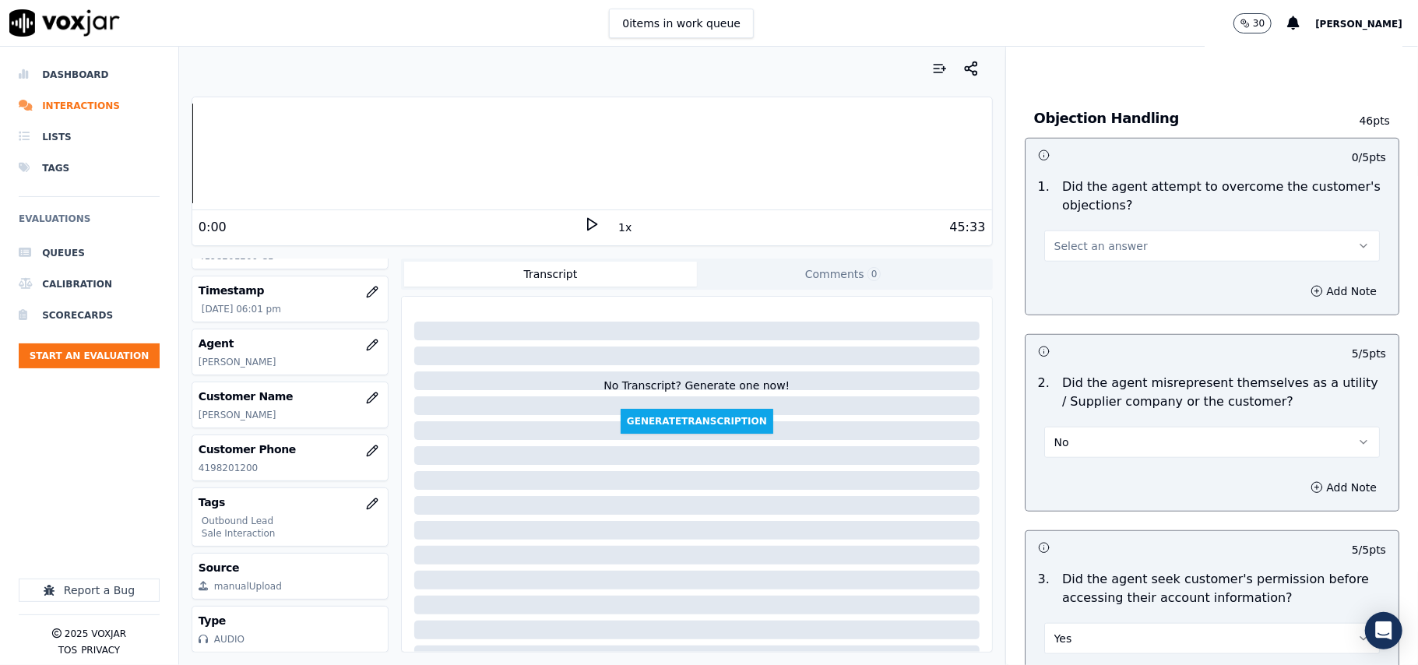
scroll to position [770, 0]
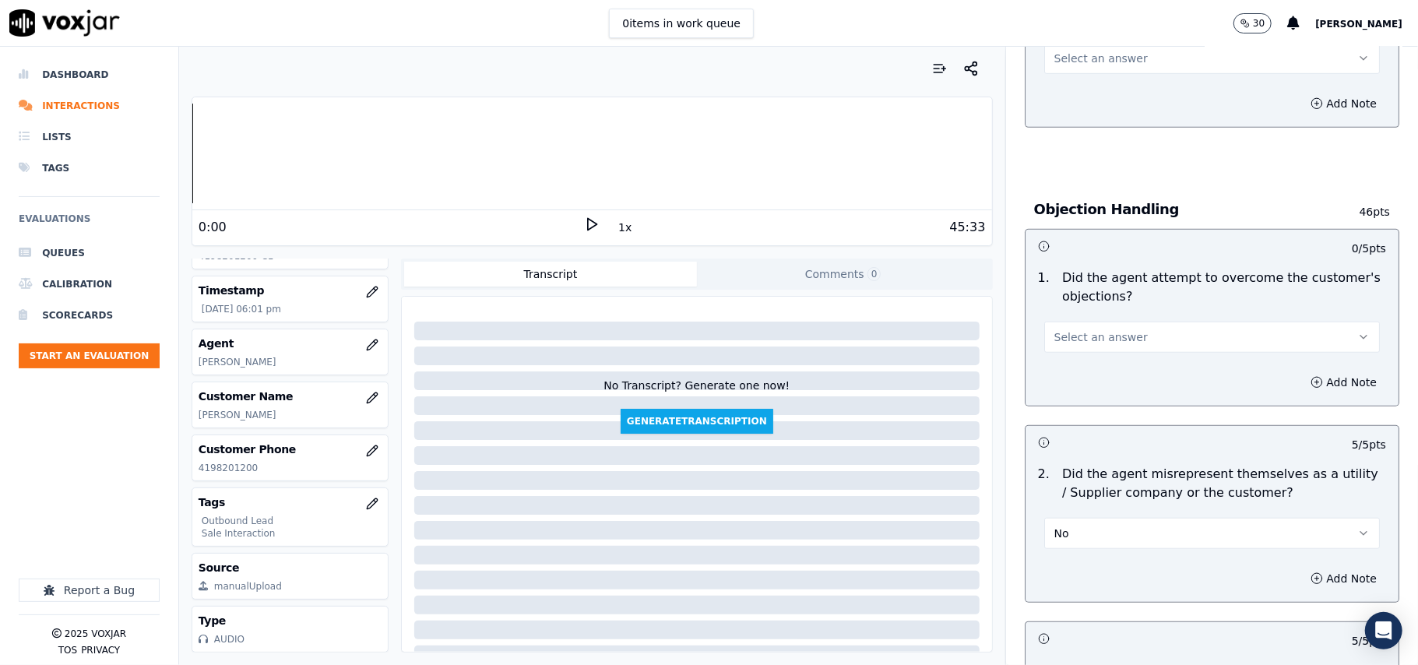
click at [1075, 338] on span "Select an answer" at bounding box center [1101, 337] width 93 height 16
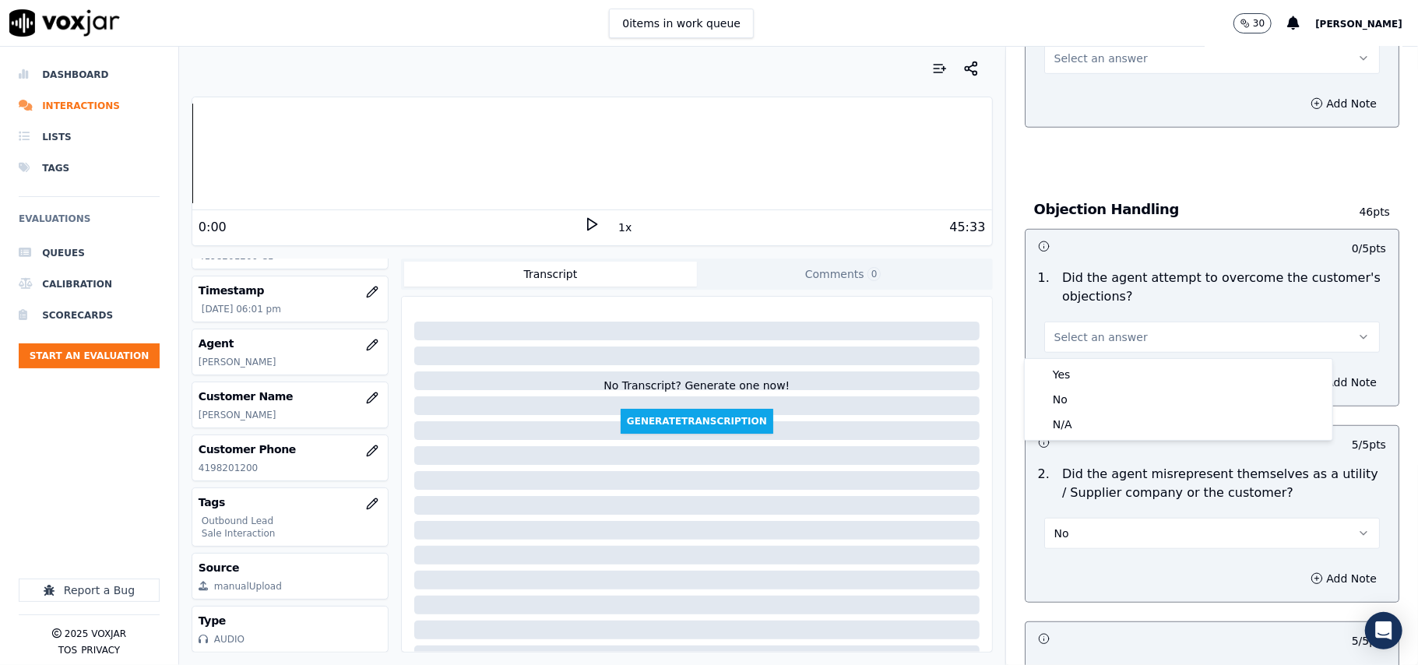
click at [1075, 358] on div "Yes No N/A" at bounding box center [1178, 399] width 309 height 83
click at [1075, 372] on div "Yes" at bounding box center [1178, 374] width 301 height 25
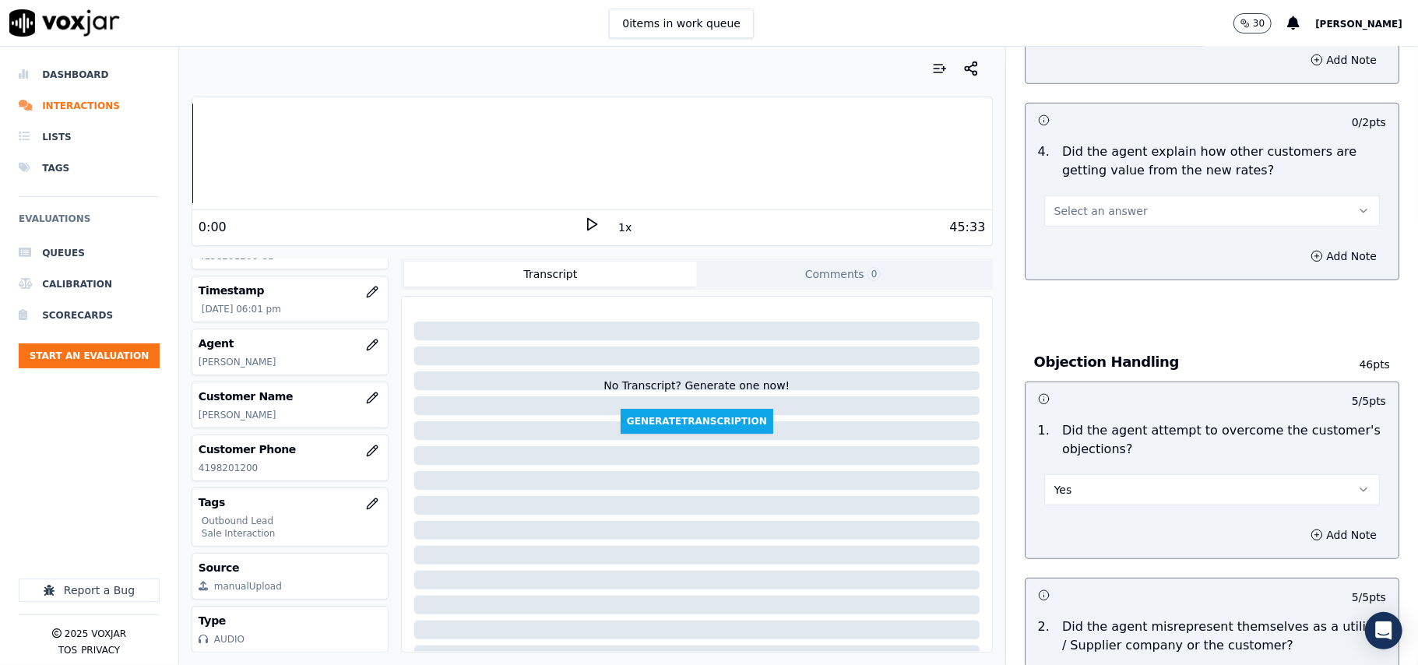
scroll to position [458, 0]
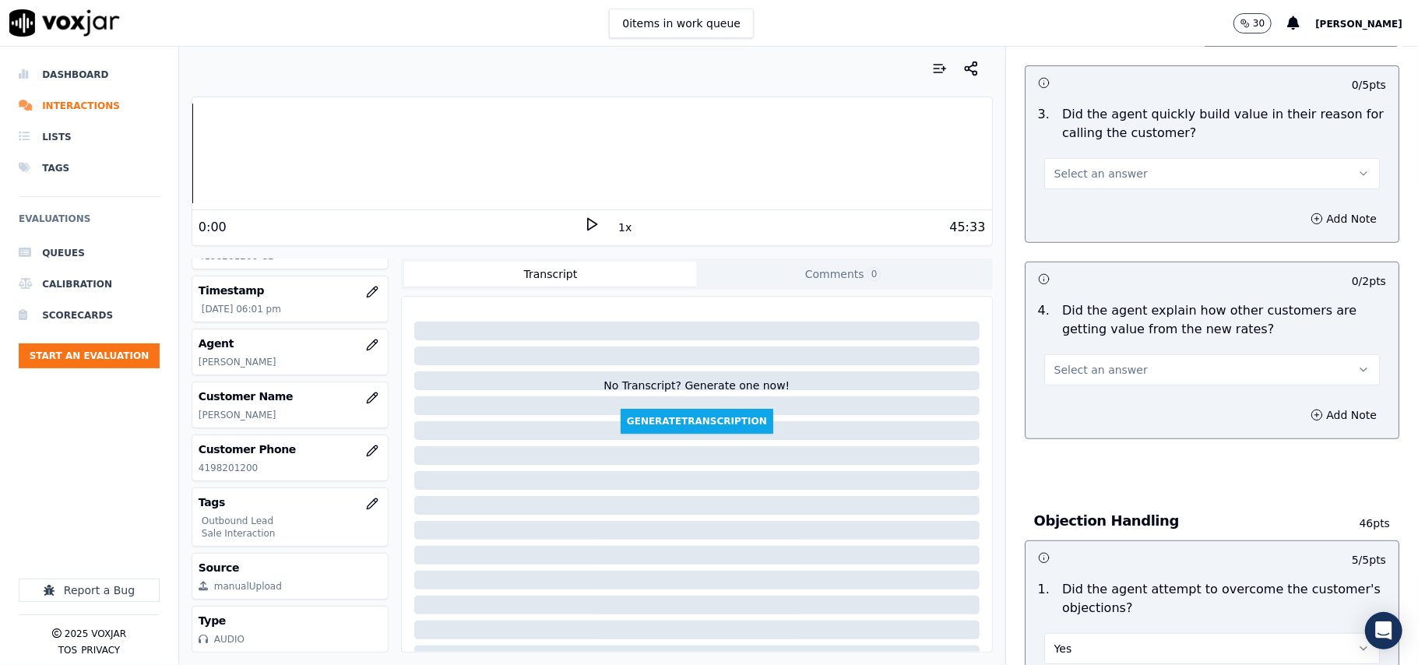
click at [1079, 369] on span "Select an answer" at bounding box center [1101, 370] width 93 height 16
click at [1079, 383] on button "Select an answer" at bounding box center [1212, 369] width 336 height 31
click at [1075, 375] on span "Select an answer" at bounding box center [1101, 370] width 93 height 16
click at [1080, 413] on div "Yes" at bounding box center [1178, 407] width 301 height 25
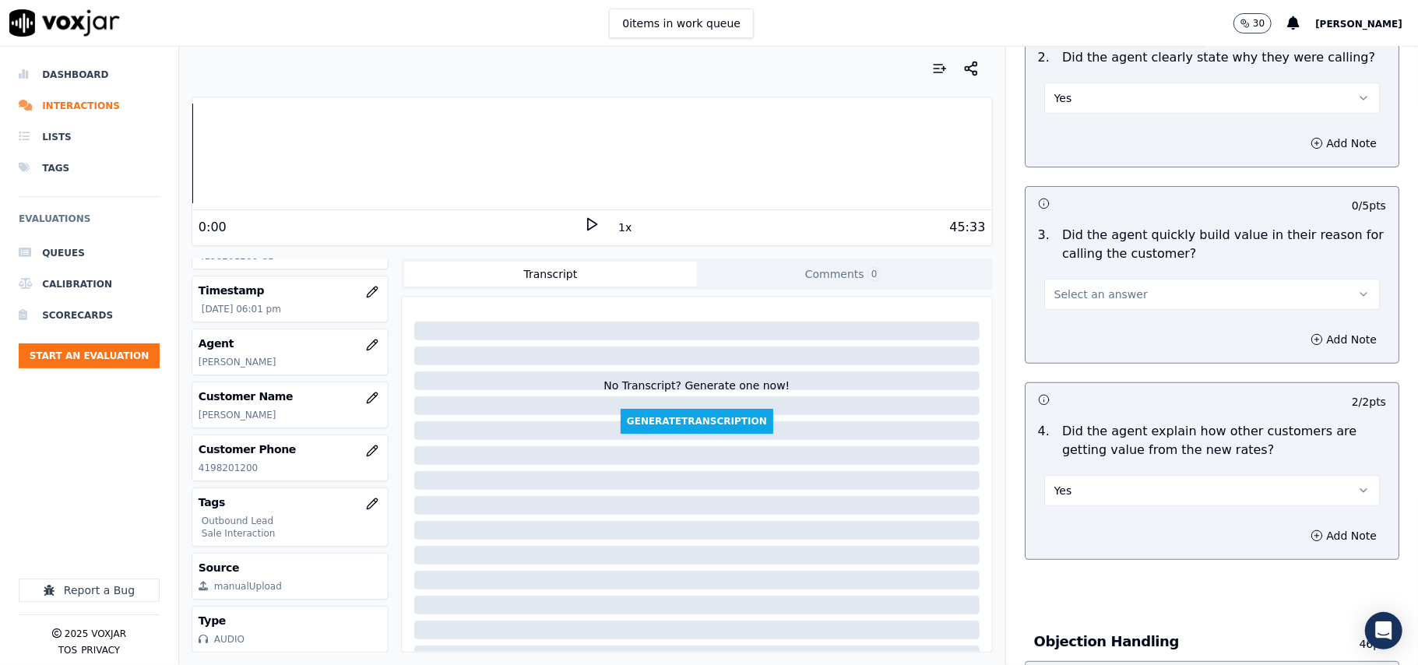
scroll to position [250, 0]
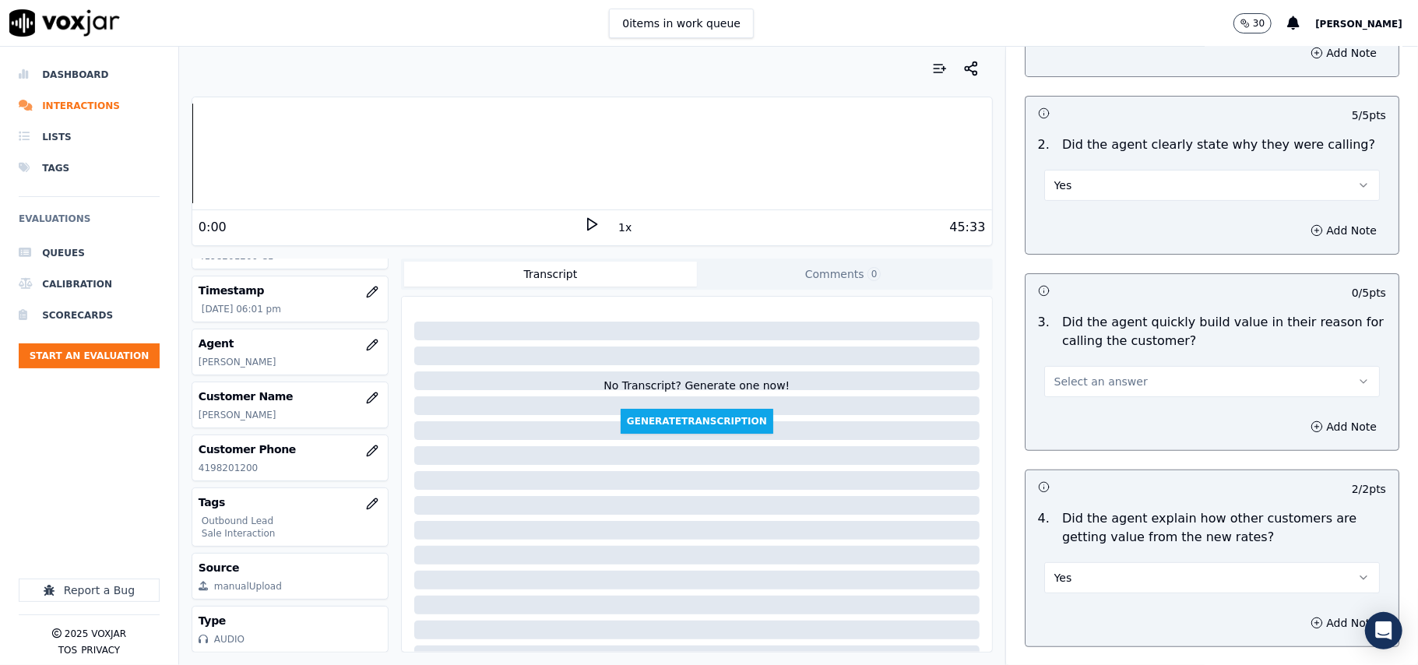
click at [1103, 389] on span "Select an answer" at bounding box center [1101, 382] width 93 height 16
click at [1103, 414] on div "Yes" at bounding box center [1178, 418] width 301 height 25
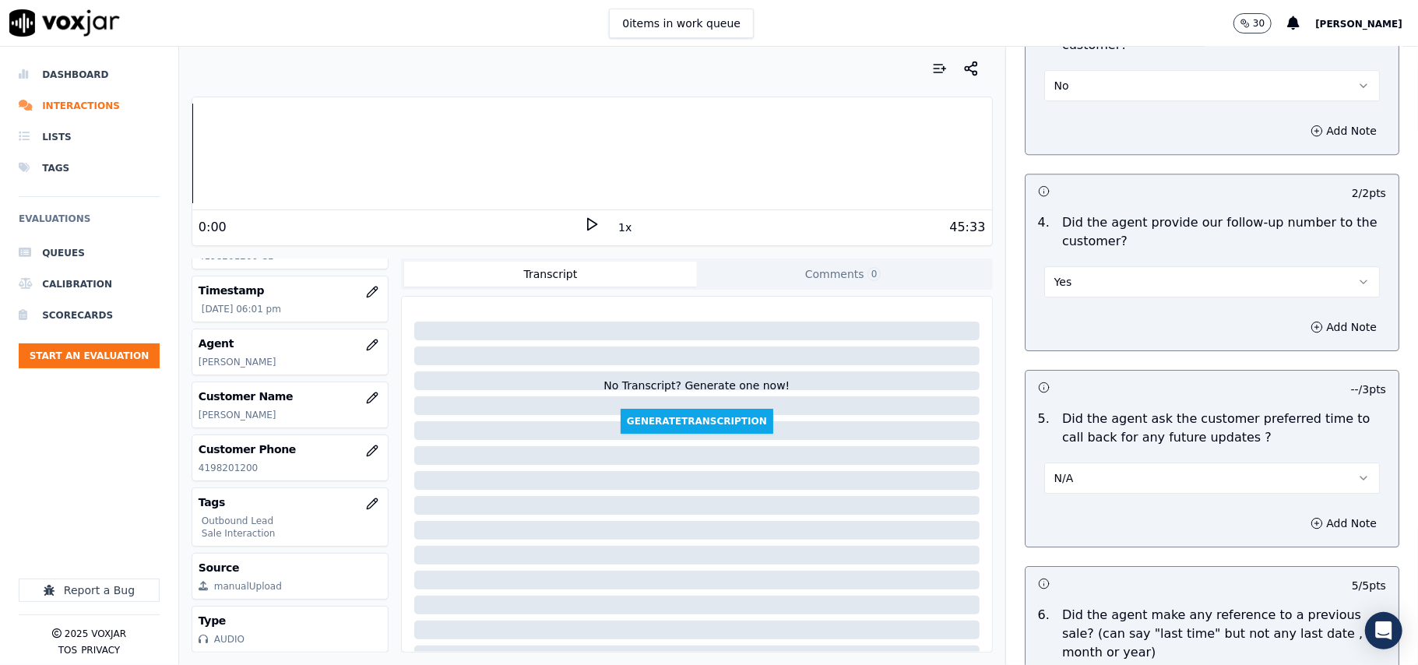
scroll to position [3885, 0]
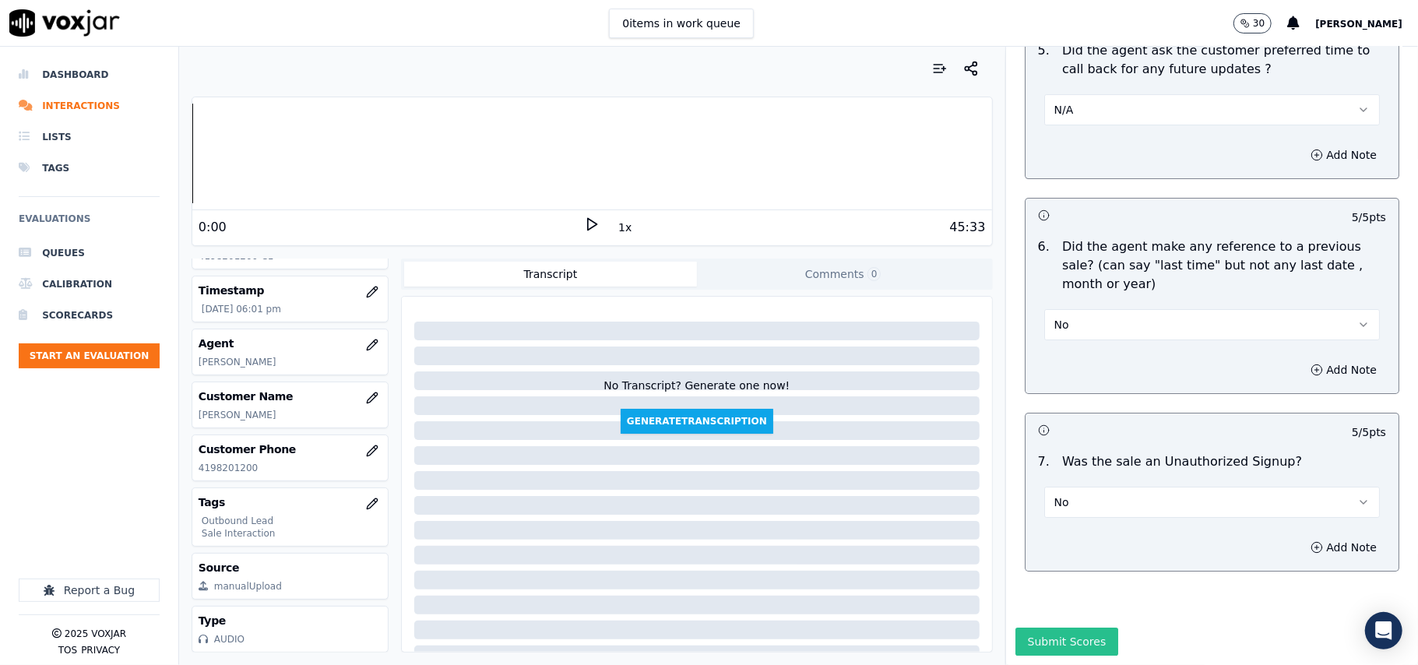
click at [1016, 628] on button "Submit Scores" at bounding box center [1068, 642] width 104 height 28
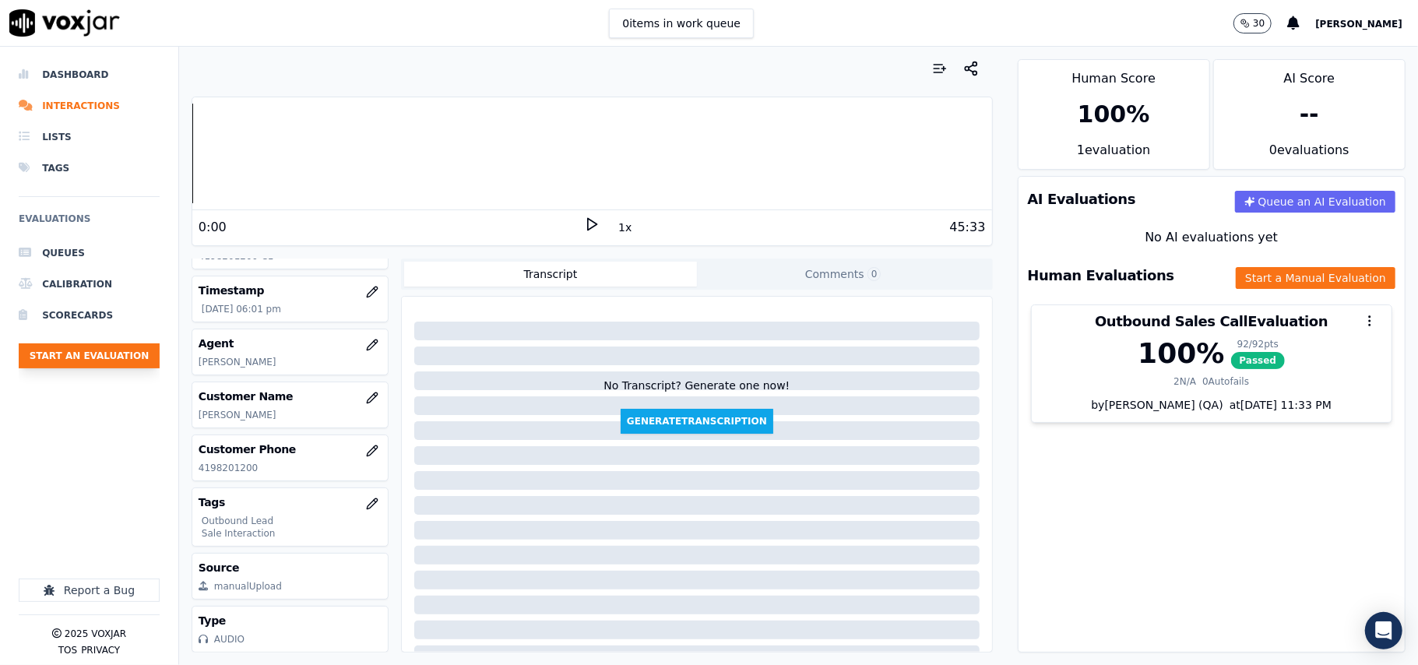
click at [126, 352] on button "Start an Evaluation" at bounding box center [89, 355] width 141 height 25
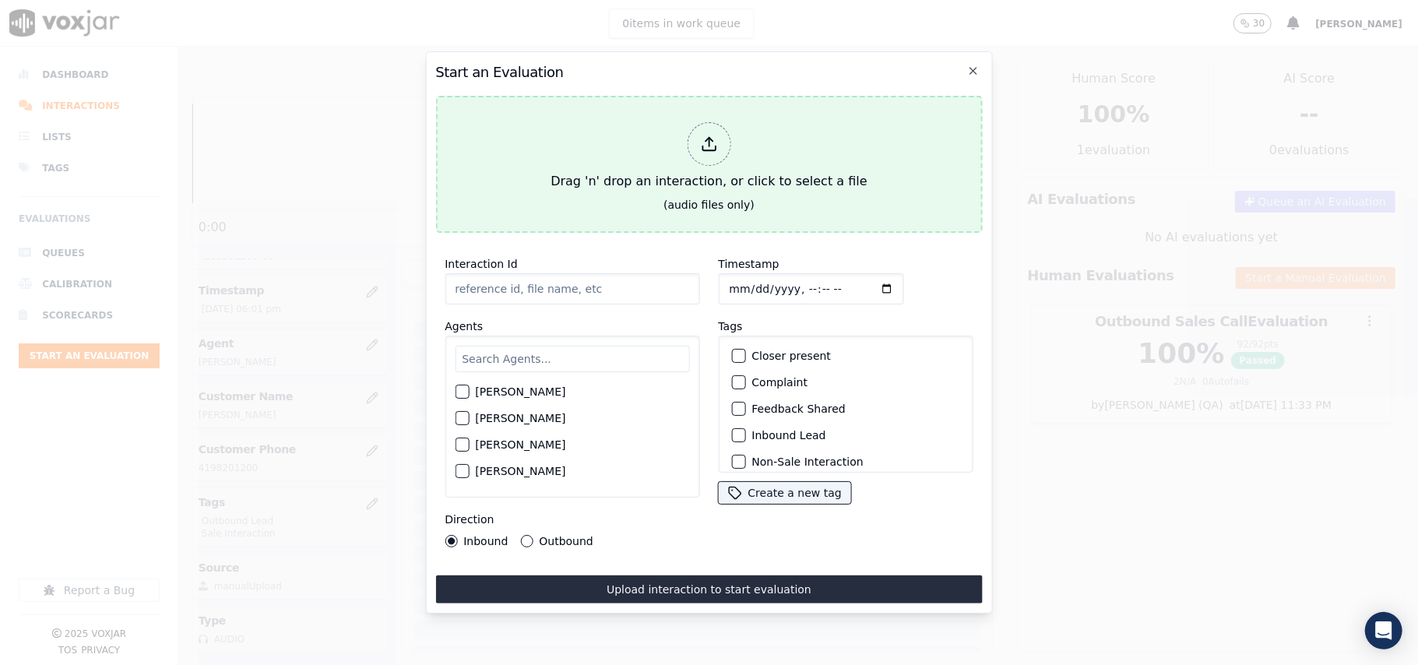
click at [660, 138] on div "Drag 'n' drop an interaction, or click to select a file" at bounding box center [708, 156] width 329 height 81
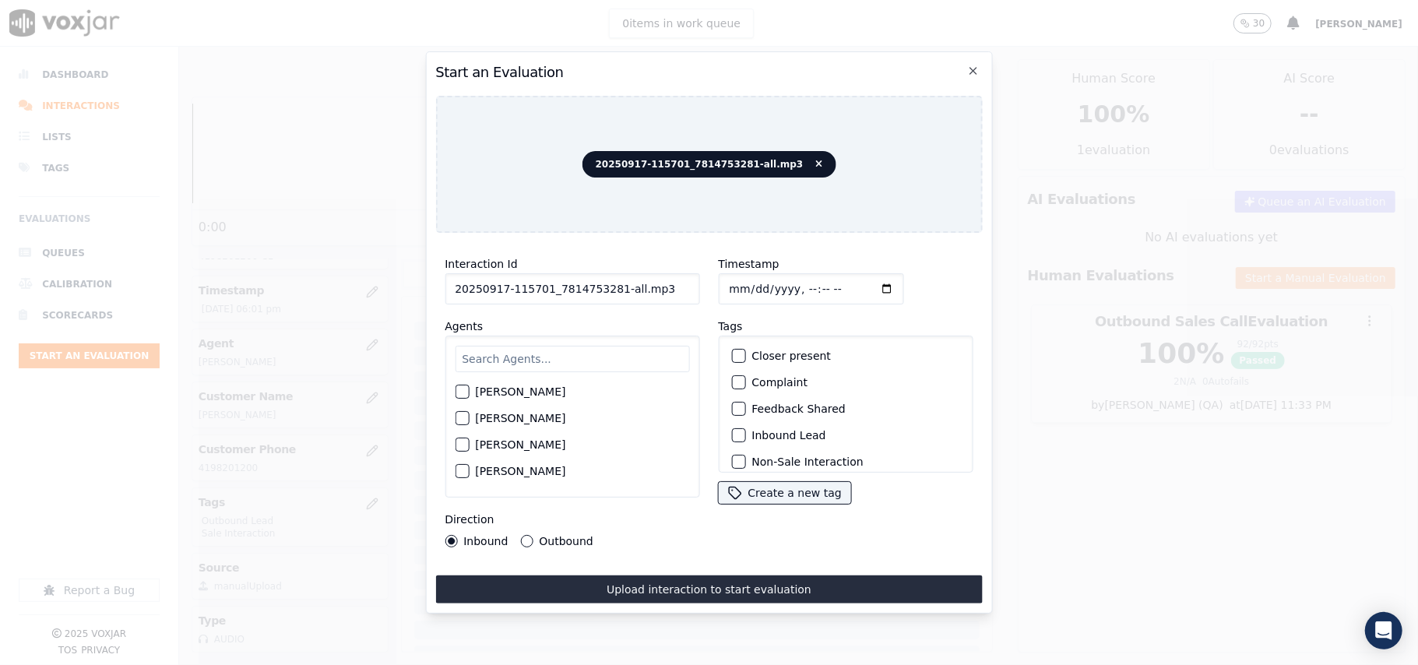
drag, startPoint x: 626, startPoint y: 282, endPoint x: 612, endPoint y: 284, distance: 14.1
click at [612, 284] on input "20250917-115701_7814753281-all.mp3" at bounding box center [572, 288] width 255 height 31
type input "20250917-115701_7814753281-C1"
click at [748, 276] on input "Timestamp" at bounding box center [810, 288] width 185 height 31
type input "[DATE]T18:12"
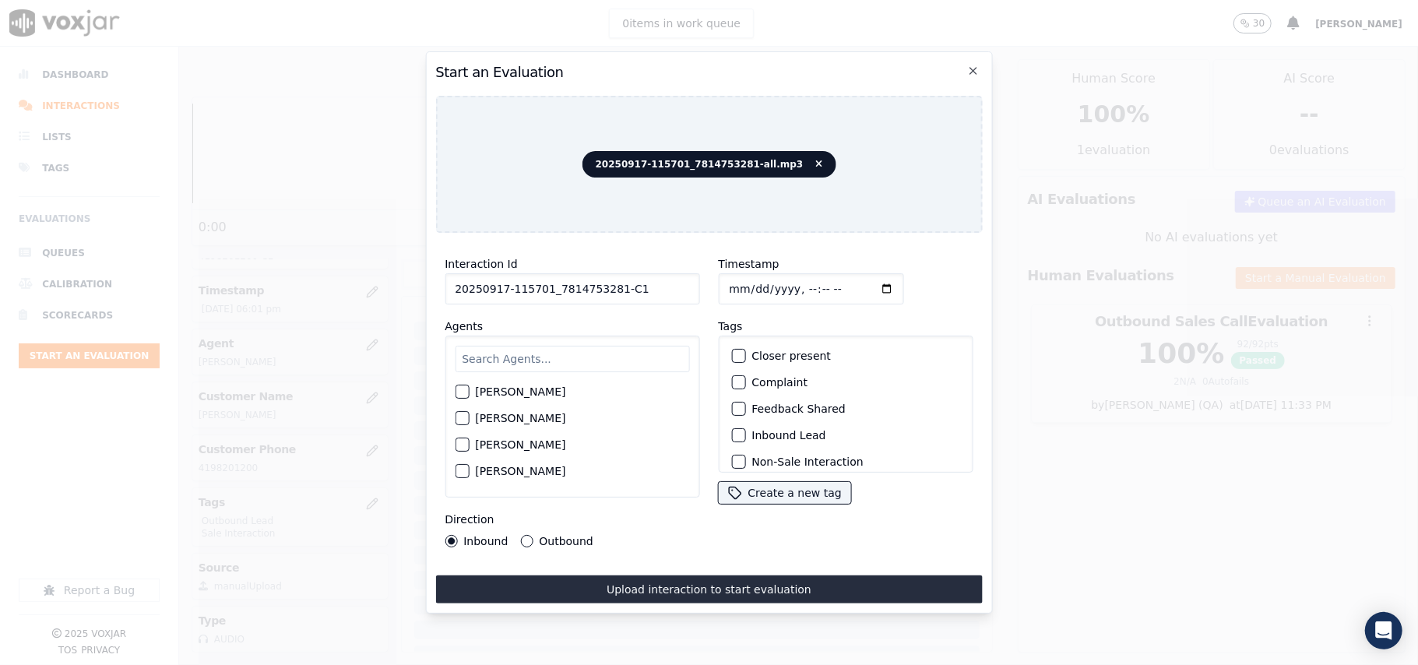
click at [586, 360] on input "text" at bounding box center [572, 359] width 234 height 26
type input "[PERSON_NAME]"
click at [508, 441] on label "[PERSON_NAME]" at bounding box center [520, 446] width 90 height 11
click at [469, 441] on button "[PERSON_NAME]" at bounding box center [462, 446] width 14 height 14
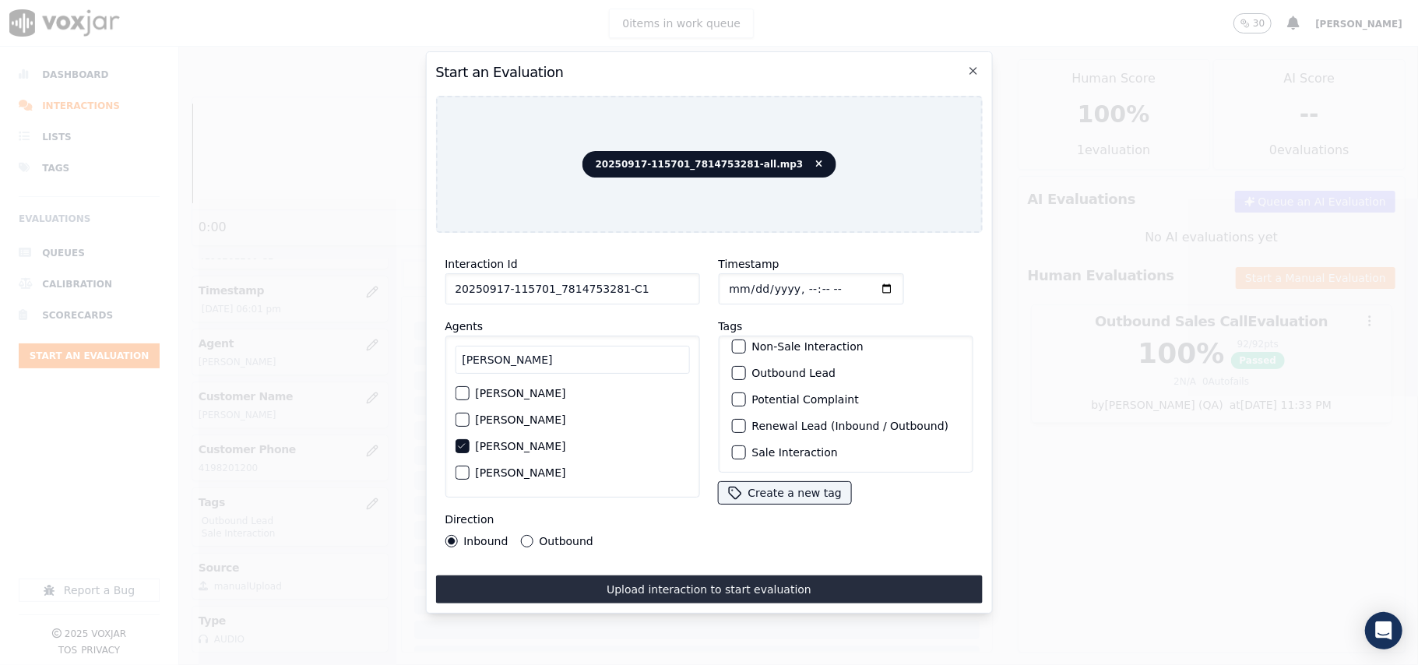
scroll to position [136, 0]
click at [738, 446] on button "Sale Interaction" at bounding box center [738, 453] width 14 height 14
click at [732, 368] on div "button" at bounding box center [737, 373] width 11 height 11
click at [530, 535] on button "Outbound" at bounding box center [526, 541] width 12 height 12
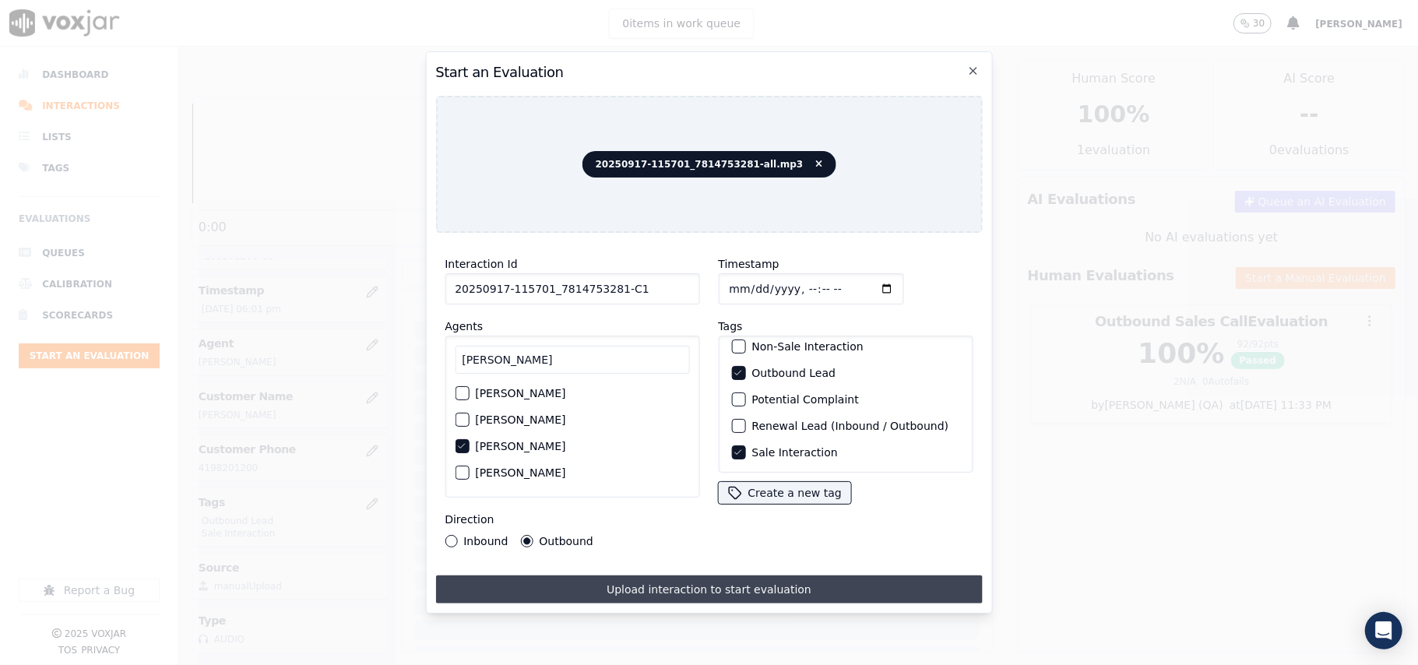
click at [587, 577] on button "Upload interaction to start evaluation" at bounding box center [708, 590] width 547 height 28
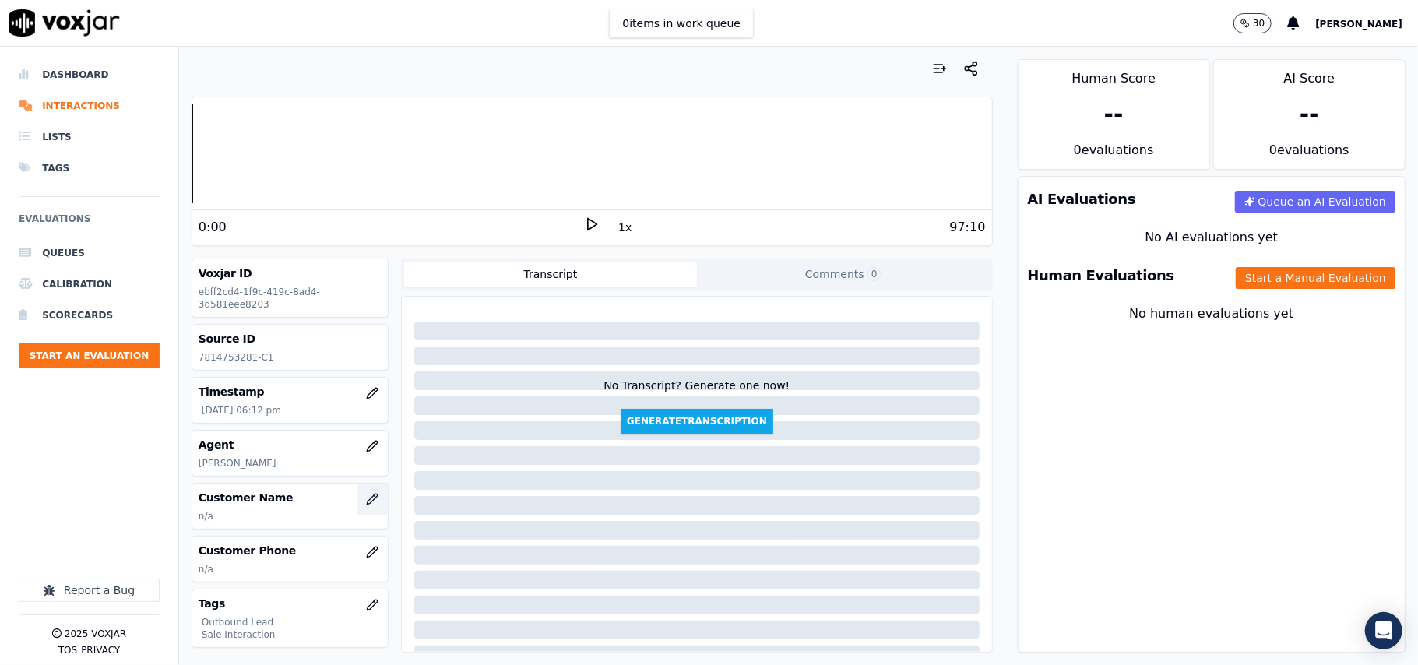
click at [357, 512] on button "button" at bounding box center [372, 499] width 31 height 31
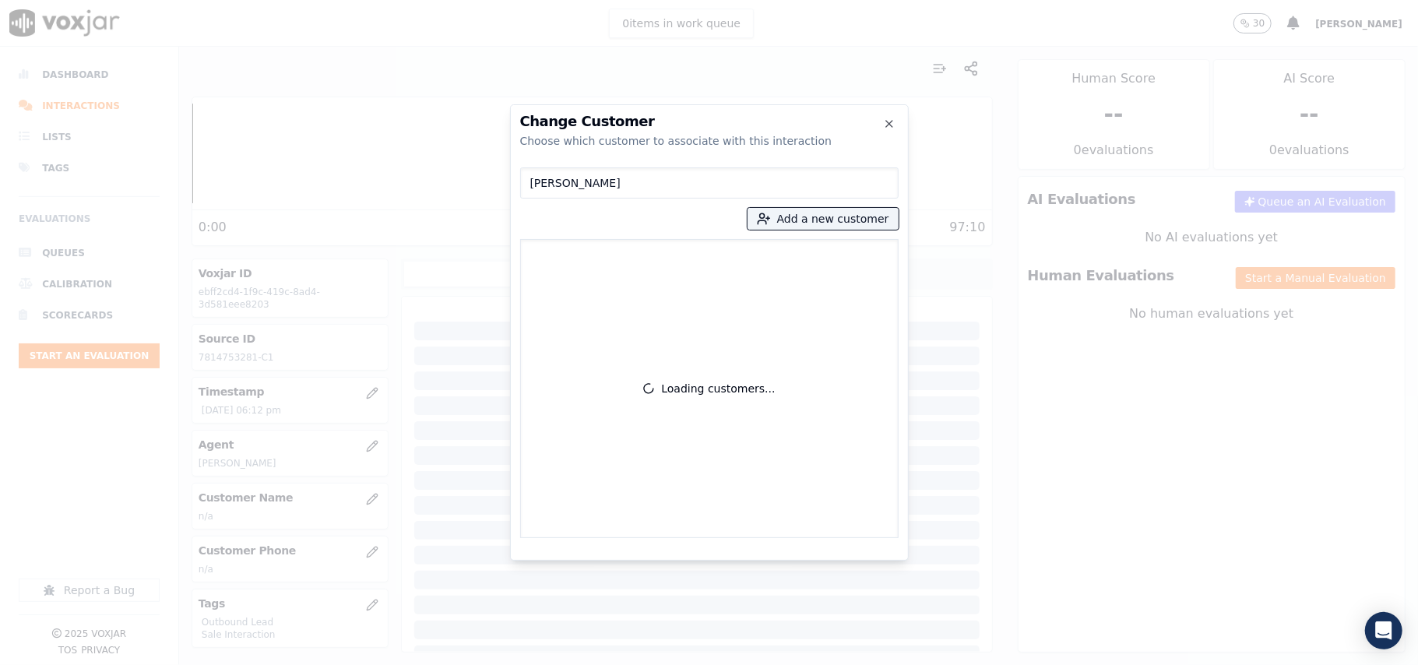
click at [536, 182] on input "[PERSON_NAME]" at bounding box center [709, 182] width 379 height 31
type input "[PERSON_NAME]"
click at [654, 269] on p "[PERSON_NAME]" at bounding box center [619, 261] width 122 height 24
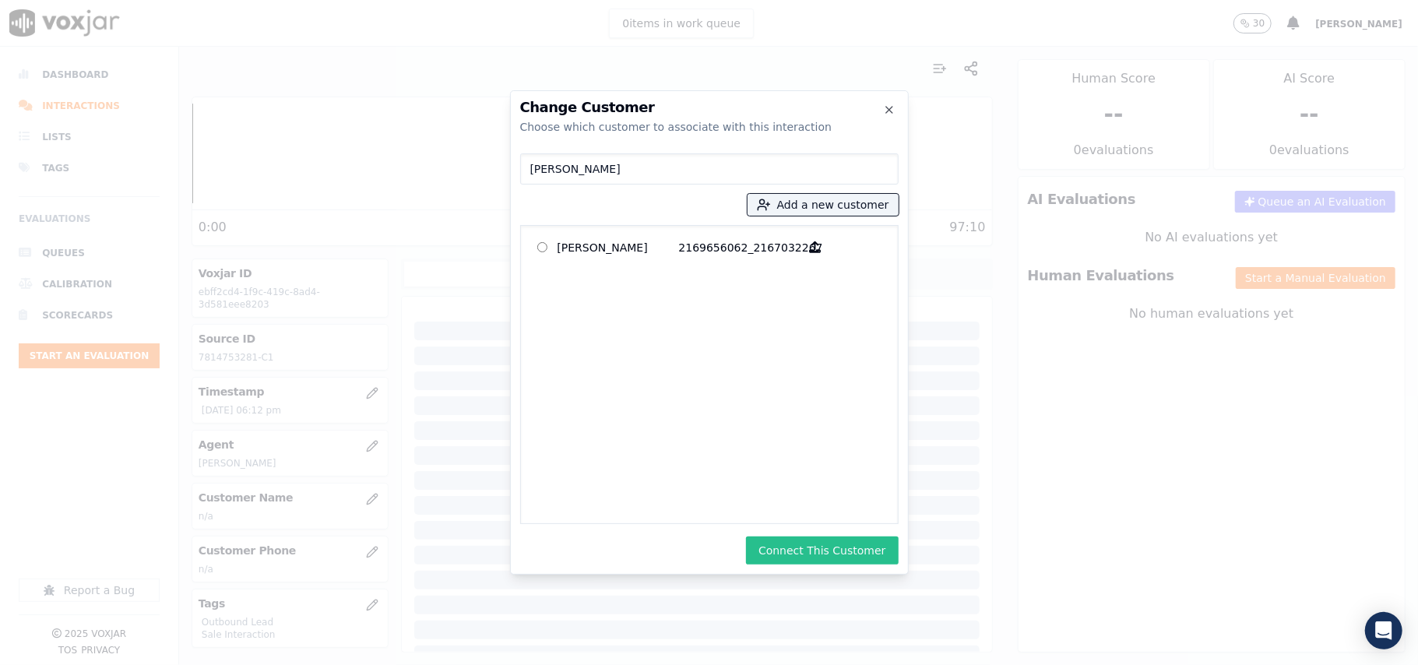
click at [827, 552] on button "Connect This Customer" at bounding box center [822, 551] width 152 height 28
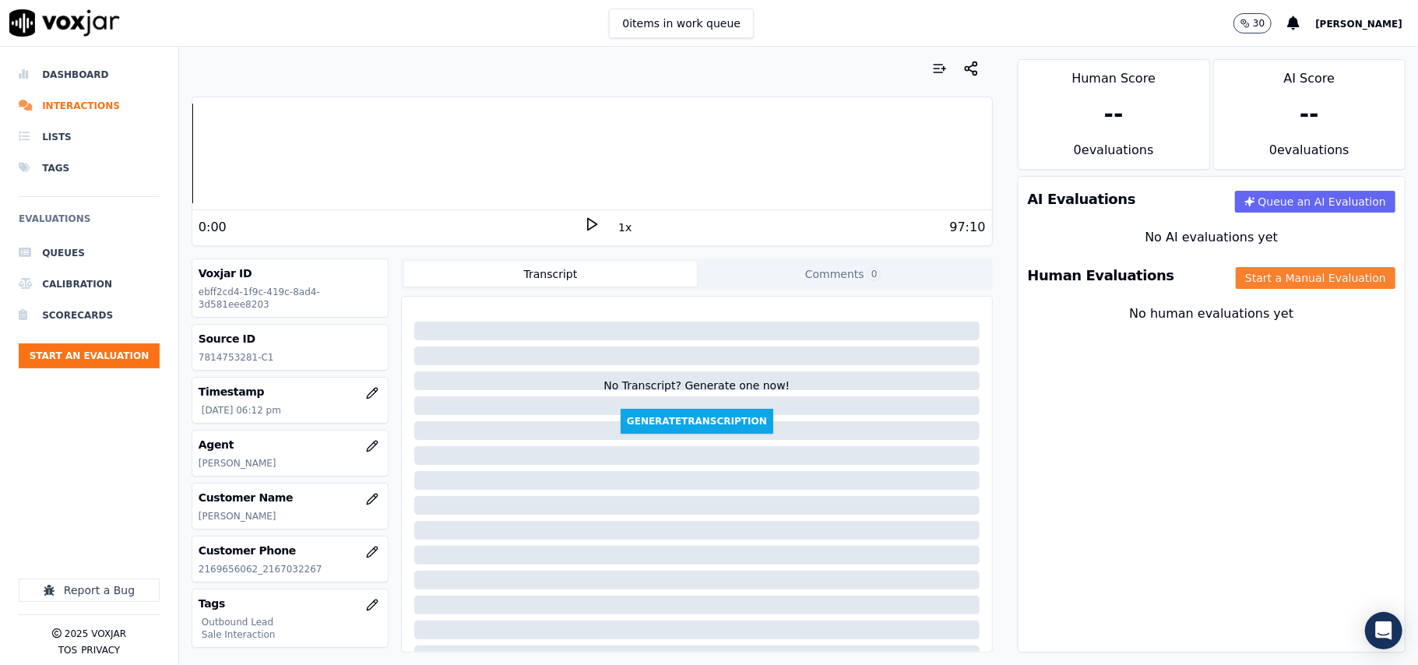
click at [1315, 276] on button "Start a Manual Evaluation" at bounding box center [1316, 278] width 160 height 22
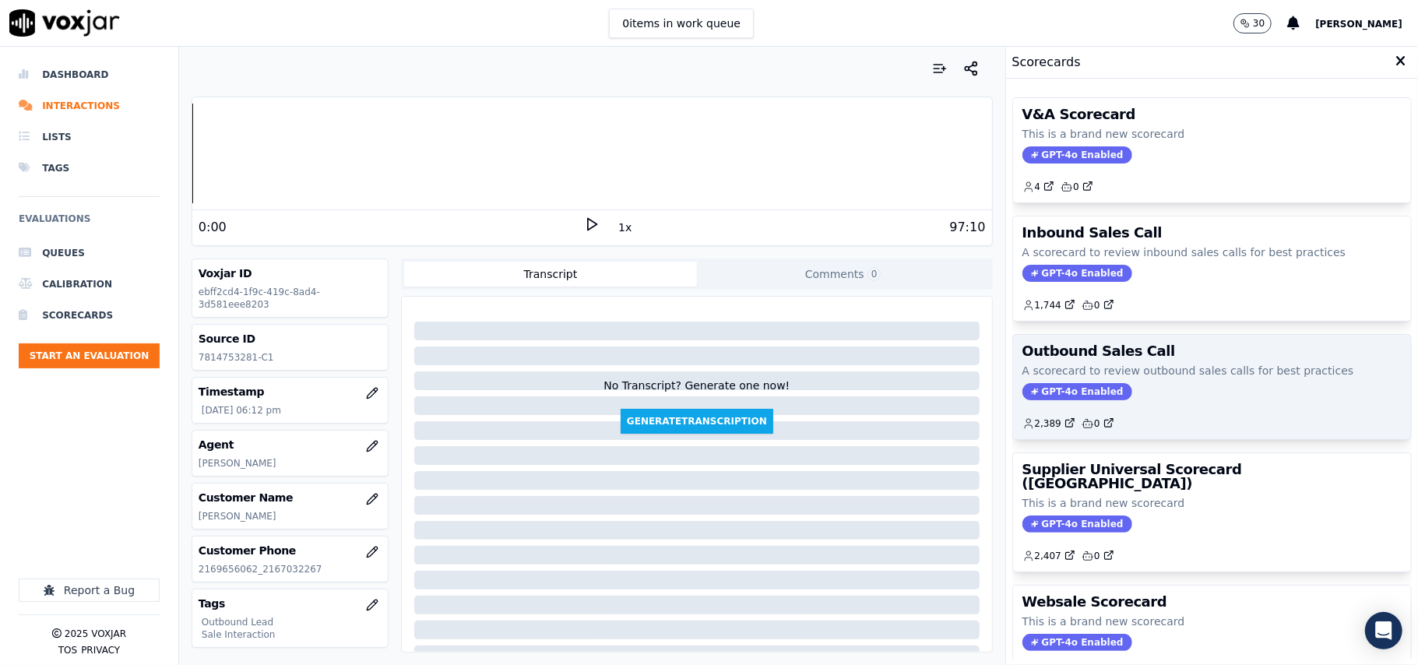
click at [1061, 396] on span "GPT-4o Enabled" at bounding box center [1078, 391] width 110 height 17
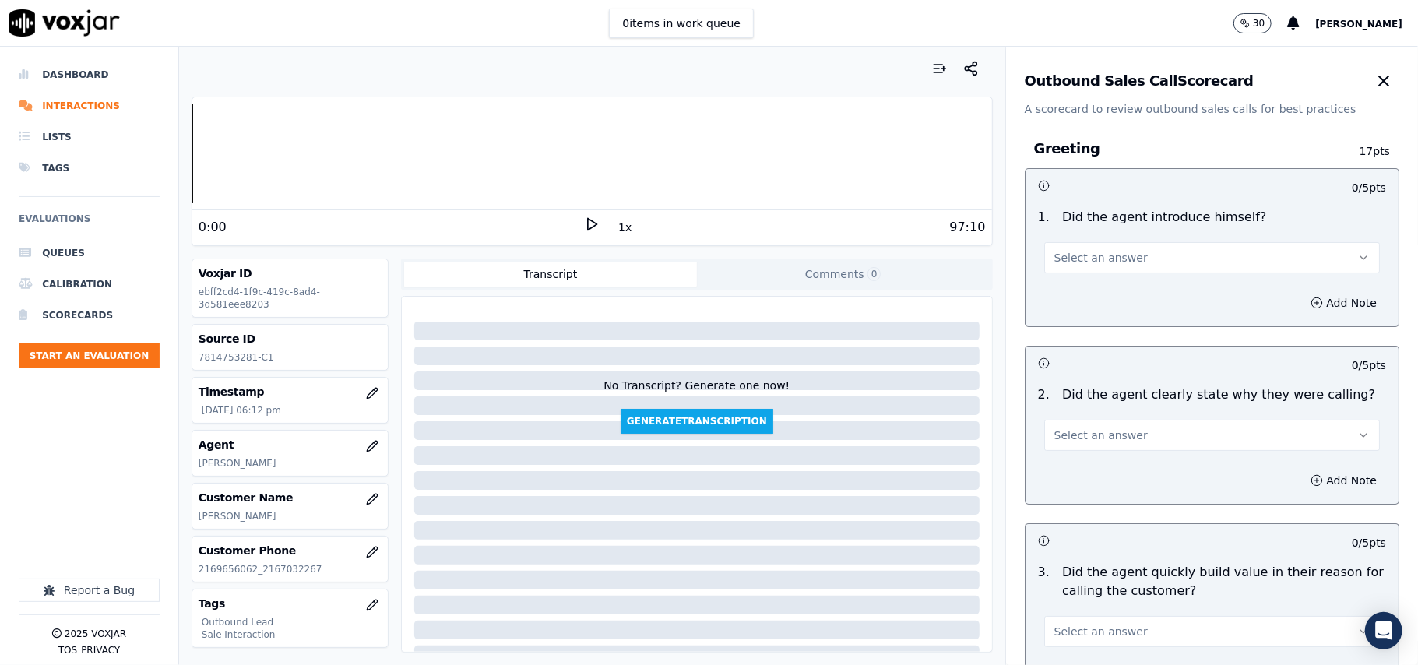
click at [1055, 254] on span "Select an answer" at bounding box center [1101, 258] width 93 height 16
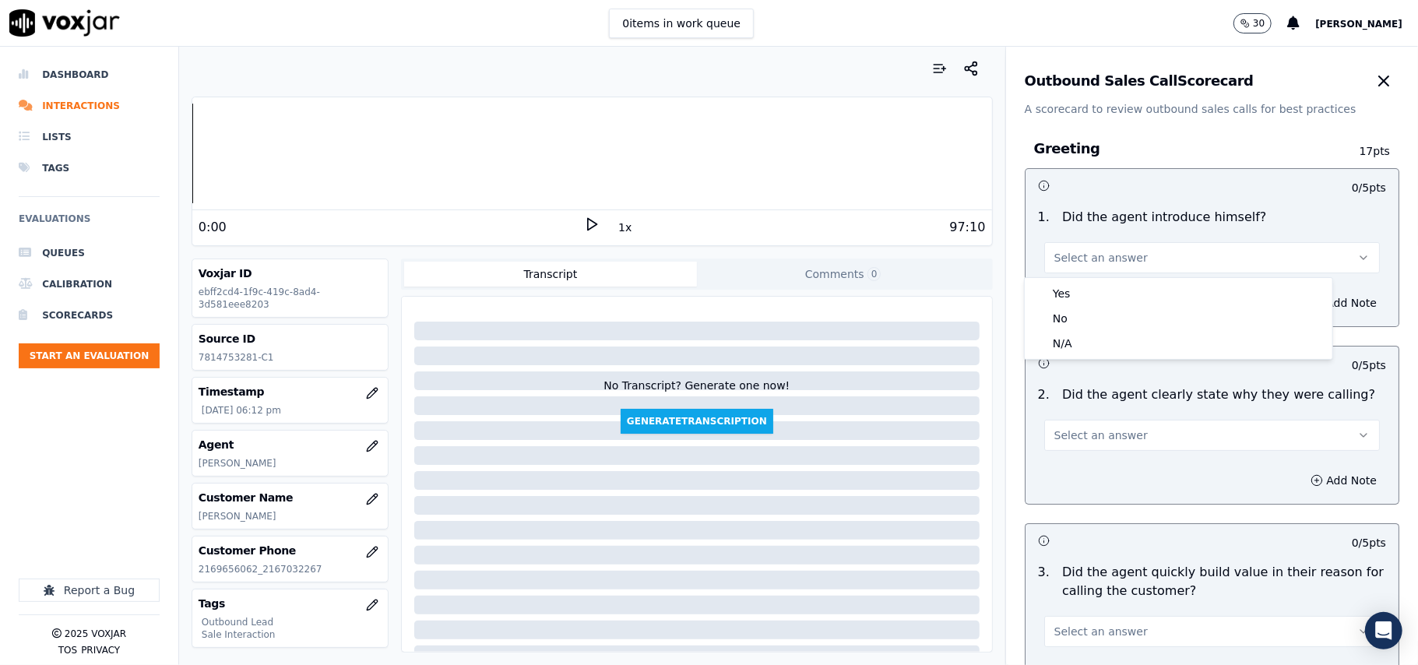
click at [1045, 276] on div "1 . Did the agent introduce himself? Select an answer" at bounding box center [1212, 241] width 373 height 78
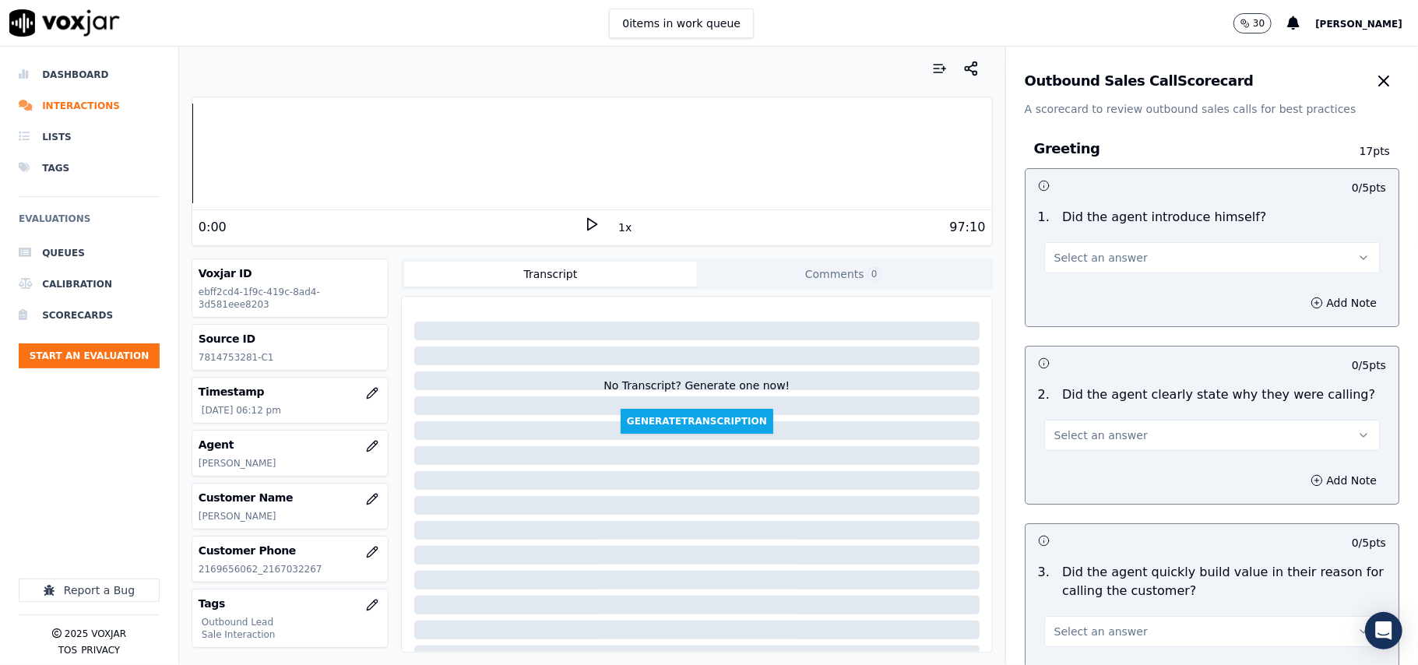
click at [1045, 285] on div "Add Note" at bounding box center [1212, 303] width 373 height 47
click at [1056, 266] on button "Select an answer" at bounding box center [1212, 257] width 336 height 31
click at [1057, 294] on div "Yes" at bounding box center [1178, 293] width 301 height 25
click at [1088, 437] on span "Select an answer" at bounding box center [1101, 436] width 93 height 16
click at [1059, 471] on div "Yes" at bounding box center [1178, 471] width 301 height 25
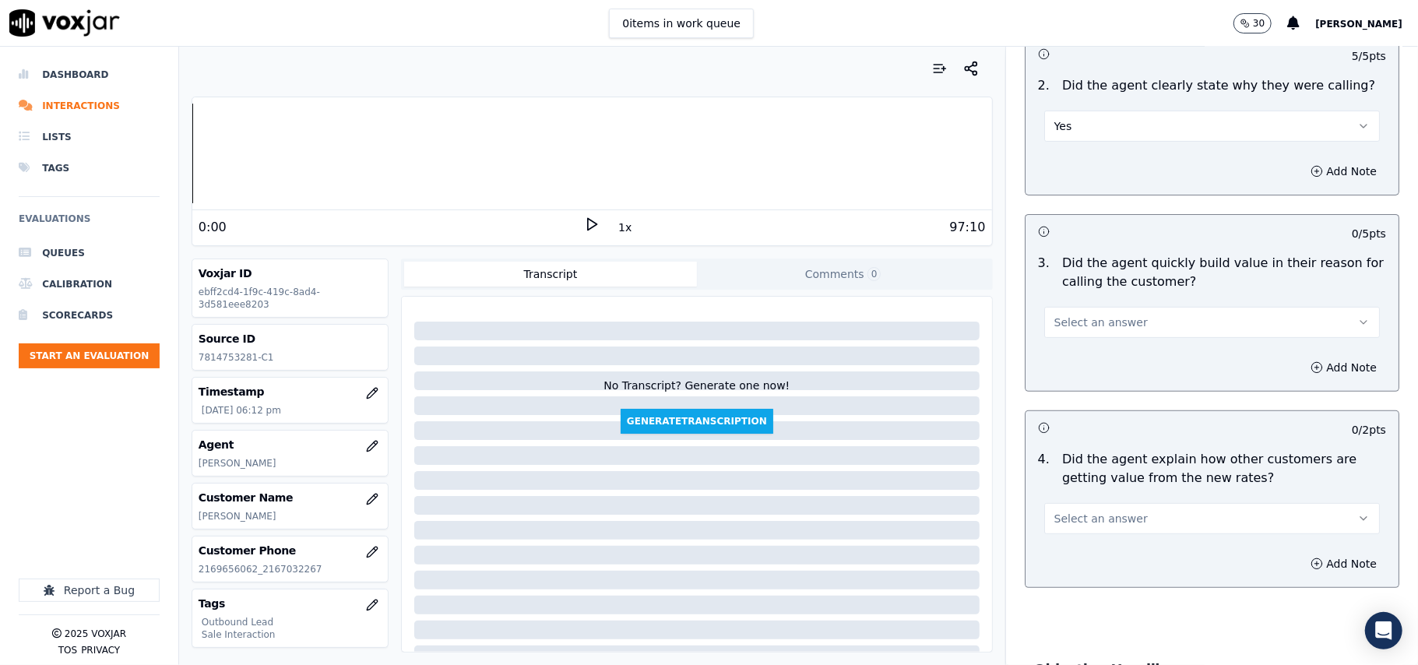
scroll to position [312, 0]
click at [1104, 316] on span "Select an answer" at bounding box center [1101, 320] width 93 height 16
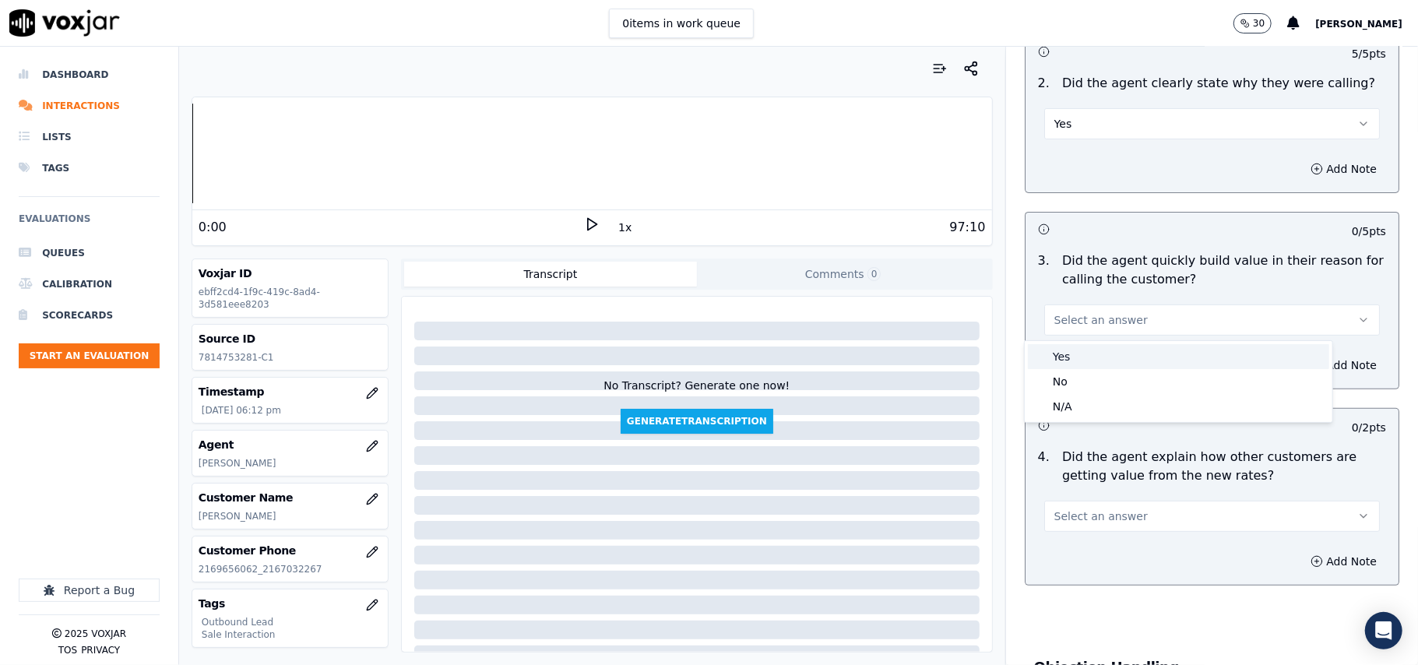
click at [1072, 365] on div "Yes" at bounding box center [1178, 356] width 301 height 25
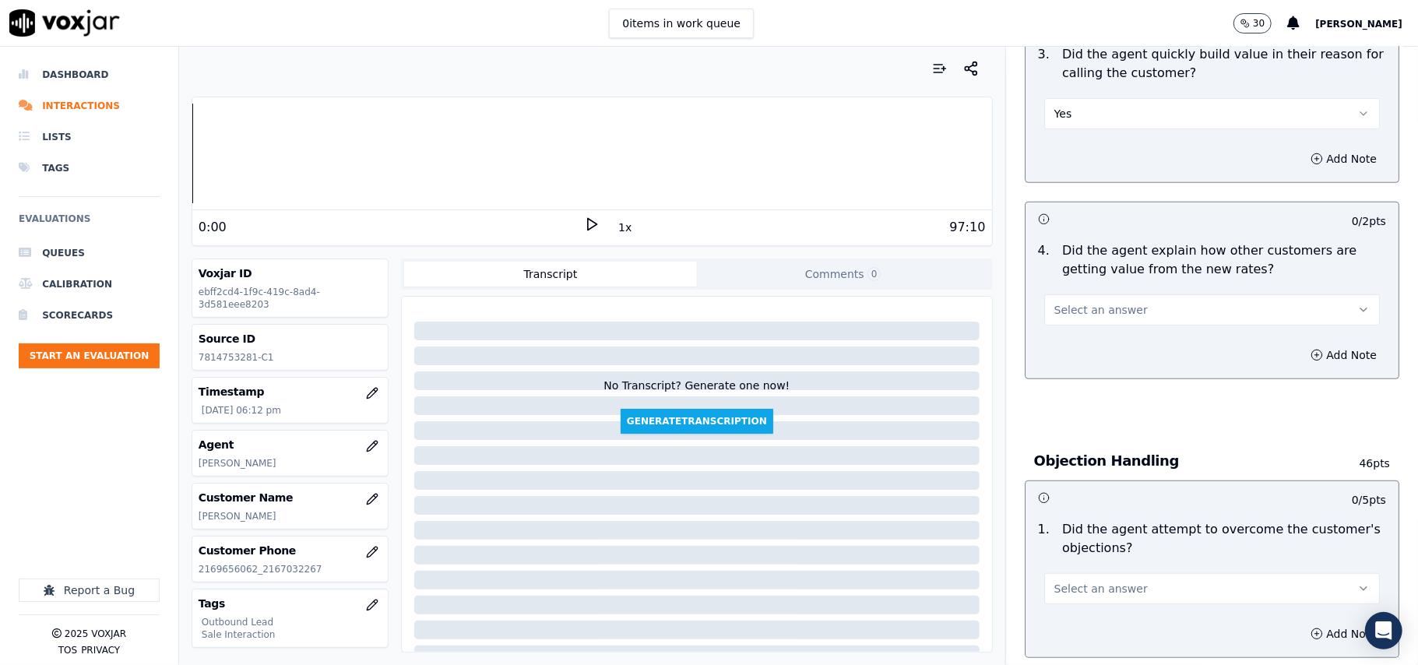
scroll to position [519, 0]
click at [1089, 310] on span "Select an answer" at bounding box center [1101, 309] width 93 height 16
click at [1070, 350] on div "Yes" at bounding box center [1178, 345] width 301 height 25
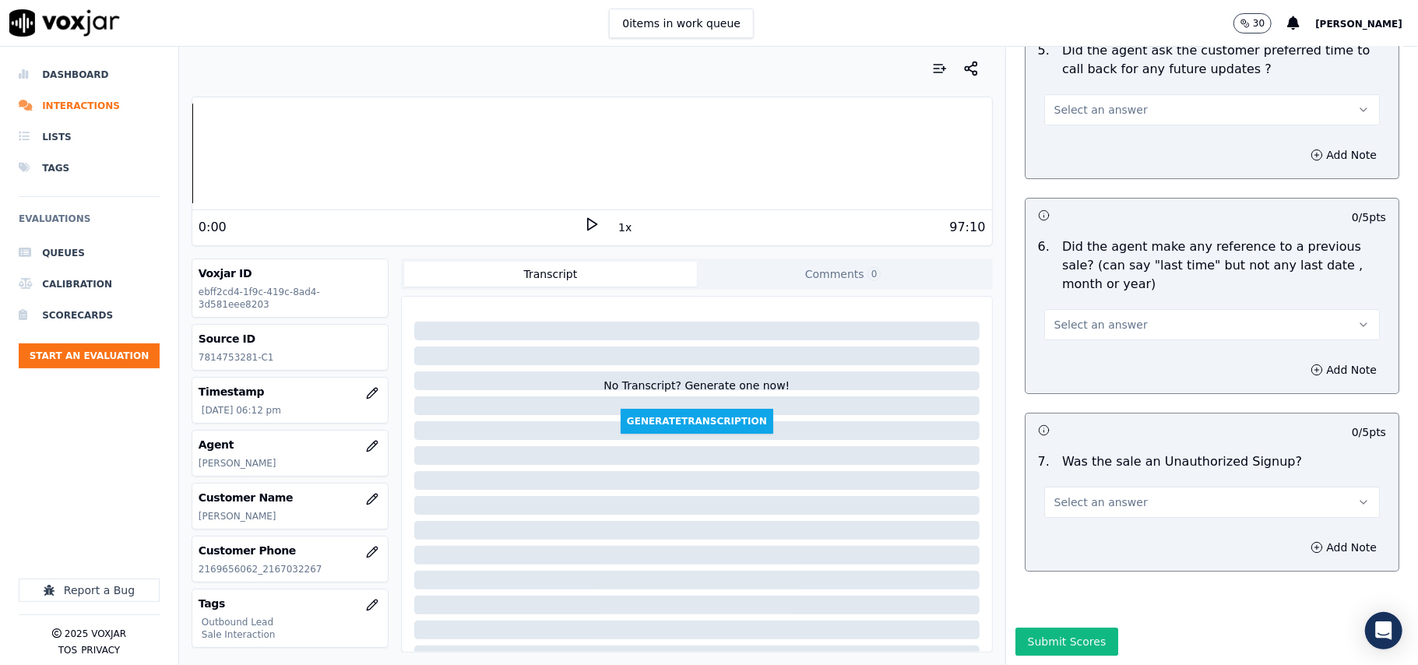
click at [1157, 487] on button "Select an answer" at bounding box center [1212, 502] width 336 height 31
click at [1050, 515] on div "No" at bounding box center [1178, 515] width 301 height 25
click at [1106, 294] on div "Select an answer" at bounding box center [1212, 317] width 361 height 47
click at [1089, 309] on button "Select an answer" at bounding box center [1212, 324] width 336 height 31
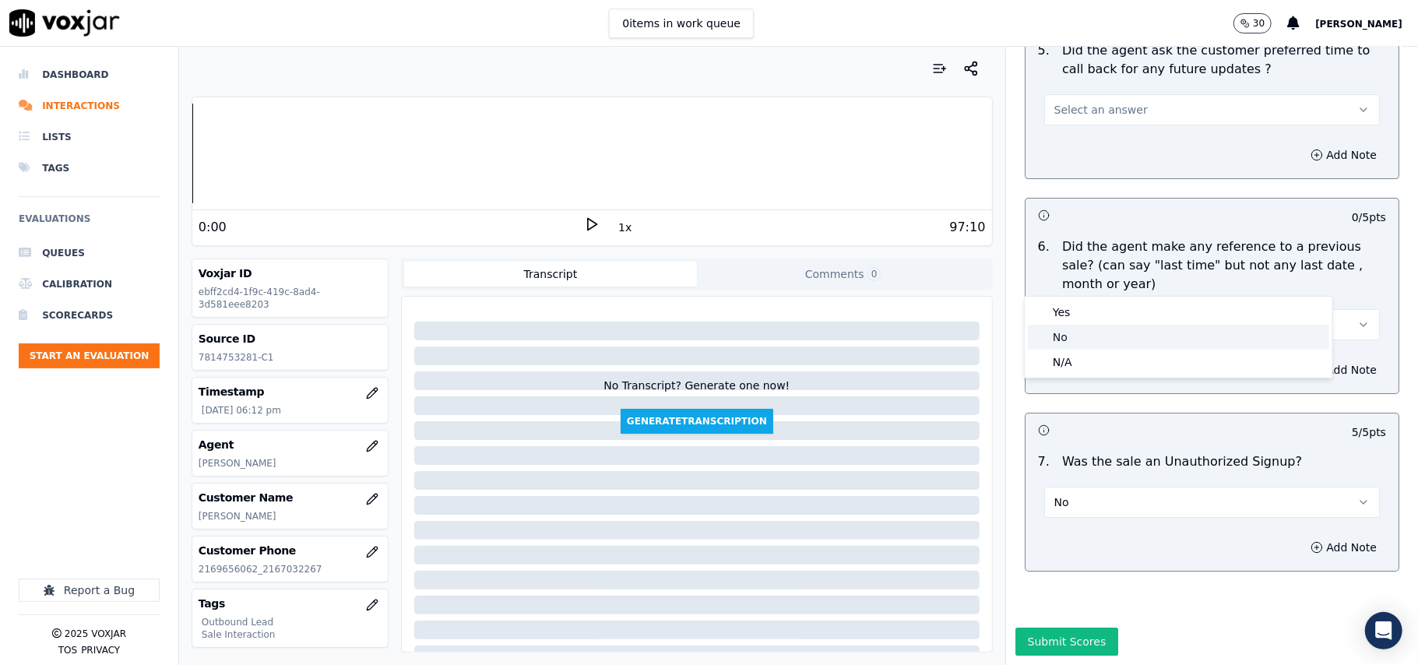
click at [1076, 333] on div "No" at bounding box center [1178, 337] width 301 height 25
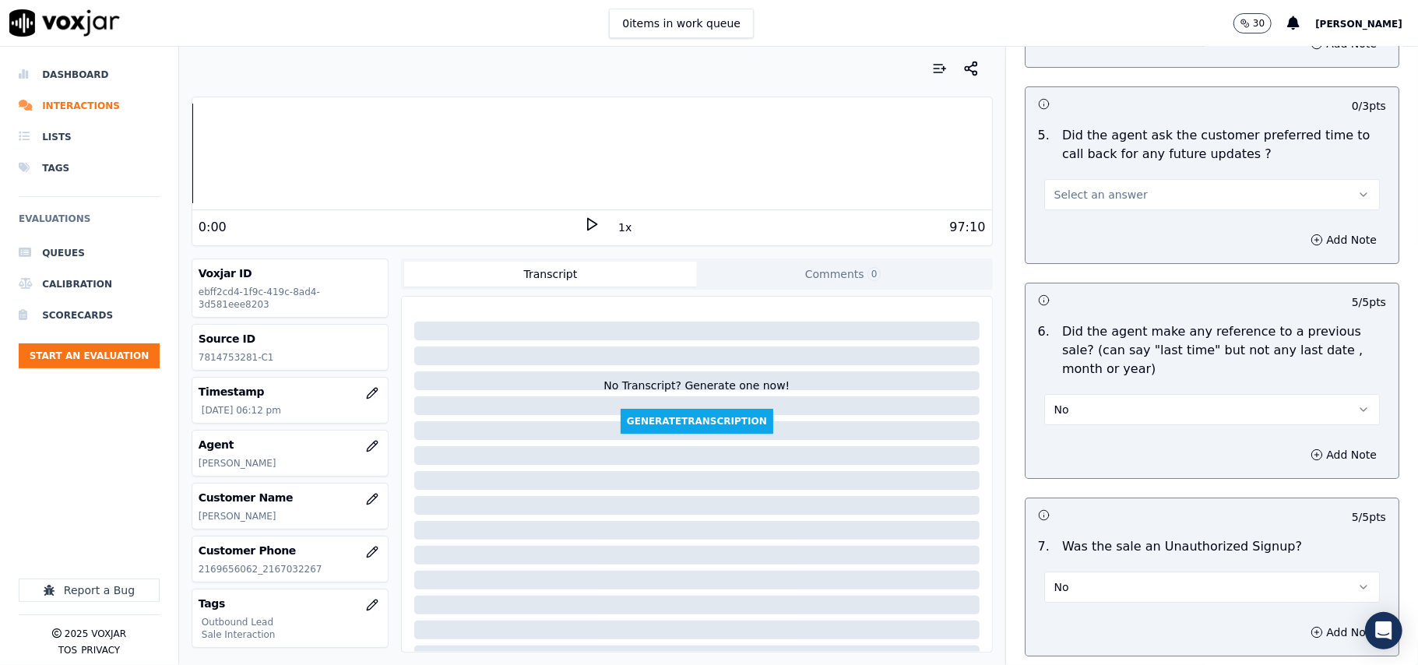
scroll to position [3573, 0]
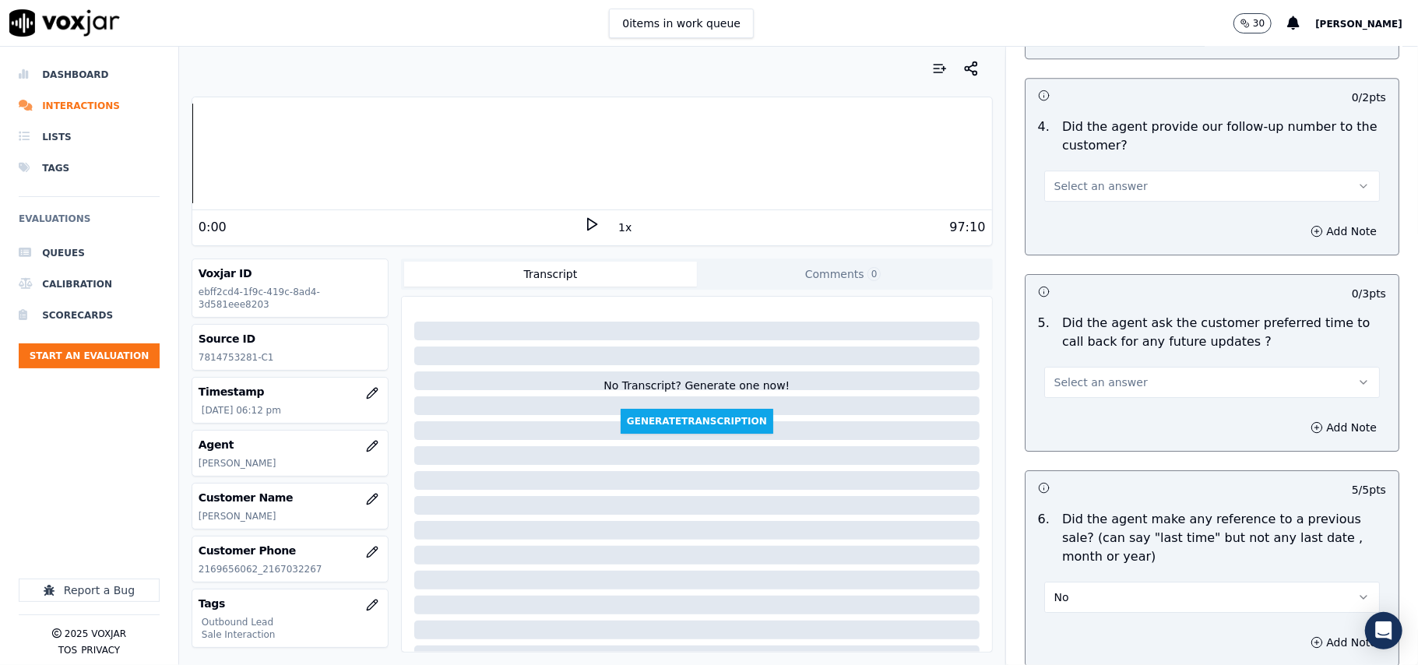
click at [1088, 375] on span "Select an answer" at bounding box center [1101, 383] width 93 height 16
click at [1076, 403] on div "Yes" at bounding box center [1178, 408] width 301 height 25
click at [1082, 381] on button "Yes" at bounding box center [1212, 382] width 336 height 31
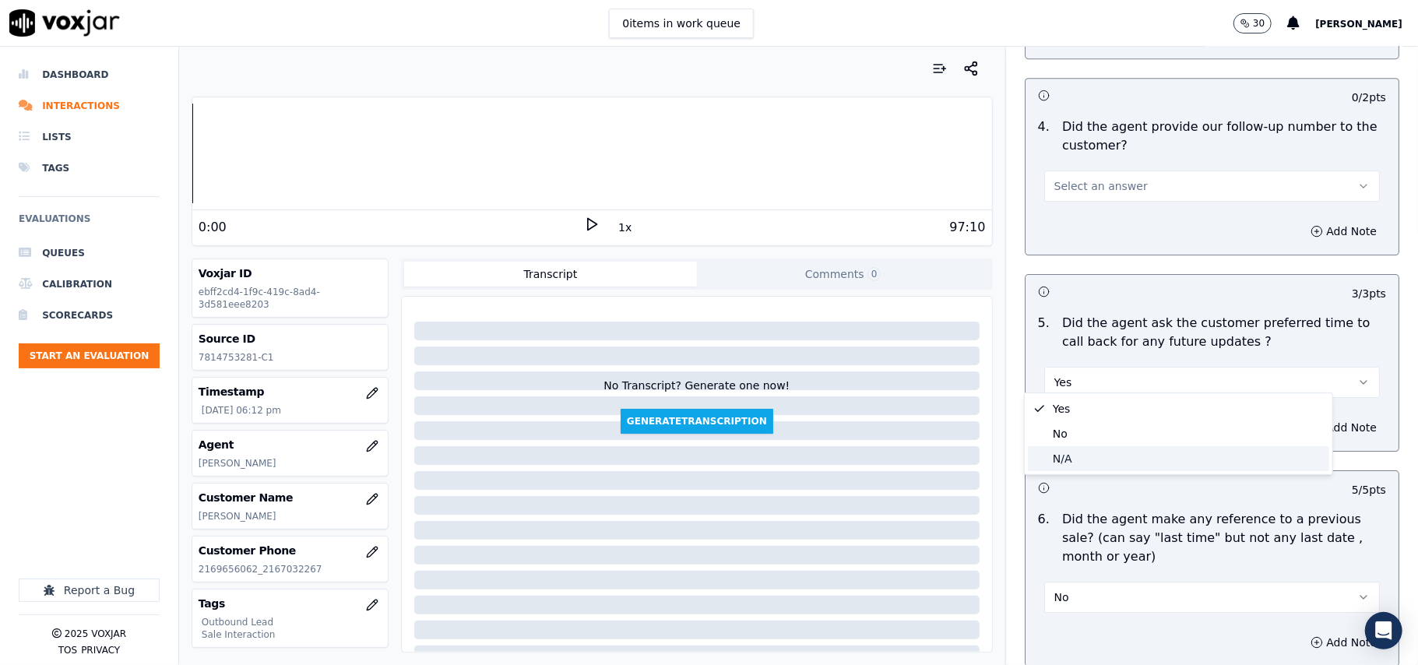
click at [1082, 453] on div "N/A" at bounding box center [1178, 458] width 301 height 25
click at [1078, 378] on button "N/A" at bounding box center [1212, 382] width 336 height 31
click at [1076, 410] on div "Yes" at bounding box center [1178, 408] width 301 height 25
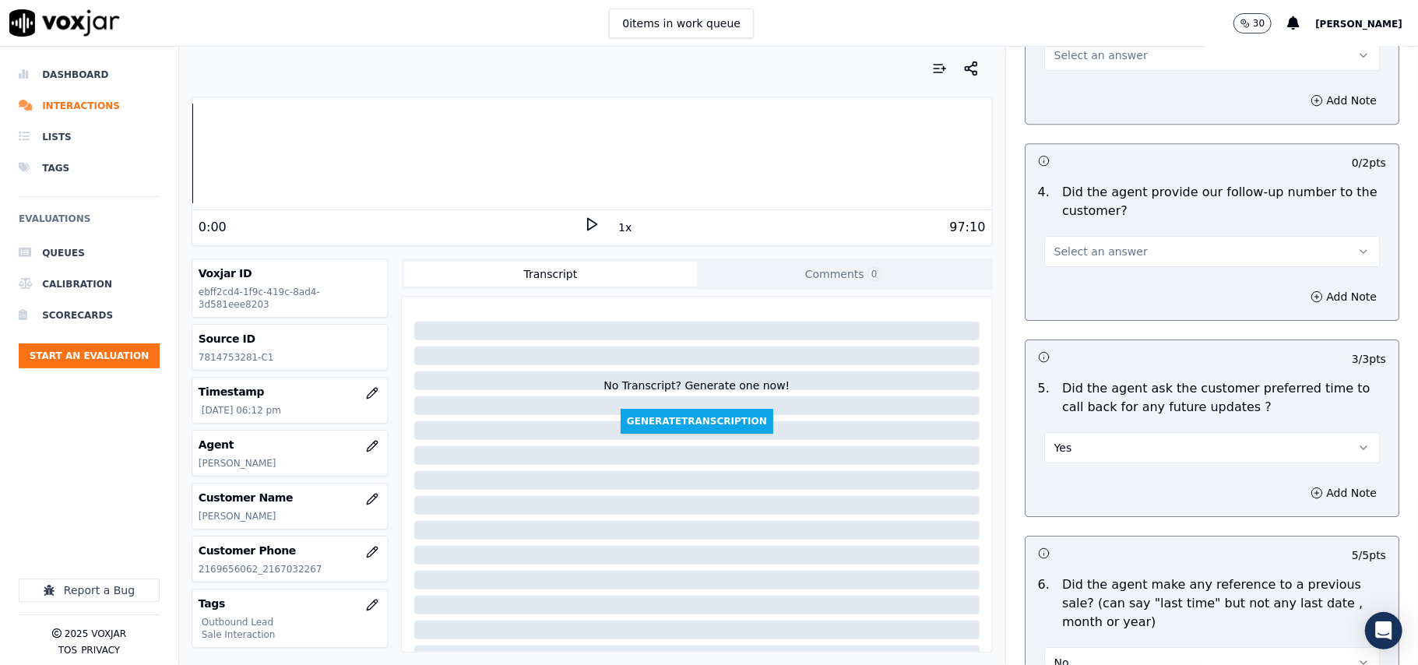
scroll to position [3366, 0]
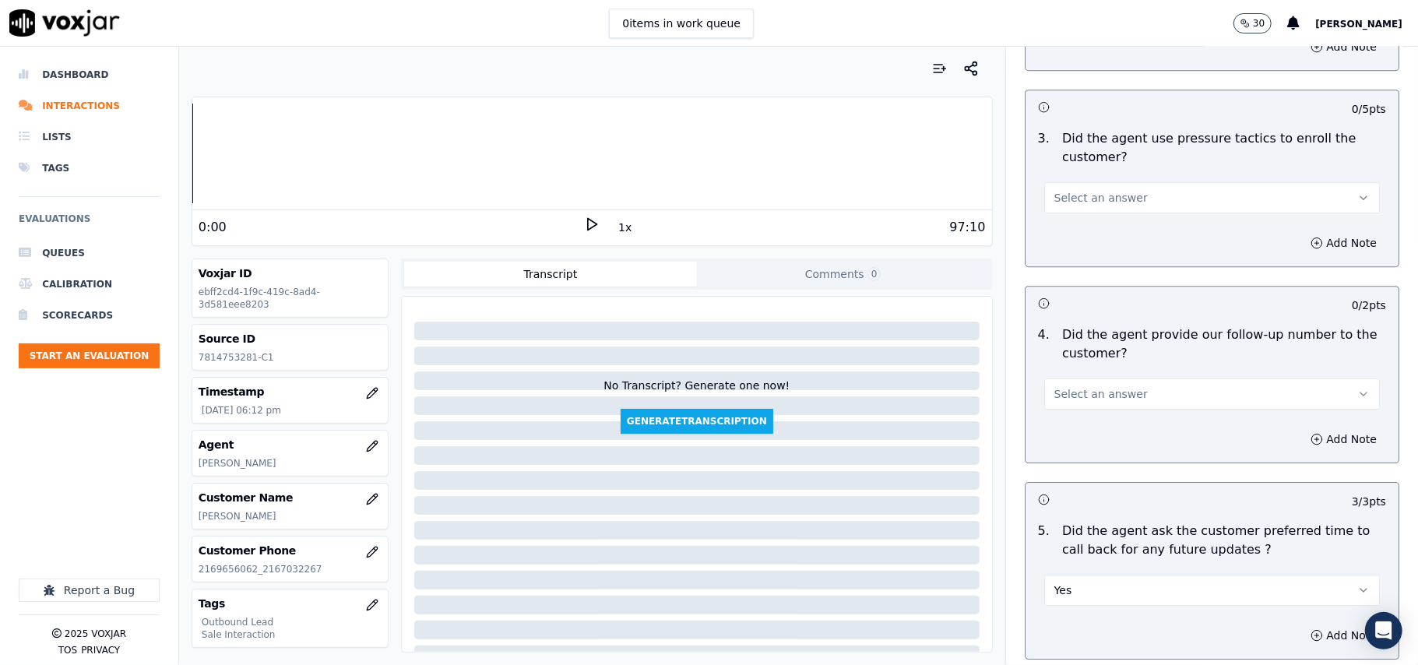
click at [1072, 386] on span "Select an answer" at bounding box center [1101, 394] width 93 height 16
click at [1069, 418] on div "Yes" at bounding box center [1178, 419] width 301 height 25
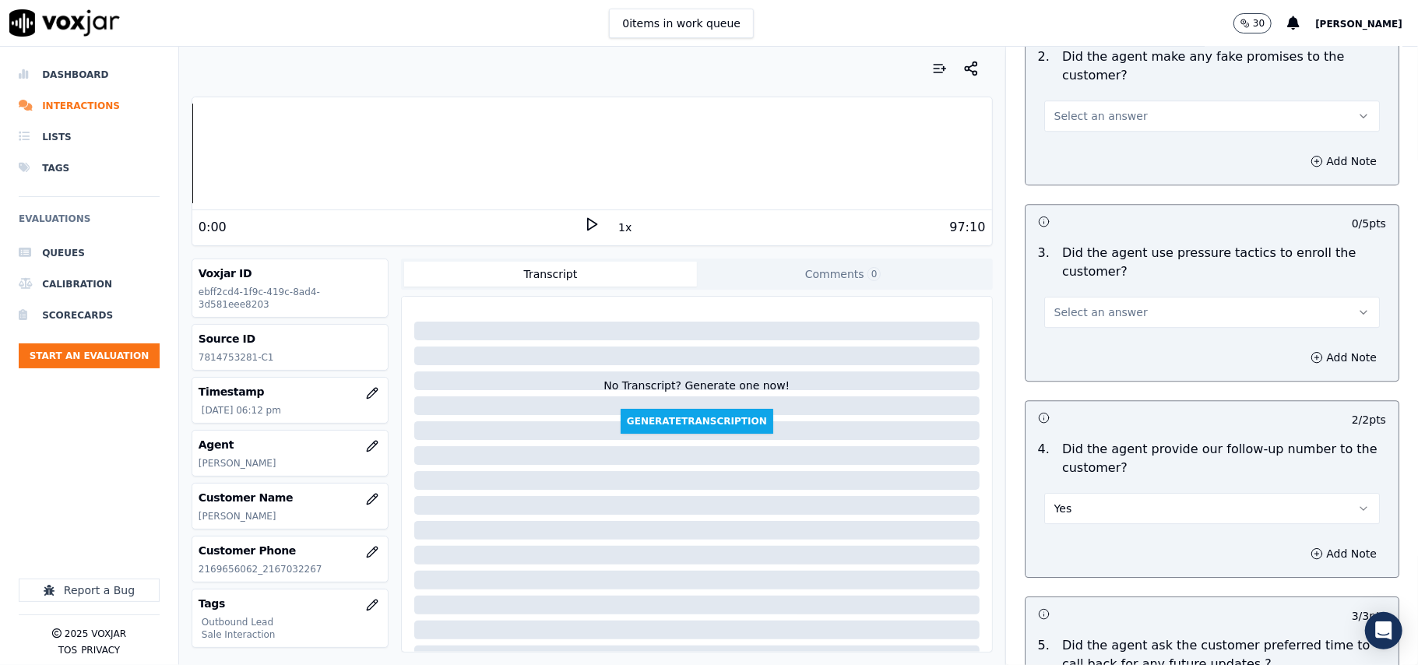
scroll to position [3158, 0]
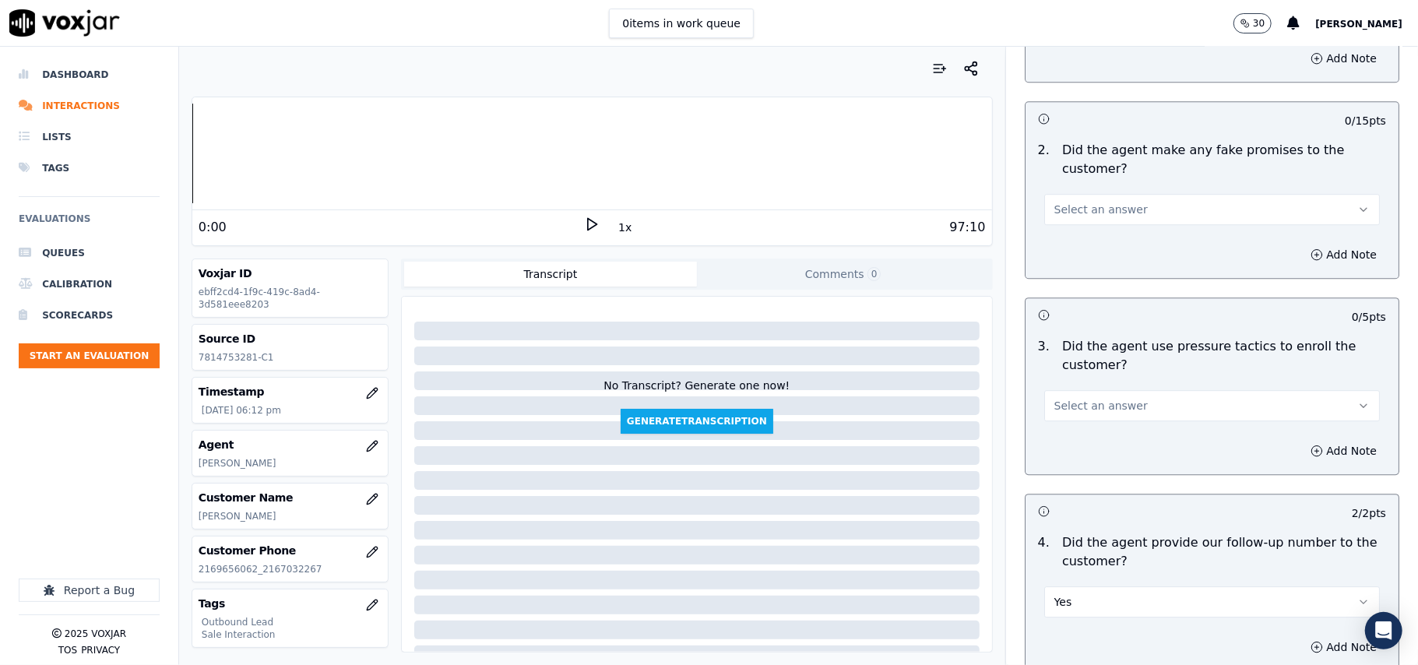
click at [1086, 398] on span "Select an answer" at bounding box center [1101, 406] width 93 height 16
click at [1072, 449] on div "No" at bounding box center [1178, 455] width 301 height 25
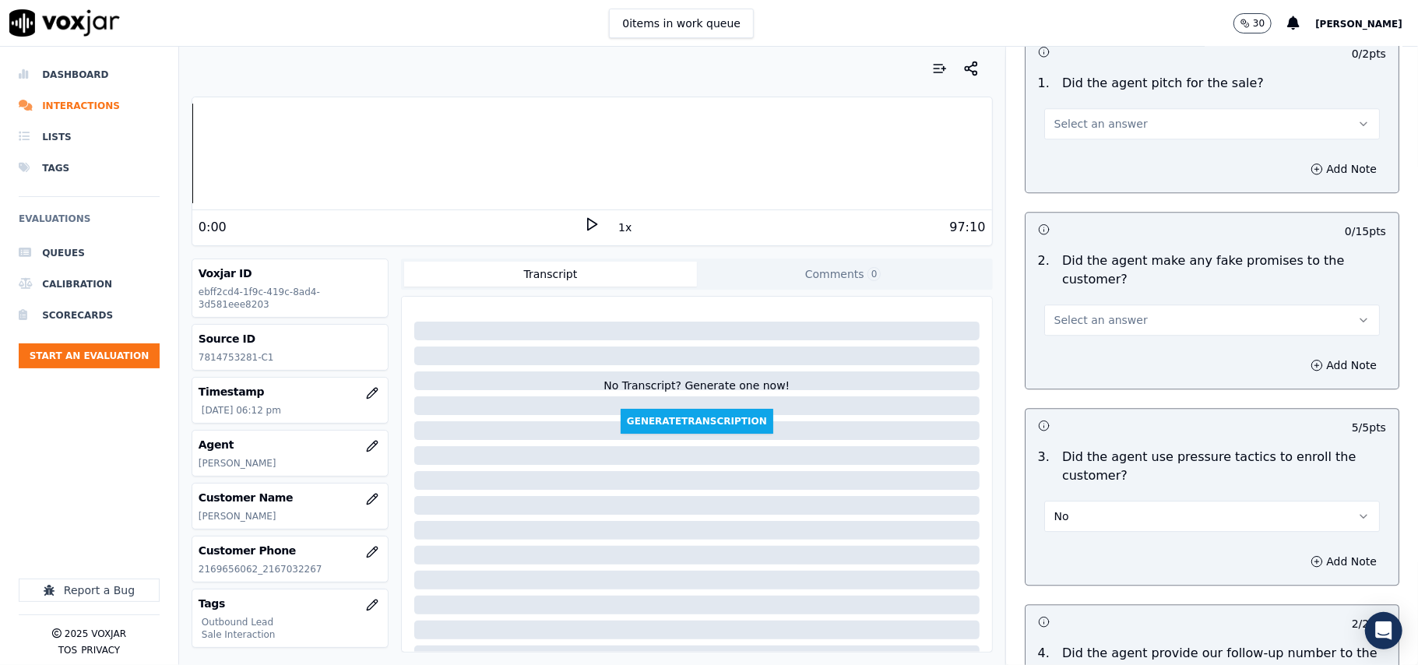
scroll to position [2950, 0]
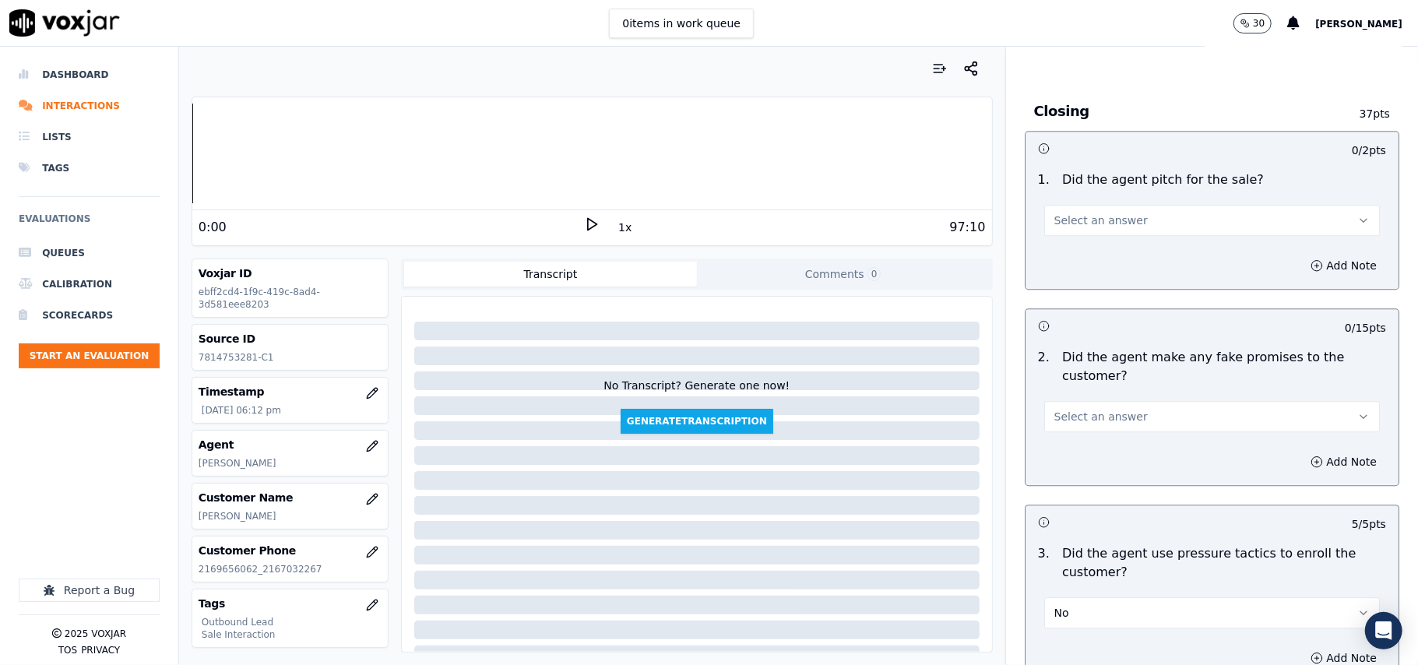
click at [1104, 409] on span "Select an answer" at bounding box center [1101, 417] width 93 height 16
click at [1101, 449] on div "Yes" at bounding box center [1178, 441] width 301 height 25
click at [1101, 401] on button "Yes" at bounding box center [1212, 416] width 336 height 31
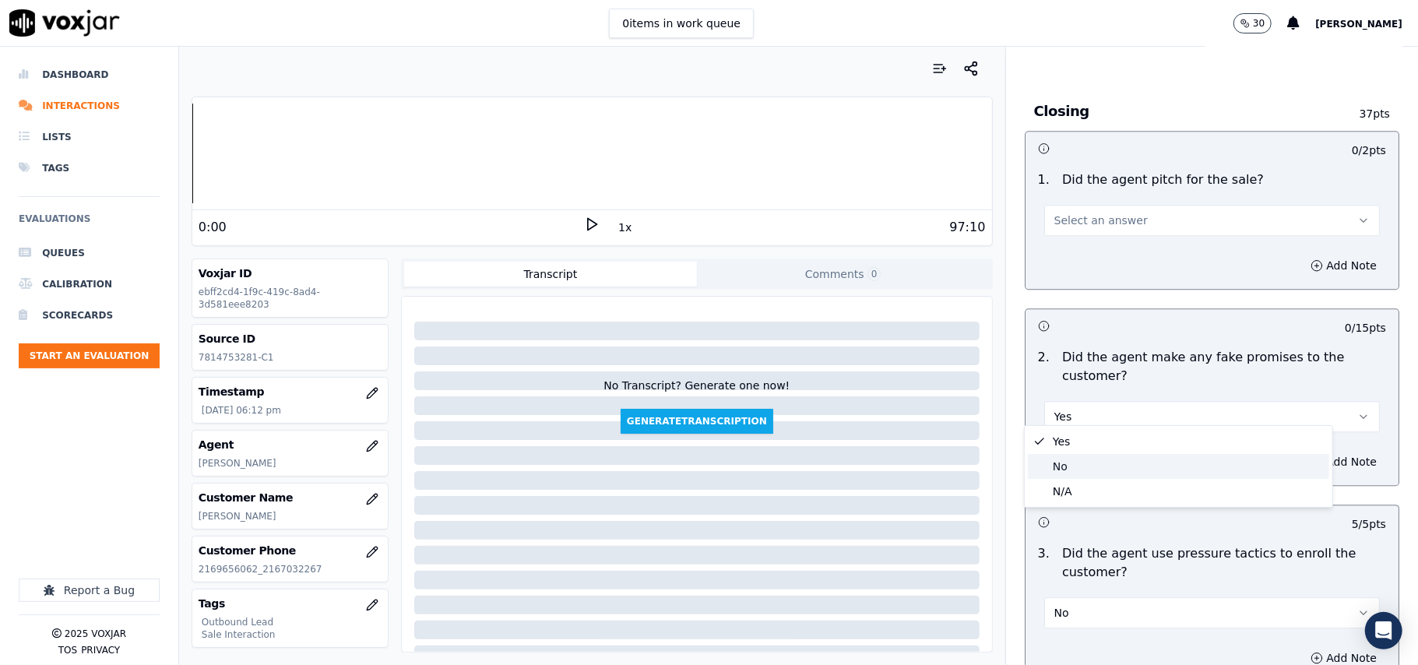
click at [1089, 470] on div "No" at bounding box center [1178, 466] width 301 height 25
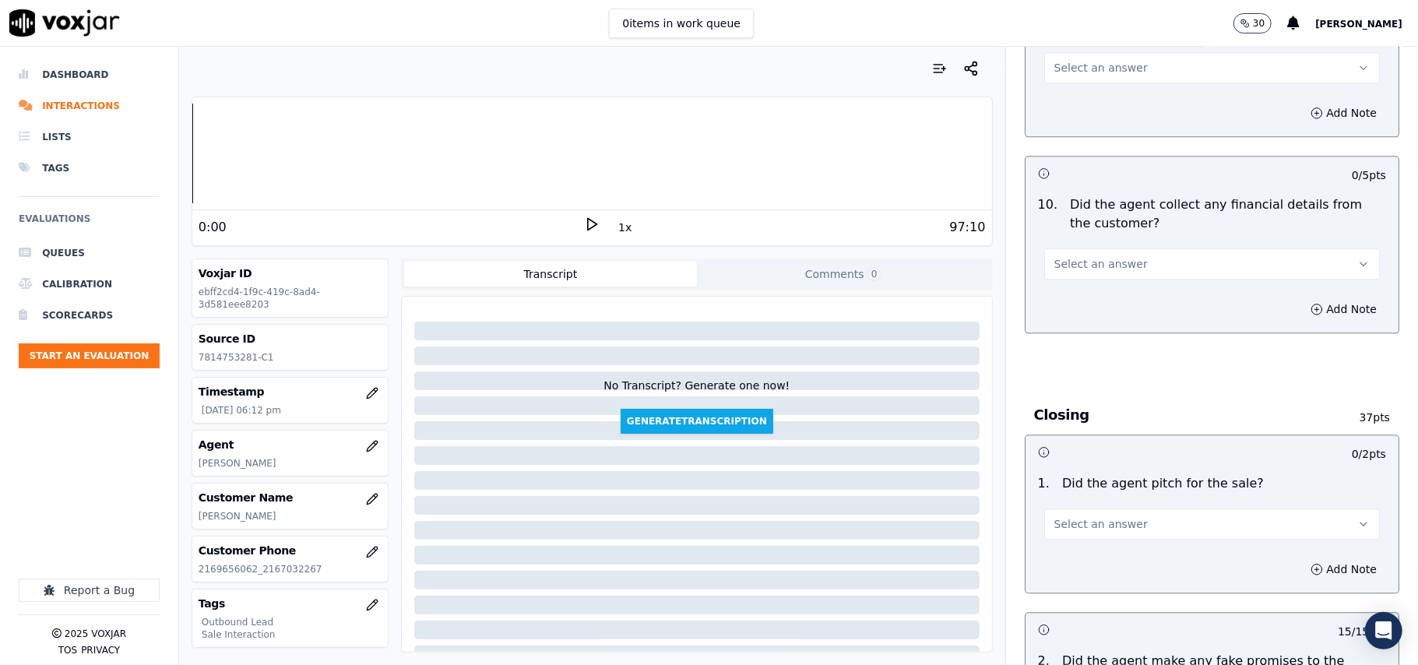
scroll to position [2639, 0]
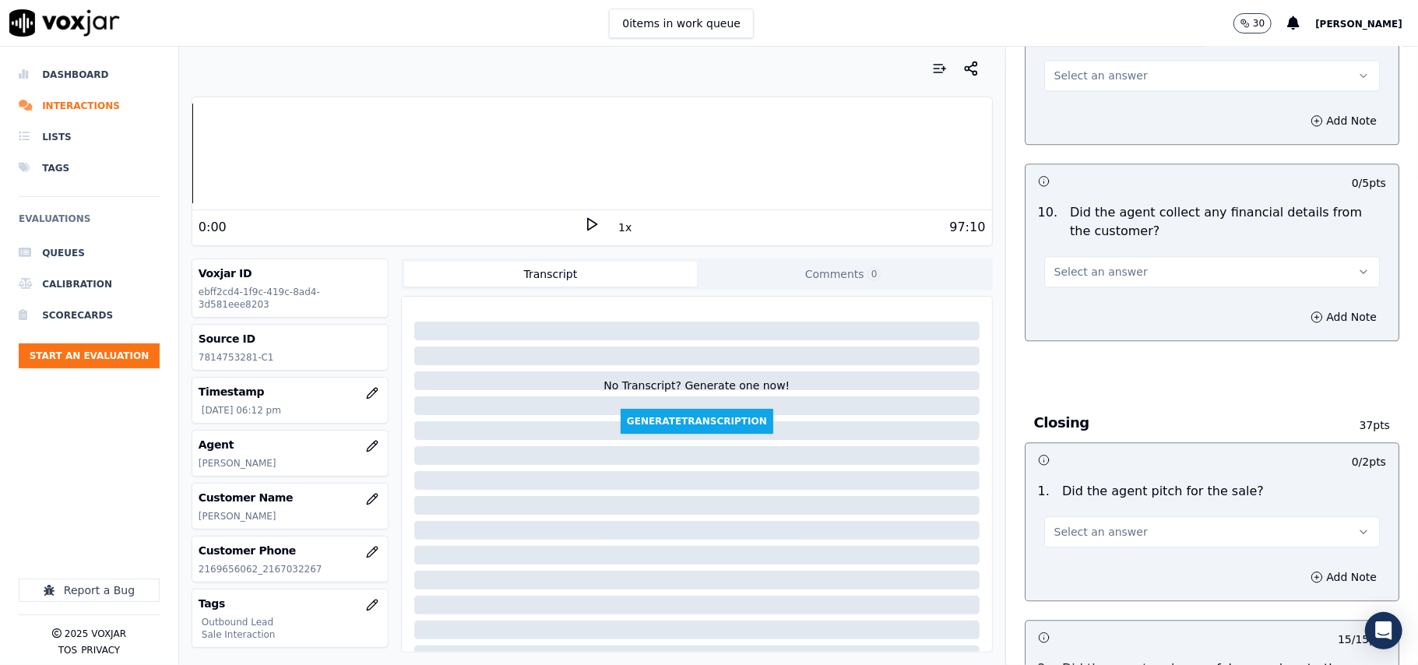
click at [1115, 516] on button "Select an answer" at bounding box center [1212, 531] width 336 height 31
click at [1101, 552] on div "Yes" at bounding box center [1178, 556] width 301 height 25
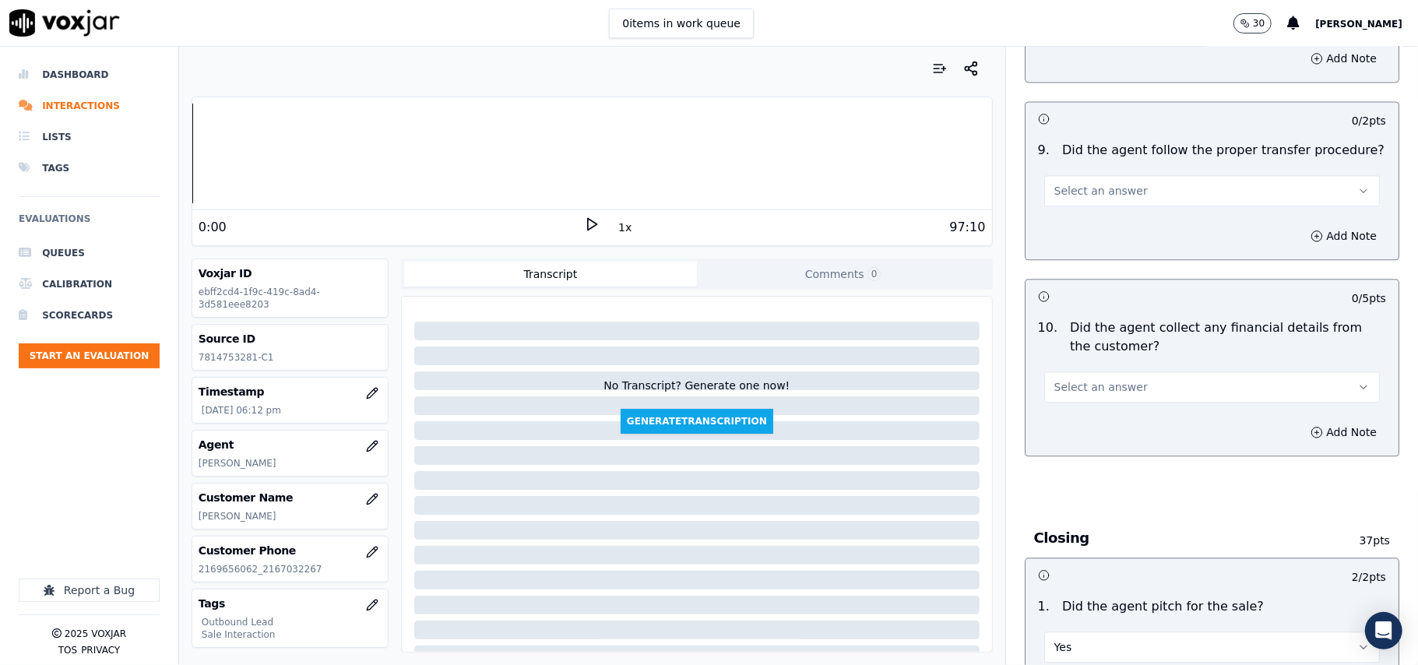
scroll to position [2327, 0]
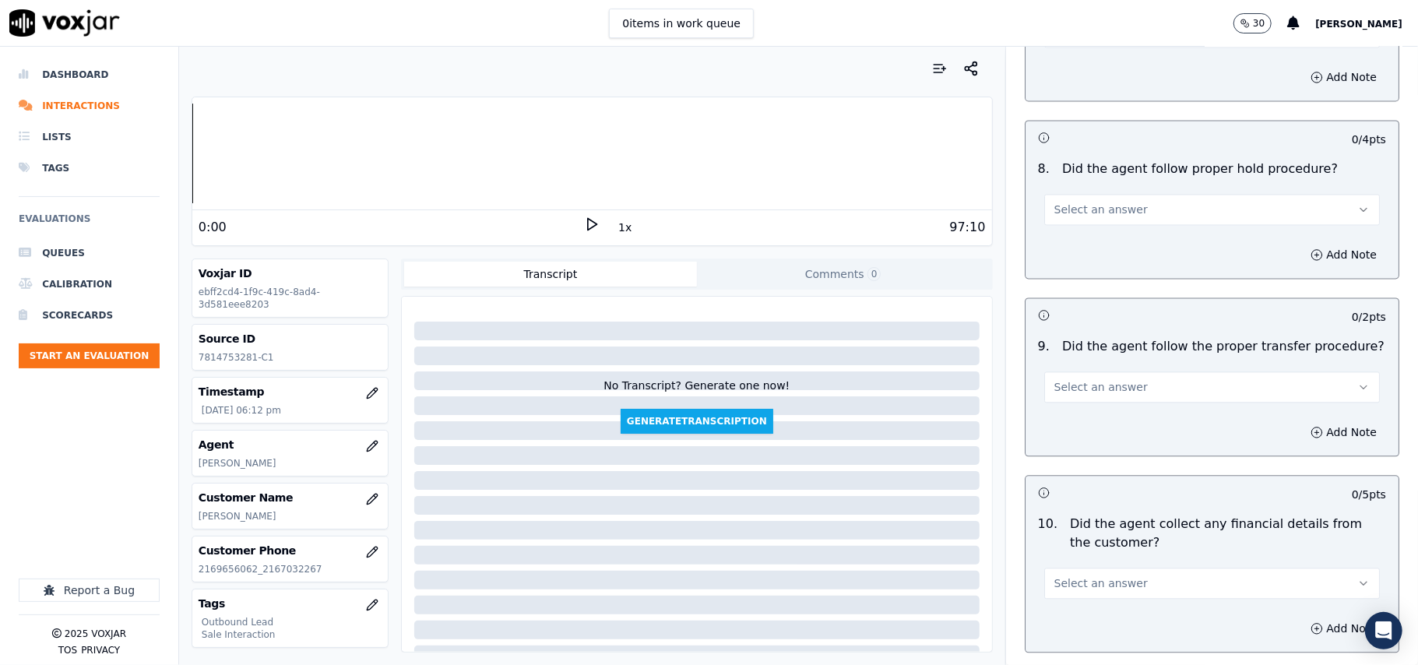
drag, startPoint x: 1110, startPoint y: 587, endPoint x: 1094, endPoint y: 600, distance: 19.9
click at [1109, 586] on div "10 . Did the agent collect any financial details from the customer? Select an a…" at bounding box center [1212, 557] width 373 height 97
click at [1097, 576] on span "Select an answer" at bounding box center [1101, 584] width 93 height 16
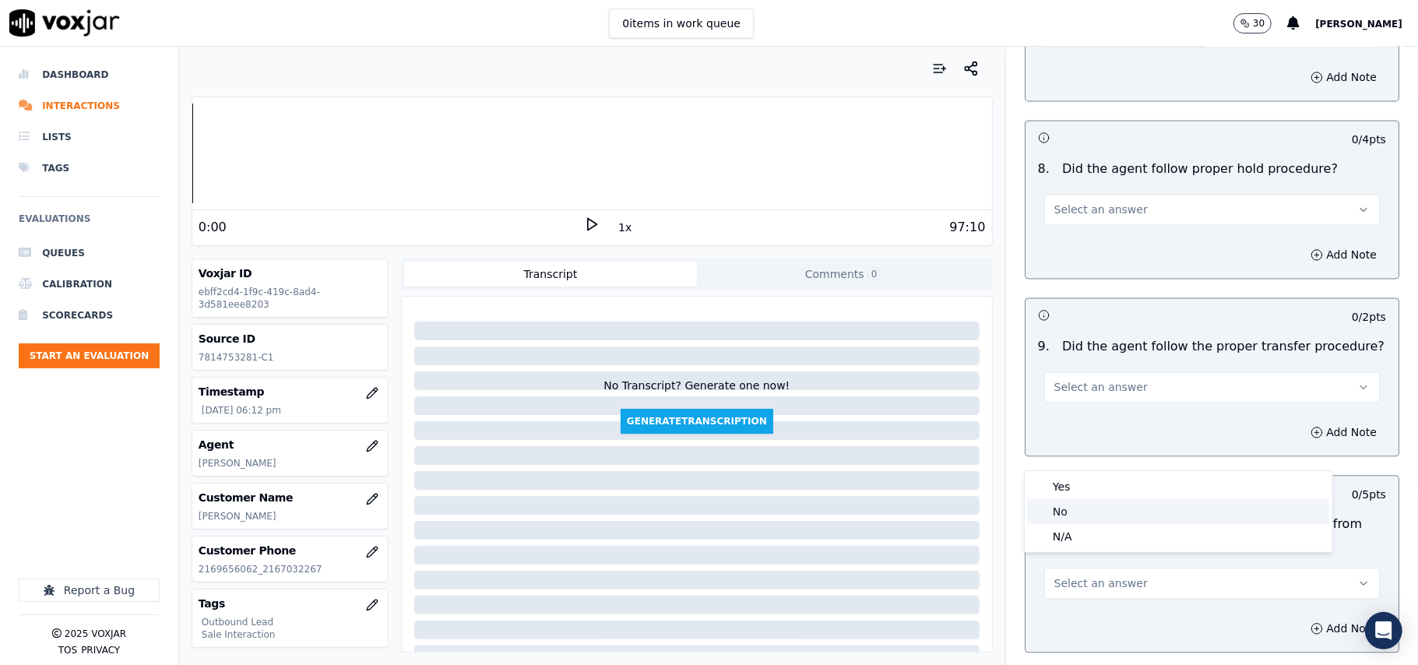
click at [1095, 521] on div "No" at bounding box center [1178, 511] width 301 height 25
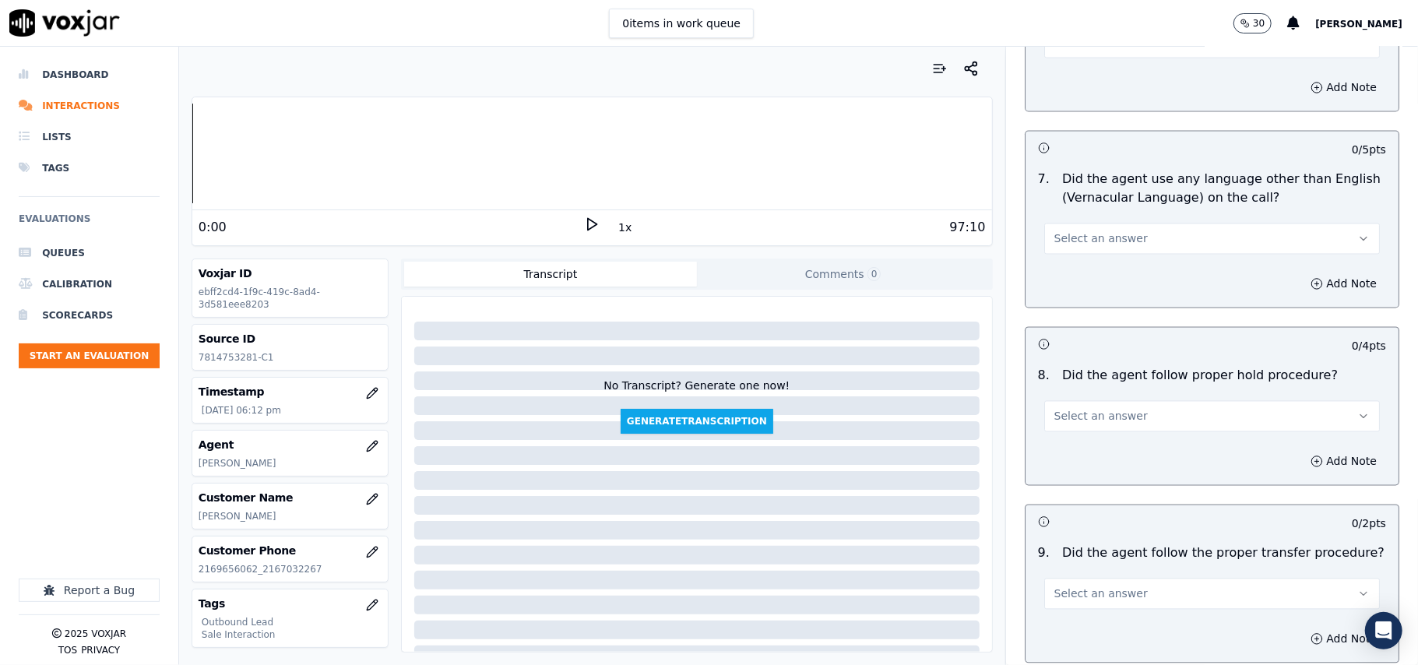
scroll to position [2119, 0]
click at [1112, 587] on span "Select an answer" at bounding box center [1101, 595] width 93 height 16
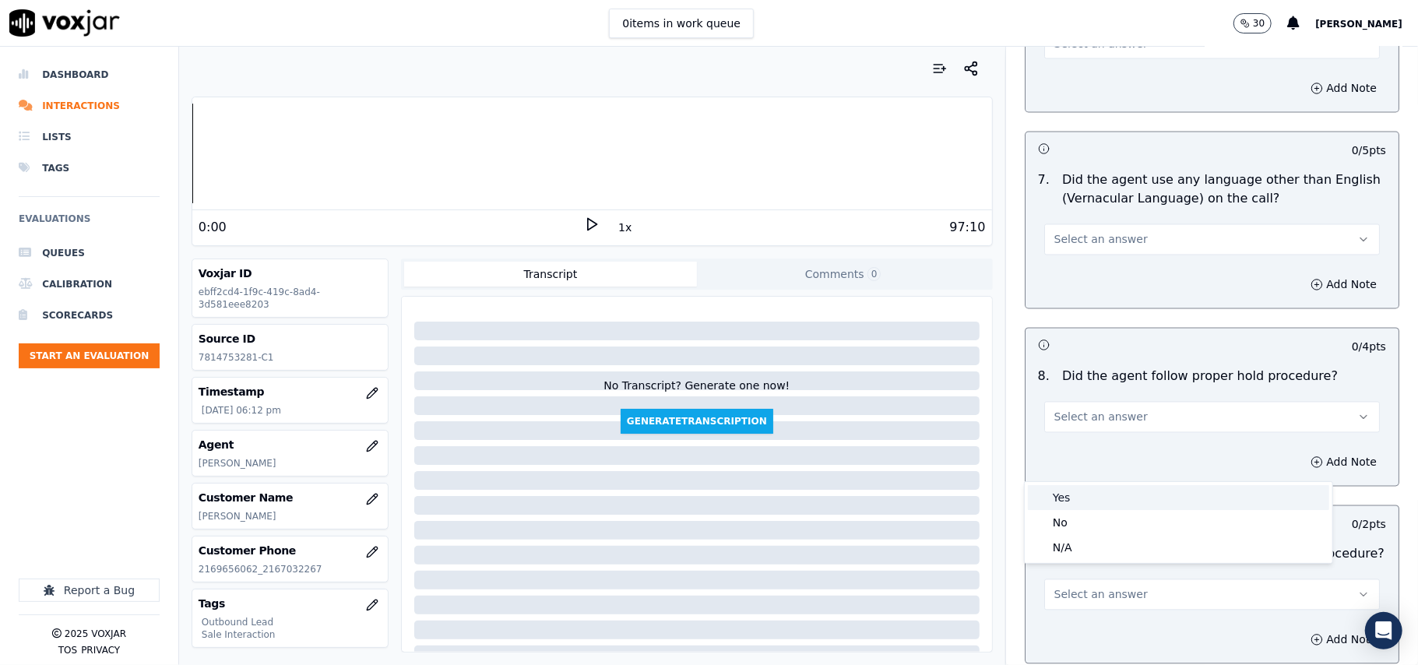
click at [1095, 505] on div "Yes" at bounding box center [1178, 497] width 301 height 25
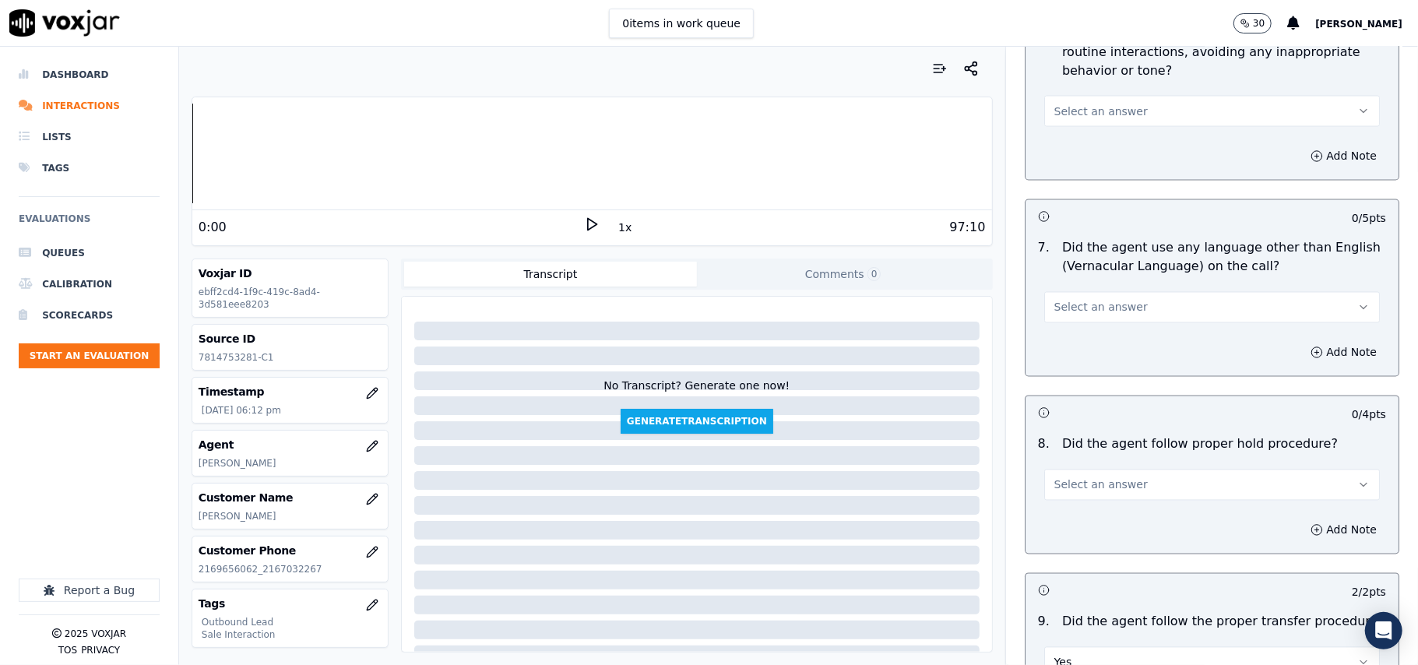
scroll to position [2016, 0]
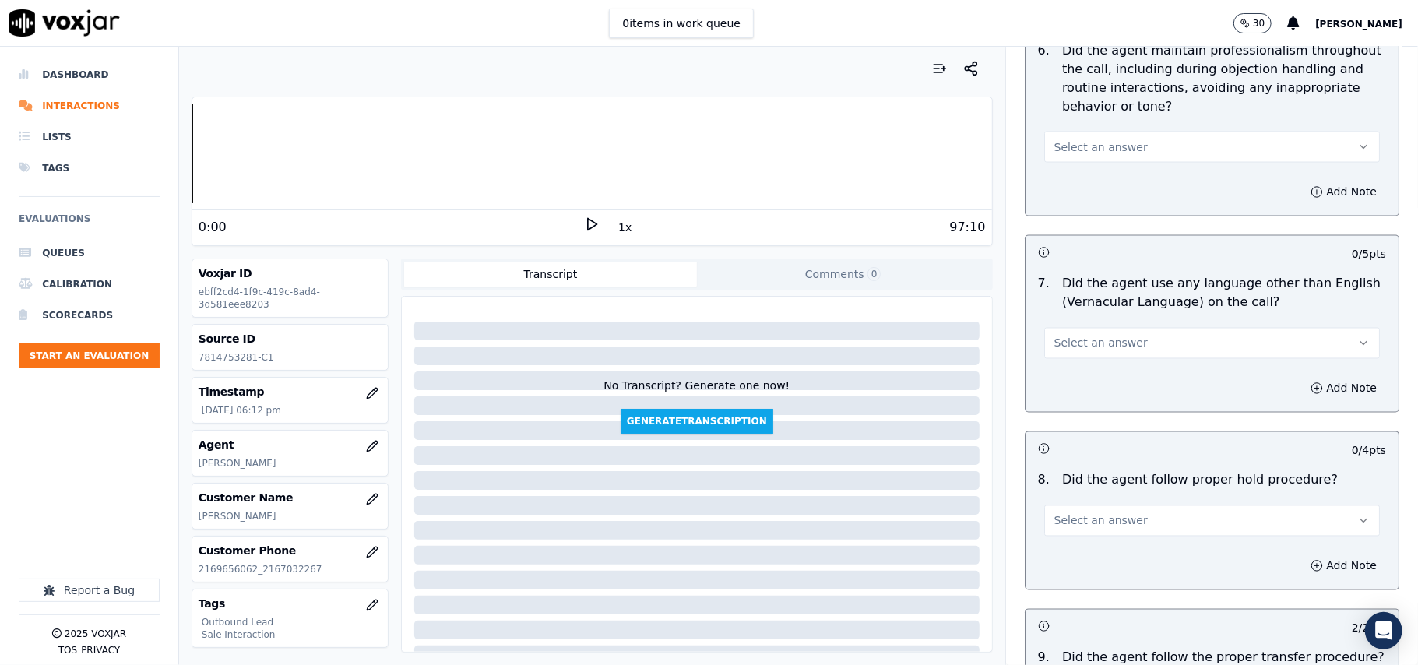
click at [1111, 521] on button "Select an answer" at bounding box center [1212, 520] width 336 height 31
click at [1072, 558] on div "No" at bounding box center [1178, 568] width 301 height 25
click at [1062, 515] on button "No" at bounding box center [1212, 520] width 336 height 31
click at [1059, 539] on div "Yes" at bounding box center [1178, 543] width 301 height 25
click at [1087, 340] on button "Select an answer" at bounding box center [1212, 343] width 336 height 31
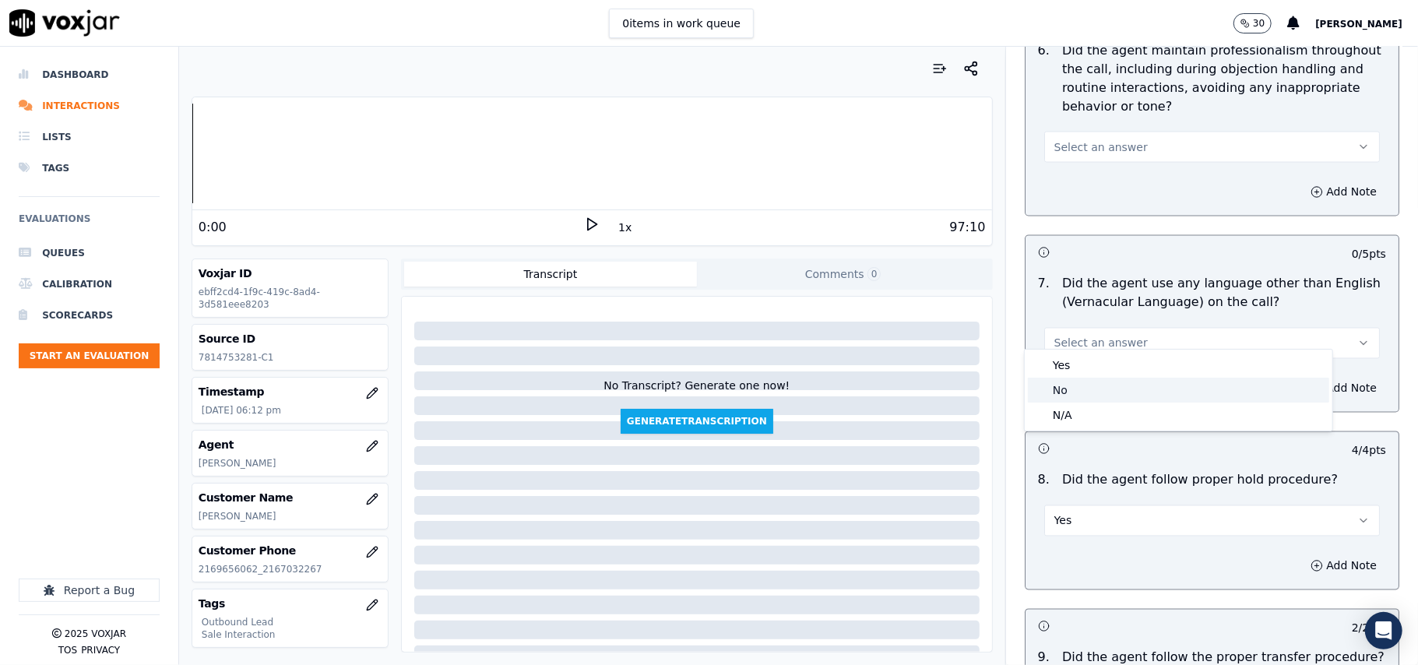
click at [1089, 390] on div "No" at bounding box center [1178, 390] width 301 height 25
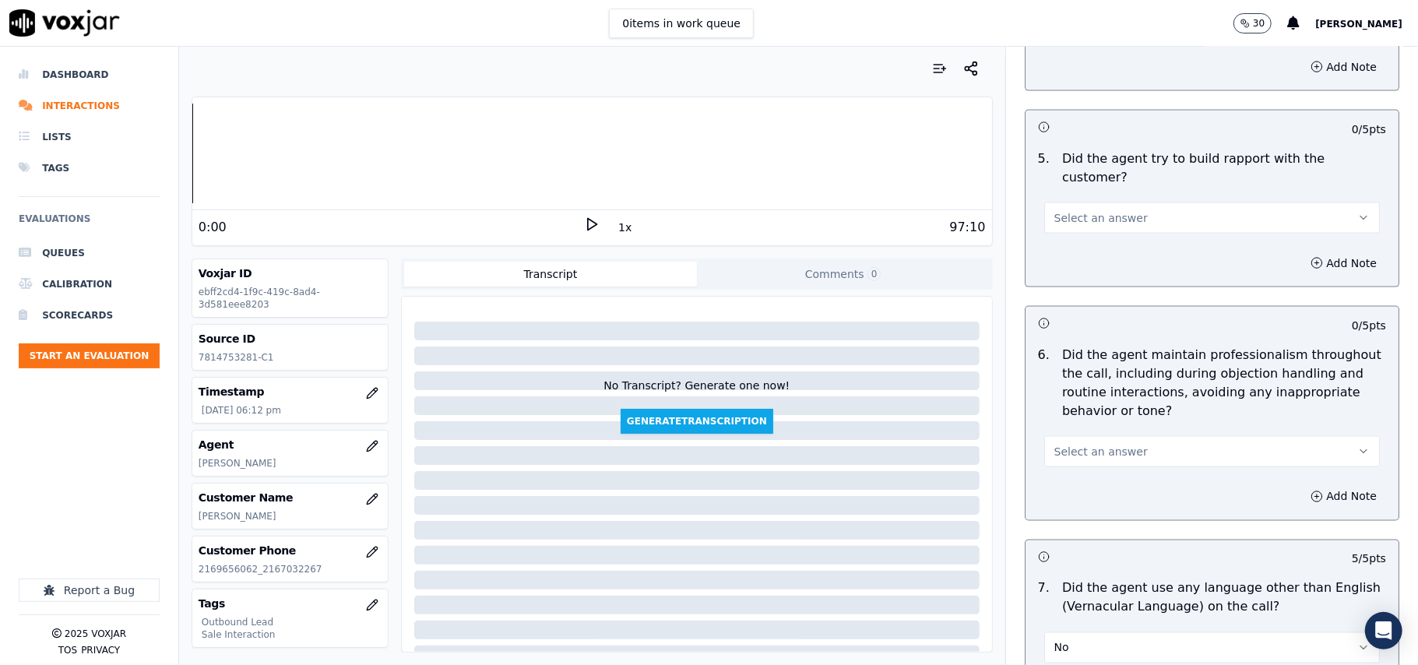
scroll to position [1704, 0]
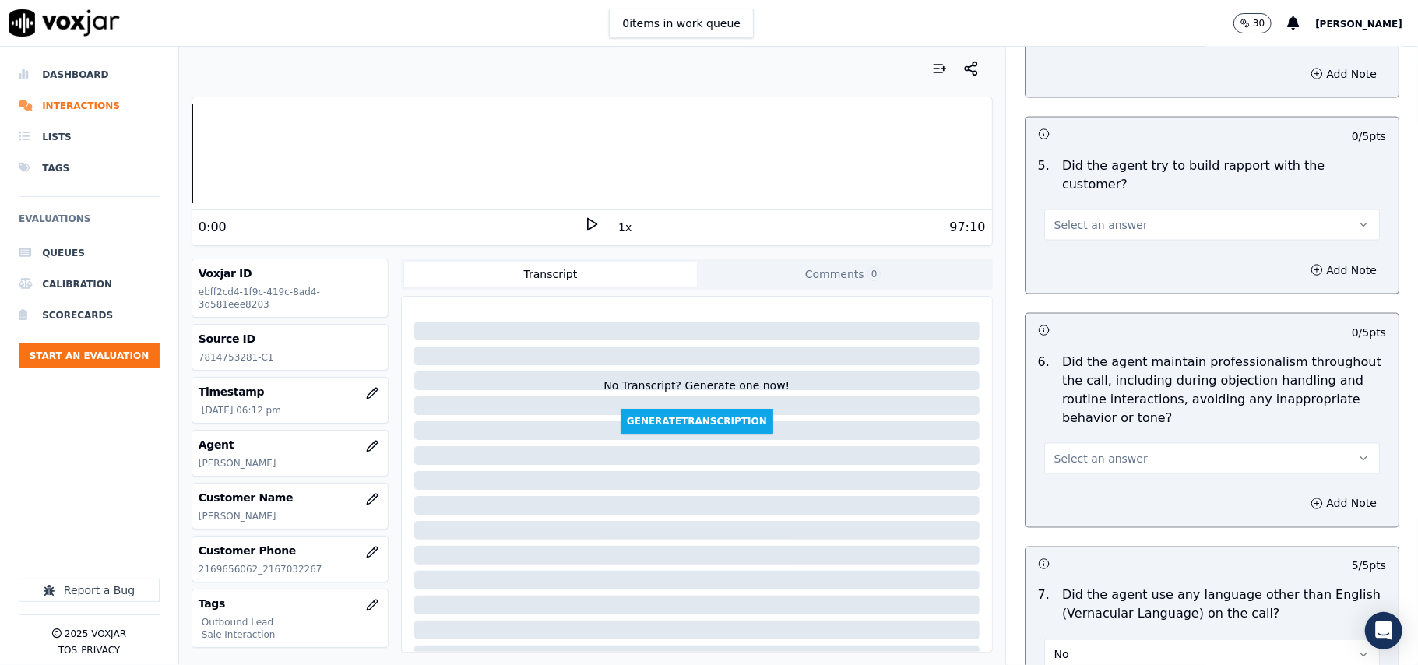
click at [1095, 451] on span "Select an answer" at bounding box center [1101, 459] width 93 height 16
click at [1092, 489] on div "Yes" at bounding box center [1178, 480] width 301 height 25
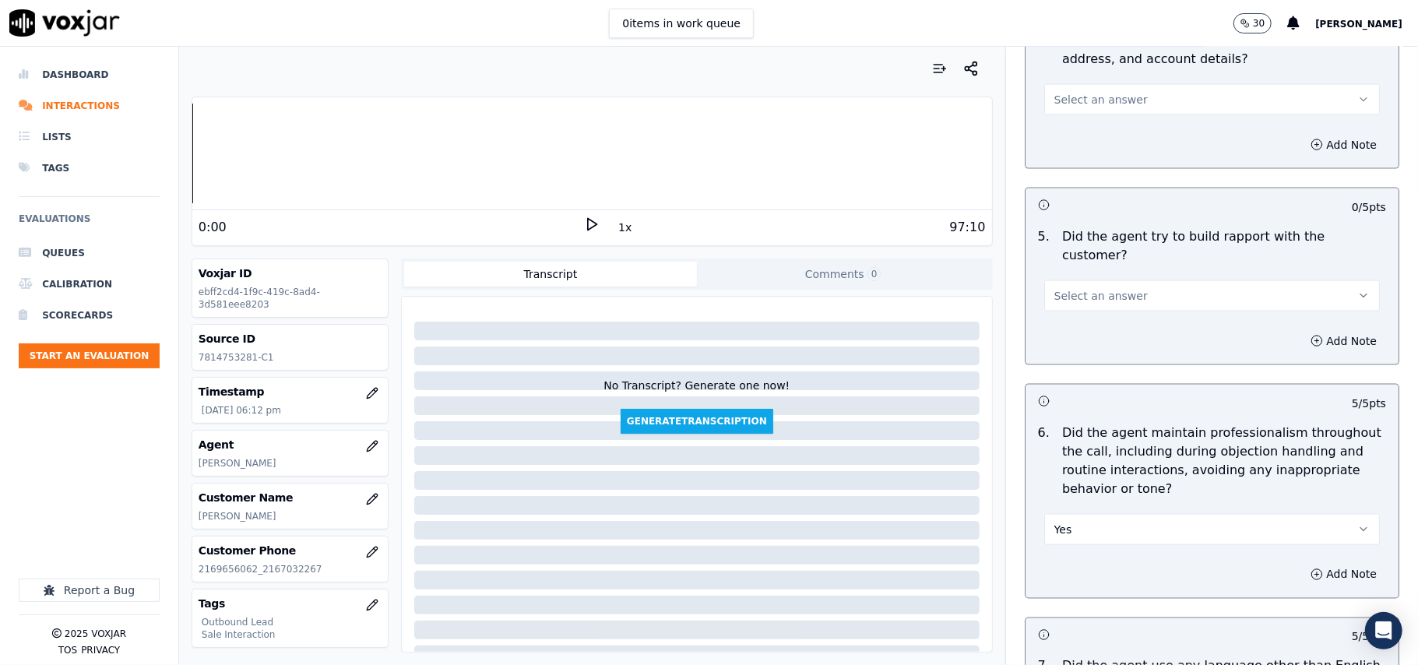
scroll to position [1600, 0]
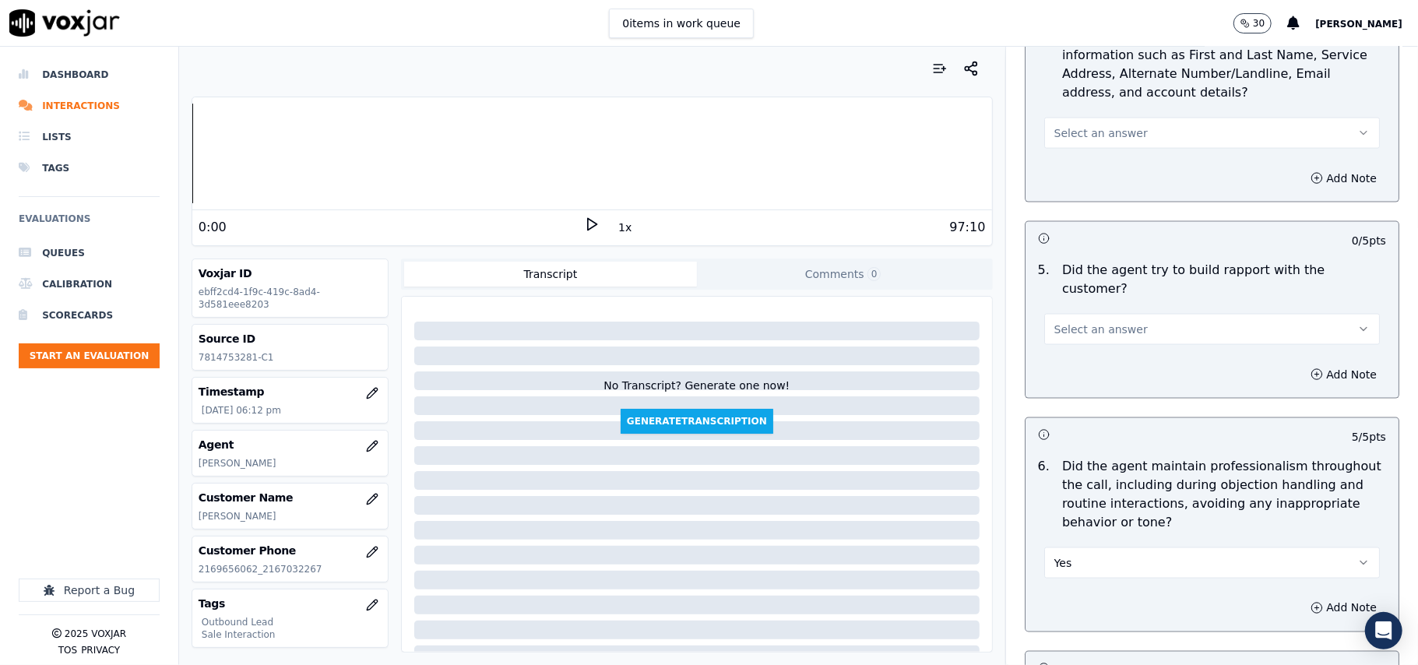
click at [1106, 322] on span "Select an answer" at bounding box center [1101, 330] width 93 height 16
click at [1103, 350] on div "Yes" at bounding box center [1178, 349] width 301 height 25
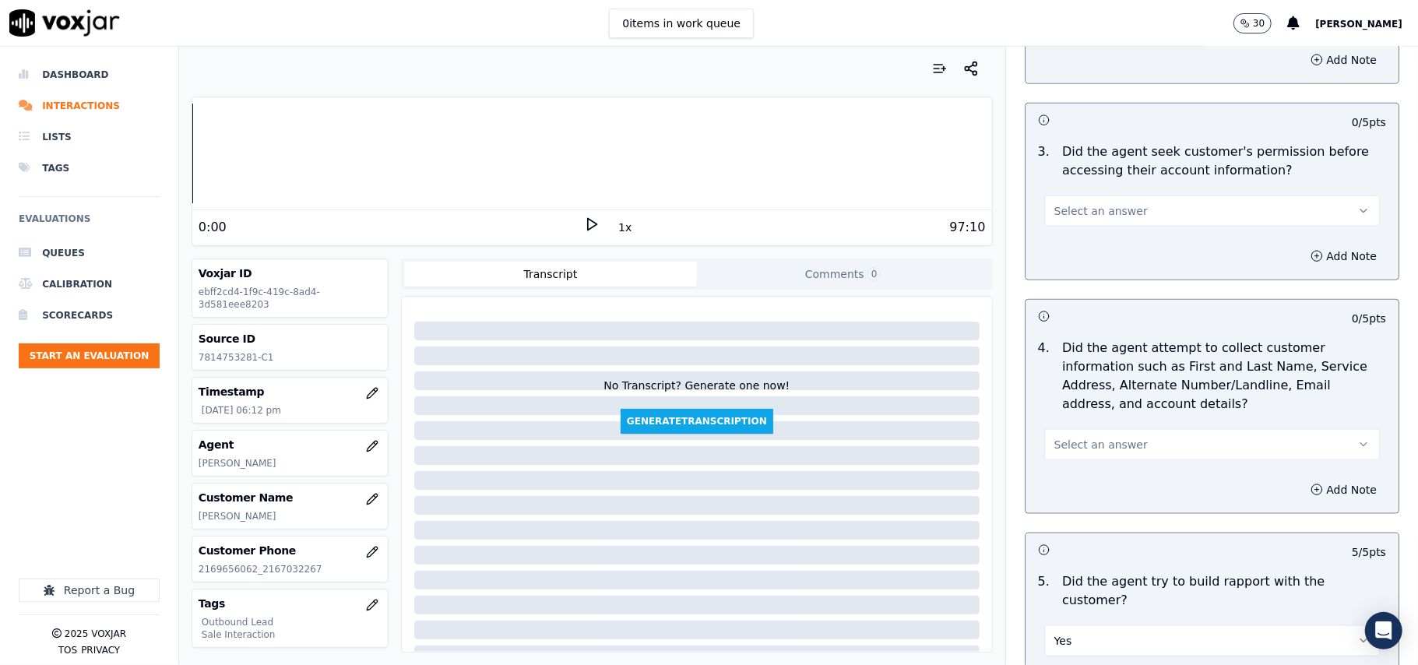
click at [1083, 437] on button "Select an answer" at bounding box center [1212, 444] width 336 height 31
click at [1087, 524] on div "N/A" at bounding box center [1178, 533] width 301 height 25
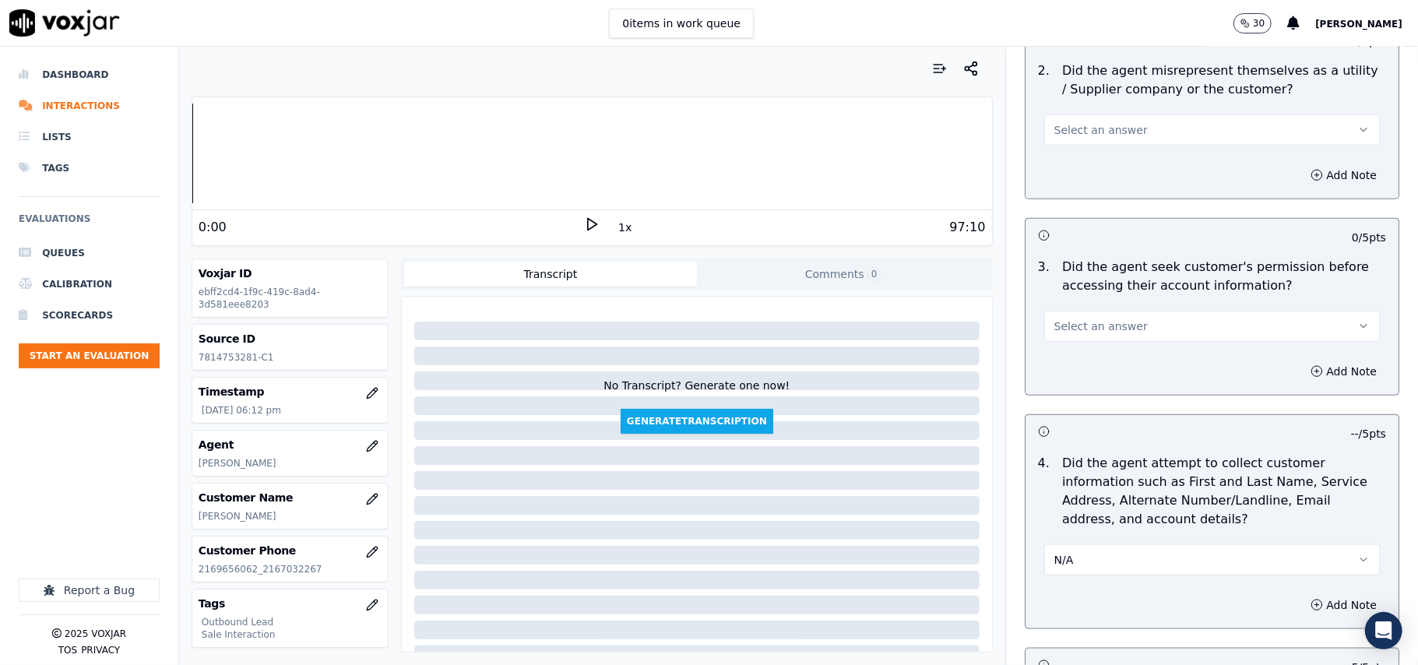
scroll to position [1081, 0]
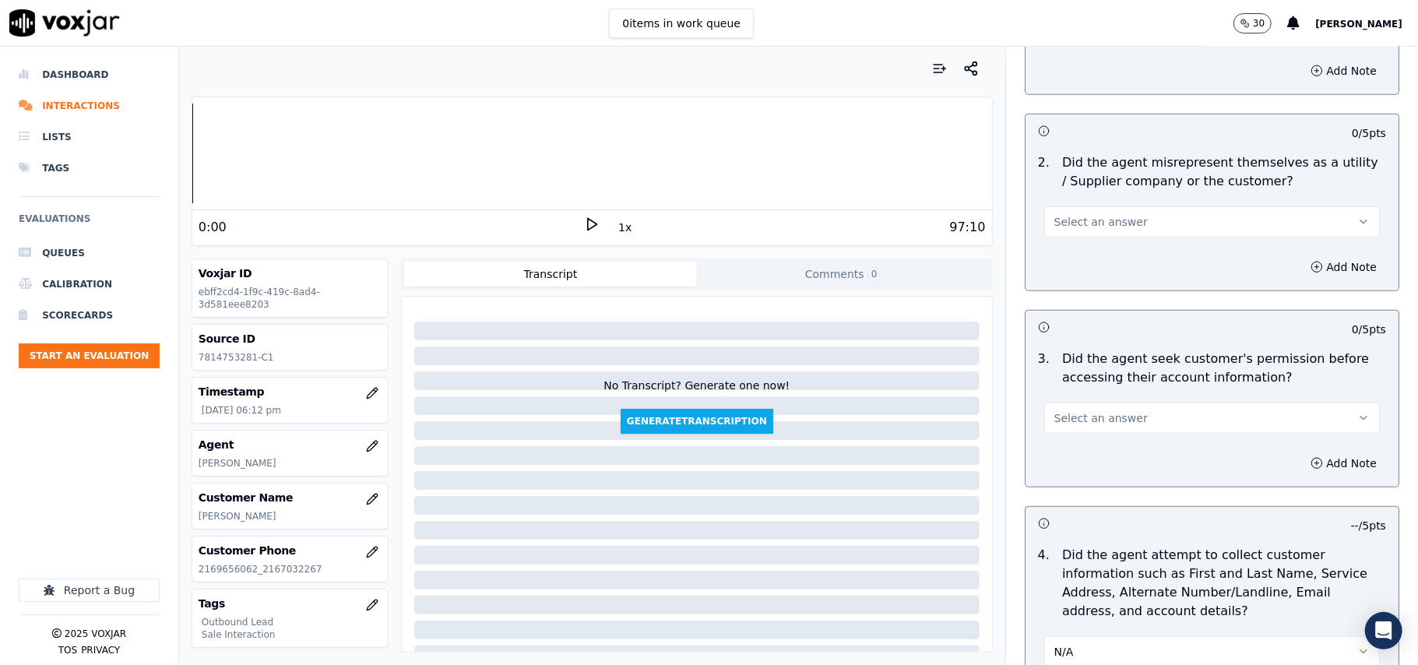
click at [1098, 409] on button "Select an answer" at bounding box center [1212, 418] width 336 height 31
click at [1067, 466] on div "Yes" at bounding box center [1178, 457] width 301 height 25
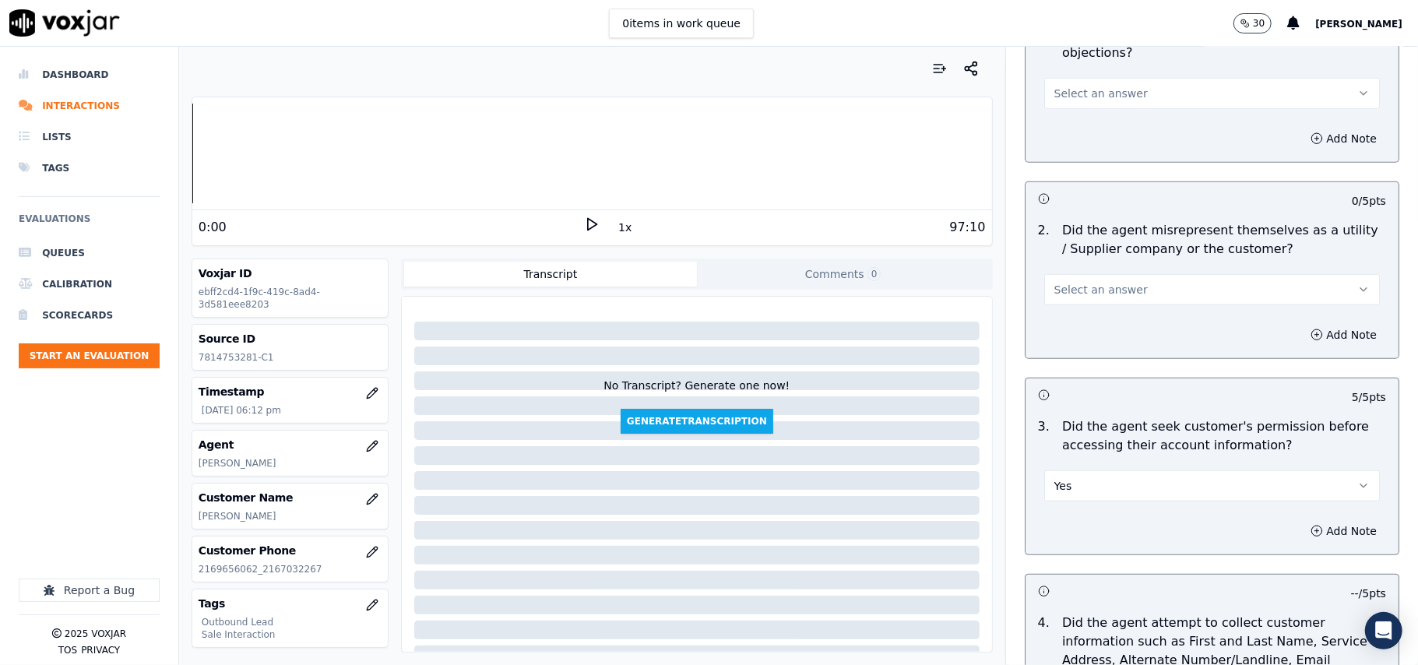
scroll to position [873, 0]
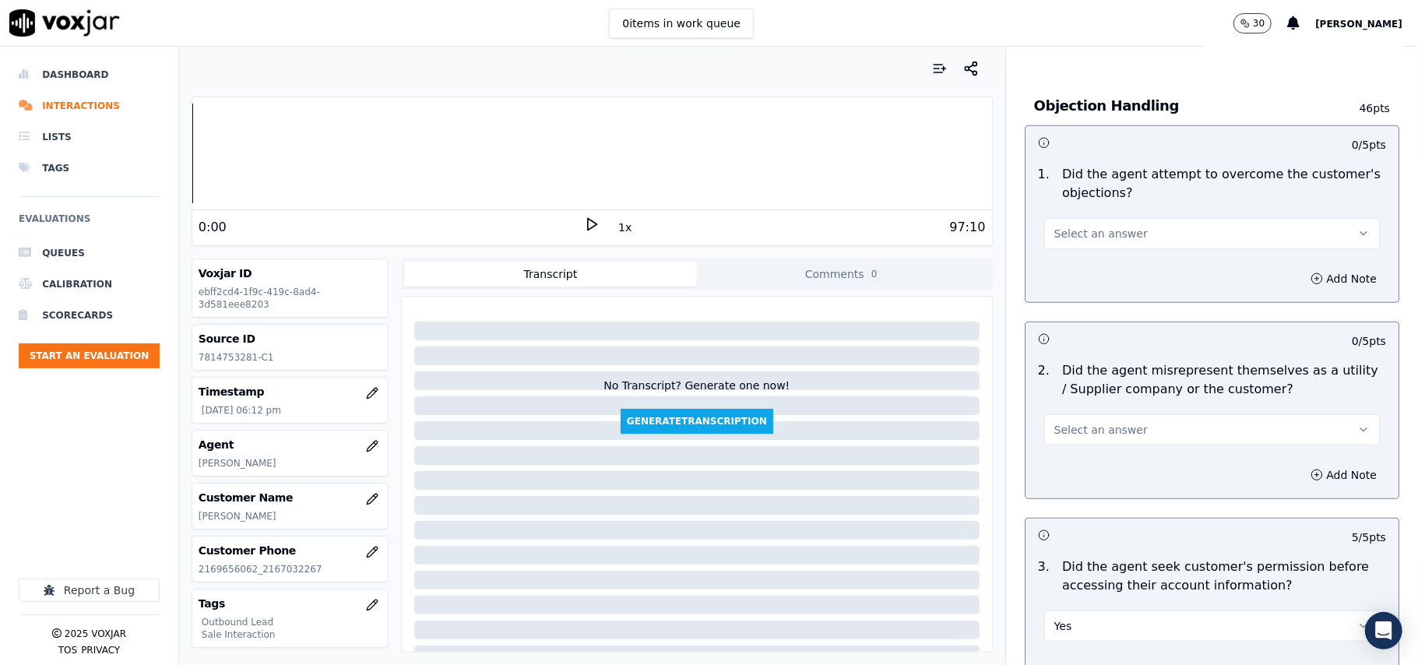
click at [1097, 431] on span "Select an answer" at bounding box center [1101, 430] width 93 height 16
click at [1091, 487] on div "No" at bounding box center [1178, 493] width 301 height 25
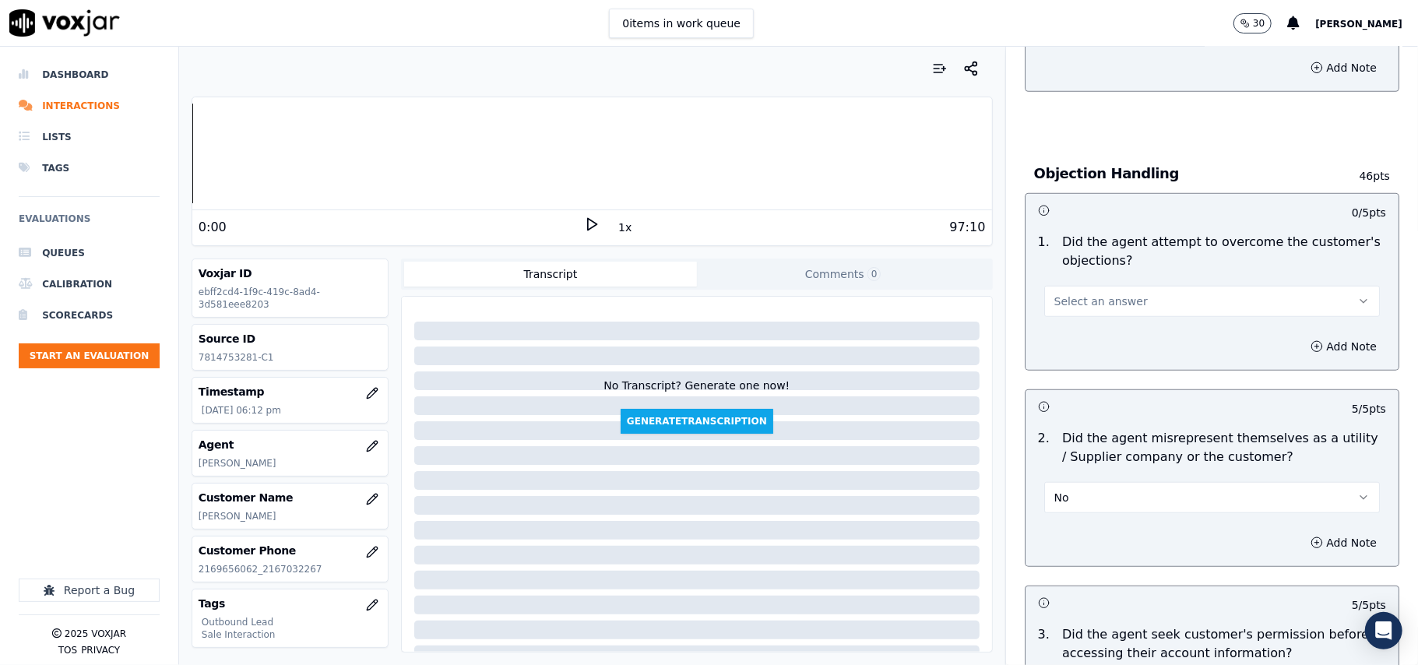
scroll to position [770, 0]
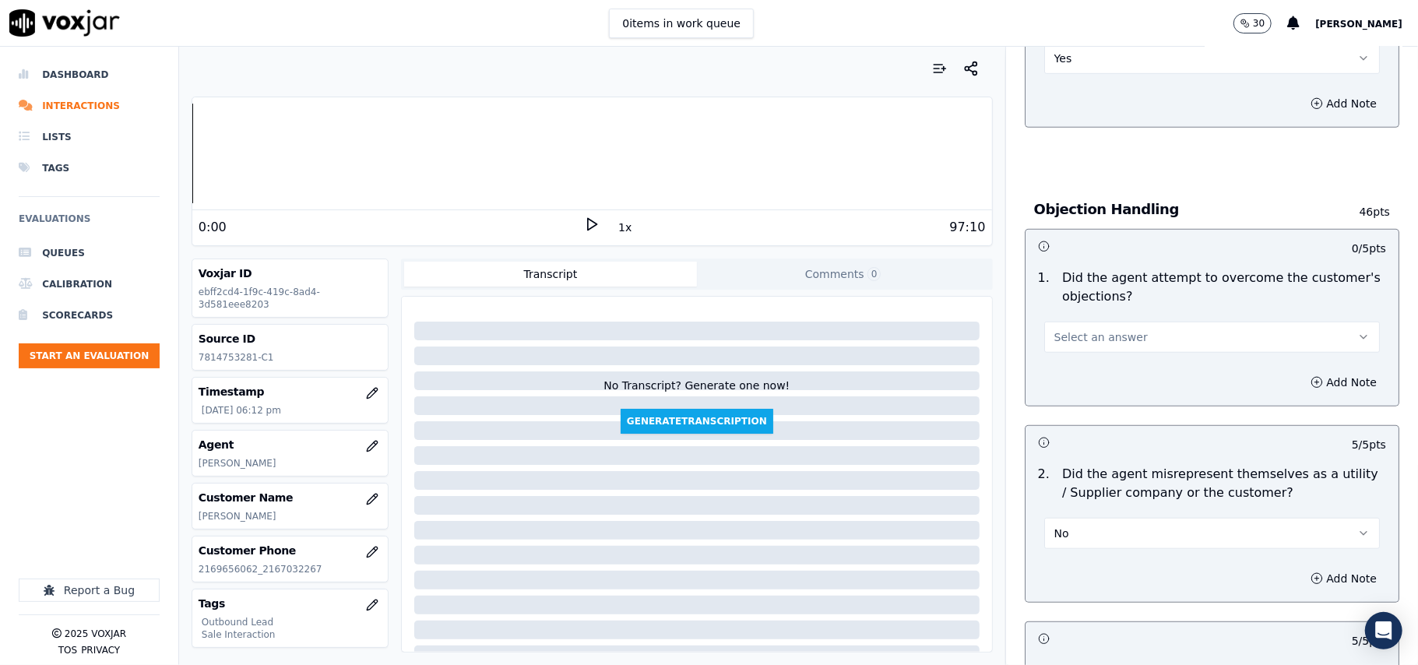
click at [1075, 336] on span "Select an answer" at bounding box center [1101, 337] width 93 height 16
click at [1066, 369] on div "Yes" at bounding box center [1178, 374] width 301 height 25
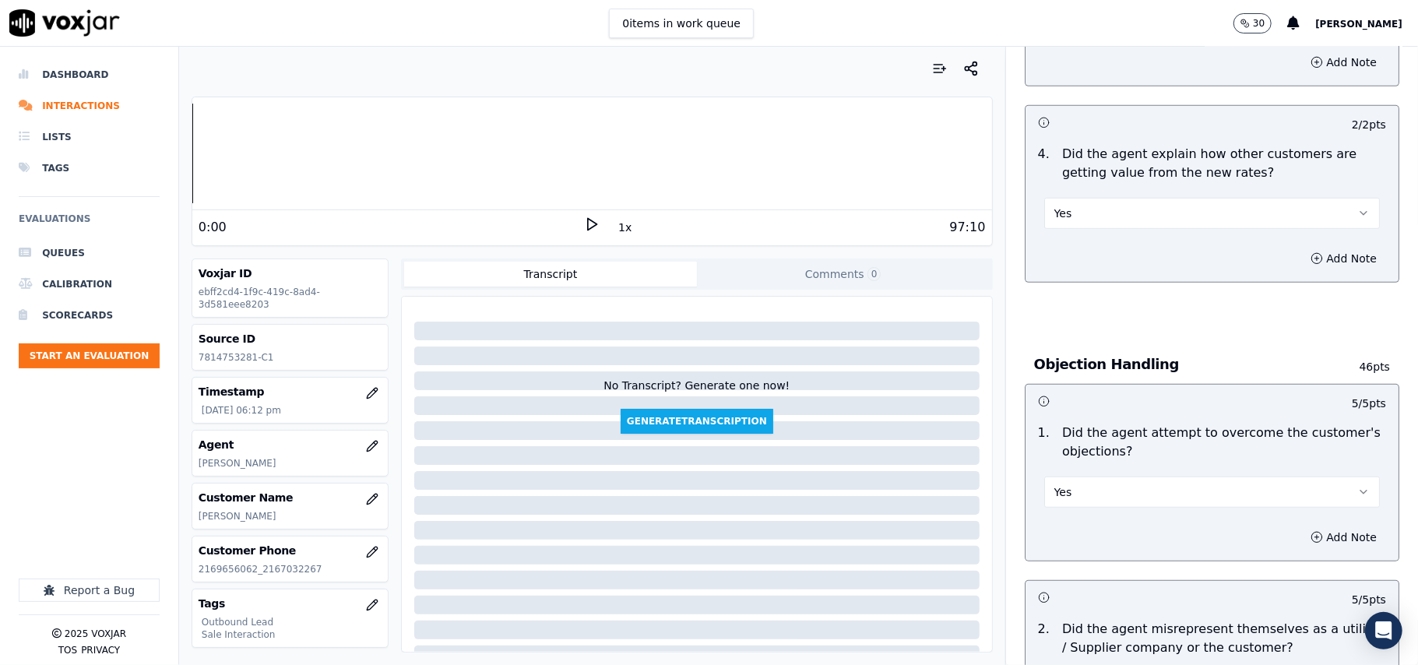
scroll to position [458, 0]
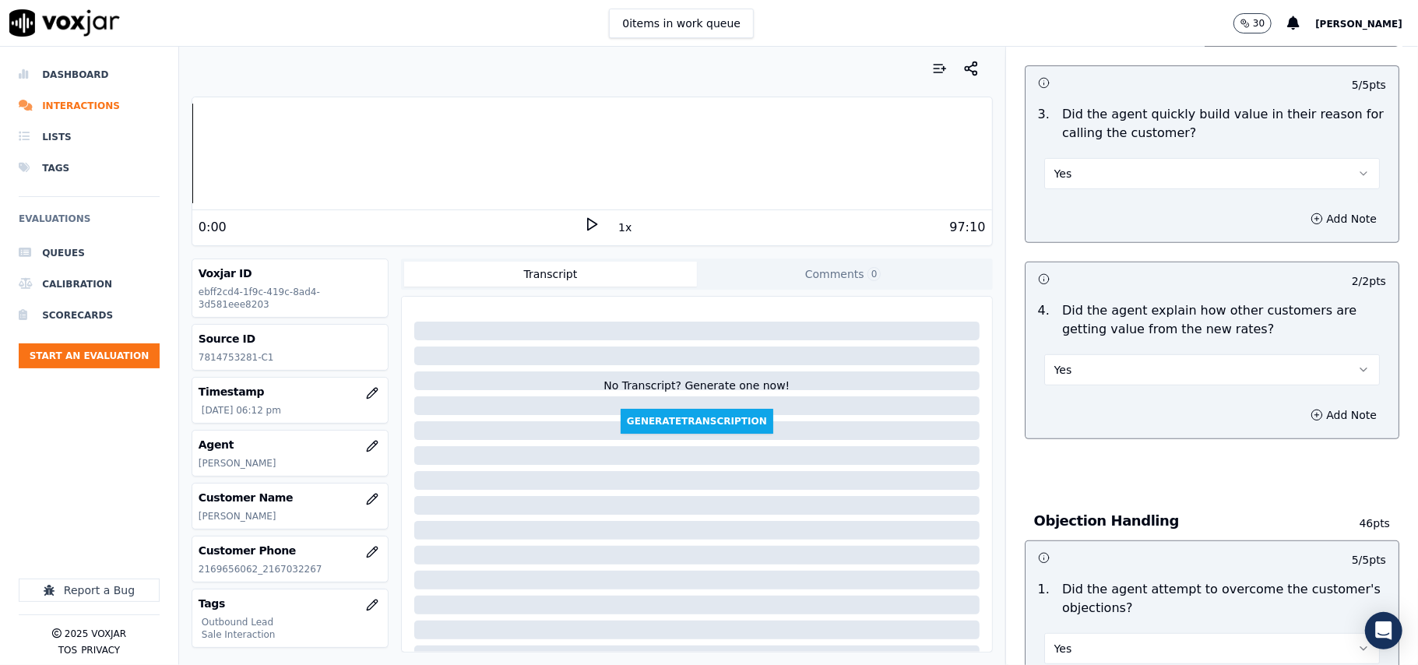
click at [1081, 366] on button "Yes" at bounding box center [1212, 369] width 336 height 31
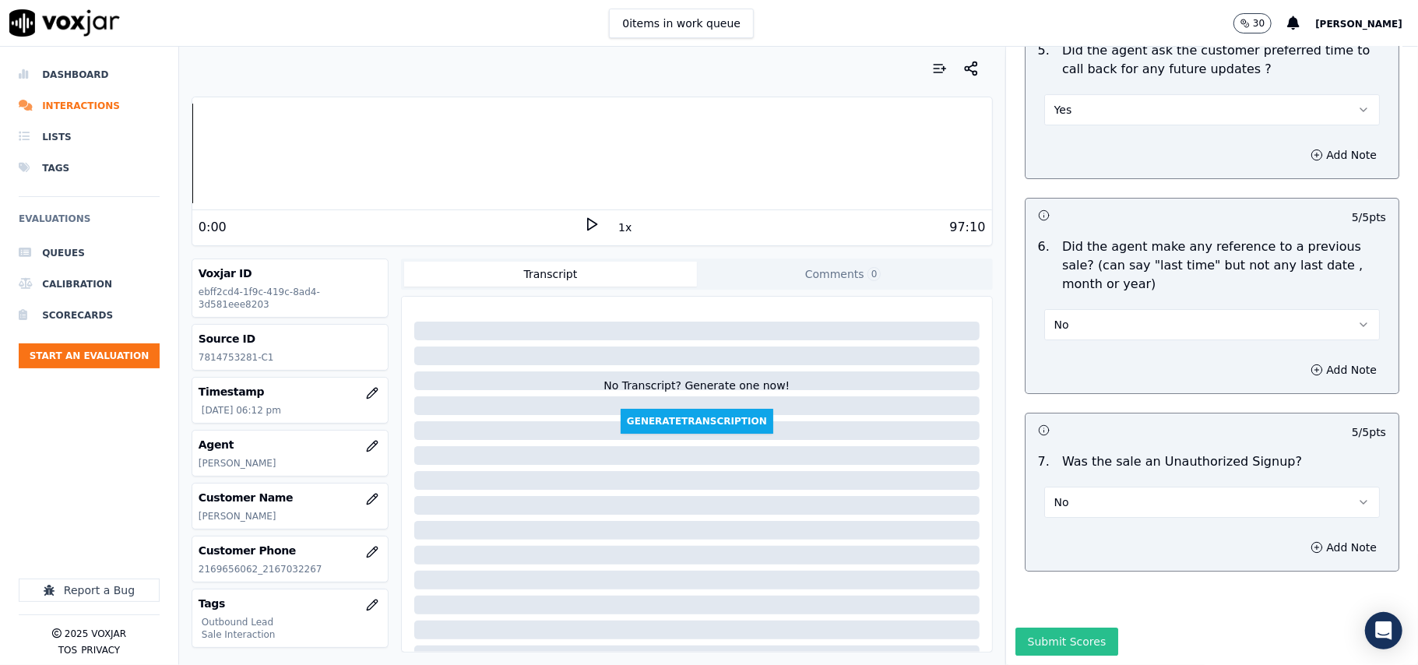
click at [1031, 628] on button "Submit Scores" at bounding box center [1068, 642] width 104 height 28
